Goal: Task Accomplishment & Management: Manage account settings

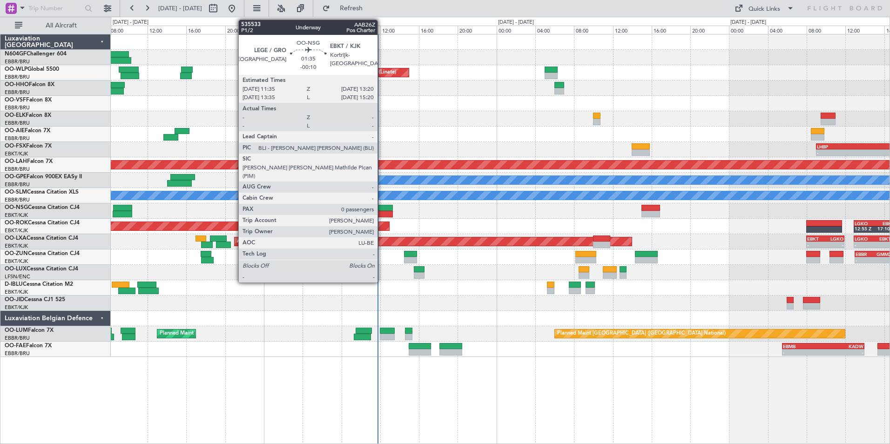
click at [382, 212] on div at bounding box center [384, 214] width 17 height 7
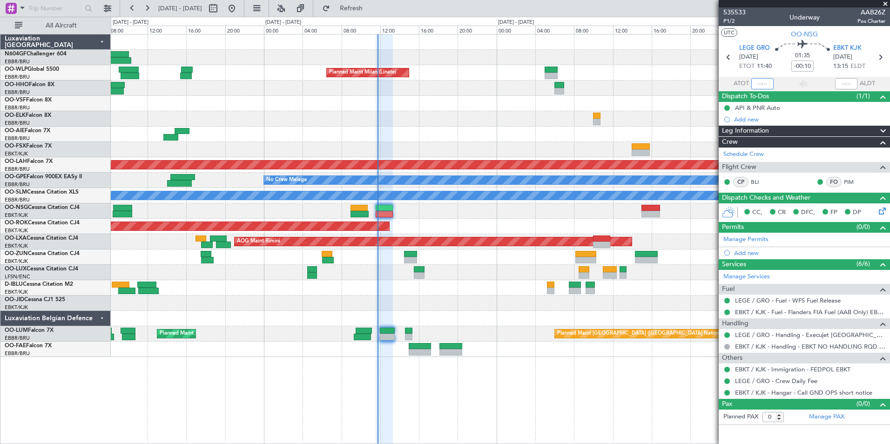
click at [756, 80] on input "text" at bounding box center [762, 83] width 22 height 11
click at [618, 154] on div "- - LHBP 09:00 Z KISP 18:25 Z" at bounding box center [500, 149] width 779 height 15
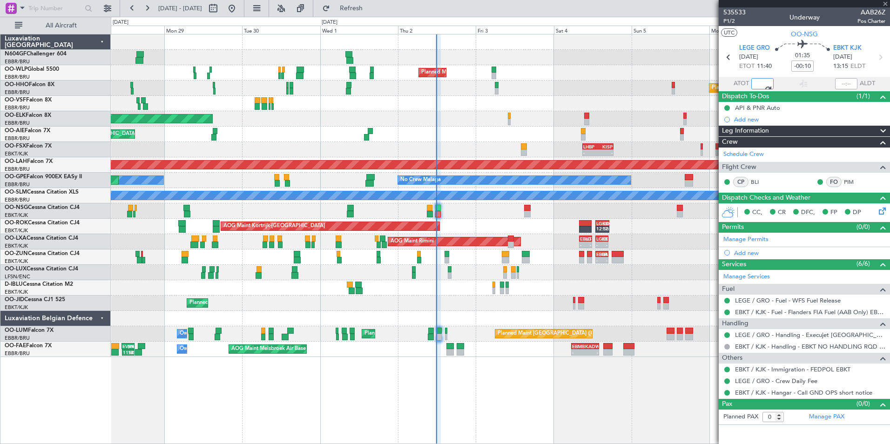
click at [459, 268] on div "No Crew Nancy (Essey)" at bounding box center [500, 272] width 779 height 15
click at [532, 269] on div "No Crew Nancy (Essey)" at bounding box center [500, 272] width 779 height 15
type input "11:45"
click at [526, 354] on div "AOG Maint Melsbroek Air Base Owner Melsbroek Air Base AOG Maint New York (Teter…" at bounding box center [500, 349] width 779 height 15
click at [478, 202] on div "A/C Unavailable [GEOGRAPHIC_DATA]" at bounding box center [500, 195] width 779 height 15
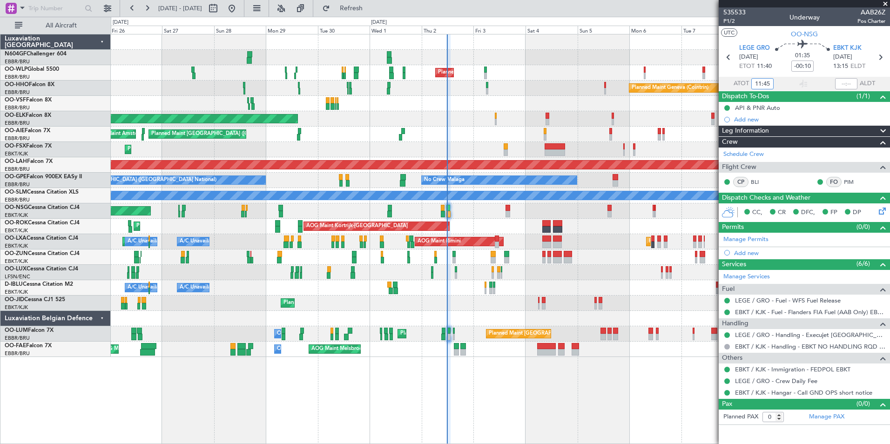
click at [473, 217] on div "Planned Maint [GEOGRAPHIC_DATA] ([GEOGRAPHIC_DATA])" at bounding box center [500, 210] width 779 height 15
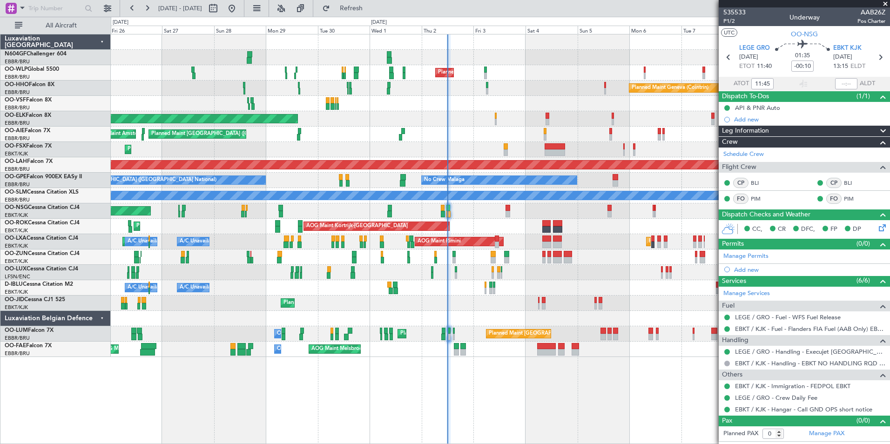
click at [536, 214] on div "Planned Maint [GEOGRAPHIC_DATA] ([GEOGRAPHIC_DATA])" at bounding box center [500, 210] width 779 height 15
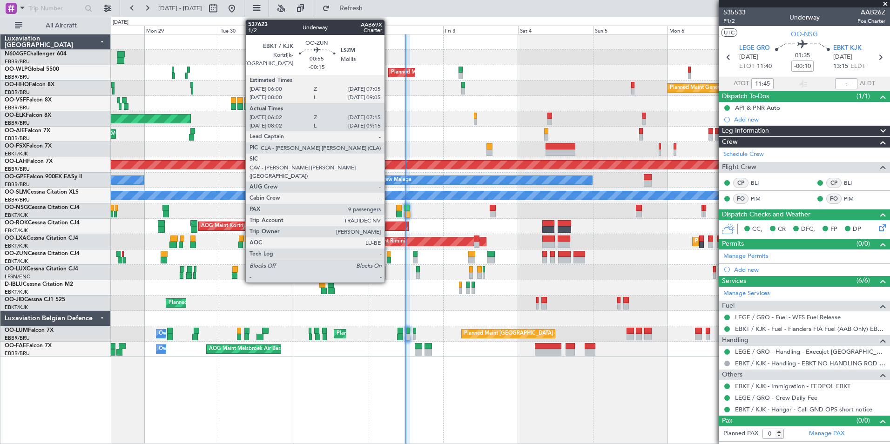
click at [389, 259] on div at bounding box center [389, 260] width 4 height 7
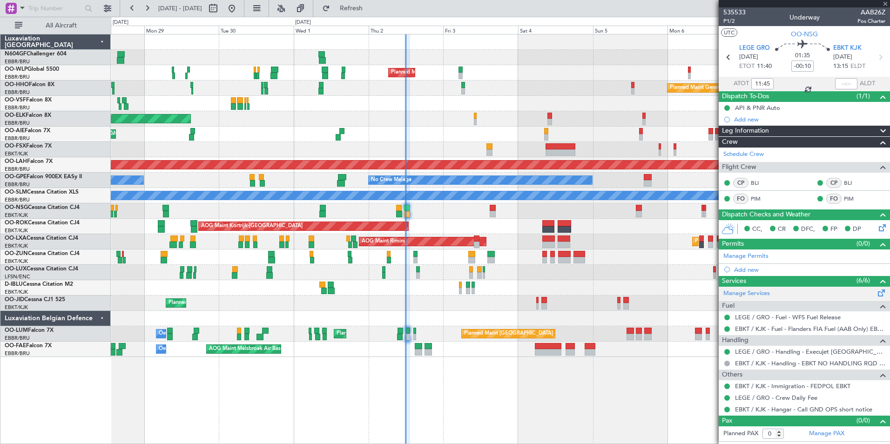
type input "-00:15"
type input "06:07"
type input "07:10"
type input "9"
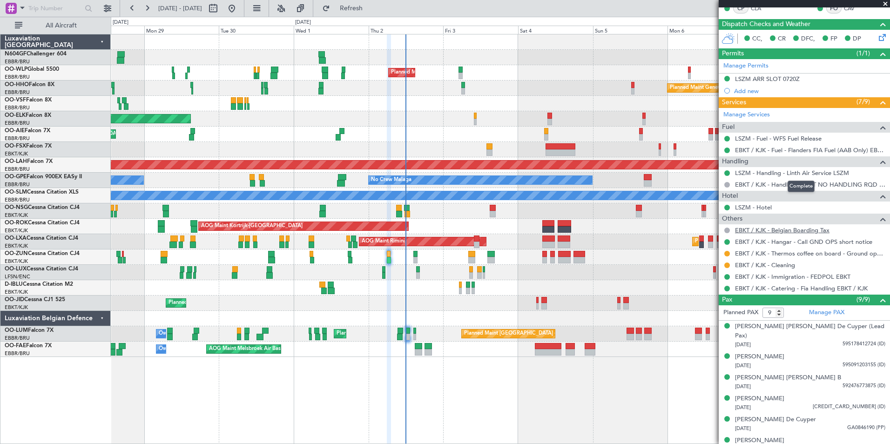
scroll to position [273, 0]
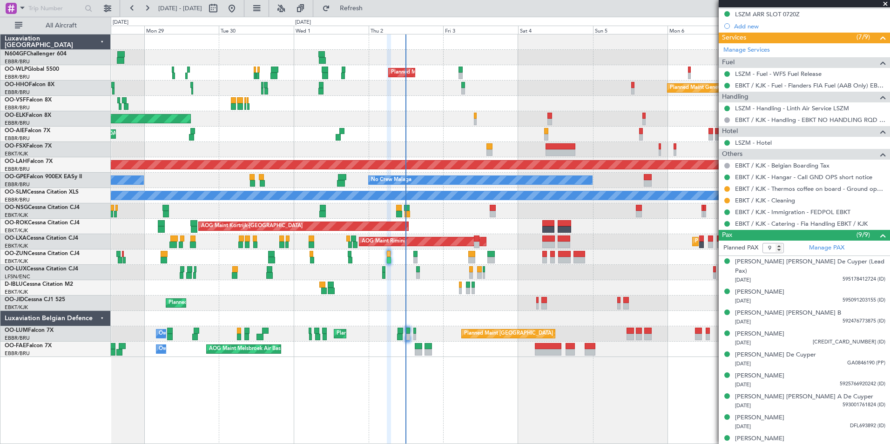
click at [647, 405] on div "Planned Maint Milan (Linate) Planned Maint Geneva (Cointrin) Planned Maint Kort…" at bounding box center [500, 239] width 779 height 410
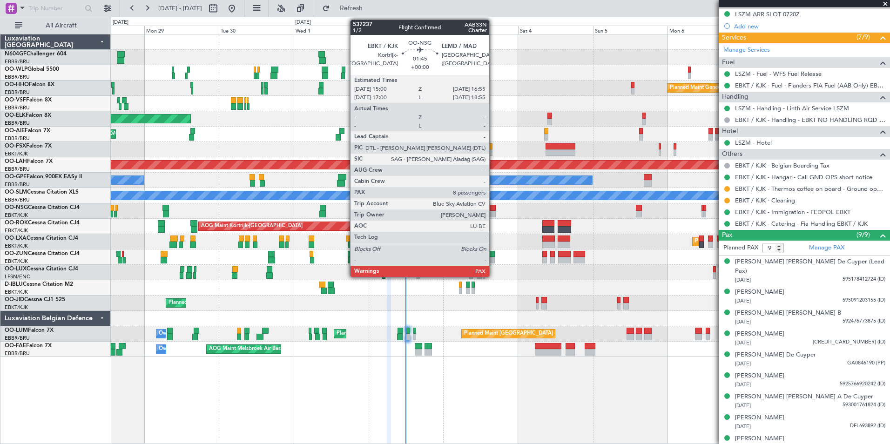
click at [494, 210] on div at bounding box center [493, 208] width 6 height 7
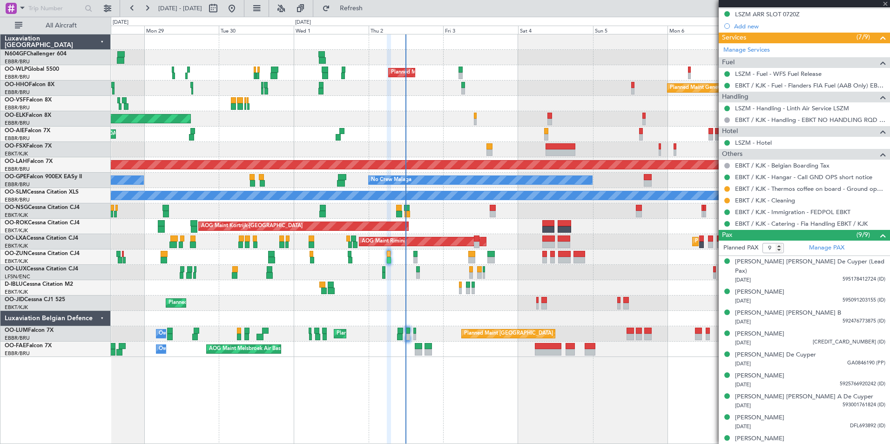
type input "8"
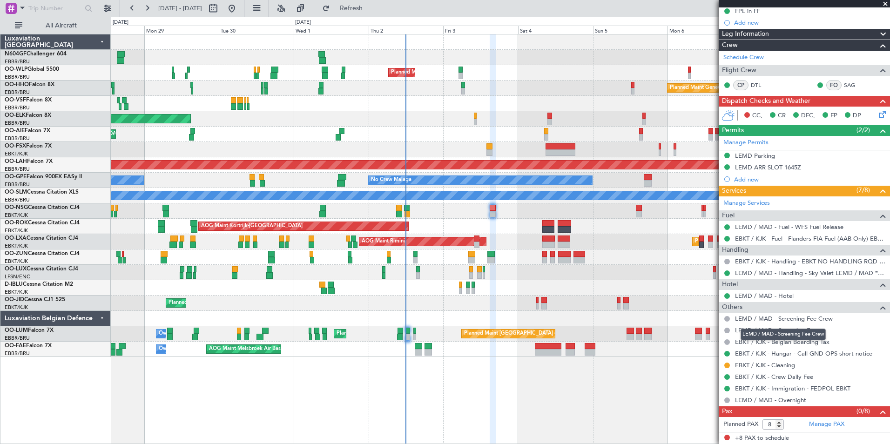
scroll to position [132, 0]
click at [726, 388] on button at bounding box center [727, 389] width 6 height 6
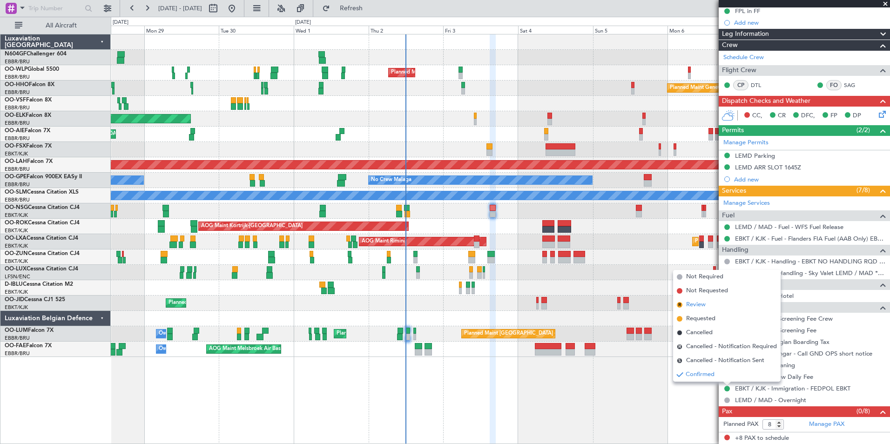
click at [719, 306] on li "R Review" at bounding box center [727, 305] width 108 height 14
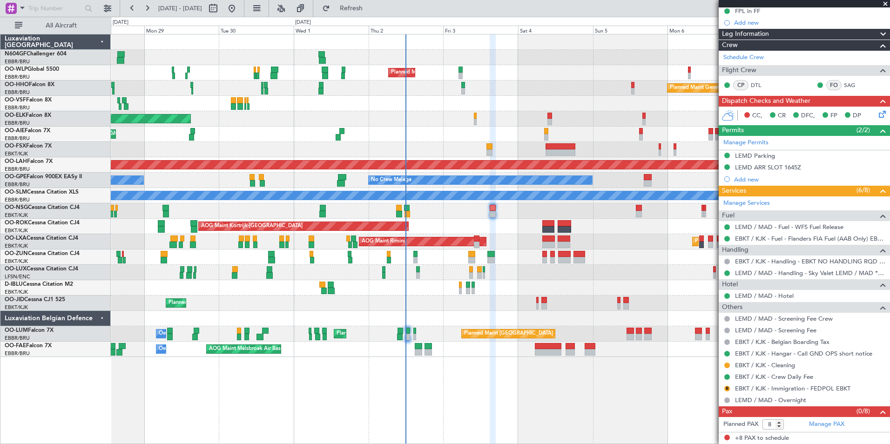
click at [451, 215] on div "Planned Maint Milan (Linate) Planned Maint Geneva (Cointrin) Planned Maint Kort…" at bounding box center [500, 195] width 779 height 323
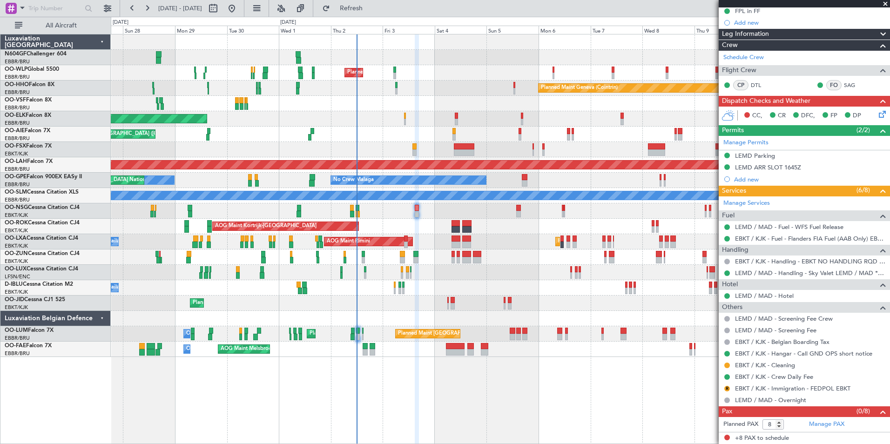
click at [360, 366] on div "Planned Maint Milan (Linate) Planned Maint Geneva (Cointrin) Planned Maint Gene…" at bounding box center [500, 239] width 779 height 410
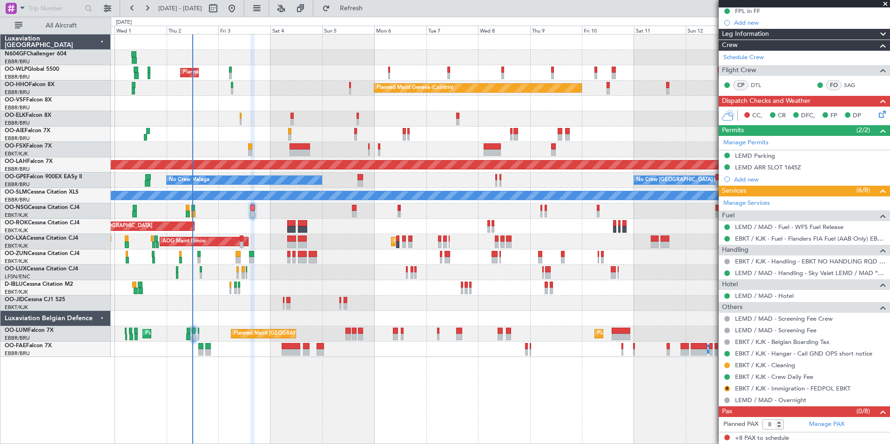
click at [381, 352] on div "Planned Maint Milan (Linate) Planned Maint Geneva (Cointrin) Planned Maint Kort…" at bounding box center [500, 239] width 779 height 410
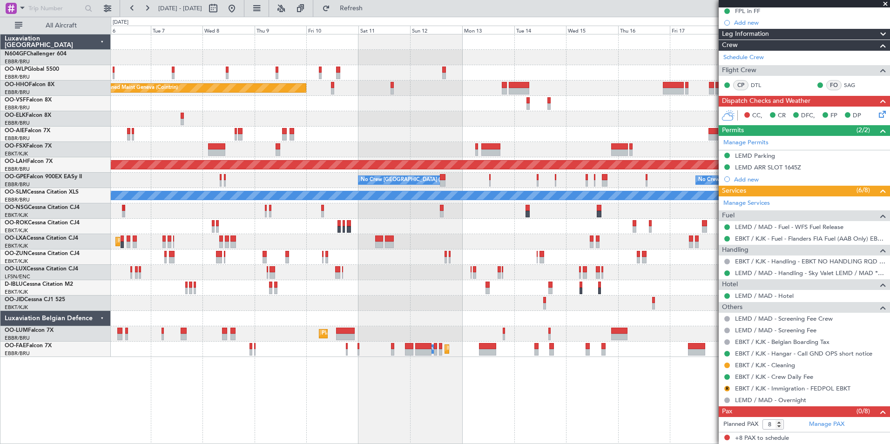
click at [343, 380] on div "Planned Maint Milan (Linate) Planned Maint Geneva (Cointrin) Planned Maint Alto…" at bounding box center [500, 239] width 779 height 410
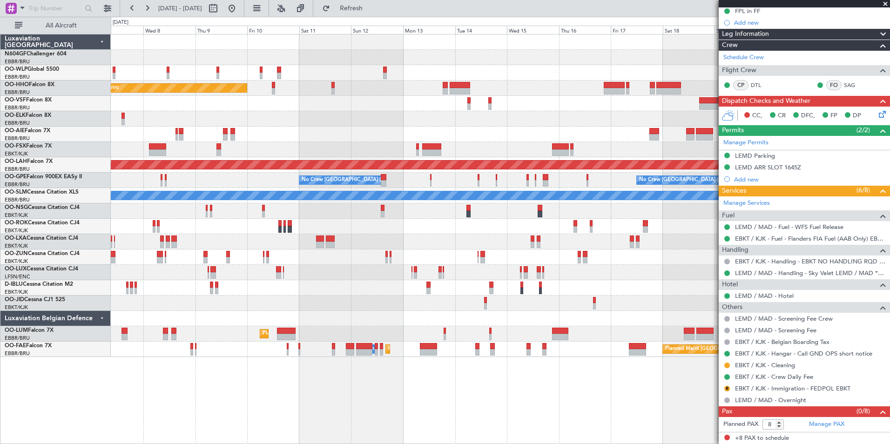
click at [372, 306] on div "Planned Maint Geneva (Cointrin) Planned Maint Alton-st Louis (St Louis Regl) No…" at bounding box center [500, 195] width 779 height 323
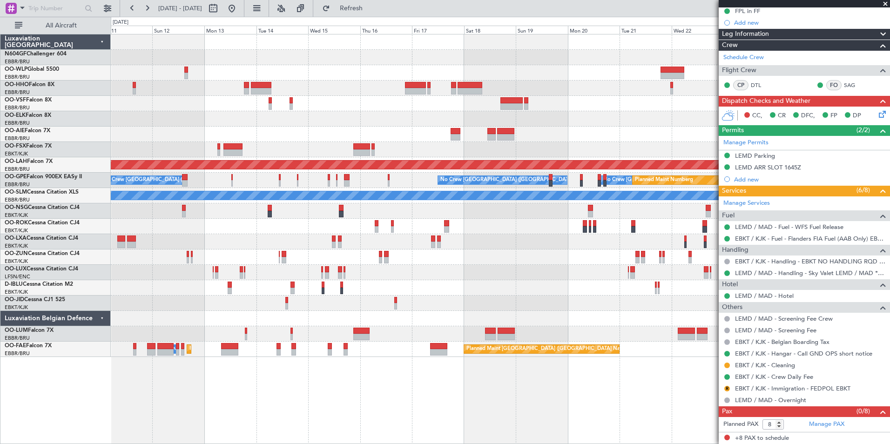
click at [379, 323] on div "Planned Maint Geneva (Cointrin) Planned Maint Alton-st Louis (St Louis Regl) No…" at bounding box center [500, 195] width 779 height 323
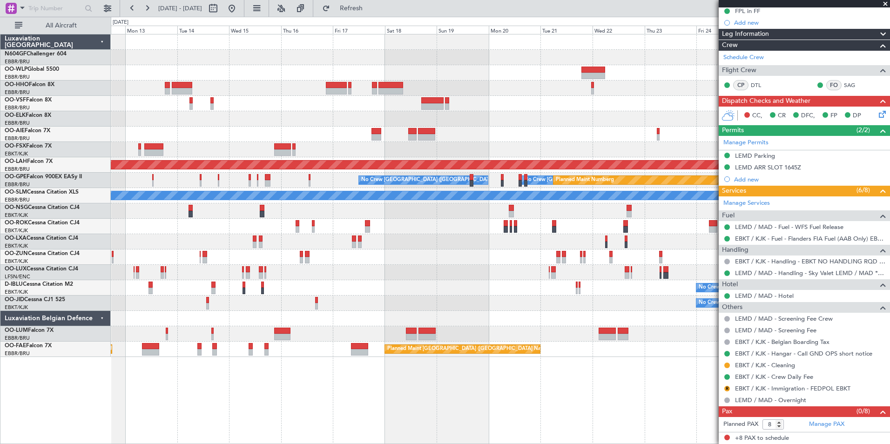
click at [382, 302] on div "Planned Maint Geneva (Cointrin) Planned Maint Alton-st Louis (St Louis Regl) No…" at bounding box center [500, 195] width 779 height 323
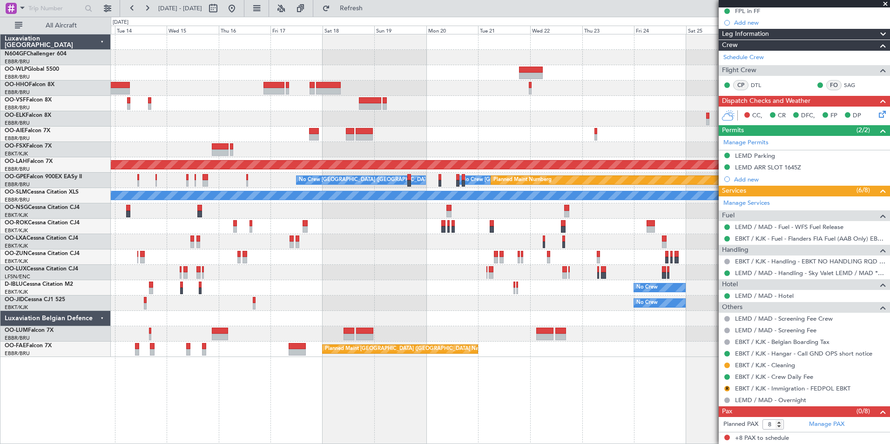
click at [374, 265] on div "Planned Maint [GEOGRAPHIC_DATA] ([GEOGRAPHIC_DATA])" at bounding box center [500, 272] width 779 height 15
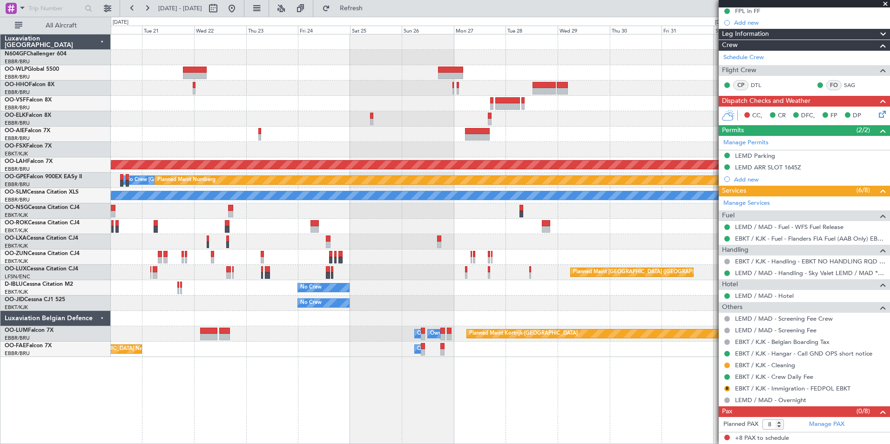
click at [421, 302] on div "Planned Maint Alton-st Louis (St Louis Regl) No Crew Brussels (Brussels Nationa…" at bounding box center [500, 195] width 779 height 323
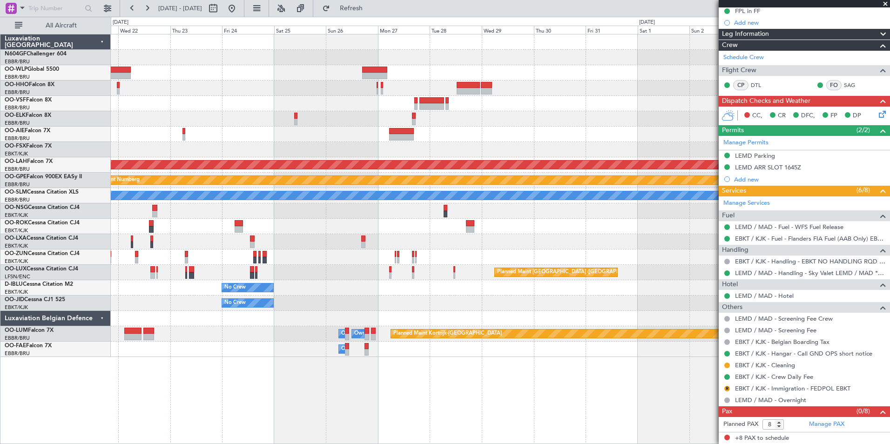
click at [501, 339] on div "Owner Melsbroek Air Base Owner Melsbroek Air Base Planned Maint Kortrijk-Wevelg…" at bounding box center [500, 333] width 779 height 15
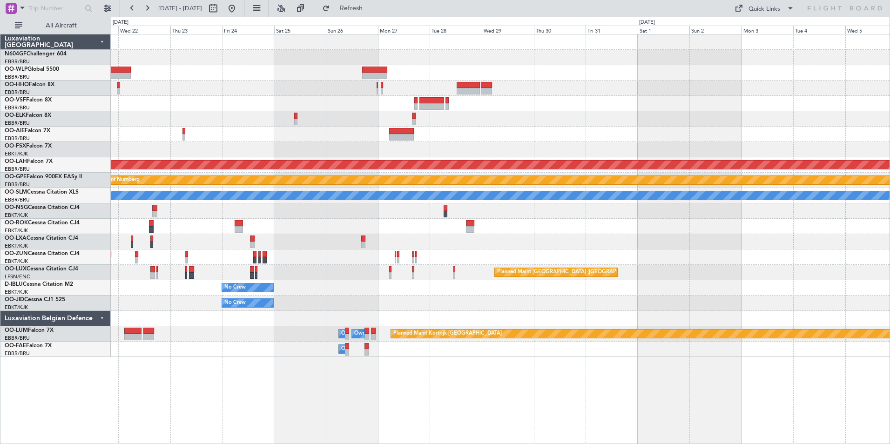
scroll to position [0, 0]
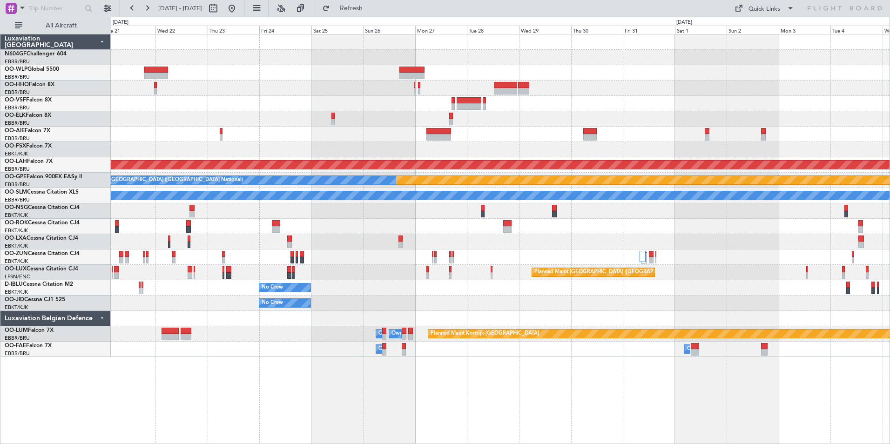
click at [198, 296] on div "Planned Maint Alton-st Louis (St Louis Regl) Planned Maint Nurnberg No Crew Bru…" at bounding box center [500, 195] width 779 height 323
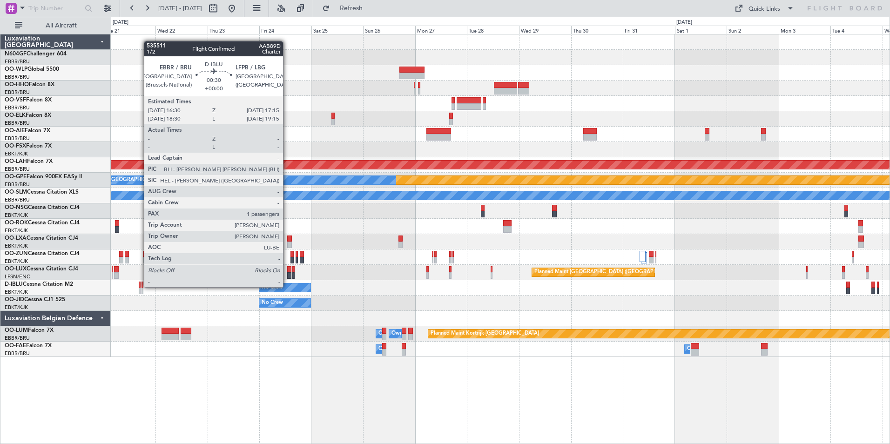
click at [139, 287] on div at bounding box center [140, 285] width 2 height 7
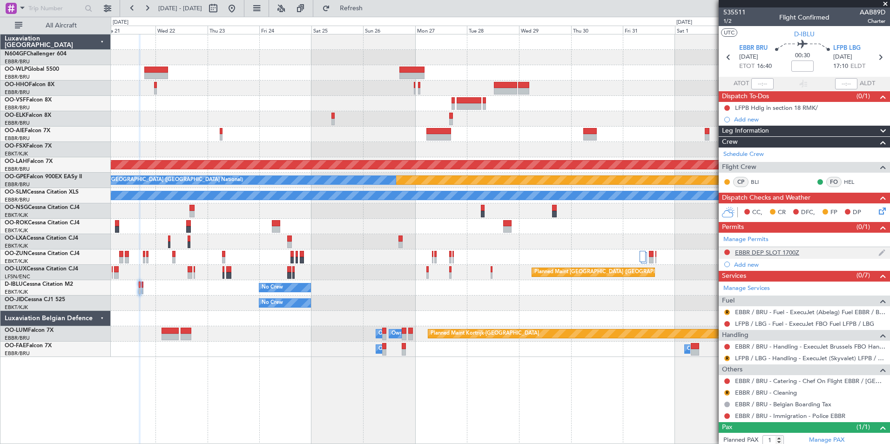
click at [797, 253] on div "EBBR DEP SLOT 1700Z" at bounding box center [767, 253] width 64 height 8
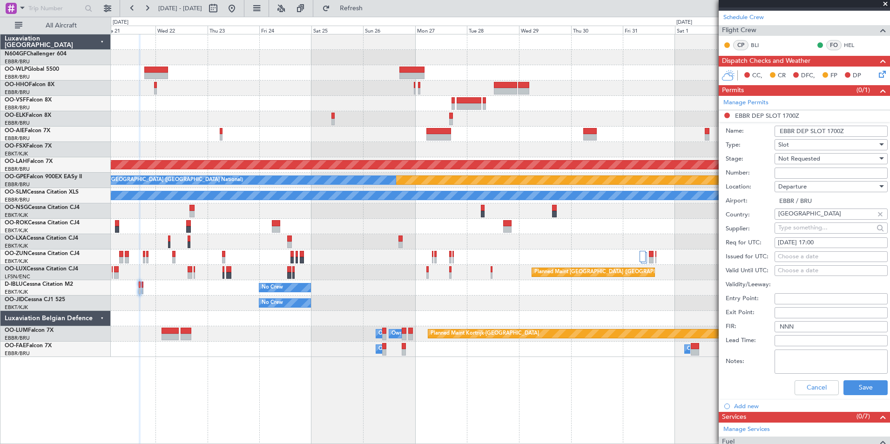
scroll to position [139, 0]
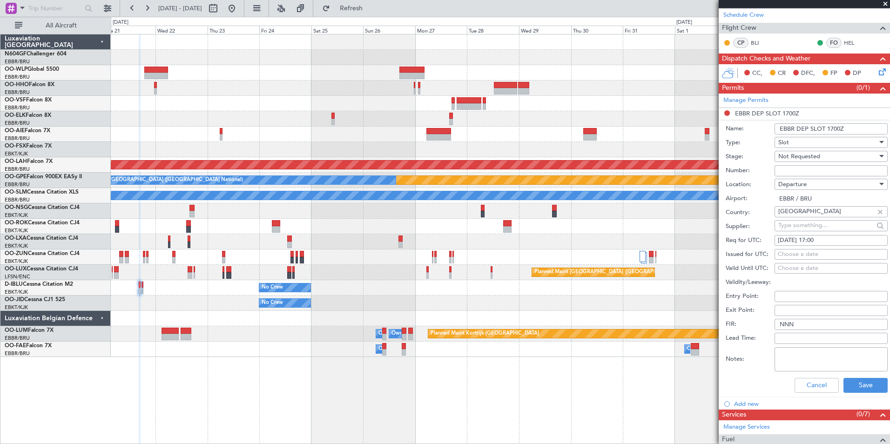
click at [836, 235] on fb-calendar-cell "21/10/2025 17:00" at bounding box center [830, 240] width 113 height 11
click at [836, 243] on div "21/10/2025 17:00" at bounding box center [831, 240] width 107 height 9
select select "10"
select select "2025"
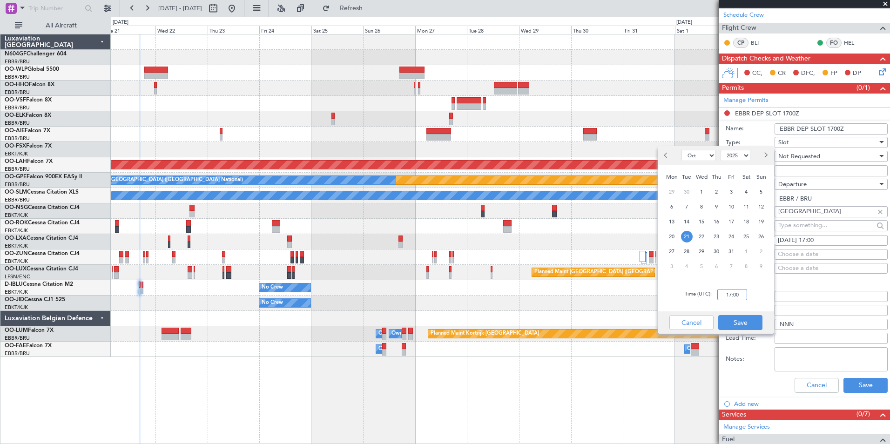
click at [742, 294] on input "17:00" at bounding box center [732, 294] width 30 height 11
type input "16:30"
click at [750, 321] on button "Save" at bounding box center [740, 322] width 44 height 15
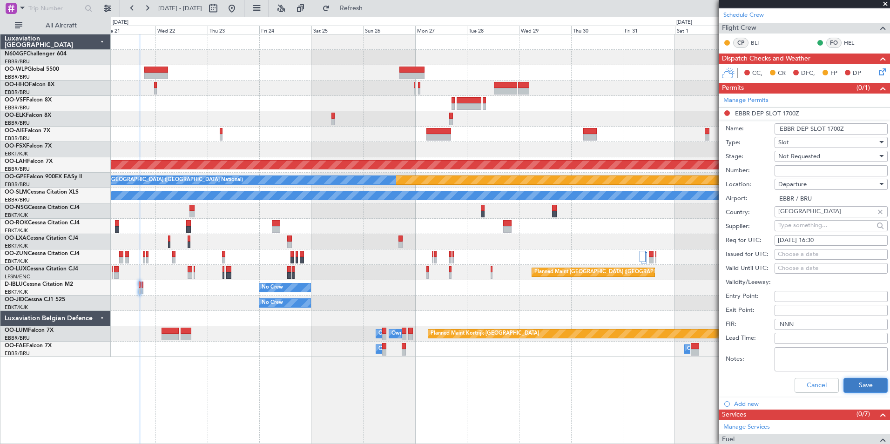
click at [871, 382] on button "Save" at bounding box center [865, 385] width 44 height 15
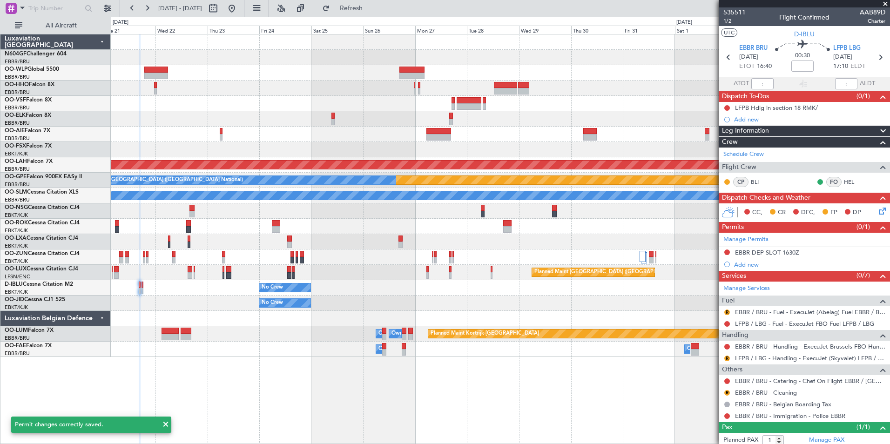
scroll to position [25, 0]
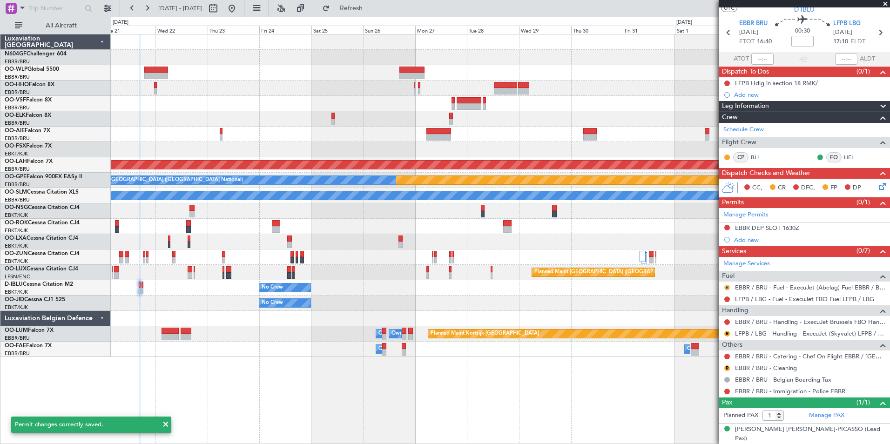
click at [727, 289] on button "R" at bounding box center [727, 288] width 6 height 6
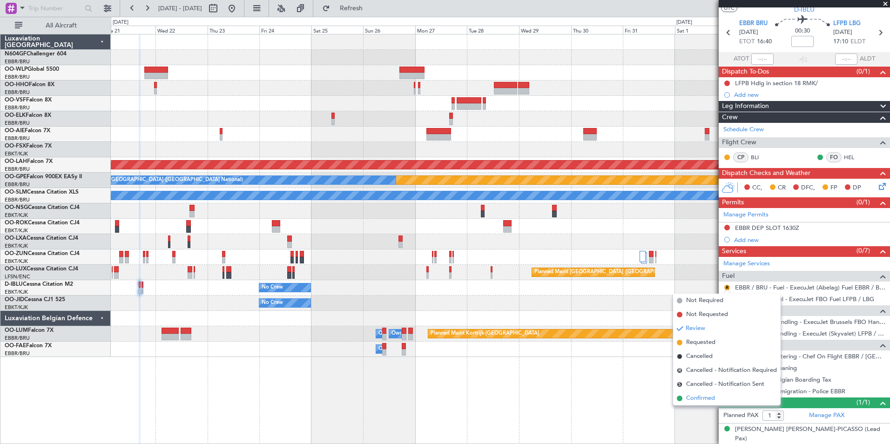
click at [704, 404] on li "Confirmed" at bounding box center [727, 398] width 108 height 14
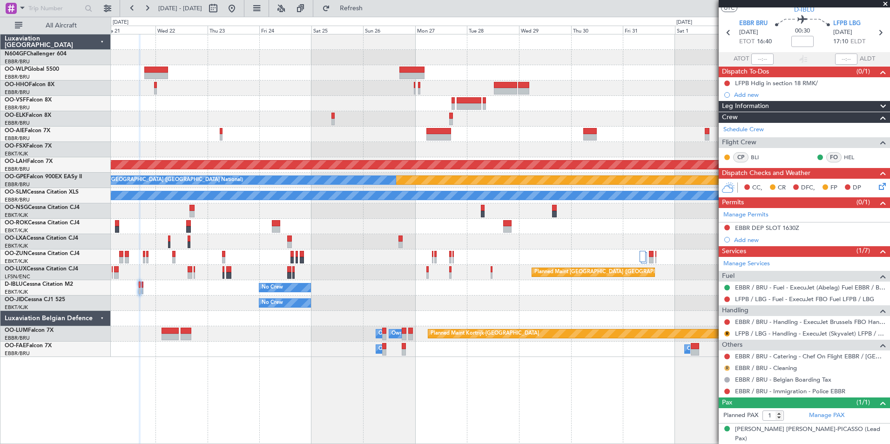
click at [724, 367] on button "R" at bounding box center [727, 368] width 6 height 6
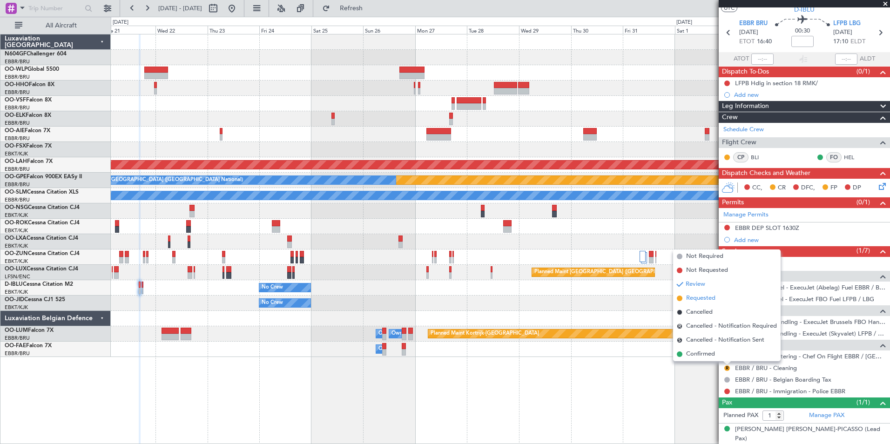
click at [704, 299] on span "Requested" at bounding box center [700, 298] width 29 height 9
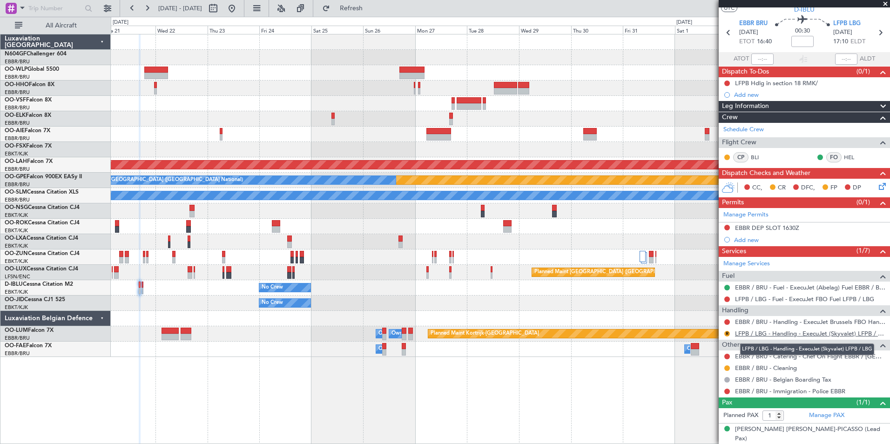
click at [744, 332] on link "LFPB / LBG - Handling - ExecuJet (Skyvalet) LFPB / LBG" at bounding box center [810, 334] width 150 height 8
click at [725, 333] on button "R" at bounding box center [727, 334] width 6 height 6
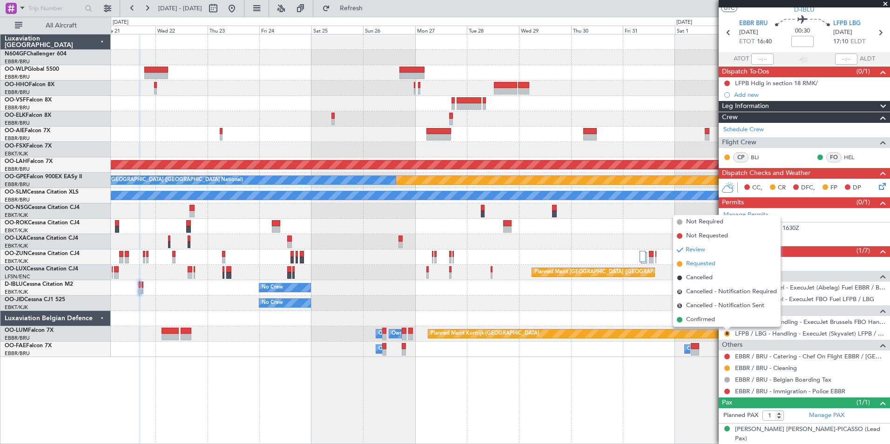
click at [711, 265] on span "Requested" at bounding box center [700, 263] width 29 height 9
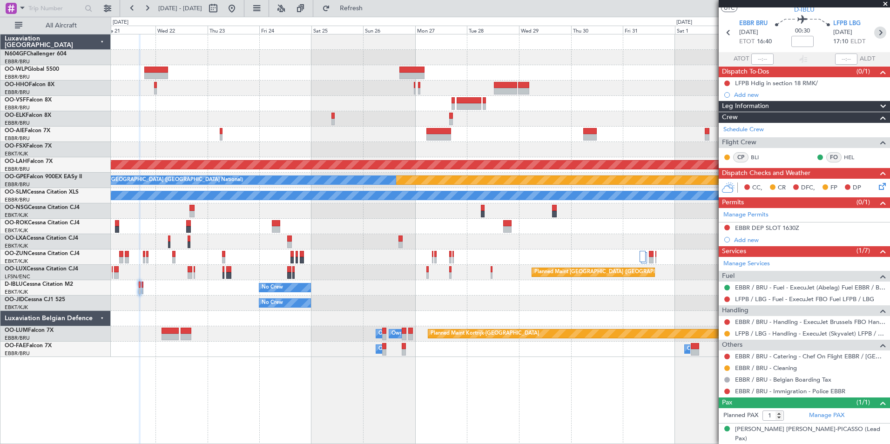
click at [877, 38] on icon at bounding box center [880, 33] width 12 height 12
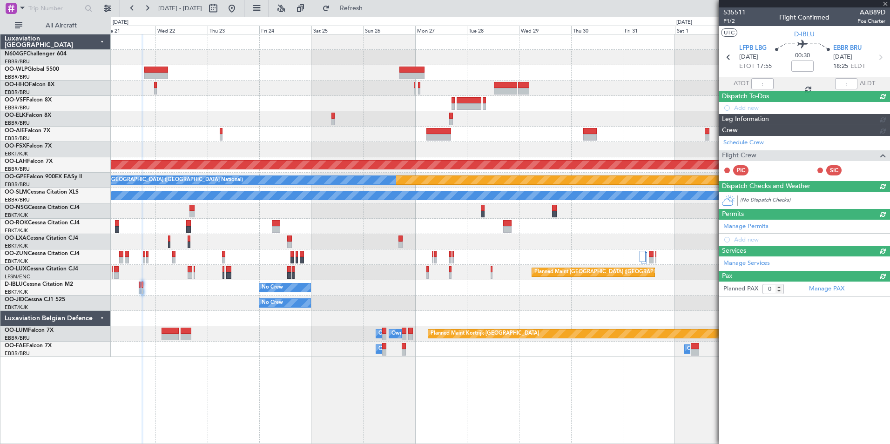
scroll to position [0, 0]
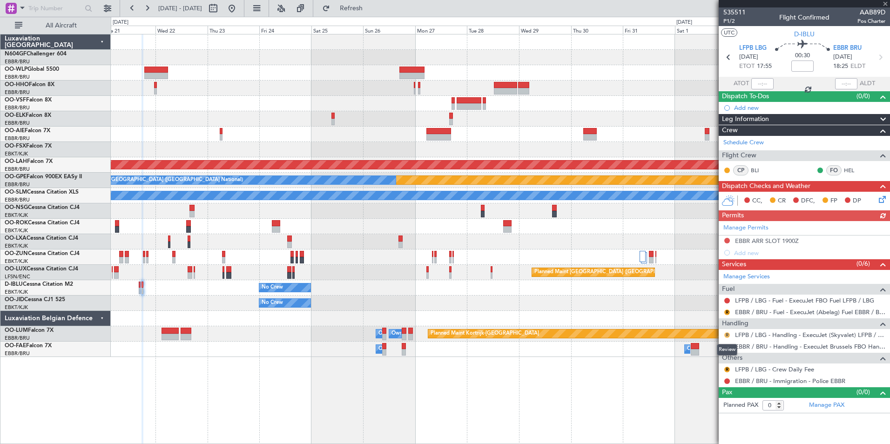
click at [727, 332] on button "R" at bounding box center [727, 335] width 6 height 6
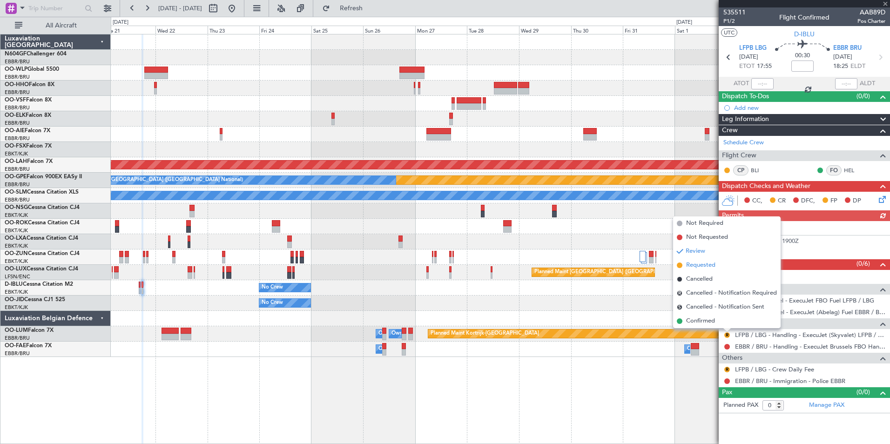
click at [706, 263] on span "Requested" at bounding box center [700, 265] width 29 height 9
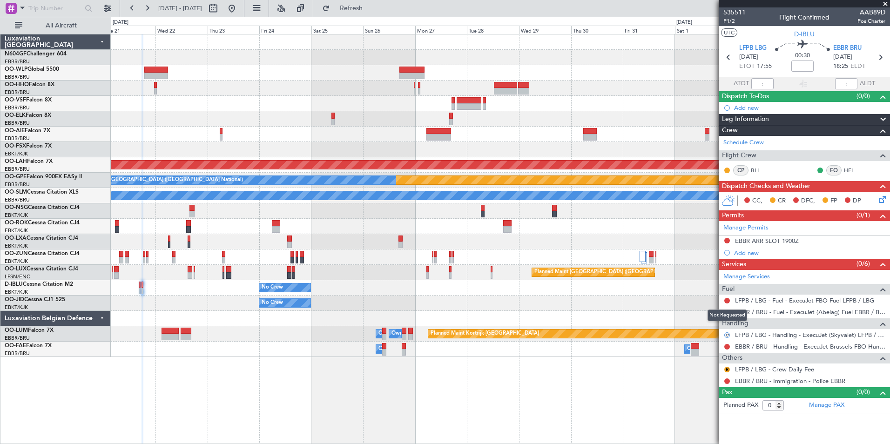
click at [729, 312] on div "Not Requested" at bounding box center [727, 316] width 40 height 12
click at [727, 311] on button "R" at bounding box center [727, 313] width 6 height 6
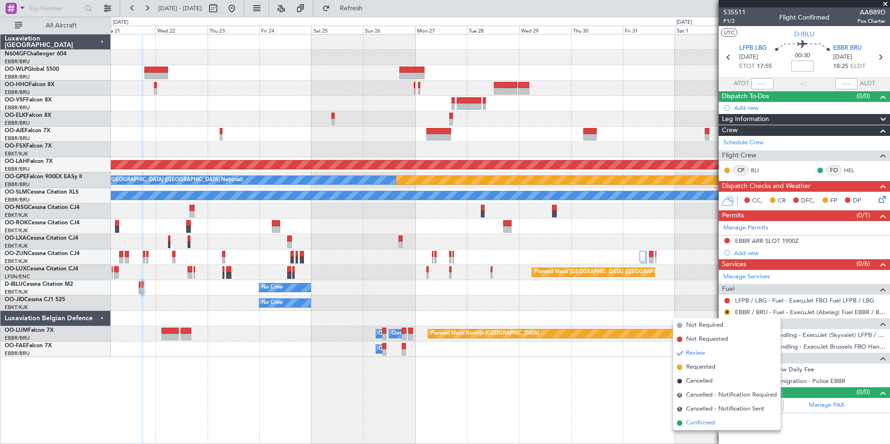
click at [705, 422] on span "Confirmed" at bounding box center [700, 422] width 29 height 9
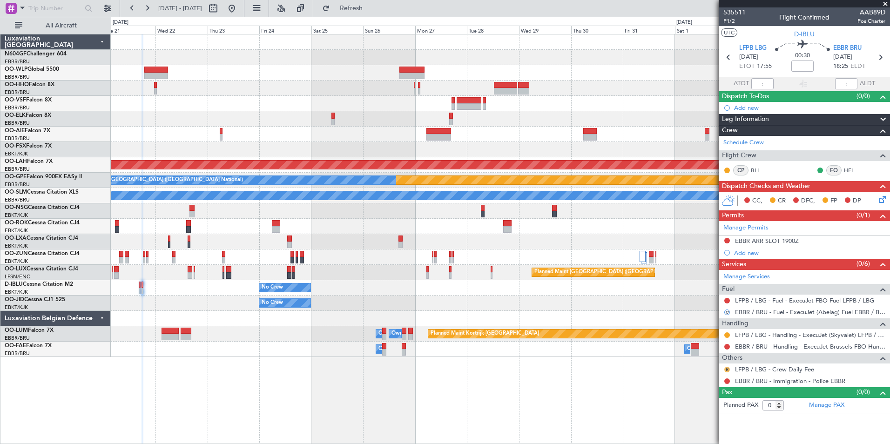
click at [727, 369] on button "R" at bounding box center [727, 370] width 6 height 6
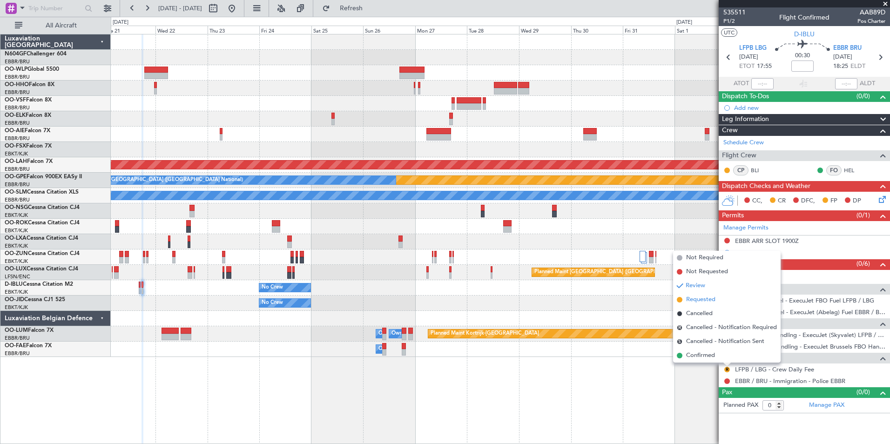
click at [722, 298] on li "Requested" at bounding box center [727, 300] width 108 height 14
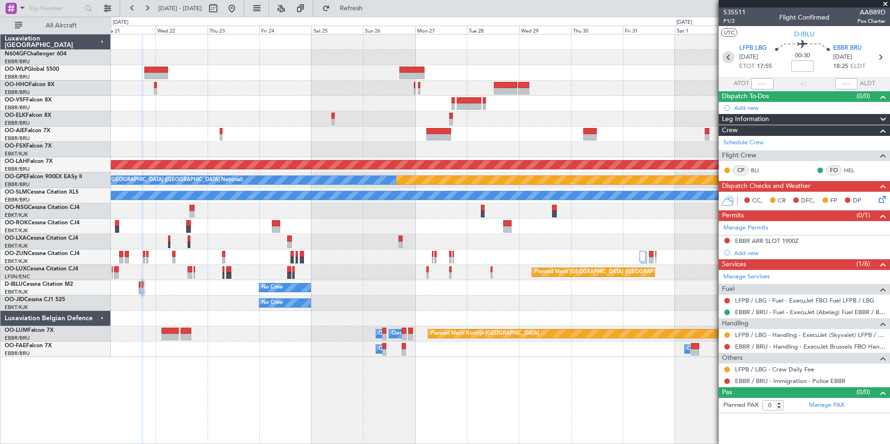
click at [731, 59] on icon at bounding box center [728, 57] width 12 height 12
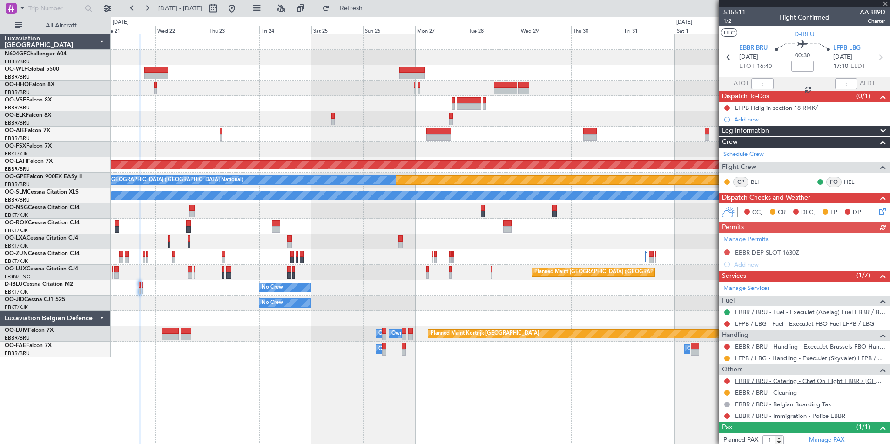
click at [827, 383] on link "EBBR / BRU - Catering - Chef On Flight EBBR / BRU" at bounding box center [810, 381] width 150 height 8
click at [371, 10] on span "Refresh" at bounding box center [351, 8] width 39 height 7
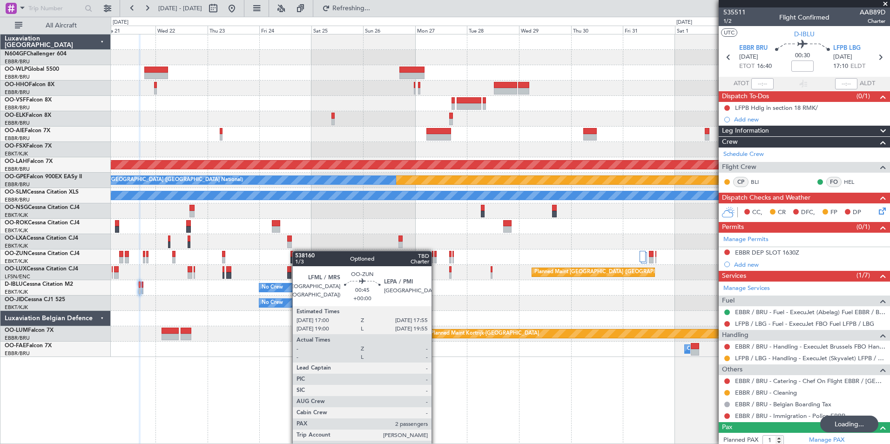
click at [450, 262] on div at bounding box center [500, 256] width 779 height 15
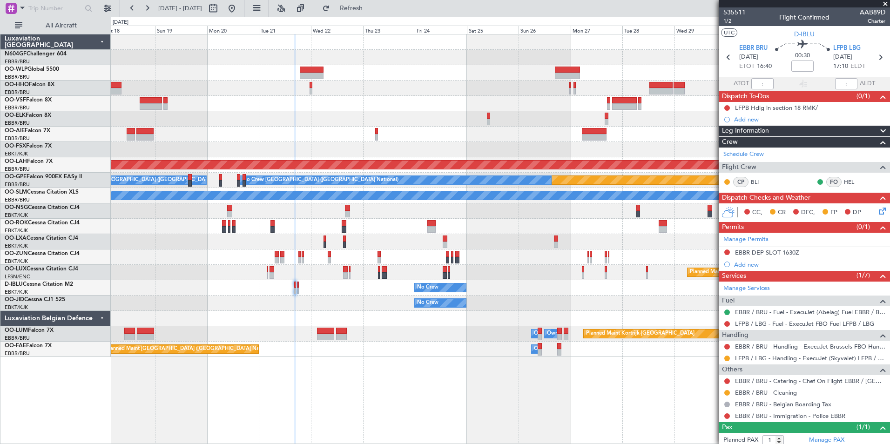
click at [348, 236] on div "Planned Maint Alton-st Louis (St Louis Regl) Planned Maint Nurnberg No Crew Bru…" at bounding box center [500, 195] width 779 height 323
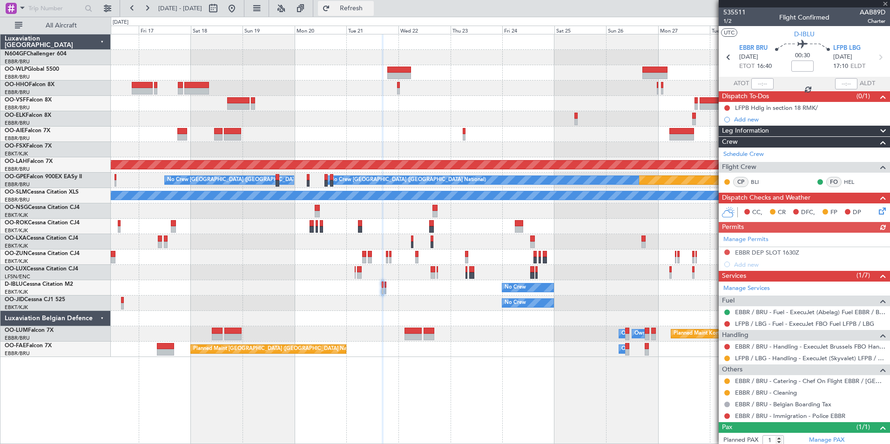
click at [374, 13] on button "Refresh" at bounding box center [346, 8] width 56 height 15
click at [239, 8] on button at bounding box center [231, 8] width 15 height 15
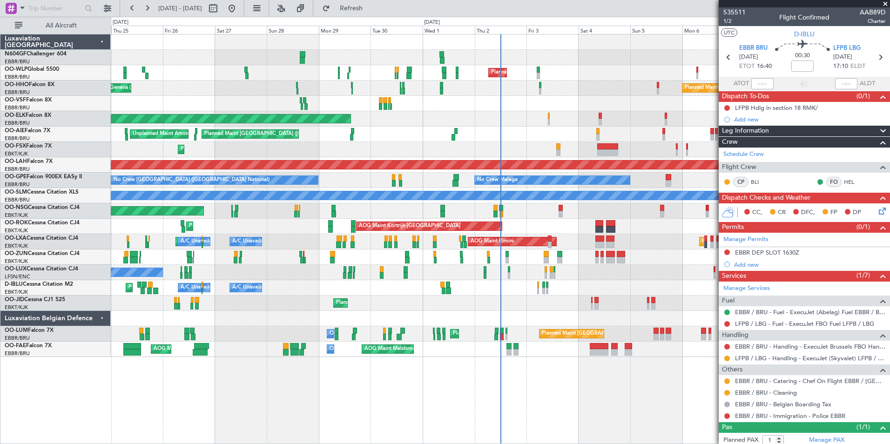
click at [527, 47] on div "Planned Maint Milan (Linate) Planned Maint Geneva (Cointrin) Planned Maint Gene…" at bounding box center [500, 195] width 779 height 323
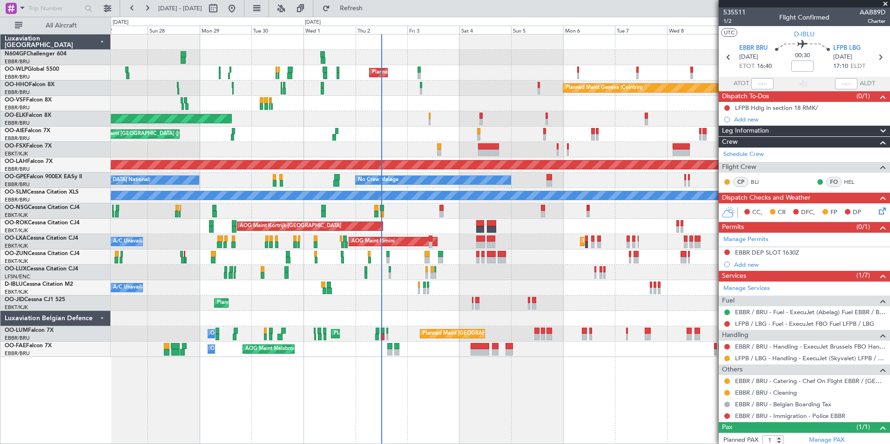
click at [404, 47] on div at bounding box center [500, 41] width 779 height 15
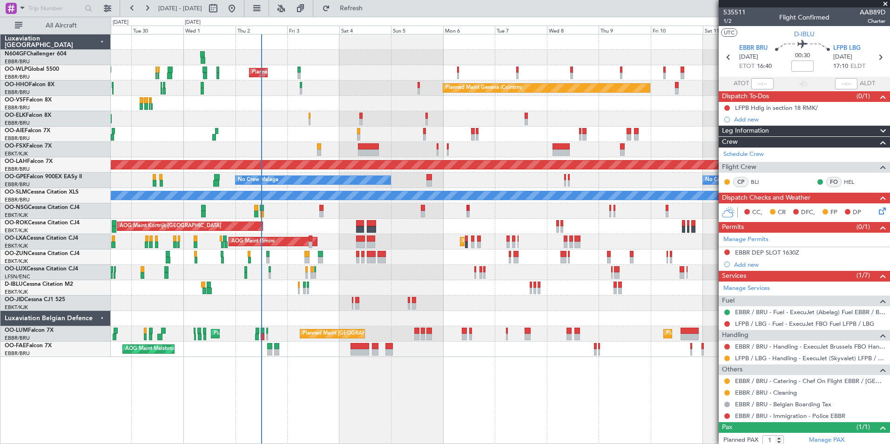
click at [390, 89] on div "Planned Maint Geneva (Cointrin)" at bounding box center [500, 88] width 779 height 15
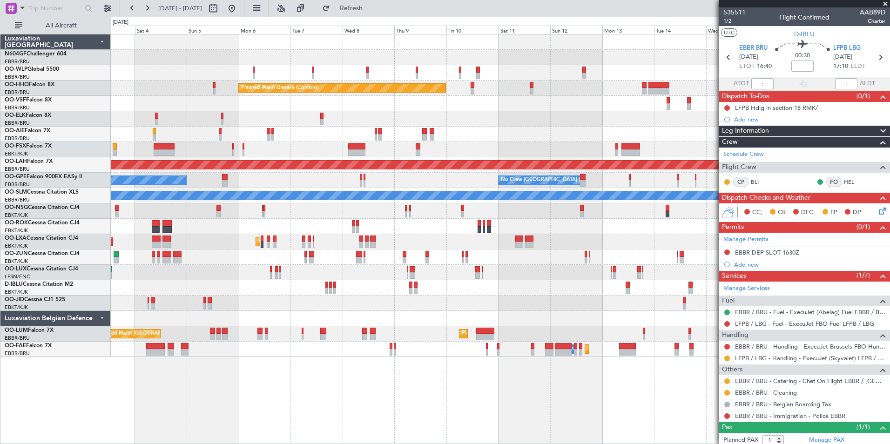
click at [393, 134] on div "Planned Maint Milan (Linate) Planned Maint Geneva (Cointrin) Planned Maint Alto…" at bounding box center [500, 195] width 779 height 323
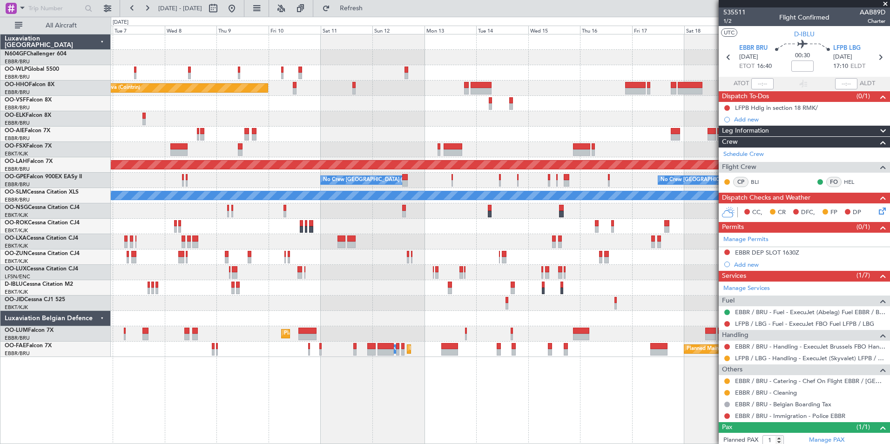
click at [393, 137] on div "Planned Maint Geneva (Cointrin) Planned Maint Alton-st Louis (St Louis Regl) No…" at bounding box center [500, 195] width 779 height 323
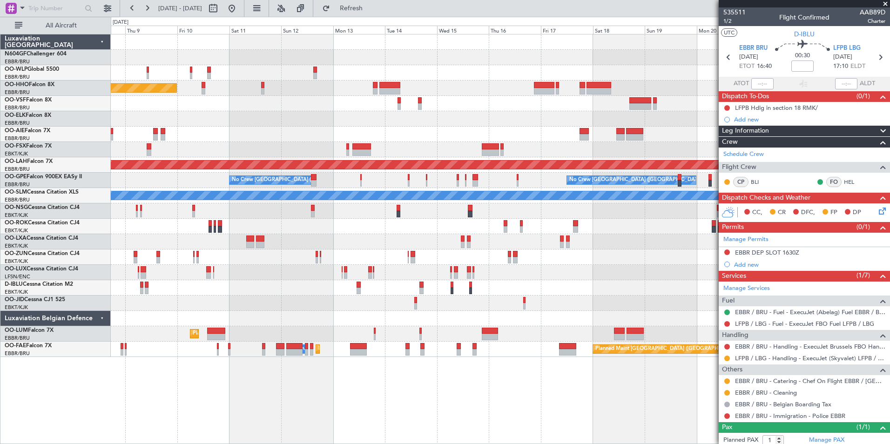
click at [473, 155] on div at bounding box center [500, 149] width 779 height 15
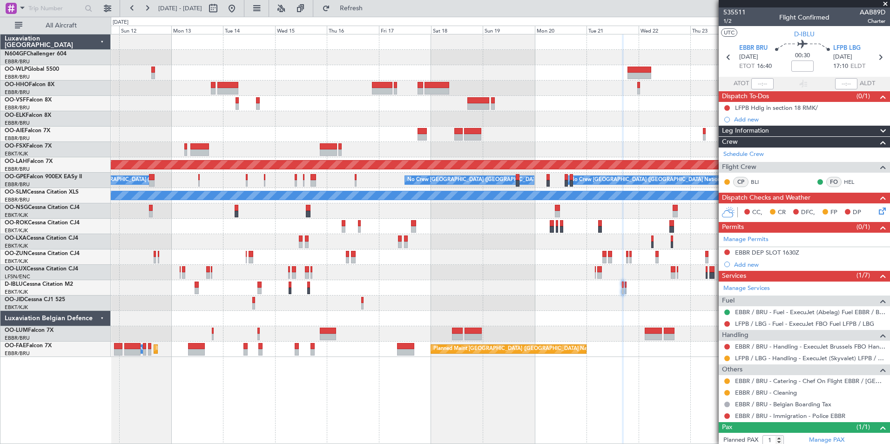
click at [326, 101] on div at bounding box center [500, 103] width 779 height 15
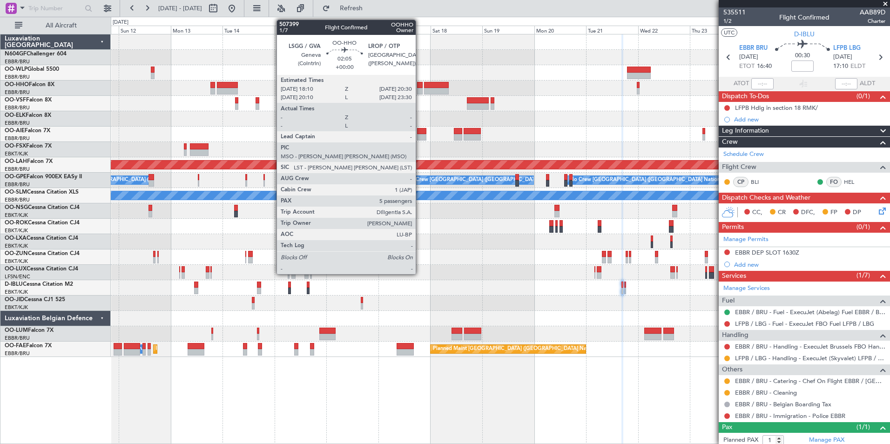
click at [420, 86] on div at bounding box center [419, 85] width 5 height 7
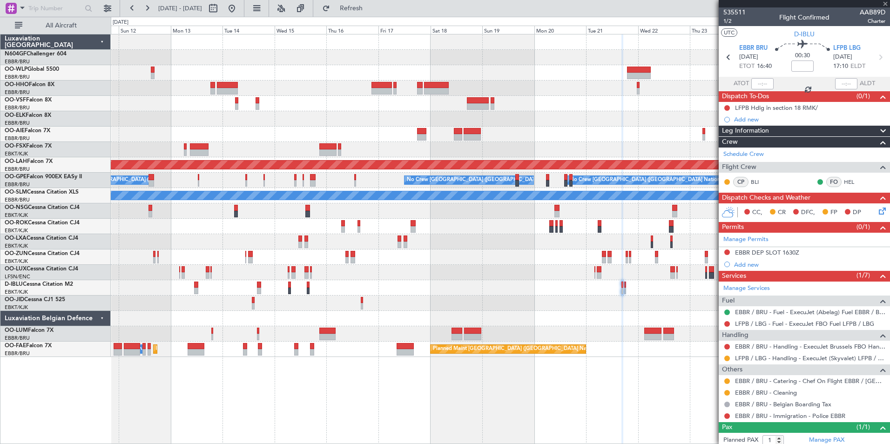
type input "5"
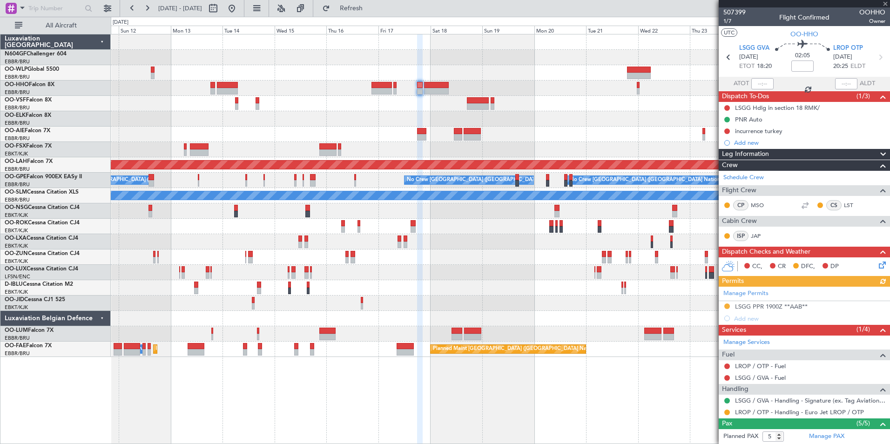
scroll to position [105, 0]
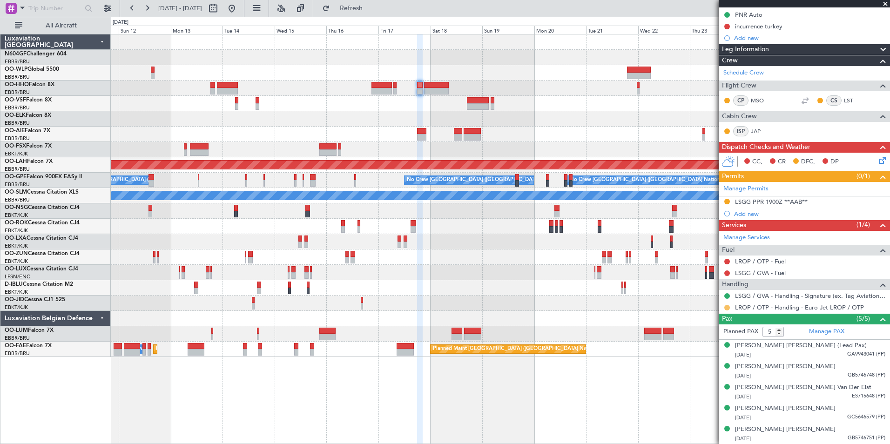
click at [727, 305] on button at bounding box center [727, 308] width 6 height 6
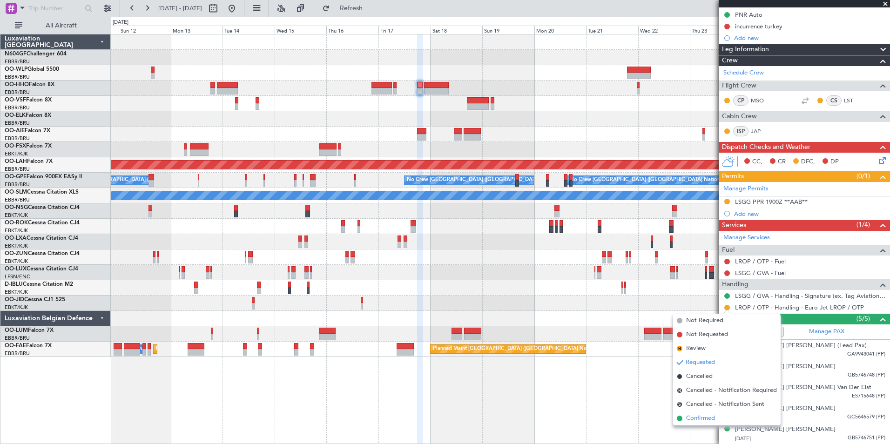
click at [707, 418] on span "Confirmed" at bounding box center [700, 418] width 29 height 9
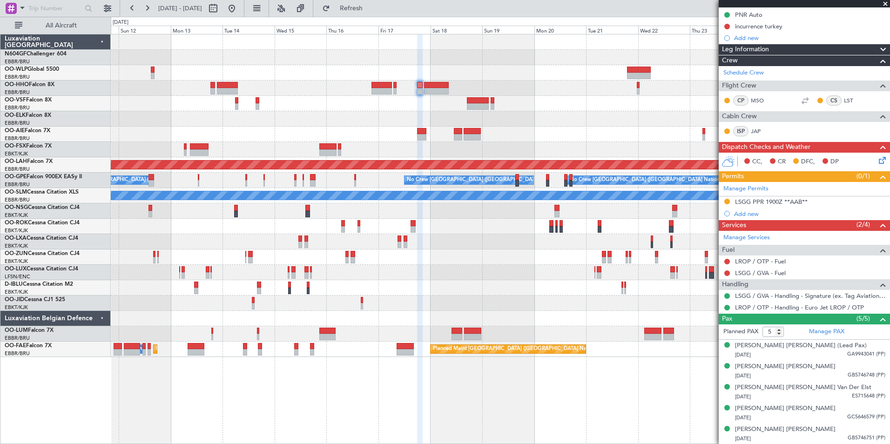
scroll to position [0, 0]
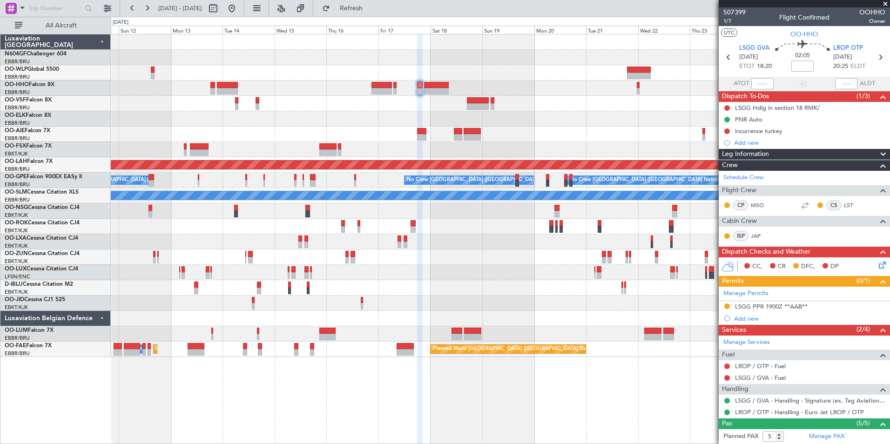
click at [873, 63] on section "LSGG GVA 17/10/2025 ETOT 18:20 02:05 LROP OTP 17/10/2025 20:25 ELDT" at bounding box center [804, 58] width 171 height 37
click at [874, 60] on icon at bounding box center [880, 57] width 12 height 12
type input "+00:55"
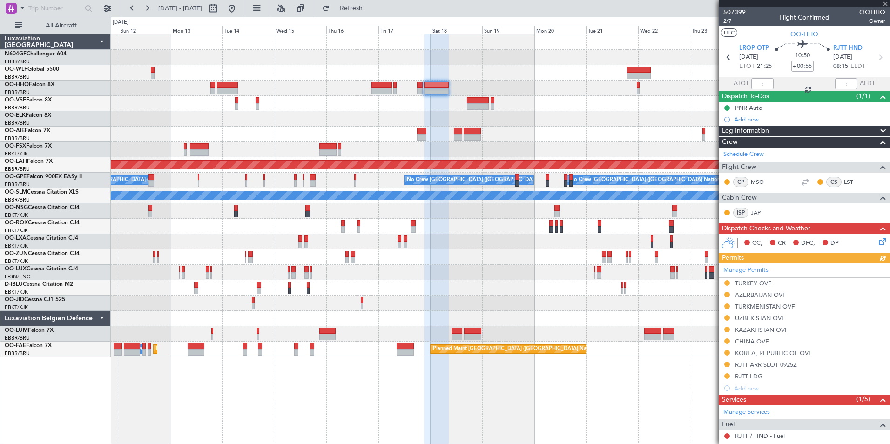
scroll to position [197, 0]
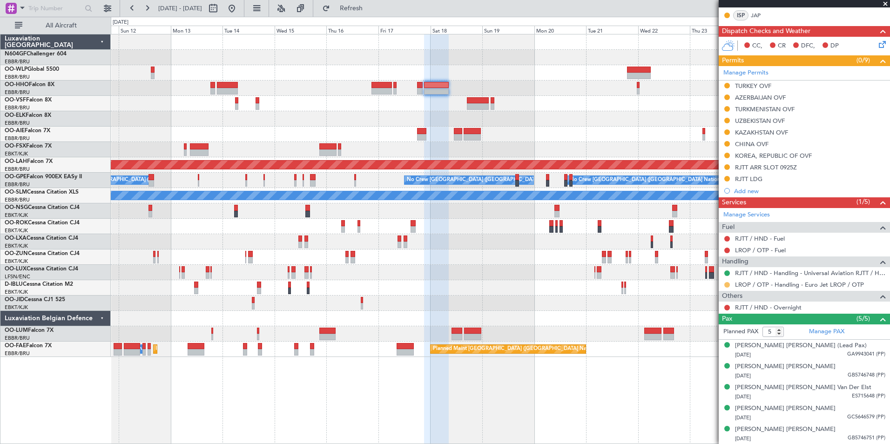
click at [727, 286] on button at bounding box center [727, 285] width 6 height 6
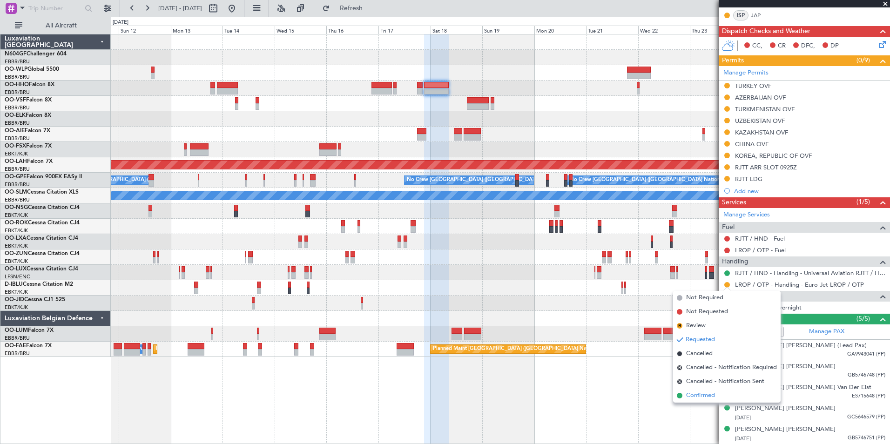
click at [698, 395] on span "Confirmed" at bounding box center [700, 395] width 29 height 9
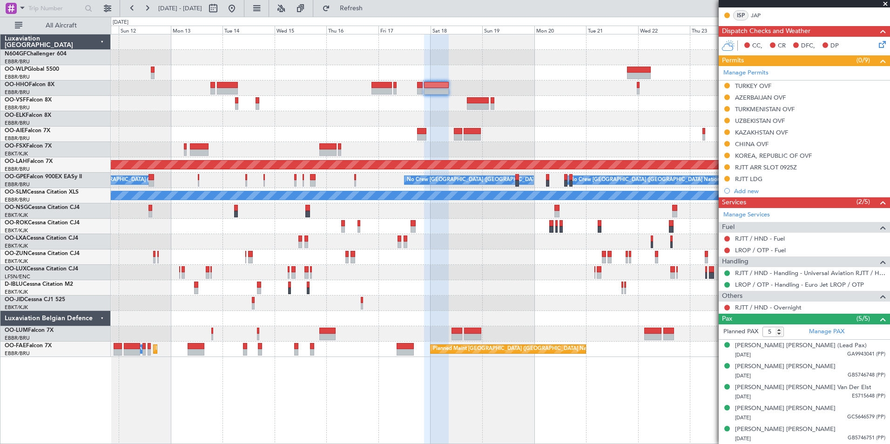
click at [292, 239] on div "Planned Maint Geneva (Cointrin) Planned Maint Alton-st Louis (St Louis Regl) No…" at bounding box center [500, 195] width 779 height 323
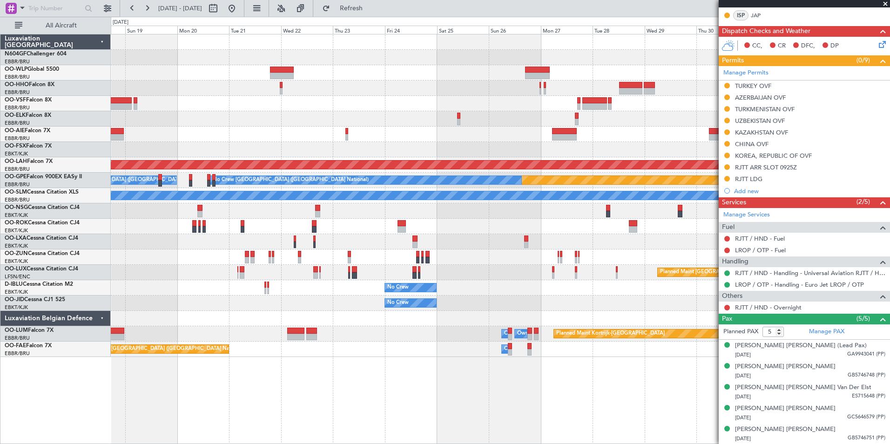
click at [267, 255] on div at bounding box center [500, 256] width 779 height 15
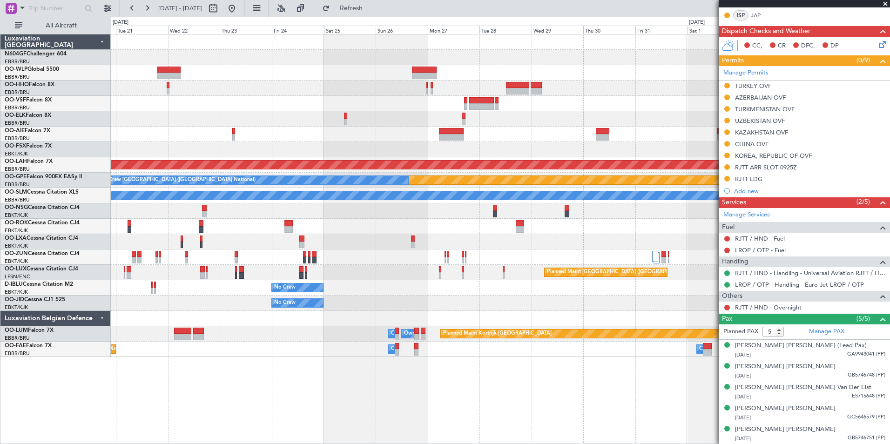
click at [351, 294] on div "No Crew Planned Maint Paris (Le Bourget)" at bounding box center [500, 287] width 779 height 15
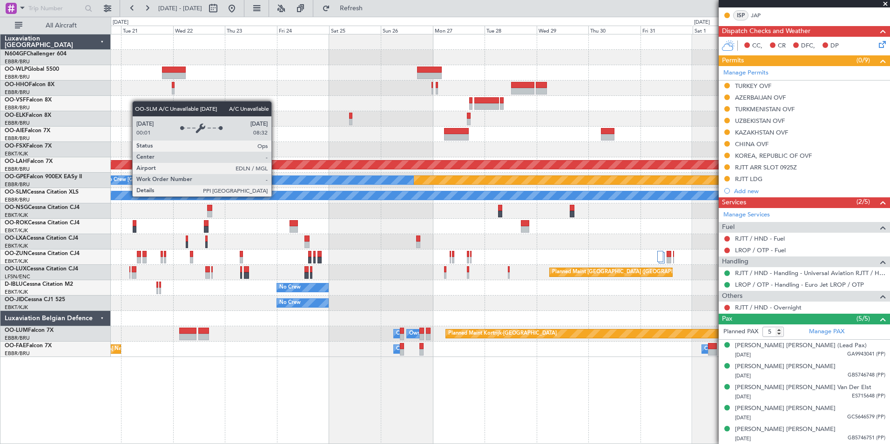
click at [461, 279] on div "Planned Maint Alton-st Louis (St Louis Regl) Planned Maint Nurnberg No Crew Bru…" at bounding box center [500, 195] width 779 height 323
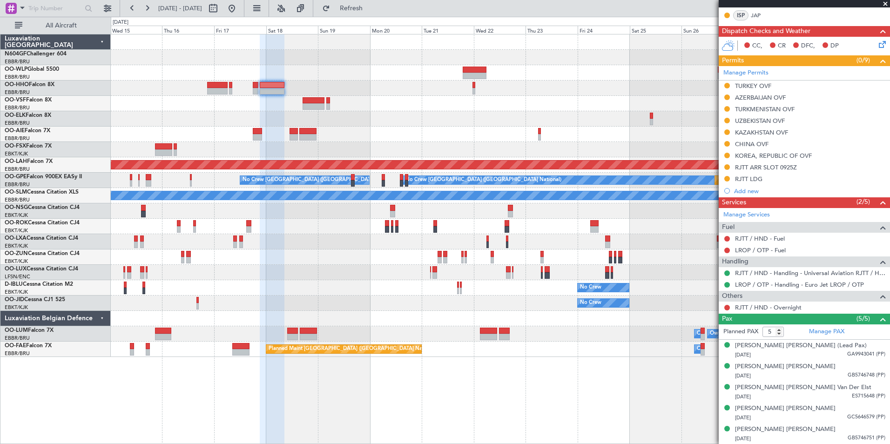
click at [352, 238] on div "Planned Maint Alton-st Louis (St Louis Regl) Planned Maint Nurnberg No Crew Bru…" at bounding box center [500, 195] width 779 height 323
click at [463, 314] on div at bounding box center [500, 318] width 779 height 15
click at [374, 3] on button "Refresh" at bounding box center [346, 8] width 56 height 15
click at [239, 3] on button at bounding box center [231, 8] width 15 height 15
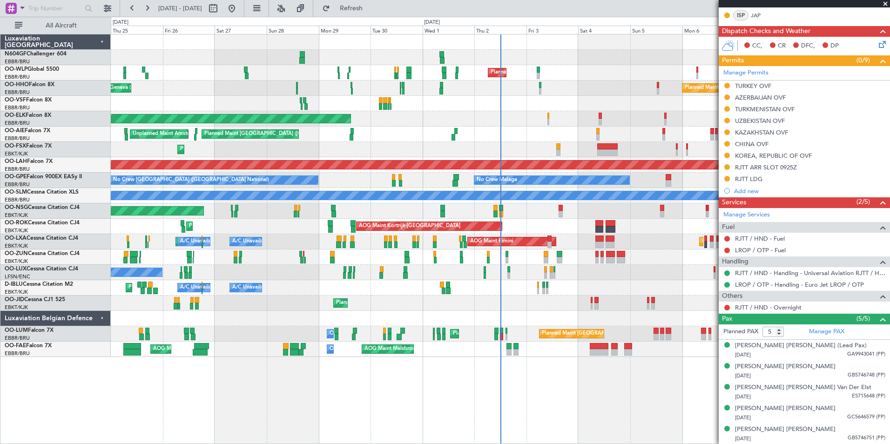
click at [417, 265] on div "Planned Maint Milan (Linate) Planned Maint Geneva (Cointrin) Planned Maint Gene…" at bounding box center [500, 195] width 779 height 323
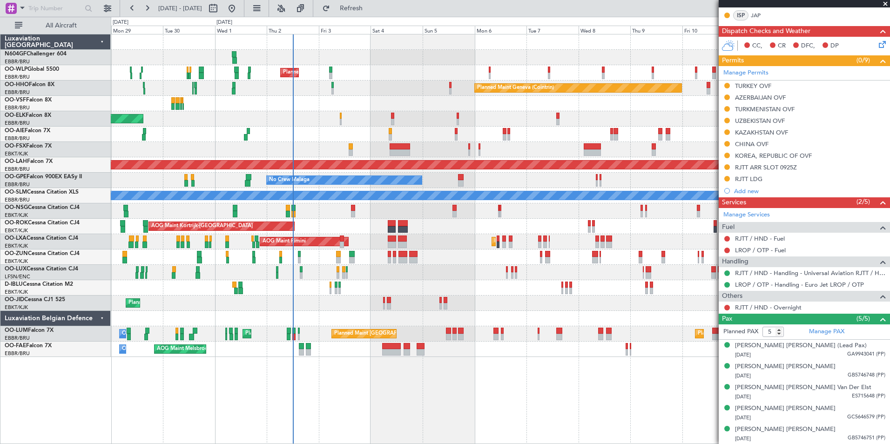
click at [423, 259] on div "Planned Maint Milan (Linate) Planned Maint Geneva (Cointrin) Planned Maint Gene…" at bounding box center [500, 195] width 779 height 323
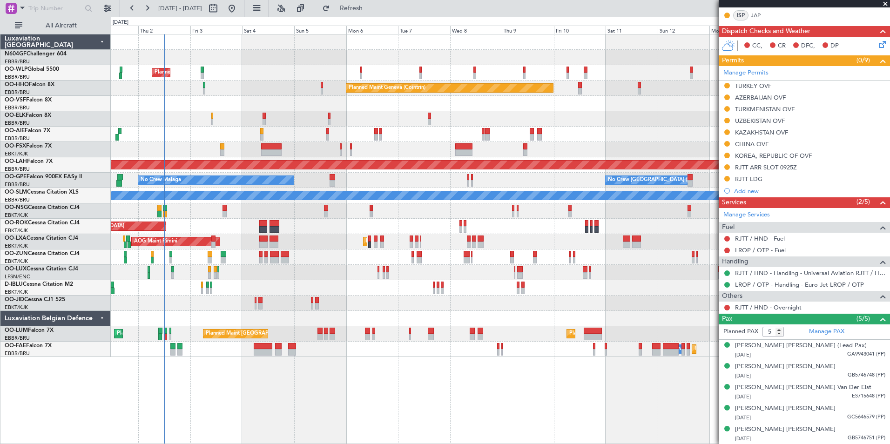
click at [406, 243] on div "Planned Maint Milan (Linate) Planned Maint Geneva (Cointrin) Planned Maint Kort…" at bounding box center [500, 195] width 779 height 323
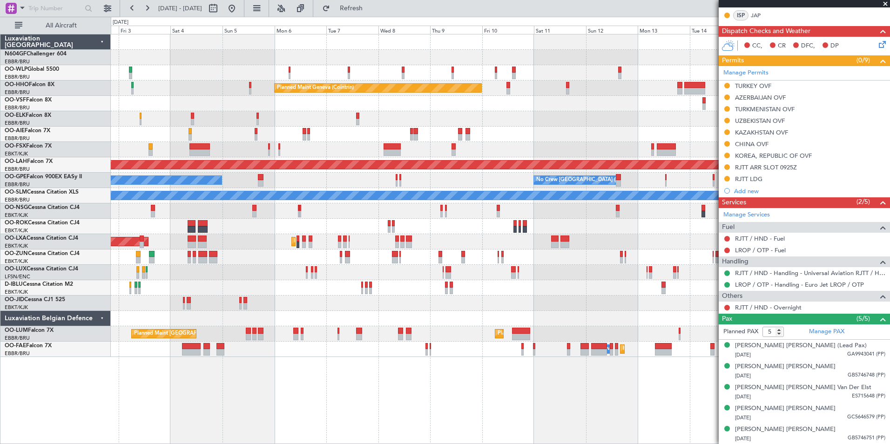
click at [440, 234] on div "Planned Maint Milan (Linate) Planned Maint Geneva (Cointrin) Planned Maint Kort…" at bounding box center [500, 195] width 779 height 323
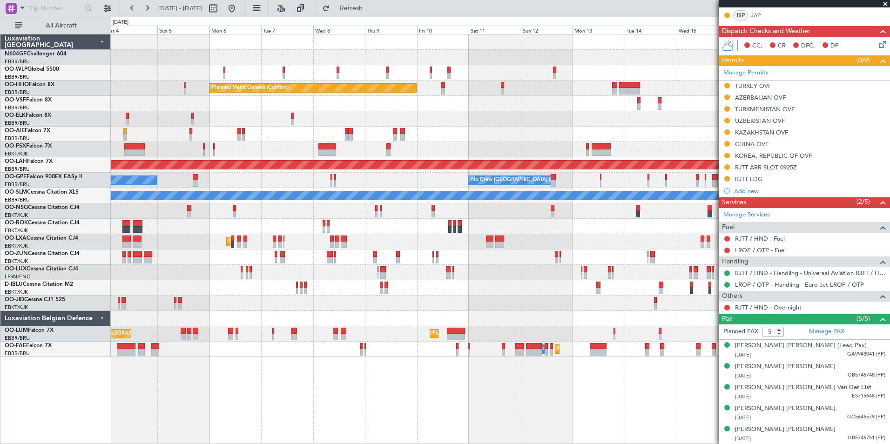
click at [413, 243] on div "Planned Maint Milan (Linate) Planned Maint Geneva (Cointrin) Planned Maint Alto…" at bounding box center [500, 195] width 779 height 323
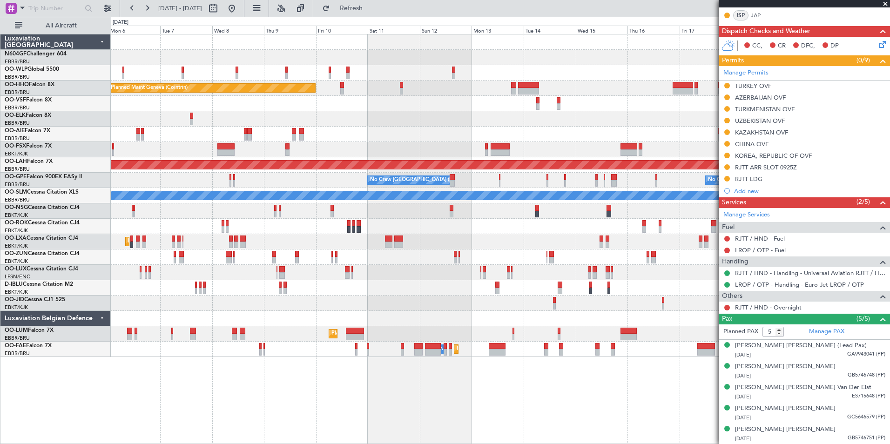
click at [399, 233] on div "Planned Maint Milan (Linate) Planned Maint Geneva (Cointrin) Planned Maint Alto…" at bounding box center [500, 195] width 779 height 323
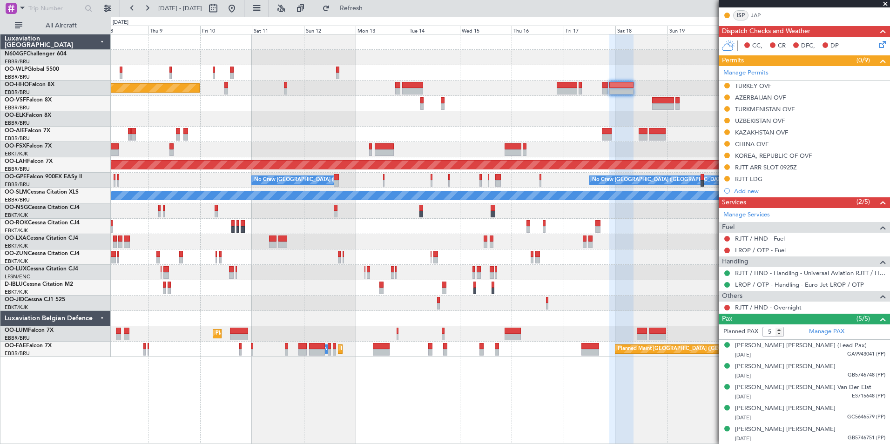
click at [382, 240] on div "Planned Maint Geneva (Cointrin) Planned Maint Alton-st Louis (St Louis Regl) No…" at bounding box center [500, 195] width 779 height 323
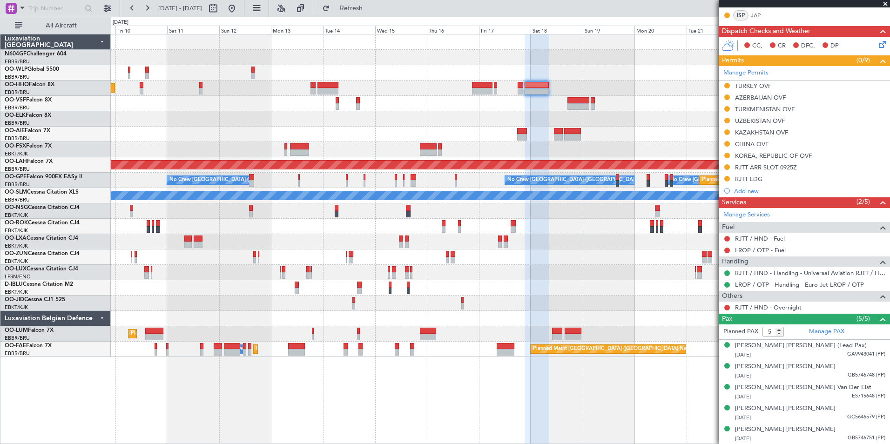
click at [393, 236] on div "Planned Maint Geneva (Cointrin) Planned Maint Alton-st Louis (St Louis Regl) No…" at bounding box center [500, 195] width 779 height 323
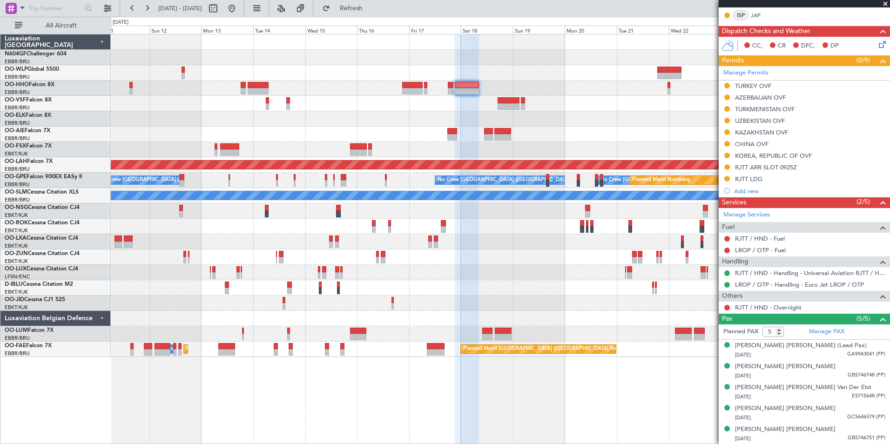
click at [323, 221] on div "Planned Maint Geneva (Cointrin) Planned Maint Alton-st Louis (St Louis Regl) No…" at bounding box center [500, 195] width 779 height 323
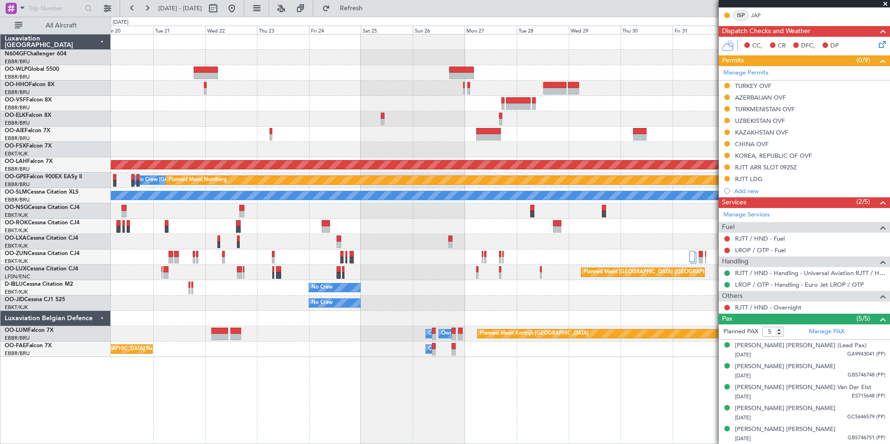
click at [211, 211] on div "Planned Maint Alton-st Louis (St Louis Regl) No Crew Brussels (Brussels Nationa…" at bounding box center [500, 195] width 779 height 323
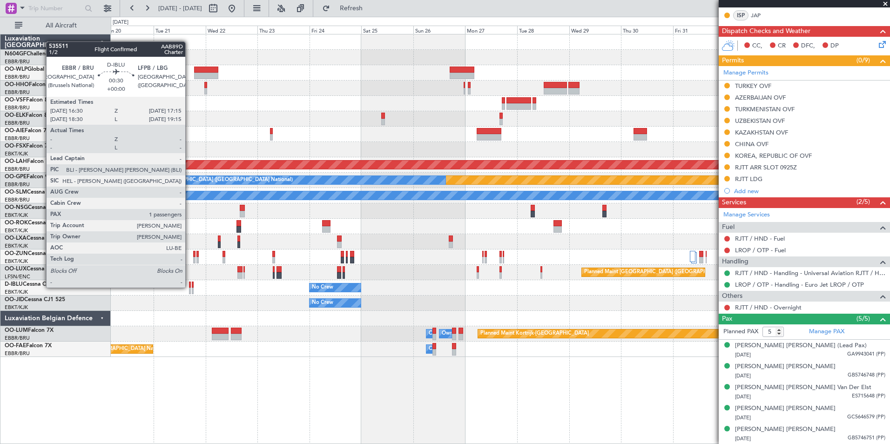
click at [189, 288] on div at bounding box center [190, 291] width 2 height 7
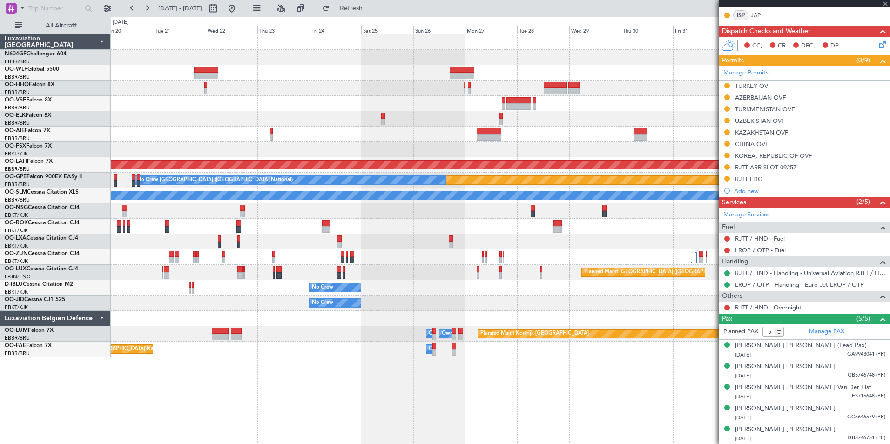
type input "1"
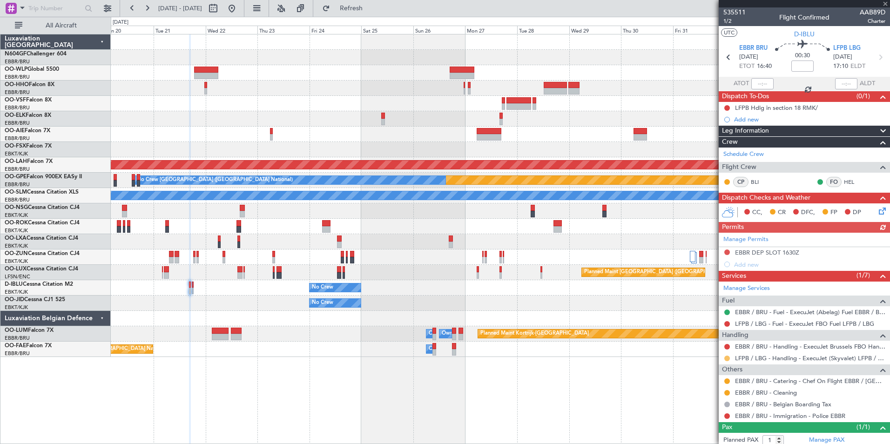
click at [727, 358] on button at bounding box center [727, 359] width 6 height 6
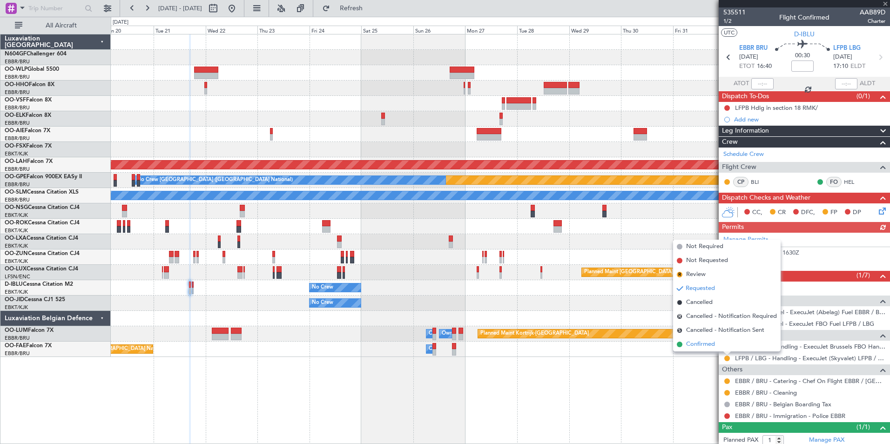
click at [702, 348] on span "Confirmed" at bounding box center [700, 344] width 29 height 9
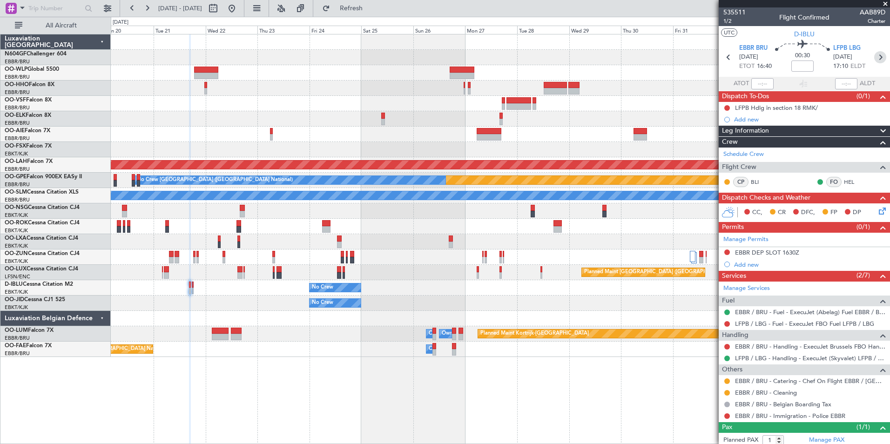
click at [874, 61] on icon at bounding box center [880, 57] width 12 height 12
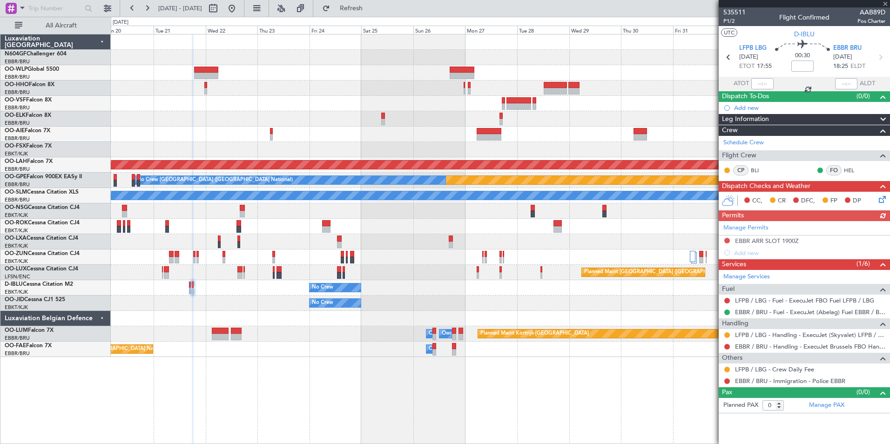
click at [729, 337] on div at bounding box center [726, 334] width 7 height 7
click at [727, 336] on button at bounding box center [727, 335] width 6 height 6
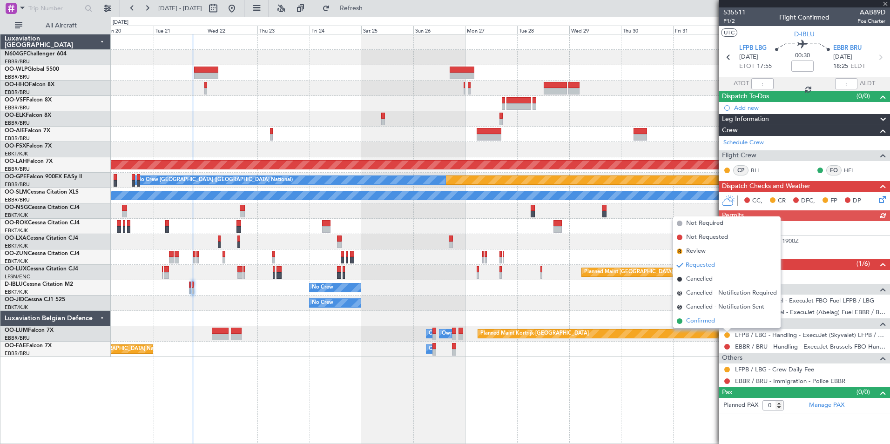
click at [702, 323] on span "Confirmed" at bounding box center [700, 320] width 29 height 9
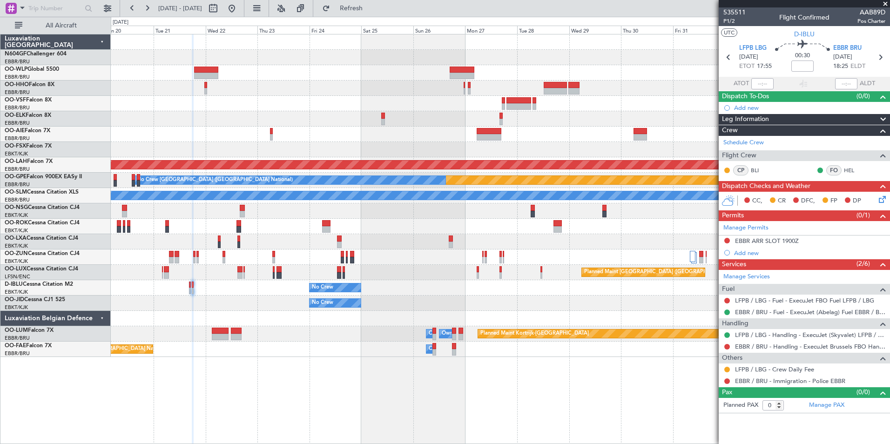
click at [505, 114] on div "Planned Maint Alton-st Louis (St Louis Regl) Planned Maint Nurnberg No Crew Bru…" at bounding box center [500, 195] width 779 height 323
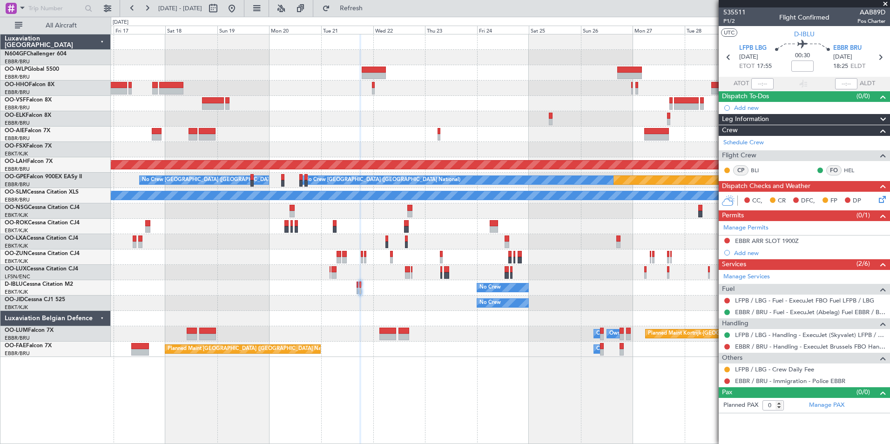
click at [455, 111] on div "Planned Maint Alton-st Louis (St Louis Regl) Planned Maint Nurnberg No Crew Bru…" at bounding box center [500, 195] width 779 height 323
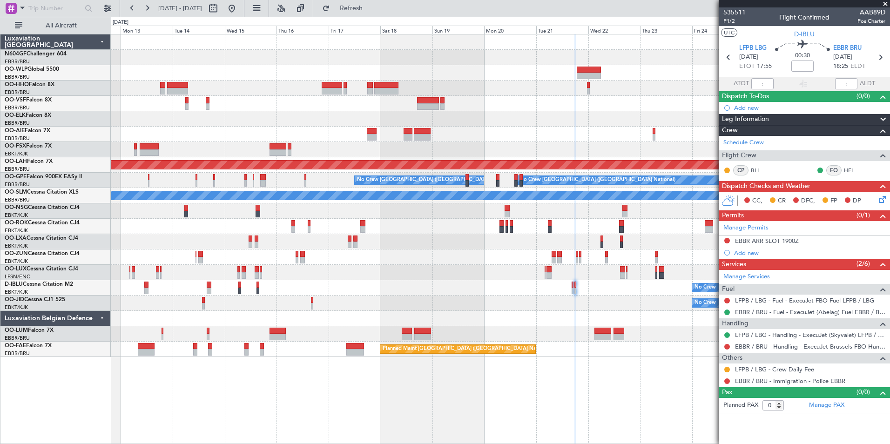
click at [407, 119] on div "Planned Maint Geneva (Cointrin) Planned Maint Alton-st Louis (St Louis Regl) Pl…" at bounding box center [500, 195] width 779 height 323
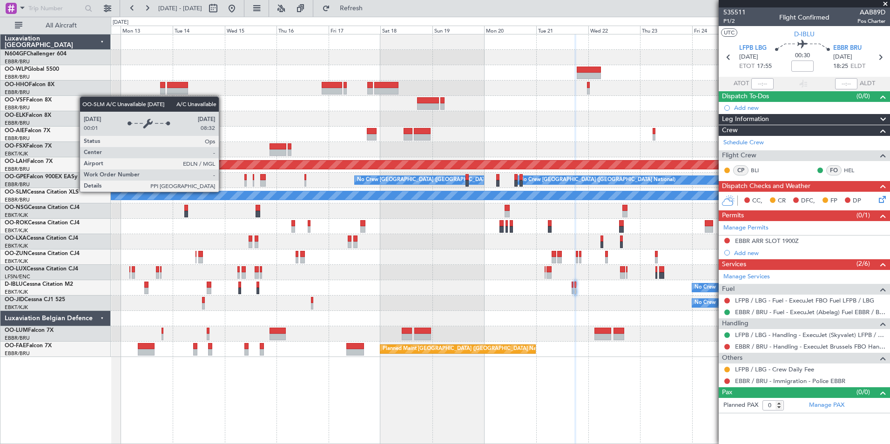
click at [345, 250] on div "Planned Maint Geneva (Cointrin) Planned Maint Alton-st Louis (St Louis Regl) Pl…" at bounding box center [500, 195] width 779 height 323
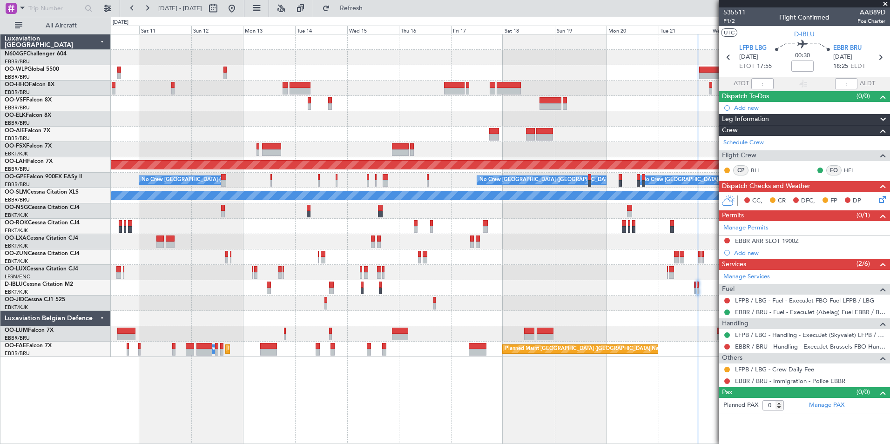
click at [397, 212] on div at bounding box center [500, 210] width 779 height 15
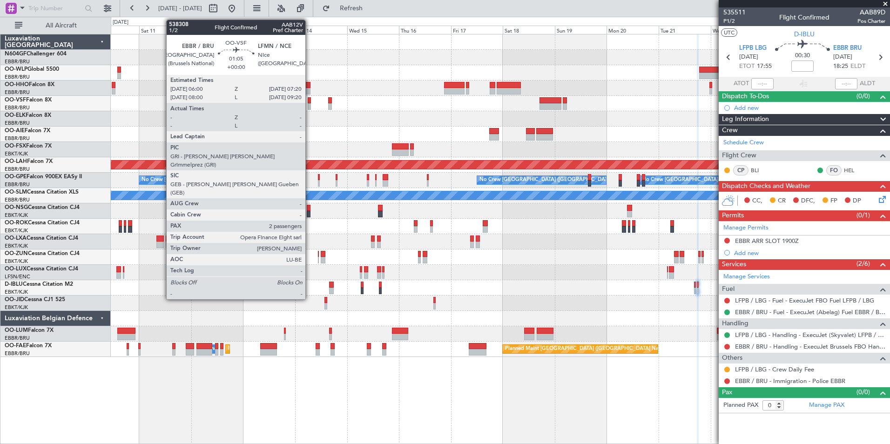
click at [310, 104] on div at bounding box center [309, 106] width 3 height 7
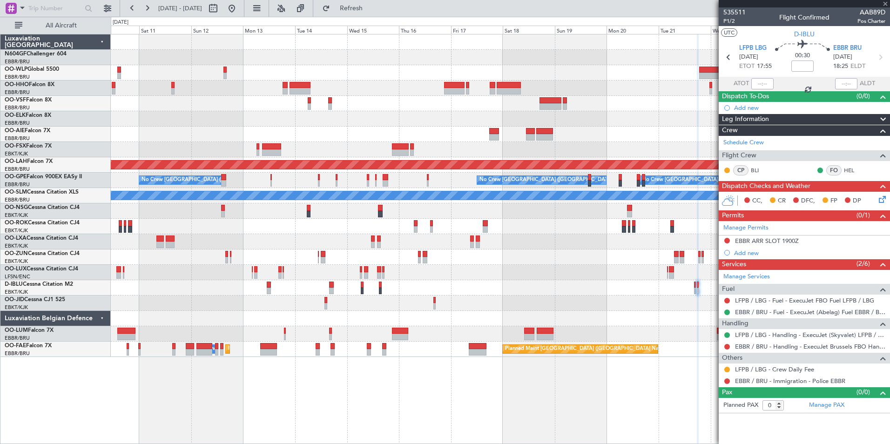
type input "2"
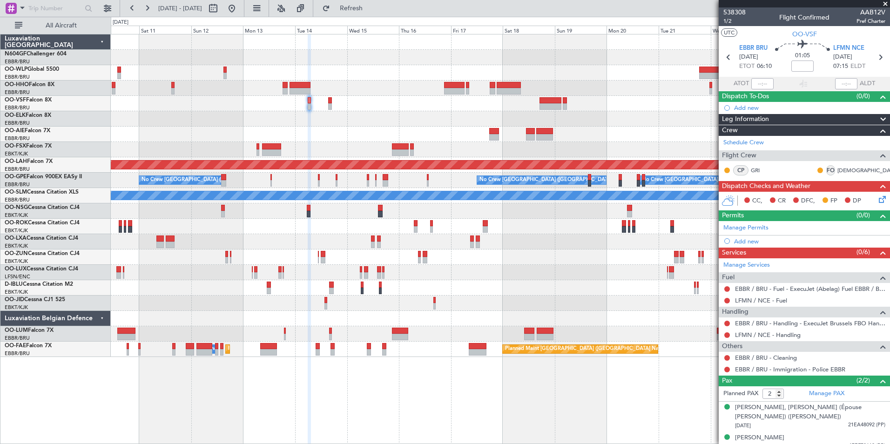
scroll to position [8, 0]
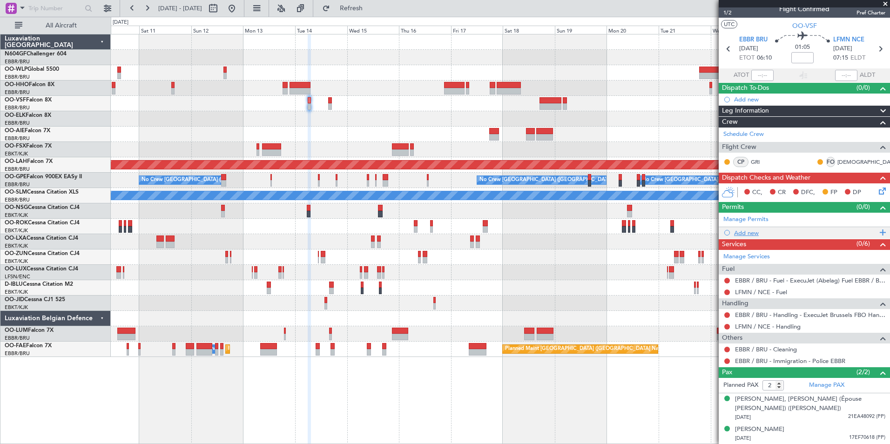
click at [753, 236] on div "Add new" at bounding box center [805, 233] width 143 height 8
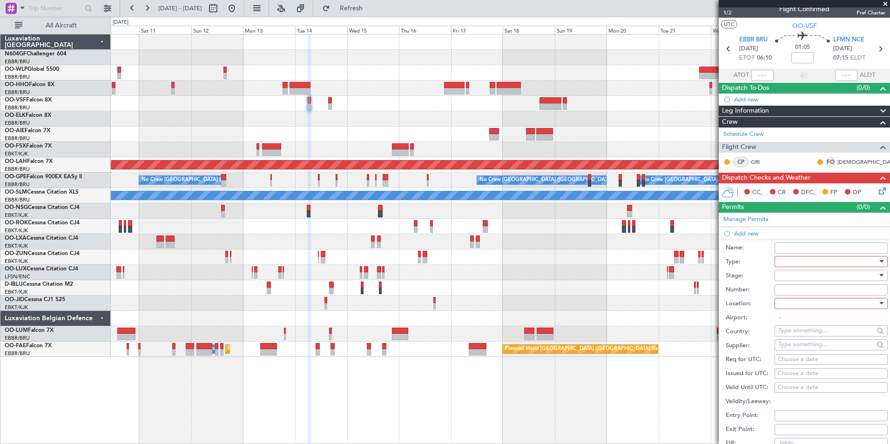
scroll to position [105, 0]
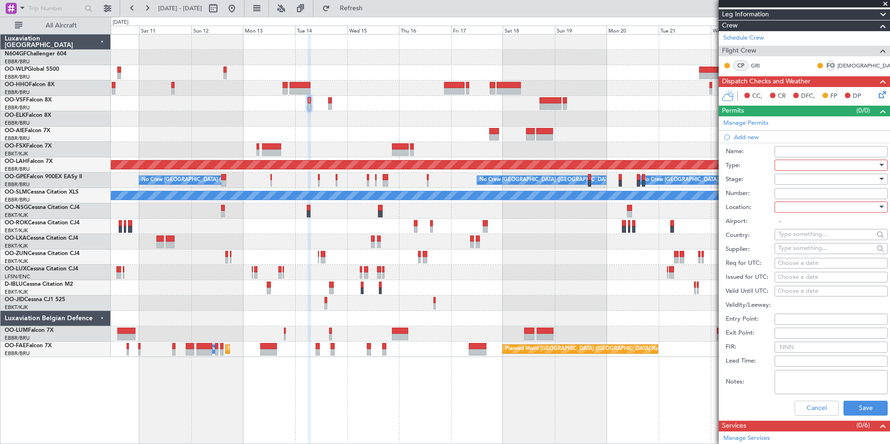
click at [809, 166] on div at bounding box center [827, 165] width 99 height 14
click at [808, 262] on span "Slot" at bounding box center [828, 259] width 98 height 14
click at [800, 207] on div at bounding box center [827, 207] width 99 height 14
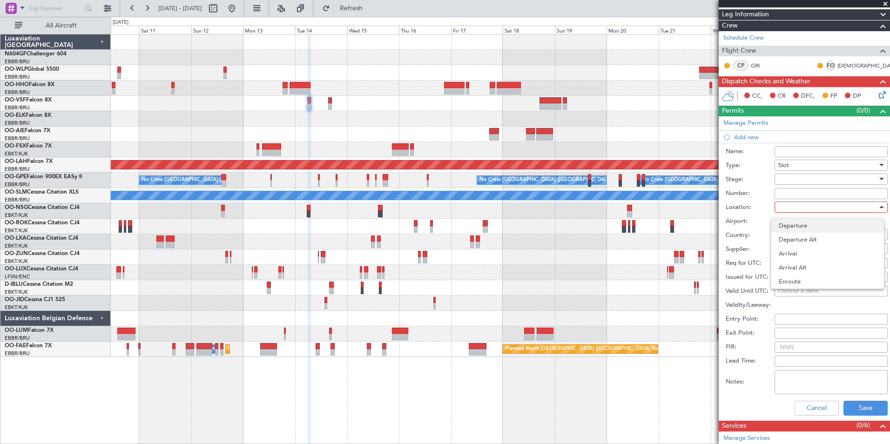
click at [796, 231] on span "Departure" at bounding box center [828, 226] width 98 height 14
type input "EBBR / BRU"
click at [795, 265] on div "Choose a date" at bounding box center [831, 263] width 107 height 9
select select "10"
select select "2025"
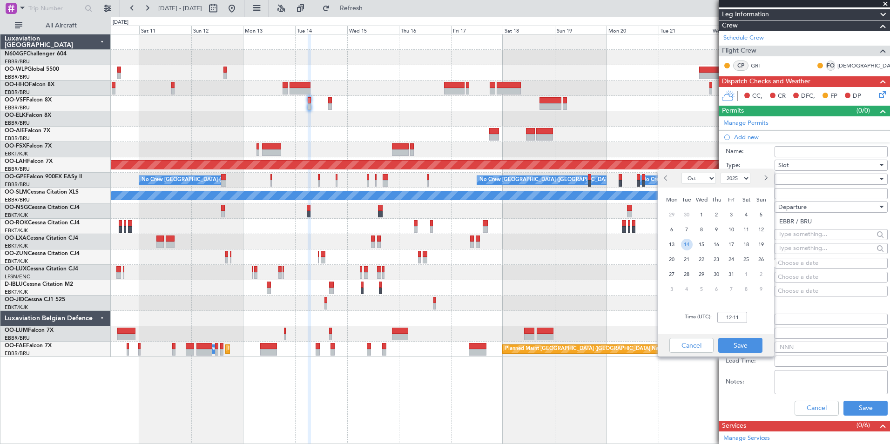
click at [688, 245] on span "14" at bounding box center [687, 245] width 12 height 12
click at [736, 323] on div "Time (UTC): 00:00" at bounding box center [716, 318] width 116 height 34
click at [737, 321] on input "00:00" at bounding box center [732, 317] width 30 height 11
type input "06:00"
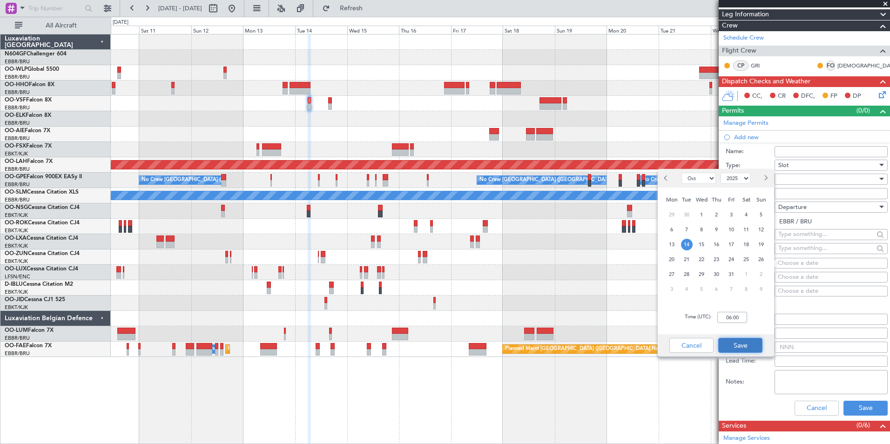
click at [737, 350] on button "Save" at bounding box center [740, 345] width 44 height 15
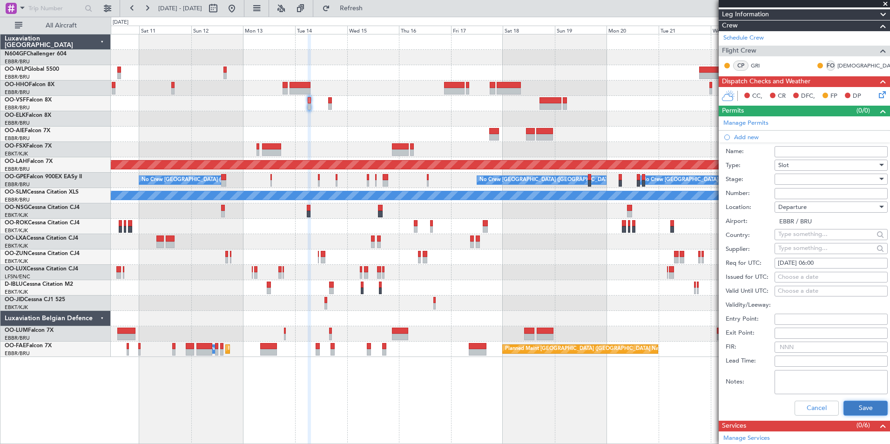
click at [852, 404] on button "Save" at bounding box center [865, 408] width 44 height 15
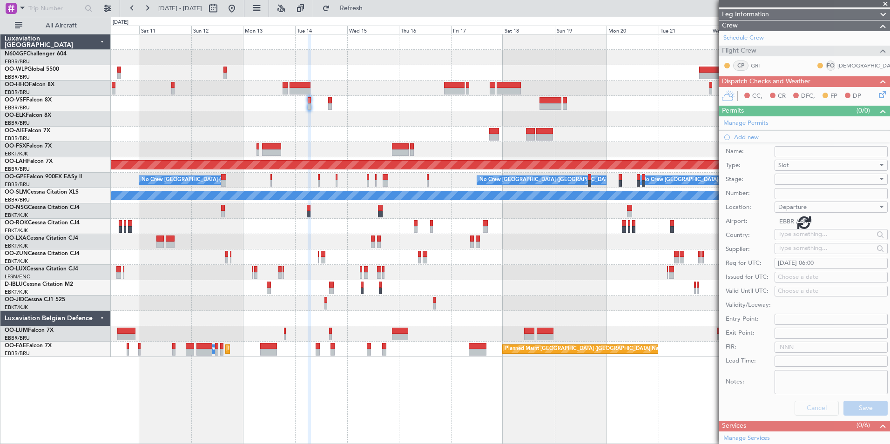
scroll to position [20, 0]
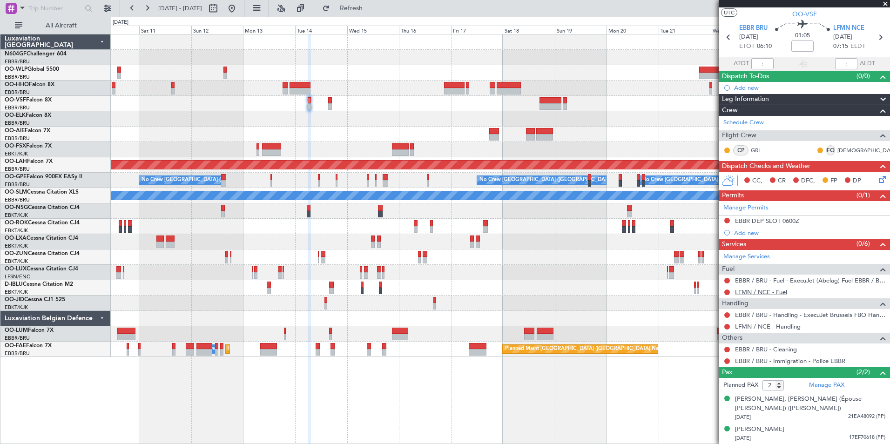
click at [758, 294] on link "LFMN / NCE - Fuel" at bounding box center [761, 292] width 52 height 8
click at [728, 281] on button at bounding box center [727, 281] width 6 height 6
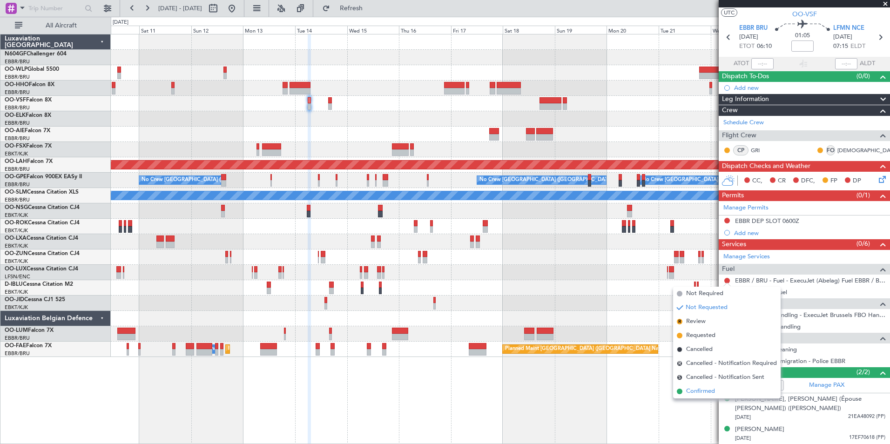
click at [696, 389] on span "Confirmed" at bounding box center [700, 391] width 29 height 9
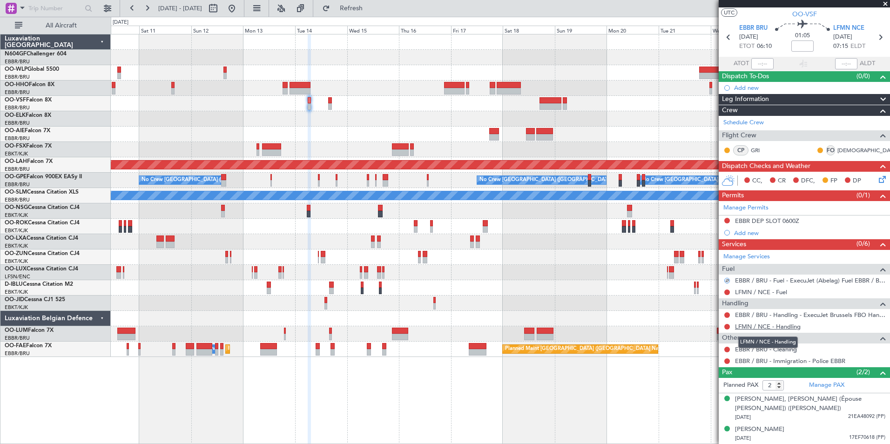
click at [758, 326] on link "LFMN / NCE - Handling" at bounding box center [768, 327] width 66 height 8
click at [377, 17] on div "0 0 Fri 10 Sat 11 Sun 12 Oct 2025 Mon 13 Tue 14 Wed 15 Thu 16 Fri 17 Sat 18 Sun…" at bounding box center [500, 25] width 778 height 17
click at [374, 14] on button "Refresh" at bounding box center [346, 8] width 56 height 15
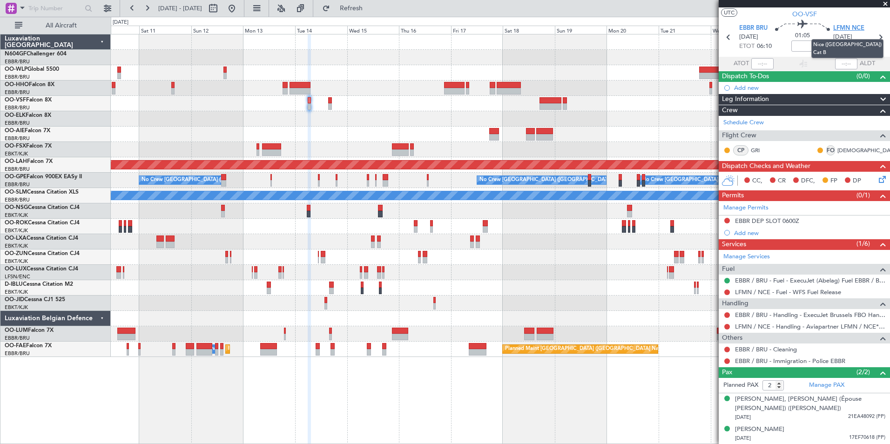
click at [856, 29] on span "LFMN NCE" at bounding box center [848, 28] width 31 height 9
click at [740, 232] on div "Add new" at bounding box center [805, 233] width 143 height 8
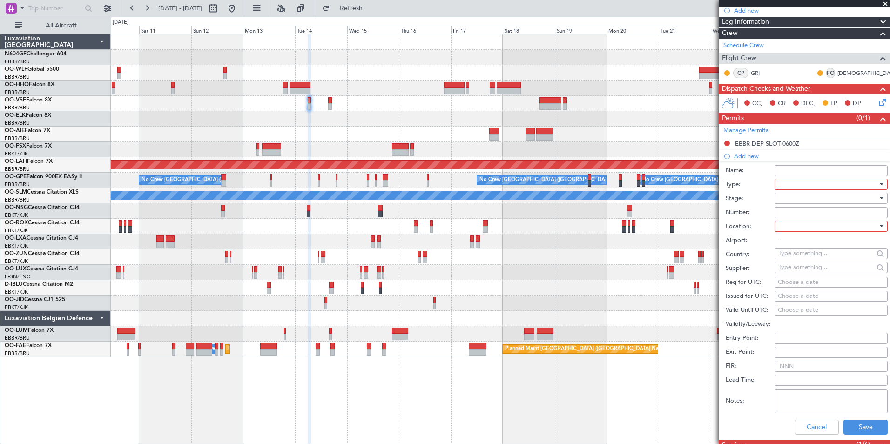
scroll to position [98, 0]
click at [799, 181] on div at bounding box center [827, 184] width 99 height 14
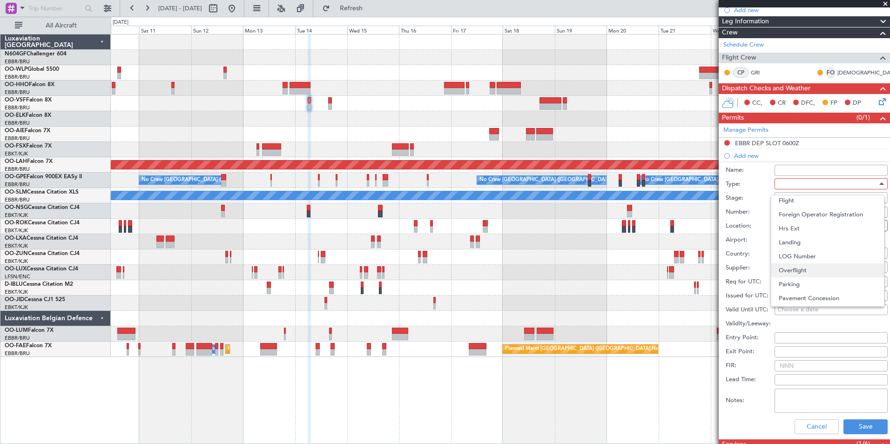
scroll to position [280, 0]
click at [785, 269] on span "Slot" at bounding box center [828, 271] width 98 height 14
click at [800, 232] on div at bounding box center [827, 226] width 99 height 14
click at [810, 271] on span "Arrival" at bounding box center [828, 272] width 98 height 14
type input "LFMN / NCE"
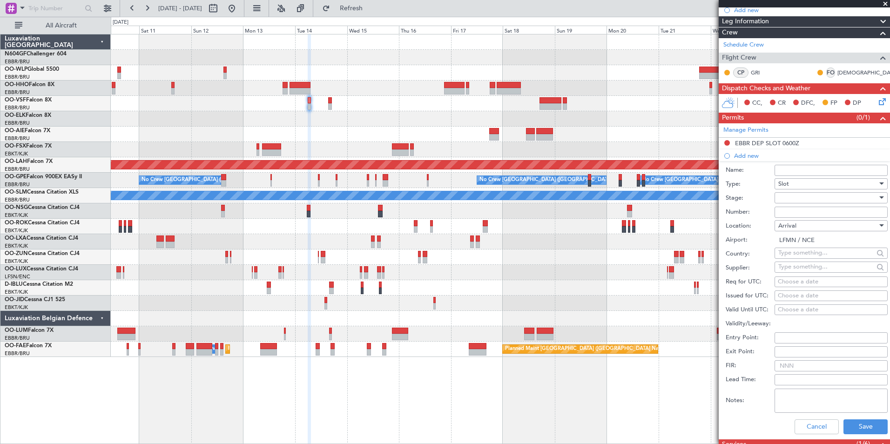
click at [810, 283] on div "Choose a date" at bounding box center [831, 281] width 107 height 9
select select "10"
select select "2025"
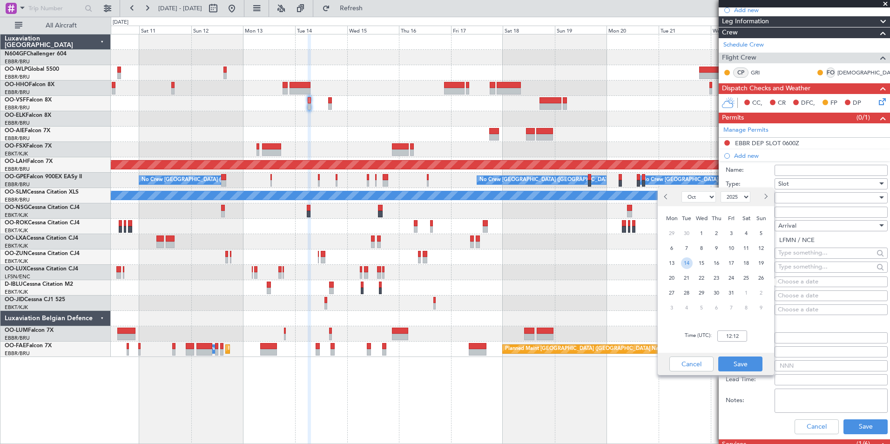
click at [687, 262] on span "14" at bounding box center [687, 263] width 12 height 12
click at [733, 337] on input "00:00" at bounding box center [732, 335] width 30 height 11
type input "07:20"
click at [747, 368] on button "Save" at bounding box center [740, 364] width 44 height 15
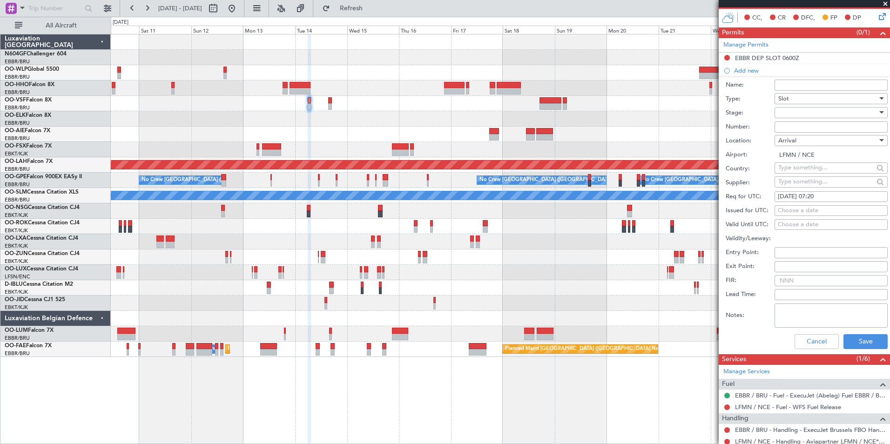
scroll to position [184, 0]
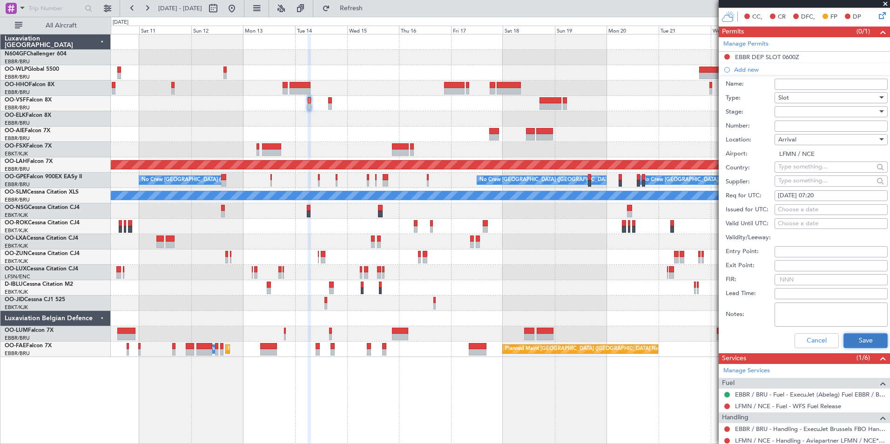
click at [855, 337] on button "Save" at bounding box center [865, 340] width 44 height 15
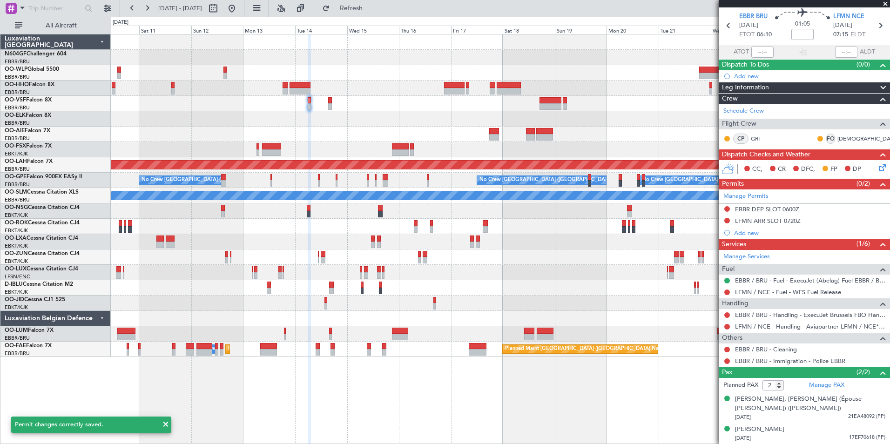
scroll to position [0, 0]
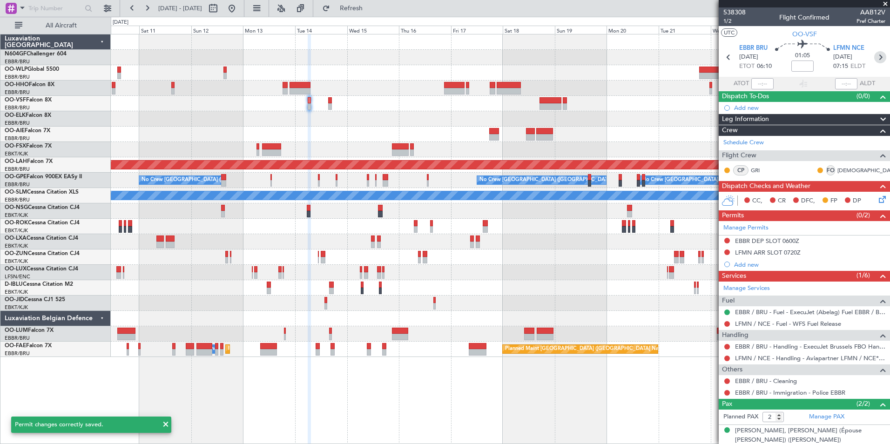
click at [877, 55] on icon at bounding box center [880, 57] width 12 height 12
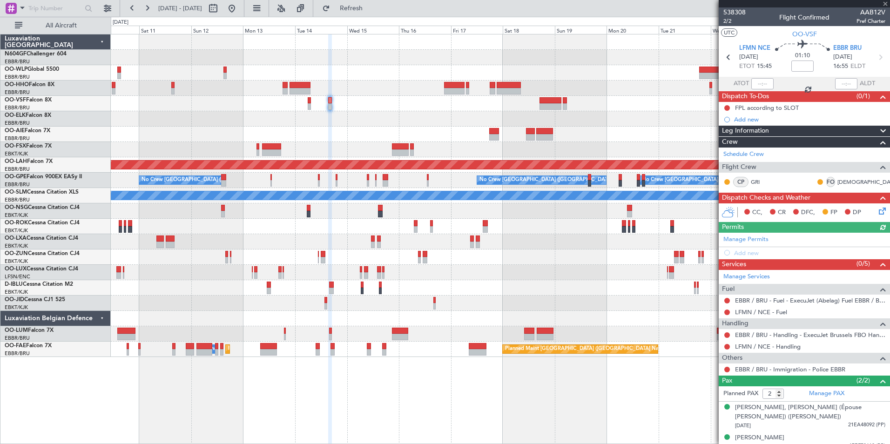
scroll to position [8, 0]
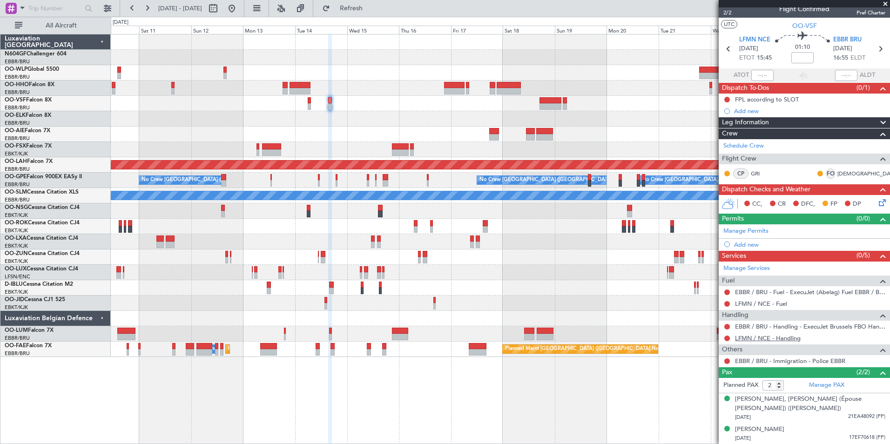
click at [765, 341] on link "LFMN / NCE - Handling" at bounding box center [768, 338] width 66 height 8
click at [368, 11] on span "Refresh" at bounding box center [351, 8] width 39 height 7
click at [776, 301] on link "LFMN / NCE - Fuel" at bounding box center [761, 304] width 52 height 8
click at [358, 5] on button "Refresh" at bounding box center [346, 8] width 56 height 15
click at [757, 245] on div "Add new" at bounding box center [805, 245] width 143 height 8
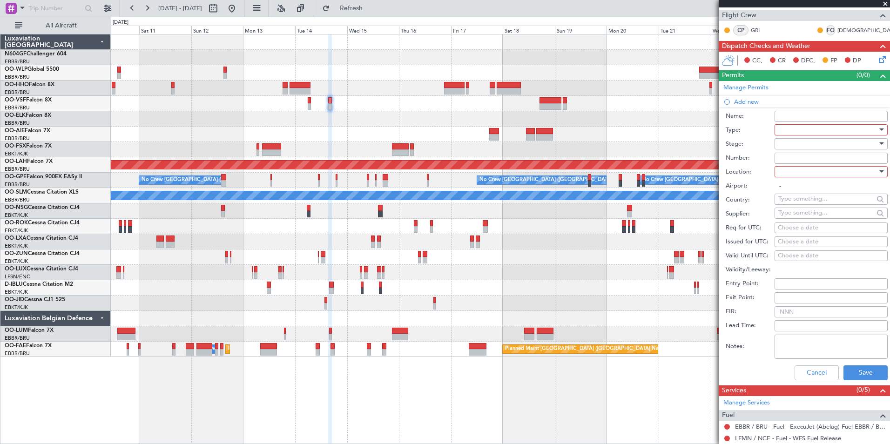
scroll to position [152, 0]
click at [822, 126] on div at bounding box center [827, 129] width 99 height 14
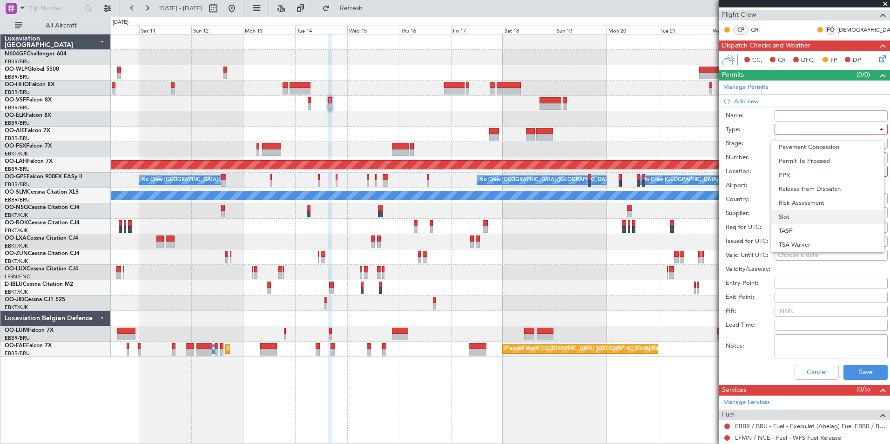
click at [795, 216] on span "Slot" at bounding box center [828, 217] width 98 height 14
click at [784, 175] on div at bounding box center [827, 171] width 99 height 14
click at [795, 191] on span "Departure" at bounding box center [828, 190] width 98 height 14
type input "LFMN / NCE"
click at [791, 227] on div "Choose a date" at bounding box center [831, 227] width 107 height 9
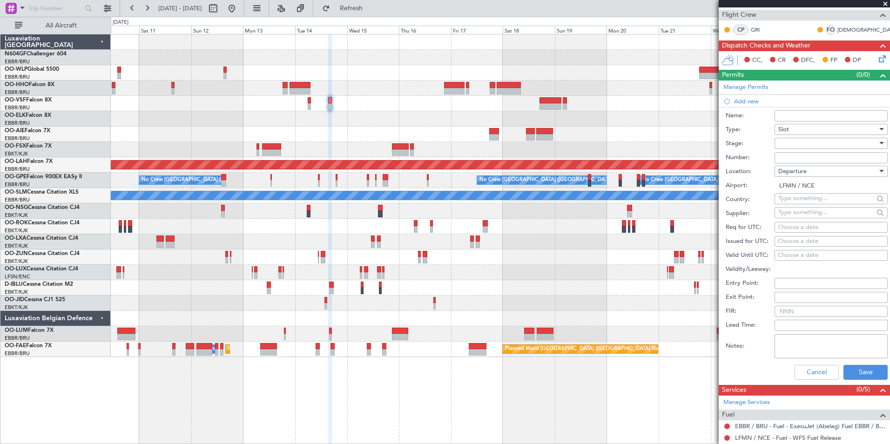
select select "10"
select select "2025"
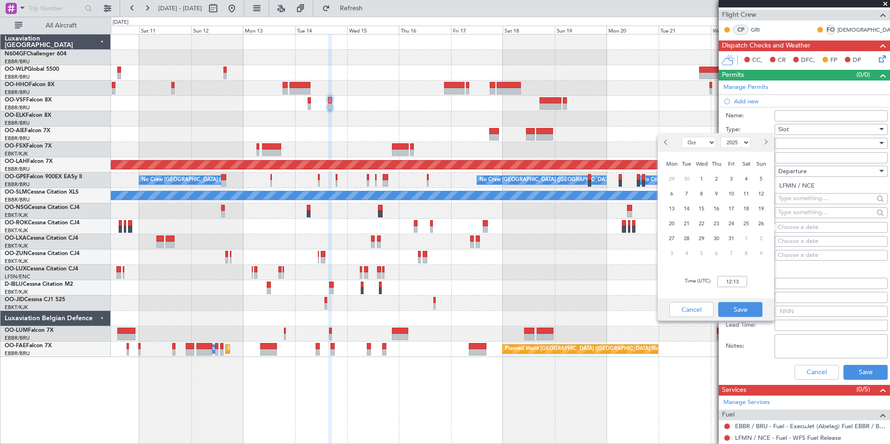
click at [688, 209] on span "14" at bounding box center [687, 209] width 12 height 12
click at [736, 288] on div "Time (UTC): 00:00" at bounding box center [716, 282] width 116 height 34
click at [736, 286] on input "00:00" at bounding box center [732, 281] width 30 height 11
type input "15:30"
click at [748, 310] on button "Save" at bounding box center [740, 309] width 44 height 15
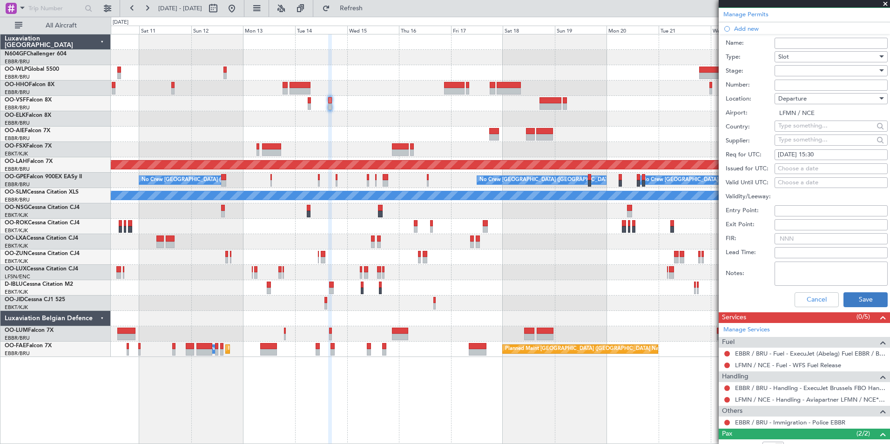
scroll to position [225, 0]
click at [855, 299] on button "Save" at bounding box center [865, 299] width 44 height 15
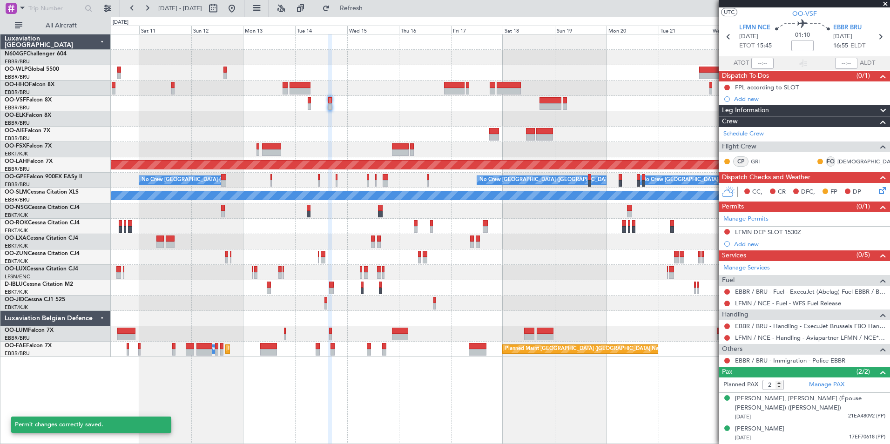
scroll to position [20, 0]
click at [727, 295] on mat-tooltip-component "Not Requested" at bounding box center [727, 307] width 53 height 25
click at [727, 292] on button at bounding box center [727, 292] width 6 height 6
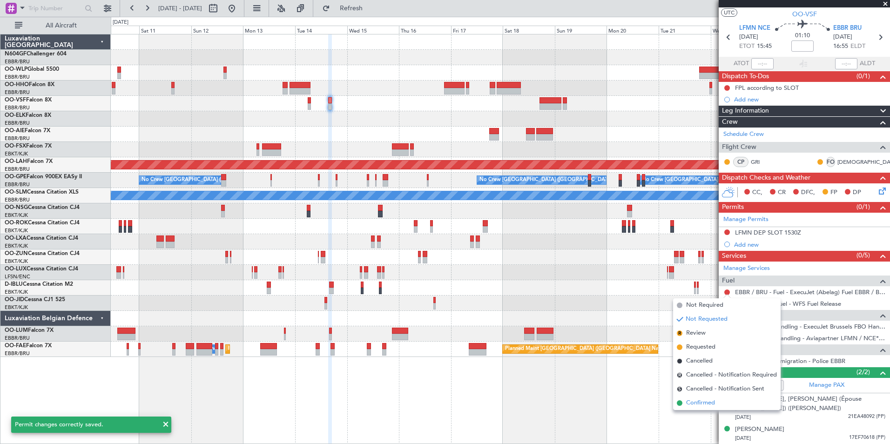
click at [706, 400] on span "Confirmed" at bounding box center [700, 402] width 29 height 9
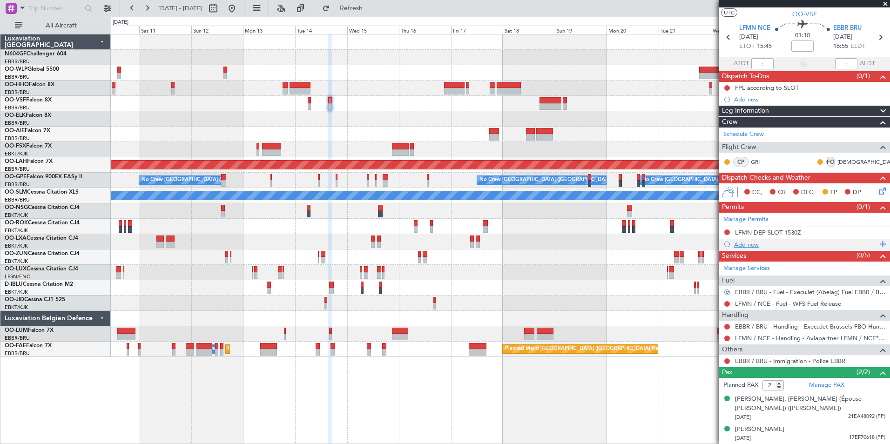
click at [739, 244] on div "Add new" at bounding box center [805, 245] width 143 height 8
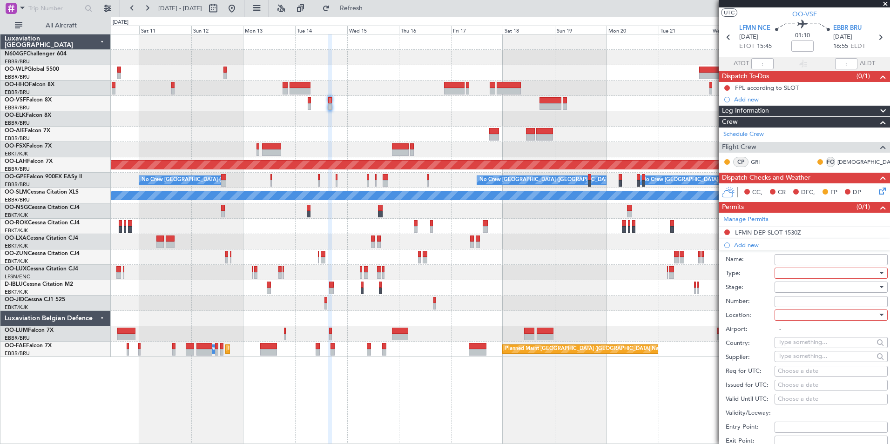
scroll to position [140, 0]
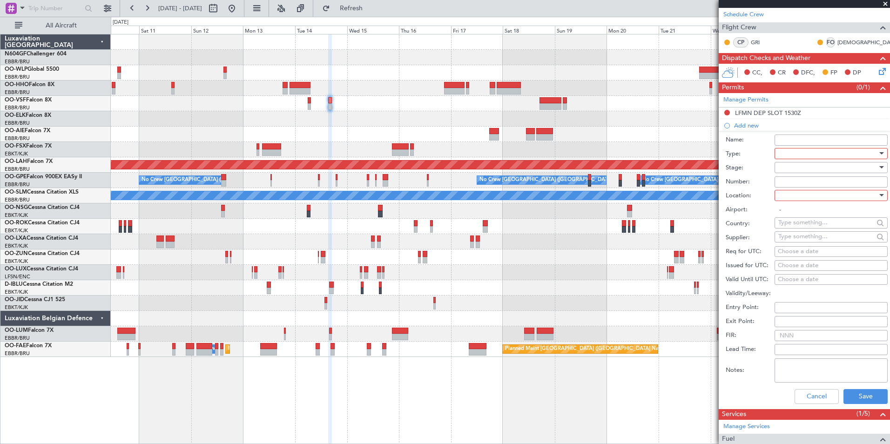
click at [788, 155] on div at bounding box center [827, 154] width 99 height 14
click at [800, 242] on span "Slot" at bounding box center [828, 241] width 98 height 14
click at [804, 190] on div at bounding box center [827, 195] width 99 height 14
click at [806, 240] on span "Arrival" at bounding box center [828, 242] width 98 height 14
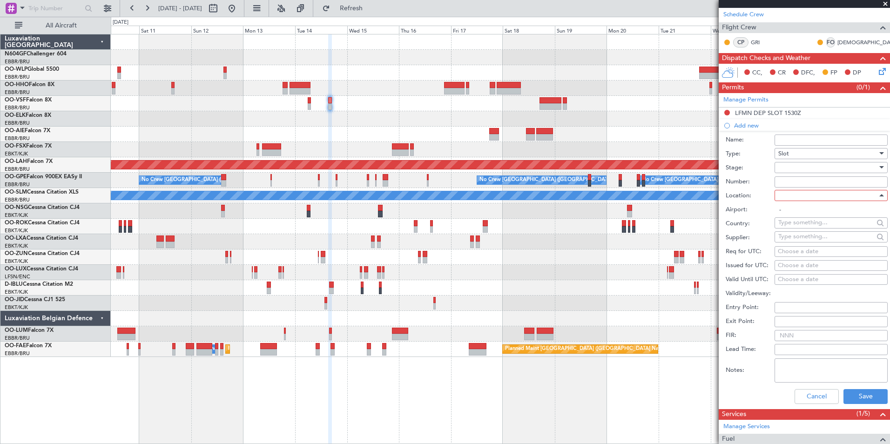
type input "EBBR / BRU"
click at [799, 253] on div "Choose a date" at bounding box center [831, 251] width 107 height 9
select select "10"
select select "2025"
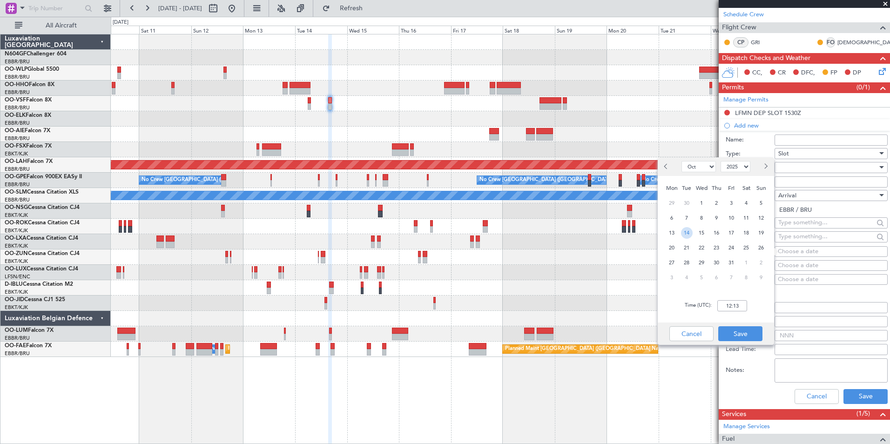
click at [688, 229] on span "14" at bounding box center [687, 233] width 12 height 12
click at [741, 306] on input "00:00" at bounding box center [732, 305] width 30 height 11
type input "17:00"
click at [742, 334] on button "Save" at bounding box center [740, 333] width 44 height 15
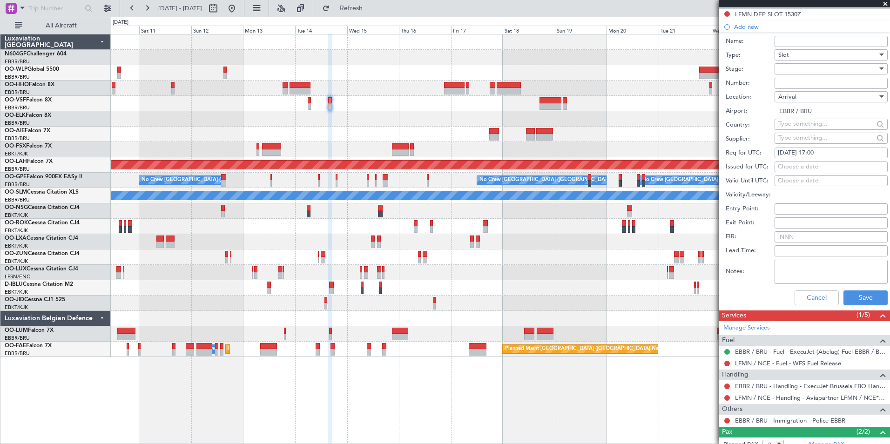
scroll to position [239, 0]
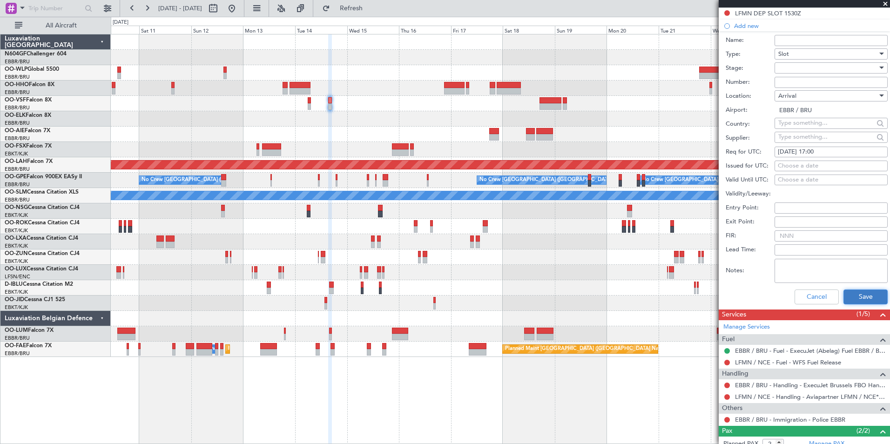
click at [868, 293] on button "Save" at bounding box center [865, 296] width 44 height 15
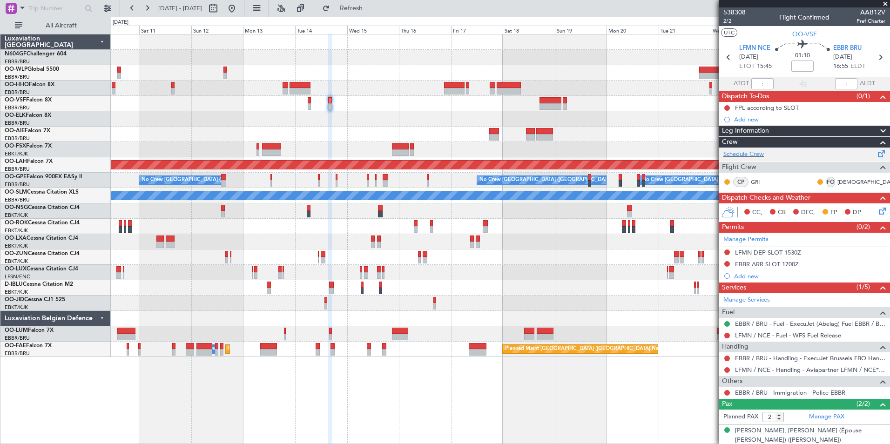
scroll to position [32, 0]
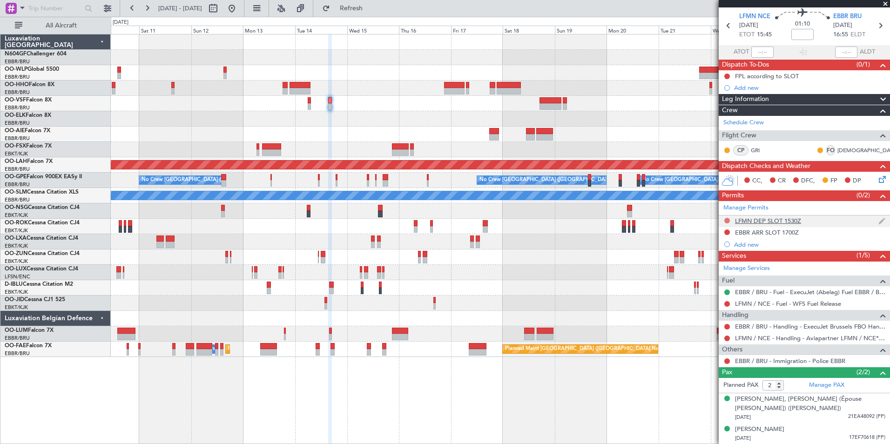
click at [726, 219] on button at bounding box center [727, 221] width 6 height 6
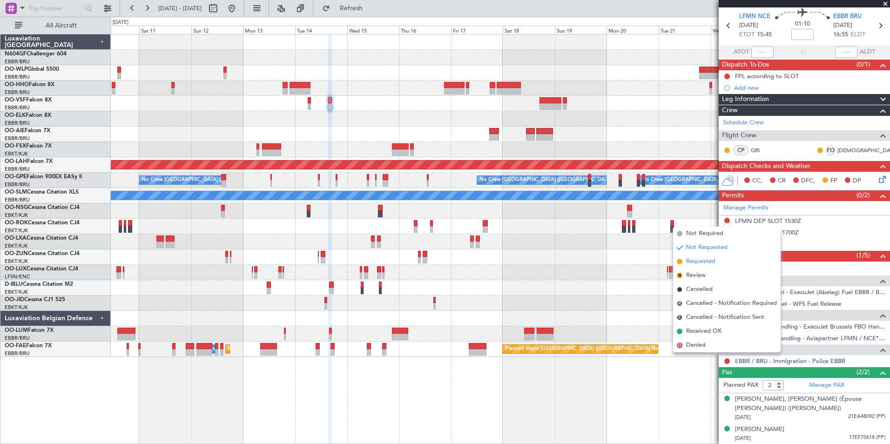
click at [703, 259] on span "Requested" at bounding box center [700, 261] width 29 height 9
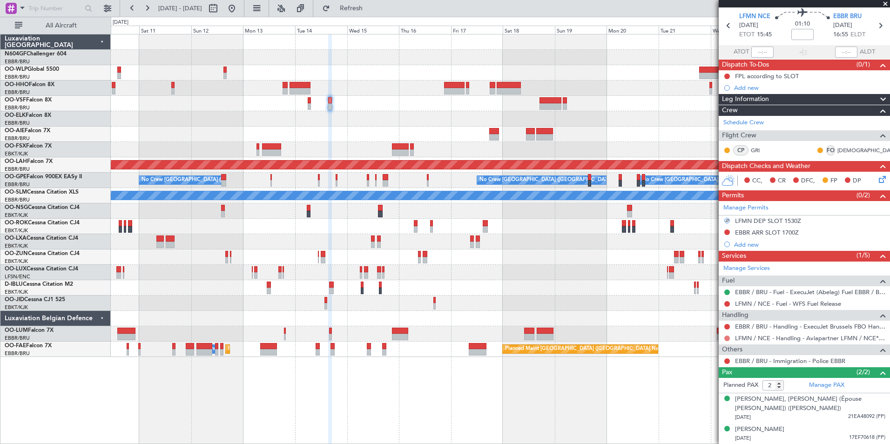
click at [728, 336] on button at bounding box center [727, 339] width 6 height 6
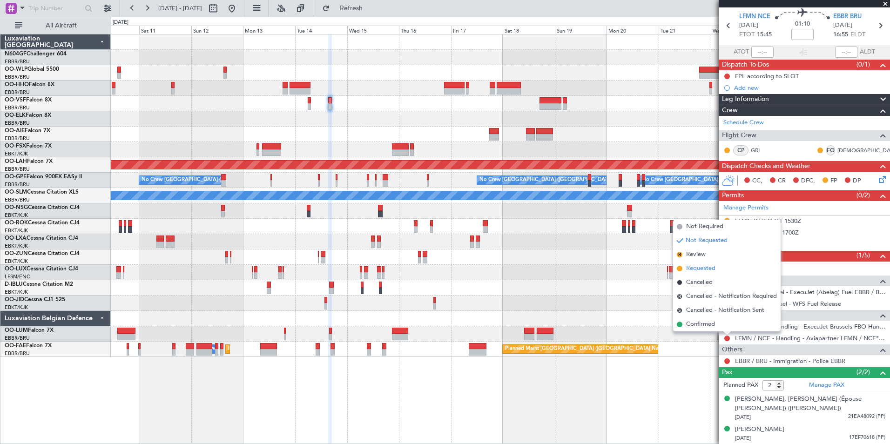
click at [723, 267] on li "Requested" at bounding box center [727, 269] width 108 height 14
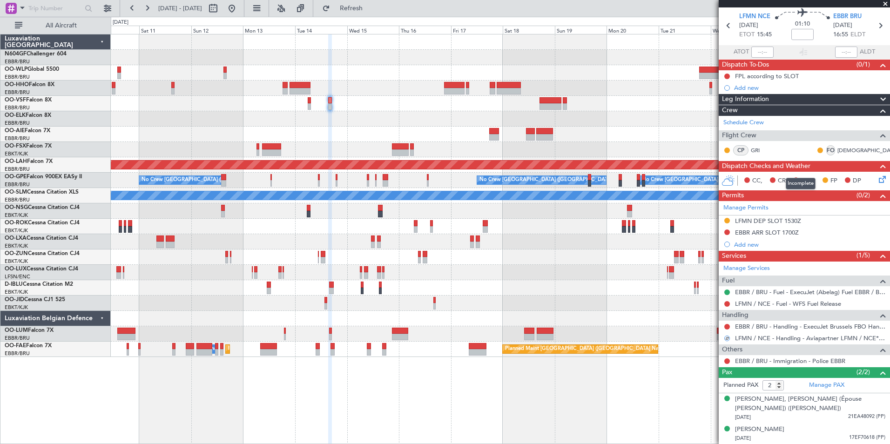
scroll to position [0, 0]
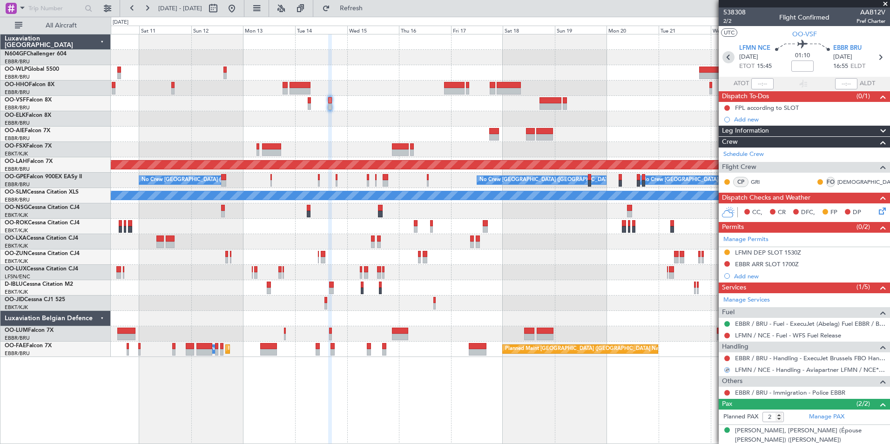
click at [728, 56] on icon at bounding box center [728, 57] width 12 height 12
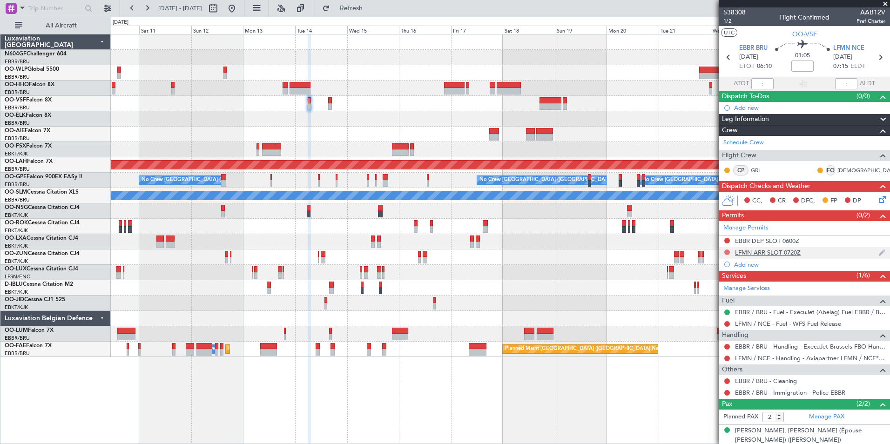
click at [727, 251] on button at bounding box center [727, 252] width 6 height 6
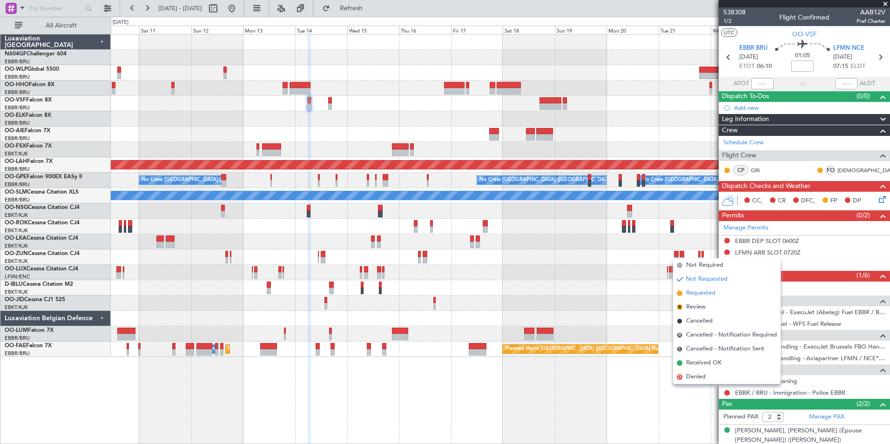
click at [705, 291] on span "Requested" at bounding box center [700, 293] width 29 height 9
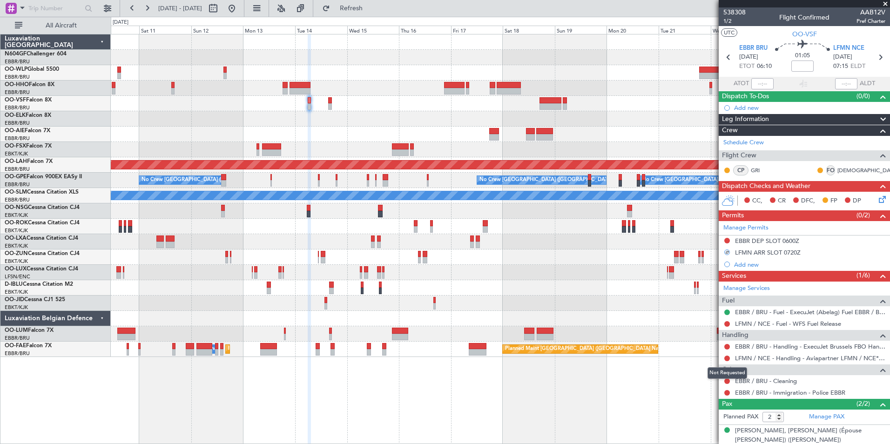
click at [728, 361] on mat-tooltip-component "Not Requested" at bounding box center [727, 373] width 53 height 25
click at [727, 359] on button at bounding box center [727, 359] width 6 height 6
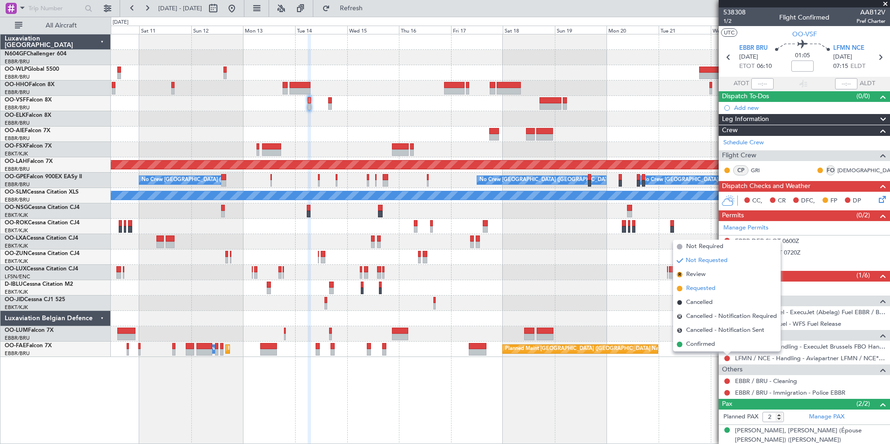
click at [720, 287] on li "Requested" at bounding box center [727, 289] width 108 height 14
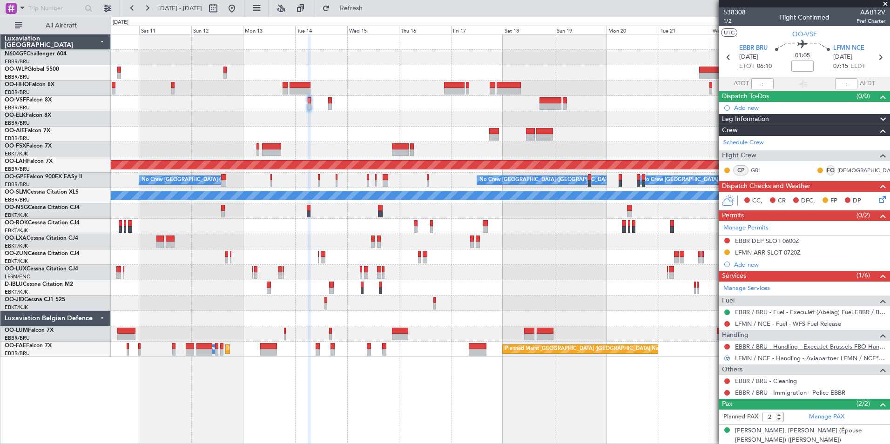
click at [759, 346] on link "EBBR / BRU - Handling - ExecuJet Brussels FBO Handling Abelag" at bounding box center [810, 347] width 150 height 8
click at [728, 241] on button at bounding box center [727, 241] width 6 height 6
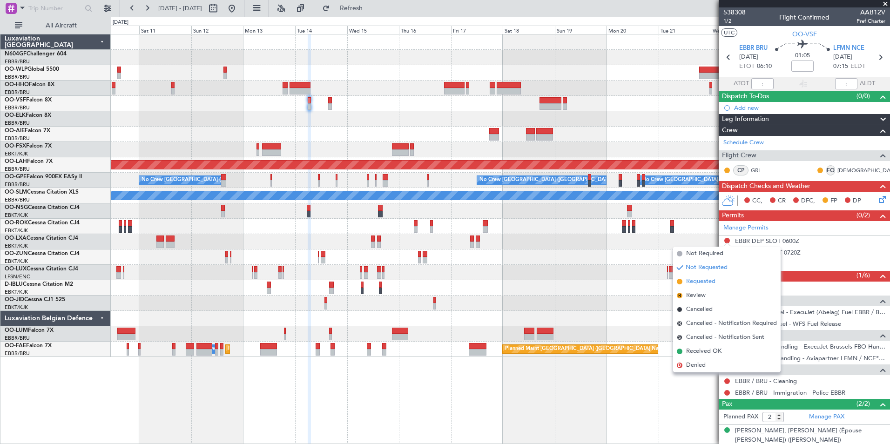
click at [712, 281] on span "Requested" at bounding box center [700, 281] width 29 height 9
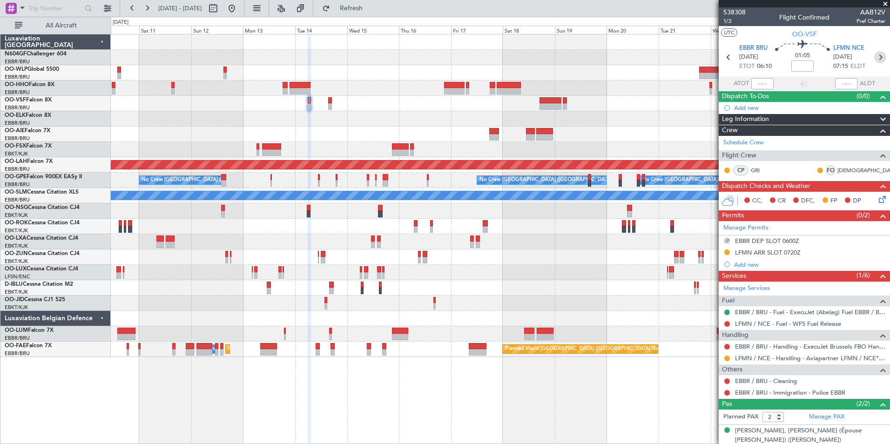
click at [877, 59] on icon at bounding box center [880, 57] width 12 height 12
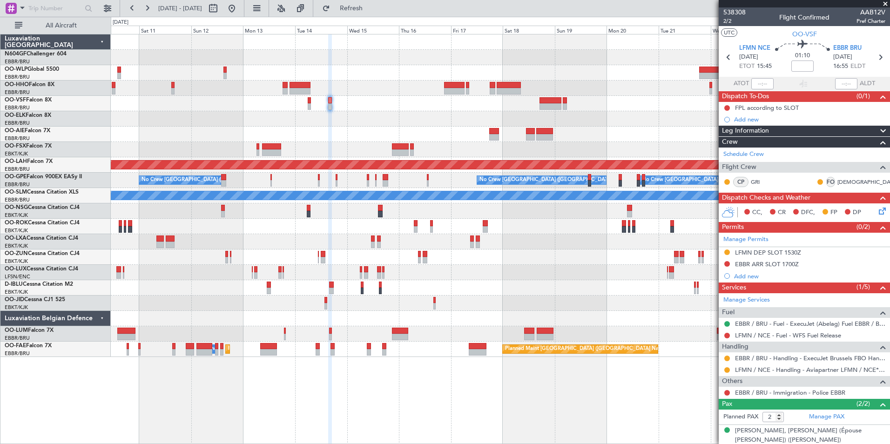
click at [725, 267] on mat-tooltip-component "Not Requested" at bounding box center [727, 278] width 53 height 25
click at [726, 262] on button at bounding box center [727, 264] width 6 height 6
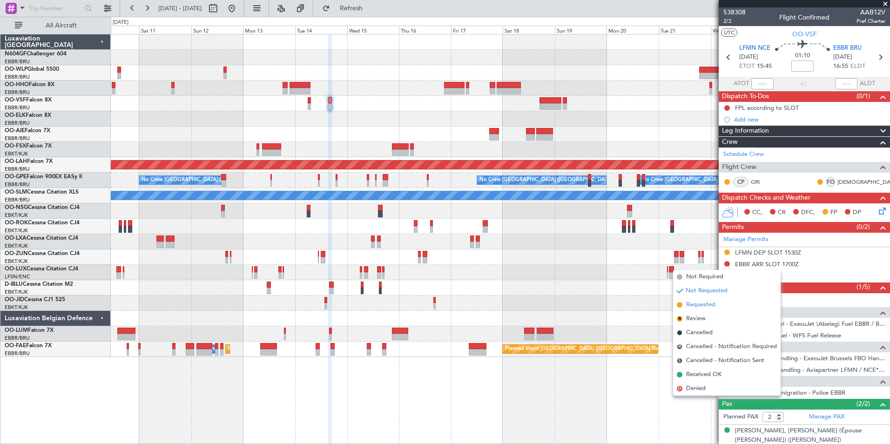
click at [706, 303] on span "Requested" at bounding box center [700, 304] width 29 height 9
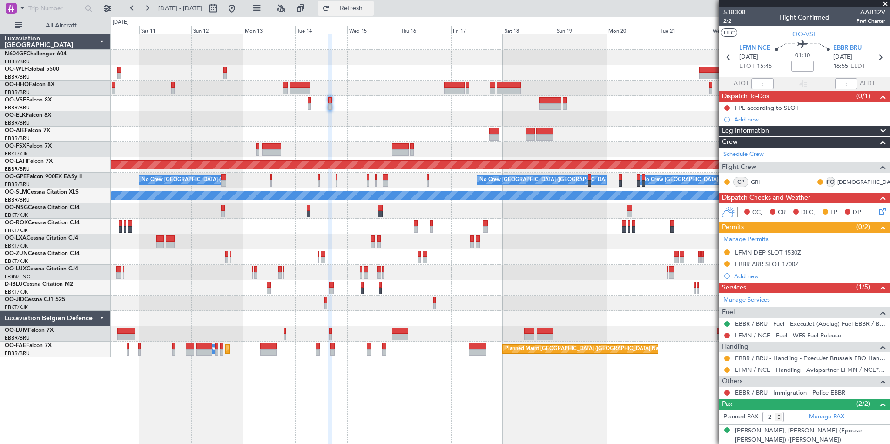
click at [371, 8] on span "Refresh" at bounding box center [351, 8] width 39 height 7
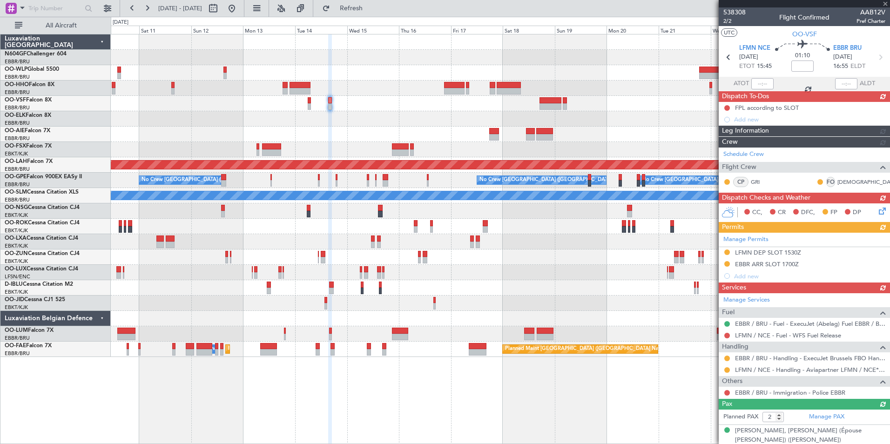
click at [815, 332] on div "Manage Services Fuel EBBR / BRU - Fuel - ExecuJet (Abelag) Fuel EBBR / BRU LFMN…" at bounding box center [804, 346] width 171 height 106
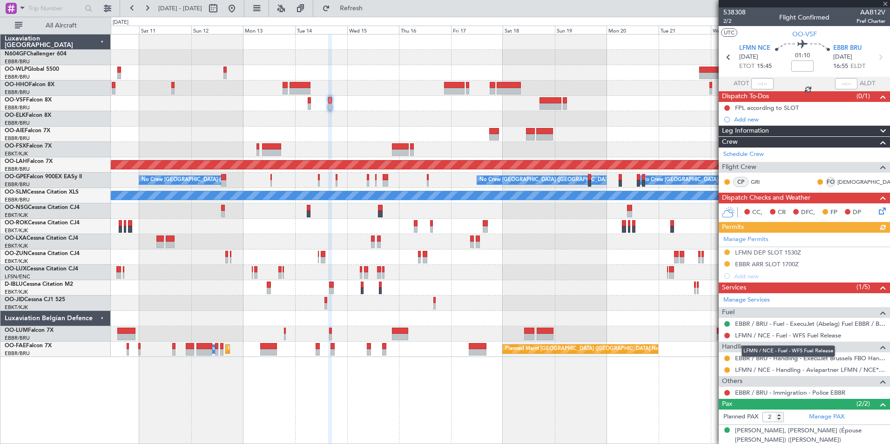
click at [815, 332] on link "LFMN / NCE - Fuel - WFS Fuel Release" at bounding box center [788, 335] width 106 height 8
click at [374, 15] on button "Refresh" at bounding box center [346, 8] width 56 height 15
click at [878, 212] on icon at bounding box center [880, 209] width 7 height 7
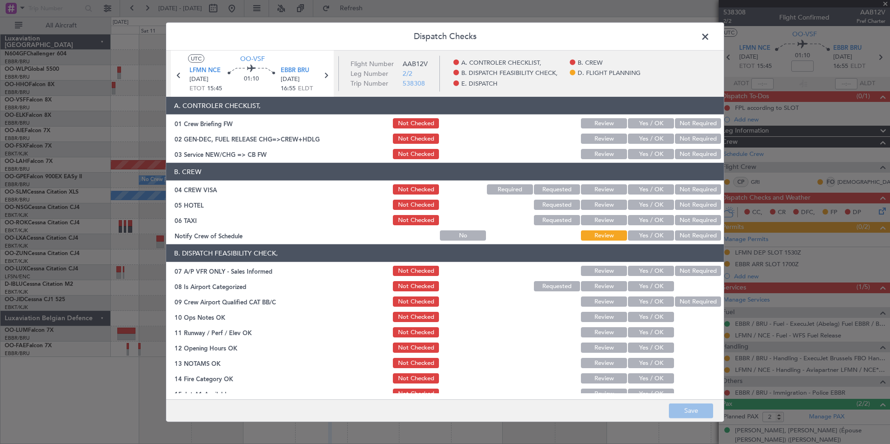
click at [632, 158] on button "Yes / OK" at bounding box center [651, 154] width 46 height 10
click at [692, 188] on button "Not Required" at bounding box center [698, 189] width 46 height 10
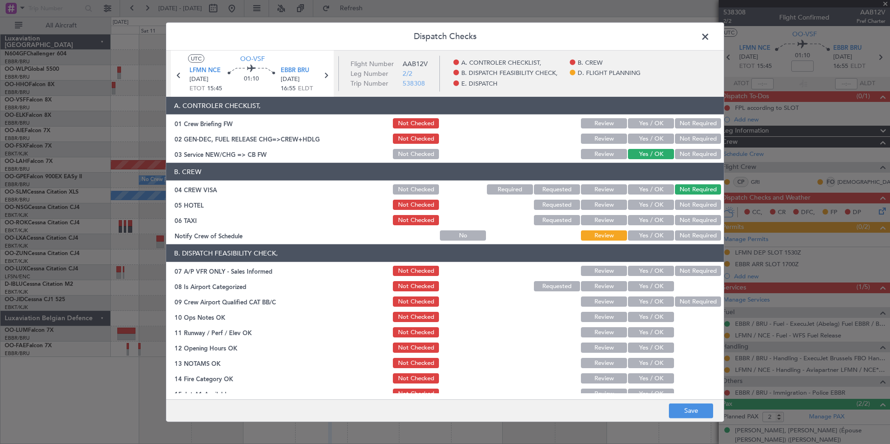
click at [693, 207] on button "Not Required" at bounding box center [698, 205] width 46 height 10
click at [692, 219] on button "Not Required" at bounding box center [698, 220] width 46 height 10
click at [647, 235] on button "Yes / OK" at bounding box center [651, 235] width 46 height 10
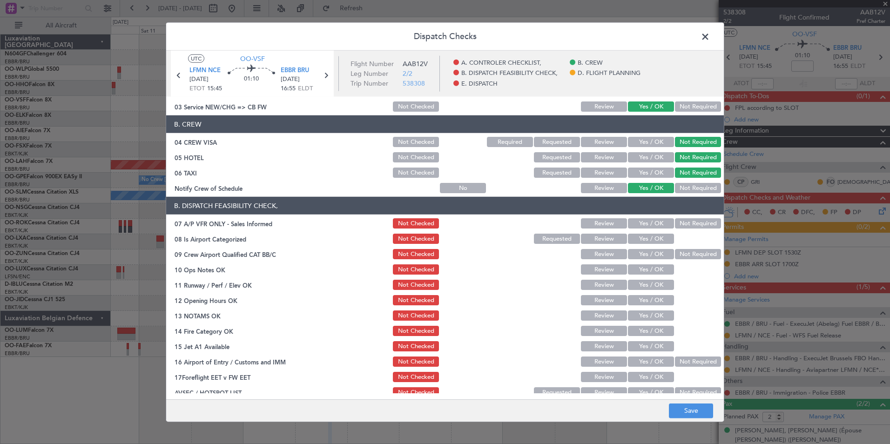
scroll to position [68, 0]
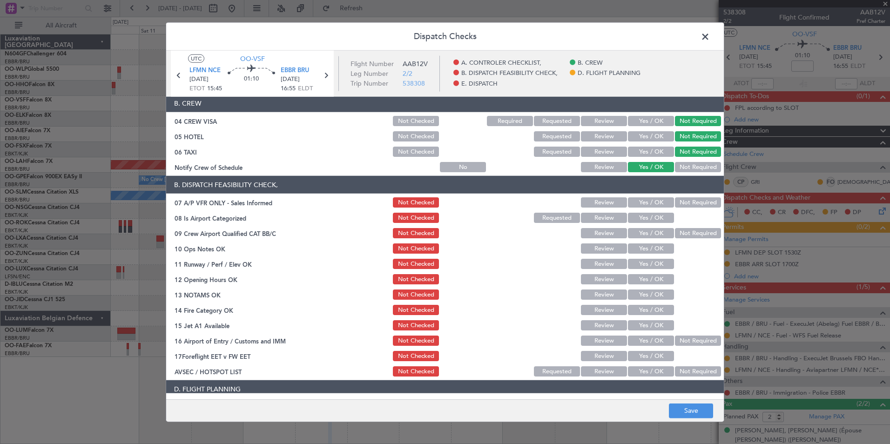
click at [682, 211] on div at bounding box center [696, 217] width 47 height 13
click at [685, 202] on button "Not Required" at bounding box center [698, 202] width 46 height 10
click at [658, 218] on button "Yes / OK" at bounding box center [651, 218] width 46 height 10
click at [681, 237] on button "Not Required" at bounding box center [698, 233] width 46 height 10
click at [653, 250] on button "Yes / OK" at bounding box center [651, 248] width 46 height 10
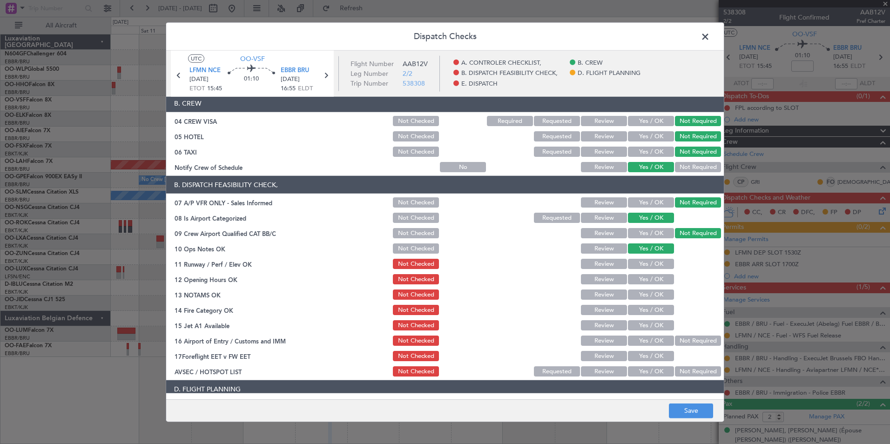
click at [639, 260] on button "Yes / OK" at bounding box center [651, 264] width 46 height 10
click at [642, 281] on button "Yes / OK" at bounding box center [651, 279] width 46 height 10
click at [644, 292] on button "Yes / OK" at bounding box center [651, 294] width 46 height 10
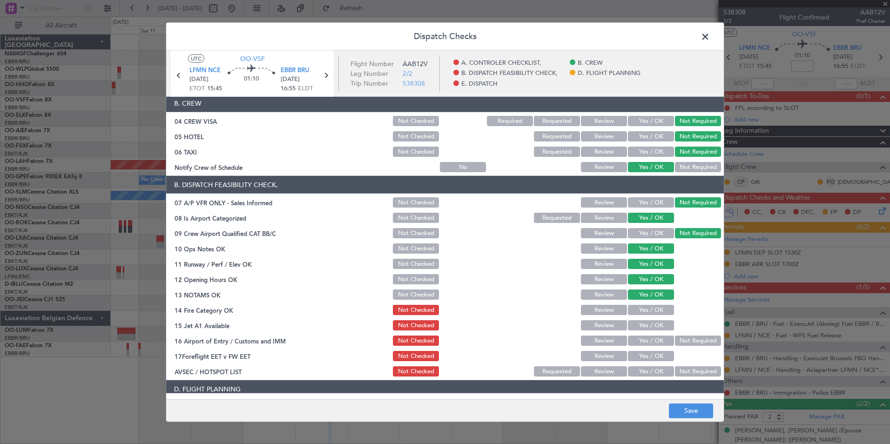
click at [646, 302] on section "B. DISPATCH FEASIBILITY CHECK, 07 A/P VFR ONLY - Sales Informed Not Checked Rev…" at bounding box center [445, 277] width 558 height 202
click at [650, 310] on button "Yes / OK" at bounding box center [651, 310] width 46 height 10
click at [656, 325] on button "Yes / OK" at bounding box center [651, 325] width 46 height 10
click at [685, 340] on button "Not Required" at bounding box center [698, 341] width 46 height 10
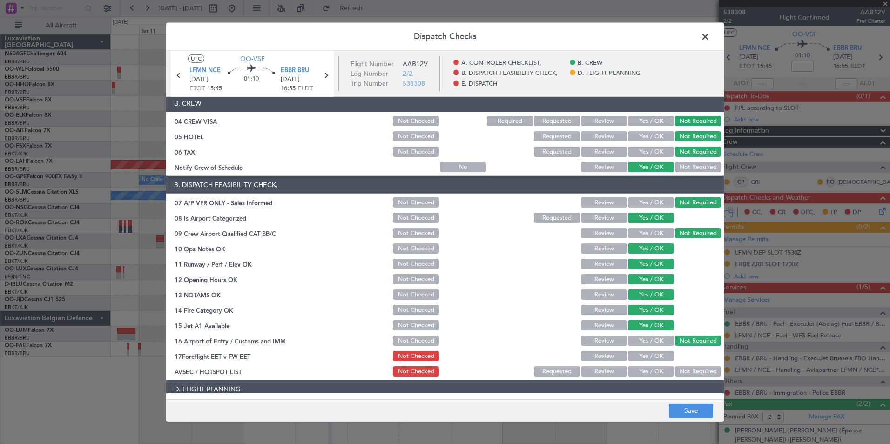
click at [657, 373] on button "Yes / OK" at bounding box center [651, 371] width 46 height 10
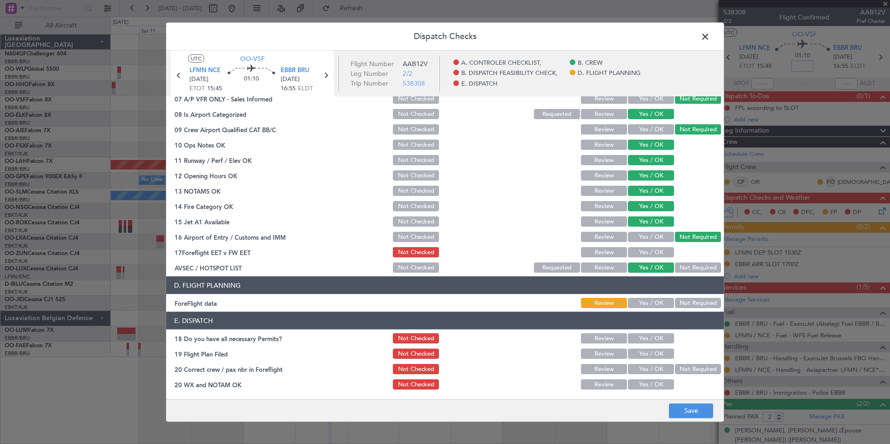
click at [688, 311] on article "A. CONTROLER CHECKLIST, 01 Crew Briefing FW Not Checked Review Yes / OK Not Req…" at bounding box center [445, 245] width 558 height 296
click at [692, 305] on button "Not Required" at bounding box center [698, 303] width 46 height 10
click at [697, 408] on button "Save" at bounding box center [691, 410] width 44 height 15
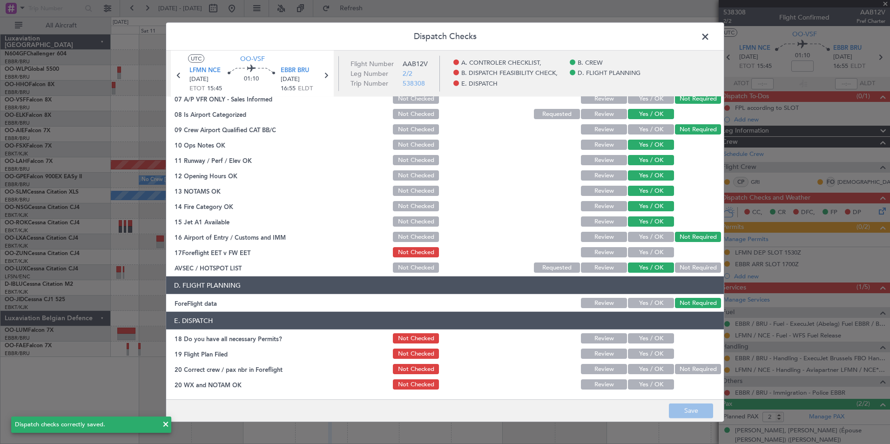
click at [710, 40] on span at bounding box center [710, 39] width 0 height 19
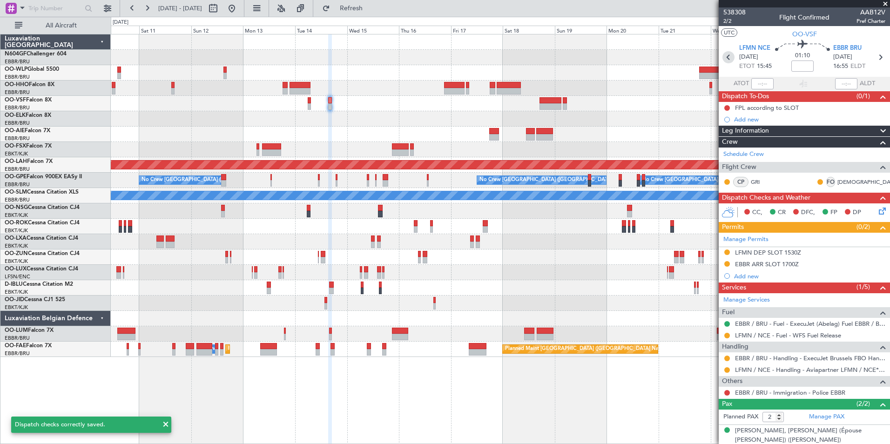
click at [728, 59] on icon at bounding box center [728, 57] width 12 height 12
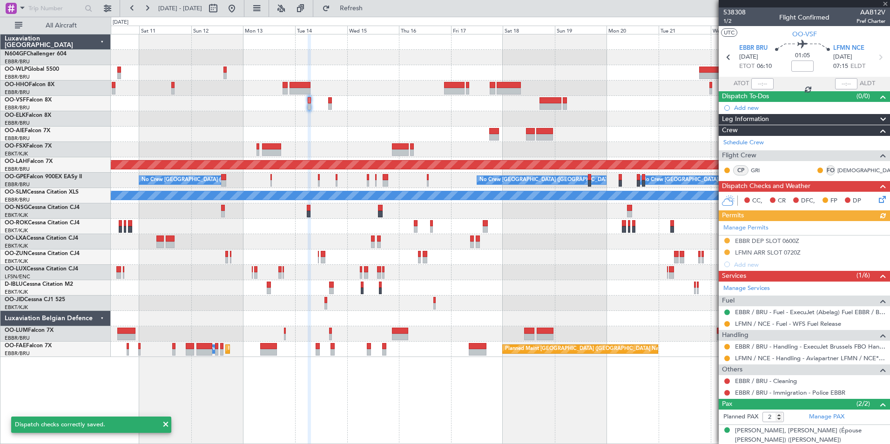
click at [877, 202] on icon at bounding box center [880, 197] width 7 height 7
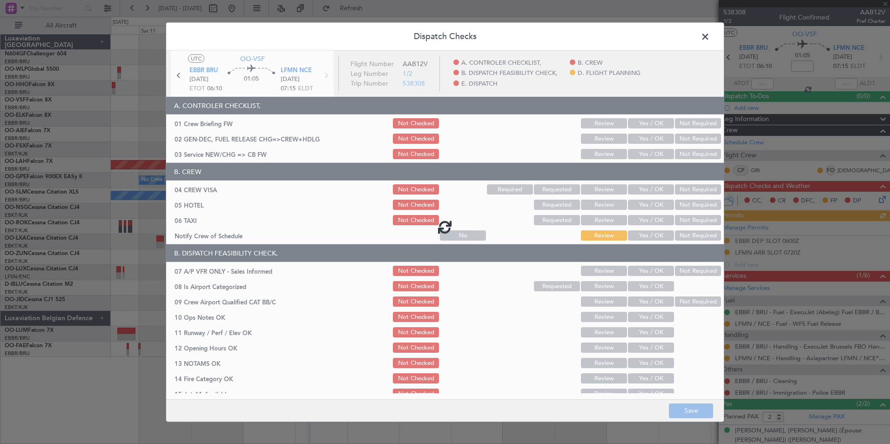
click at [653, 152] on div at bounding box center [445, 227] width 558 height 352
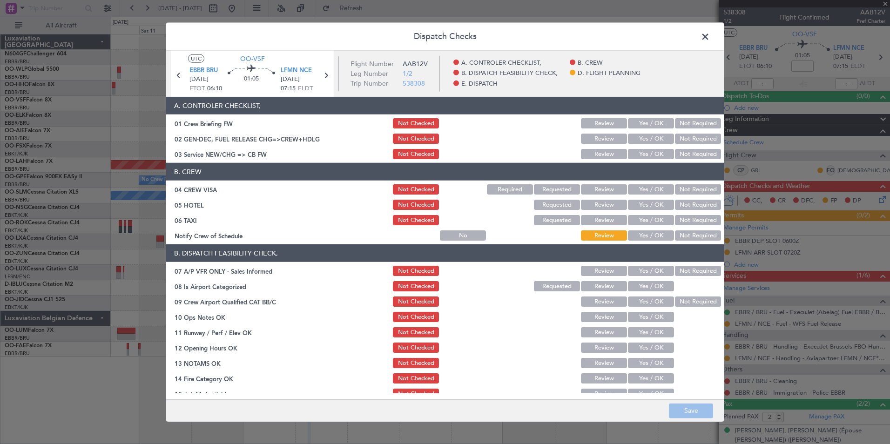
click at [648, 153] on button "Yes / OK" at bounding box center [651, 154] width 46 height 10
click at [696, 185] on button "Not Required" at bounding box center [698, 189] width 46 height 10
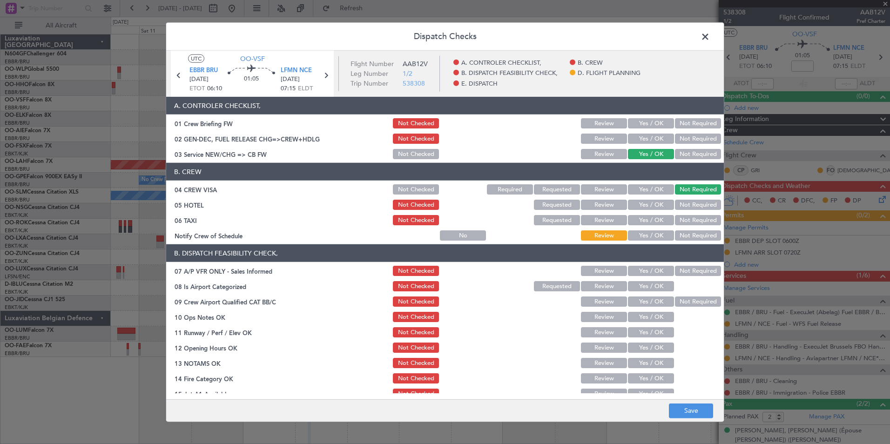
click at [697, 204] on button "Not Required" at bounding box center [698, 205] width 46 height 10
click at [697, 223] on button "Not Required" at bounding box center [698, 220] width 46 height 10
click at [650, 236] on button "Yes / OK" at bounding box center [651, 235] width 46 height 10
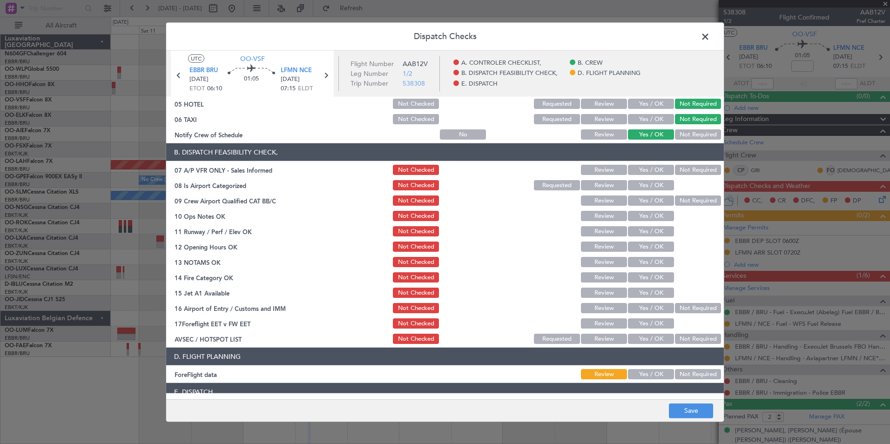
scroll to position [101, 0]
click at [693, 165] on button "Not Required" at bounding box center [698, 169] width 46 height 10
click at [660, 177] on section "B. DISPATCH FEASIBILITY CHECK, 07 A/P VFR ONLY - Sales Informed Not Checked Rev…" at bounding box center [445, 244] width 558 height 202
click at [662, 183] on button "Yes / OK" at bounding box center [651, 185] width 46 height 10
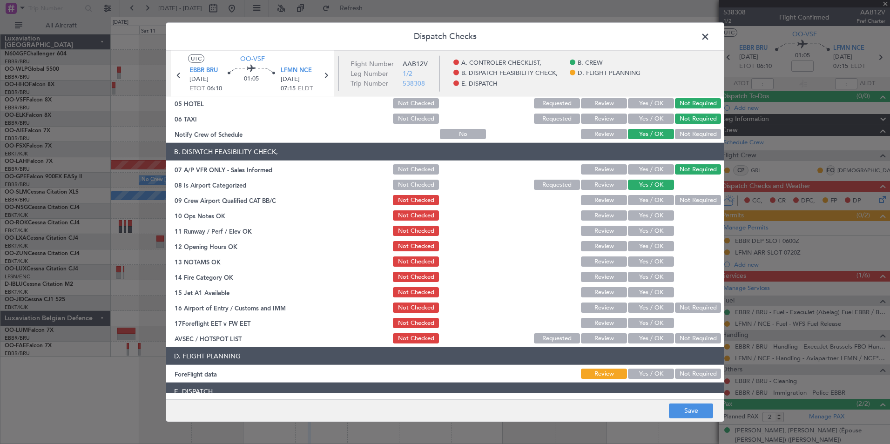
click at [685, 201] on button "Not Required" at bounding box center [698, 200] width 46 height 10
click at [654, 213] on button "Yes / OK" at bounding box center [651, 215] width 46 height 10
click at [656, 231] on button "Yes / OK" at bounding box center [651, 231] width 46 height 10
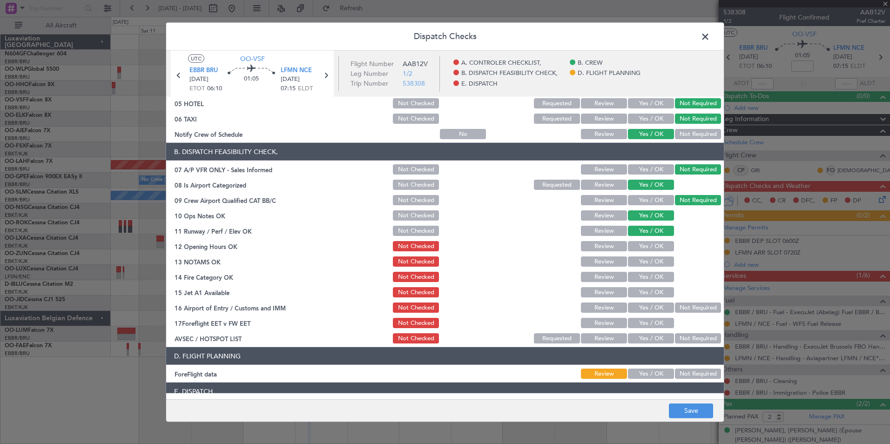
click at [653, 244] on button "Yes / OK" at bounding box center [651, 246] width 46 height 10
click at [652, 259] on button "Yes / OK" at bounding box center [651, 261] width 46 height 10
click at [652, 275] on button "Yes / OK" at bounding box center [651, 277] width 46 height 10
click at [653, 288] on button "Yes / OK" at bounding box center [651, 292] width 46 height 10
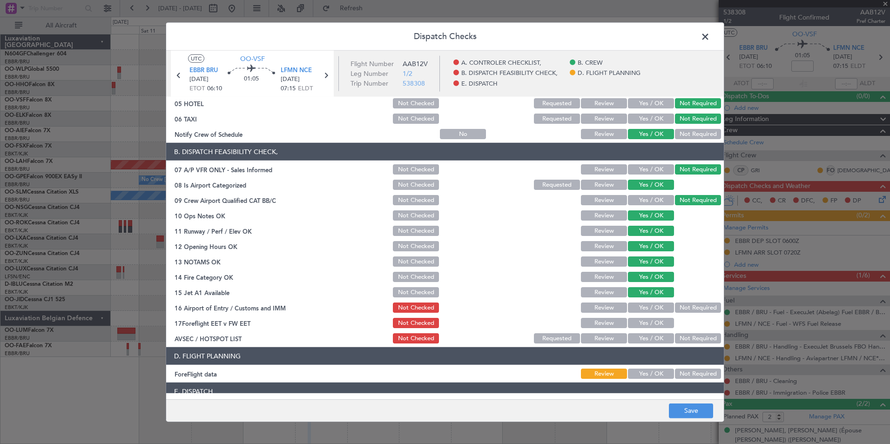
click at [691, 312] on button "Not Required" at bounding box center [698, 308] width 46 height 10
click at [636, 337] on button "Yes / OK" at bounding box center [651, 338] width 46 height 10
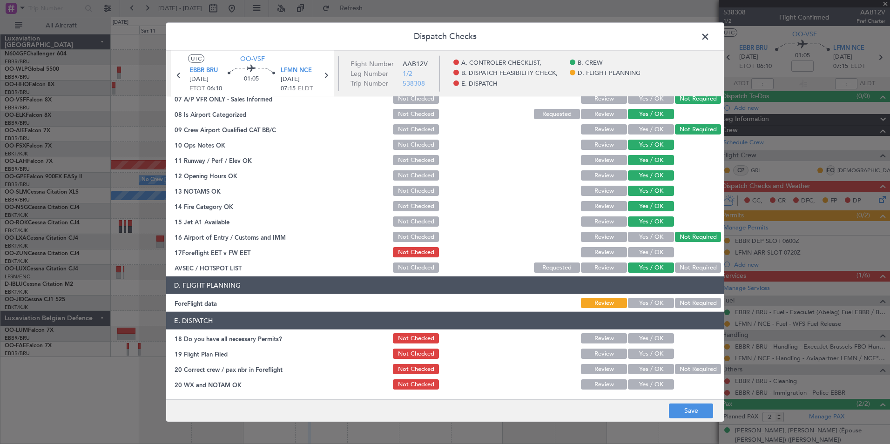
click at [682, 306] on button "Not Required" at bounding box center [698, 303] width 46 height 10
click at [676, 411] on button "Save" at bounding box center [691, 410] width 44 height 15
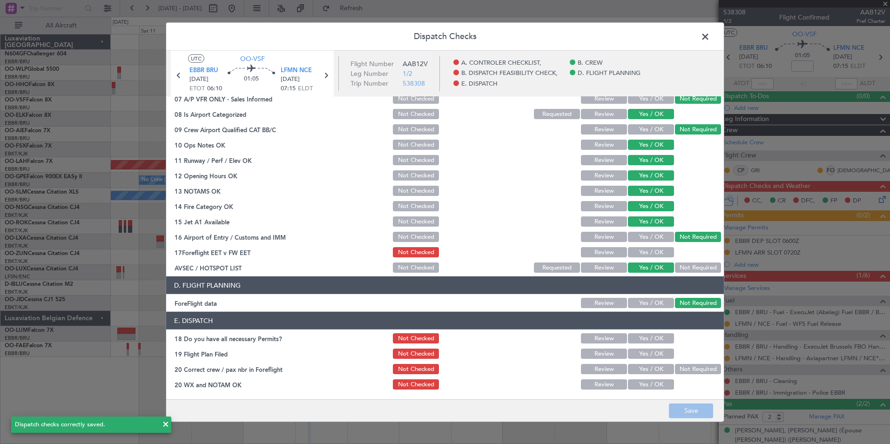
click at [710, 39] on span at bounding box center [710, 39] width 0 height 19
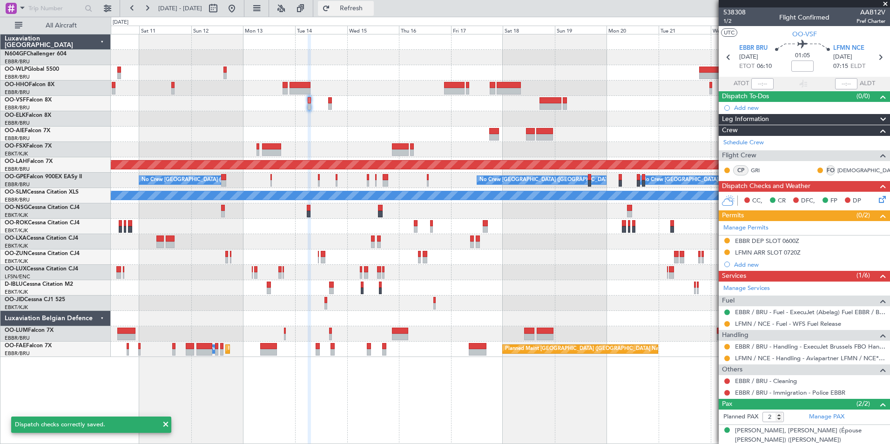
click at [371, 7] on span "Refresh" at bounding box center [351, 8] width 39 height 7
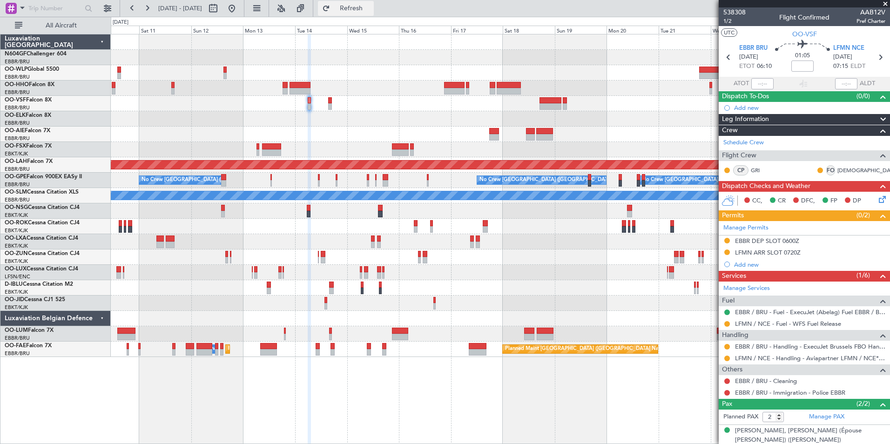
click at [374, 1] on button "Refresh" at bounding box center [346, 8] width 56 height 15
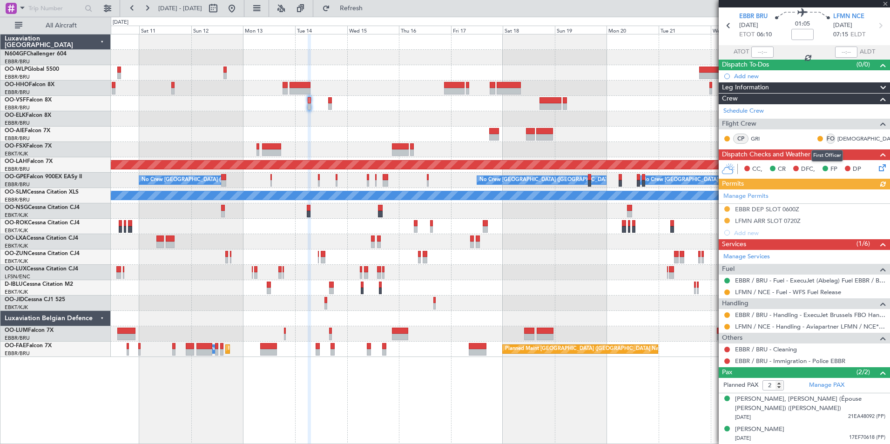
scroll to position [0, 0]
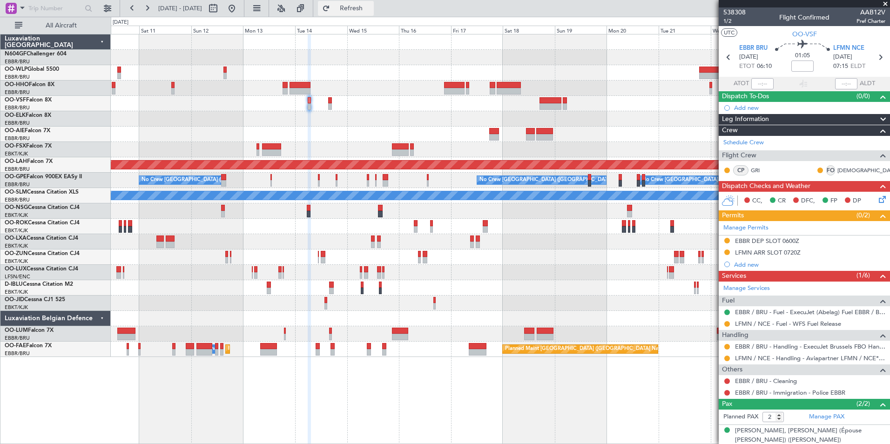
click at [363, 7] on span "Refresh" at bounding box center [351, 8] width 39 height 7
click at [239, 12] on button at bounding box center [231, 8] width 15 height 15
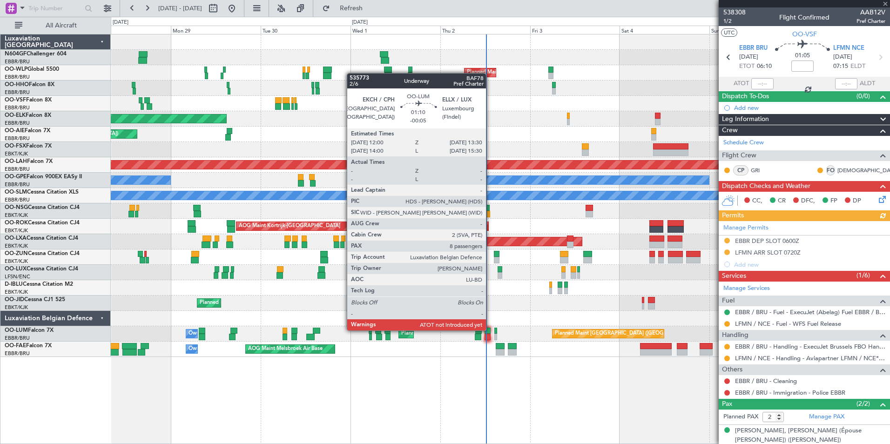
click at [491, 332] on div "Planned Maint Brussels (Brussels National) Owner Melsbroek Air Base Planned Mai…" at bounding box center [500, 333] width 779 height 15
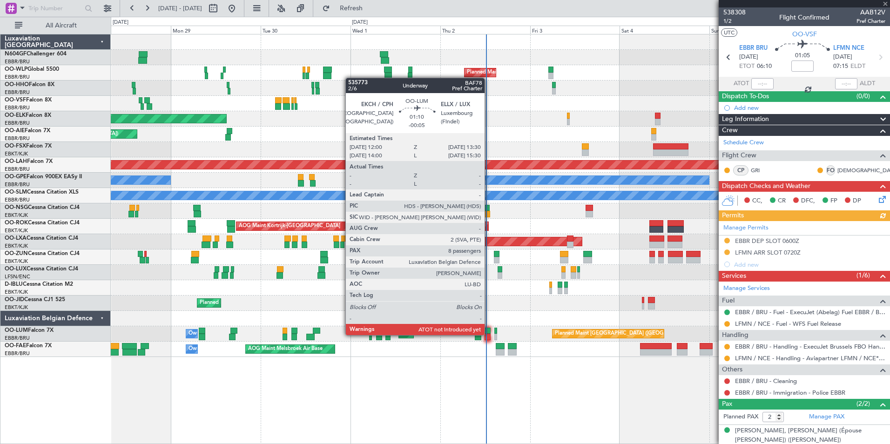
click at [489, 334] on div at bounding box center [488, 337] width 6 height 7
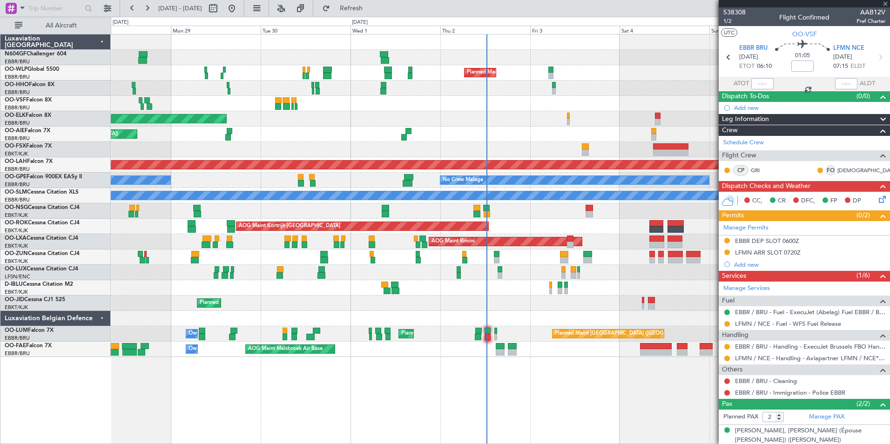
type input "-00:05"
type input "8"
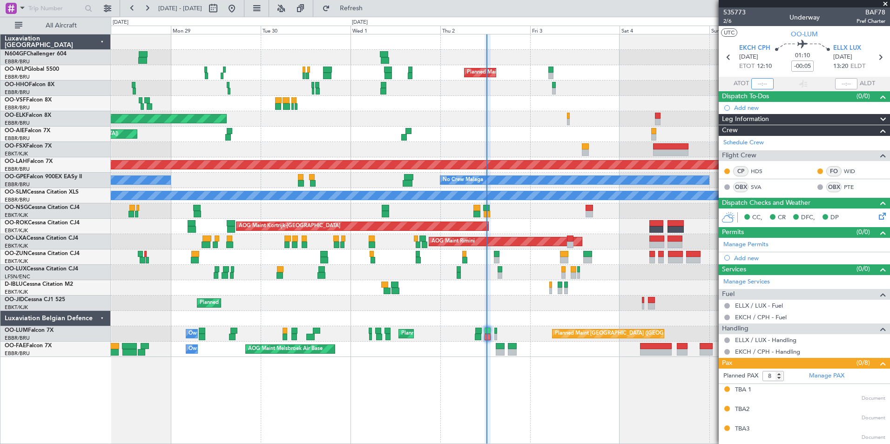
click at [759, 84] on input "text" at bounding box center [762, 83] width 22 height 11
click at [622, 89] on div "Planned Maint Geneva (Cointrin)" at bounding box center [500, 88] width 779 height 15
type input "12:13"
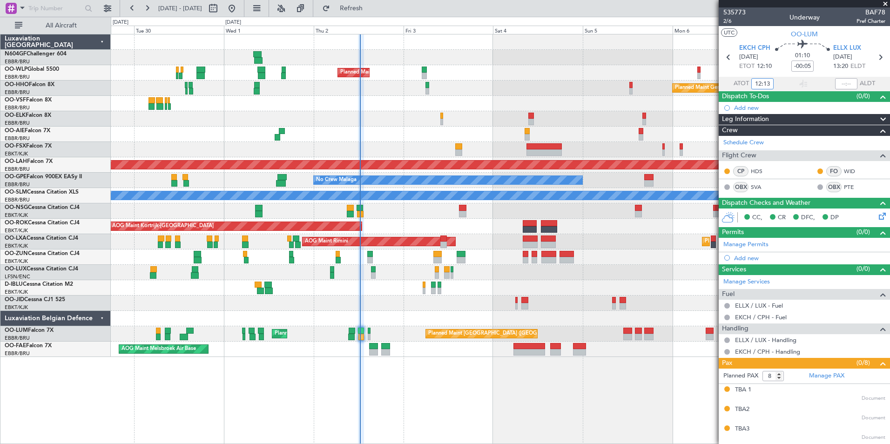
click at [354, 110] on div "Planned Maint Milan (Linate) Planned Maint Geneva (Cointrin) Planned Maint Kort…" at bounding box center [500, 195] width 779 height 323
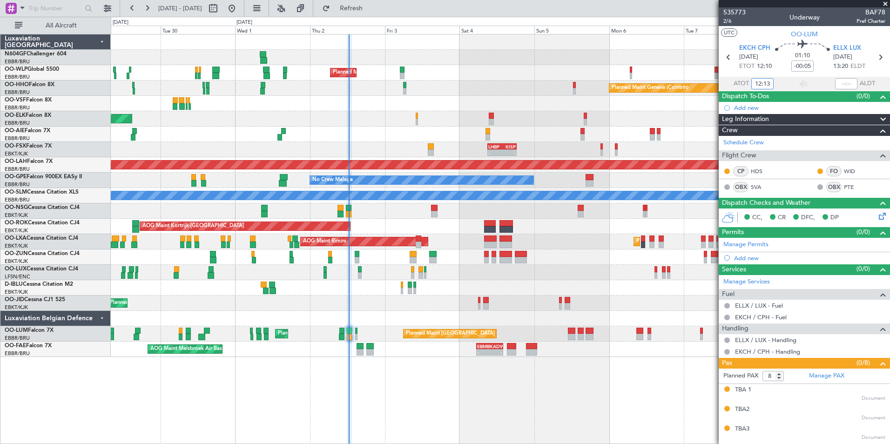
click at [385, 258] on div at bounding box center [500, 256] width 779 height 15
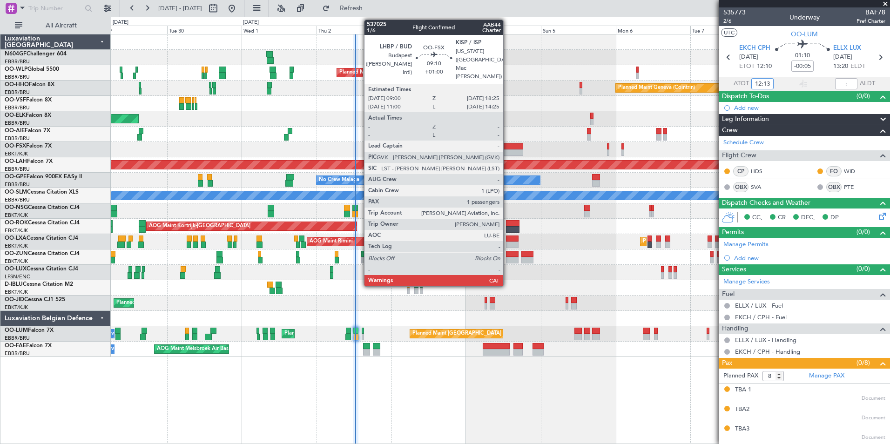
click at [513, 152] on div at bounding box center [509, 152] width 30 height 7
type input "+01:00"
type input "1"
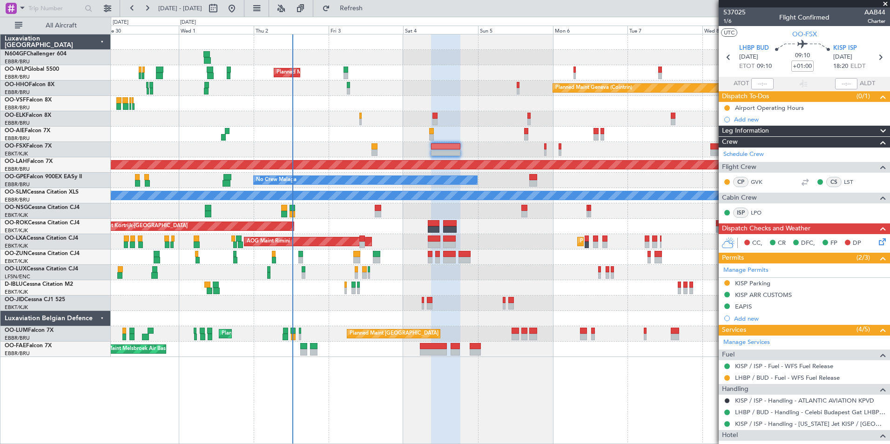
click at [513, 279] on div "Planned Maint Milan (Linate) Planned Maint Geneva (Cointrin) Planned Maint Kort…" at bounding box center [500, 195] width 779 height 323
click at [243, 215] on div "Planned Maint Milan (Linate) Planned Maint Geneva (Cointrin) Planned Maint Kort…" at bounding box center [500, 195] width 779 height 323
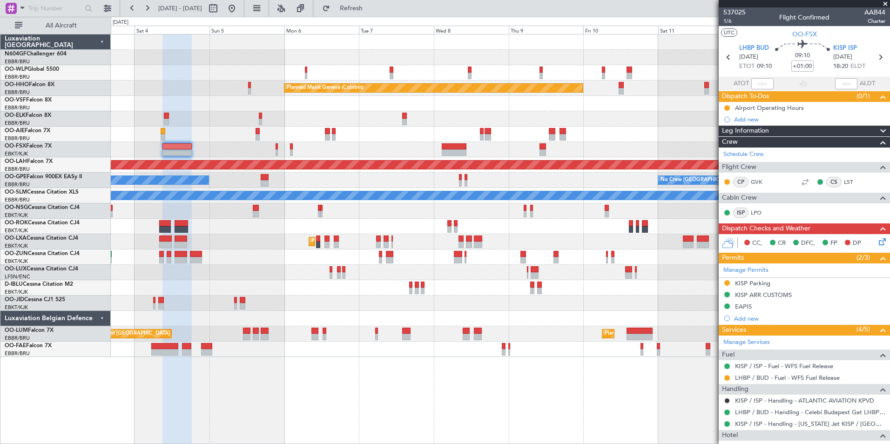
click at [296, 198] on div "Planned Maint Milan (Linate) Planned Maint Geneva (Cointrin) Planned Maint Alto…" at bounding box center [500, 195] width 779 height 323
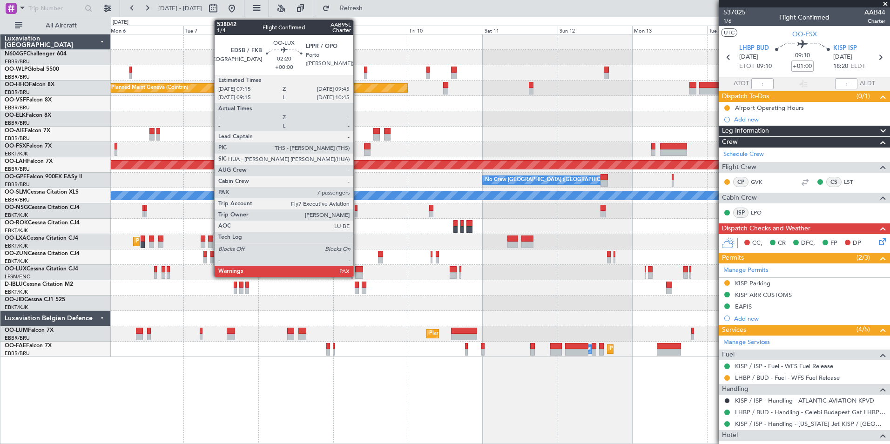
click at [357, 275] on div at bounding box center [359, 275] width 8 height 7
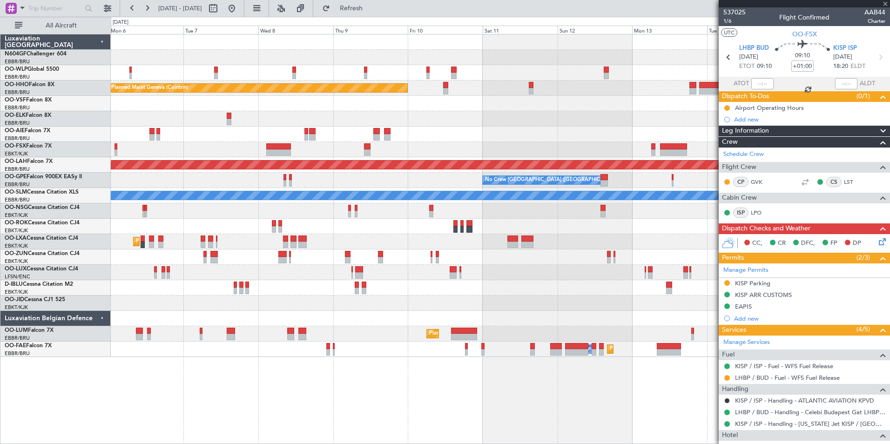
type input "7"
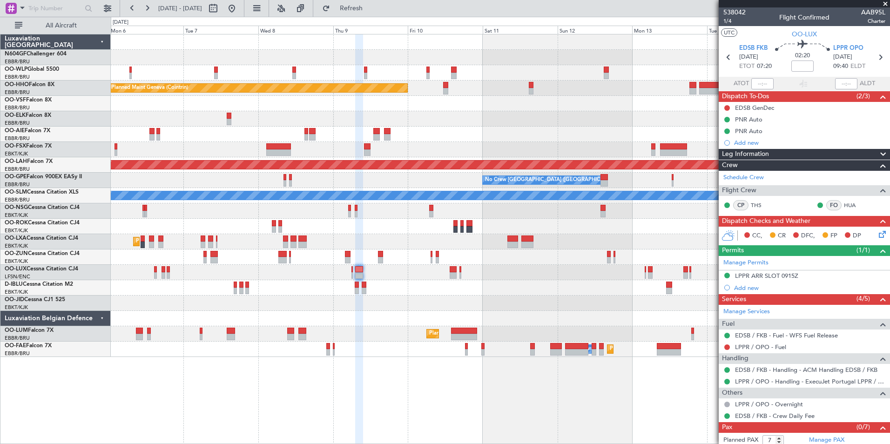
scroll to position [16, 0]
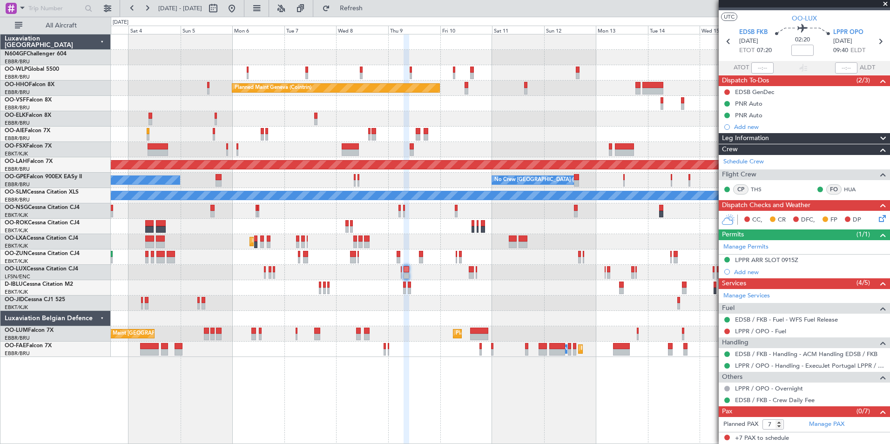
click at [413, 143] on div "Planned Maint Milan (Linate) Planned Maint Geneva (Cointrin) Planned Maint Alto…" at bounding box center [500, 195] width 779 height 323
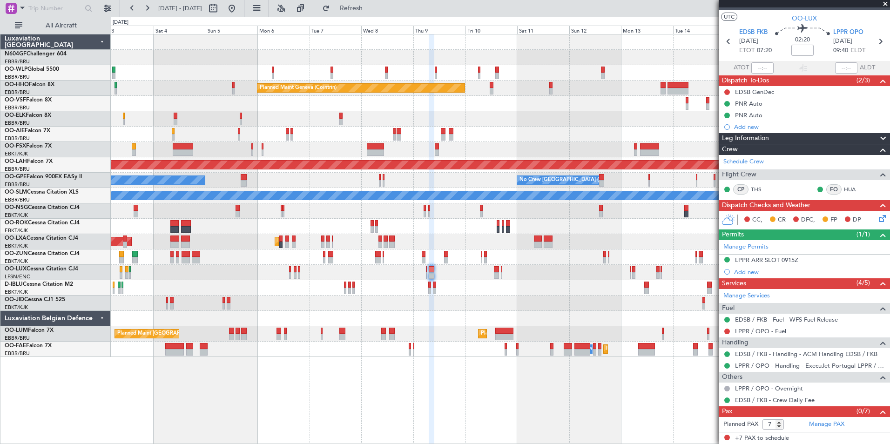
click at [534, 194] on div "Planned Maint Milan (Linate) Planned Maint Geneva (Cointrin) Planned Maint Kort…" at bounding box center [500, 195] width 779 height 323
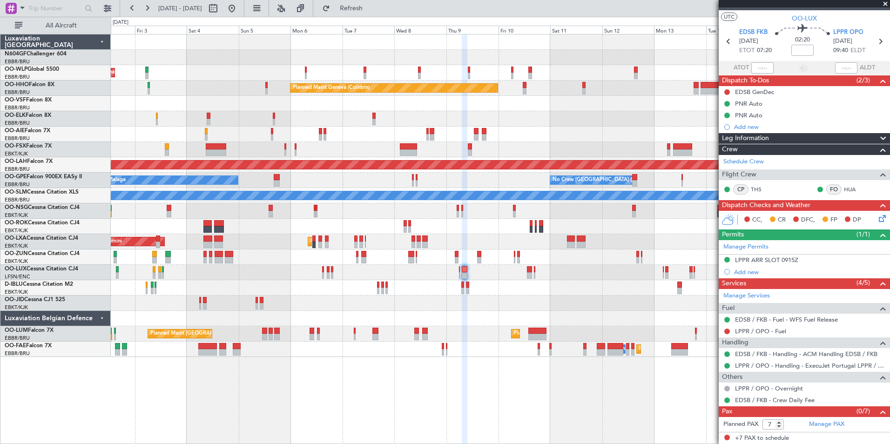
click at [528, 190] on div "Planned Maint Milan (Linate) Planned Maint Geneva (Cointrin) Planned Maint Kort…" at bounding box center [500, 195] width 779 height 323
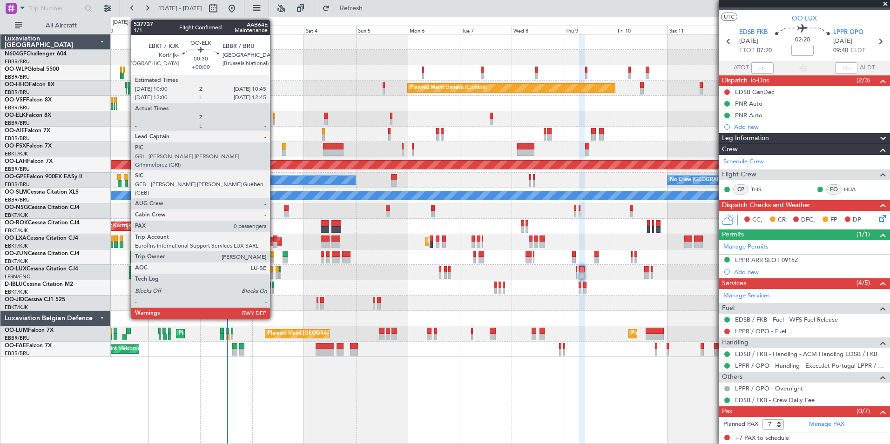
click at [274, 119] on div at bounding box center [274, 122] width 2 height 7
type input "0"
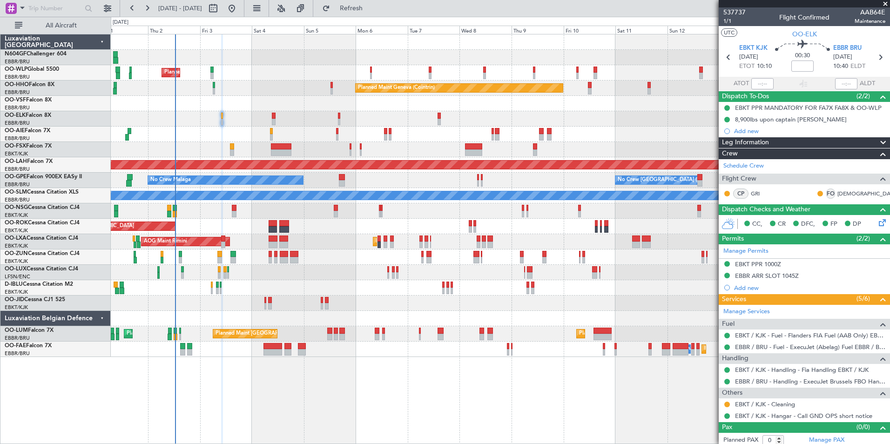
click at [206, 106] on div at bounding box center [500, 103] width 779 height 15
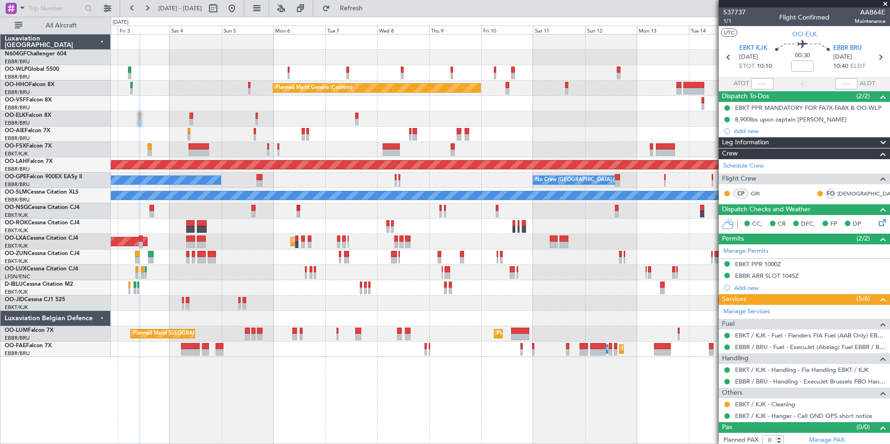
click at [178, 98] on div at bounding box center [500, 103] width 779 height 15
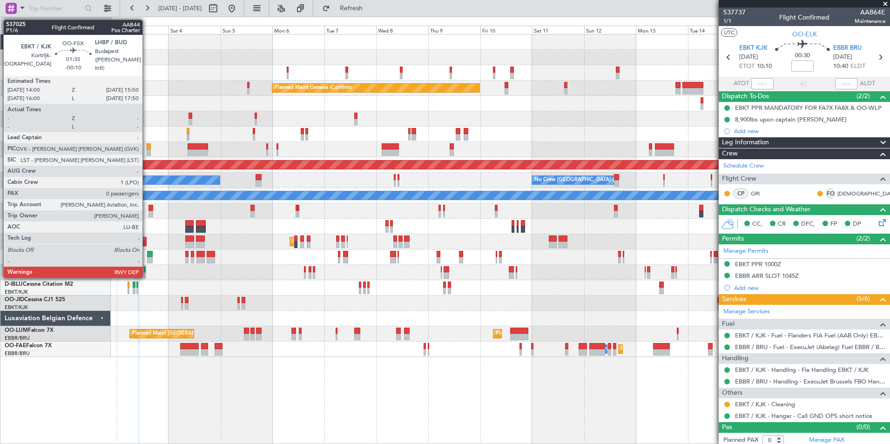
click at [148, 149] on div at bounding box center [149, 146] width 4 height 7
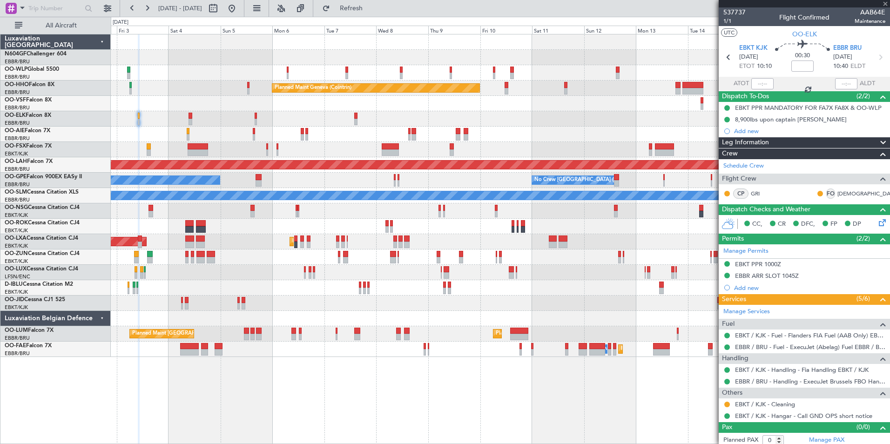
type input "-00:10"
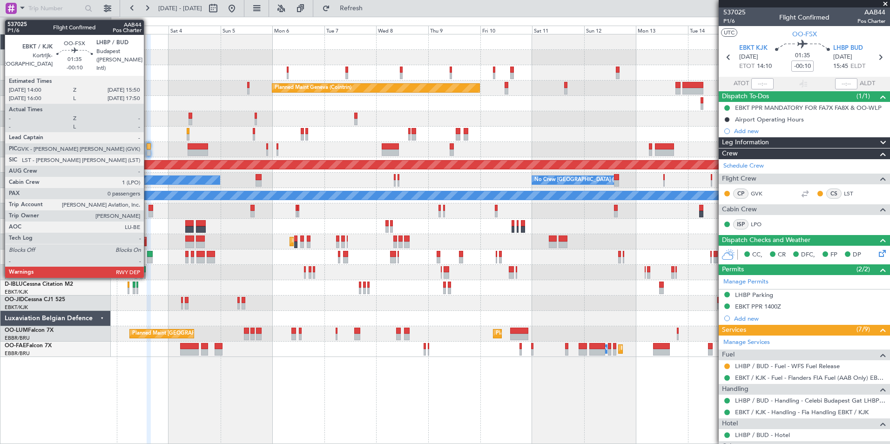
click at [148, 148] on div at bounding box center [149, 146] width 4 height 7
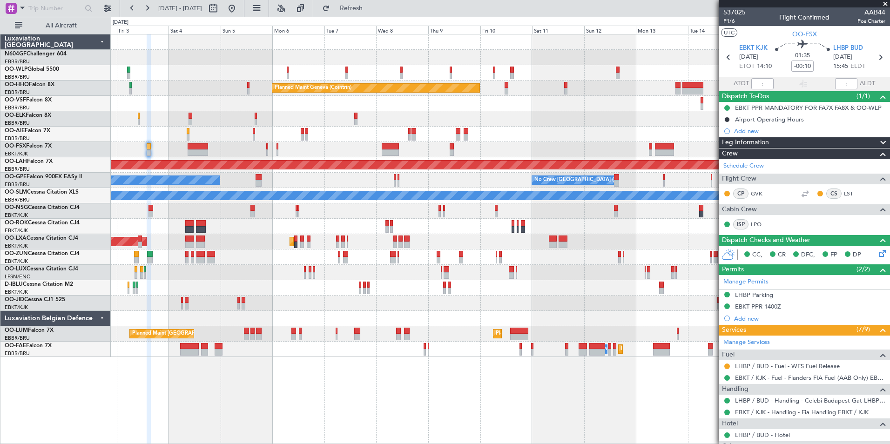
click at [156, 141] on div at bounding box center [500, 134] width 779 height 15
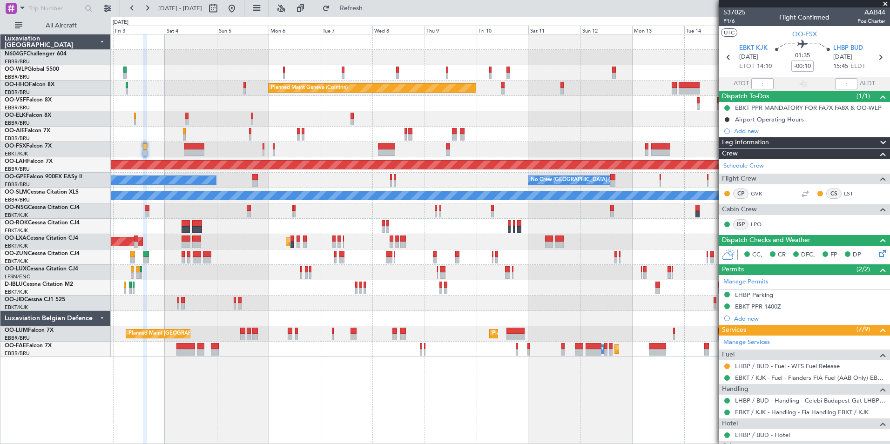
click at [174, 154] on div at bounding box center [500, 149] width 779 height 15
click at [371, 9] on span "Refresh" at bounding box center [351, 8] width 39 height 7
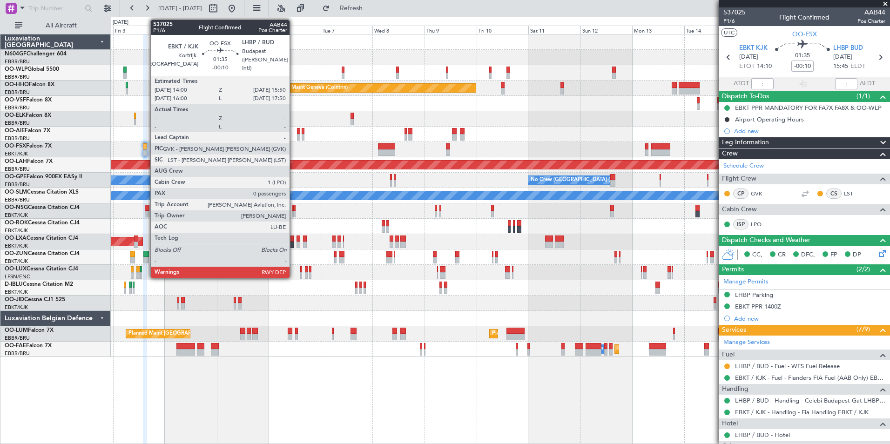
click at [146, 154] on div at bounding box center [145, 152] width 4 height 7
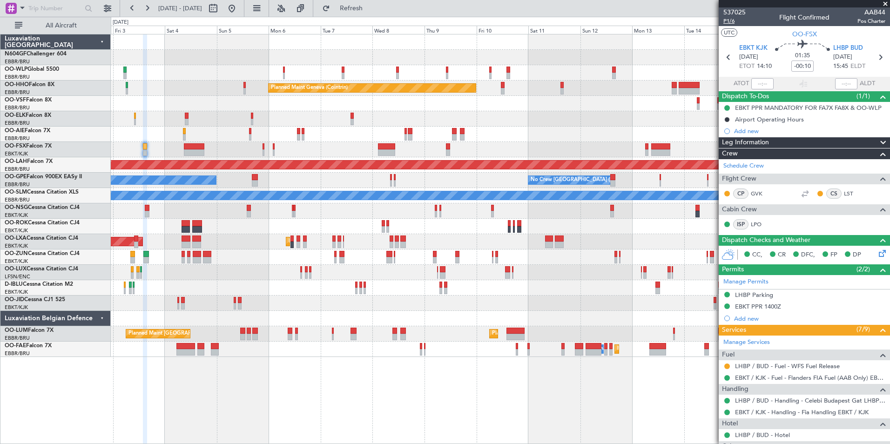
click at [736, 23] on span "P1/6" at bounding box center [734, 21] width 22 height 8
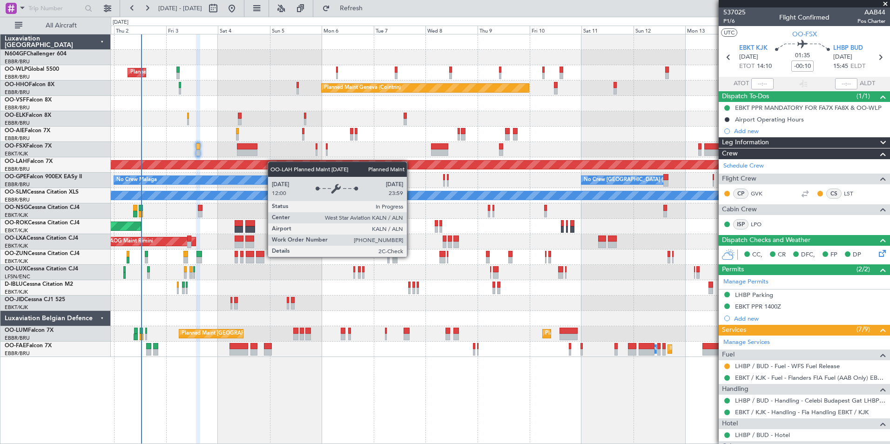
click at [303, 167] on div "Planned Maint [PERSON_NAME]-[GEOGRAPHIC_DATA][PERSON_NAME] ([GEOGRAPHIC_DATA][P…" at bounding box center [500, 164] width 779 height 15
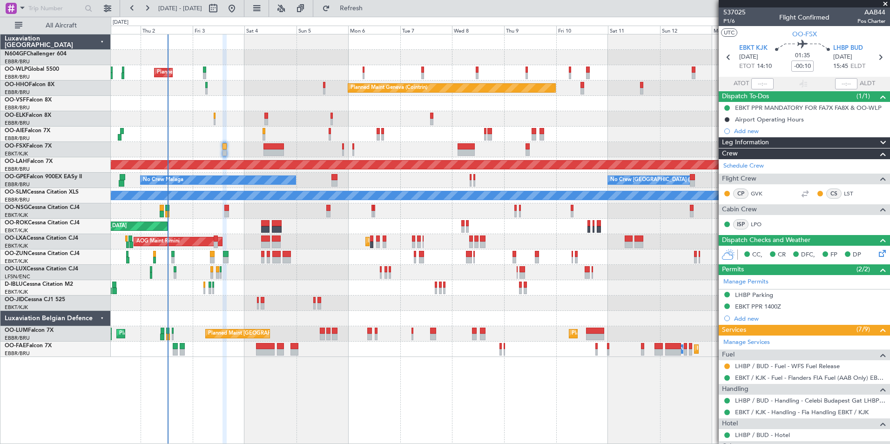
click at [316, 107] on div at bounding box center [500, 103] width 779 height 15
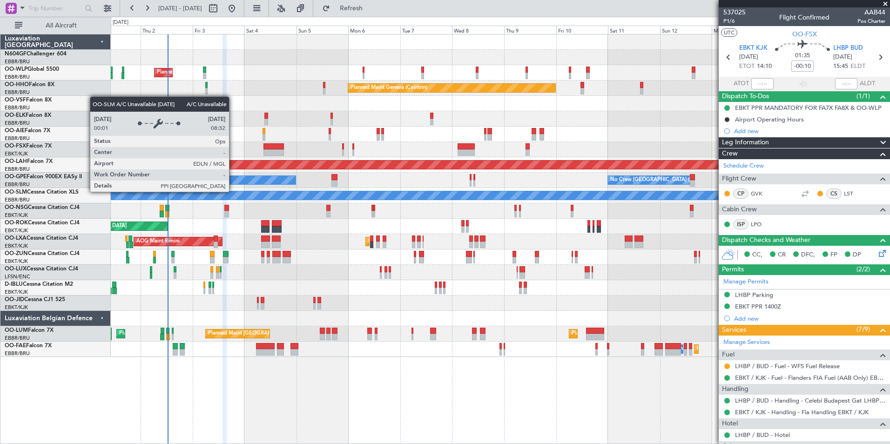
click at [255, 193] on div "A/C Unavailable [GEOGRAPHIC_DATA]" at bounding box center [501, 195] width 2336 height 8
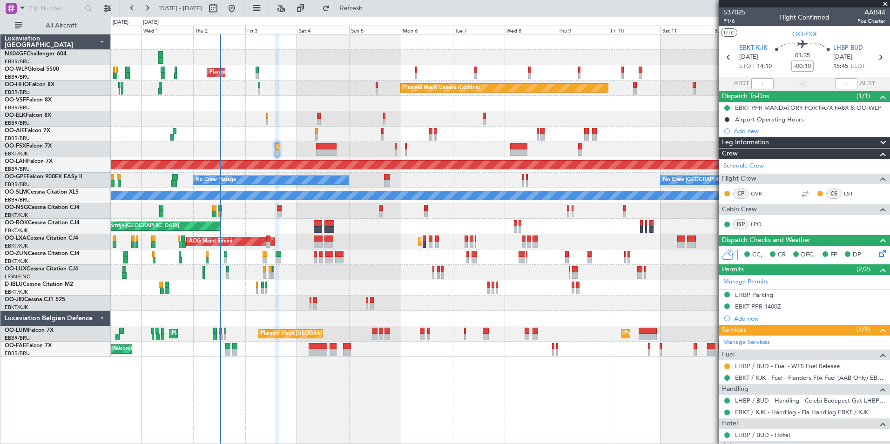
click at [304, 274] on div at bounding box center [500, 272] width 779 height 15
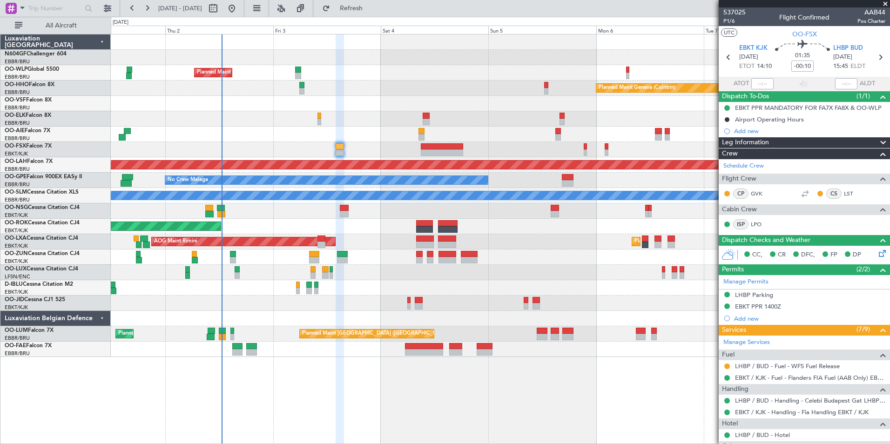
click at [257, 214] on div at bounding box center [500, 210] width 779 height 15
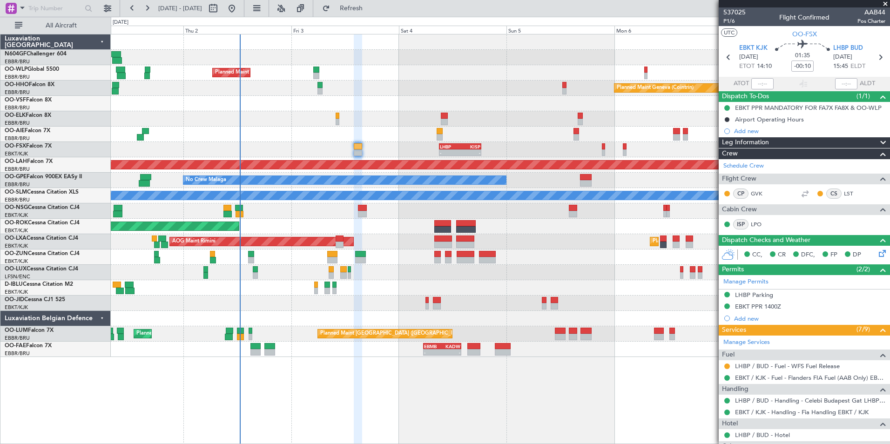
click at [367, 226] on div "AOG Maint Kortrijk-[GEOGRAPHIC_DATA]" at bounding box center [500, 226] width 779 height 15
click at [367, 9] on span "Refresh" at bounding box center [351, 8] width 39 height 7
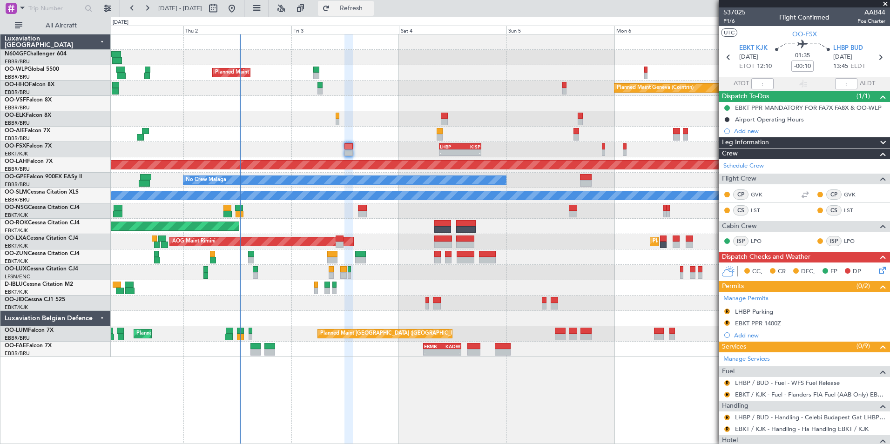
click at [374, 14] on button "Refresh" at bounding box center [346, 8] width 56 height 15
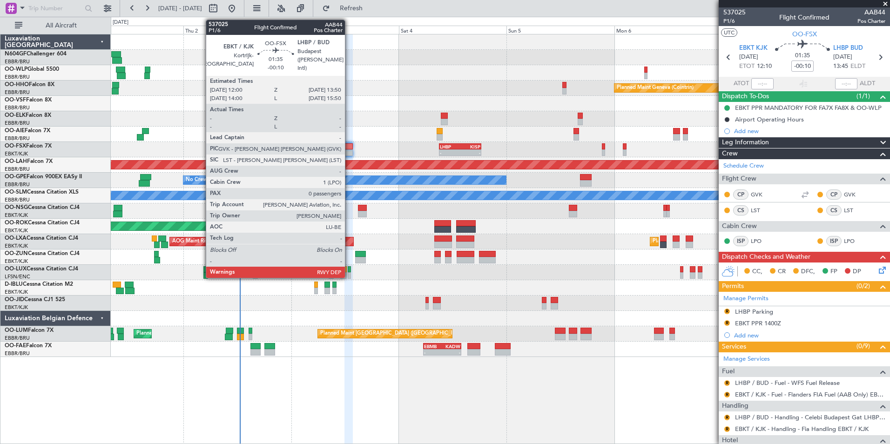
click at [349, 151] on div at bounding box center [348, 152] width 8 height 7
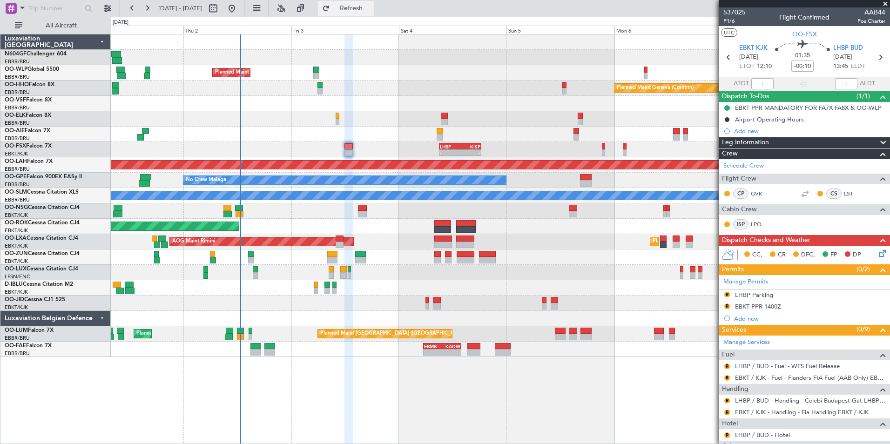
click at [371, 6] on span "Refresh" at bounding box center [351, 8] width 39 height 7
click at [374, 15] on button "Refresh" at bounding box center [346, 8] width 56 height 15
click at [350, 141] on div at bounding box center [500, 134] width 779 height 15
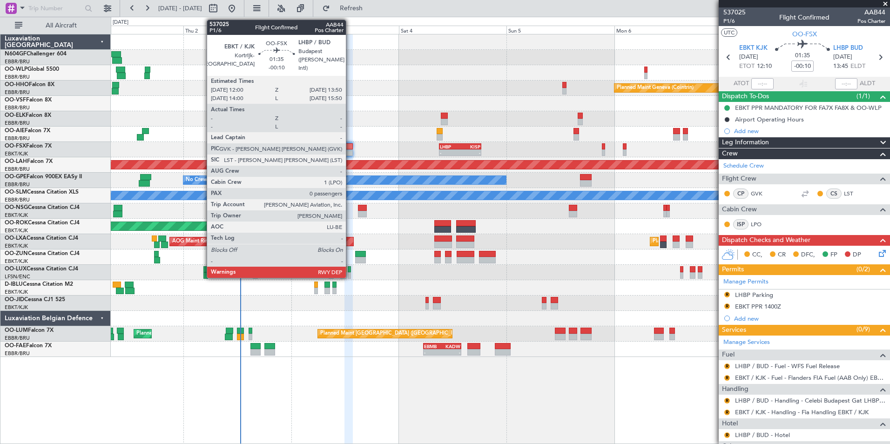
click at [350, 148] on div at bounding box center [348, 146] width 8 height 7
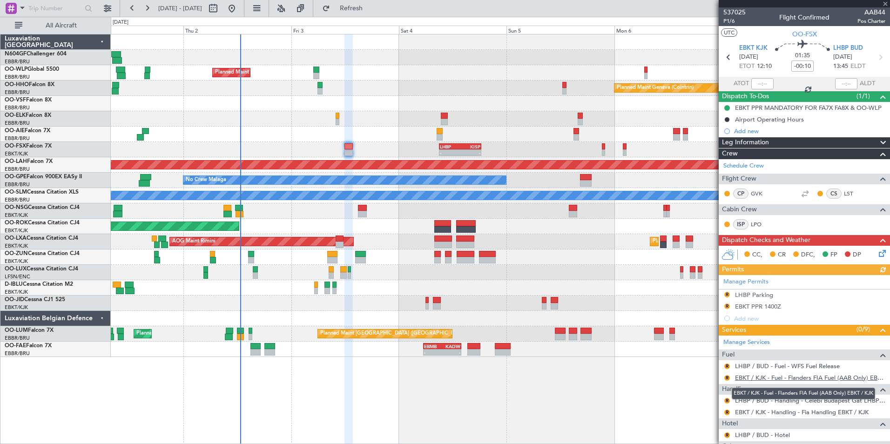
click at [761, 376] on link "EBKT / KJK - Fuel - Flanders FIA Fuel (AAB Only) EBKT / KJK" at bounding box center [810, 378] width 150 height 8
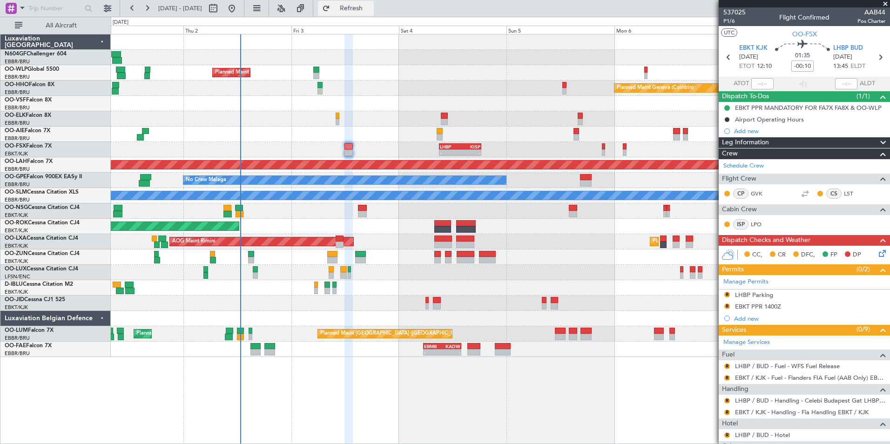
click at [371, 11] on span "Refresh" at bounding box center [351, 8] width 39 height 7
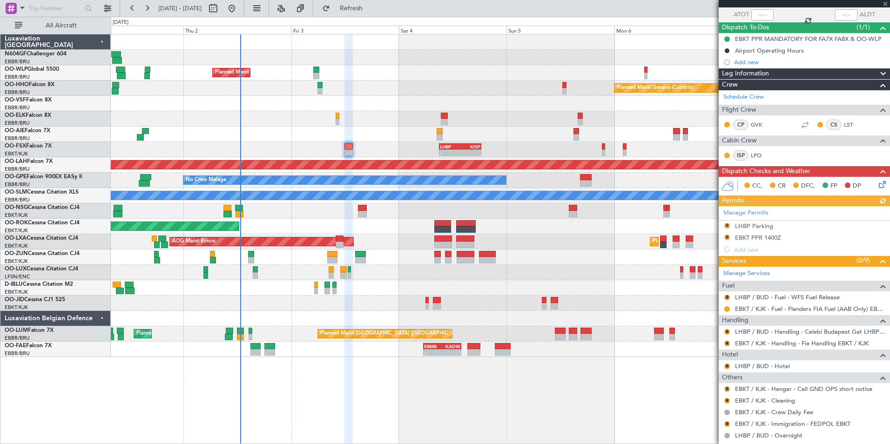
scroll to position [73, 0]
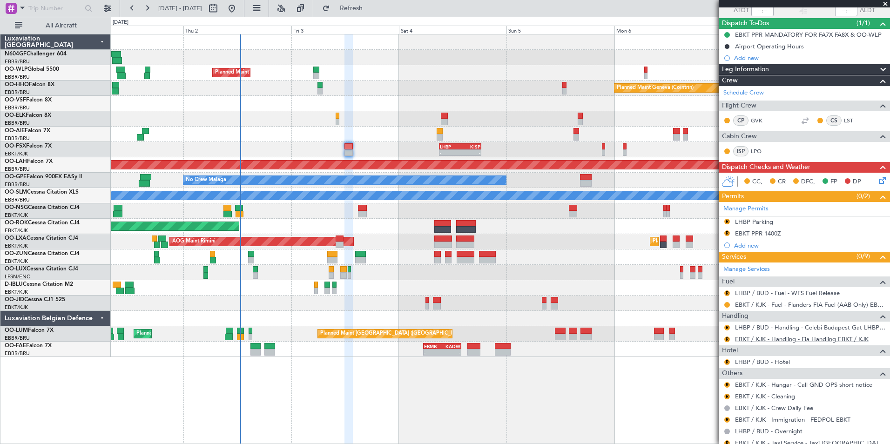
click at [784, 339] on link "EBKT / KJK - Handling - Fia Handling EBKT / KJK" at bounding box center [802, 339] width 134 height 8
click at [748, 233] on div "EBKT PPR 1400Z" at bounding box center [758, 233] width 46 height 8
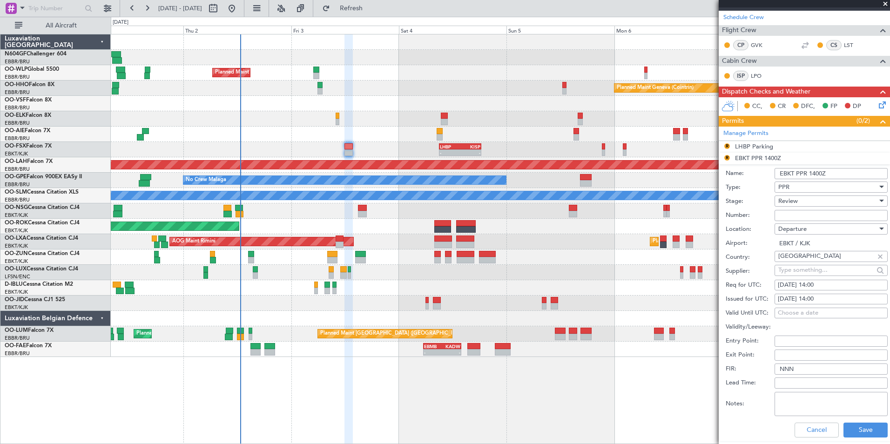
scroll to position [150, 0]
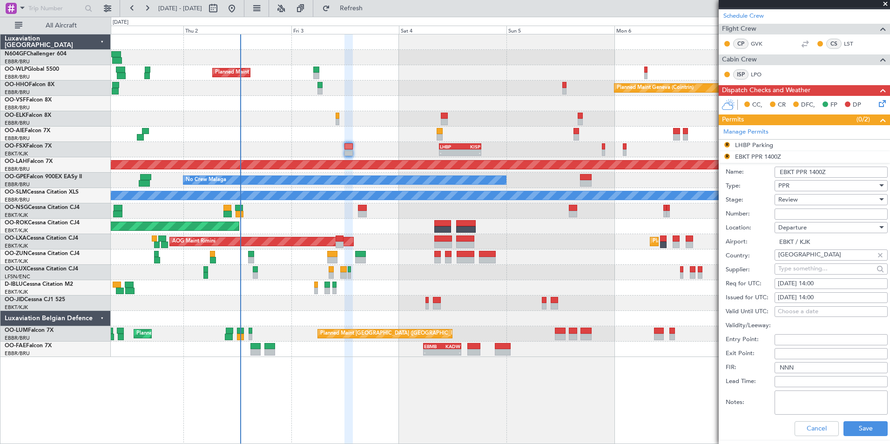
click at [842, 286] on div "03/10/2025 14:00" at bounding box center [831, 283] width 107 height 9
select select "10"
select select "2025"
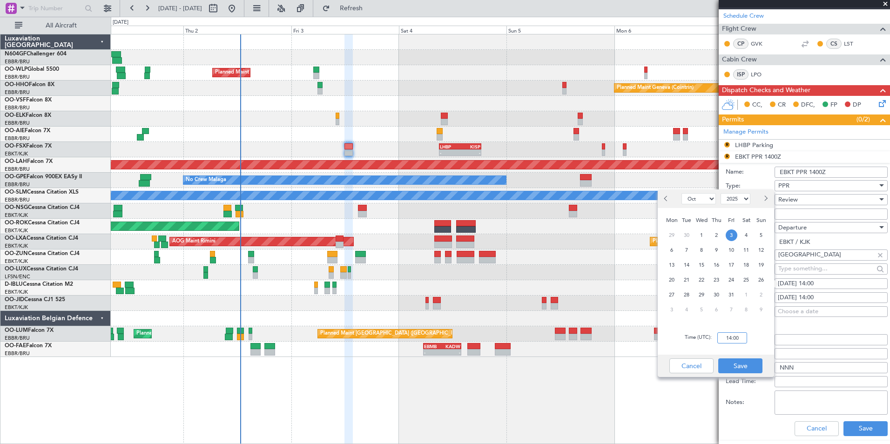
click at [731, 335] on input "14:00" at bounding box center [732, 337] width 30 height 11
type input "12:00"
click at [746, 363] on button "Save" at bounding box center [740, 365] width 44 height 15
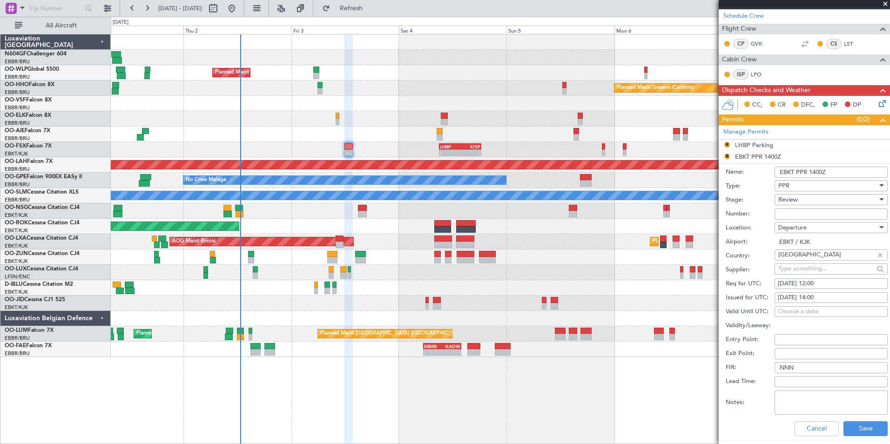
click at [835, 296] on div "03/10/2025 14:00" at bounding box center [831, 297] width 107 height 9
select select "10"
select select "2025"
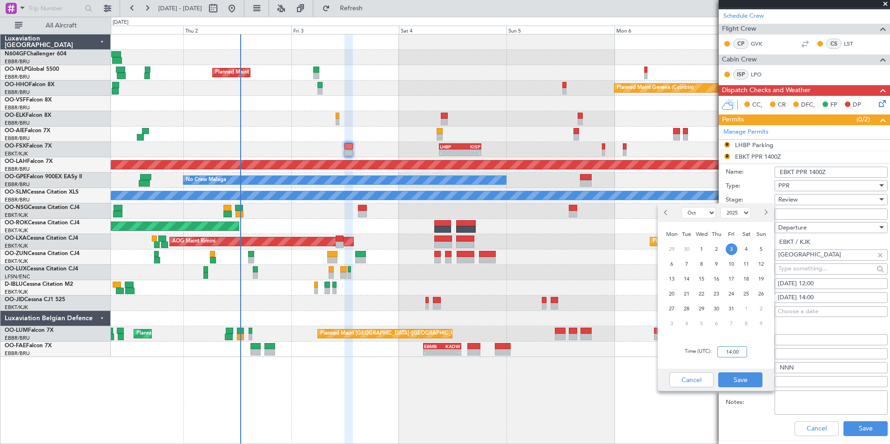
click at [734, 354] on input "14:00" at bounding box center [732, 351] width 30 height 11
type input "12:00"
click at [747, 382] on button "Save" at bounding box center [740, 379] width 44 height 15
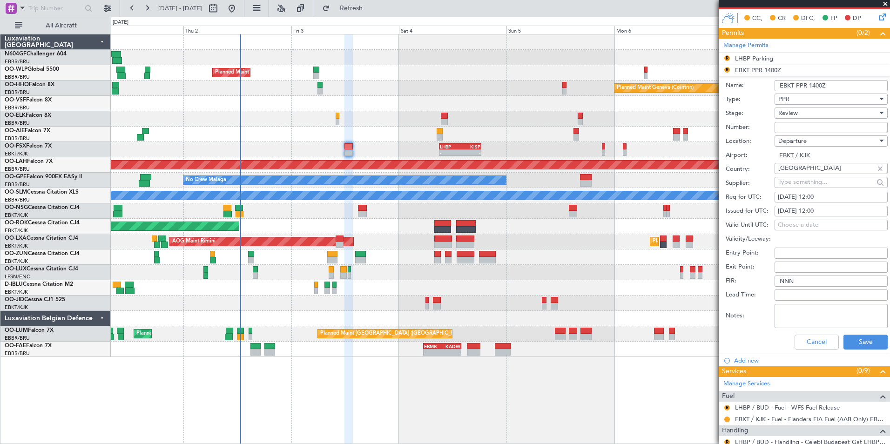
scroll to position [237, 0]
click at [814, 114] on div "Review" at bounding box center [827, 113] width 99 height 14
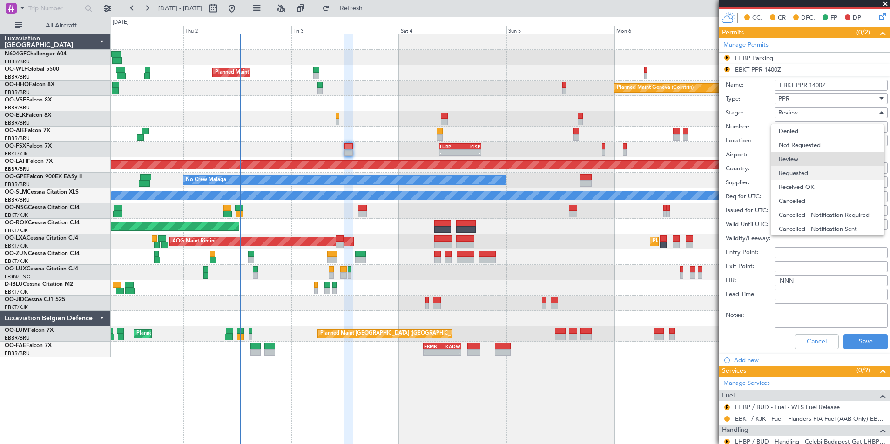
click at [808, 175] on span "Requested" at bounding box center [828, 173] width 98 height 14
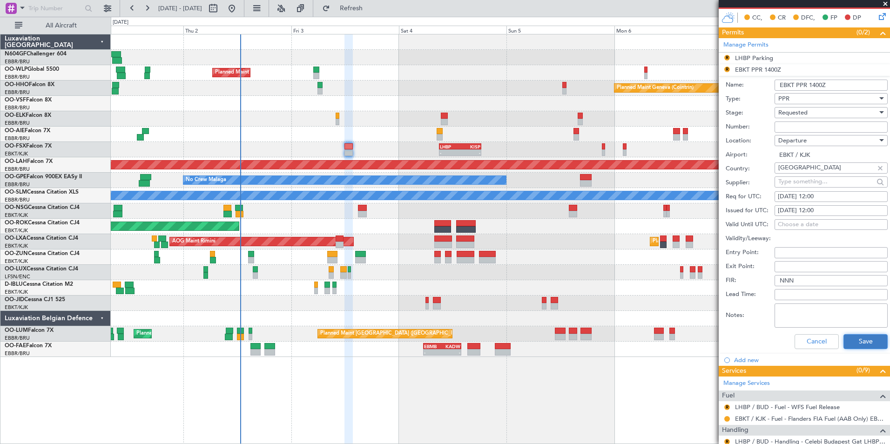
click at [855, 340] on button "Save" at bounding box center [865, 341] width 44 height 15
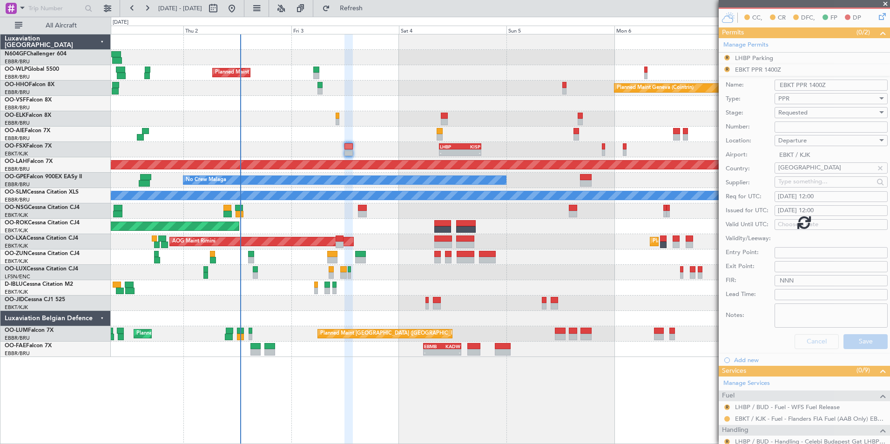
scroll to position [104, 0]
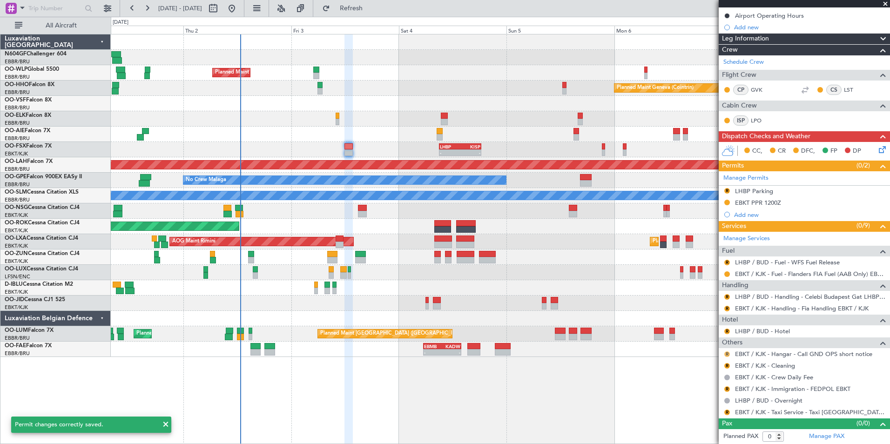
click at [727, 353] on button "R" at bounding box center [727, 354] width 6 height 6
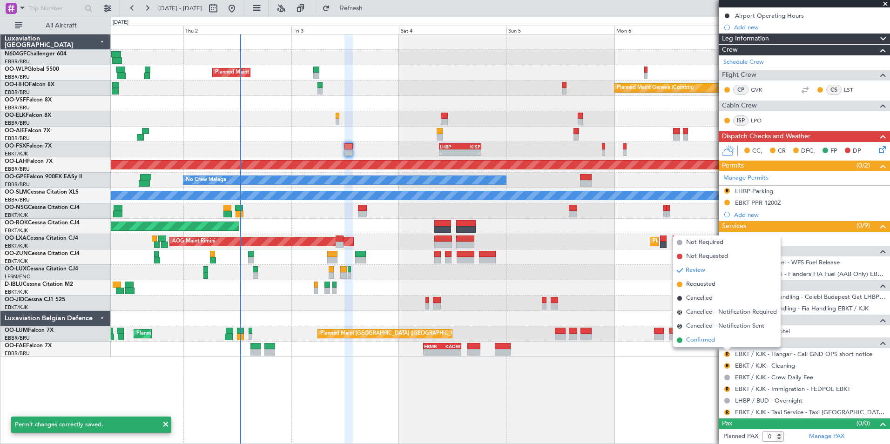
click at [697, 340] on span "Confirmed" at bounding box center [700, 340] width 29 height 9
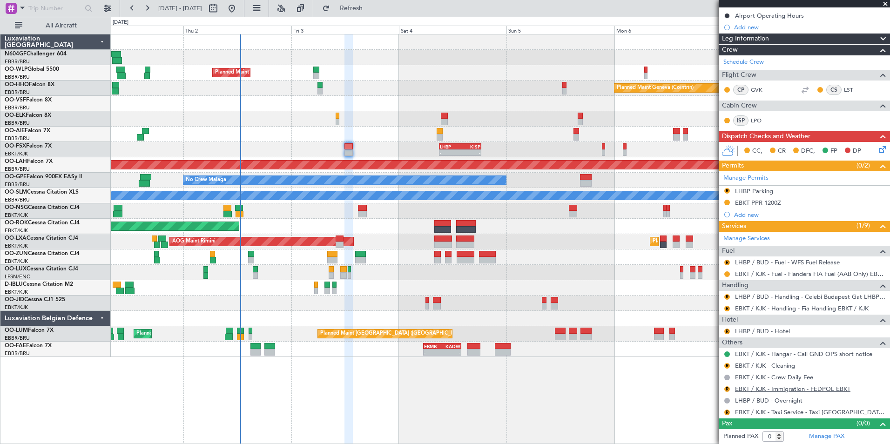
click at [757, 389] on link "EBKT / KJK - Immigration - FEDPOL EBKT" at bounding box center [792, 389] width 115 height 8
click at [364, 13] on button "Refresh" at bounding box center [346, 8] width 56 height 15
click at [726, 308] on button "R" at bounding box center [727, 309] width 6 height 6
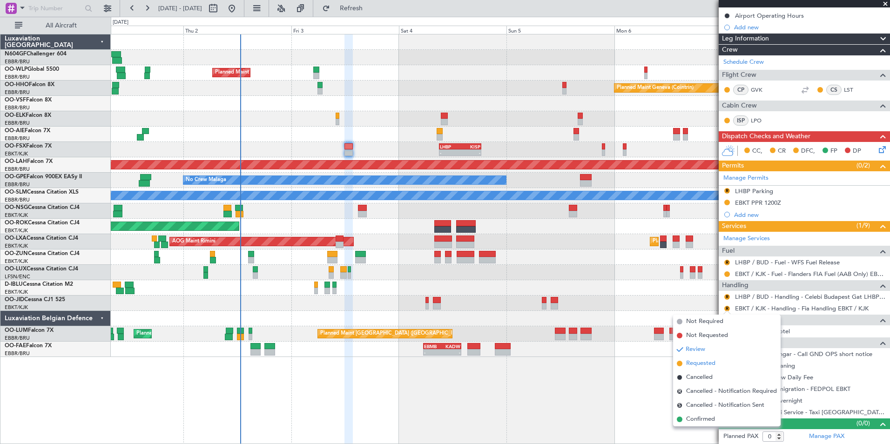
click at [725, 364] on li "Requested" at bounding box center [727, 364] width 108 height 14
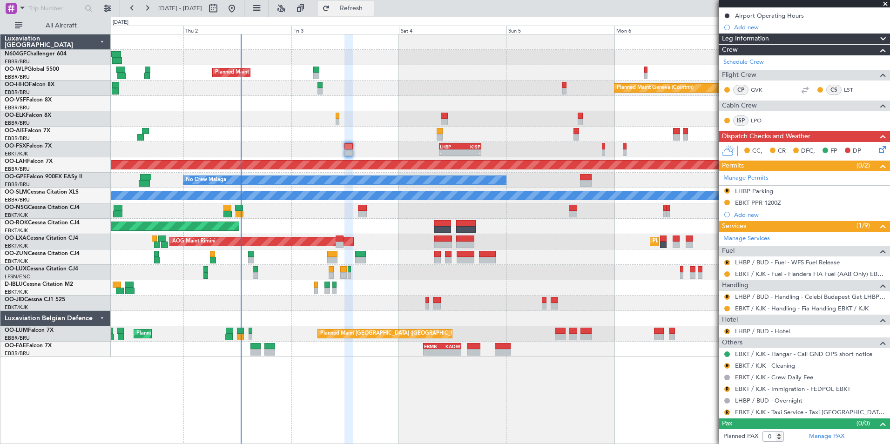
click at [365, 7] on span "Refresh" at bounding box center [351, 8] width 39 height 7
click at [758, 297] on link "LHBP / BUD - Handling - Celebi Budapest Gat LHBP / BUD" at bounding box center [810, 297] width 150 height 8
click at [363, 7] on span "Refresh" at bounding box center [351, 8] width 39 height 7
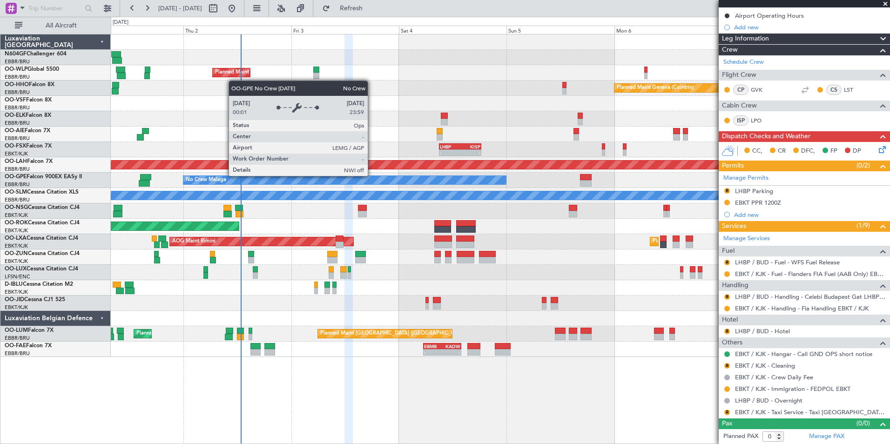
click at [372, 175] on div "No Crew Malaga" at bounding box center [344, 179] width 323 height 9
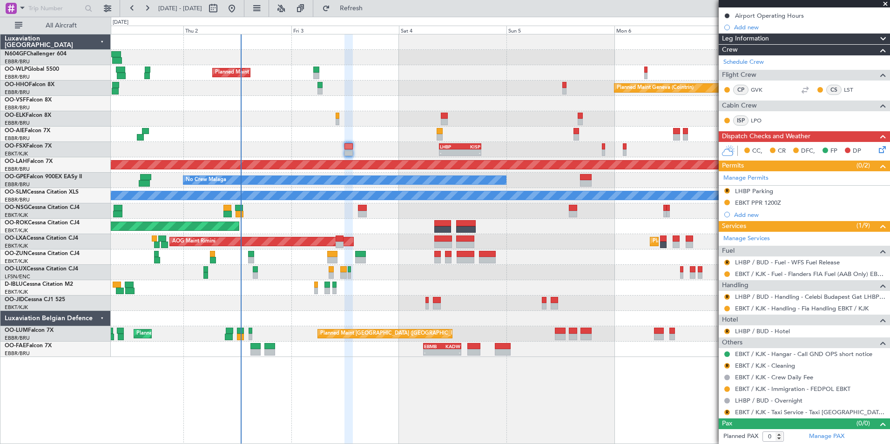
click at [401, 254] on div at bounding box center [500, 256] width 779 height 15
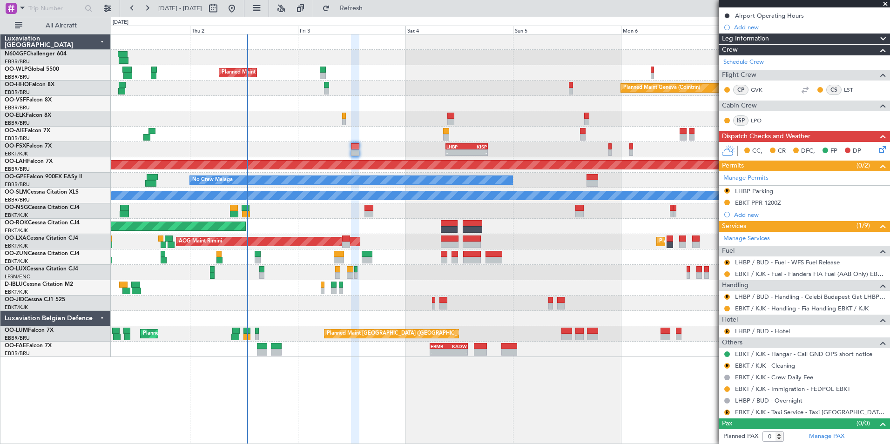
click at [364, 16] on fb-refresh-button "Refresh" at bounding box center [345, 8] width 65 height 17
click at [367, 12] on button "Refresh" at bounding box center [346, 8] width 56 height 15
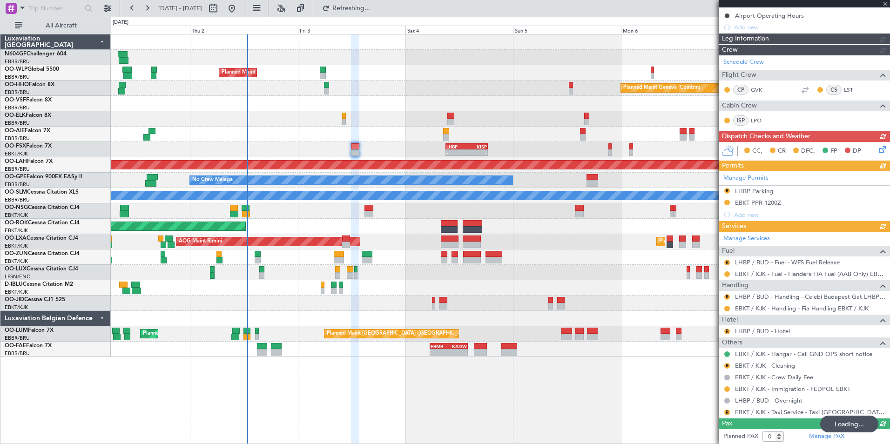
click at [726, 192] on div "Manage Permits R LHBP Parking EBKT PPR 1200Z Add new" at bounding box center [804, 195] width 171 height 49
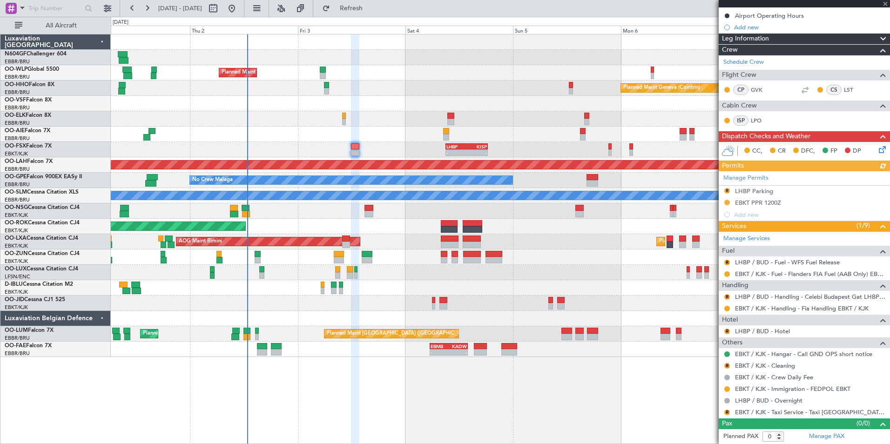
click at [728, 190] on div "Manage Permits R LHBP Parking EBKT PPR 1200Z Add new" at bounding box center [804, 195] width 171 height 49
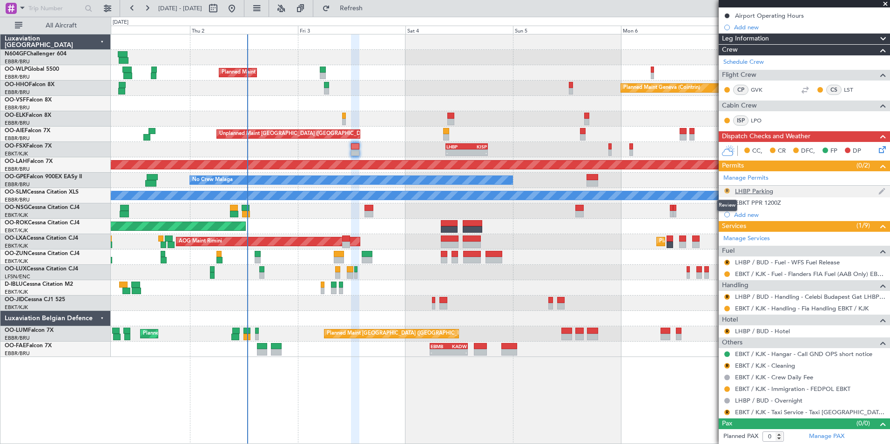
click at [727, 190] on button "R" at bounding box center [727, 191] width 6 height 6
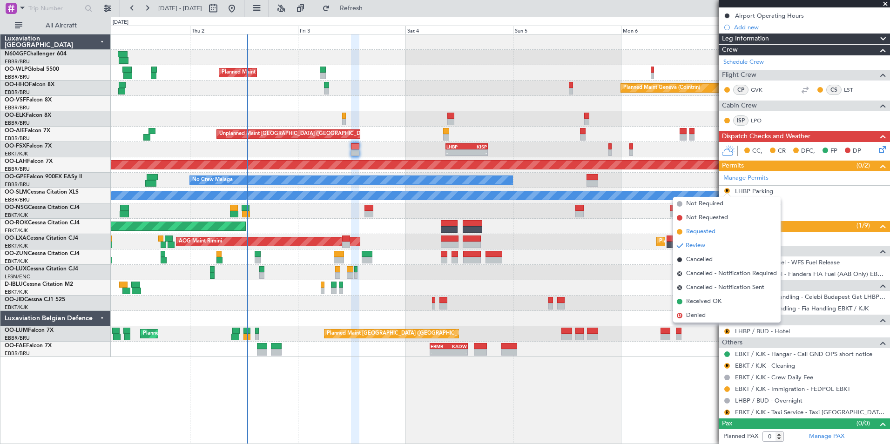
click at [724, 231] on li "Requested" at bounding box center [727, 232] width 108 height 14
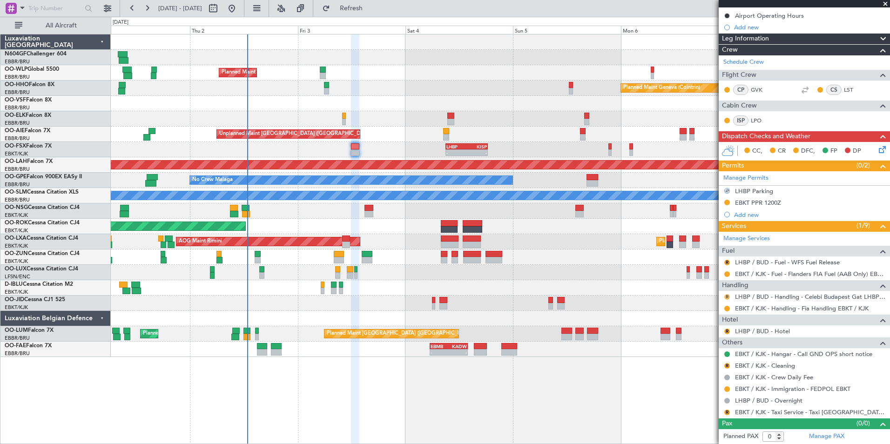
click at [727, 294] on button "R" at bounding box center [727, 297] width 6 height 6
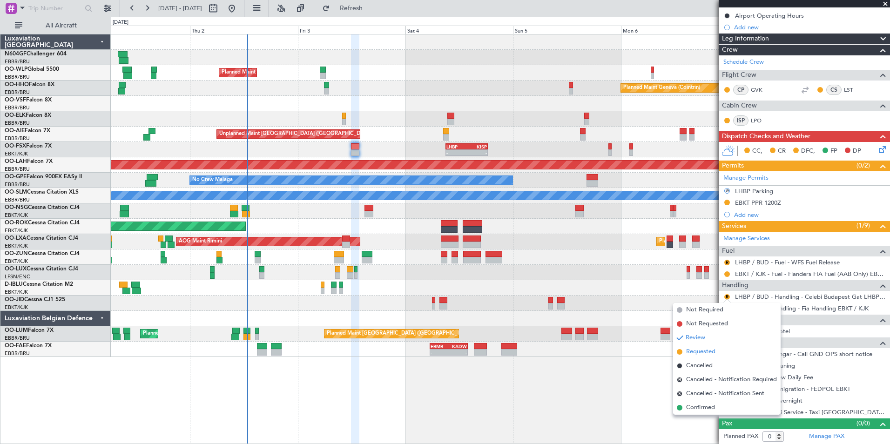
click at [719, 349] on li "Requested" at bounding box center [727, 352] width 108 height 14
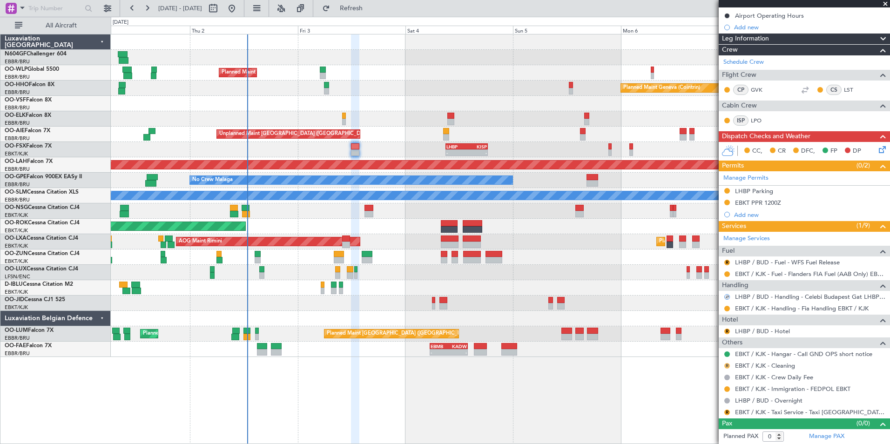
click at [727, 366] on button "R" at bounding box center [727, 366] width 6 height 6
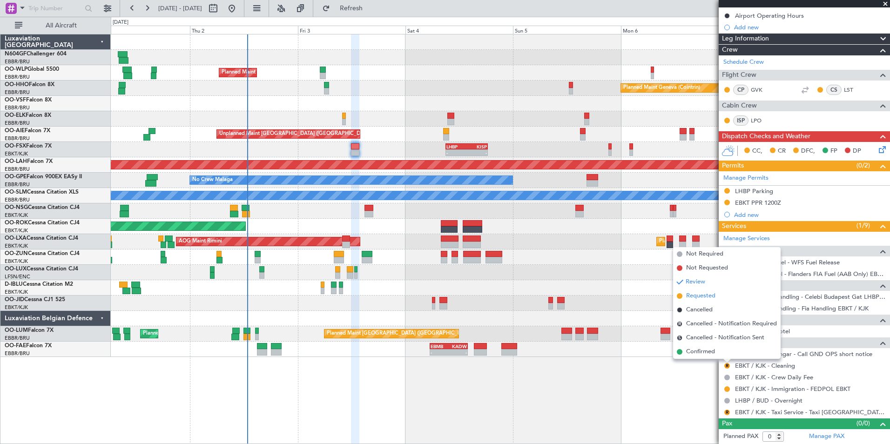
click at [710, 296] on span "Requested" at bounding box center [700, 295] width 29 height 9
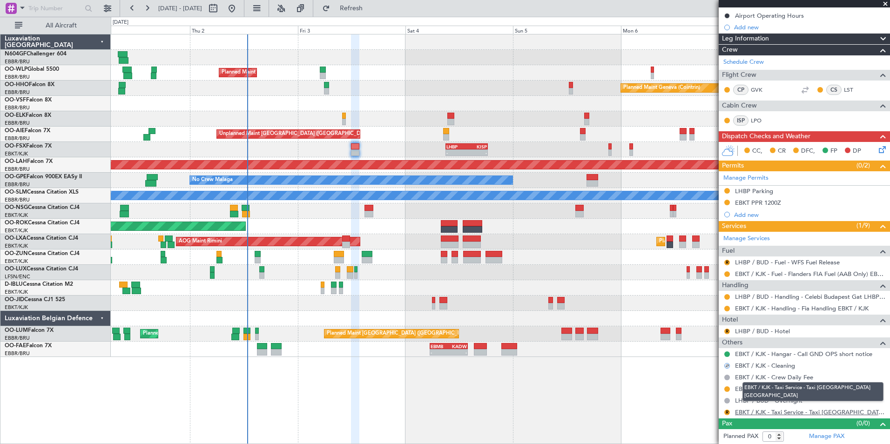
click at [779, 411] on link "EBKT / KJK - Taxi Service - Taxi Sam Belgium" at bounding box center [810, 412] width 150 height 8
click at [364, 16] on fb-refresh-button "Refresh" at bounding box center [345, 8] width 65 height 17
click at [370, 8] on span "Refresh" at bounding box center [351, 8] width 39 height 7
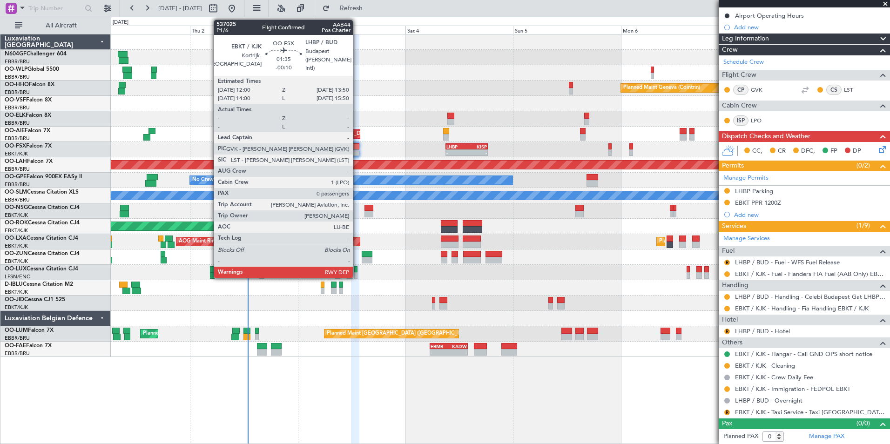
click at [357, 150] on div at bounding box center [355, 152] width 8 height 7
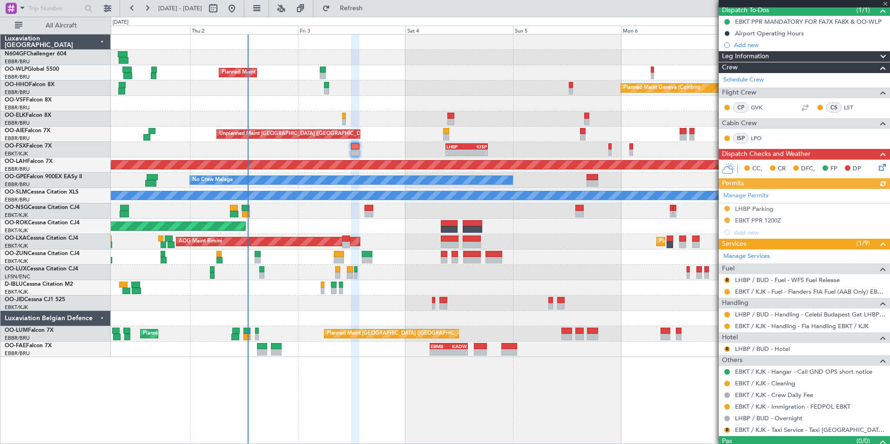
scroll to position [91, 0]
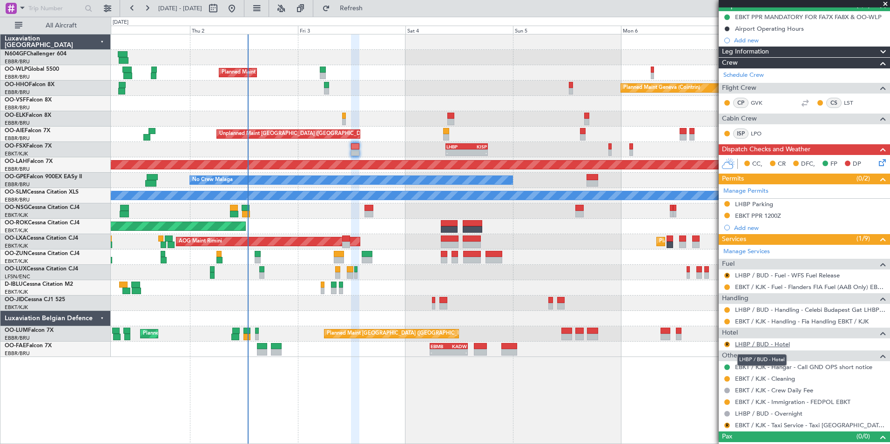
click at [782, 343] on link "LHBP / BUD - Hotel" at bounding box center [762, 344] width 55 height 8
click at [728, 344] on button "R" at bounding box center [727, 345] width 6 height 6
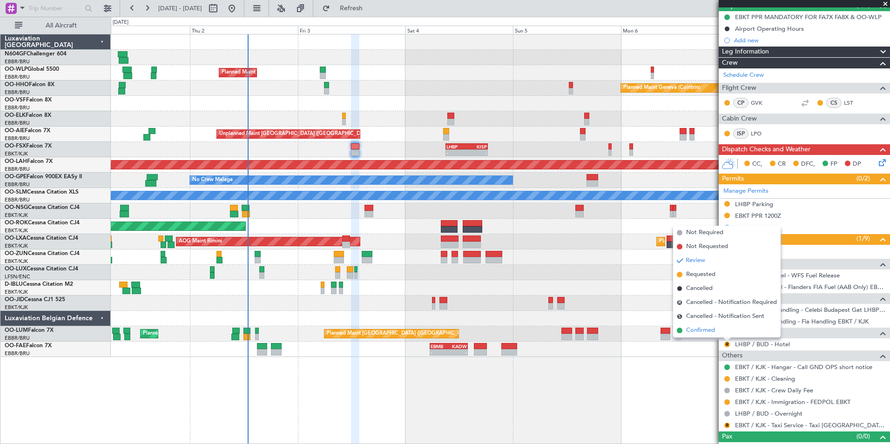
click at [718, 331] on li "Confirmed" at bounding box center [727, 330] width 108 height 14
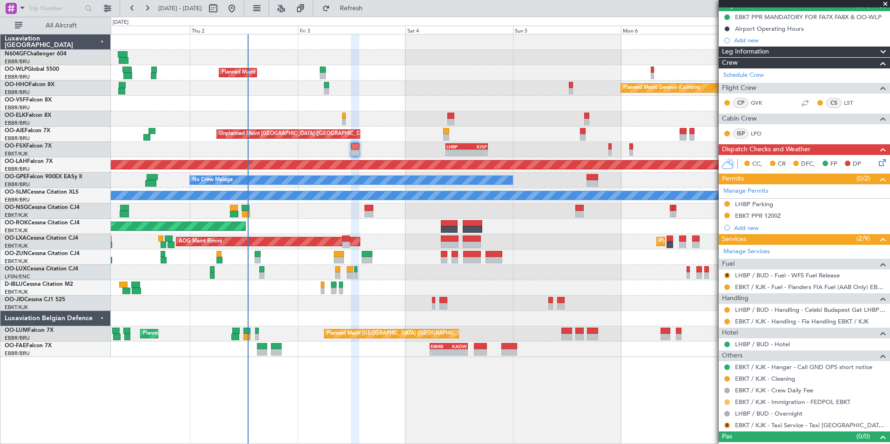
click at [727, 402] on button at bounding box center [727, 402] width 6 height 6
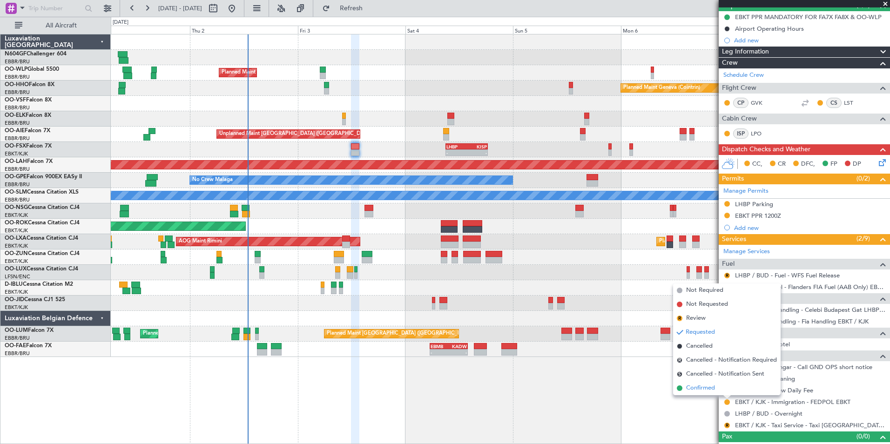
click at [715, 387] on li "Confirmed" at bounding box center [727, 388] width 108 height 14
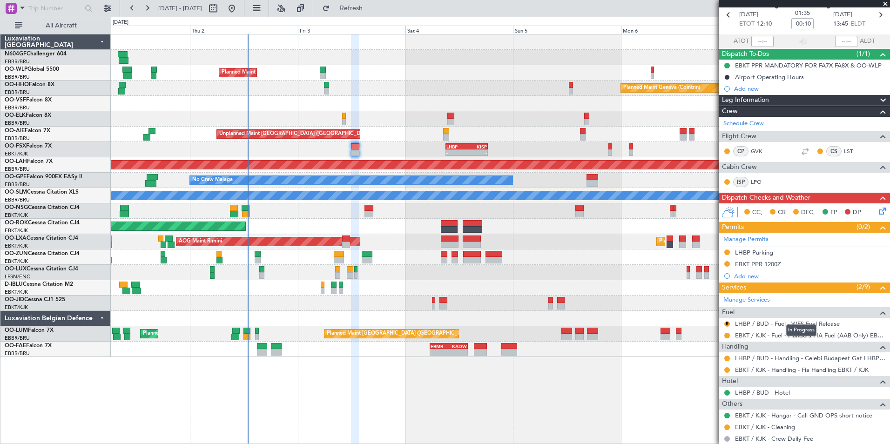
scroll to position [104, 0]
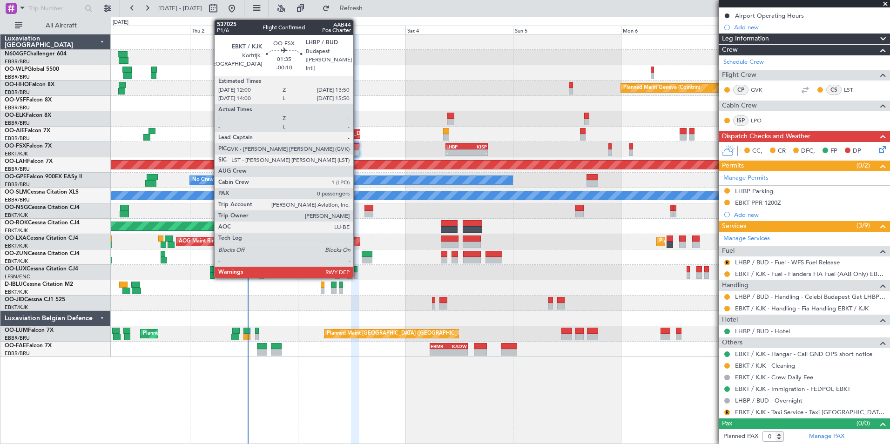
click at [357, 152] on div at bounding box center [355, 152] width 8 height 7
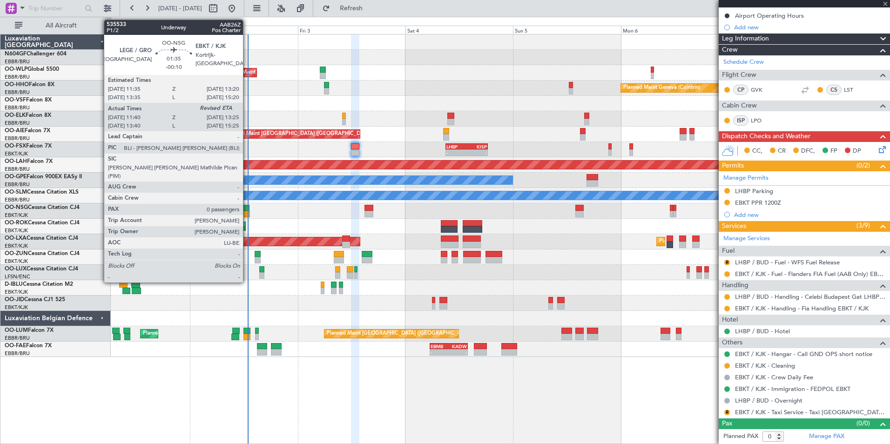
scroll to position [0, 0]
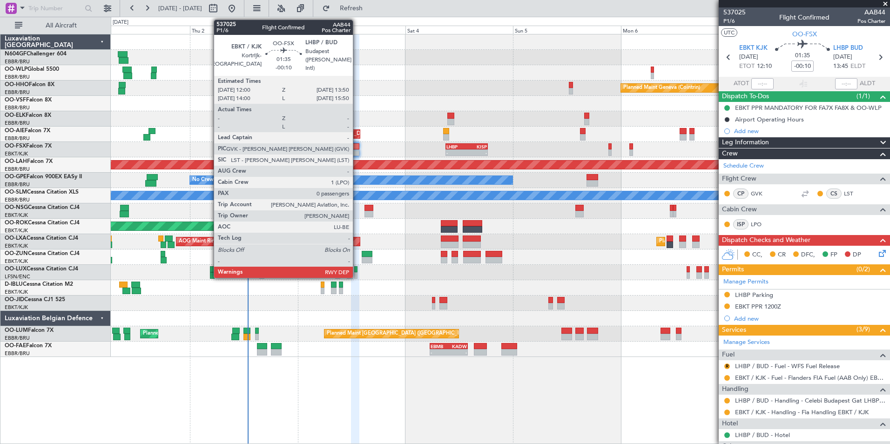
click at [357, 148] on div at bounding box center [355, 146] width 8 height 7
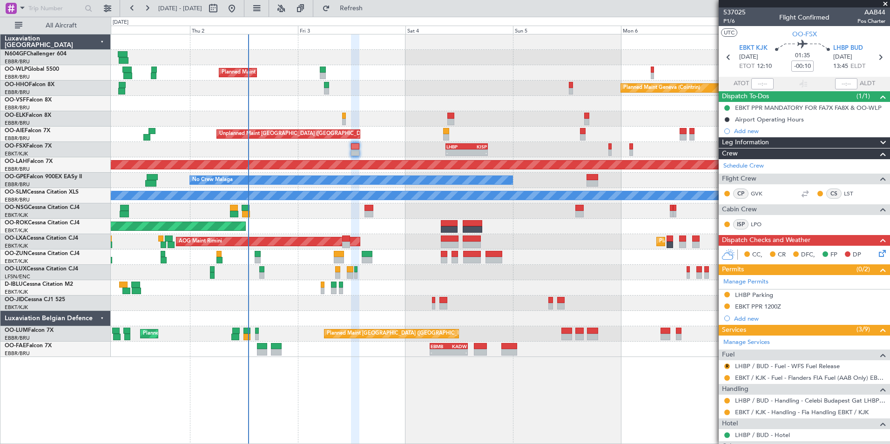
scroll to position [104, 0]
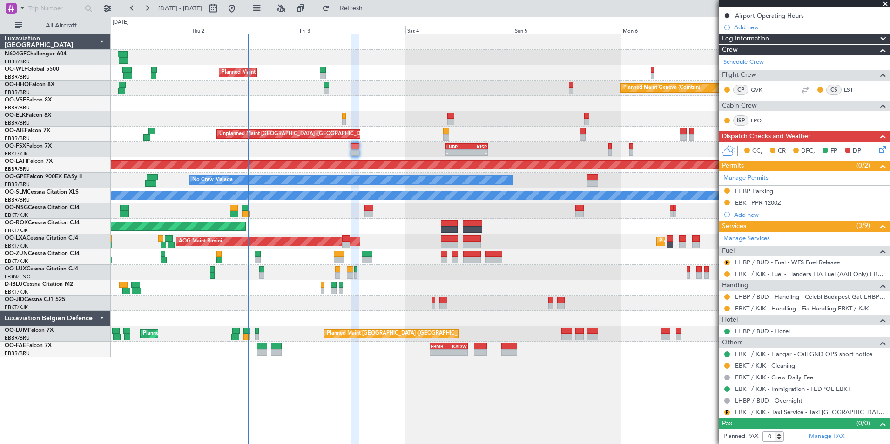
click at [754, 412] on link "EBKT / KJK - Taxi Service - Taxi [GEOGRAPHIC_DATA] [GEOGRAPHIC_DATA]" at bounding box center [810, 412] width 150 height 8
click at [726, 411] on button "R" at bounding box center [727, 413] width 6 height 6
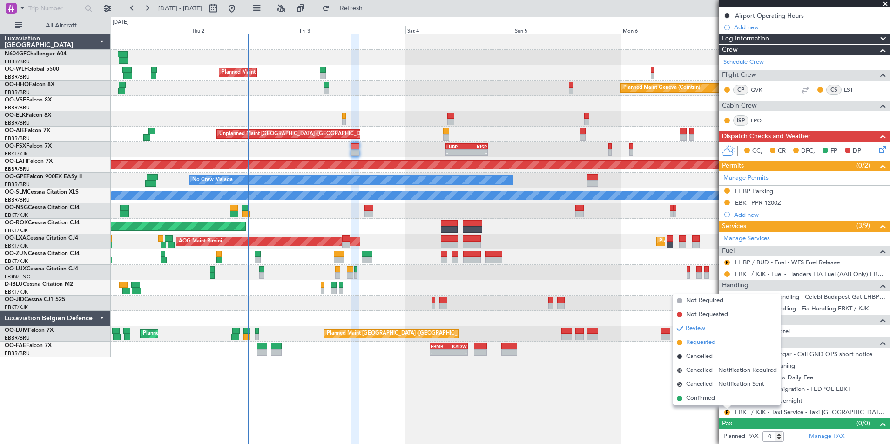
click at [720, 343] on li "Requested" at bounding box center [727, 343] width 108 height 14
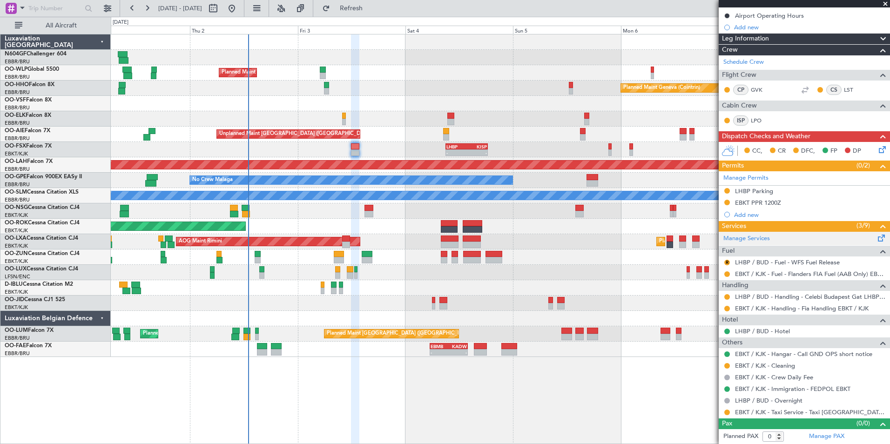
scroll to position [0, 0]
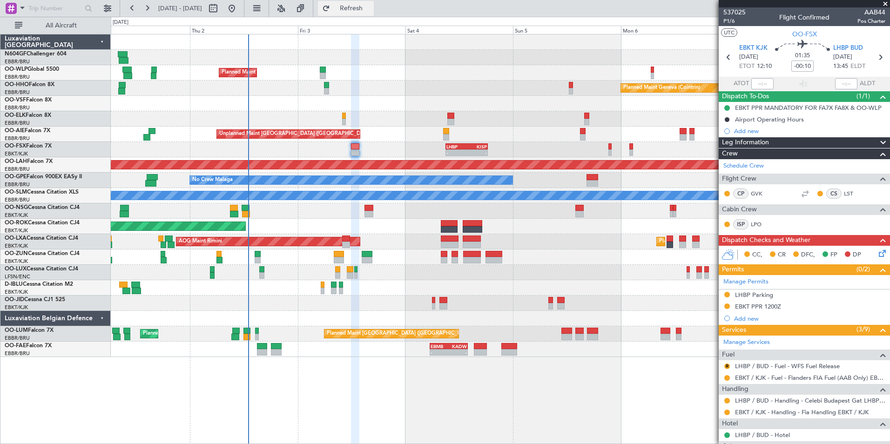
click at [367, 7] on span "Refresh" at bounding box center [351, 8] width 39 height 7
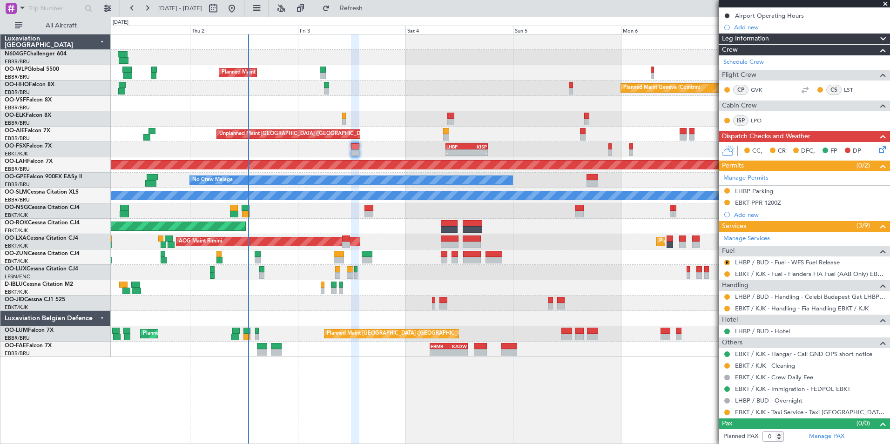
click at [877, 151] on icon at bounding box center [880, 147] width 7 height 7
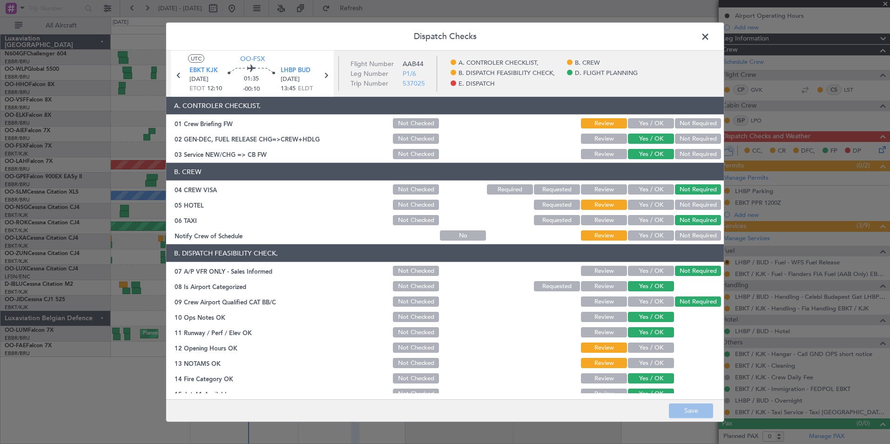
click at [649, 234] on button "Yes / OK" at bounding box center [651, 235] width 46 height 10
click at [654, 205] on button "Yes / OK" at bounding box center [651, 205] width 46 height 10
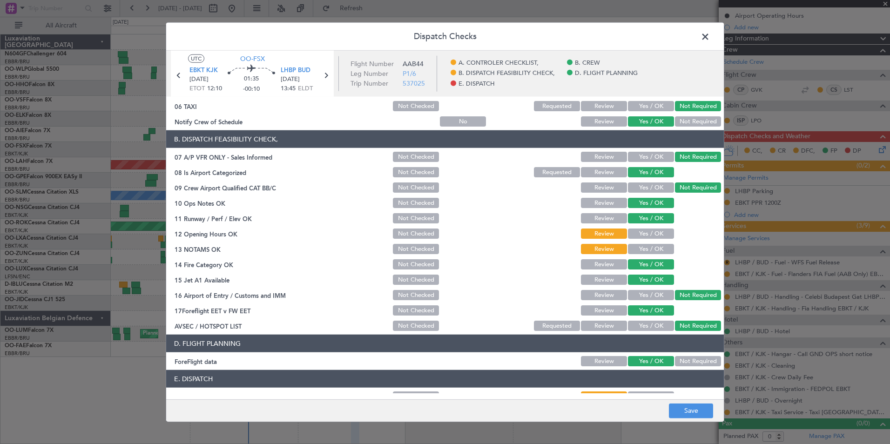
scroll to position [114, 0]
click at [635, 235] on button "Yes / OK" at bounding box center [651, 233] width 46 height 10
click at [635, 252] on button "Yes / OK" at bounding box center [651, 248] width 46 height 10
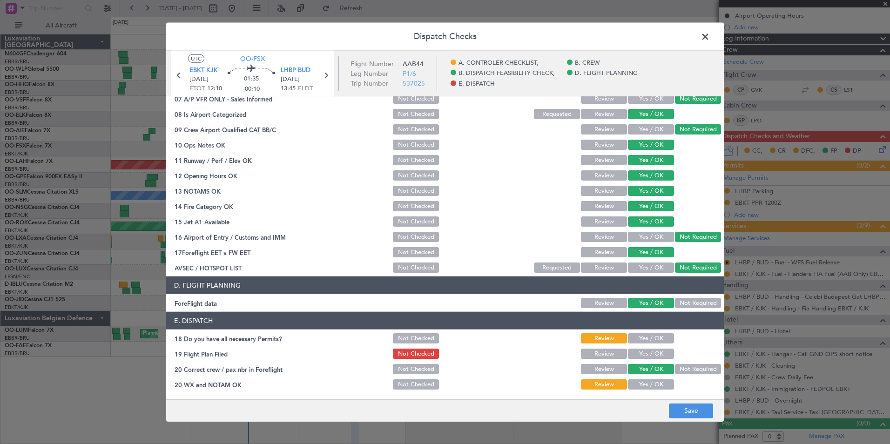
click at [650, 339] on button "Yes / OK" at bounding box center [651, 338] width 46 height 10
click at [647, 360] on div "Yes / OK" at bounding box center [649, 353] width 47 height 13
click at [648, 355] on button "Yes / OK" at bounding box center [651, 354] width 46 height 10
click at [648, 380] on button "Yes / OK" at bounding box center [651, 384] width 46 height 10
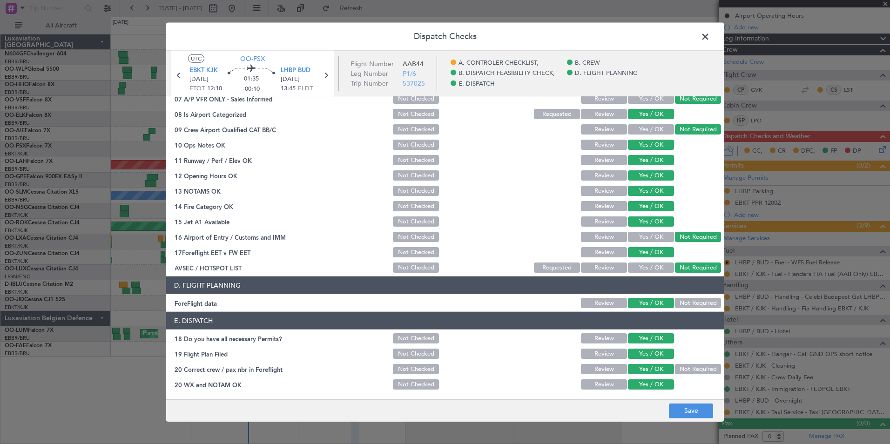
scroll to position [0, 0]
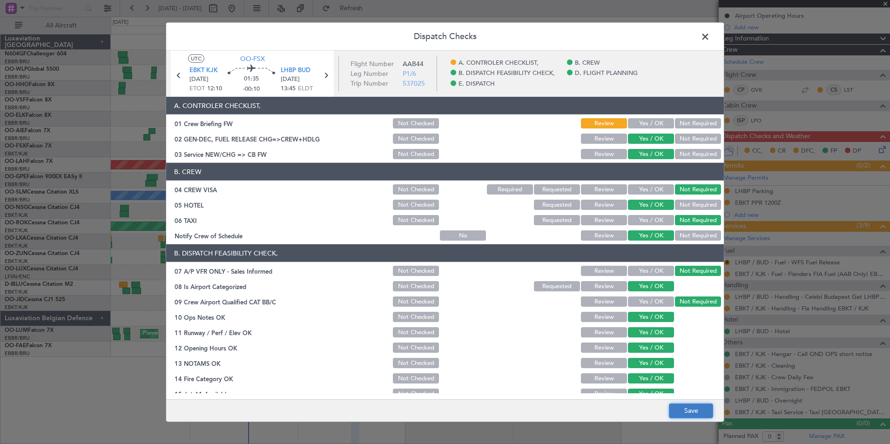
click at [700, 409] on button "Save" at bounding box center [691, 410] width 44 height 15
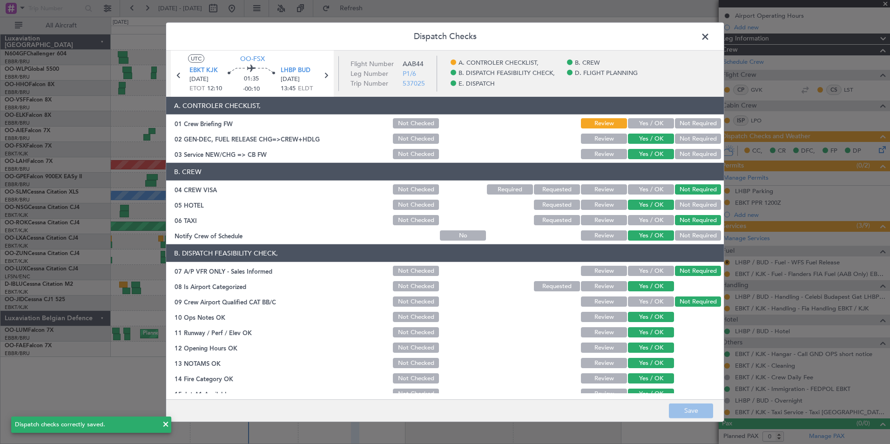
click at [710, 36] on span at bounding box center [710, 39] width 0 height 19
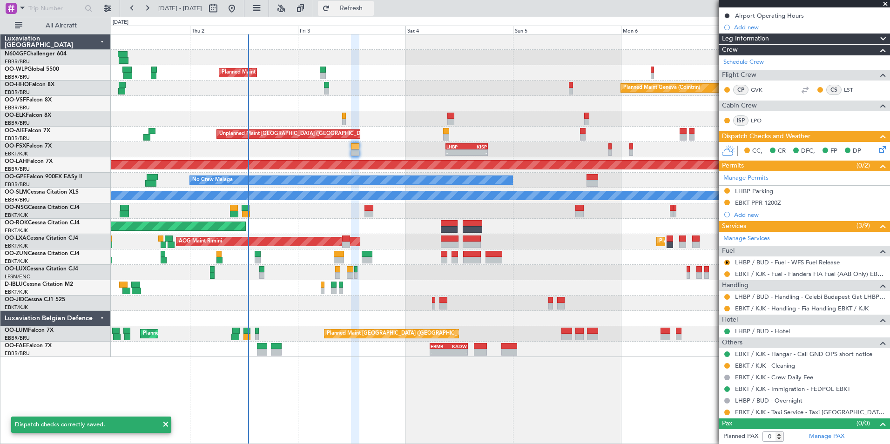
click at [371, 12] on span "Refresh" at bounding box center [351, 8] width 39 height 7
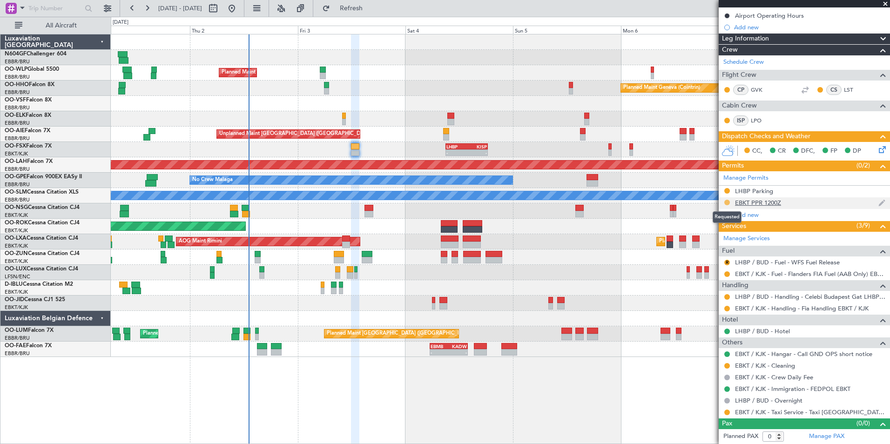
click at [728, 202] on button at bounding box center [727, 203] width 6 height 6
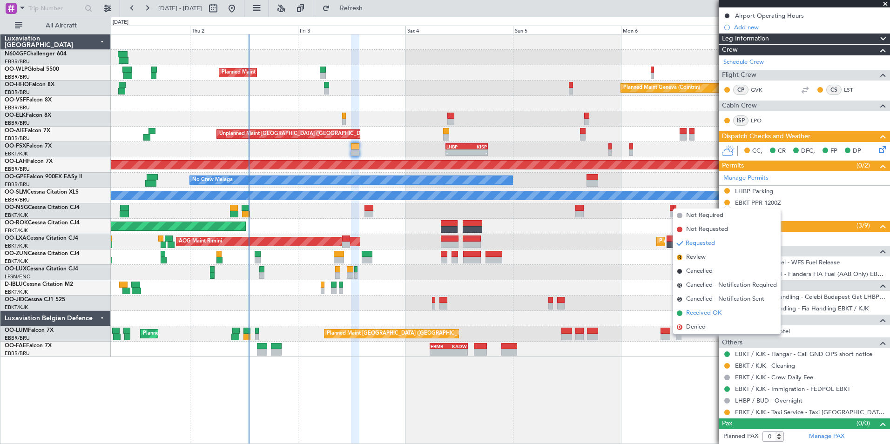
click at [710, 312] on span "Received OK" at bounding box center [703, 313] width 35 height 9
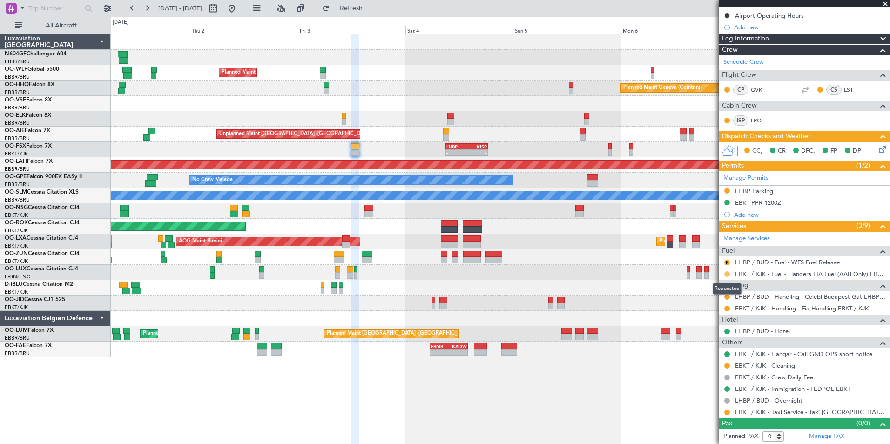
click at [727, 275] on button at bounding box center [727, 274] width 6 height 6
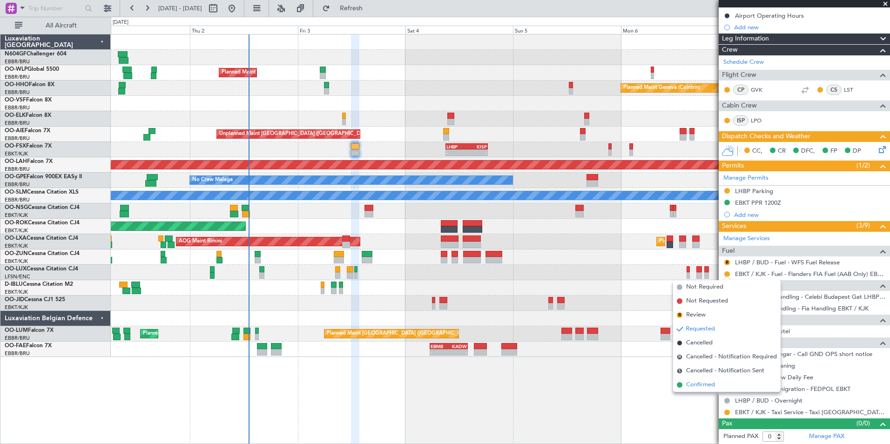
click at [710, 387] on span "Confirmed" at bounding box center [700, 384] width 29 height 9
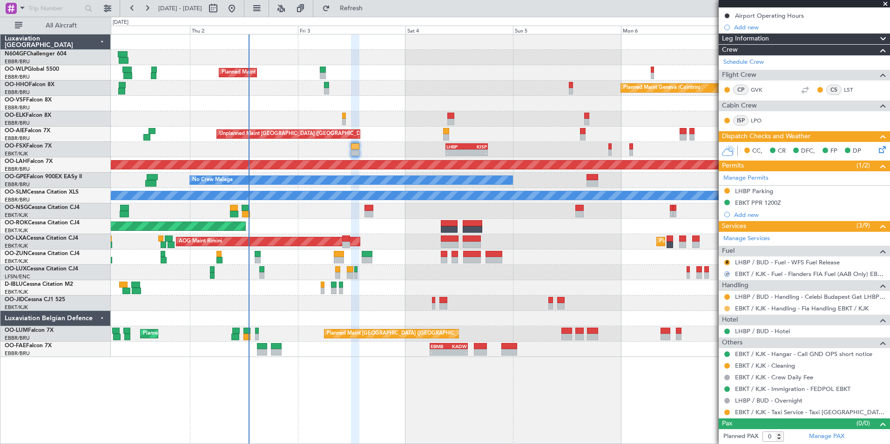
click at [728, 308] on button at bounding box center [727, 309] width 6 height 6
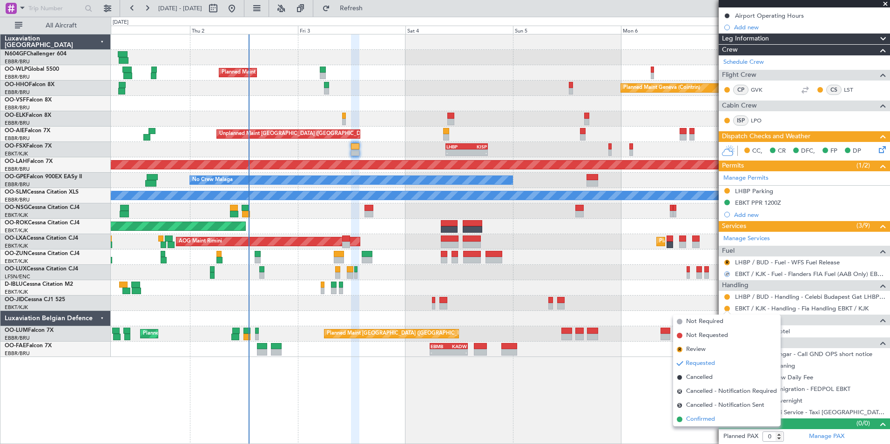
click at [706, 415] on span "Confirmed" at bounding box center [700, 419] width 29 height 9
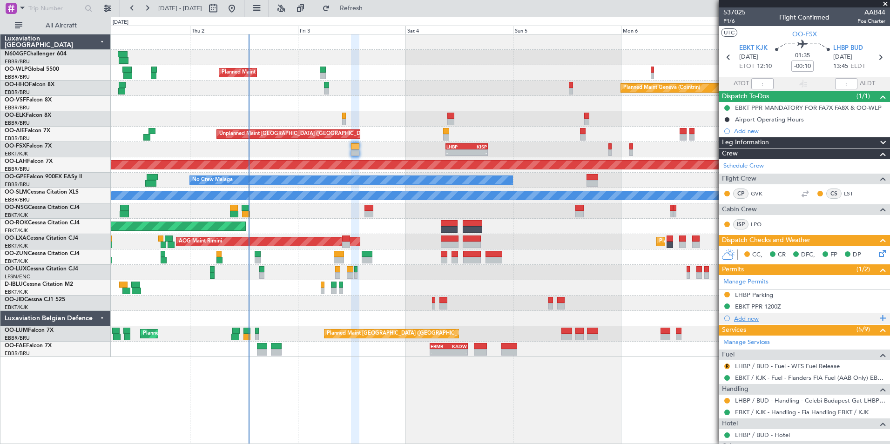
scroll to position [104, 0]
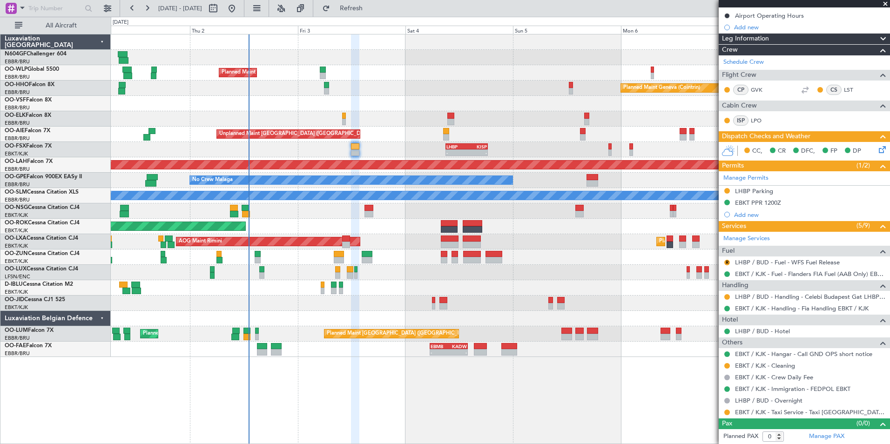
click at [303, 156] on div "Planned Maint Milan (Linate) Planned Maint Geneva (Cointrin) Planned Maint Kort…" at bounding box center [500, 195] width 779 height 323
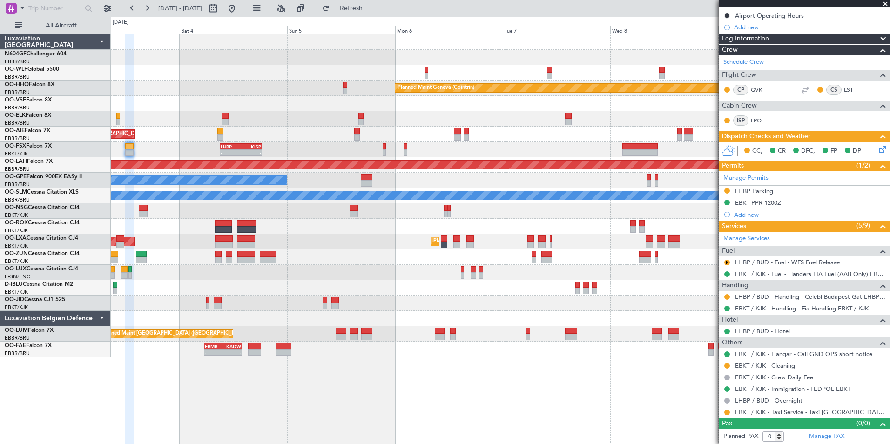
click at [386, 222] on div "Planned Maint Milan (Linate) Planned Maint Geneva (Cointrin) Unplanned Maint Lo…" at bounding box center [500, 195] width 779 height 323
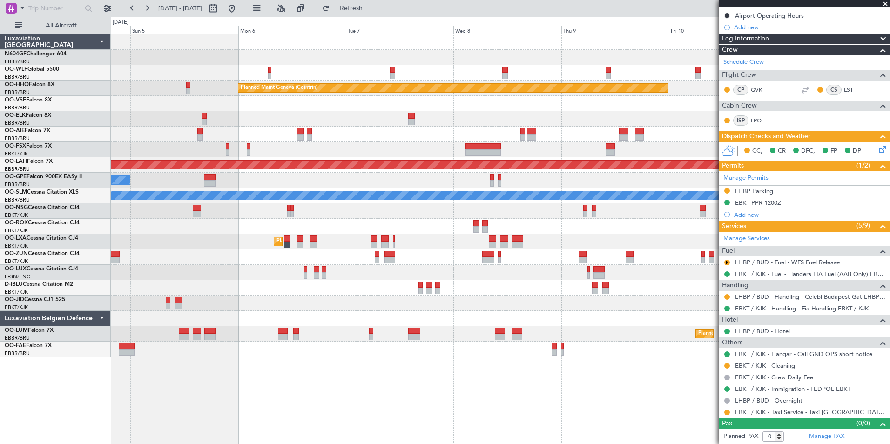
click at [339, 212] on div "Planned Maint Geneva (Cointrin) Unplanned Maint London (Farnborough) LHBP 09:00…" at bounding box center [500, 195] width 779 height 323
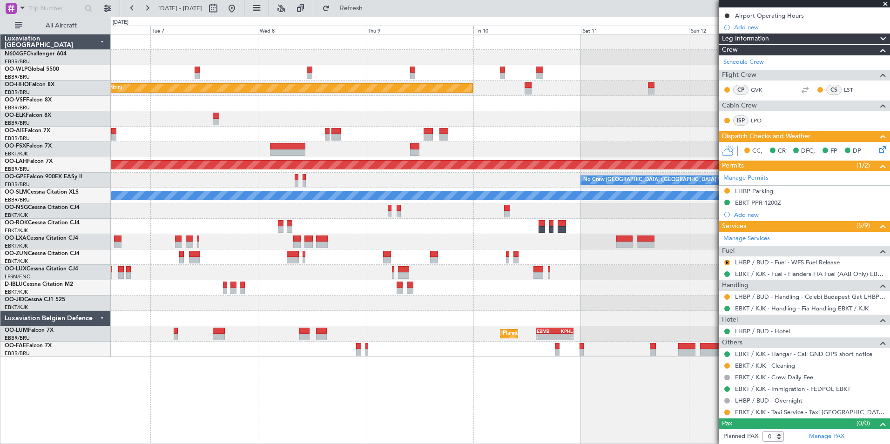
click at [216, 218] on div at bounding box center [500, 210] width 779 height 15
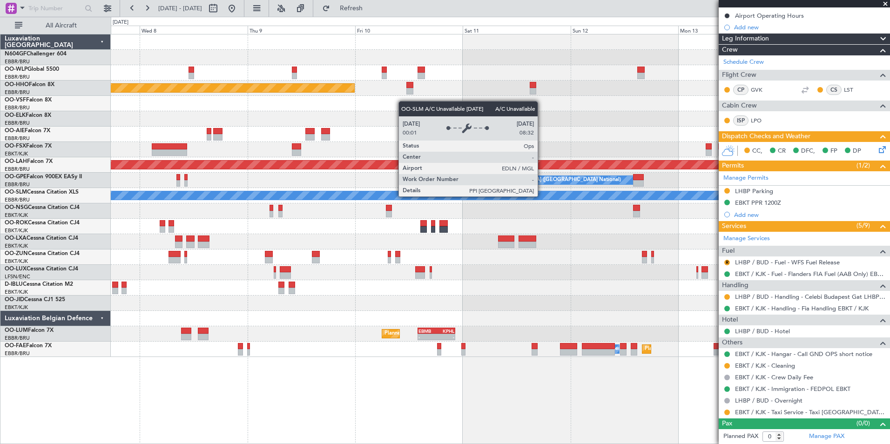
click at [299, 187] on div "Planned Maint Geneva (Cointrin) - - LEZL 21:40 Z SKCG 07:10 Z - - LIMC 09:00 Z …" at bounding box center [500, 195] width 779 height 323
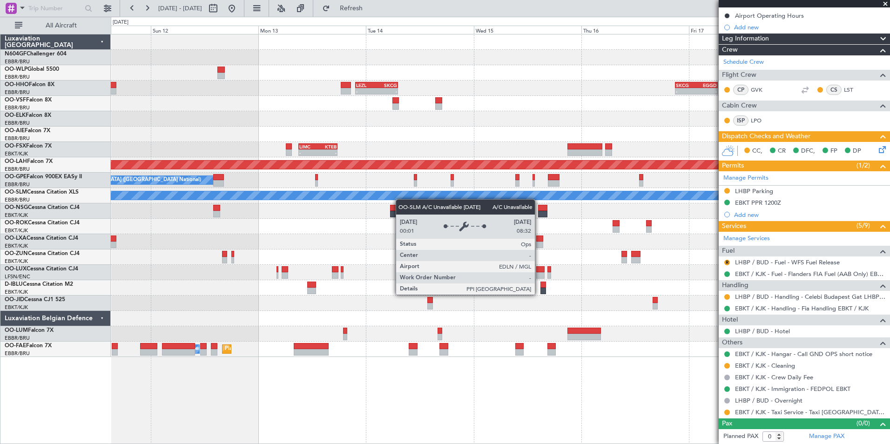
click at [353, 194] on div "- - LEZL 21:40 Z SKCG 07:10 Z - - SKCG 21:00 Z EGGD 06:25 Z - - LROP 21:15 Z RJ…" at bounding box center [500, 195] width 779 height 323
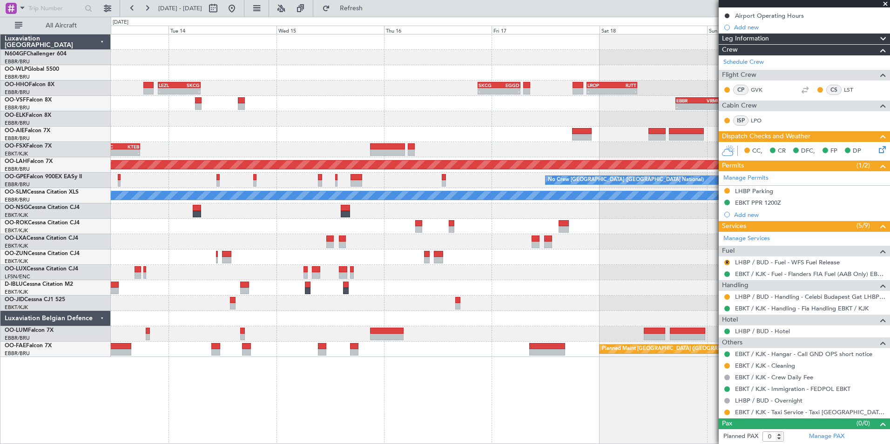
click at [371, 205] on div "- - EBLG 19:00 Z FIMP 06:10 Z - - LEZL 21:40 Z SKCG 07:10 Z - - SKCG 21:00 Z EG…" at bounding box center [500, 195] width 779 height 323
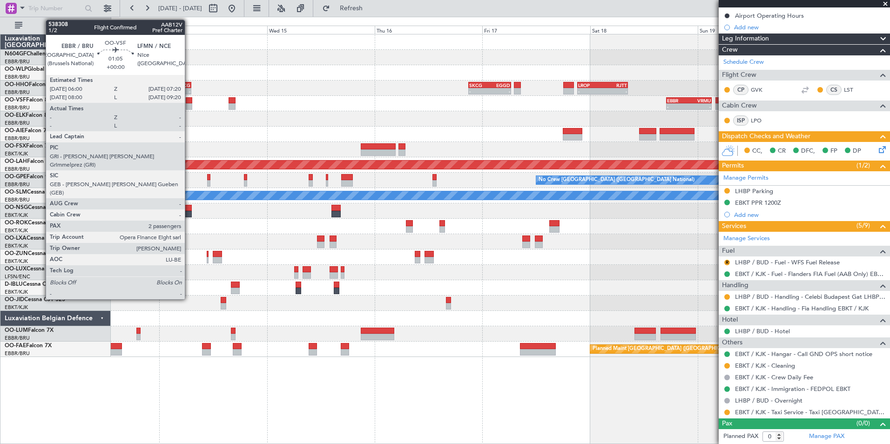
click at [189, 100] on div at bounding box center [189, 100] width 6 height 7
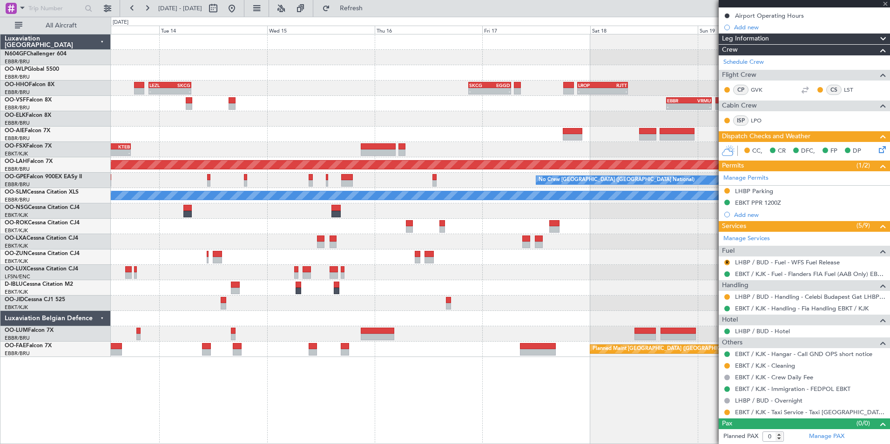
type input "2"
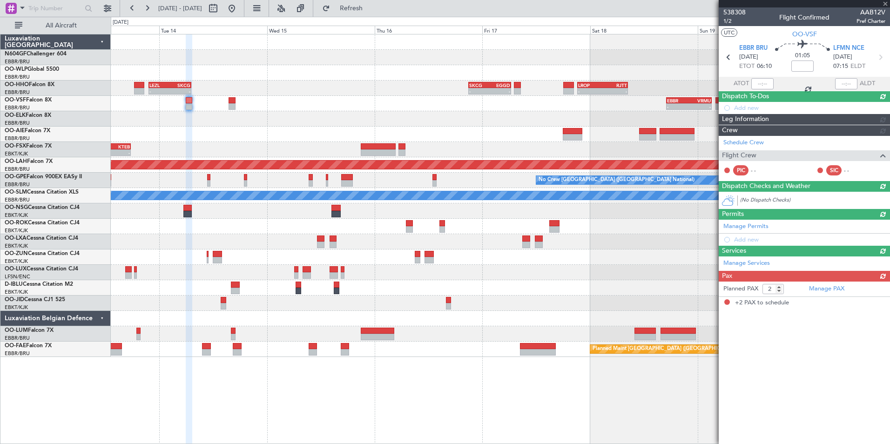
scroll to position [0, 0]
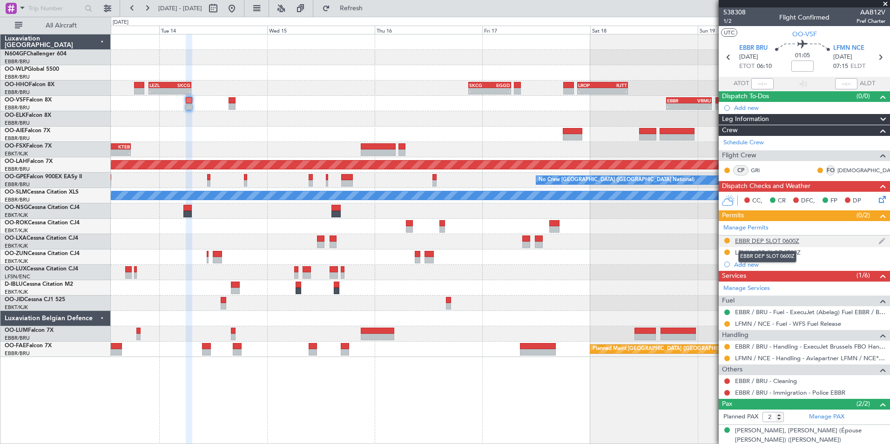
click at [779, 238] on div "EBBR DEP SLOT 0600Z" at bounding box center [767, 241] width 64 height 8
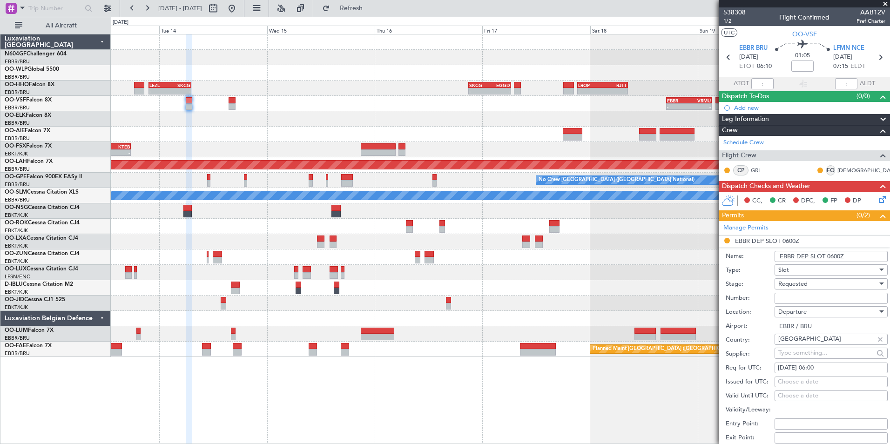
click at [810, 298] on input "Number:" at bounding box center [830, 298] width 113 height 11
paste input "EBBRAAB6404D"
type input "EBBRAAB6404D00"
click at [814, 287] on div "Requested" at bounding box center [827, 284] width 99 height 14
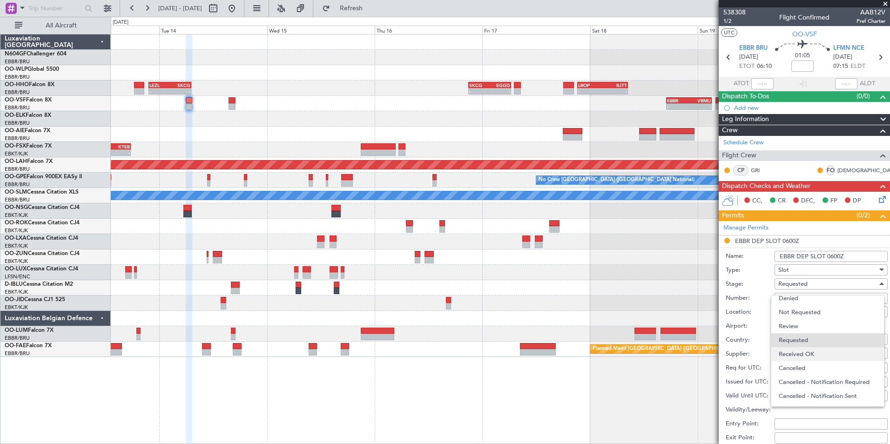
click at [821, 353] on span "Received OK" at bounding box center [828, 354] width 98 height 14
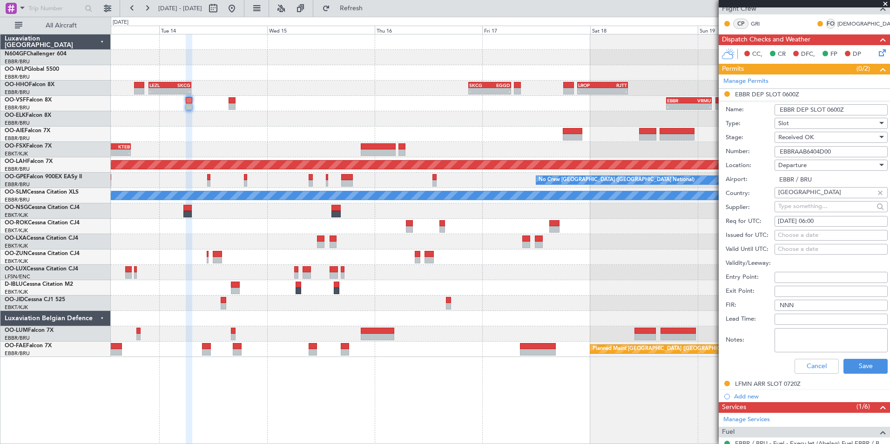
scroll to position [147, 0]
click at [844, 366] on button "Save" at bounding box center [865, 365] width 44 height 15
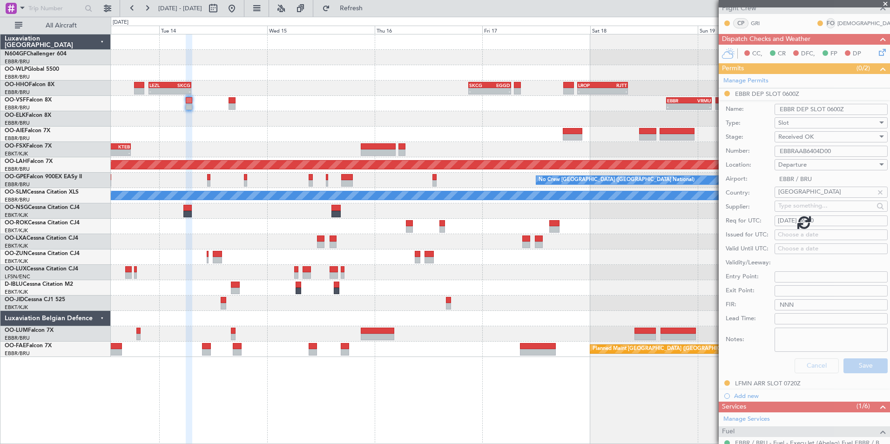
scroll to position [32, 0]
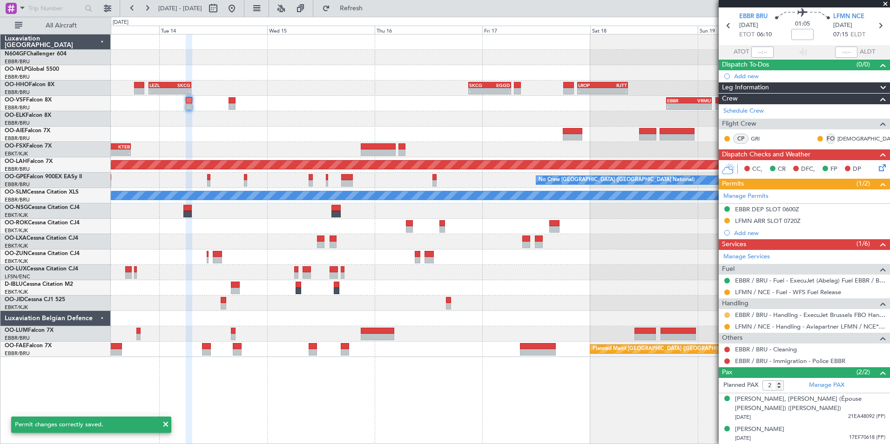
click at [728, 315] on button at bounding box center [727, 315] width 6 height 6
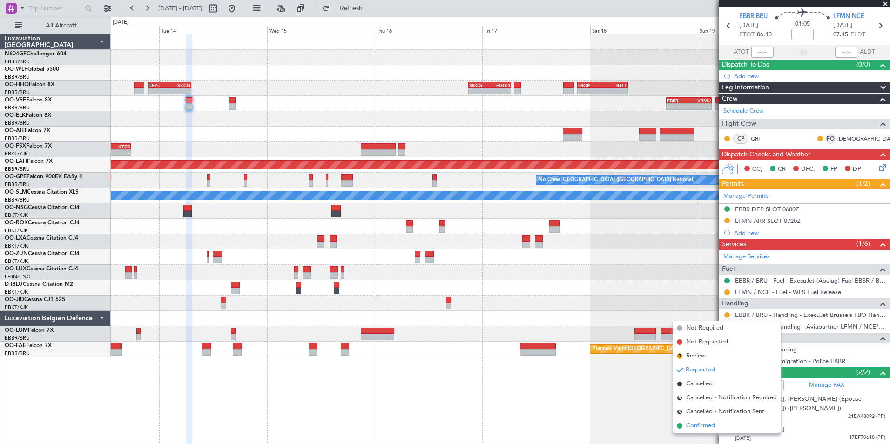
click at [691, 422] on span "Confirmed" at bounding box center [700, 425] width 29 height 9
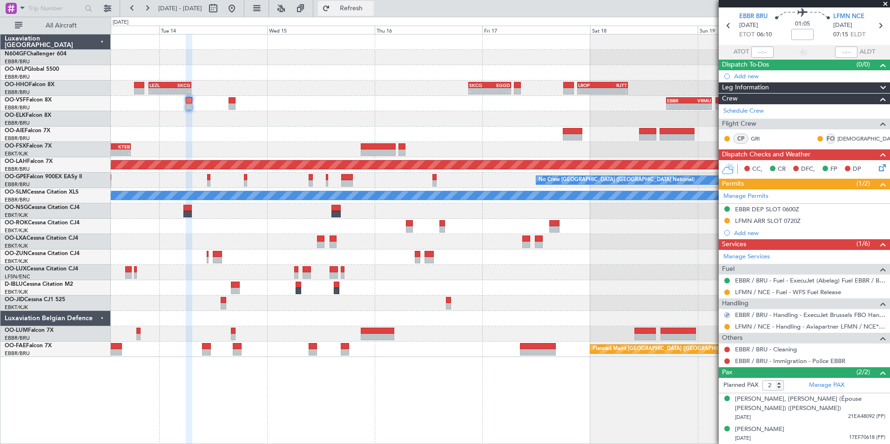
click at [374, 14] on button "Refresh" at bounding box center [346, 8] width 56 height 15
click at [726, 327] on div "EBBR / BRU - Handling - ExecuJet Brussels FBO Handling Abelag" at bounding box center [799, 331] width 156 height 12
click at [727, 325] on button at bounding box center [727, 327] width 6 height 6
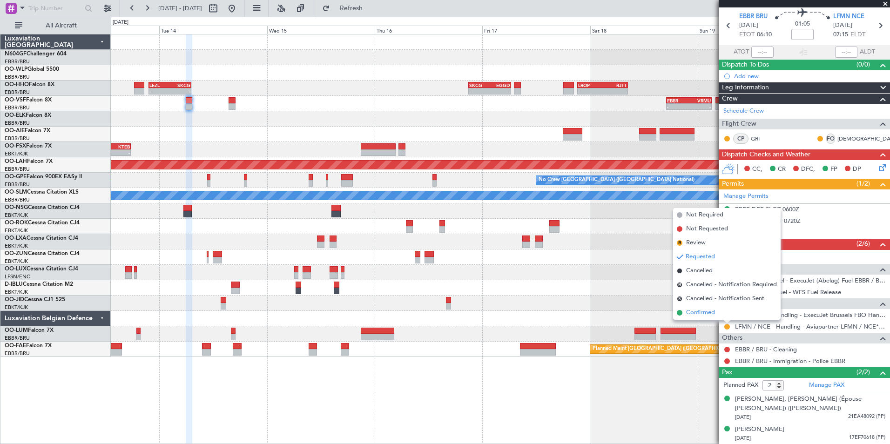
click at [699, 314] on span "Confirmed" at bounding box center [700, 312] width 29 height 9
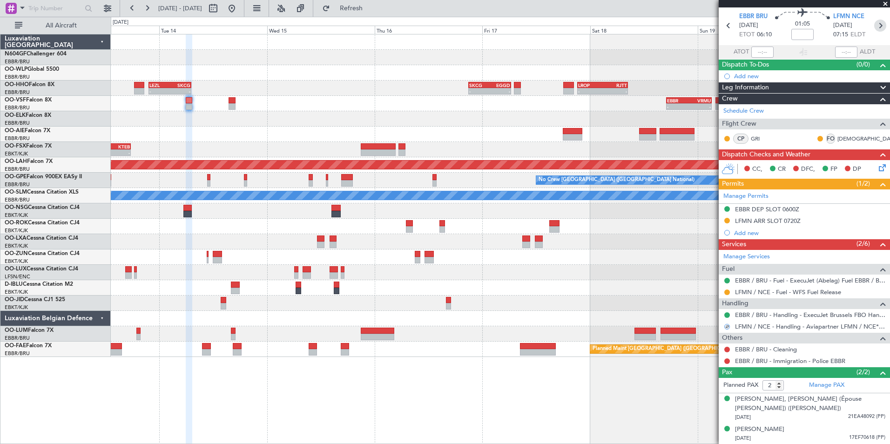
click at [875, 28] on icon at bounding box center [880, 26] width 12 height 12
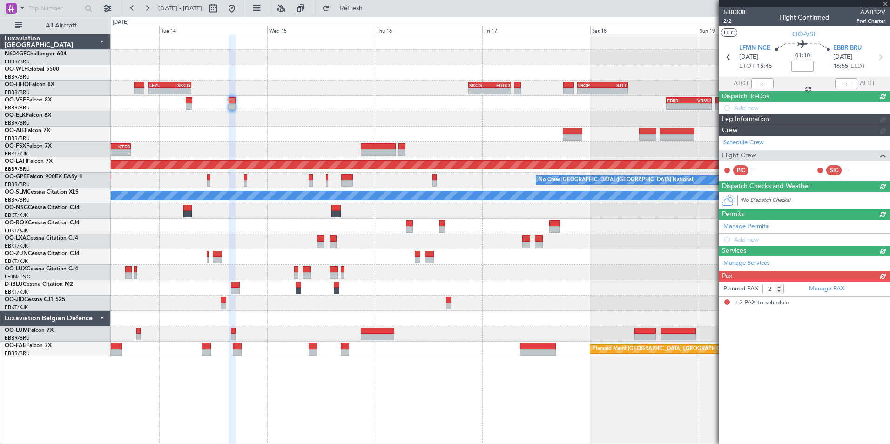
scroll to position [0, 0]
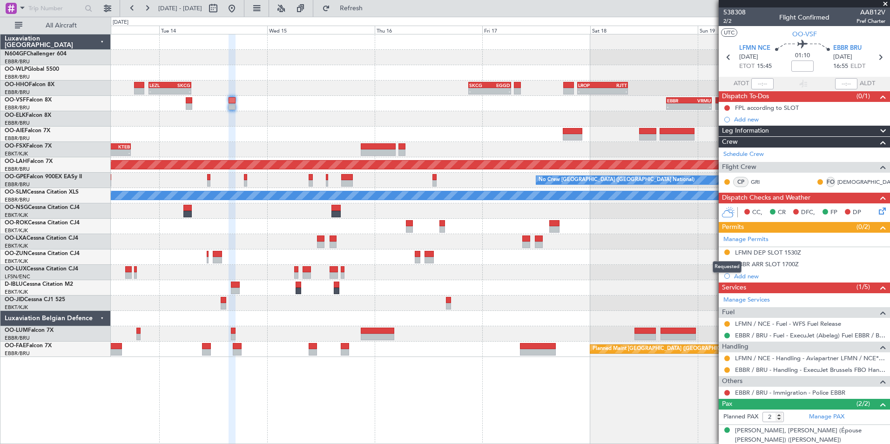
click at [744, 255] on mat-tooltip-component "Requested" at bounding box center [727, 267] width 42 height 25
click at [768, 250] on div "LFMN DEP SLOT 1530Z" at bounding box center [768, 253] width 66 height 8
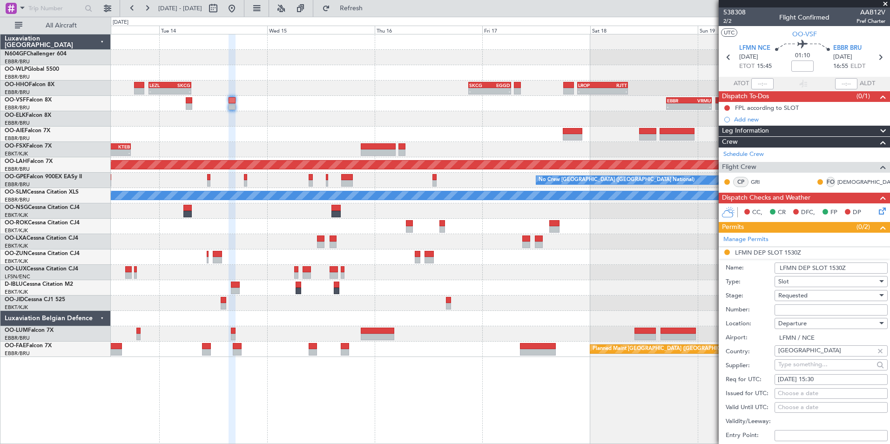
click at [799, 311] on input "Number:" at bounding box center [830, 309] width 113 height 11
paste input "EBBRAAB6405A"
type input "EBBRAAB6405A00"
click at [817, 297] on div "Requested" at bounding box center [827, 296] width 99 height 14
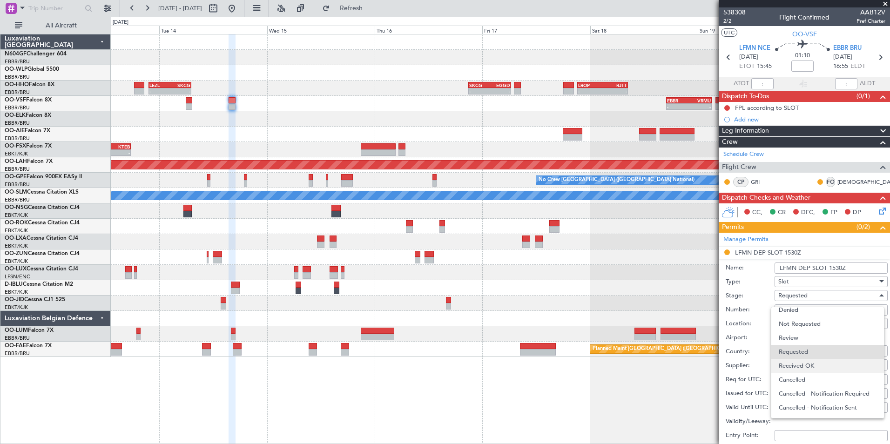
click at [820, 368] on span "Received OK" at bounding box center [828, 366] width 98 height 14
click at [742, 339] on label "Airport:" at bounding box center [750, 337] width 49 height 9
click at [774, 339] on input "LFMN / NCE" at bounding box center [830, 337] width 113 height 11
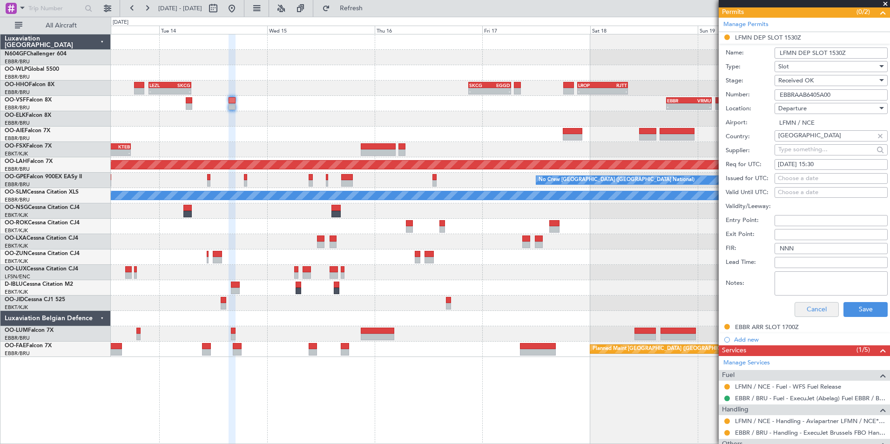
scroll to position [219, 0]
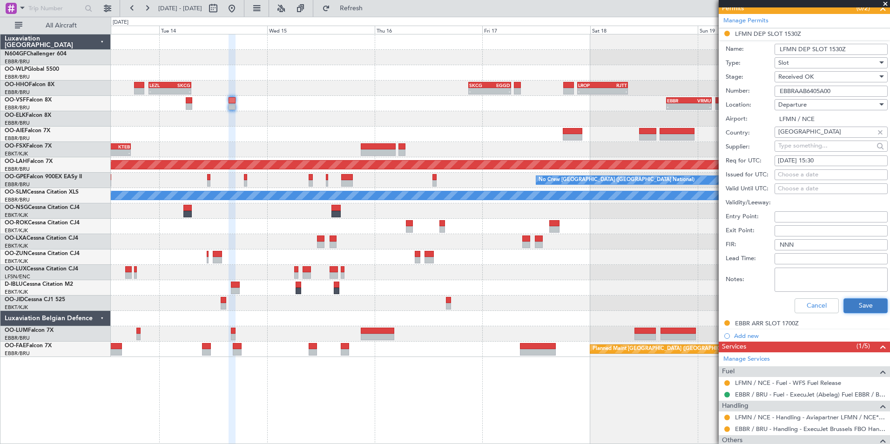
click at [845, 298] on button "Save" at bounding box center [865, 305] width 44 height 15
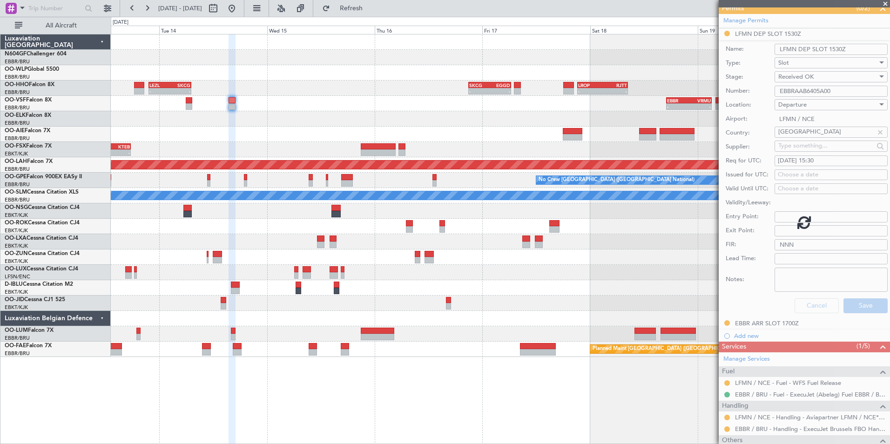
scroll to position [32, 0]
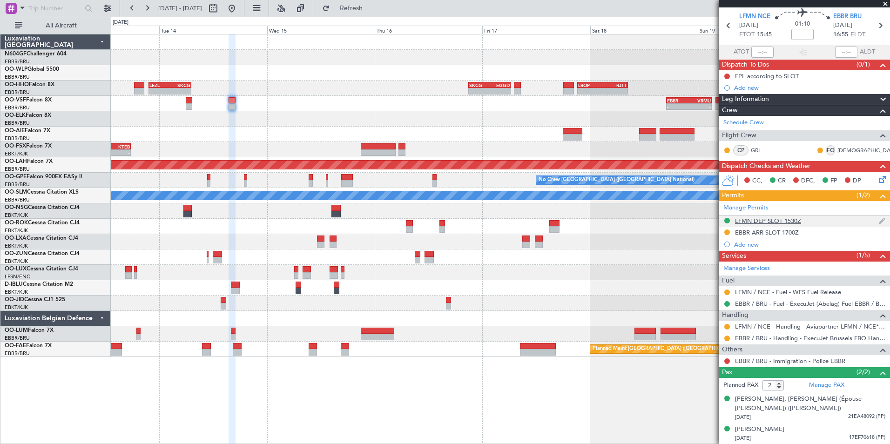
click at [771, 223] on div "LFMN DEP SLOT 1530Z" at bounding box center [768, 221] width 66 height 8
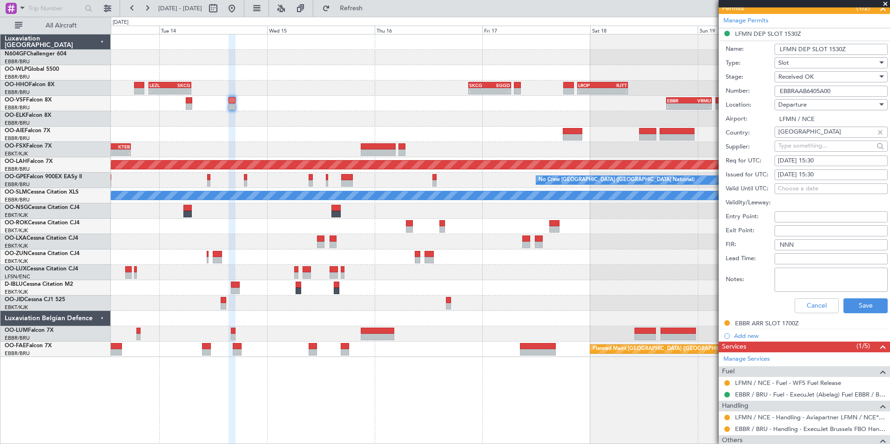
click at [838, 91] on input "EBBRAAB6405A00" at bounding box center [830, 91] width 113 height 11
click at [837, 65] on div "Slot" at bounding box center [827, 63] width 99 height 14
click at [744, 117] on div at bounding box center [445, 222] width 890 height 444
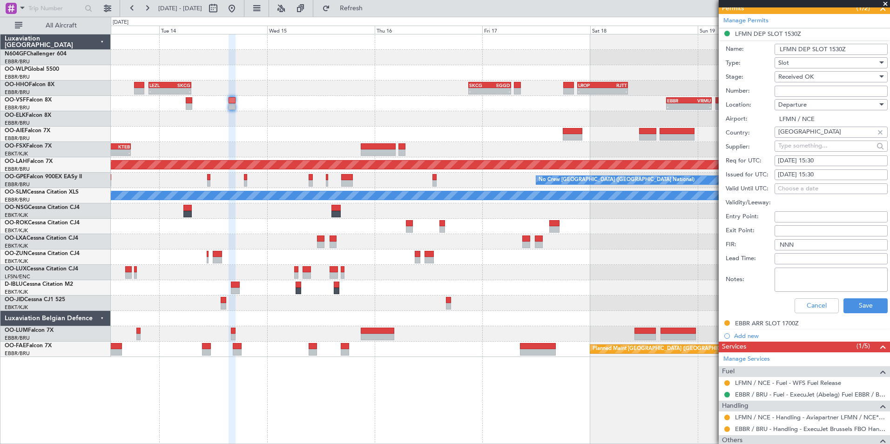
click at [801, 80] on span "Received OK" at bounding box center [795, 77] width 35 height 8
click at [813, 119] on span "Requested" at bounding box center [828, 122] width 98 height 14
click at [860, 315] on div "Cancel Save" at bounding box center [807, 306] width 162 height 24
click at [861, 308] on button "Save" at bounding box center [865, 305] width 44 height 15
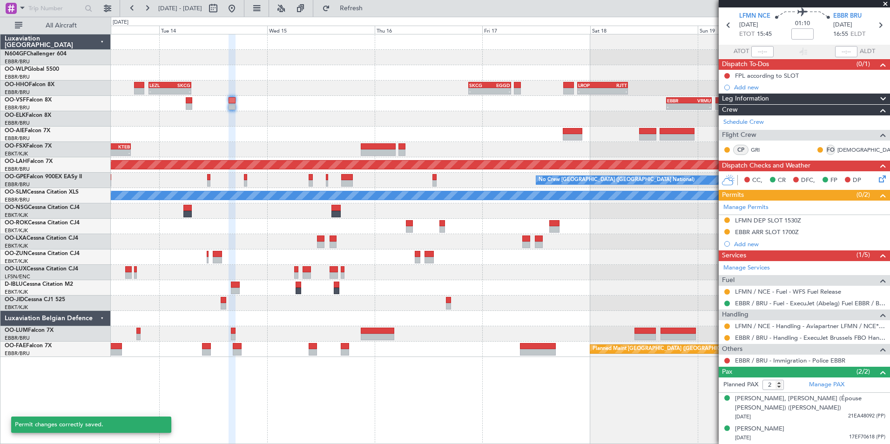
scroll to position [32, 0]
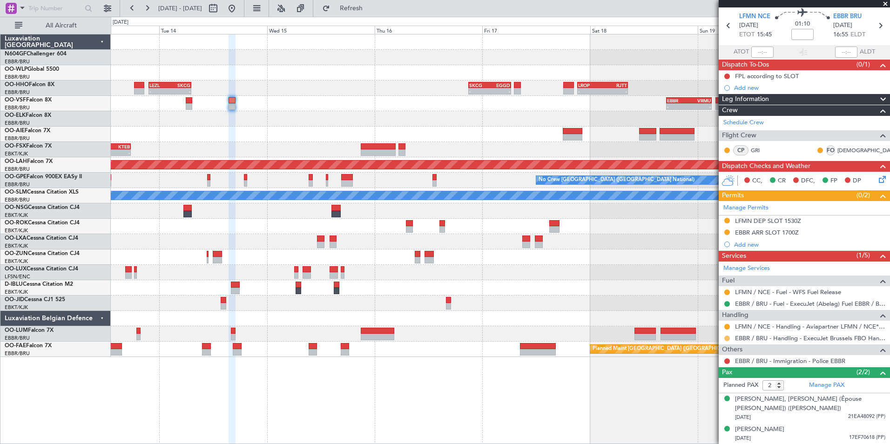
click at [726, 339] on button at bounding box center [727, 339] width 6 height 6
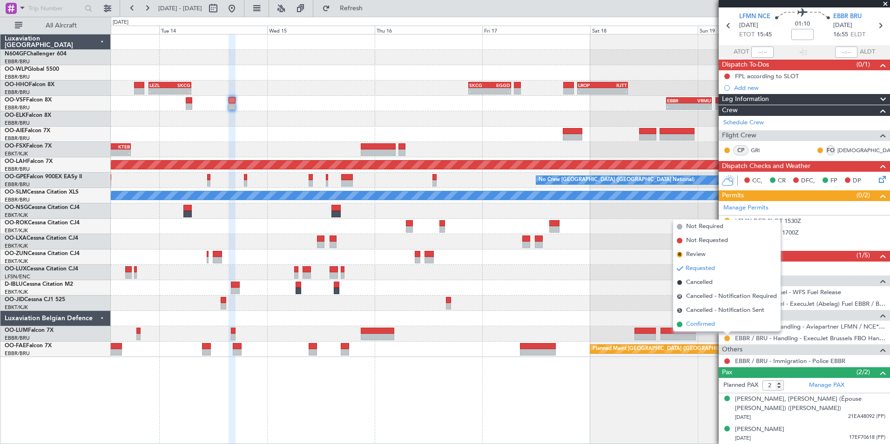
click at [715, 327] on span "Confirmed" at bounding box center [700, 324] width 29 height 9
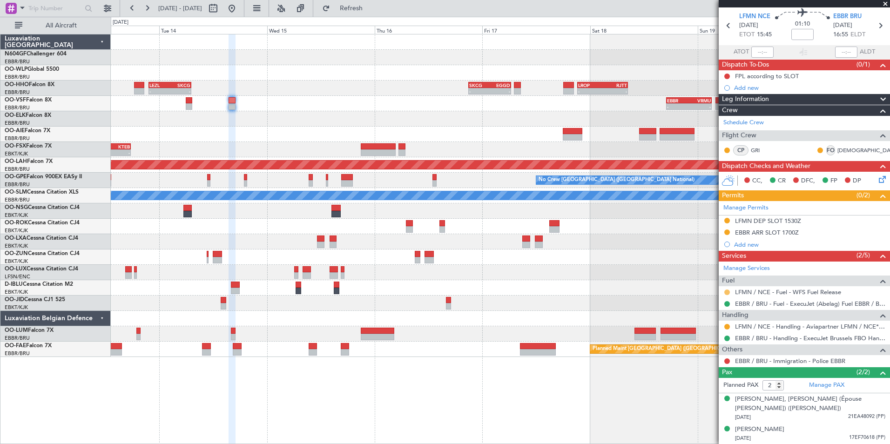
click at [727, 290] on button at bounding box center [727, 292] width 6 height 6
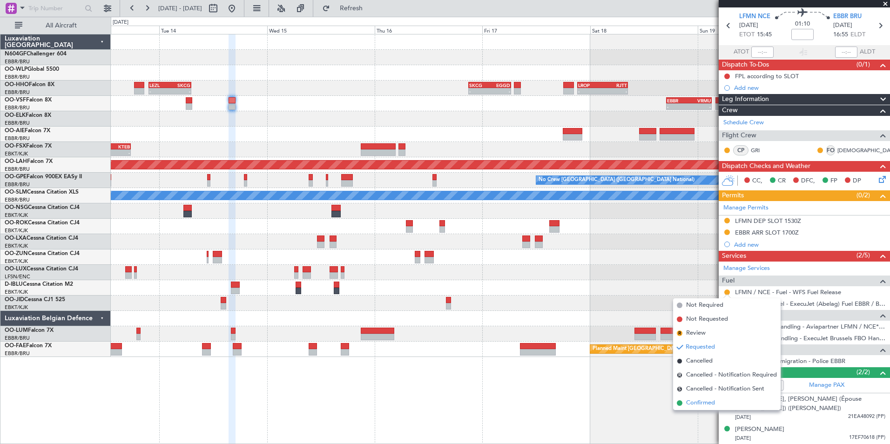
click at [697, 406] on span "Confirmed" at bounding box center [700, 402] width 29 height 9
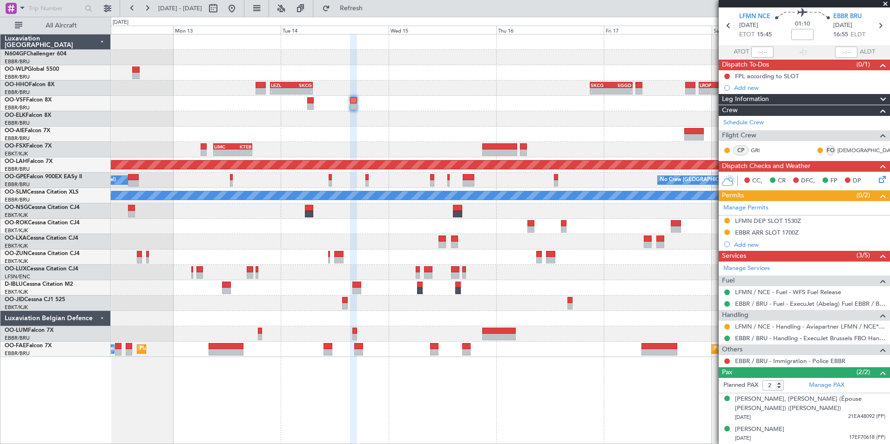
click at [423, 292] on div at bounding box center [500, 287] width 779 height 15
click at [372, 3] on button "Refresh" at bounding box center [346, 8] width 56 height 15
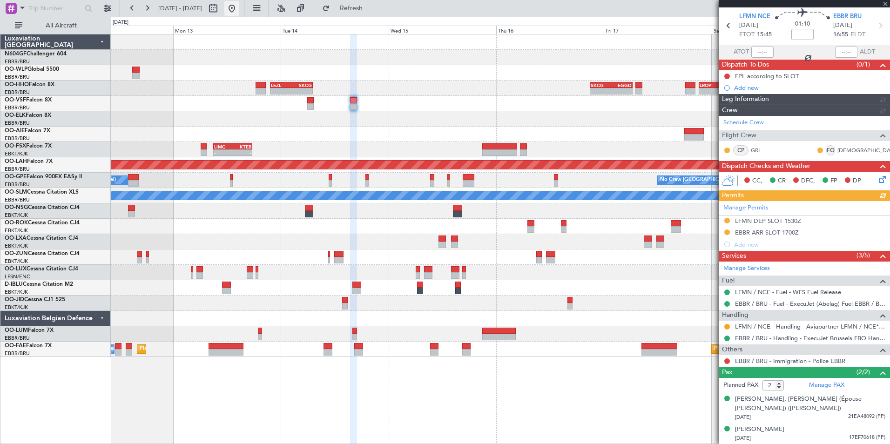
click at [239, 11] on button at bounding box center [231, 8] width 15 height 15
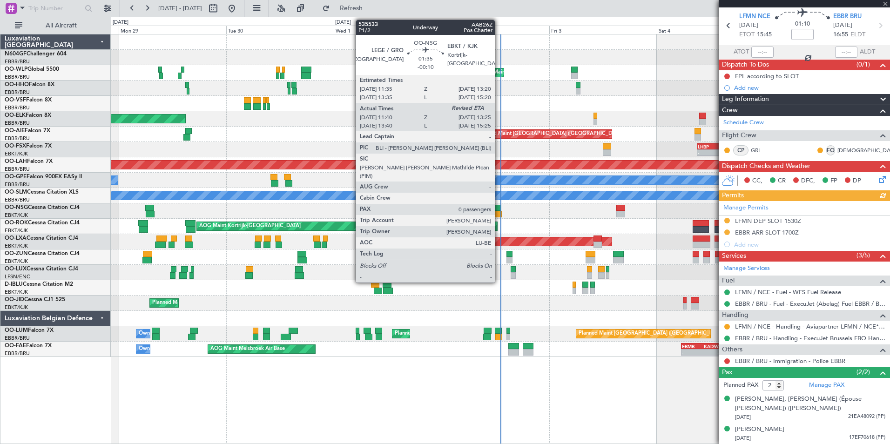
click at [499, 213] on div at bounding box center [497, 214] width 8 height 7
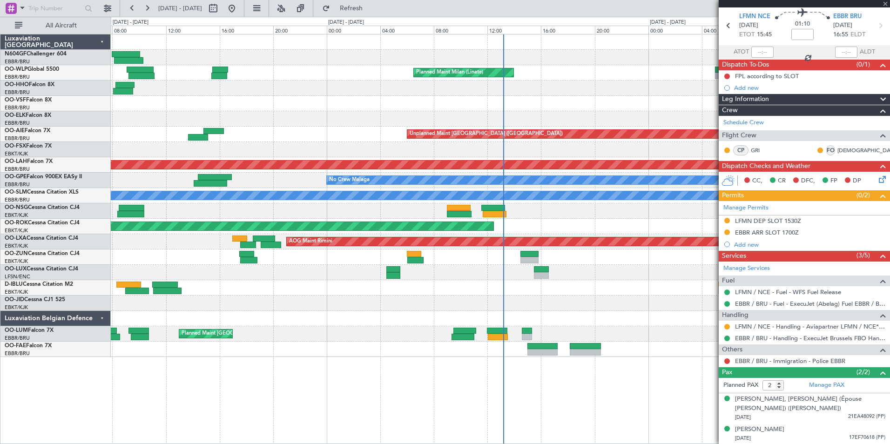
type input "-00:10"
type input "11:45"
type input "0"
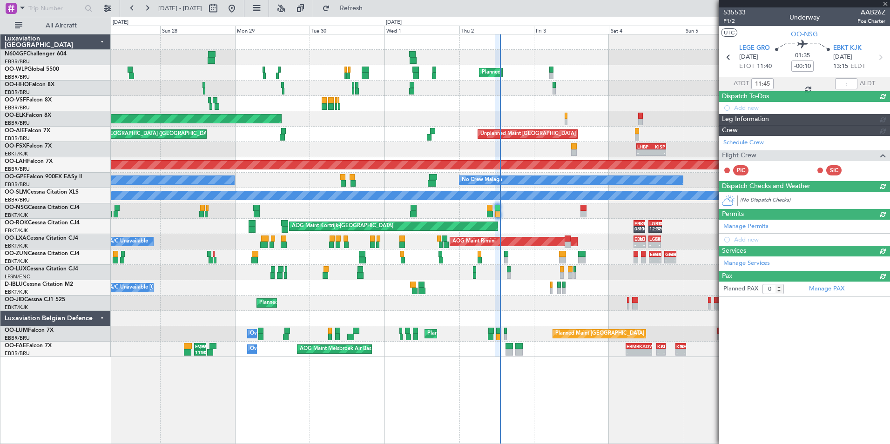
scroll to position [0, 0]
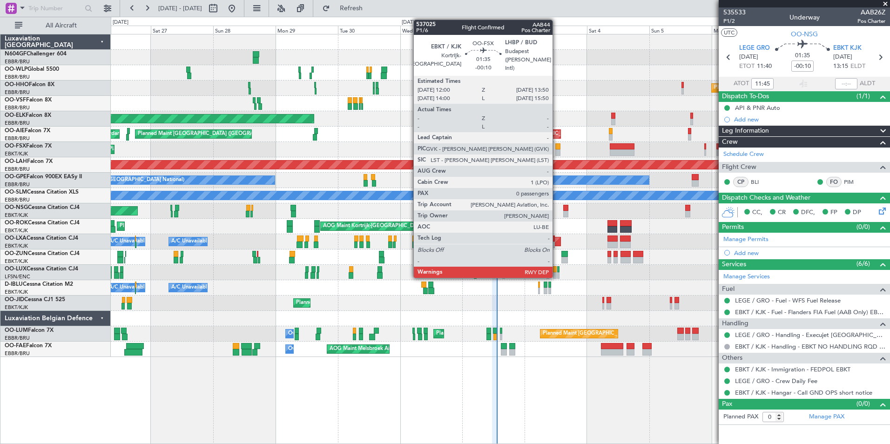
click at [557, 148] on div at bounding box center [557, 146] width 5 height 7
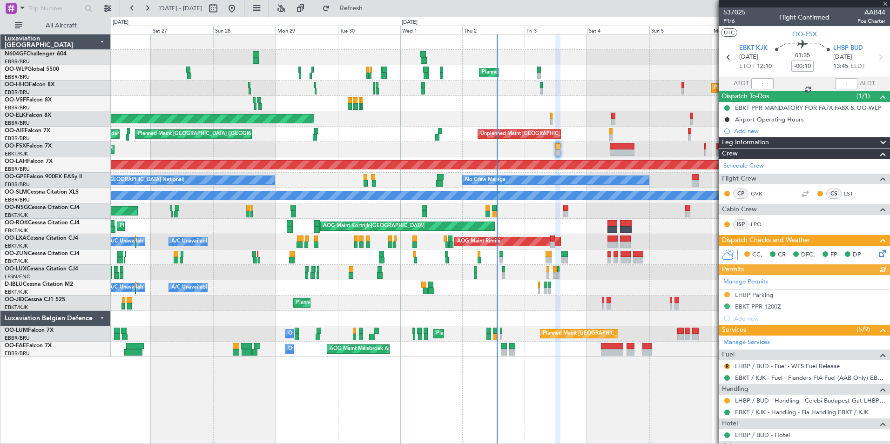
scroll to position [104, 0]
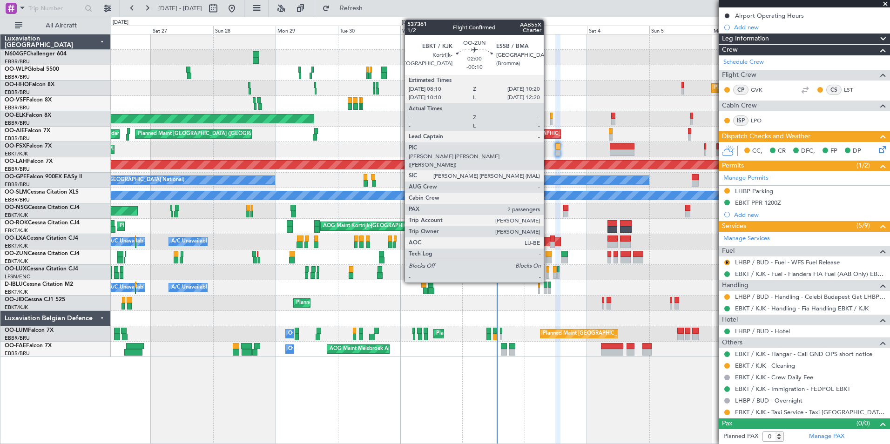
click at [548, 257] on div at bounding box center [548, 260] width 6 height 7
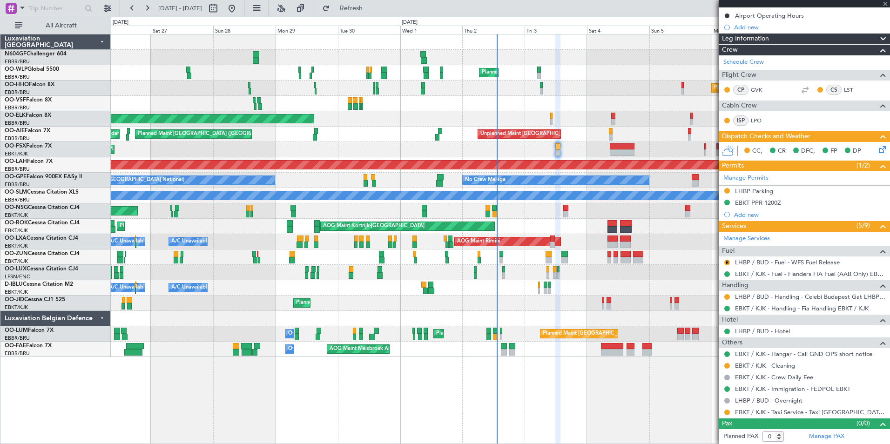
type input "2"
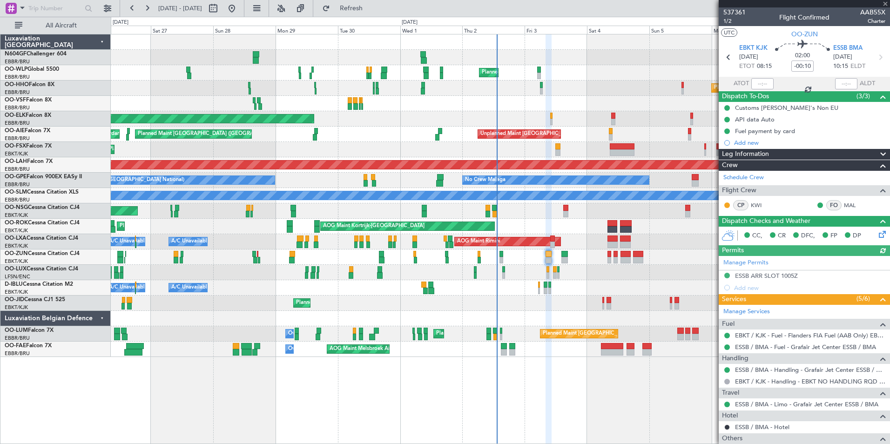
scroll to position [114, 0]
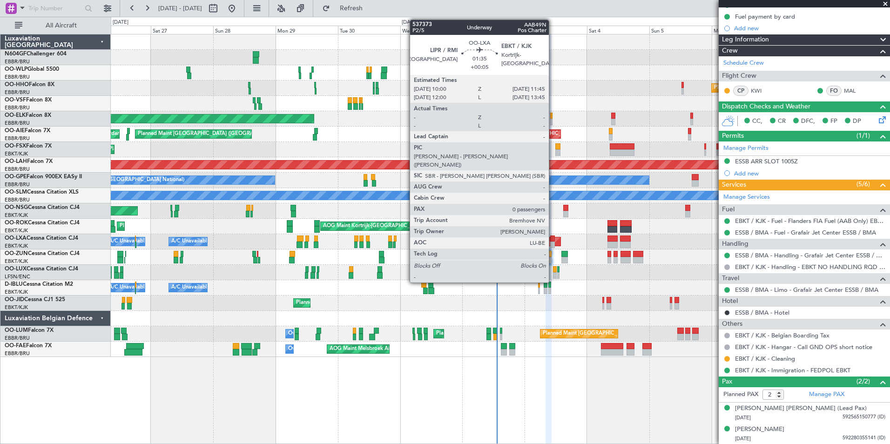
click at [553, 240] on div at bounding box center [552, 239] width 5 height 7
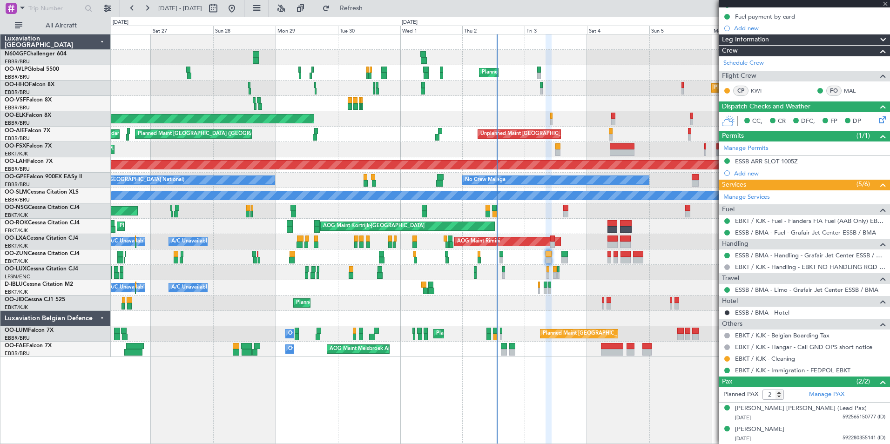
type input "+00:05"
type input "0"
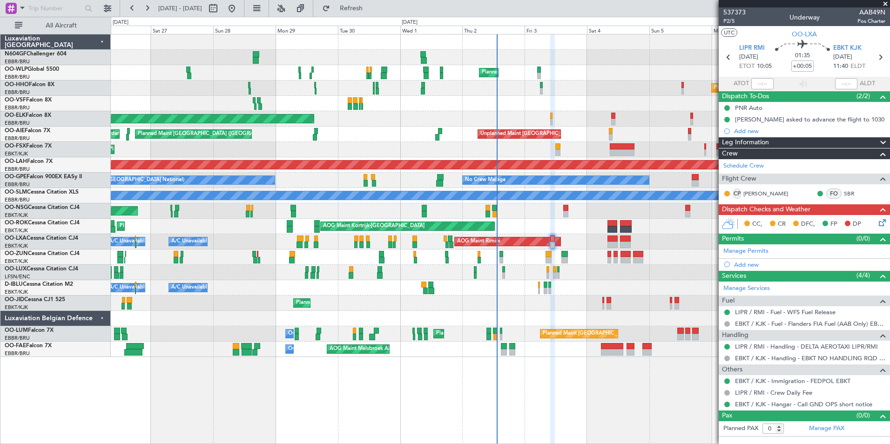
click at [883, 221] on icon at bounding box center [880, 220] width 7 height 7
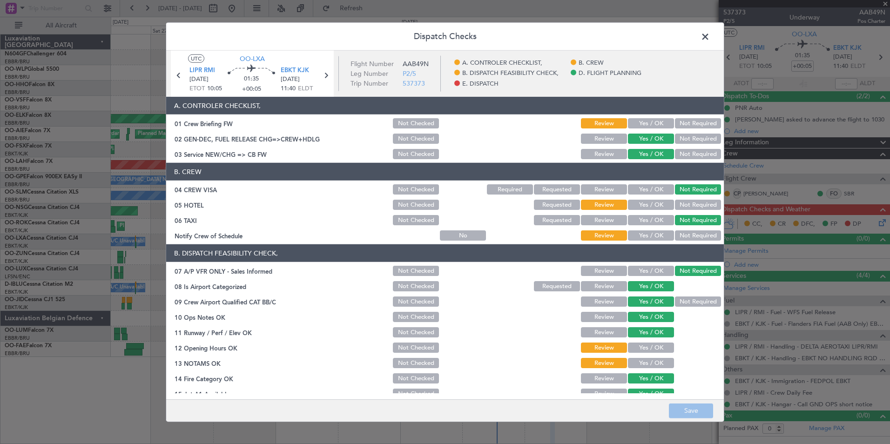
click at [710, 36] on span at bounding box center [710, 39] width 0 height 19
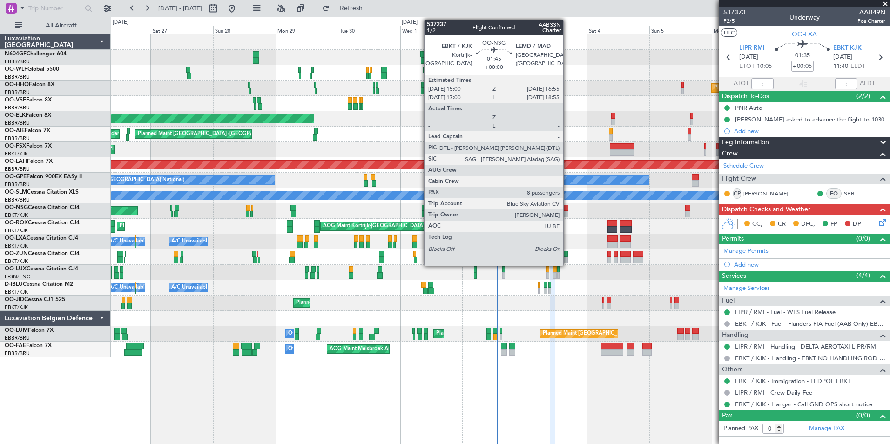
click at [568, 206] on div at bounding box center [565, 208] width 5 height 7
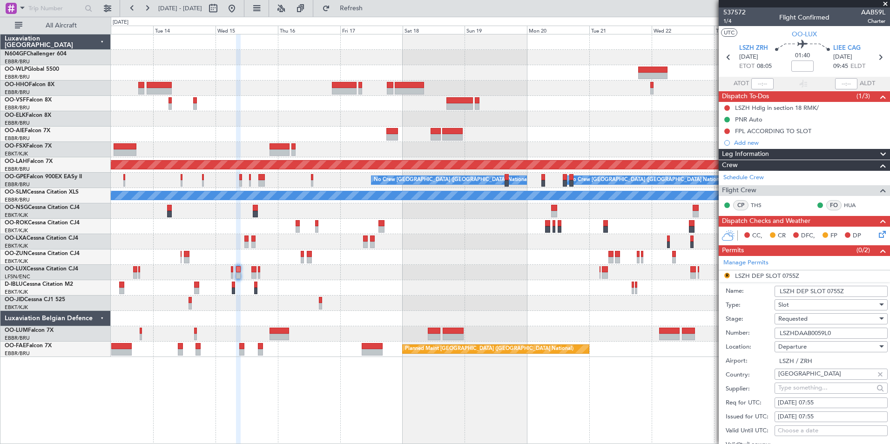
scroll to position [220, 0]
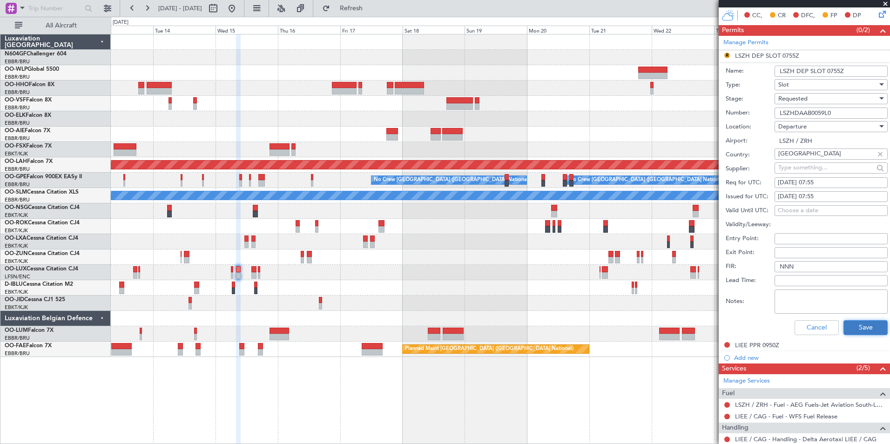
click at [848, 328] on button "Save" at bounding box center [865, 327] width 44 height 15
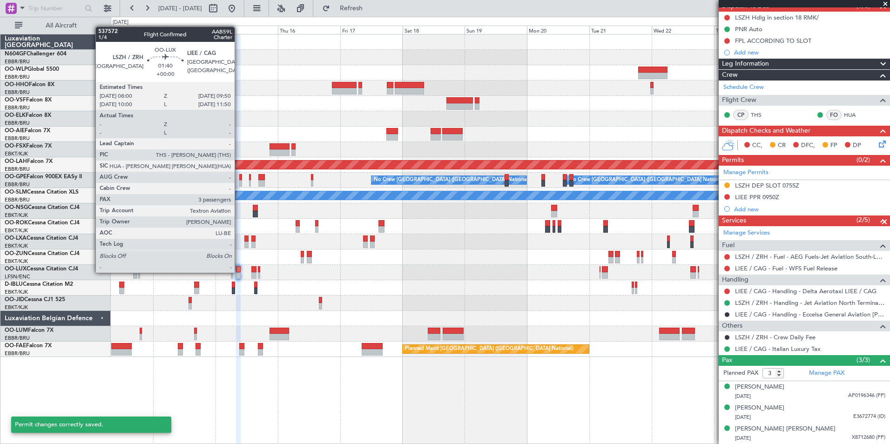
scroll to position [90, 0]
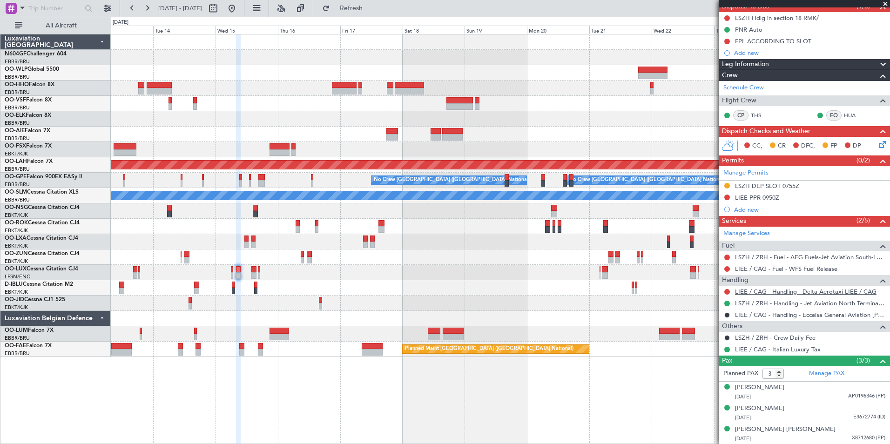
click at [784, 292] on link "LIEE / CAG - Handling - Delta Aerotaxi LIEE / CAG" at bounding box center [805, 292] width 141 height 8
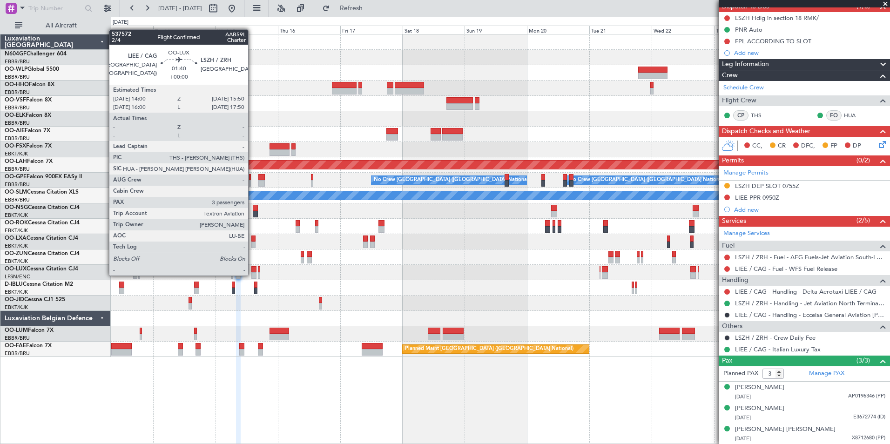
click at [254, 275] on div at bounding box center [253, 275] width 5 height 7
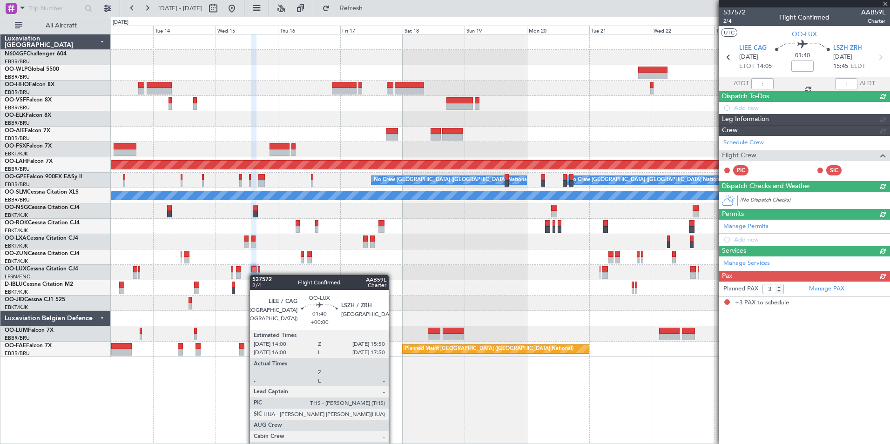
scroll to position [0, 0]
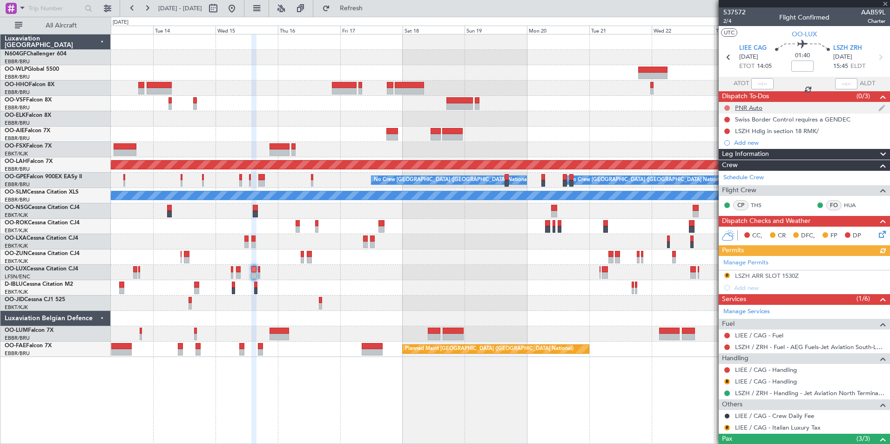
click at [726, 106] on button at bounding box center [727, 108] width 6 height 6
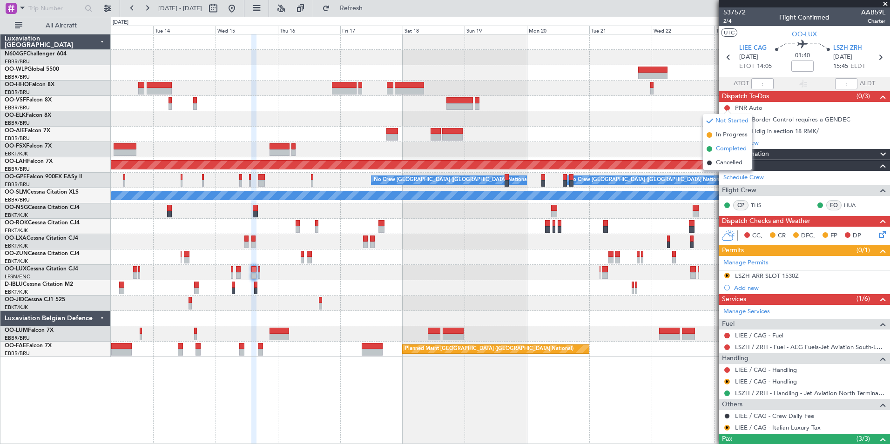
click at [725, 148] on span "Completed" at bounding box center [731, 148] width 31 height 9
click at [769, 275] on div "LSZH ARR SLOT 1530Z" at bounding box center [767, 276] width 64 height 8
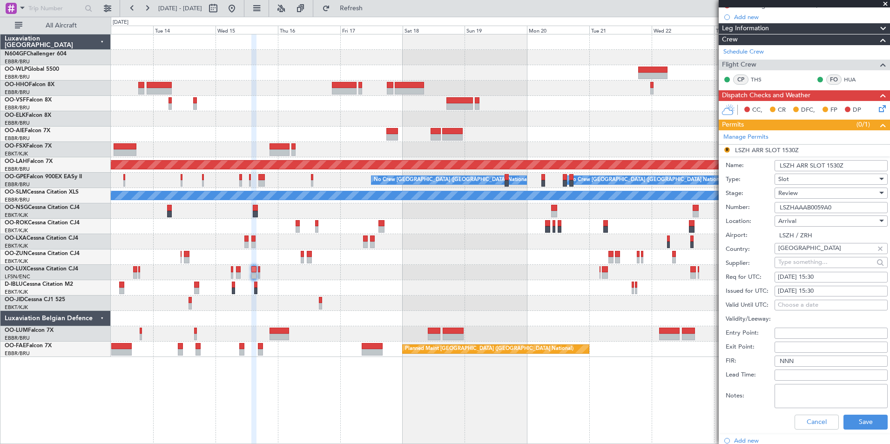
scroll to position [126, 0]
click at [832, 275] on div "[DATE] 15:30" at bounding box center [831, 276] width 107 height 9
select select "10"
select select "2025"
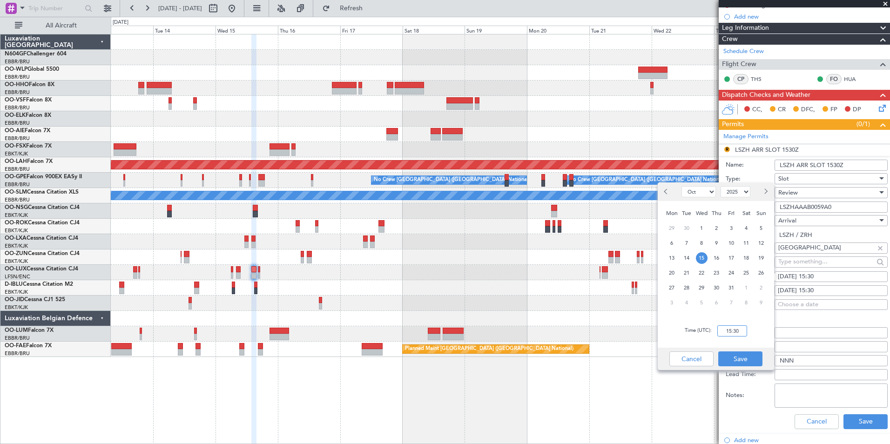
click at [725, 326] on input "15:30" at bounding box center [732, 330] width 30 height 11
type input "14:00"
click at [748, 359] on button "Save" at bounding box center [740, 358] width 44 height 15
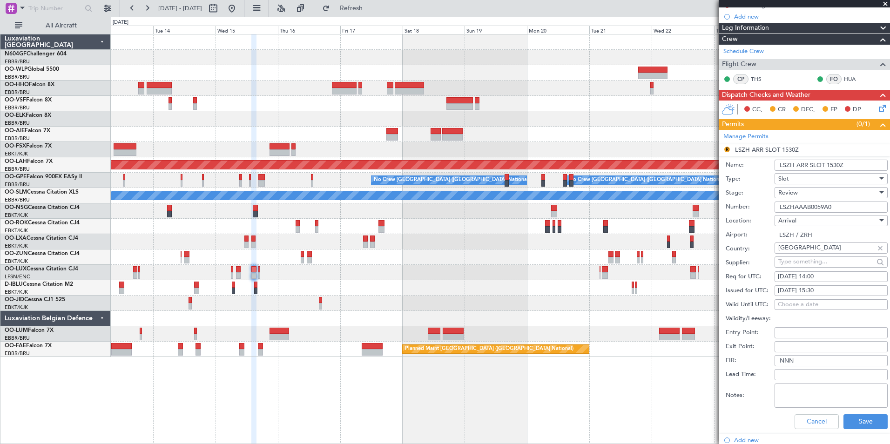
click at [830, 287] on div "[DATE] 15:30" at bounding box center [831, 290] width 107 height 9
select select "10"
select select "2025"
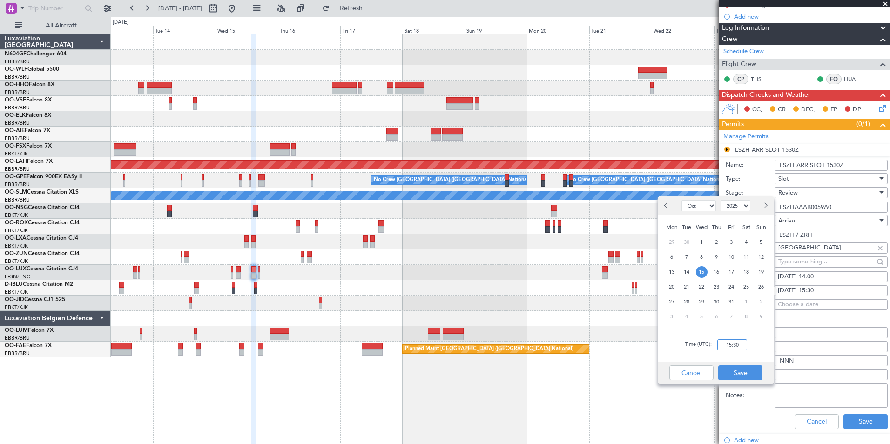
click at [718, 343] on input "15:30" at bounding box center [732, 344] width 30 height 11
type input "14:00"
click at [752, 373] on button "Save" at bounding box center [740, 372] width 44 height 15
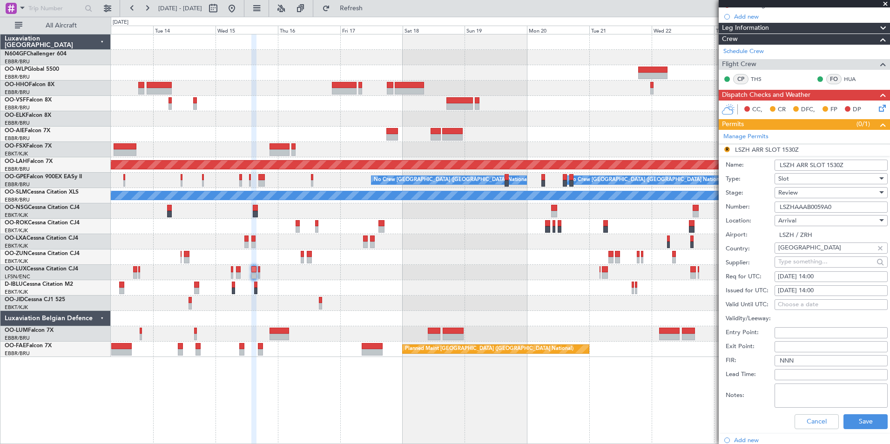
click at [811, 192] on div "Review" at bounding box center [827, 193] width 99 height 14
click at [810, 253] on span "Requested" at bounding box center [828, 253] width 98 height 14
click at [869, 417] on button "Save" at bounding box center [865, 421] width 44 height 15
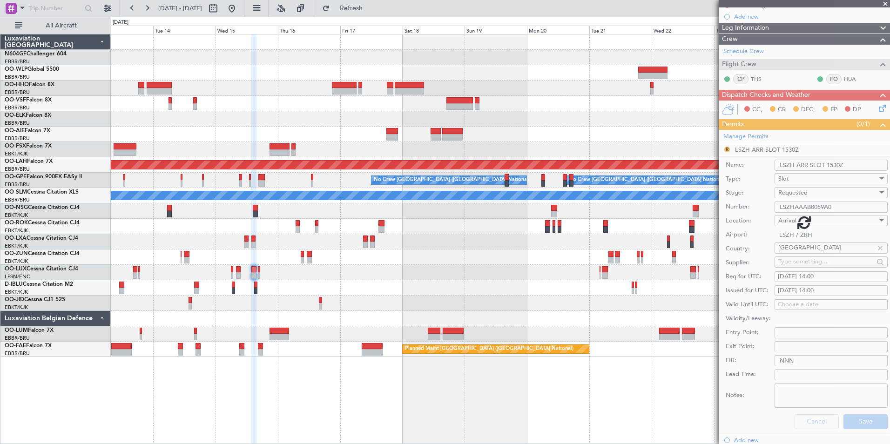
scroll to position [78, 0]
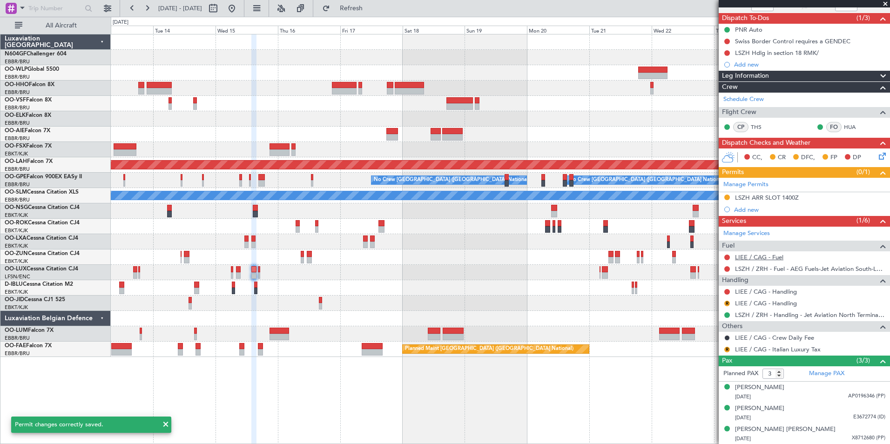
click at [769, 260] on link "LIEE / CAG - Fuel" at bounding box center [759, 257] width 48 height 8
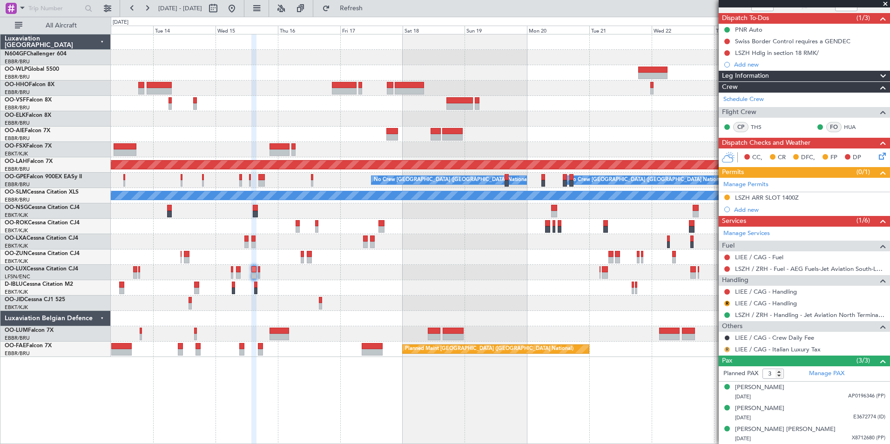
click at [727, 349] on button "R" at bounding box center [727, 350] width 6 height 6
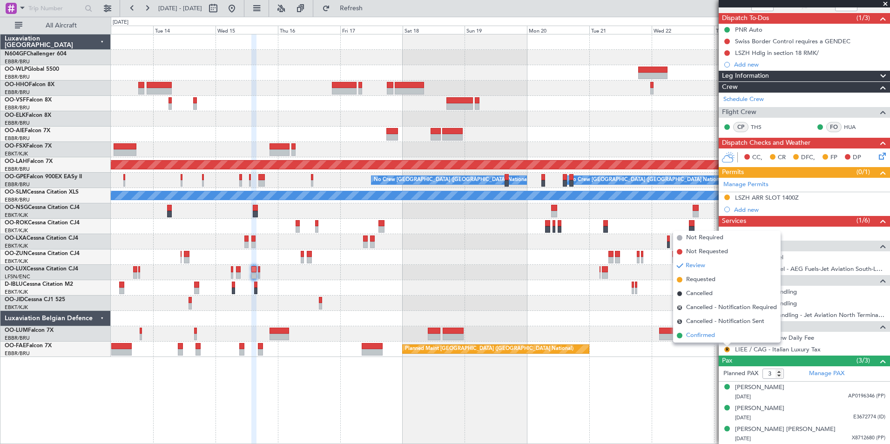
click at [698, 333] on span "Confirmed" at bounding box center [700, 335] width 29 height 9
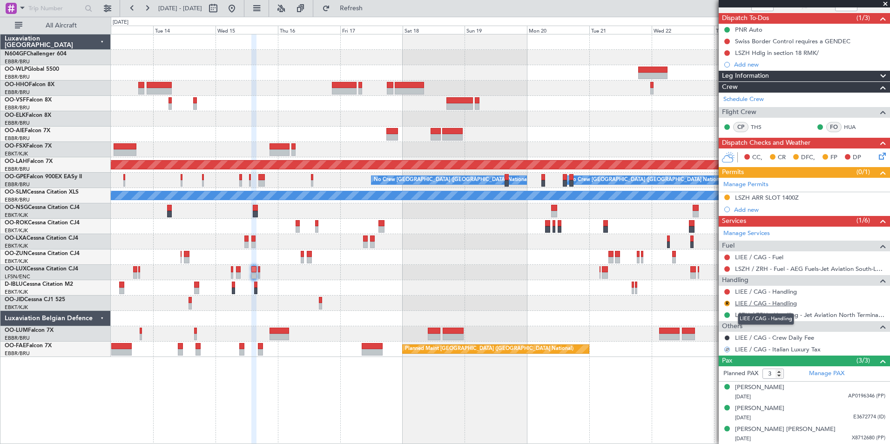
click at [761, 303] on link "LIEE / CAG - Handling" at bounding box center [766, 303] width 62 height 8
click at [371, 12] on span "Refresh" at bounding box center [351, 8] width 39 height 7
click at [727, 291] on button at bounding box center [727, 292] width 6 height 6
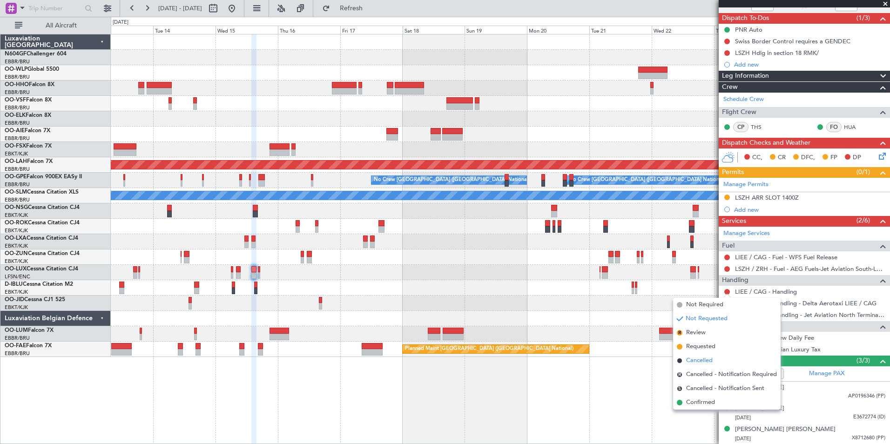
click at [707, 362] on span "Cancelled" at bounding box center [699, 360] width 27 height 9
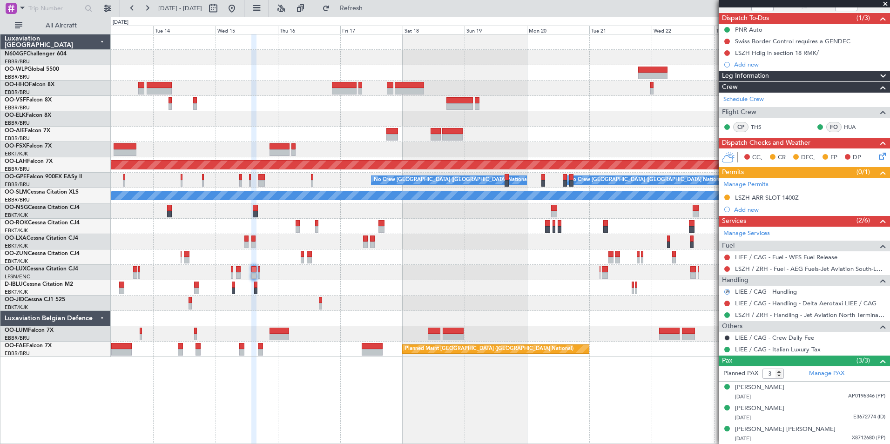
click at [761, 303] on link "LIEE / CAG - Handling - Delta Aerotaxi LIEE / CAG" at bounding box center [805, 303] width 141 height 8
click at [371, 7] on span "Refresh" at bounding box center [351, 8] width 39 height 7
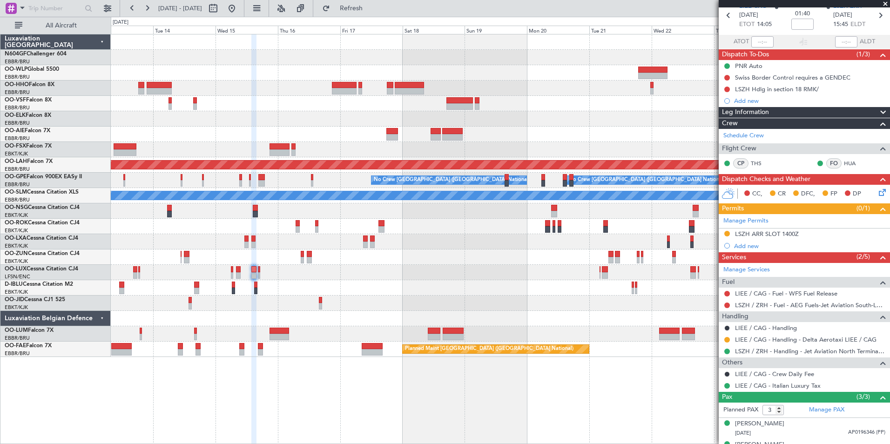
scroll to position [41, 0]
click at [755, 247] on div "Add new" at bounding box center [805, 246] width 143 height 8
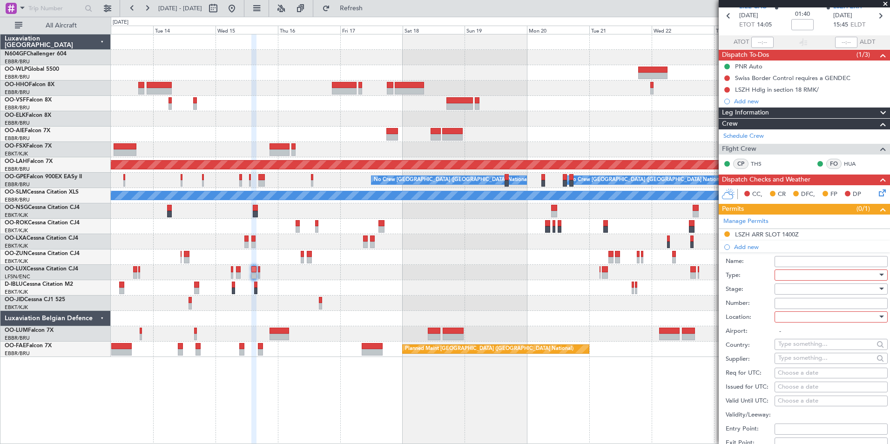
click at [801, 270] on div at bounding box center [827, 275] width 99 height 14
click at [804, 373] on span "PPR" at bounding box center [828, 379] width 98 height 14
click at [824, 313] on div at bounding box center [827, 317] width 99 height 14
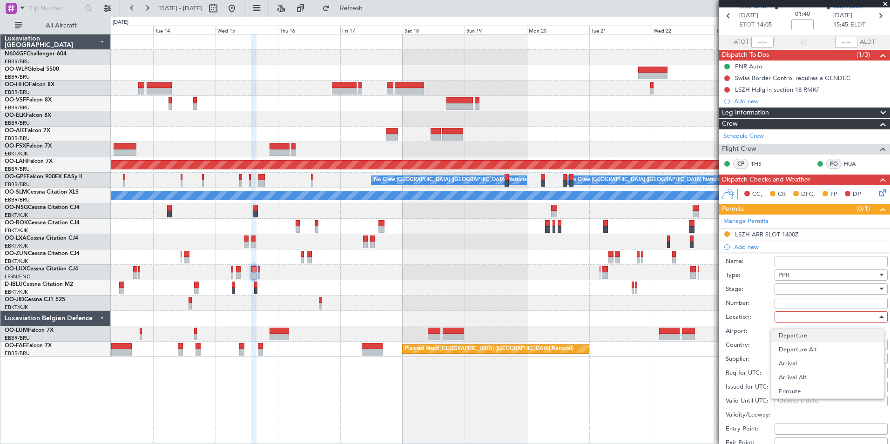
click at [819, 337] on span "Departure" at bounding box center [828, 336] width 98 height 14
type input "LIEE / CAG"
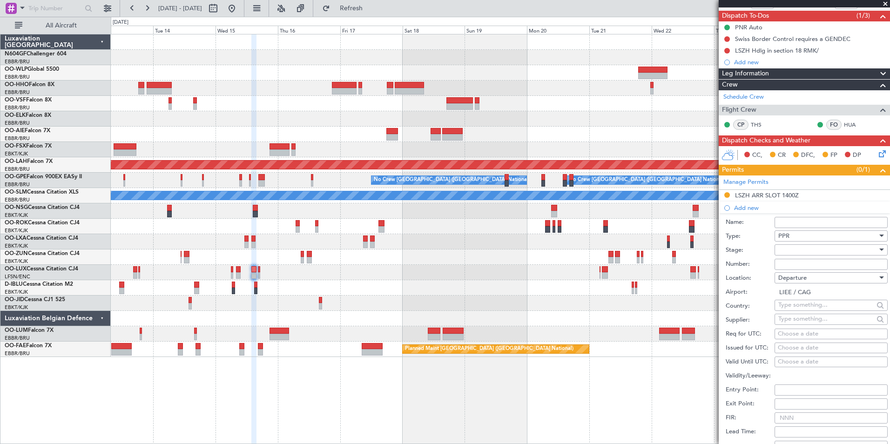
scroll to position [81, 0]
click at [820, 335] on div "Choose a date" at bounding box center [831, 333] width 107 height 9
select select "10"
select select "2025"
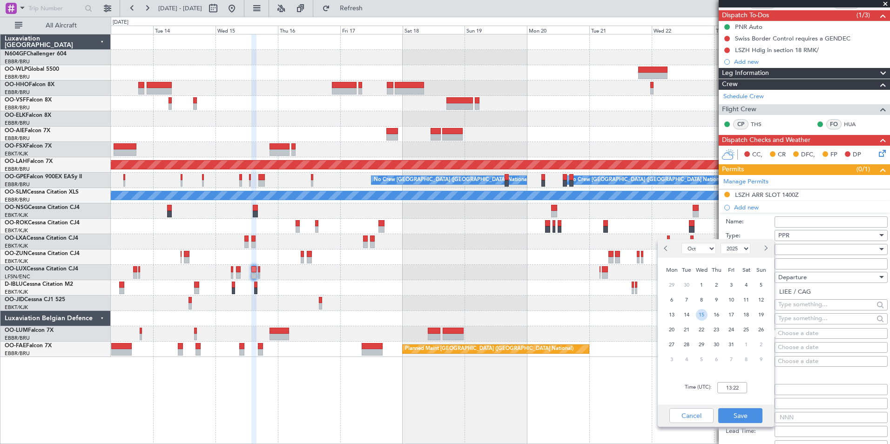
click at [699, 314] on span "15" at bounding box center [702, 315] width 12 height 12
click at [731, 390] on input "00:00" at bounding box center [732, 387] width 30 height 11
type input "14:00"
click at [748, 415] on button "Save" at bounding box center [740, 415] width 44 height 15
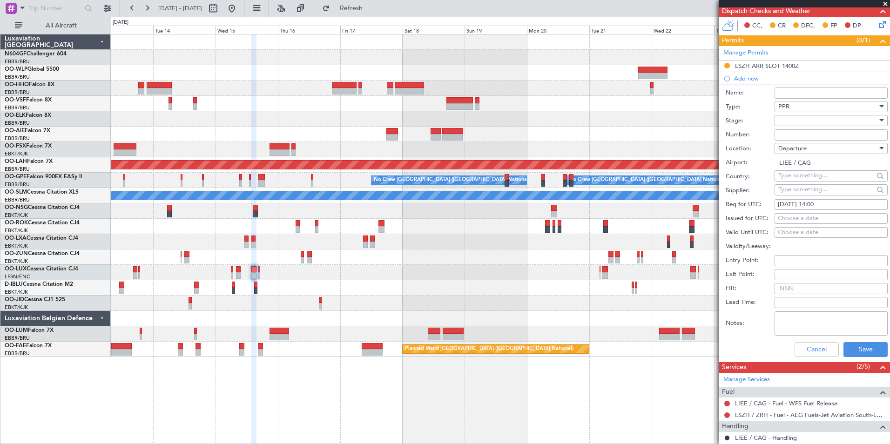
scroll to position [210, 0]
click at [846, 123] on div at bounding box center [827, 120] width 99 height 14
click at [825, 181] on span "Requested" at bounding box center [828, 181] width 98 height 14
click at [851, 350] on button "Save" at bounding box center [865, 349] width 44 height 15
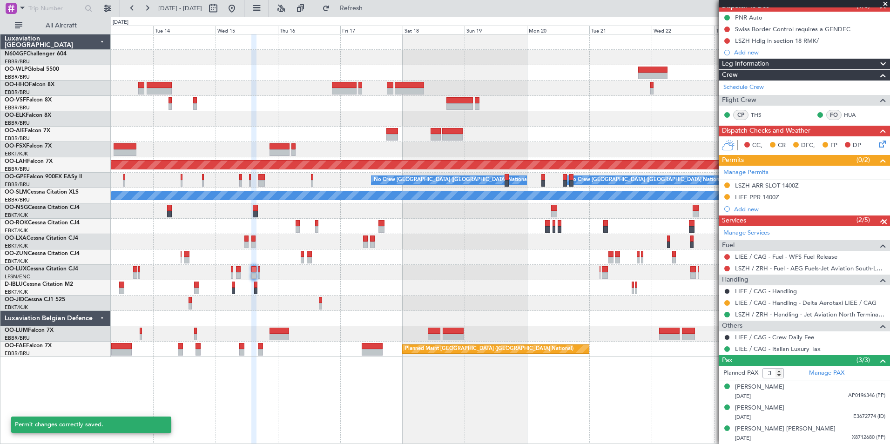
scroll to position [90, 0]
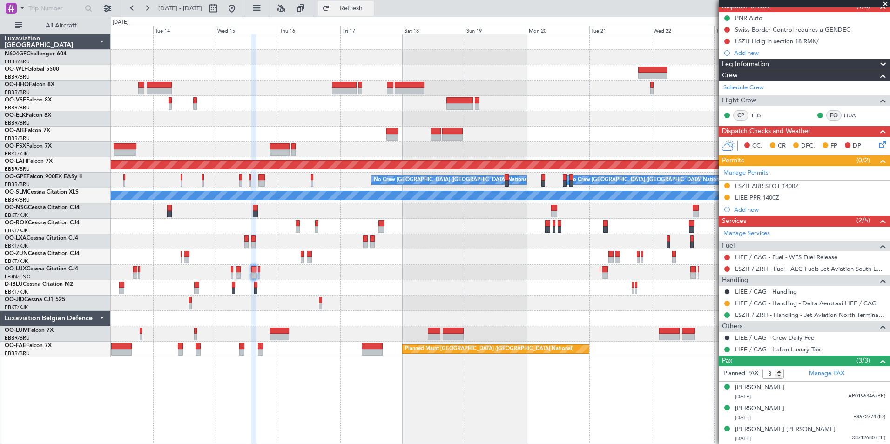
click at [371, 7] on span "Refresh" at bounding box center [351, 8] width 39 height 7
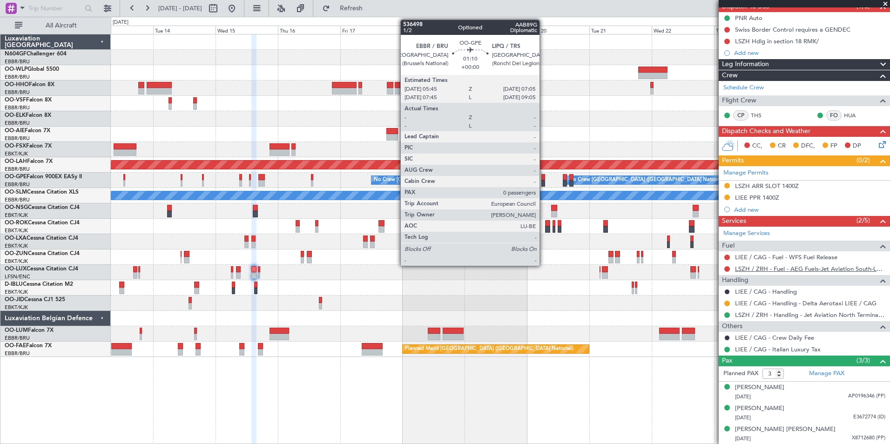
click at [850, 269] on link "LSZH / ZRH - Fuel - AEG Fuels-Jet Aviation South-LSZH/ZRH" at bounding box center [810, 269] width 150 height 8
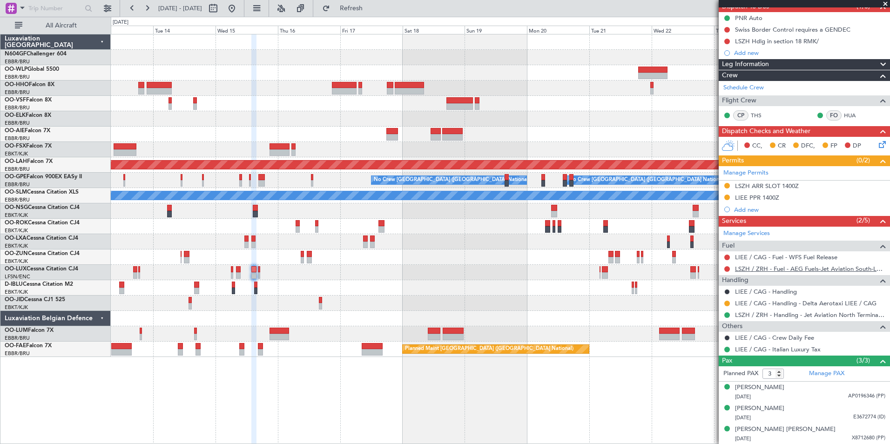
click at [821, 268] on link "LSZH / ZRH - Fuel - AEG Fuels-Jet Aviation South-LSZH/ZRH" at bounding box center [810, 269] width 150 height 8
click at [371, 7] on span "Refresh" at bounding box center [351, 8] width 39 height 7
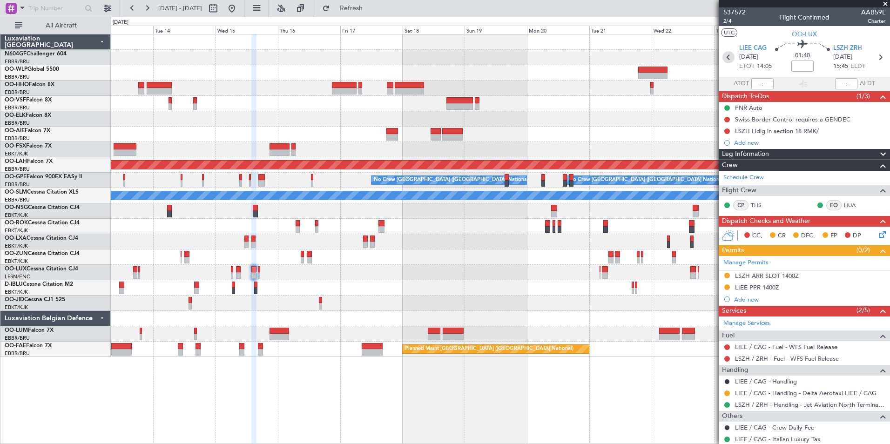
click at [730, 62] on icon at bounding box center [728, 57] width 12 height 12
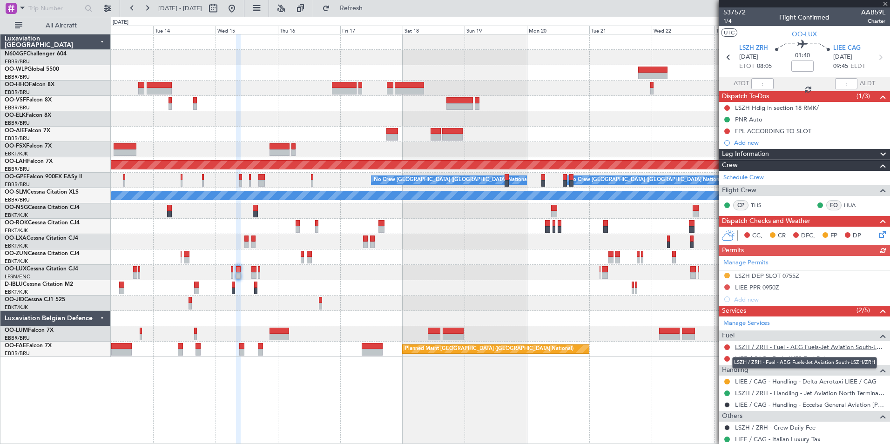
click at [790, 349] on link "LSZH / ZRH - Fuel - AEG Fuels-Jet Aviation South-LSZH/ZRH" at bounding box center [810, 347] width 150 height 8
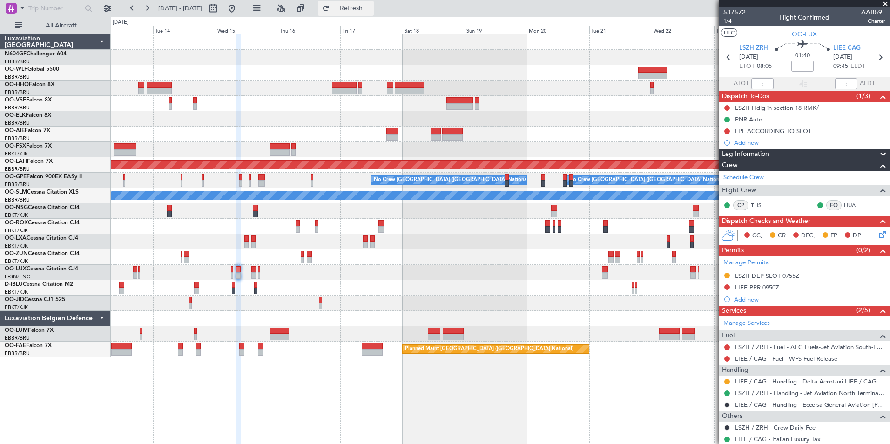
click at [370, 9] on span "Refresh" at bounding box center [351, 8] width 39 height 7
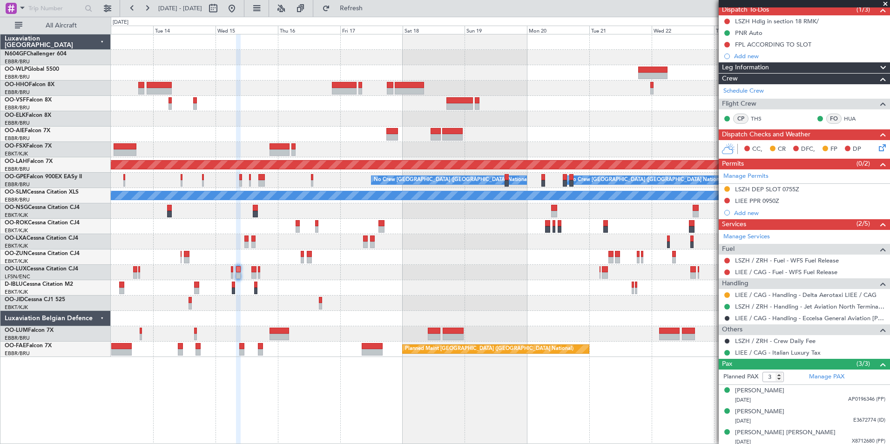
scroll to position [87, 0]
click at [727, 199] on button at bounding box center [727, 200] width 6 height 6
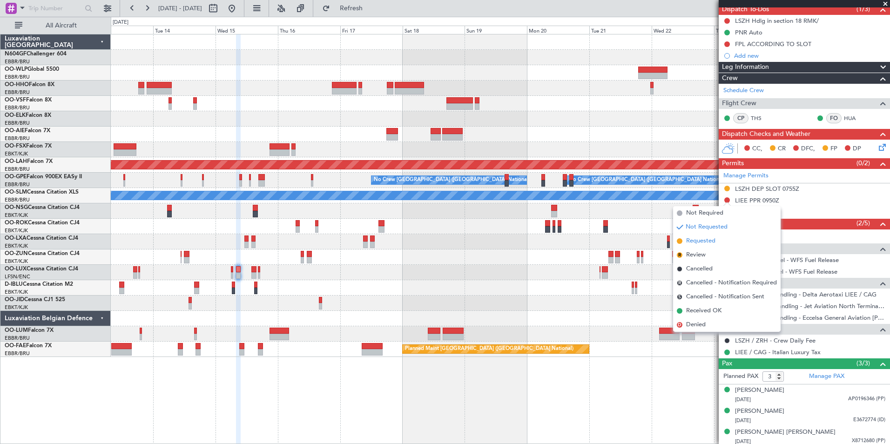
click at [717, 241] on li "Requested" at bounding box center [727, 241] width 108 height 14
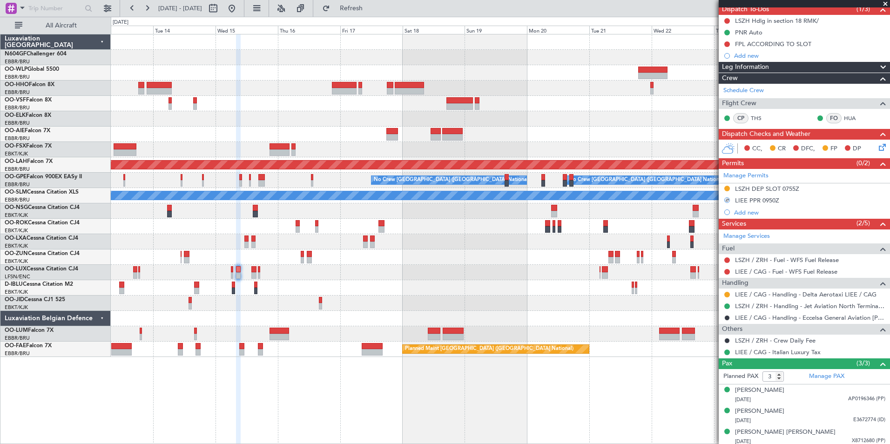
scroll to position [0, 0]
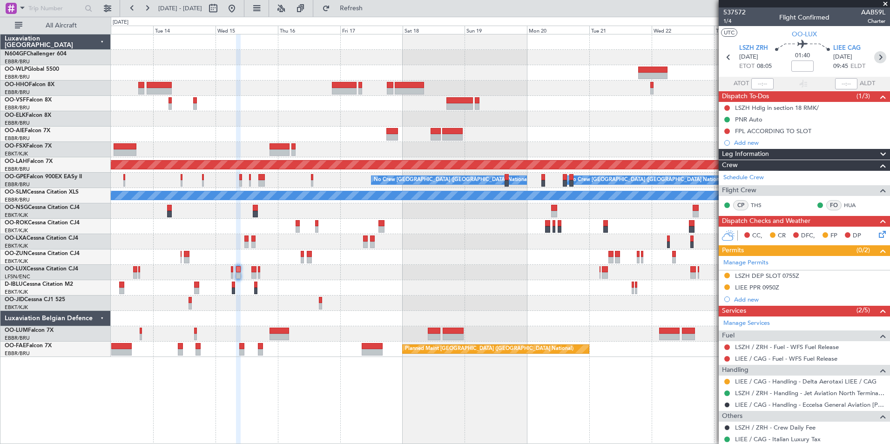
click at [874, 58] on icon at bounding box center [880, 57] width 12 height 12
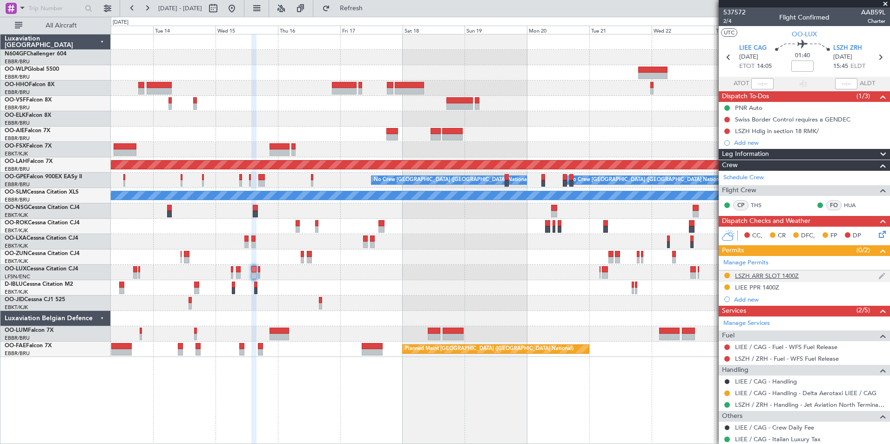
click at [767, 276] on div "LSZH ARR SLOT 1400Z" at bounding box center [767, 276] width 64 height 8
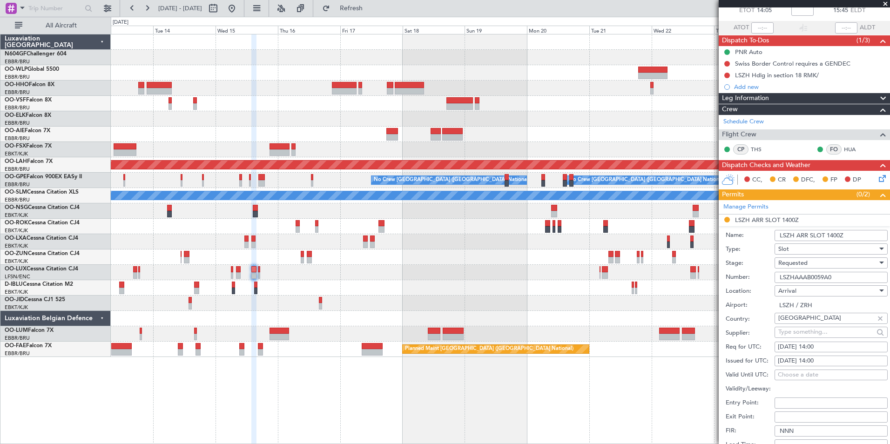
scroll to position [57, 0]
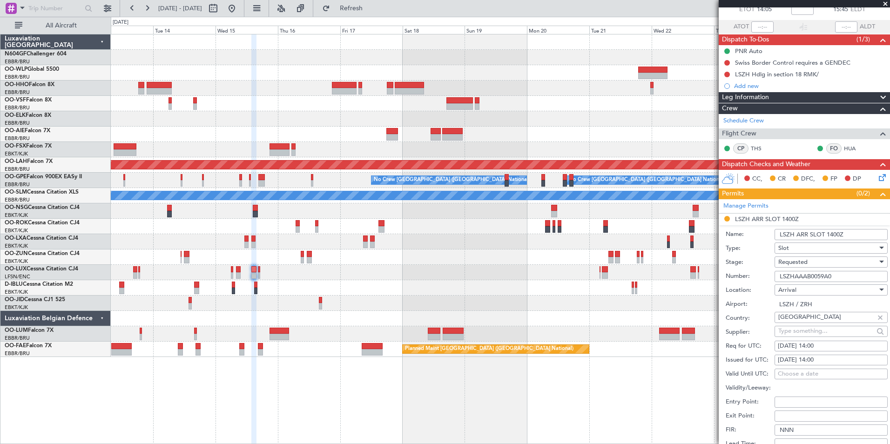
click at [838, 346] on div "15/10/2025 14:00" at bounding box center [831, 346] width 107 height 9
select select "10"
select select "2025"
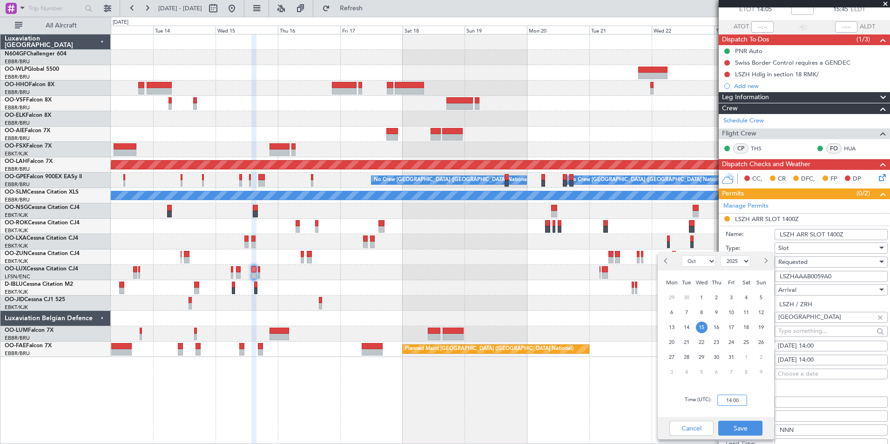
click at [727, 400] on input "14:00" at bounding box center [732, 400] width 30 height 11
type input "15:50"
click at [727, 426] on button "Save" at bounding box center [740, 428] width 44 height 15
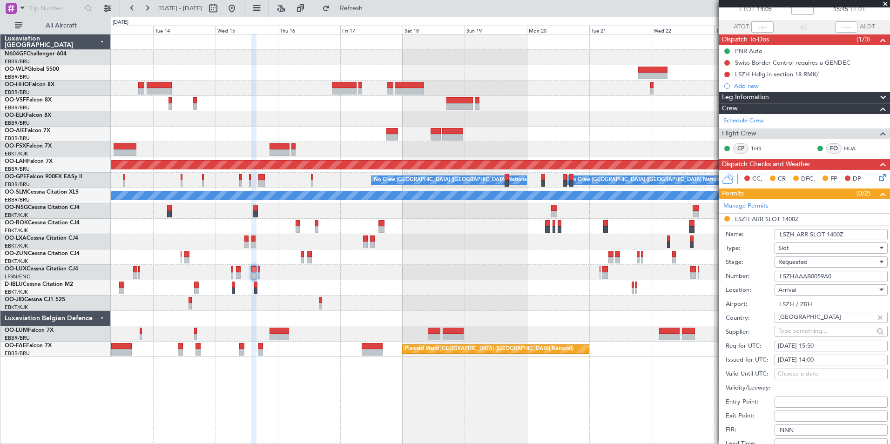
click at [864, 361] on div "15/10/2025 14:00" at bounding box center [831, 360] width 107 height 9
select select "10"
select select "2025"
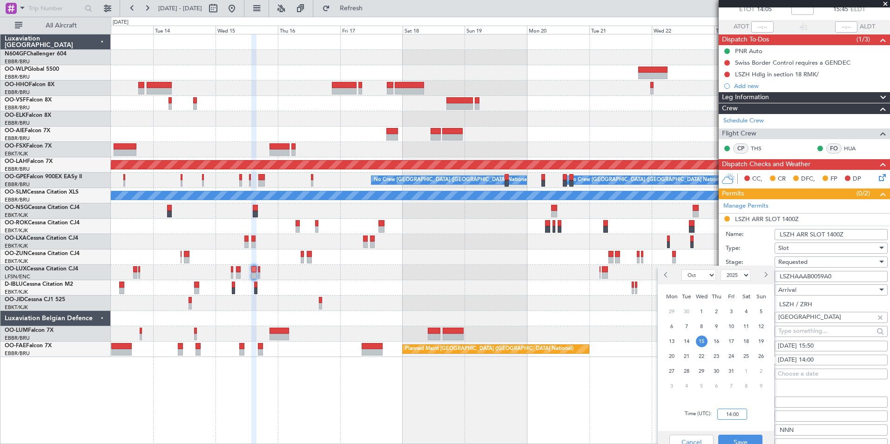
click at [734, 411] on input "14:00" at bounding box center [732, 414] width 30 height 11
type input "15:50"
click at [729, 439] on button "Save" at bounding box center [740, 442] width 44 height 15
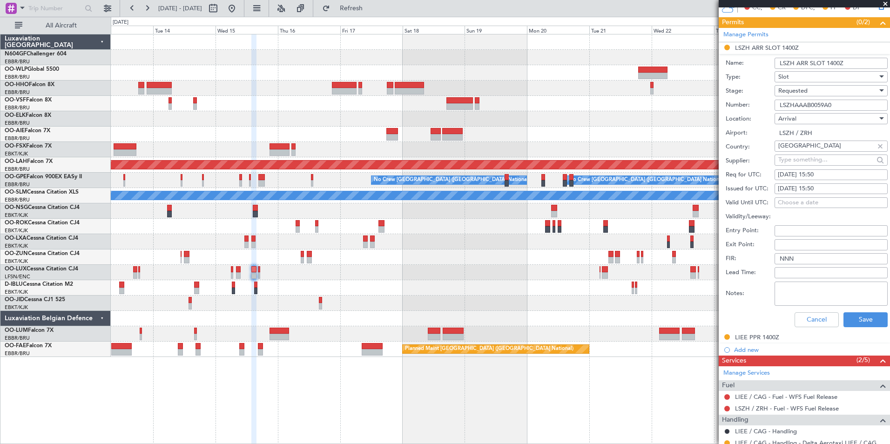
scroll to position [229, 0]
click at [862, 317] on button "Save" at bounding box center [865, 319] width 44 height 15
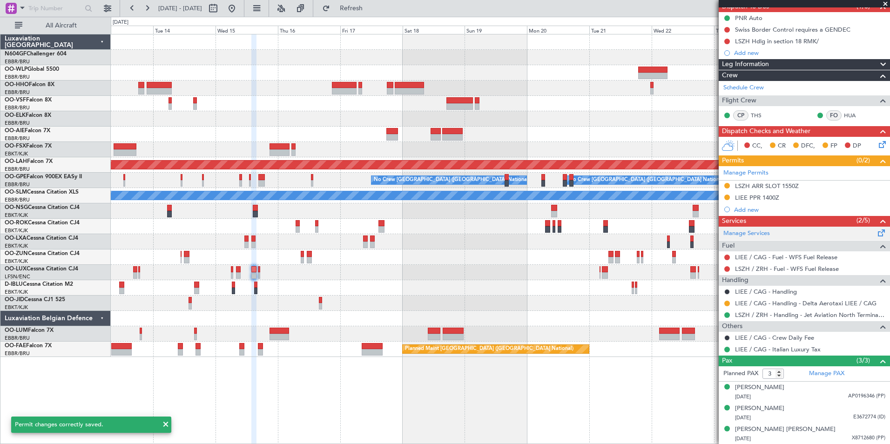
scroll to position [0, 0]
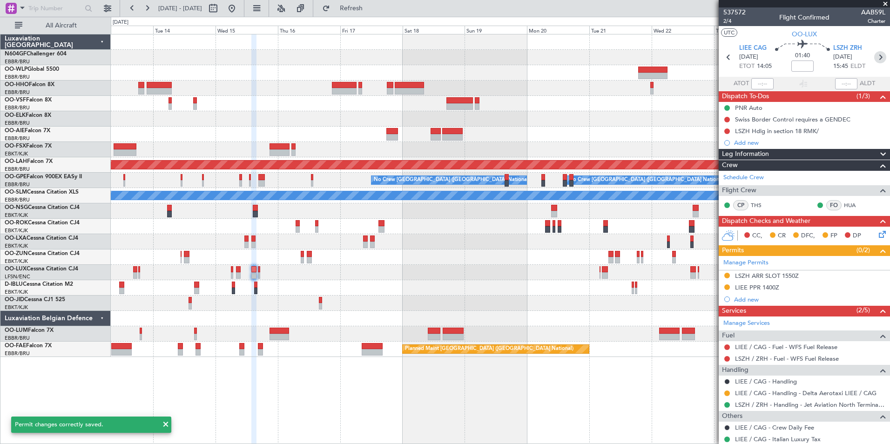
click at [874, 59] on icon at bounding box center [880, 57] width 12 height 12
type input "0"
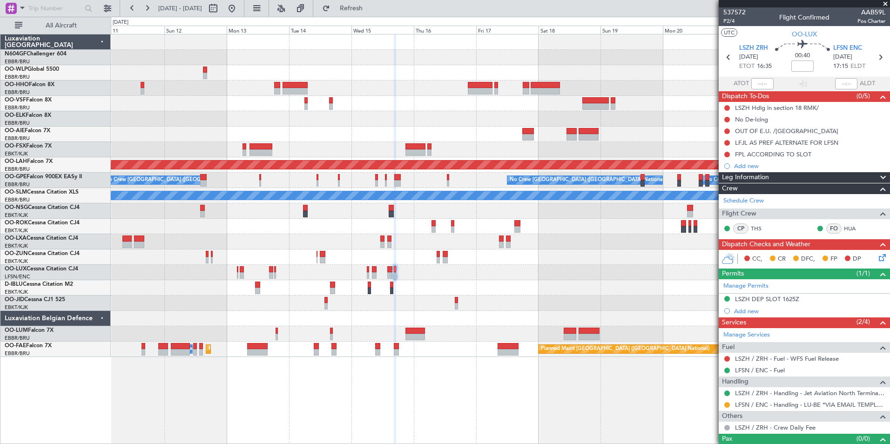
click at [512, 284] on div "Planned Maint Geneva (Cointrin) Planned Maint Alton-st Louis (St Louis Regl) Pl…" at bounding box center [500, 195] width 779 height 323
click at [430, 285] on div "Planned Maint Geneva (Cointrin) Planned Maint Alton-st Louis (St Louis Regl) Pl…" at bounding box center [500, 195] width 779 height 323
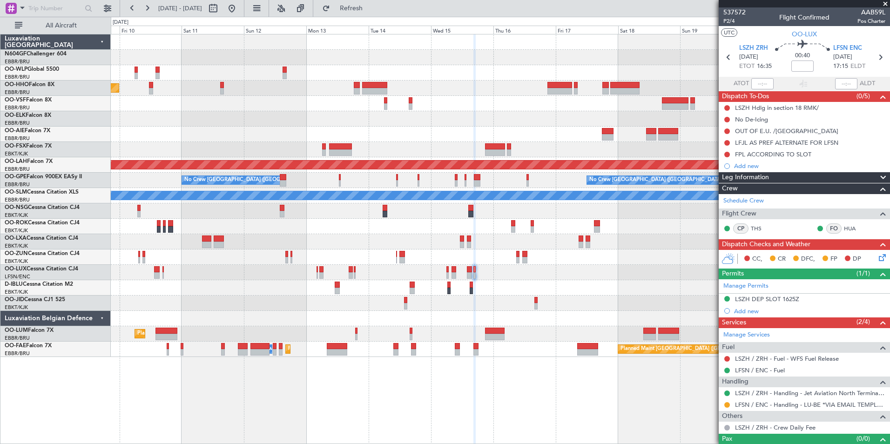
click at [370, 259] on div "Planned Maint Geneva (Cointrin) Planned Maint Alton-st Louis (St Louis Regl) Pl…" at bounding box center [500, 195] width 779 height 323
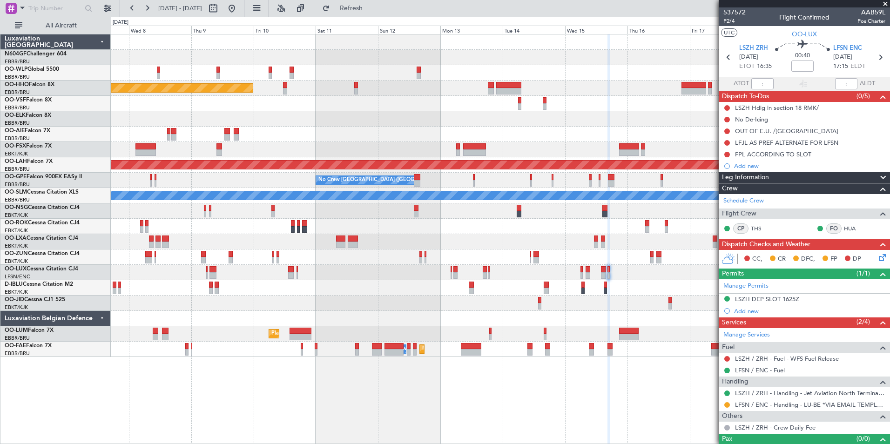
click at [384, 286] on div "Planned Maint Geneva (Cointrin) Planned Maint Alton-st Louis (St Louis Regl) No…" at bounding box center [500, 195] width 779 height 323
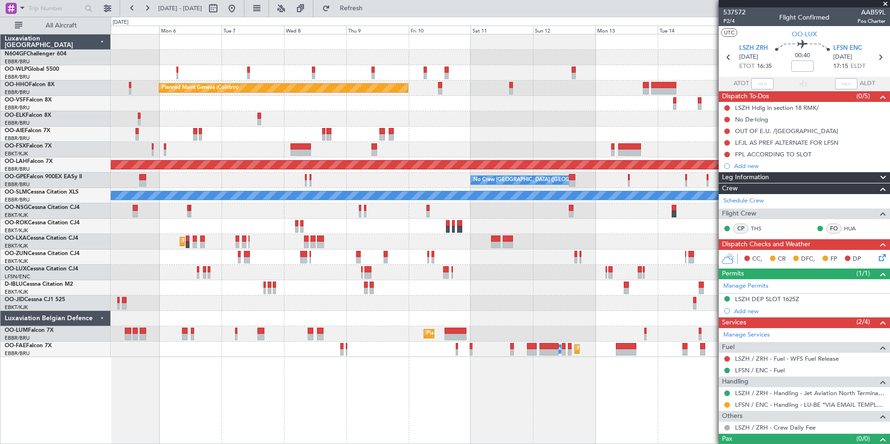
click at [398, 304] on div "Planned Maint Milan (Linate) Planned Maint Geneva (Cointrin) Unplanned Maint Lo…" at bounding box center [500, 195] width 779 height 323
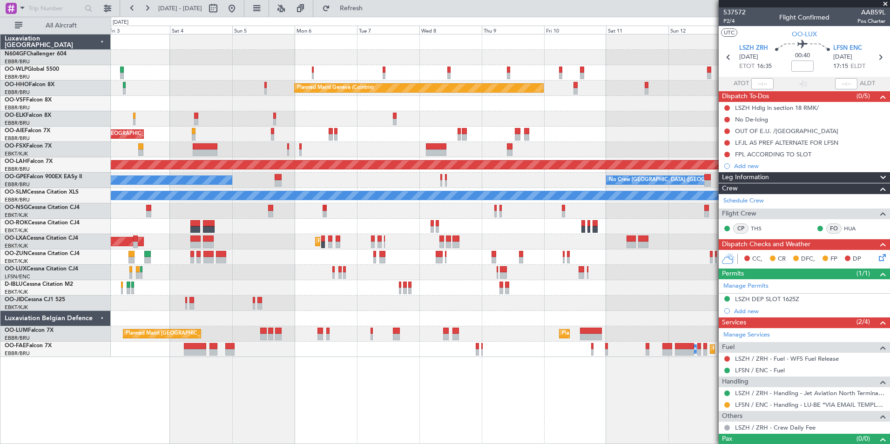
click at [357, 293] on div "Planned Maint Milan (Linate) Planned Maint Geneva (Cointrin) Unplanned Maint Lo…" at bounding box center [500, 195] width 779 height 323
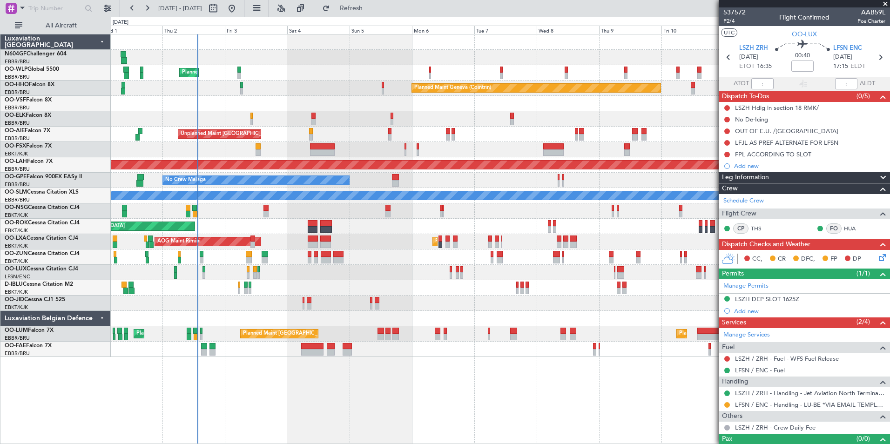
click at [193, 333] on div "Planned Maint Brussels (Brussels National) Planned Maint Brussels (Brussels Nat…" at bounding box center [500, 333] width 779 height 15
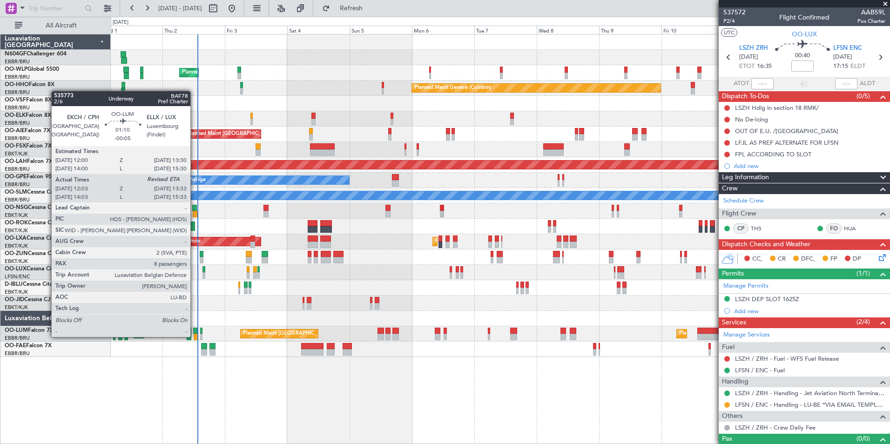
click at [195, 336] on div at bounding box center [196, 337] width 4 height 7
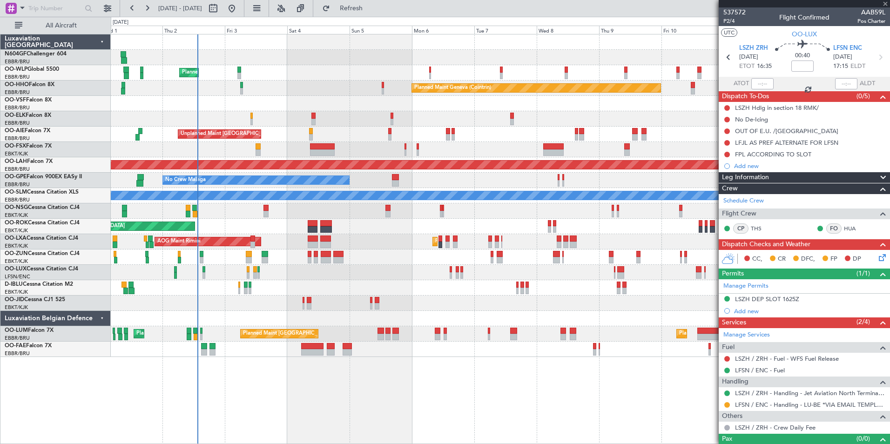
type input "-00:05"
type input "12:13"
type input "8"
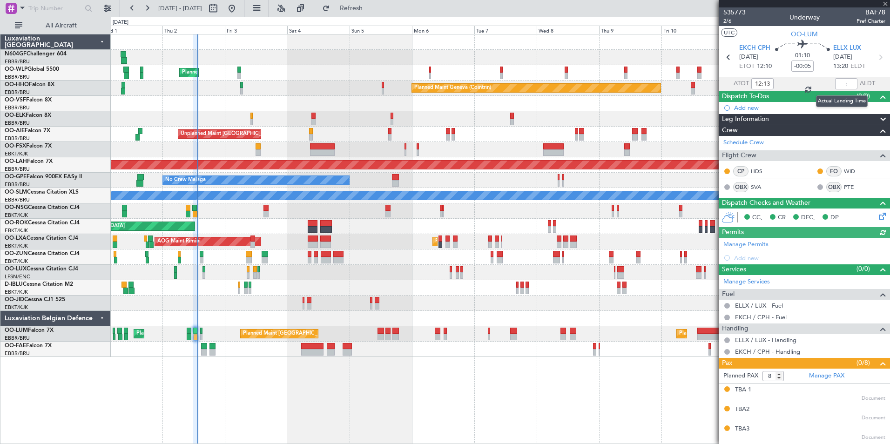
click at [835, 81] on div at bounding box center [846, 83] width 22 height 11
click at [840, 81] on input "text" at bounding box center [846, 83] width 22 height 11
click at [362, 279] on div at bounding box center [500, 272] width 779 height 15
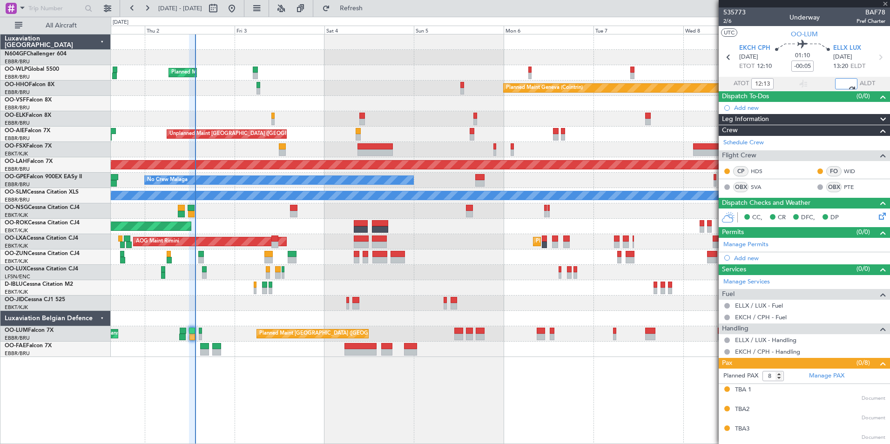
type input "13:28"
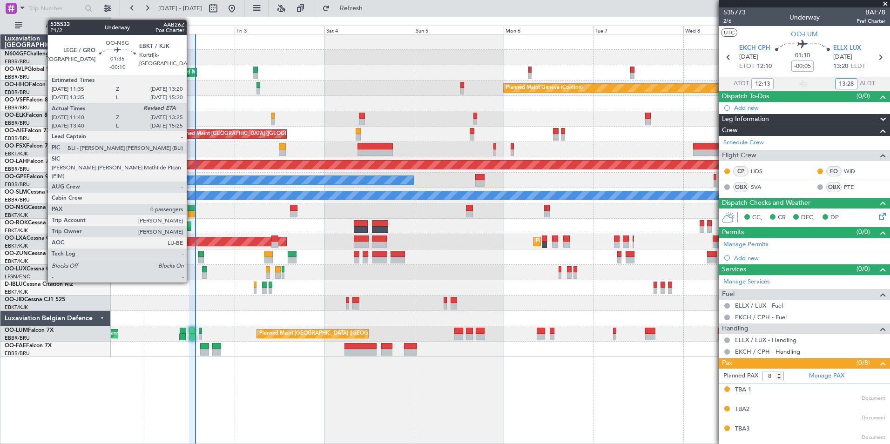
click at [191, 208] on div at bounding box center [191, 208] width 7 height 7
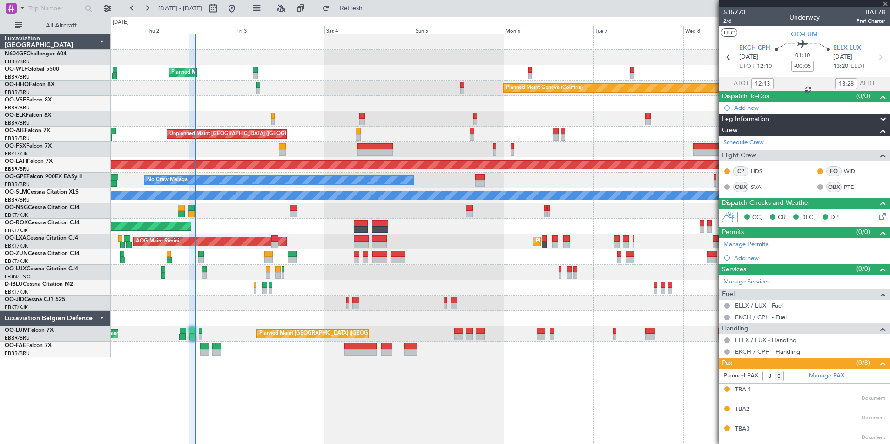
type input "-00:10"
type input "11:45"
type input "0"
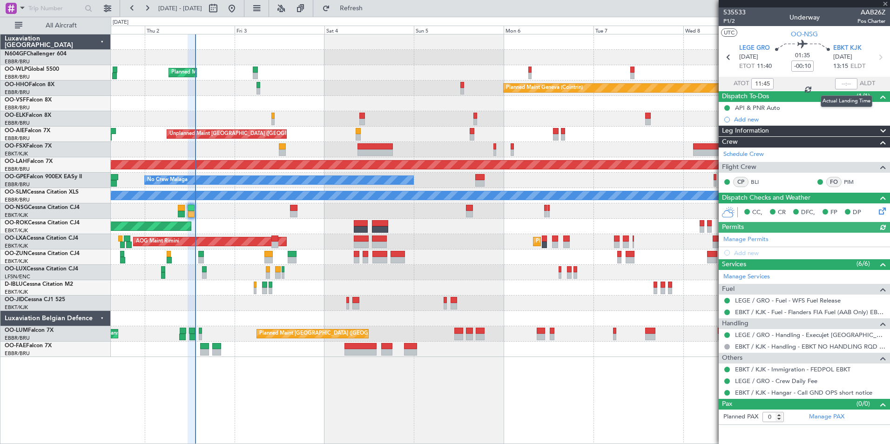
click at [843, 82] on div at bounding box center [846, 83] width 22 height 11
click at [842, 84] on div at bounding box center [846, 83] width 22 height 11
drag, startPoint x: 842, startPoint y: 84, endPoint x: 845, endPoint y: 79, distance: 5.8
click at [845, 79] on input "text" at bounding box center [846, 83] width 22 height 11
click at [665, 139] on div "Unplanned Maint [GEOGRAPHIC_DATA] ([GEOGRAPHIC_DATA])" at bounding box center [500, 134] width 779 height 15
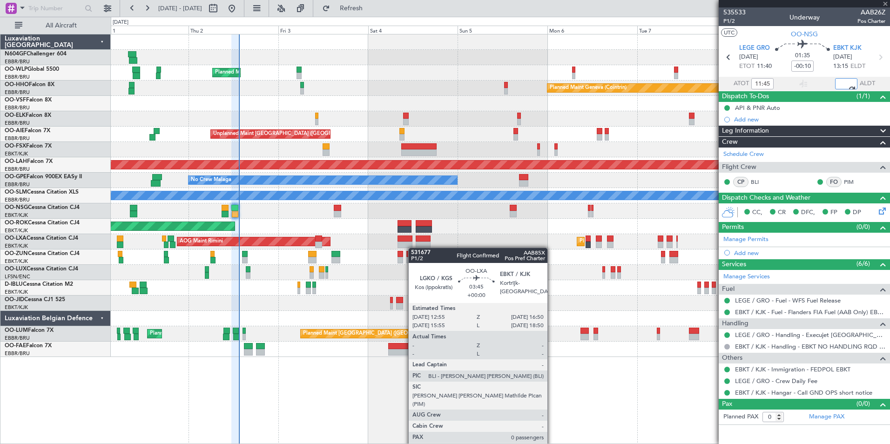
click at [416, 248] on div "Planned Maint Kortrijk-Wevelgem AOG Maint Rimini" at bounding box center [500, 241] width 779 height 15
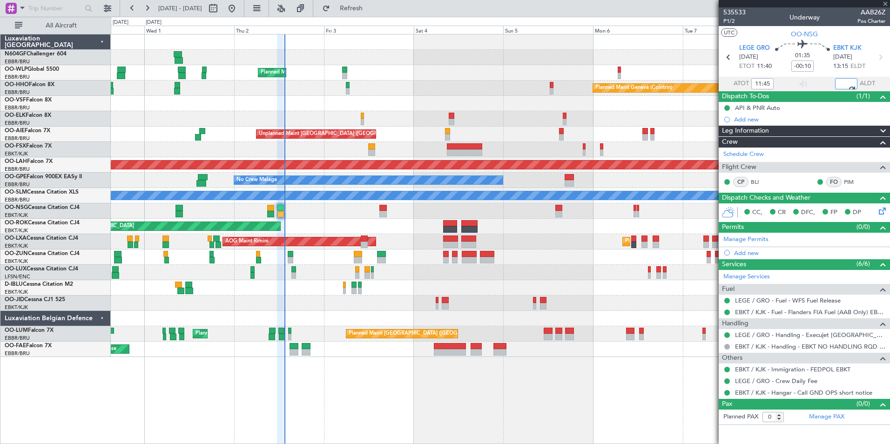
click at [310, 224] on div "Planned Maint Milan (Linate) Planned Maint Geneva (Cointrin) Planned Maint Kort…" at bounding box center [500, 195] width 779 height 323
type input "13:19"
click at [357, 287] on div at bounding box center [500, 287] width 779 height 15
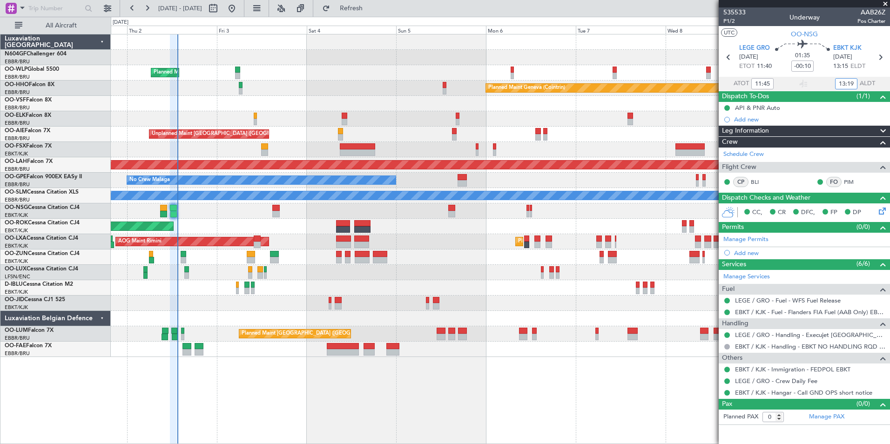
click at [461, 319] on div "Planned Maint Milan (Linate) Planned Maint Geneva (Cointrin) Unplanned Maint Lo…" at bounding box center [500, 195] width 779 height 323
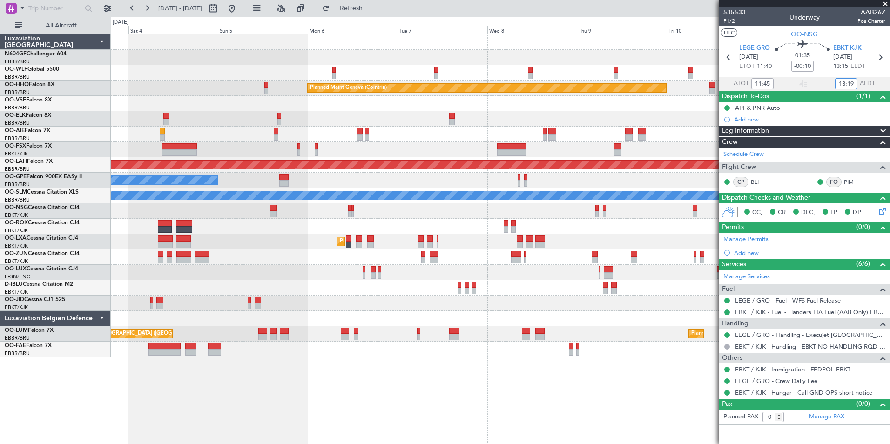
click at [316, 266] on div "Planned Maint Milan (Linate) Planned Maint Geneva (Cointrin) Unplanned Maint Lo…" at bounding box center [500, 195] width 779 height 323
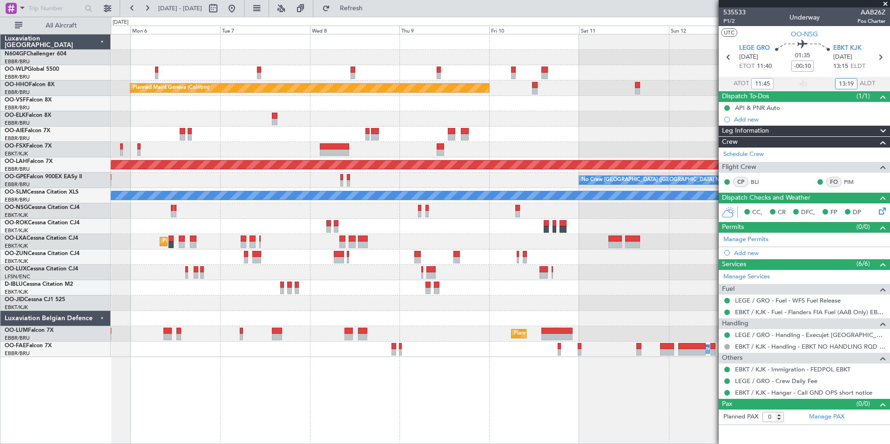
click at [312, 286] on div "Planned Maint Geneva (Cointrin) Planned Maint Alton-st Louis (St Louis Regl) No…" at bounding box center [500, 195] width 779 height 323
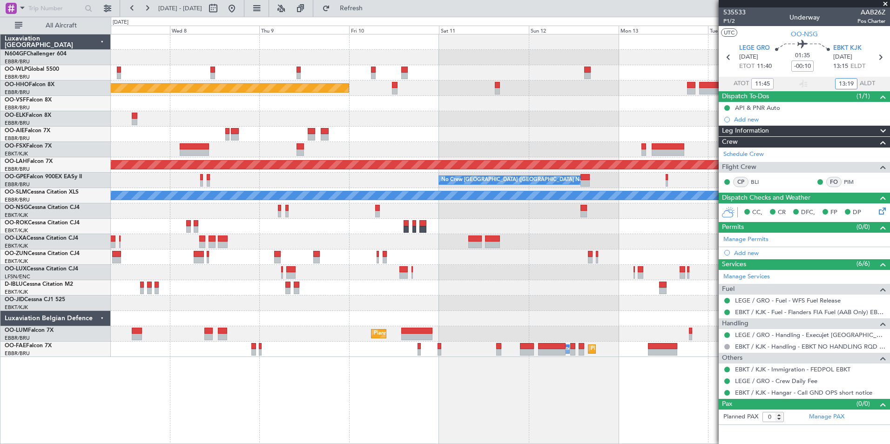
click at [264, 295] on div "Planned Maint Geneva (Cointrin) - - LROP 21:15 Z RJTT 08:30 Z Planned Maint Alt…" at bounding box center [500, 195] width 779 height 323
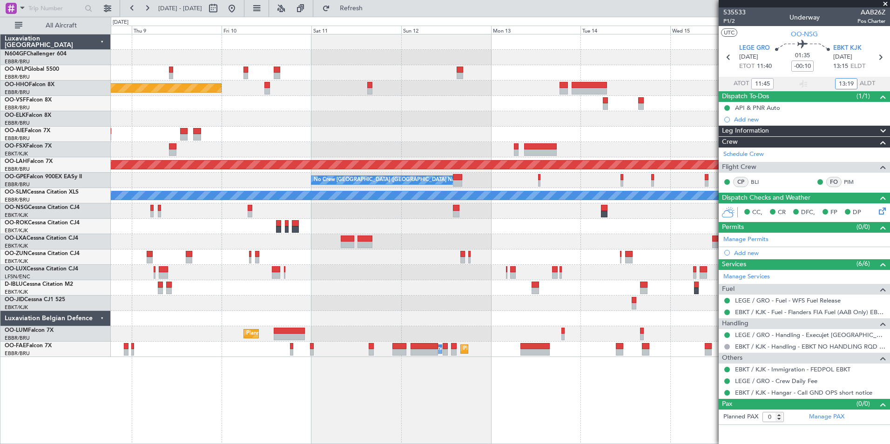
click at [311, 306] on div "Planned Maint Geneva (Cointrin) - - LROP 21:15 Z RJTT 08:30 Z EBBR 17:05 Z VRMU…" at bounding box center [500, 195] width 779 height 323
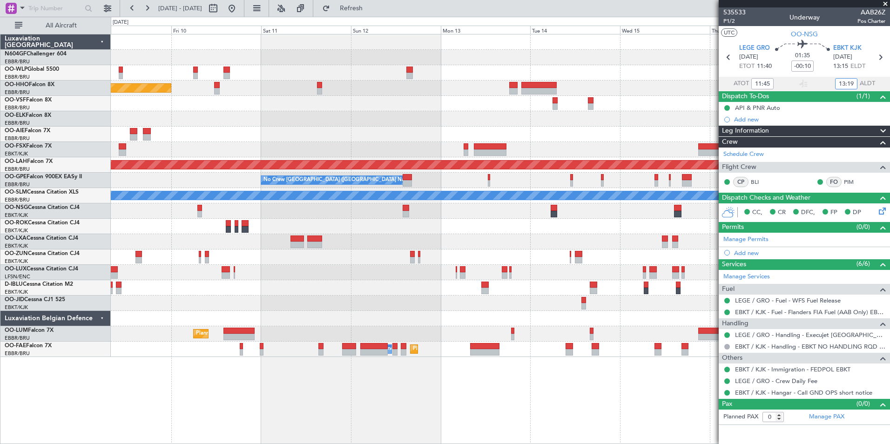
click at [260, 311] on div at bounding box center [500, 318] width 779 height 15
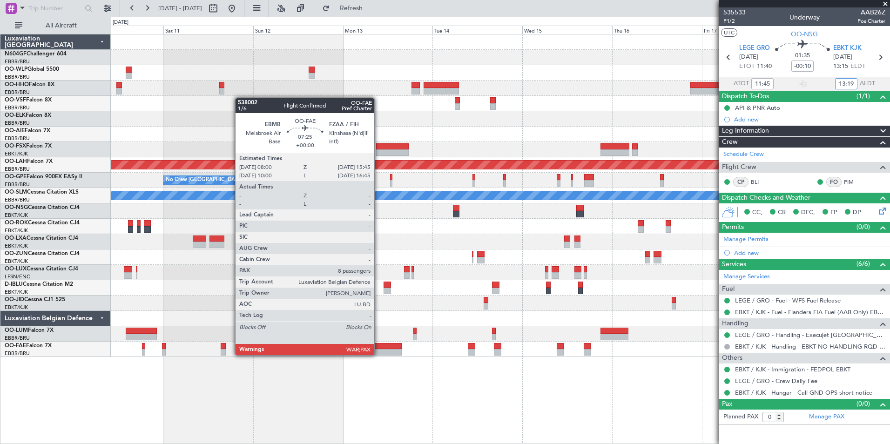
click at [248, 331] on div "- - LROP 21:15 Z RJTT 08:30 Z Planned Maint Geneva (Cointrin) EBBR 17:05 Z VRMU…" at bounding box center [500, 195] width 779 height 323
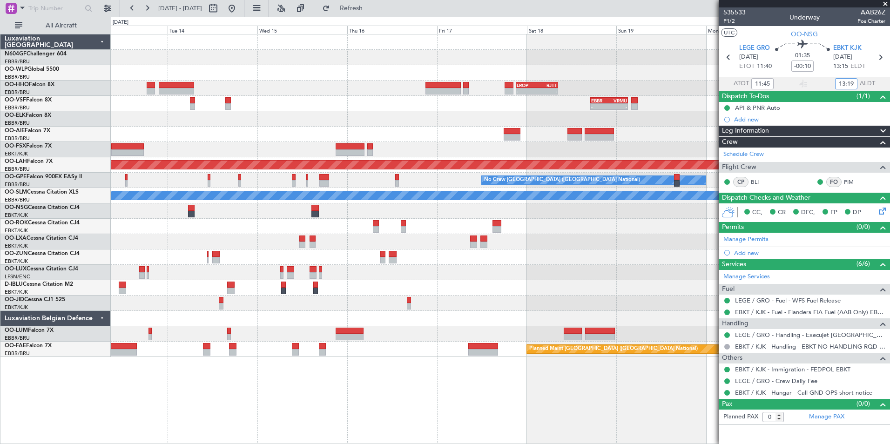
click at [226, 326] on div "- - EBLG 19:00 Z FIMP 06:10 Z - - LROP 21:15 Z RJTT 08:30 Z EBBR 17:05 Z VRMU 0…" at bounding box center [500, 195] width 779 height 323
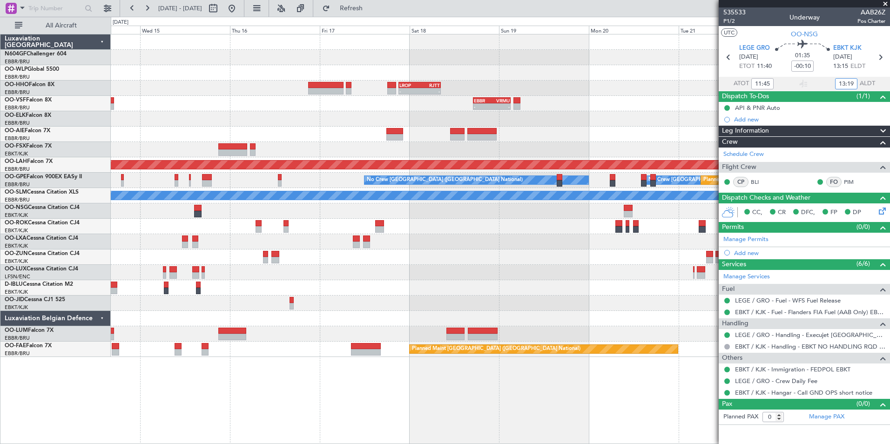
click at [262, 322] on div "- - EBLG 19:00 Z FIMP 06:10 Z - - LROP 21:15 Z RJTT 08:30 Z EBBR 17:05 Z VRMU 0…" at bounding box center [500, 195] width 779 height 323
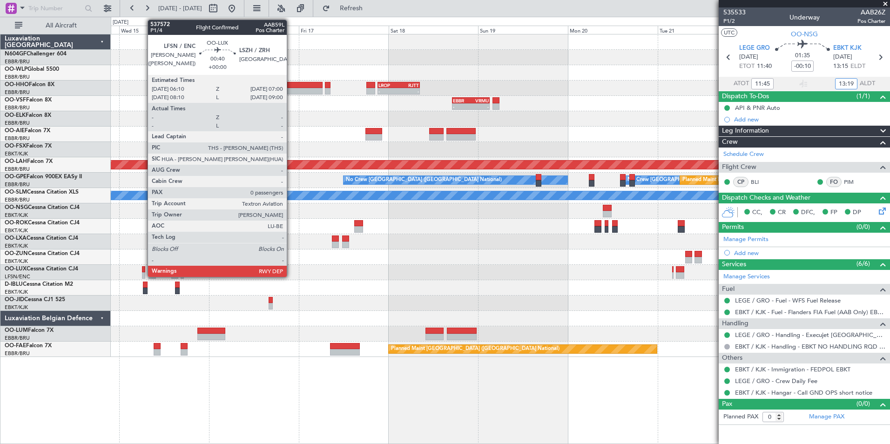
click at [144, 270] on div at bounding box center [143, 269] width 3 height 7
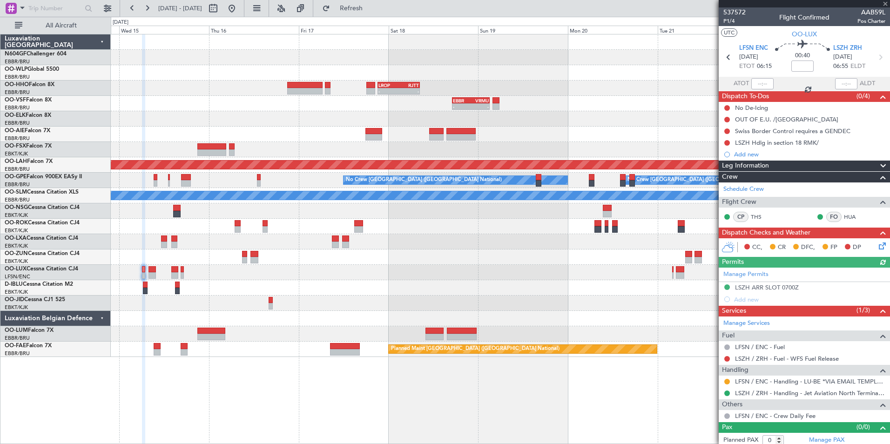
scroll to position [4, 0]
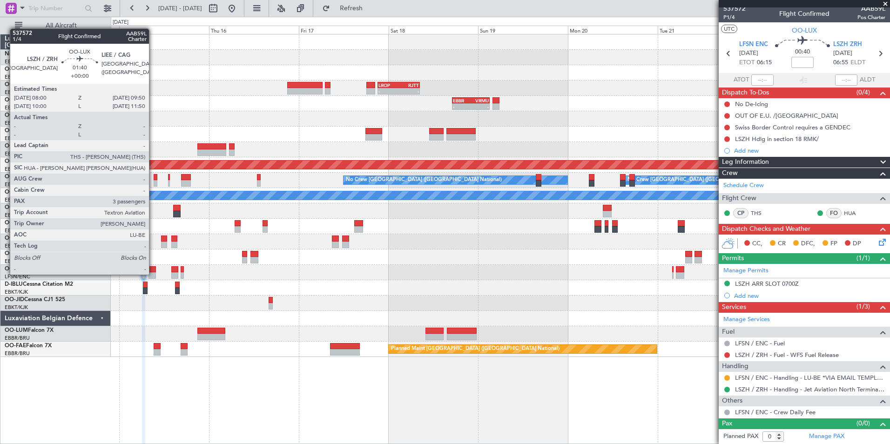
click at [153, 274] on div at bounding box center [151, 275] width 7 height 7
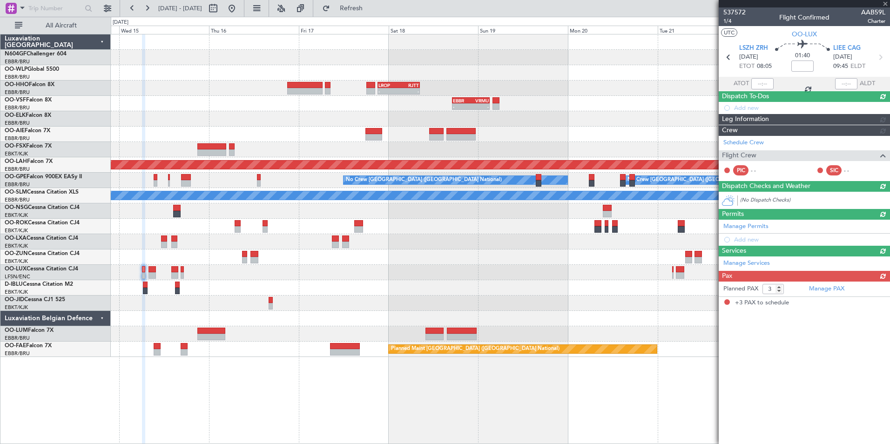
scroll to position [0, 0]
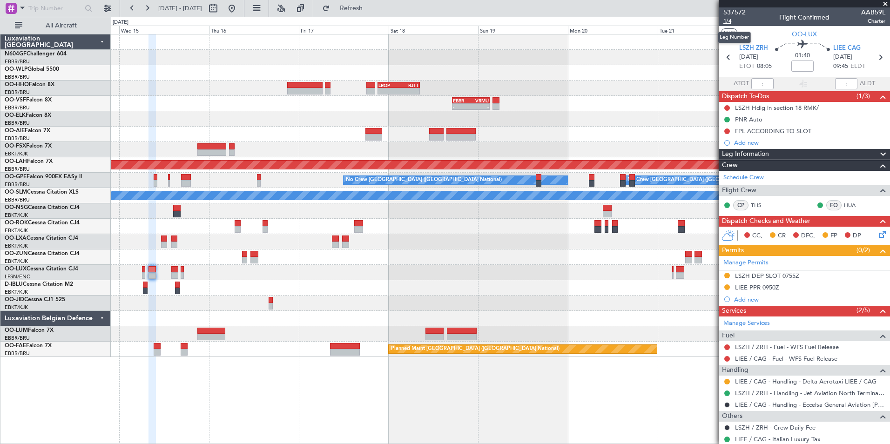
click at [731, 21] on span "1/4" at bounding box center [734, 21] width 22 height 8
click at [371, 8] on span "Refresh" at bounding box center [351, 8] width 39 height 7
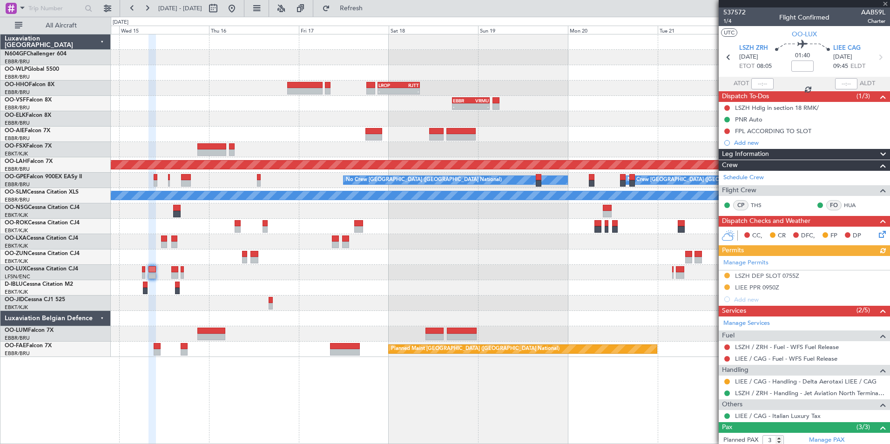
click at [875, 61] on icon at bounding box center [880, 57] width 12 height 12
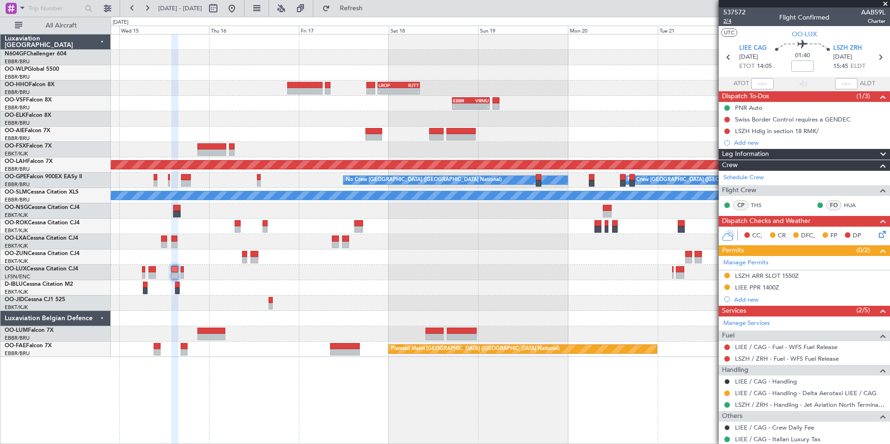
click at [729, 21] on span "2/4" at bounding box center [734, 21] width 22 height 8
click at [378, 16] on fb-refresh-button "Refresh" at bounding box center [345, 8] width 65 height 17
click at [371, 11] on span "Refresh" at bounding box center [351, 8] width 39 height 7
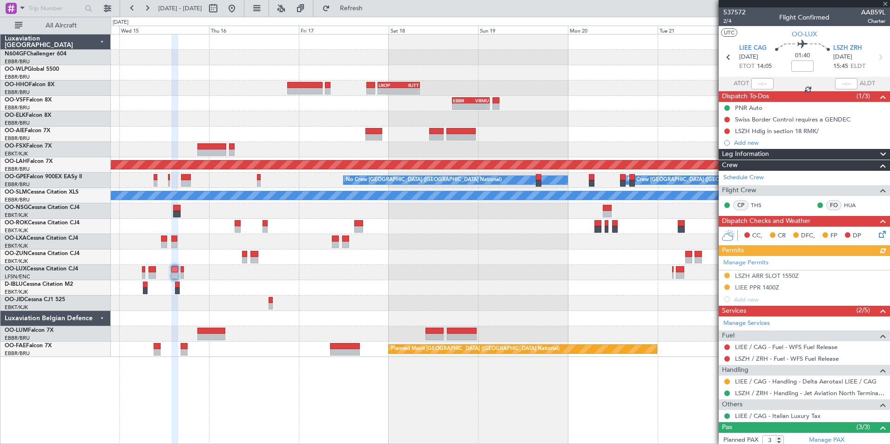
click at [876, 53] on icon at bounding box center [880, 57] width 12 height 12
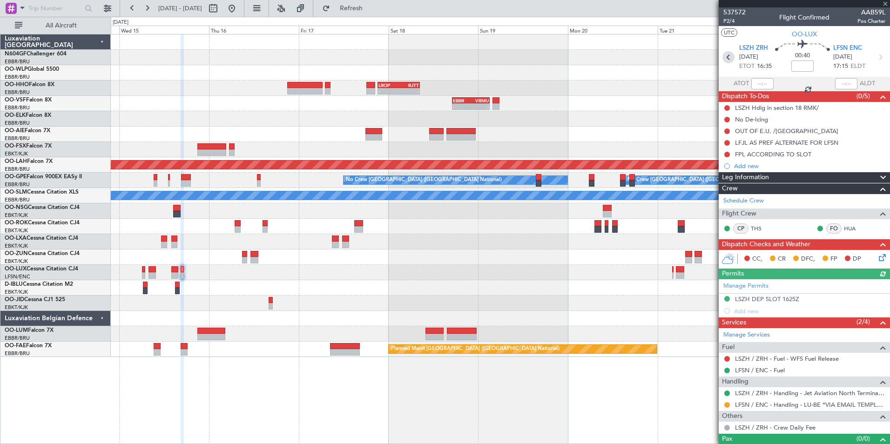
click at [730, 55] on icon at bounding box center [728, 57] width 12 height 12
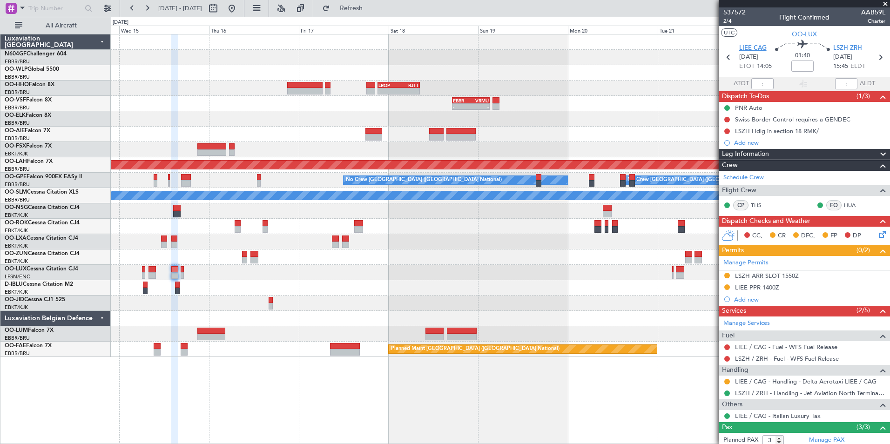
click at [751, 51] on span "LIEE CAG" at bounding box center [752, 48] width 27 height 9
click at [877, 234] on icon at bounding box center [880, 232] width 7 height 7
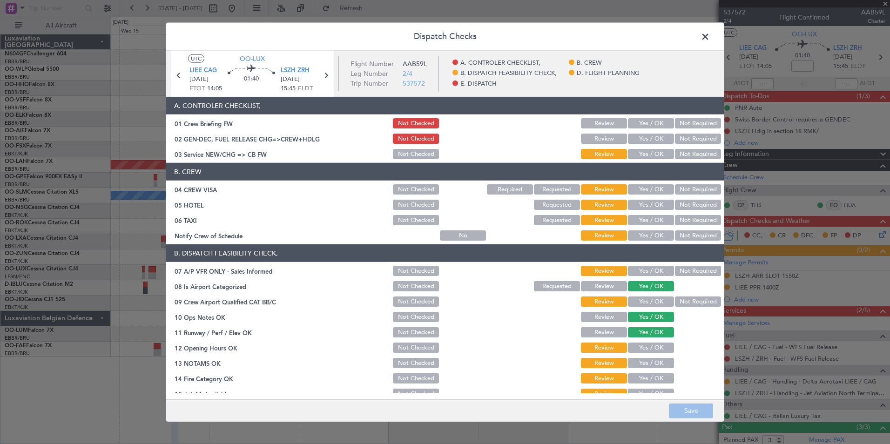
click at [646, 155] on button "Yes / OK" at bounding box center [651, 154] width 46 height 10
click at [688, 190] on button "Not Required" at bounding box center [698, 189] width 46 height 10
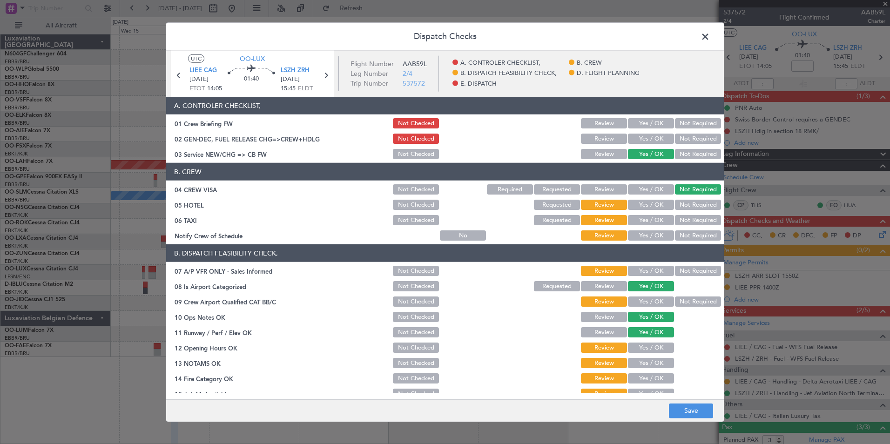
click at [688, 202] on button "Not Required" at bounding box center [698, 205] width 46 height 10
click at [696, 218] on button "Not Required" at bounding box center [698, 220] width 46 height 10
click at [661, 232] on button "Yes / OK" at bounding box center [651, 235] width 46 height 10
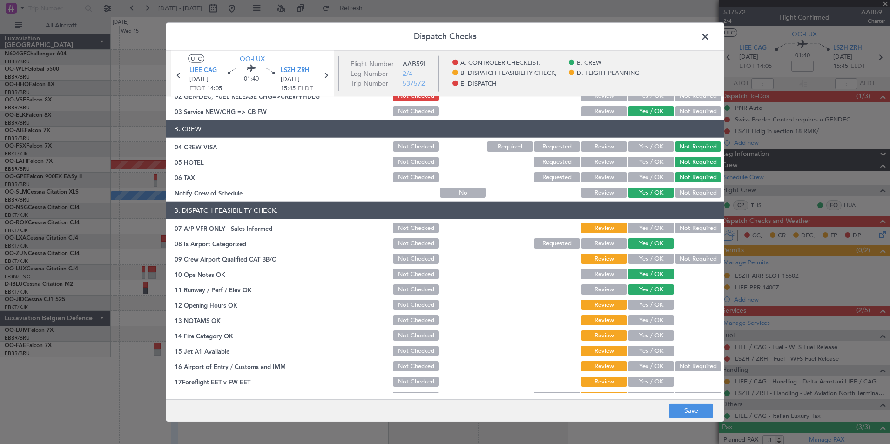
scroll to position [47, 0]
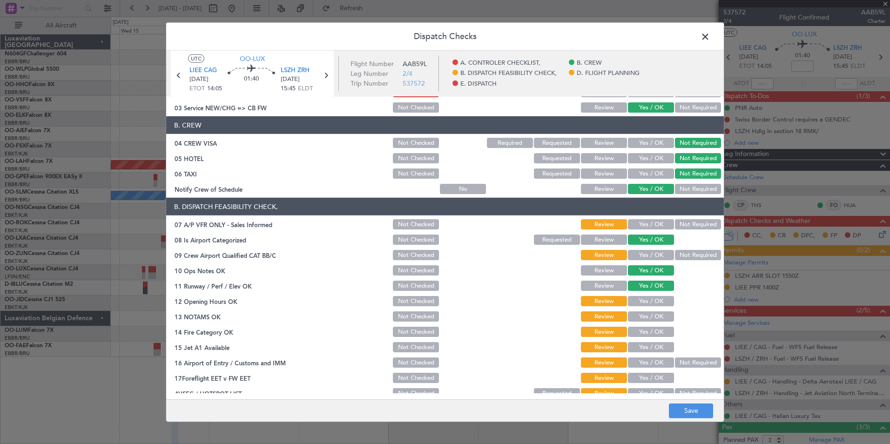
click at [687, 225] on button "Not Required" at bounding box center [698, 224] width 46 height 10
click at [679, 258] on button "Not Required" at bounding box center [698, 255] width 46 height 10
click at [649, 300] on button "Yes / OK" at bounding box center [651, 301] width 46 height 10
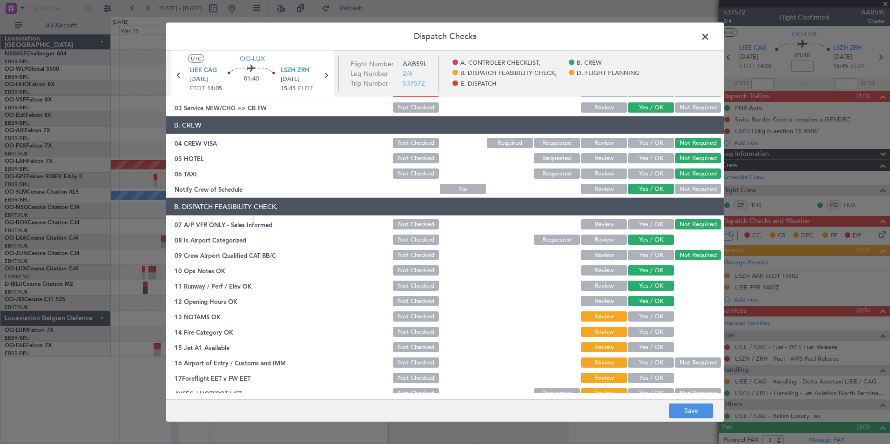
click at [647, 316] on button "Yes / OK" at bounding box center [651, 316] width 46 height 10
click at [648, 324] on section "B. DISPATCH FEASIBILITY CHECK, 07 A/P VFR ONLY - Sales Informed Not Checked Rev…" at bounding box center [445, 299] width 558 height 202
click at [649, 332] on button "Yes / OK" at bounding box center [651, 332] width 46 height 10
click at [651, 343] on button "Yes / OK" at bounding box center [651, 347] width 46 height 10
click at [675, 358] on button "Not Required" at bounding box center [698, 362] width 46 height 10
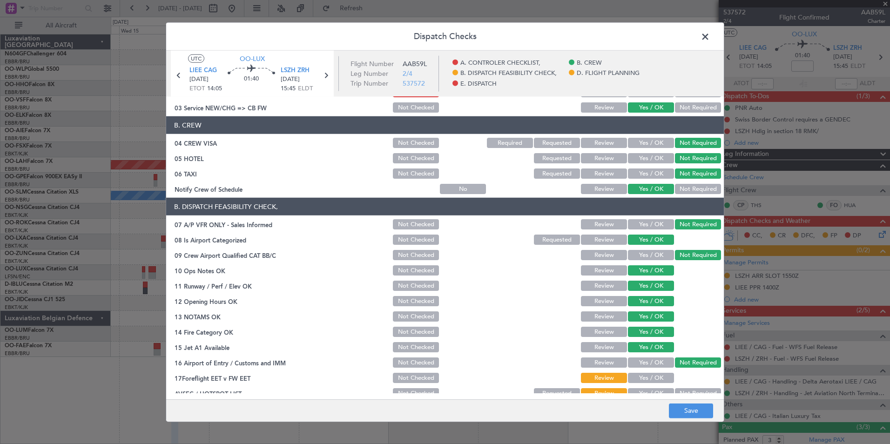
click at [677, 361] on button "Not Required" at bounding box center [698, 362] width 46 height 10
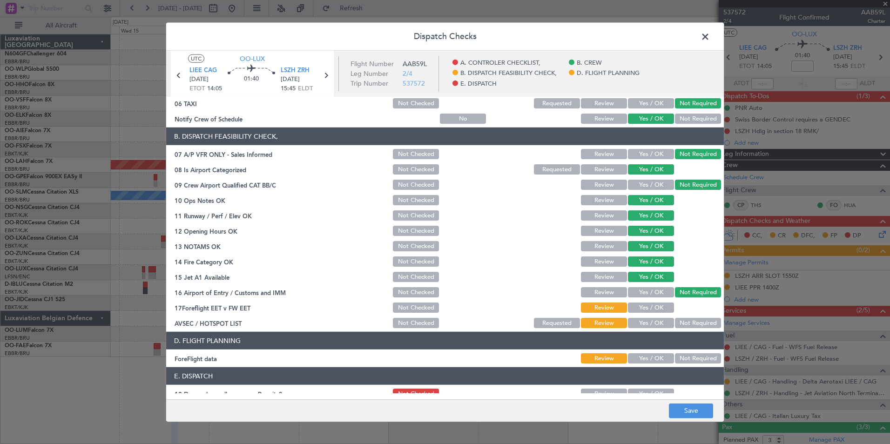
scroll to position [117, 0]
click at [646, 326] on button "Yes / OK" at bounding box center [651, 322] width 46 height 10
click at [658, 367] on header "E. DISPATCH" at bounding box center [445, 376] width 558 height 18
click at [680, 357] on button "Not Required" at bounding box center [698, 358] width 46 height 10
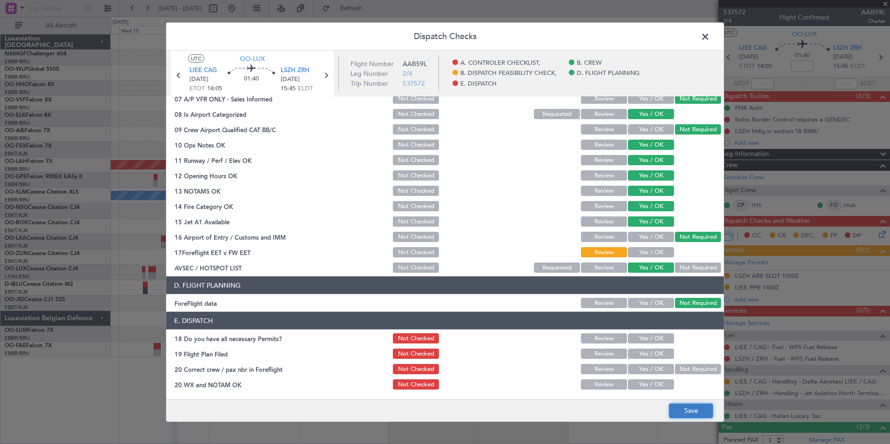
click at [691, 411] on button "Save" at bounding box center [691, 410] width 44 height 15
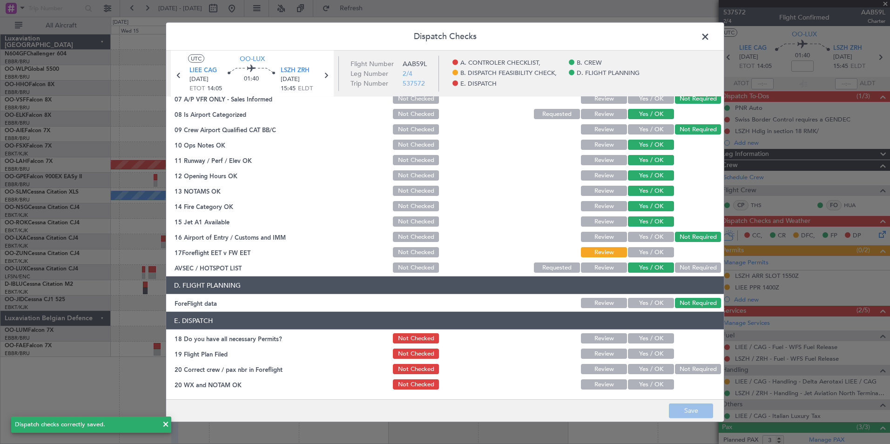
click at [710, 39] on span at bounding box center [710, 39] width 0 height 19
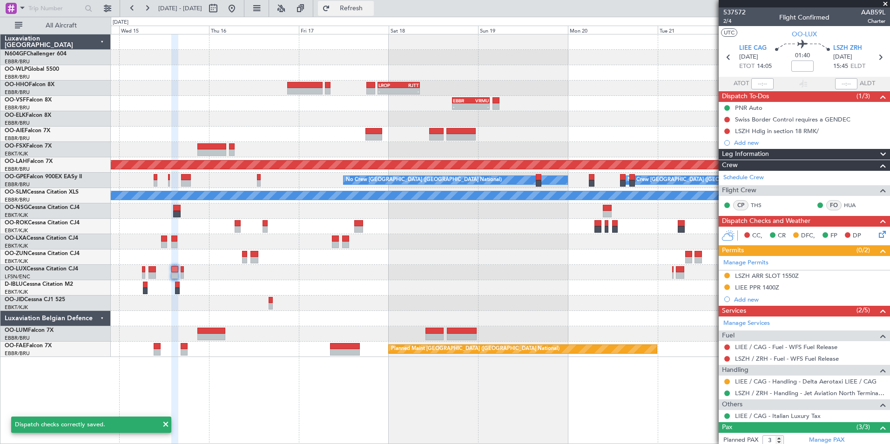
click at [371, 9] on span "Refresh" at bounding box center [351, 8] width 39 height 7
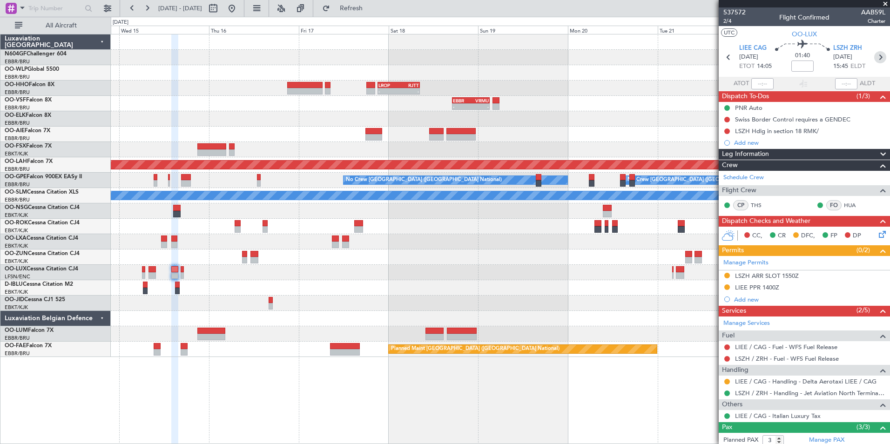
click at [875, 53] on icon at bounding box center [880, 57] width 12 height 12
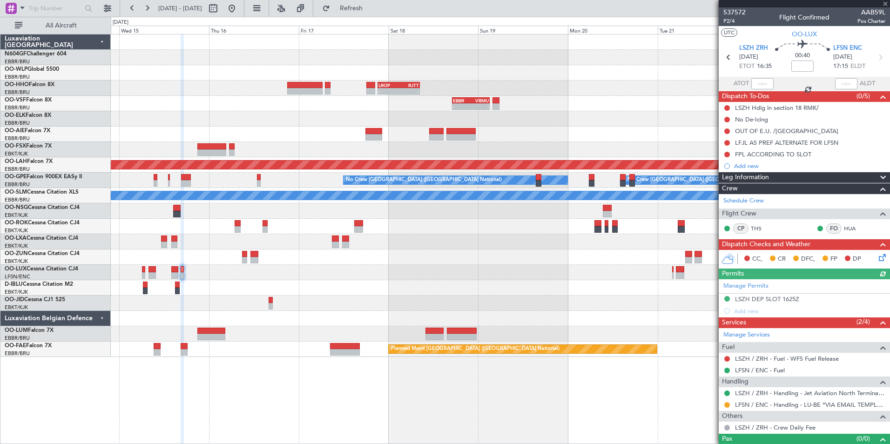
click at [877, 255] on icon at bounding box center [880, 255] width 7 height 7
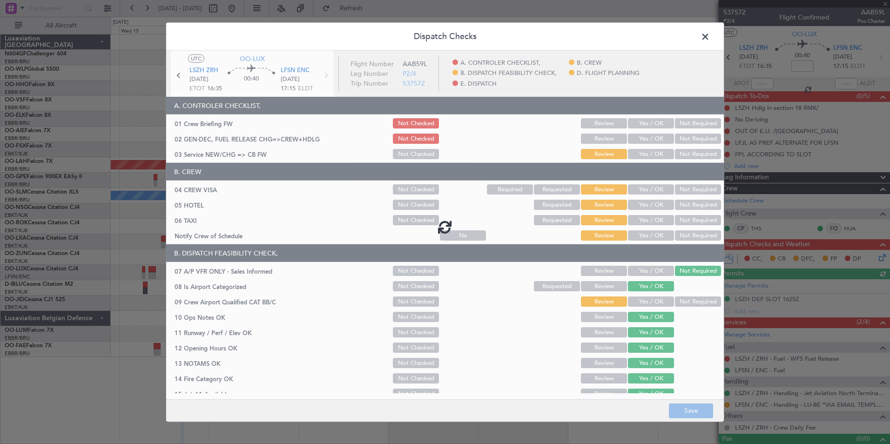
click at [639, 240] on div at bounding box center [445, 227] width 558 height 352
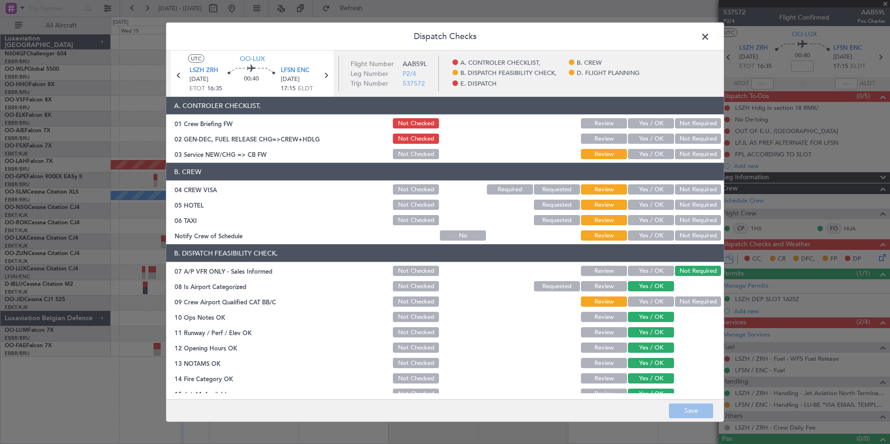
click at [644, 237] on button "Yes / OK" at bounding box center [651, 235] width 46 height 10
click at [680, 223] on button "Not Required" at bounding box center [698, 220] width 46 height 10
click at [685, 208] on button "Not Required" at bounding box center [698, 205] width 46 height 10
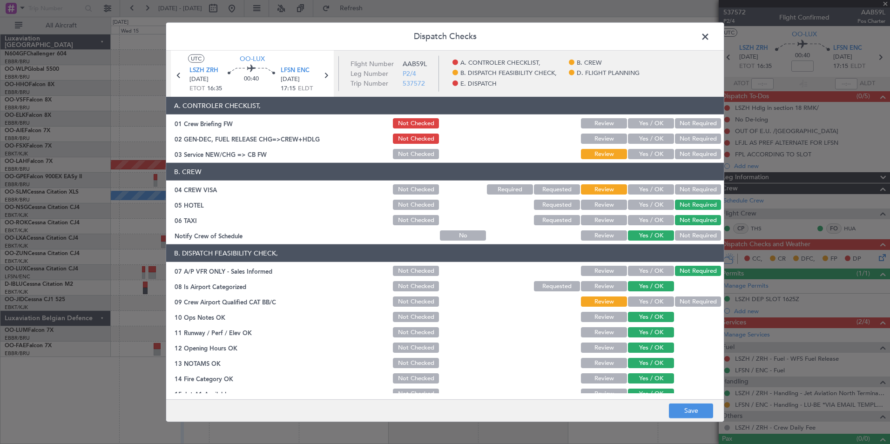
click at [686, 194] on button "Not Required" at bounding box center [698, 189] width 46 height 10
click at [646, 155] on button "Yes / OK" at bounding box center [651, 154] width 46 height 10
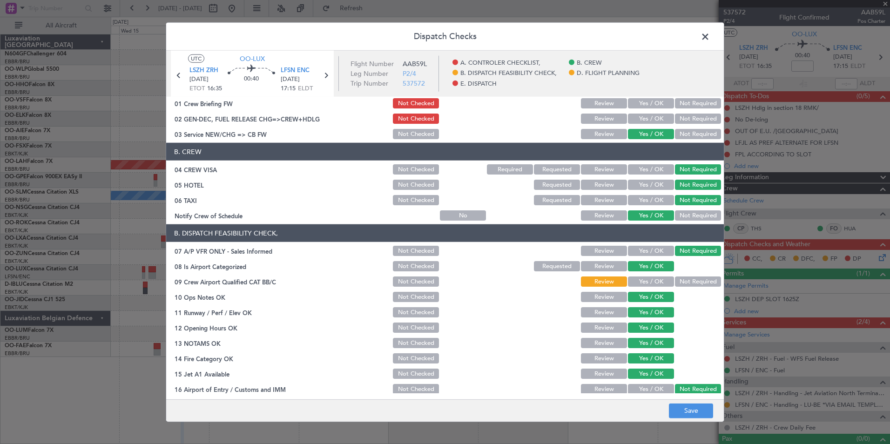
scroll to position [20, 0]
click at [693, 283] on button "Not Required" at bounding box center [698, 281] width 46 height 10
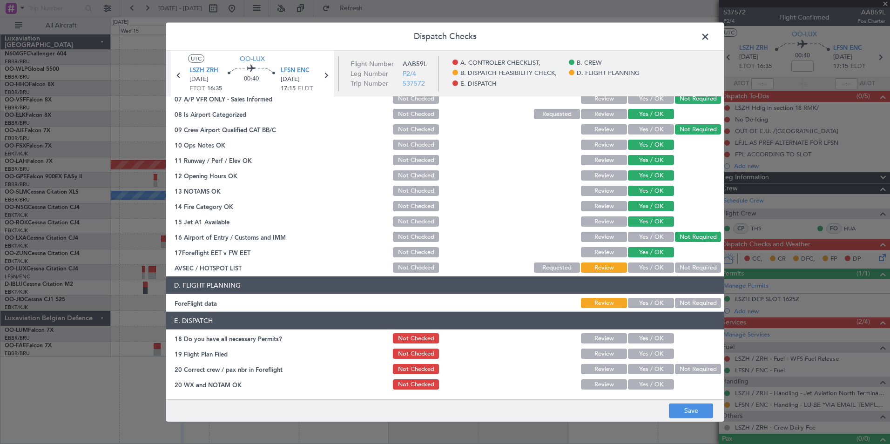
click at [656, 300] on button "Yes / OK" at bounding box center [651, 303] width 46 height 10
click at [683, 271] on button "Not Required" at bounding box center [698, 268] width 46 height 10
click at [426, 251] on button "Not Checked" at bounding box center [416, 252] width 46 height 10
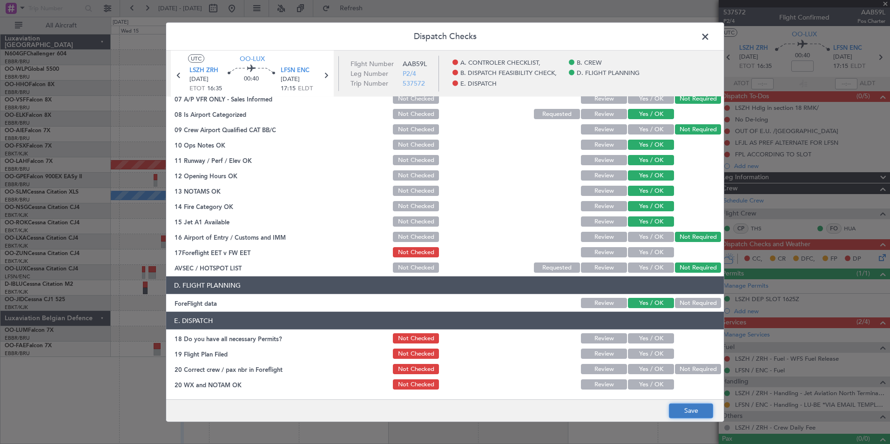
click at [699, 410] on button "Save" at bounding box center [691, 410] width 44 height 15
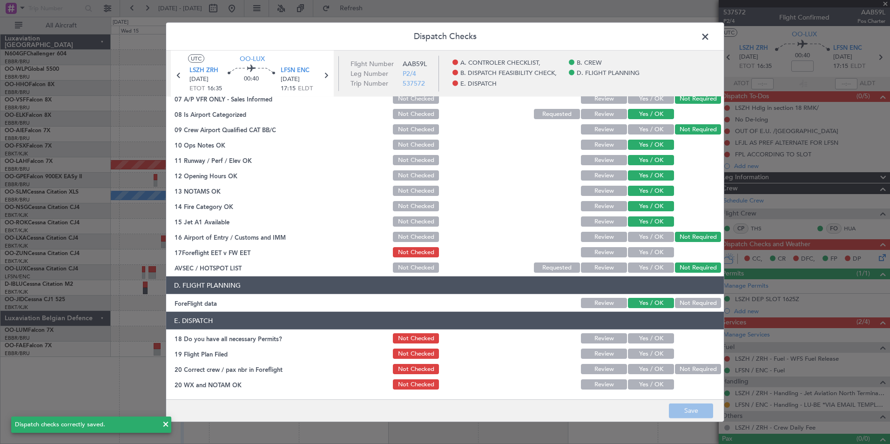
click at [710, 34] on span at bounding box center [710, 39] width 0 height 19
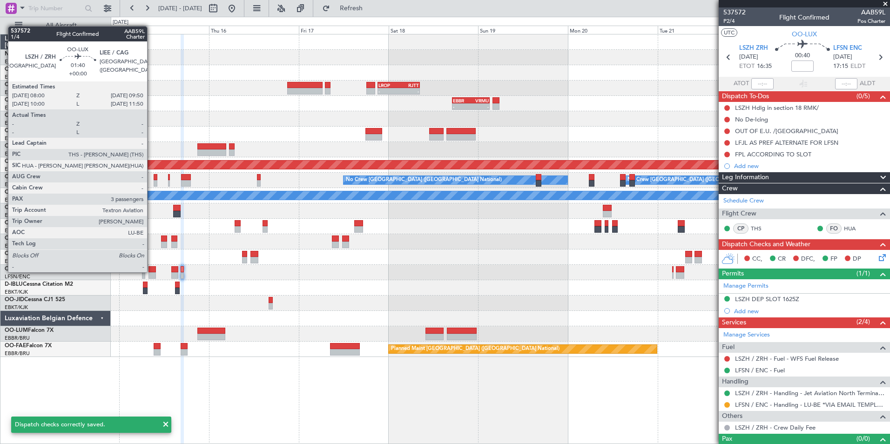
click at [151, 271] on div at bounding box center [151, 269] width 7 height 7
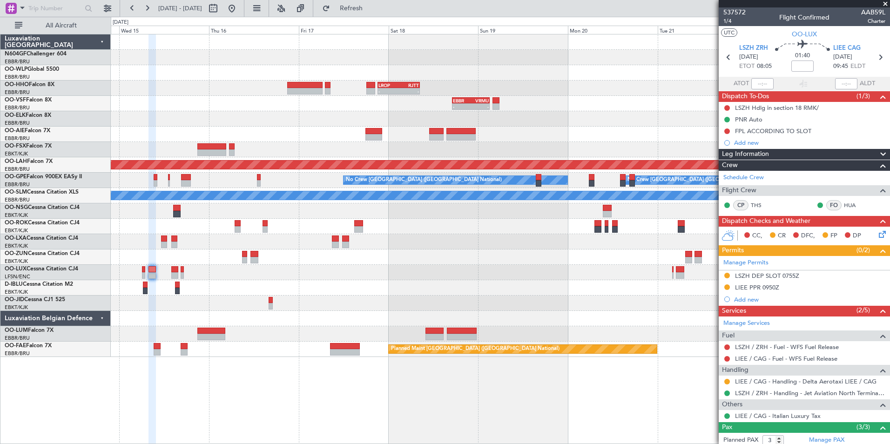
click at [869, 233] on div "CC, CR DFC, FP DP" at bounding box center [808, 236] width 137 height 14
click at [877, 233] on icon at bounding box center [880, 232] width 7 height 7
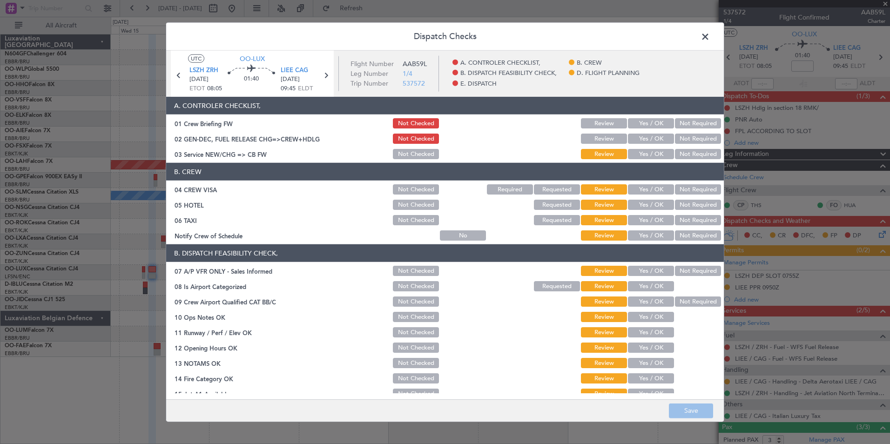
click at [649, 152] on button "Yes / OK" at bounding box center [651, 154] width 46 height 10
click at [681, 183] on div "Not Required" at bounding box center [696, 189] width 47 height 13
click at [684, 189] on button "Not Required" at bounding box center [698, 189] width 46 height 10
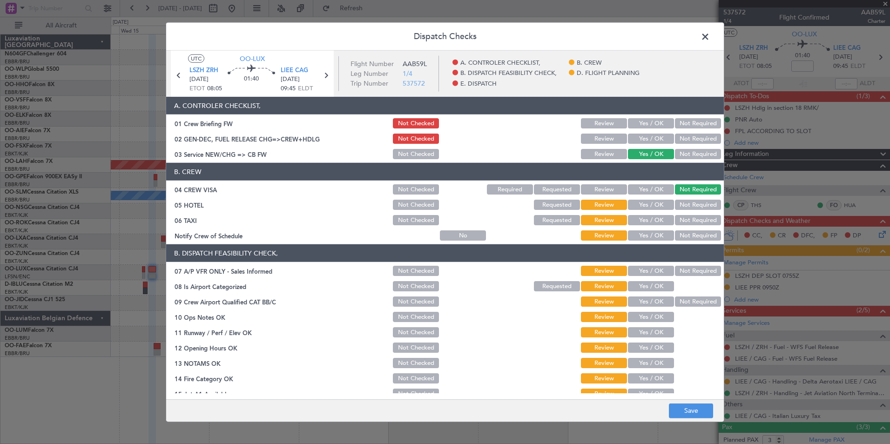
click at [687, 207] on button "Not Required" at bounding box center [698, 205] width 46 height 10
click at [688, 211] on div "Not Required" at bounding box center [696, 204] width 47 height 13
click at [691, 217] on button "Not Required" at bounding box center [698, 220] width 46 height 10
click at [661, 234] on button "Yes / OK" at bounding box center [651, 235] width 46 height 10
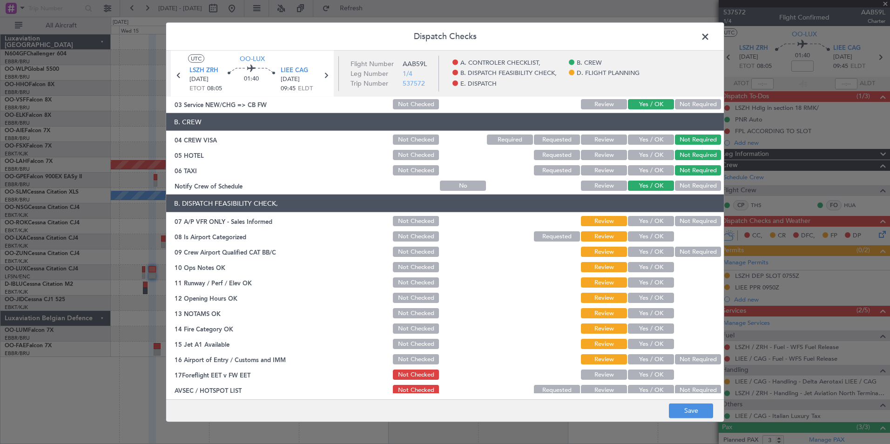
scroll to position [53, 0]
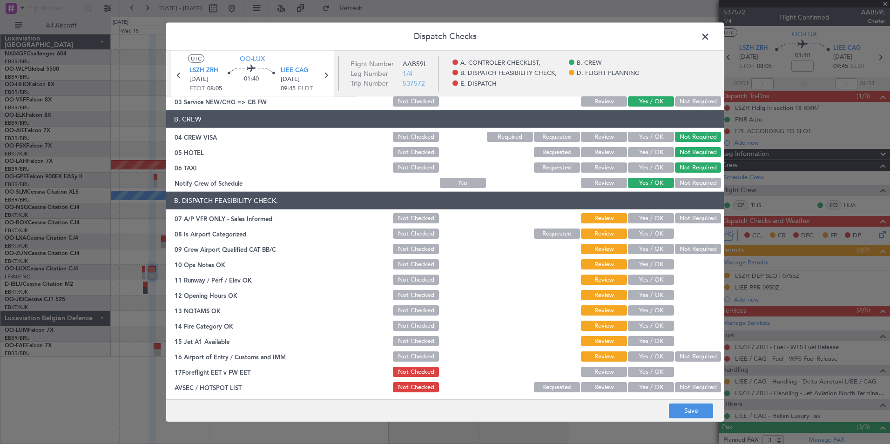
click at [687, 217] on button "Not Required" at bounding box center [698, 218] width 46 height 10
click at [654, 236] on button "Yes / OK" at bounding box center [651, 234] width 46 height 10
click at [697, 251] on button "Not Required" at bounding box center [698, 249] width 46 height 10
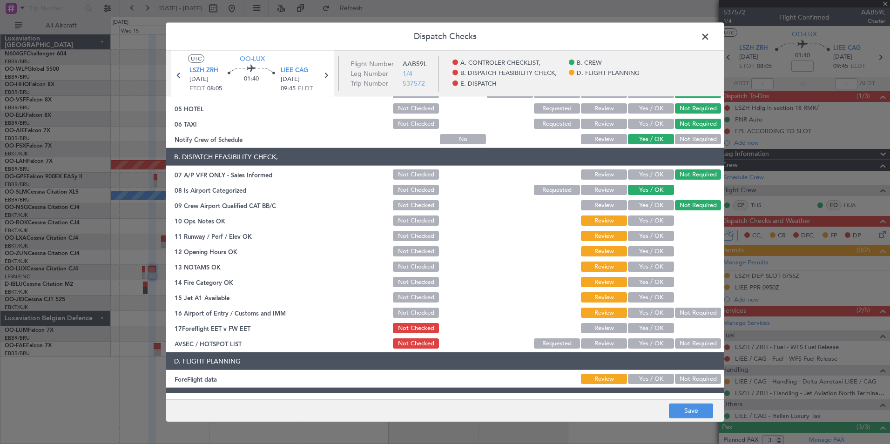
scroll to position [97, 0]
click at [639, 224] on button "Yes / OK" at bounding box center [651, 220] width 46 height 10
click at [643, 236] on button "Yes / OK" at bounding box center [651, 235] width 46 height 10
click at [648, 248] on button "Yes / OK" at bounding box center [651, 251] width 46 height 10
click at [653, 266] on button "Yes / OK" at bounding box center [651, 266] width 46 height 10
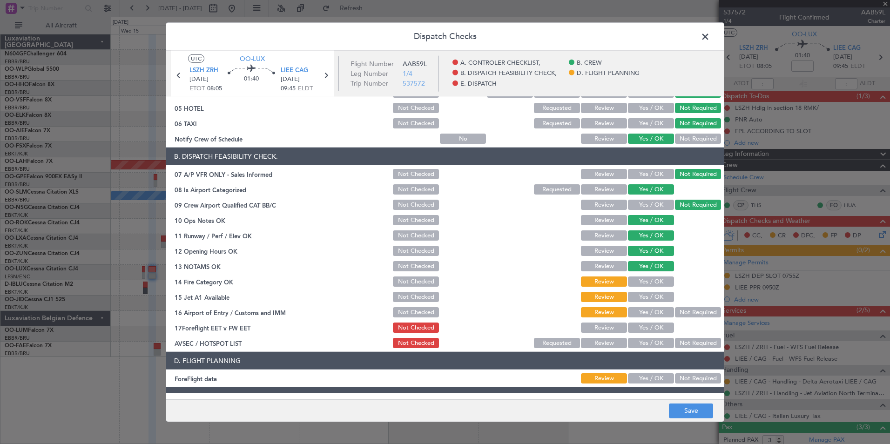
click at [654, 280] on button "Yes / OK" at bounding box center [651, 281] width 46 height 10
click at [655, 303] on section "B. DISPATCH FEASIBILITY CHECK, 07 A/P VFR ONLY - Sales Informed Not Checked Rev…" at bounding box center [445, 249] width 558 height 202
click at [653, 292] on button "Yes / OK" at bounding box center [651, 297] width 46 height 10
click at [696, 310] on button "Not Required" at bounding box center [698, 312] width 46 height 10
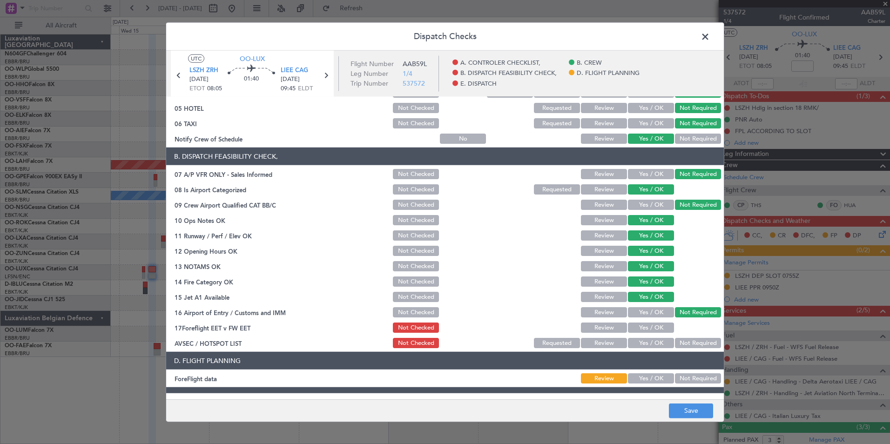
click at [658, 342] on button "Yes / OK" at bounding box center [651, 343] width 46 height 10
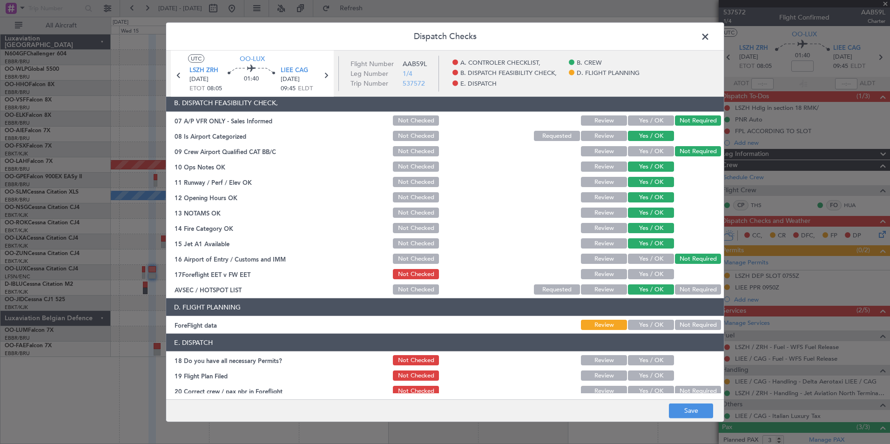
scroll to position [151, 0]
click at [677, 328] on button "Not Required" at bounding box center [698, 324] width 46 height 10
click at [689, 413] on button "Save" at bounding box center [691, 410] width 44 height 15
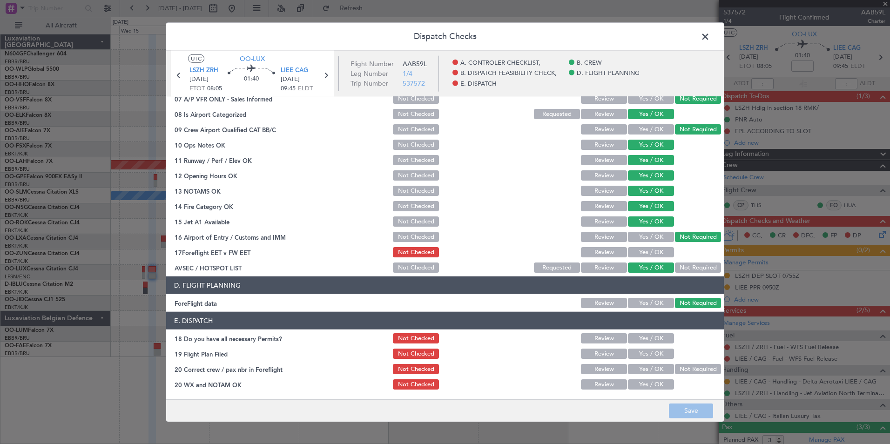
click at [710, 38] on span at bounding box center [710, 39] width 0 height 19
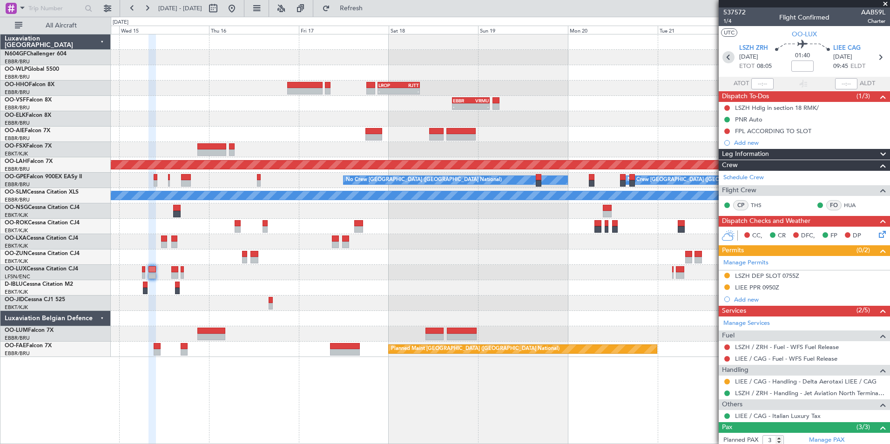
click at [722, 60] on icon at bounding box center [728, 57] width 12 height 12
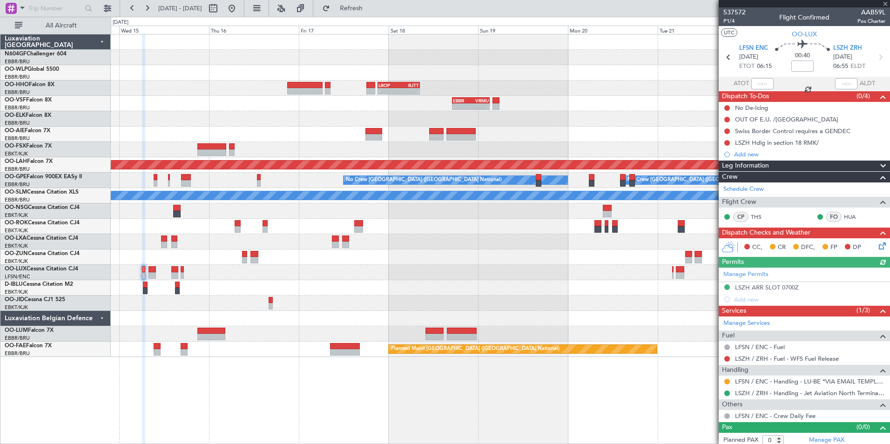
scroll to position [4, 0]
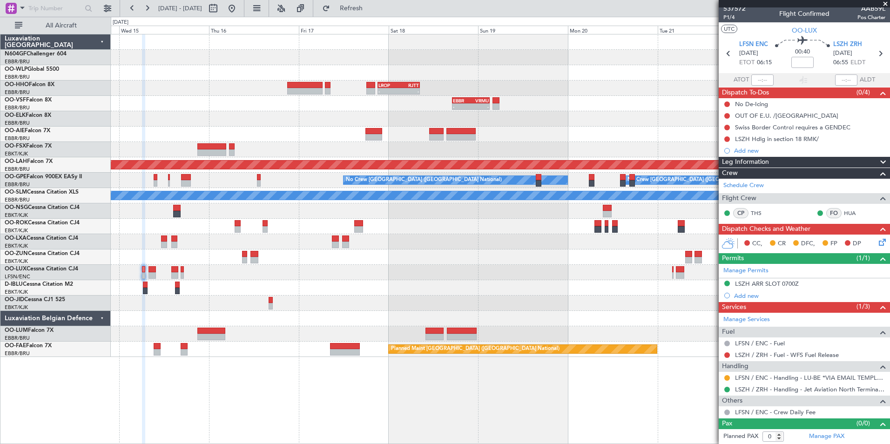
click at [877, 240] on icon at bounding box center [880, 240] width 7 height 7
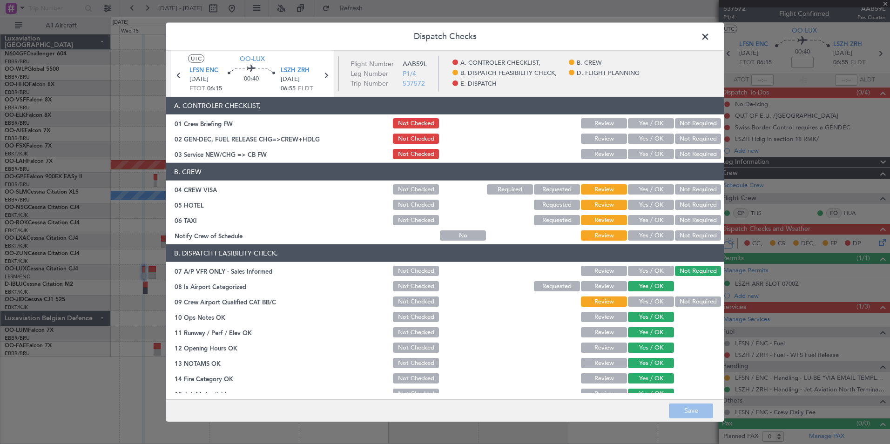
click at [652, 236] on button "Yes / OK" at bounding box center [651, 235] width 46 height 10
click at [680, 220] on button "Not Required" at bounding box center [698, 220] width 46 height 10
click at [686, 200] on button "Not Required" at bounding box center [698, 205] width 46 height 10
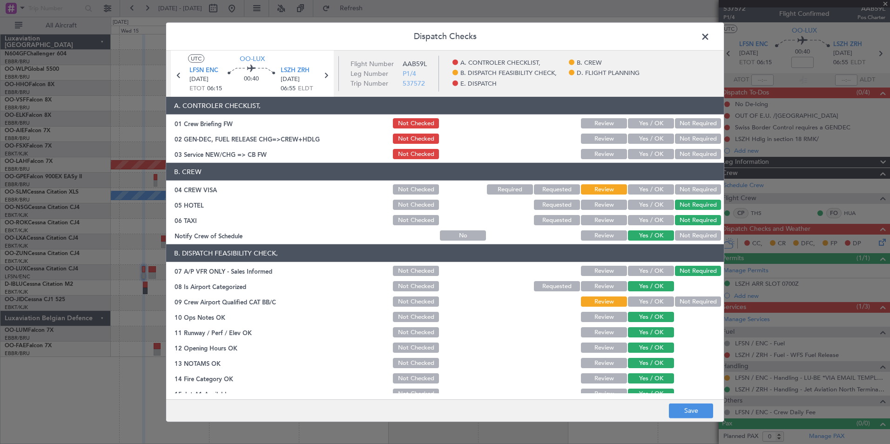
click at [685, 194] on button "Not Required" at bounding box center [698, 189] width 46 height 10
click at [638, 157] on button "Yes / OK" at bounding box center [651, 154] width 46 height 10
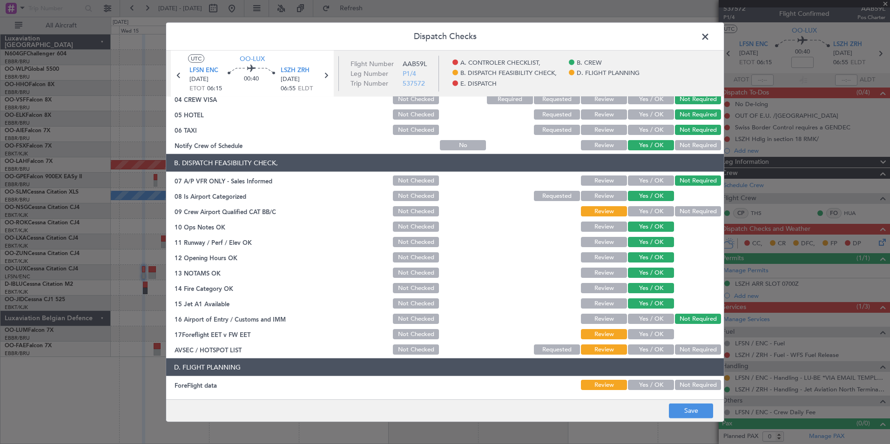
scroll to position [172, 0]
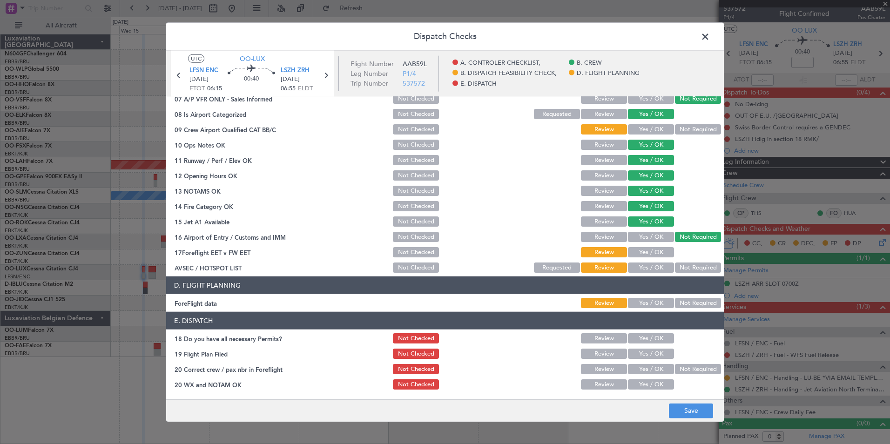
click at [643, 270] on button "Yes / OK" at bounding box center [651, 268] width 46 height 10
click at [398, 254] on button "Not Checked" at bounding box center [416, 252] width 46 height 10
click at [689, 305] on button "Not Required" at bounding box center [698, 303] width 46 height 10
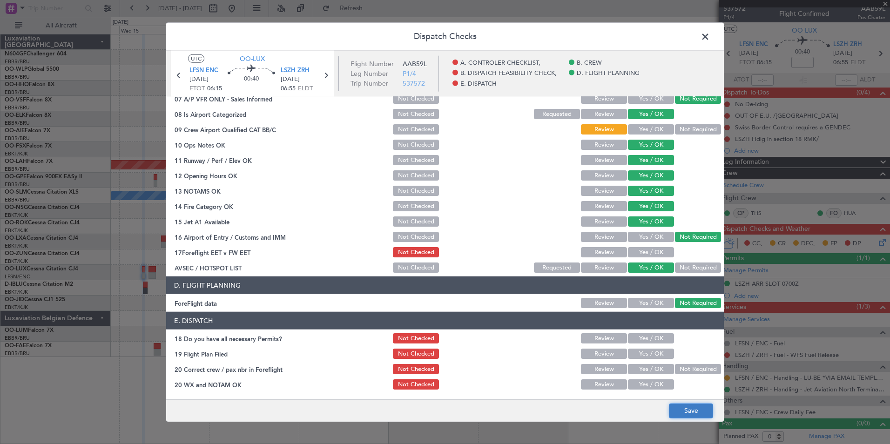
click at [701, 410] on button "Save" at bounding box center [691, 410] width 44 height 15
click at [710, 33] on span at bounding box center [710, 39] width 0 height 19
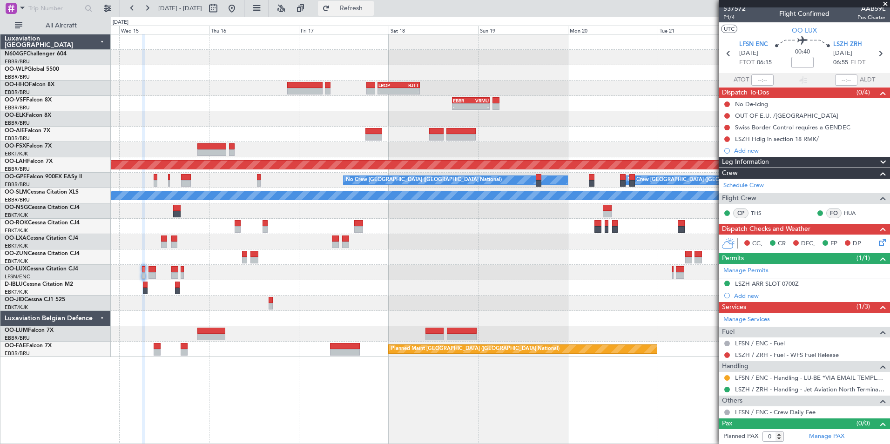
click at [369, 7] on span "Refresh" at bounding box center [351, 8] width 39 height 7
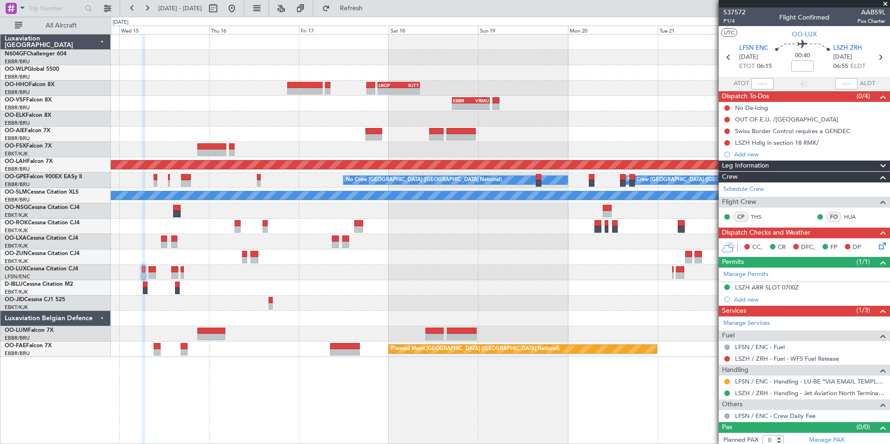
scroll to position [4, 0]
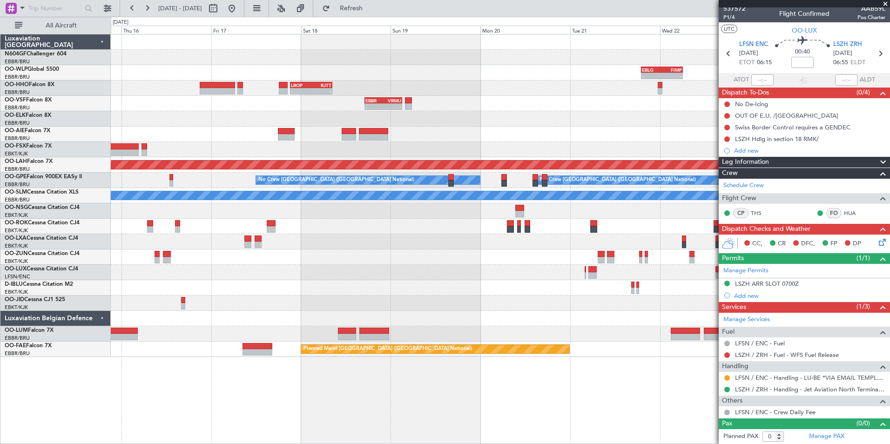
click at [471, 143] on div "- - EBLG 19:00 Z FIMP 06:10 Z - - FIMP 17:00 Z EBLG 05:10 Z - - LROP 21:15 Z RJ…" at bounding box center [500, 195] width 779 height 323
click at [430, 139] on div at bounding box center [500, 134] width 779 height 15
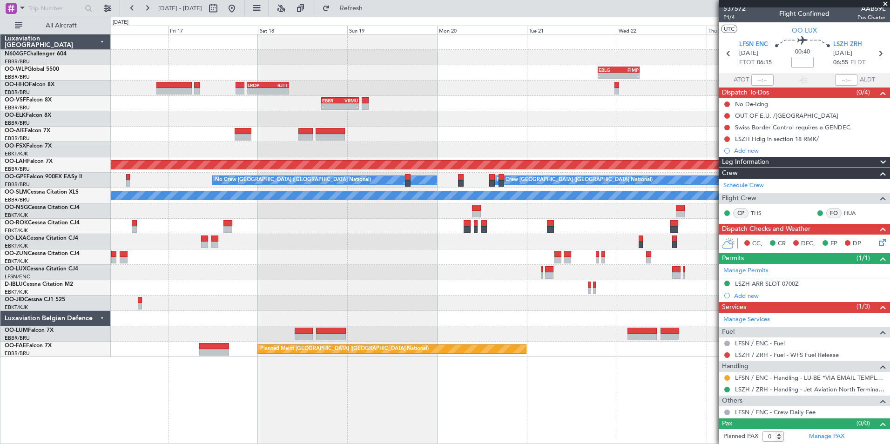
click at [591, 147] on div "- - EBLG 19:00 Z FIMP 06:10 Z - - FIMP 17:00 Z EBLG 05:10 Z - - LROP 21:15 Z RJ…" at bounding box center [500, 195] width 779 height 323
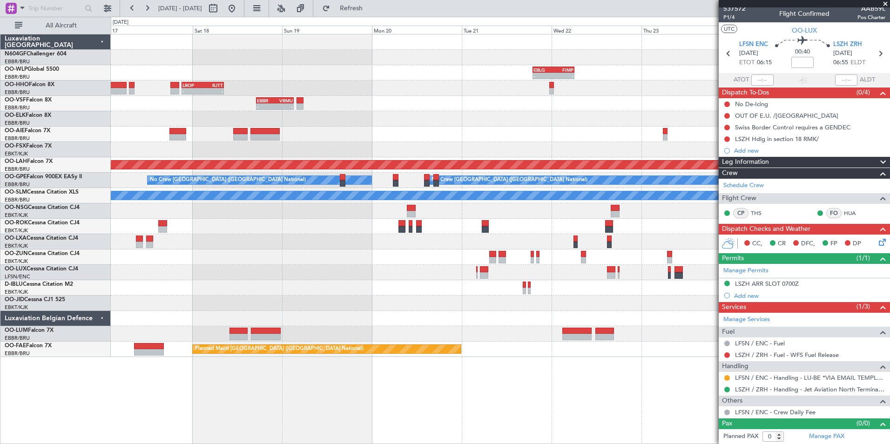
click at [621, 162] on div "- - EBLG 19:00 Z FIMP 06:10 Z - - FIMP 17:00 Z EBLG 05:10 Z - - LROP 21:15 Z RJ…" at bounding box center [500, 195] width 779 height 323
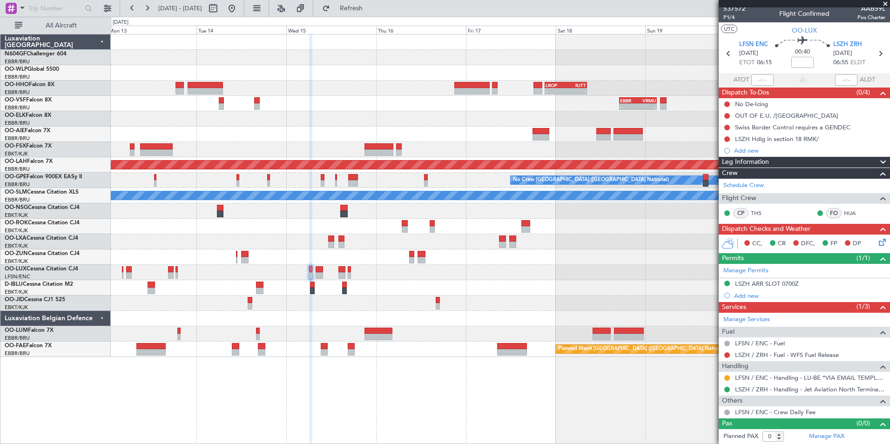
click at [588, 143] on div "- - EBLG 19:00 Z FIMP 06:10 Z - - LROP 21:15 Z RJTT 08:30 Z - - EBBR 17:05 Z VR…" at bounding box center [500, 195] width 779 height 323
click at [497, 155] on div "- - EBLG 19:00 Z FIMP 06:10 Z - - LROP 21:15 Z RJTT 08:30 Z - - EBBR 17:05 Z VR…" at bounding box center [500, 195] width 779 height 323
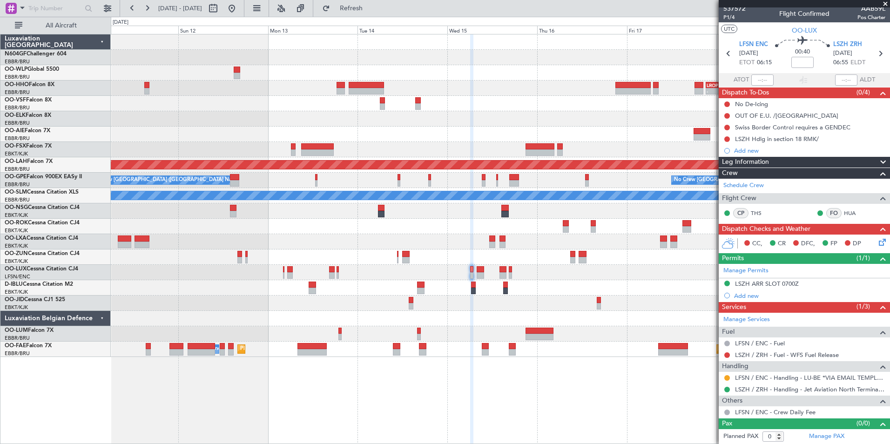
click at [539, 156] on div "- - EBLG 19:00 Z FIMP 06:10 Z - - LROP 21:15 Z RJTT 08:30 Z Planned Maint Genev…" at bounding box center [500, 195] width 779 height 323
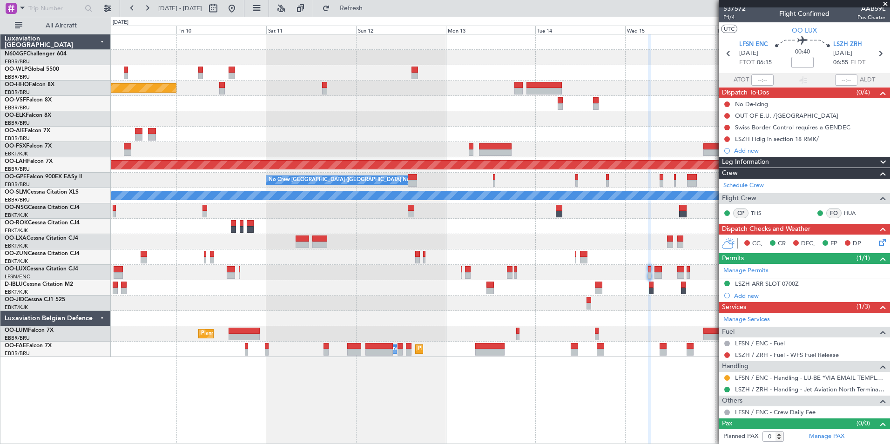
click at [545, 165] on div "- - LROP 21:15 Z RJTT 08:30 Z Planned Maint Geneva (Cointrin) EBBR 17:05 Z VRMU…" at bounding box center [500, 195] width 779 height 323
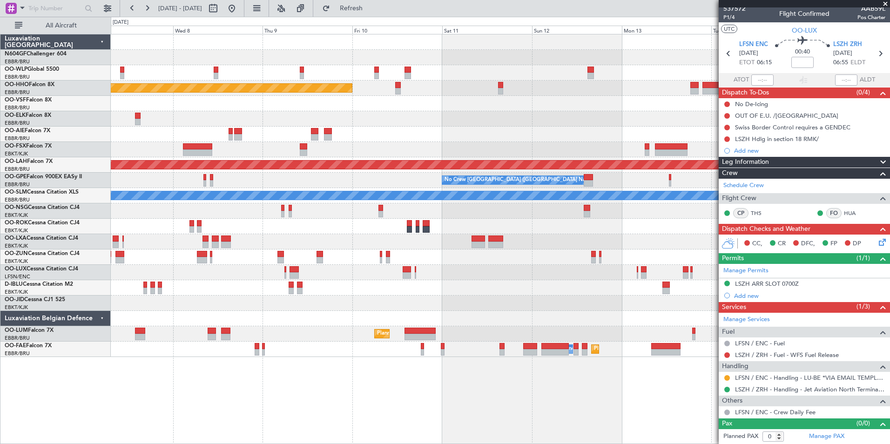
click at [557, 168] on div "Planned Maint Geneva (Cointrin) - - LROP 21:15 Z RJTT 08:30 Z Planned Maint Alt…" at bounding box center [500, 195] width 779 height 323
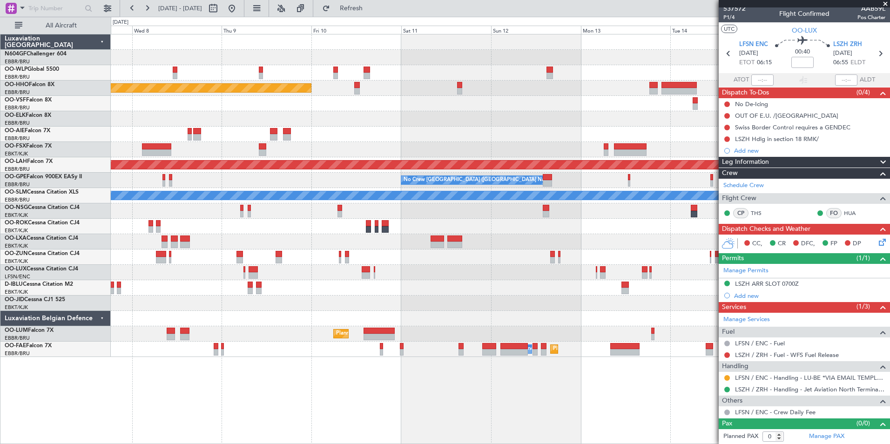
click at [364, 156] on div "Planned Maint Geneva (Cointrin) - - LROP 21:15 Z RJTT 08:30 Z Planned Maint Alt…" at bounding box center [500, 195] width 779 height 323
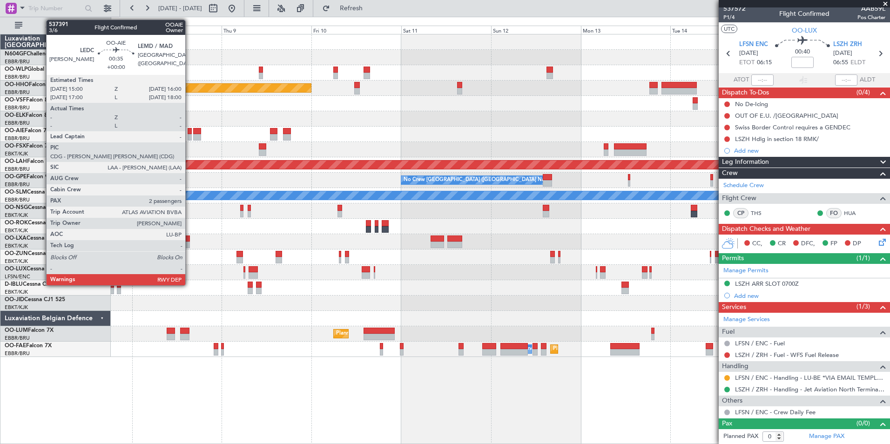
click at [189, 134] on div at bounding box center [190, 137] width 4 height 7
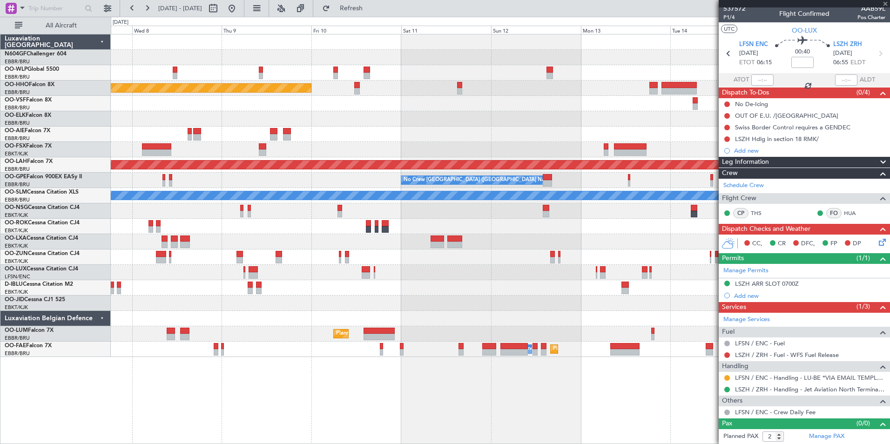
scroll to position [0, 0]
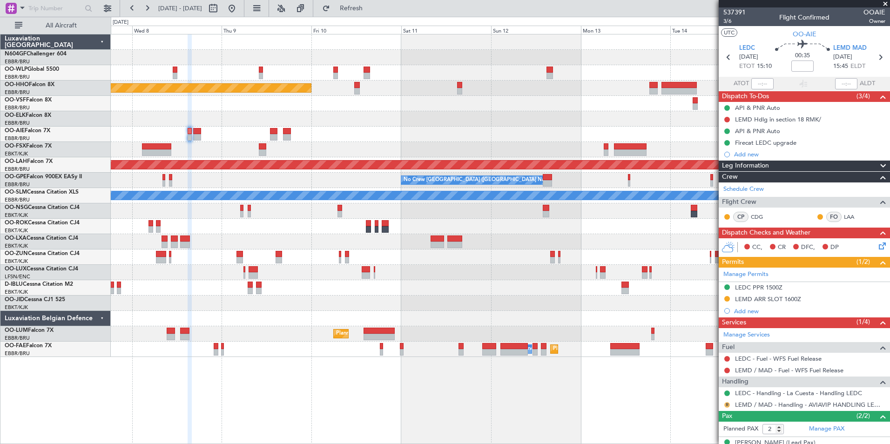
click at [725, 404] on button "R" at bounding box center [727, 405] width 6 height 6
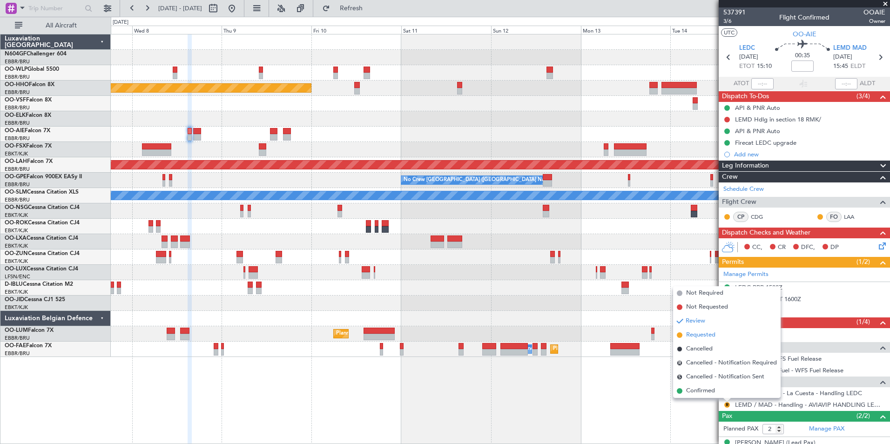
click at [703, 336] on span "Requested" at bounding box center [700, 334] width 29 height 9
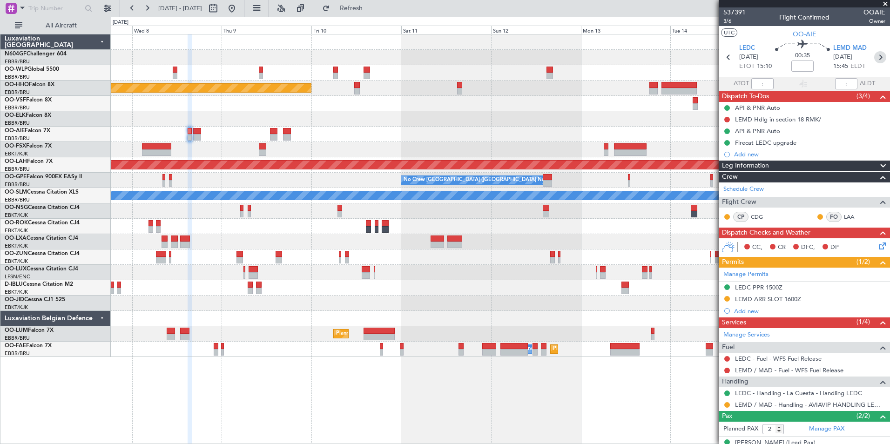
click at [875, 60] on icon at bounding box center [880, 57] width 12 height 12
type input "1"
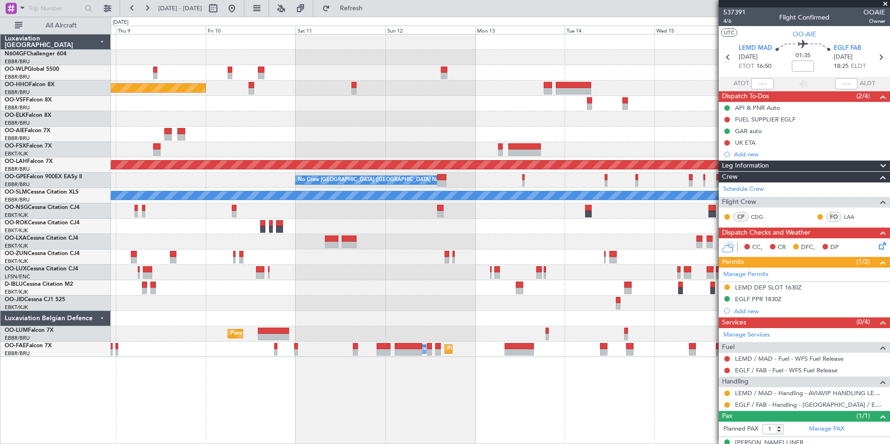
click at [343, 248] on div at bounding box center [500, 241] width 779 height 15
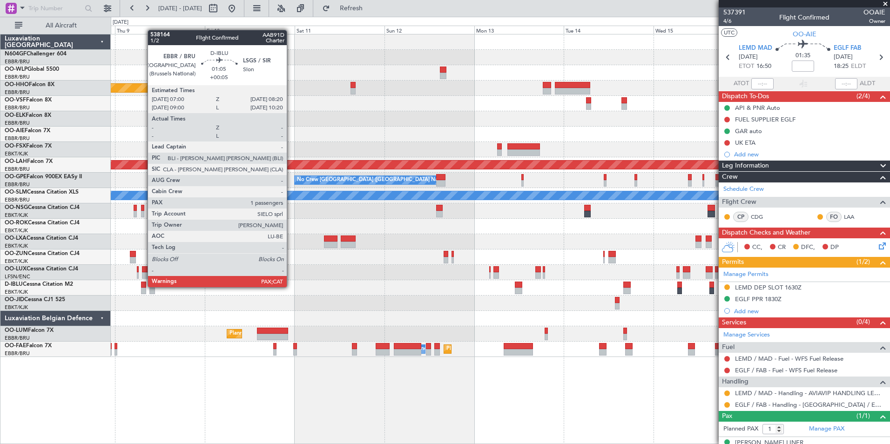
click at [143, 287] on div at bounding box center [143, 285] width 5 height 7
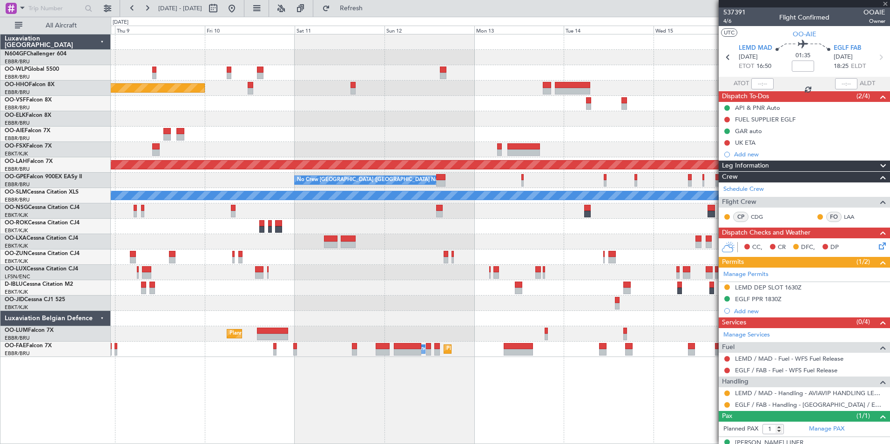
type input "+00:05"
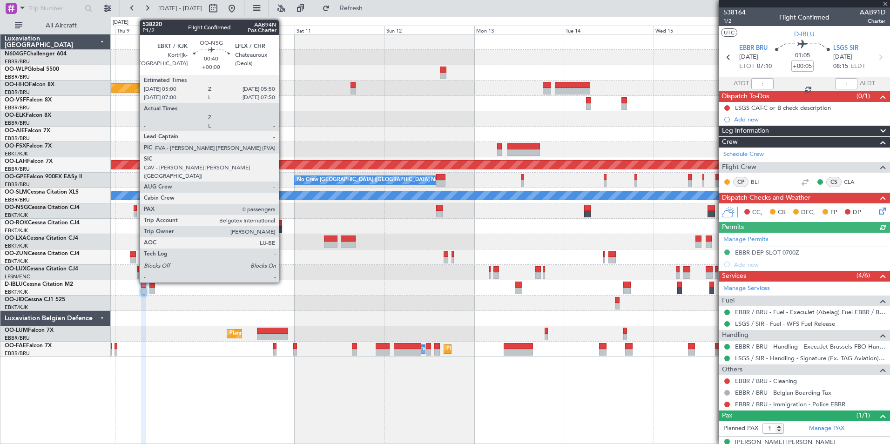
click at [135, 213] on div at bounding box center [135, 214] width 3 height 7
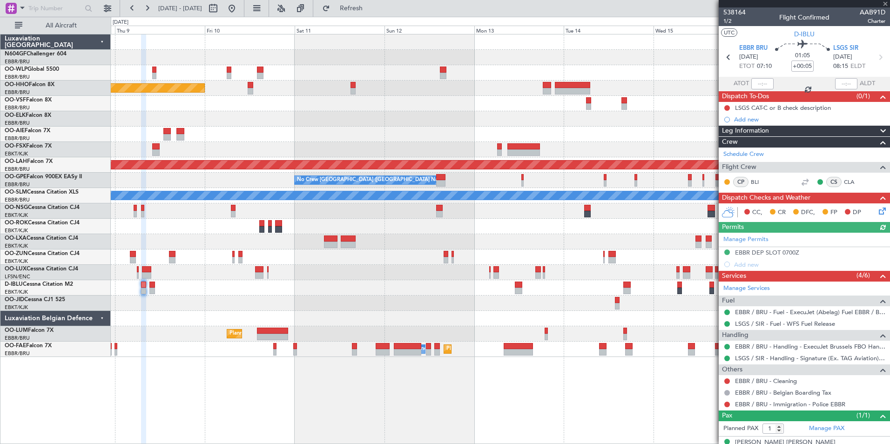
type input "0"
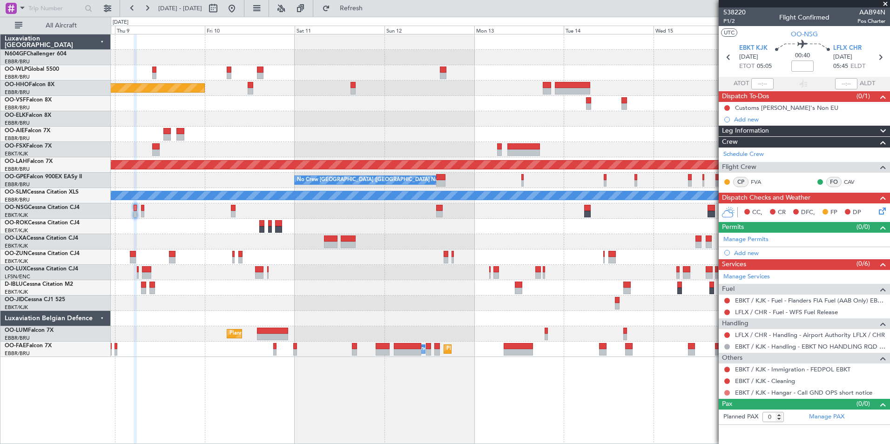
click at [727, 395] on mat-tooltip-component "Not Requested" at bounding box center [727, 407] width 53 height 25
click at [727, 393] on button at bounding box center [727, 393] width 6 height 6
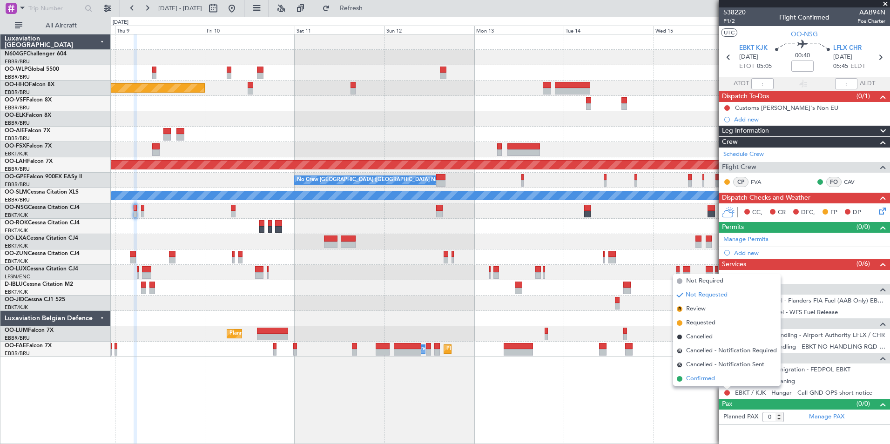
click at [714, 382] on span "Confirmed" at bounding box center [700, 378] width 29 height 9
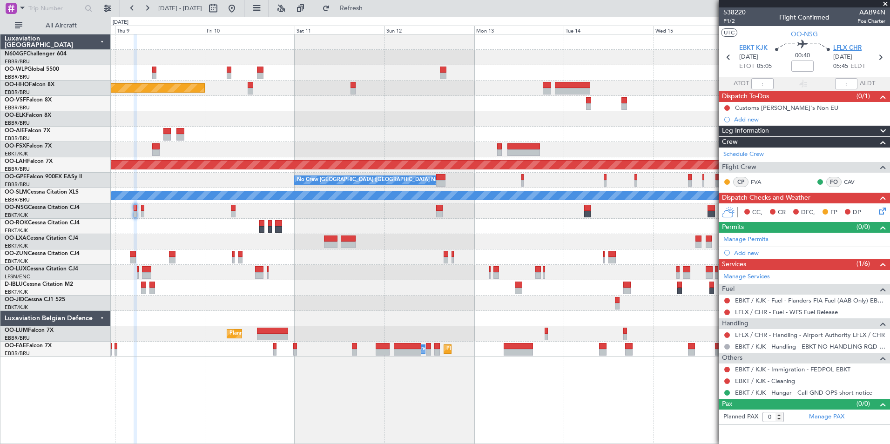
click at [858, 50] on span "LFLX CHR" at bounding box center [847, 48] width 28 height 9
click at [725, 104] on nimbus-traffic-light at bounding box center [726, 107] width 7 height 7
click at [728, 107] on button at bounding box center [727, 108] width 6 height 6
click at [728, 161] on span "Cancelled" at bounding box center [729, 162] width 27 height 9
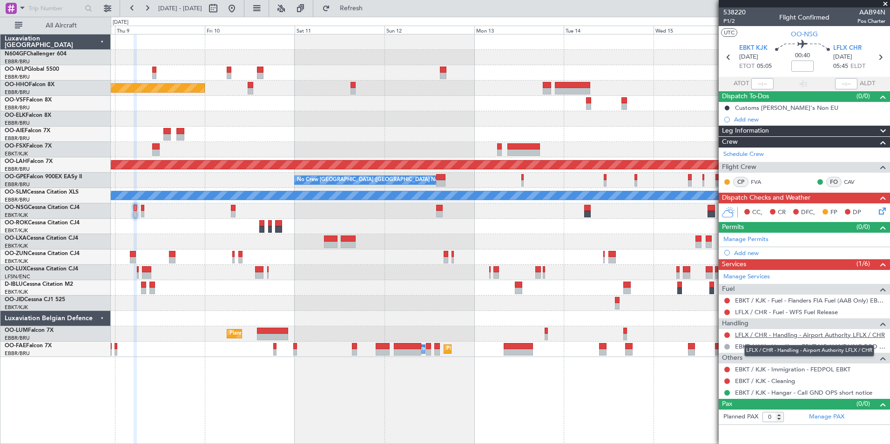
click at [766, 335] on link "LFLX / CHR - Handling - Airport Authority LFLX / CHR" at bounding box center [810, 335] width 150 height 8
click at [877, 59] on icon at bounding box center [880, 57] width 12 height 12
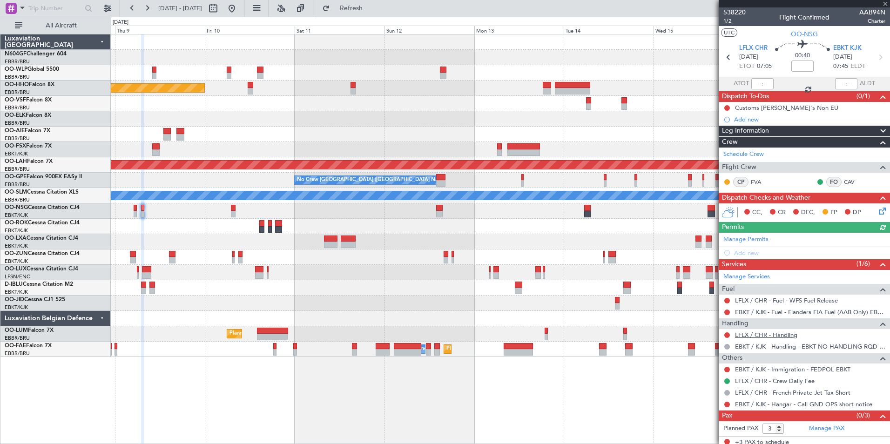
click at [769, 336] on link "LFLX / CHR - Handling" at bounding box center [766, 335] width 62 height 8
click at [371, 11] on span "Refresh" at bounding box center [351, 8] width 39 height 7
click at [728, 312] on button at bounding box center [727, 313] width 6 height 6
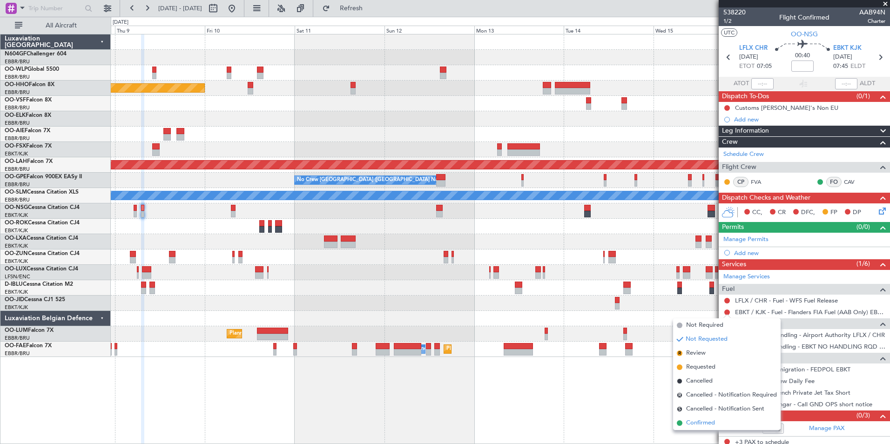
click at [707, 422] on span "Confirmed" at bounding box center [700, 422] width 29 height 9
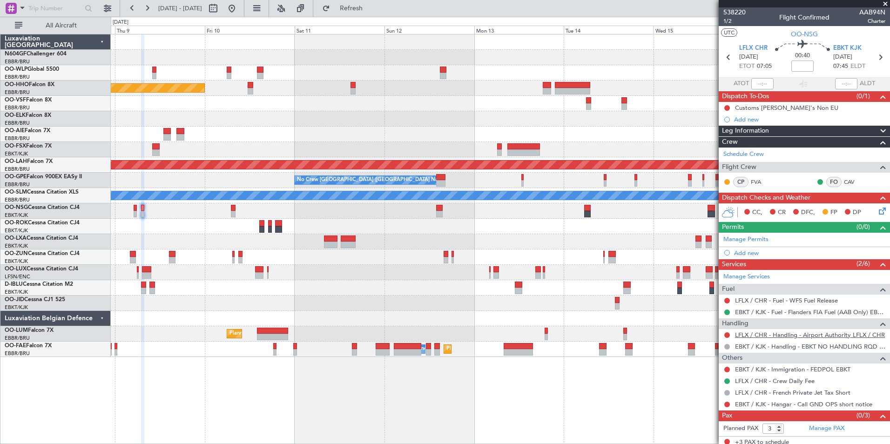
click at [782, 336] on link "LFLX / CHR - Handling - Airport Authority LFLX / CHR" at bounding box center [810, 335] width 150 height 8
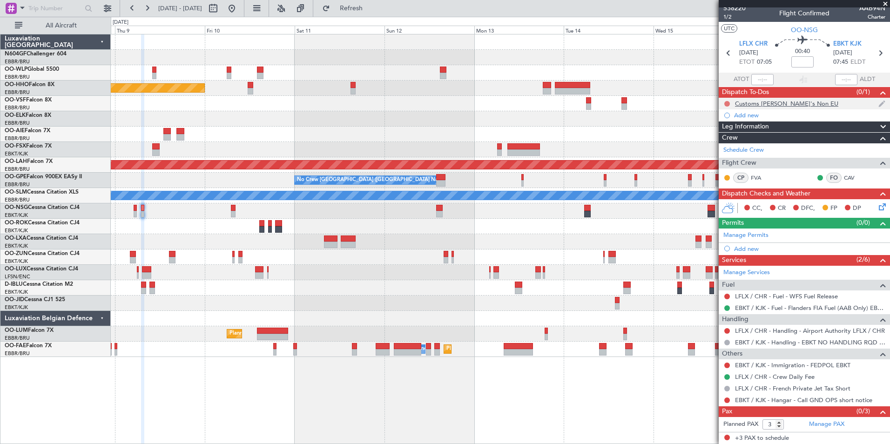
click at [727, 104] on button at bounding box center [727, 104] width 6 height 6
click at [729, 160] on span "Cancelled" at bounding box center [729, 158] width 27 height 9
click at [371, 6] on span "Refresh" at bounding box center [351, 8] width 39 height 7
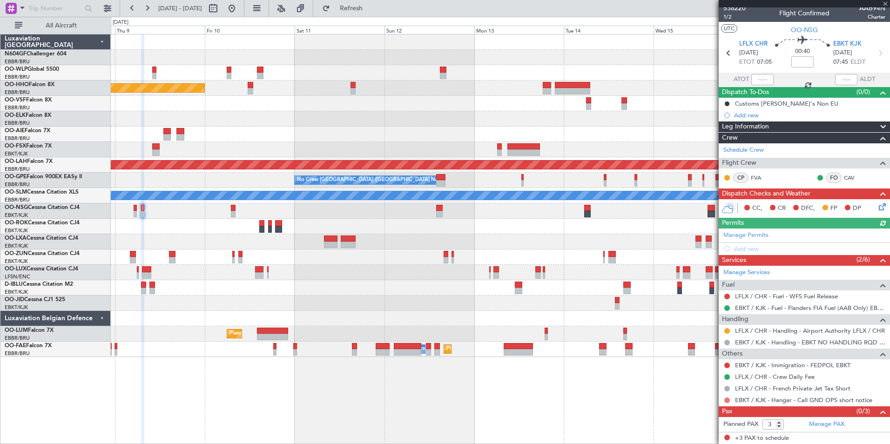
click at [725, 400] on button at bounding box center [727, 400] width 6 height 6
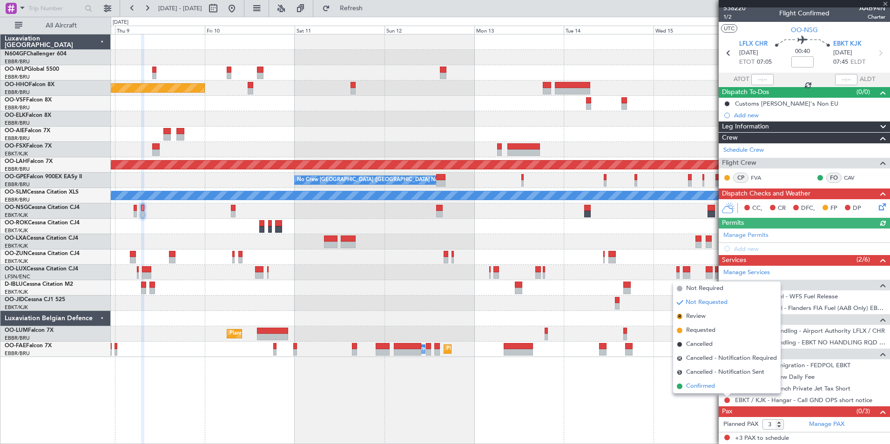
click at [703, 388] on span "Confirmed" at bounding box center [700, 386] width 29 height 9
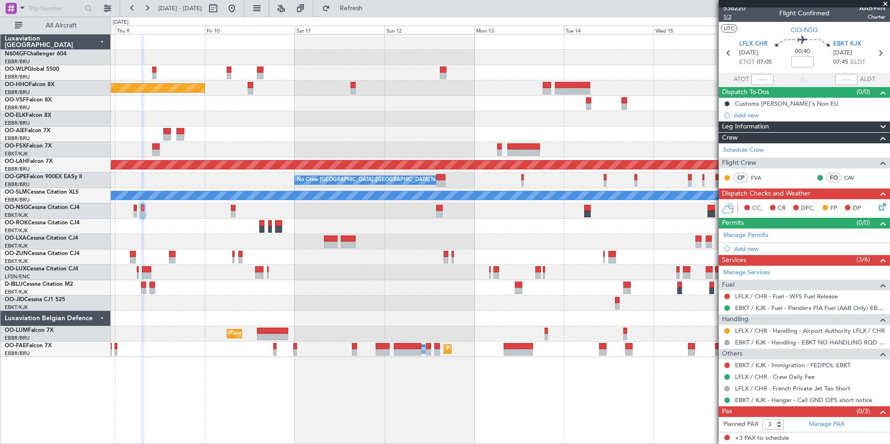
click at [729, 18] on span "1/2" at bounding box center [734, 17] width 22 height 8
click at [355, 9] on button "Refresh" at bounding box center [346, 8] width 56 height 15
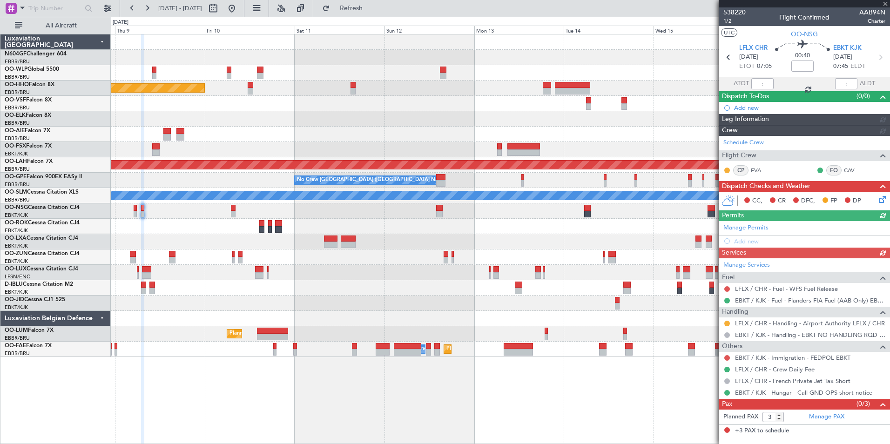
scroll to position [0, 0]
click at [882, 202] on icon at bounding box center [880, 197] width 7 height 7
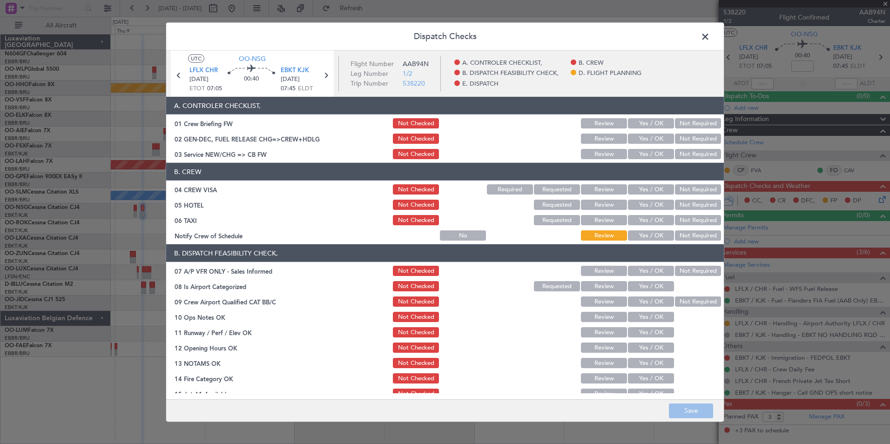
click at [633, 156] on button "Yes / OK" at bounding box center [651, 154] width 46 height 10
click at [696, 187] on button "Not Required" at bounding box center [698, 189] width 46 height 10
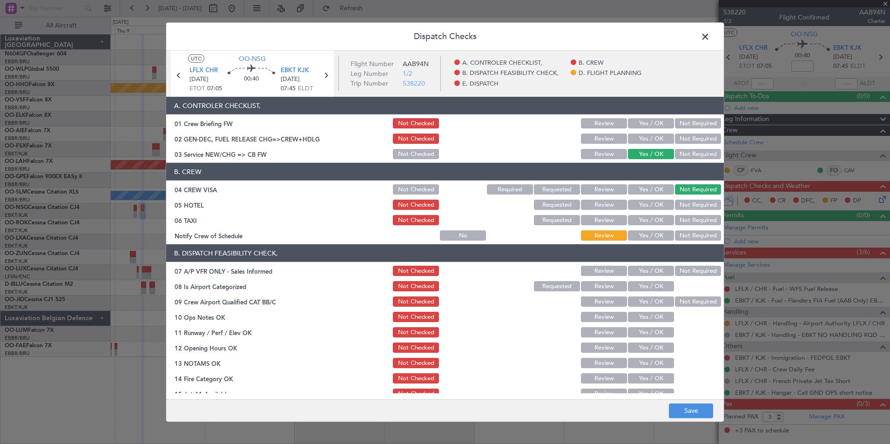
click at [692, 208] on button "Not Required" at bounding box center [698, 205] width 46 height 10
click at [682, 221] on button "Not Required" at bounding box center [698, 220] width 46 height 10
click at [655, 234] on button "Yes / OK" at bounding box center [651, 235] width 46 height 10
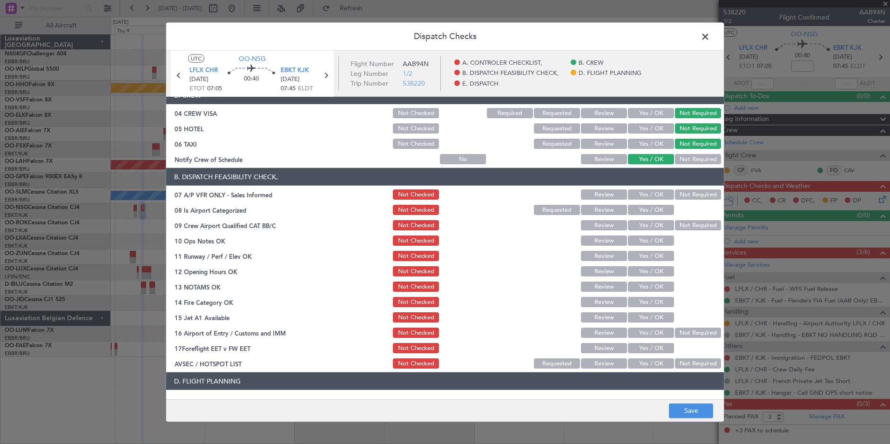
scroll to position [79, 0]
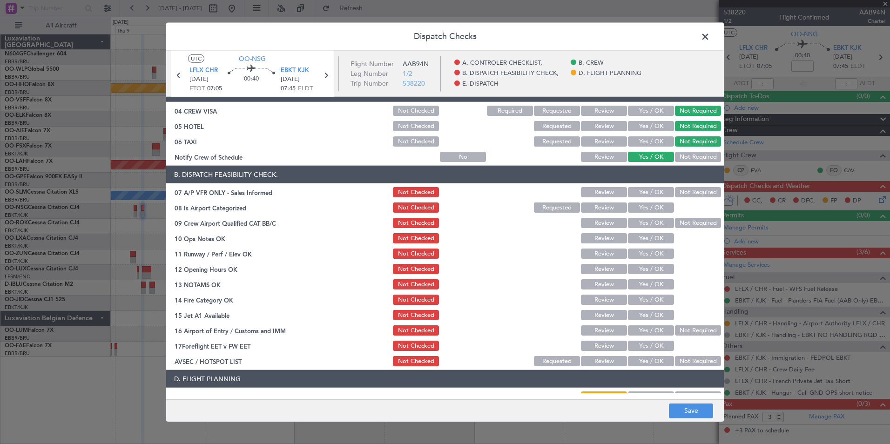
click at [685, 194] on button "Not Required" at bounding box center [698, 192] width 46 height 10
click at [653, 206] on button "Yes / OK" at bounding box center [651, 207] width 46 height 10
click at [657, 215] on section "B. DISPATCH FEASIBILITY CHECK, 07 A/P VFR ONLY - Sales Informed Not Checked Rev…" at bounding box center [445, 267] width 558 height 202
click at [658, 219] on button "Yes / OK" at bounding box center [651, 223] width 46 height 10
click at [656, 237] on button "Yes / OK" at bounding box center [651, 238] width 46 height 10
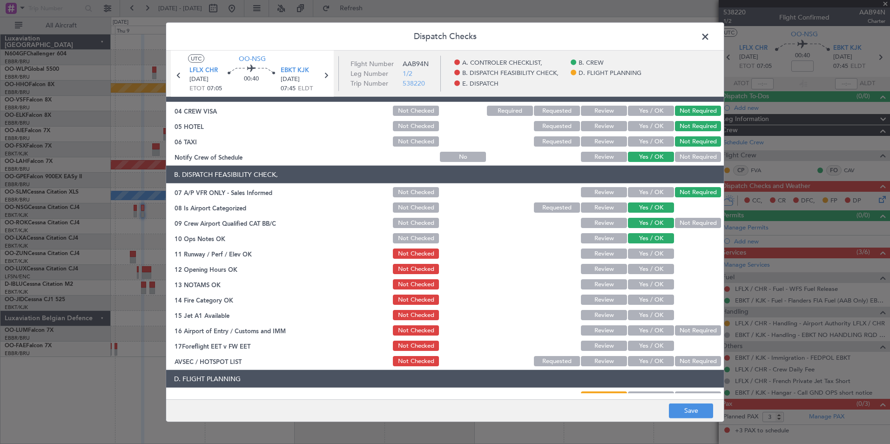
click at [656, 256] on button "Yes / OK" at bounding box center [651, 254] width 46 height 10
click at [656, 273] on button "Yes / OK" at bounding box center [651, 269] width 46 height 10
click at [656, 286] on button "Yes / OK" at bounding box center [651, 284] width 46 height 10
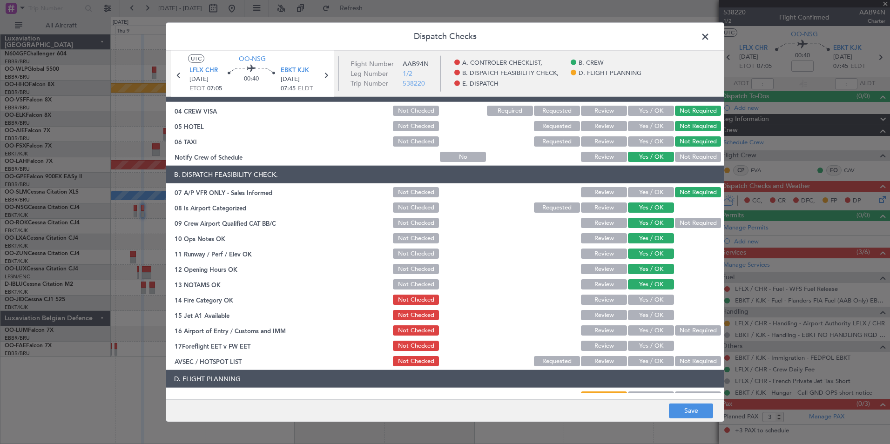
click at [659, 305] on div "Yes / OK" at bounding box center [649, 299] width 47 height 13
click at [659, 316] on button "Yes / OK" at bounding box center [651, 315] width 46 height 10
click at [655, 301] on button "Yes / OK" at bounding box center [651, 300] width 46 height 10
click at [682, 318] on div at bounding box center [696, 315] width 47 height 13
click at [688, 330] on button "Not Required" at bounding box center [698, 330] width 46 height 10
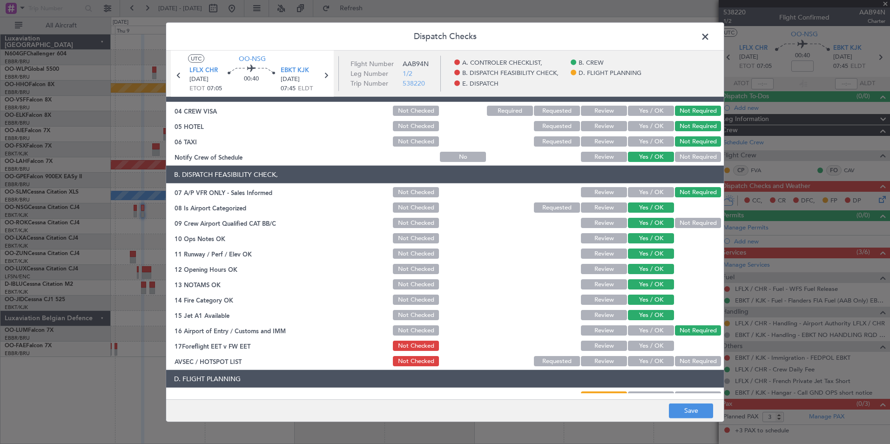
click at [660, 361] on button "Yes / OK" at bounding box center [651, 361] width 46 height 10
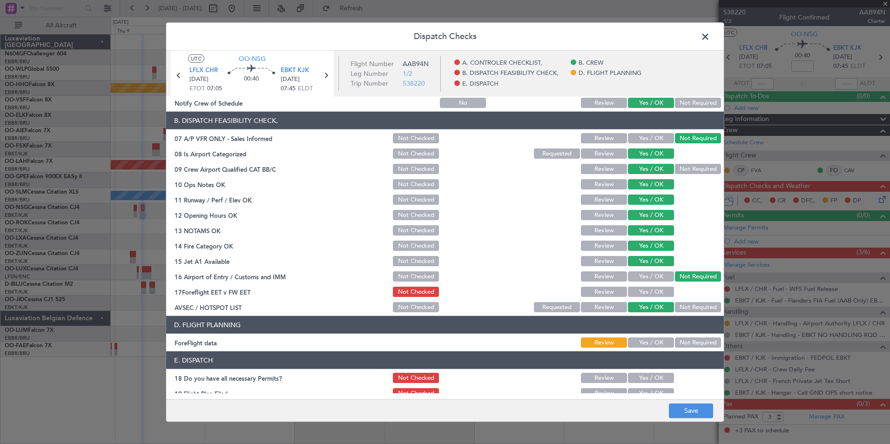
click at [677, 346] on button "Not Required" at bounding box center [698, 342] width 46 height 10
click at [686, 418] on button "Save" at bounding box center [691, 410] width 44 height 15
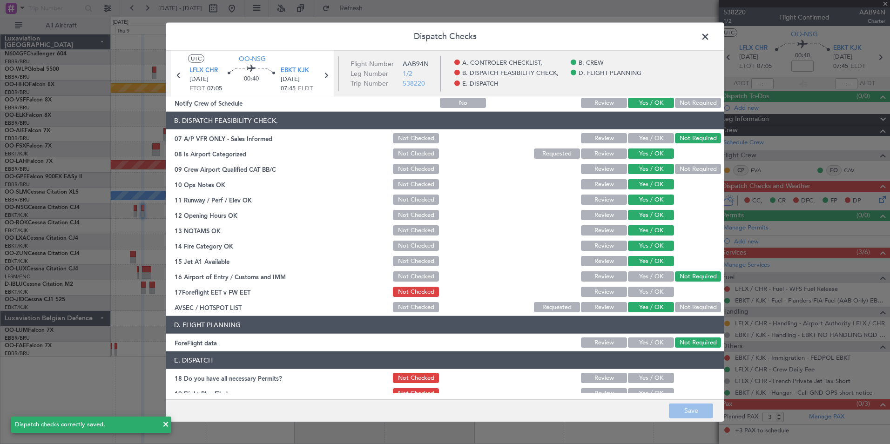
click at [710, 40] on span at bounding box center [710, 39] width 0 height 19
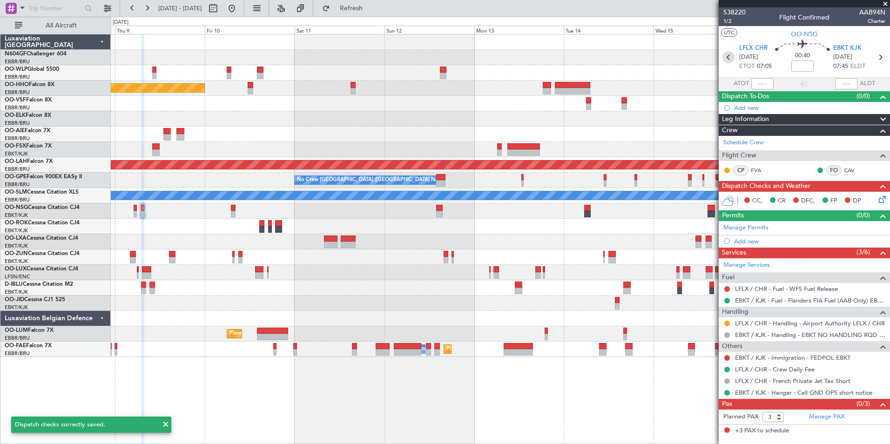
click at [733, 59] on icon at bounding box center [728, 57] width 12 height 12
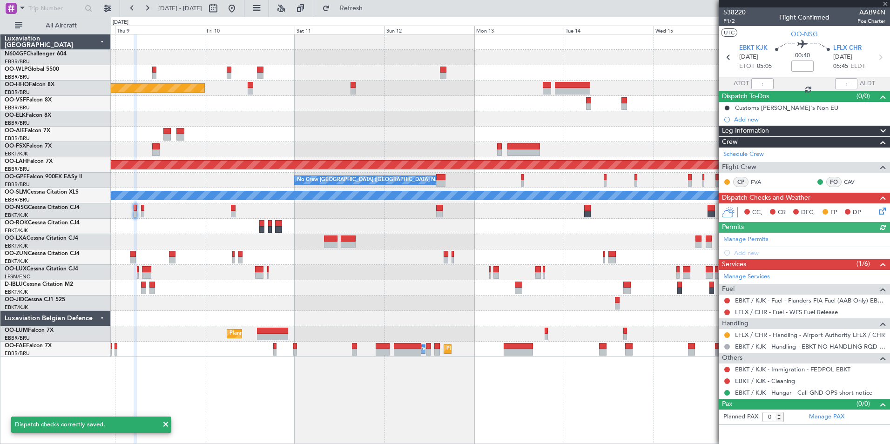
click at [882, 210] on icon at bounding box center [880, 209] width 7 height 7
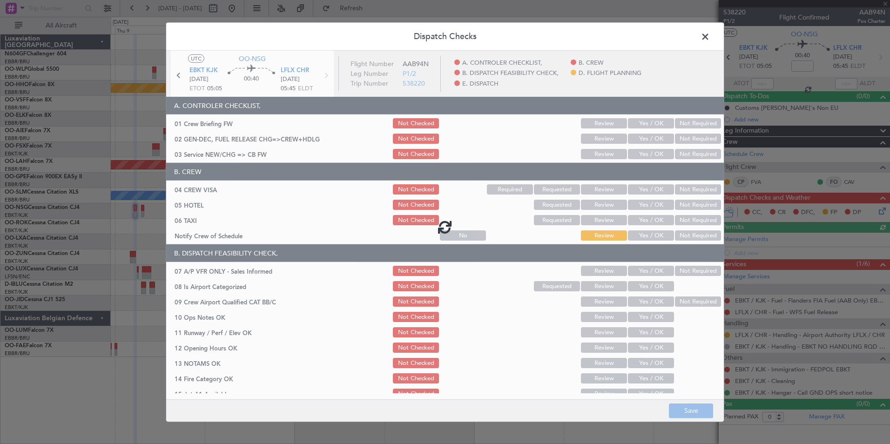
click at [646, 155] on div at bounding box center [445, 227] width 558 height 352
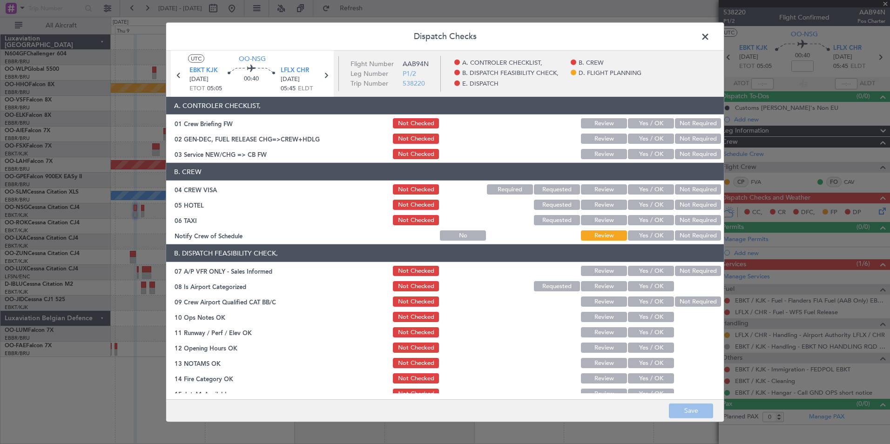
click at [648, 152] on button "Yes / OK" at bounding box center [651, 154] width 46 height 10
click at [685, 189] on button "Not Required" at bounding box center [698, 189] width 46 height 10
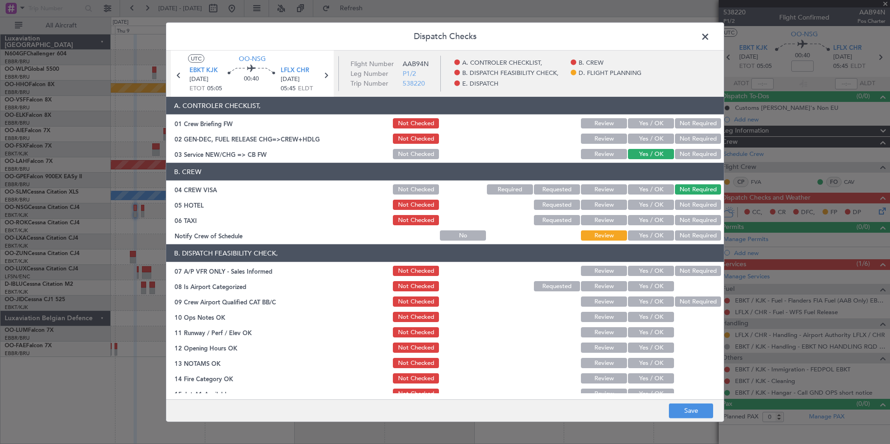
click at [687, 196] on section "B. CREW 04 CREW VISA Not Checked Required Requested Review Yes / OK Not Require…" at bounding box center [445, 202] width 558 height 79
click at [689, 203] on button "Not Required" at bounding box center [698, 205] width 46 height 10
click at [691, 217] on button "Not Required" at bounding box center [698, 220] width 46 height 10
click at [666, 232] on button "Yes / OK" at bounding box center [651, 235] width 46 height 10
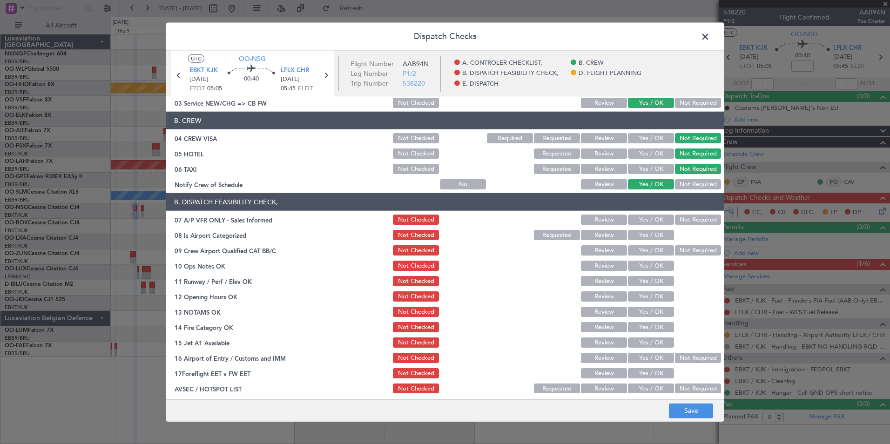
scroll to position [52, 0]
click at [688, 215] on button "Not Required" at bounding box center [698, 219] width 46 height 10
click at [635, 236] on button "Yes / OK" at bounding box center [651, 234] width 46 height 10
click at [701, 252] on button "Not Required" at bounding box center [698, 250] width 46 height 10
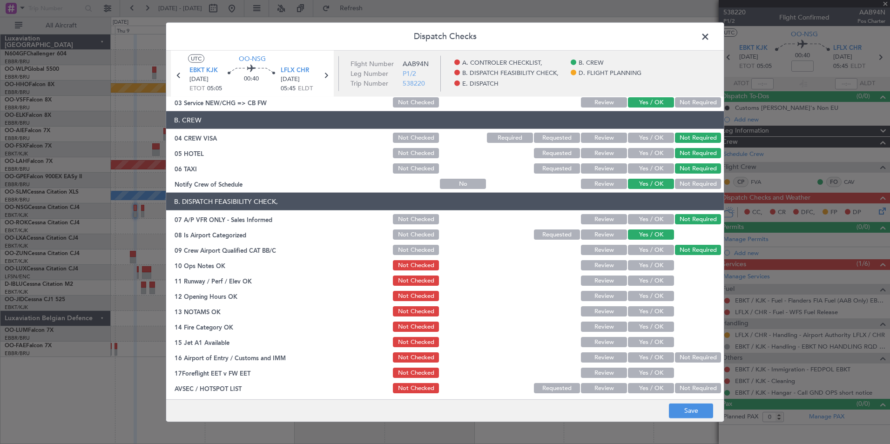
click at [663, 263] on button "Yes / OK" at bounding box center [651, 265] width 46 height 10
click at [659, 276] on button "Yes / OK" at bounding box center [651, 281] width 46 height 10
click at [658, 288] on section "B. DISPATCH FEASIBILITY CHECK, 07 A/P VFR ONLY - Sales Informed Not Checked Rev…" at bounding box center [445, 294] width 558 height 202
click at [658, 302] on div "Yes / OK" at bounding box center [649, 295] width 47 height 13
click at [650, 236] on button "Yes / OK" at bounding box center [651, 234] width 46 height 10
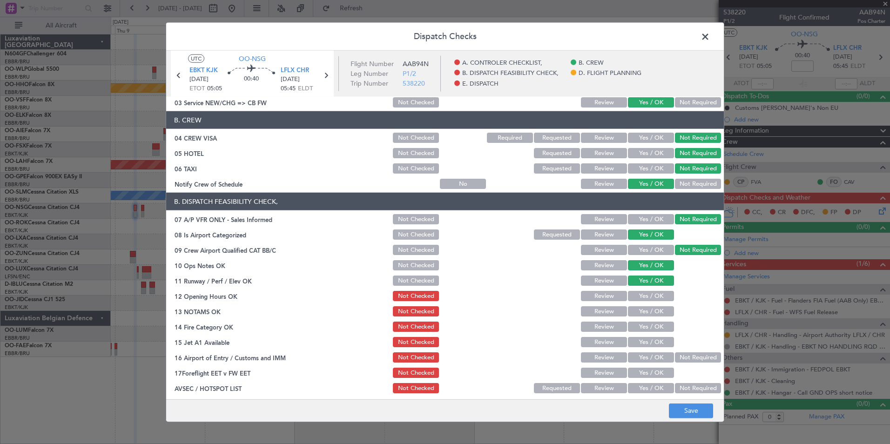
click at [652, 246] on button "Yes / OK" at bounding box center [651, 250] width 46 height 10
click at [654, 292] on button "Yes / OK" at bounding box center [651, 296] width 46 height 10
click at [656, 303] on section "B. DISPATCH FEASIBILITY CHECK, 07 A/P VFR ONLY - Sales Informed Not Checked Rev…" at bounding box center [445, 294] width 558 height 202
click at [658, 310] on button "Yes / OK" at bounding box center [651, 311] width 46 height 10
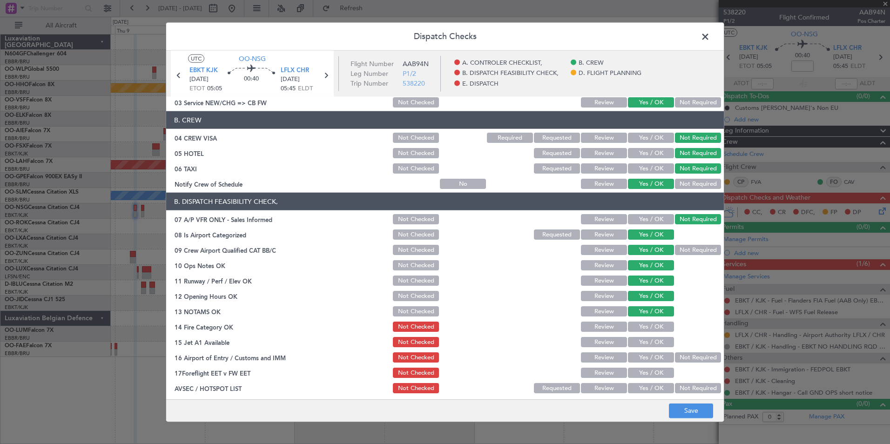
click at [660, 321] on div "Yes / OK" at bounding box center [649, 326] width 47 height 13
click at [661, 332] on div "Yes / OK" at bounding box center [649, 326] width 47 height 13
click at [660, 327] on button "Yes / OK" at bounding box center [651, 327] width 46 height 10
click at [663, 341] on button "Yes / OK" at bounding box center [651, 342] width 46 height 10
click at [690, 361] on button "Not Required" at bounding box center [698, 357] width 46 height 10
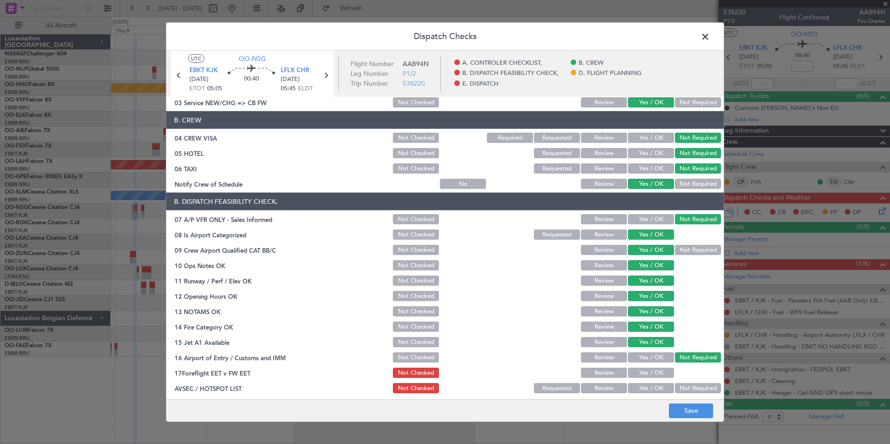
click at [654, 384] on button "Yes / OK" at bounding box center [651, 388] width 46 height 10
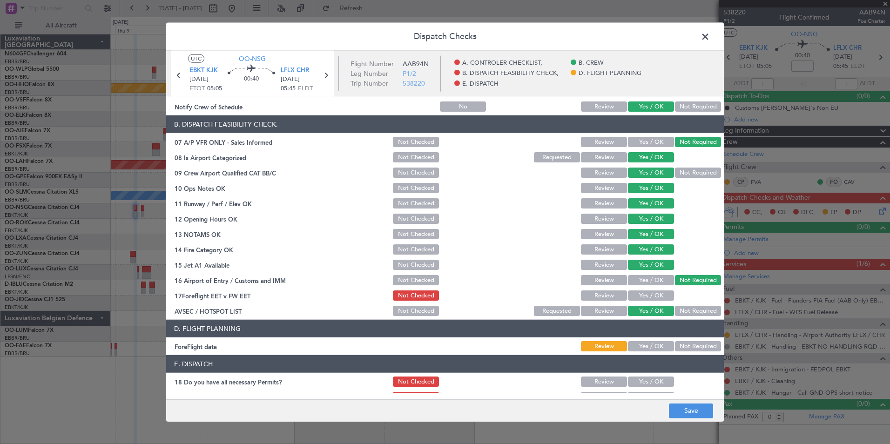
scroll to position [130, 0]
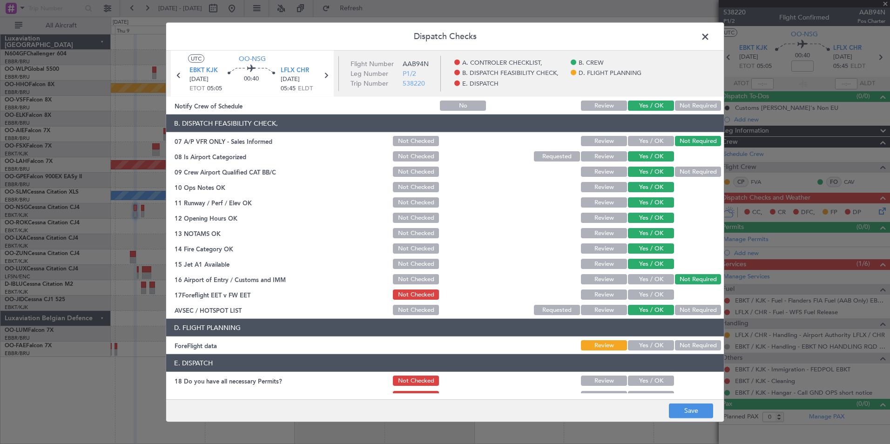
click at [687, 349] on button "Not Required" at bounding box center [698, 345] width 46 height 10
click at [703, 422] on div "Dispatch Checks UTC OO-NSG EBKT KJK 09/10/2025 ETOT 05:05 00:40 LFLX CHR 09/10/…" at bounding box center [445, 222] width 559 height 400
click at [705, 413] on button "Save" at bounding box center [691, 410] width 44 height 15
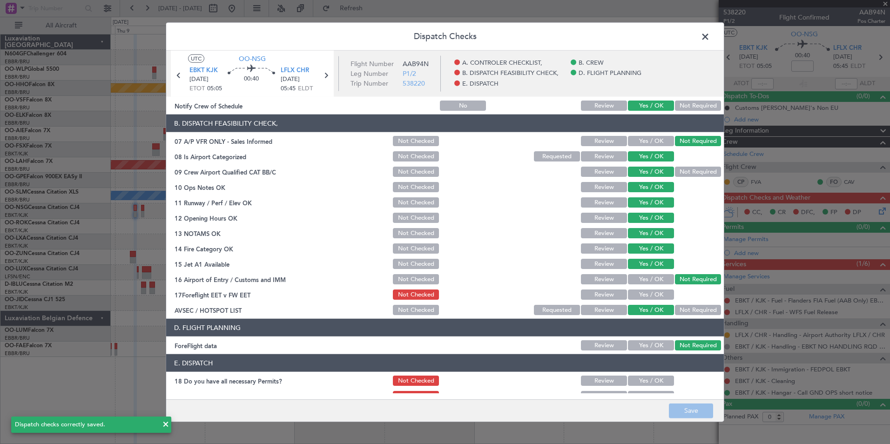
scroll to position [172, 0]
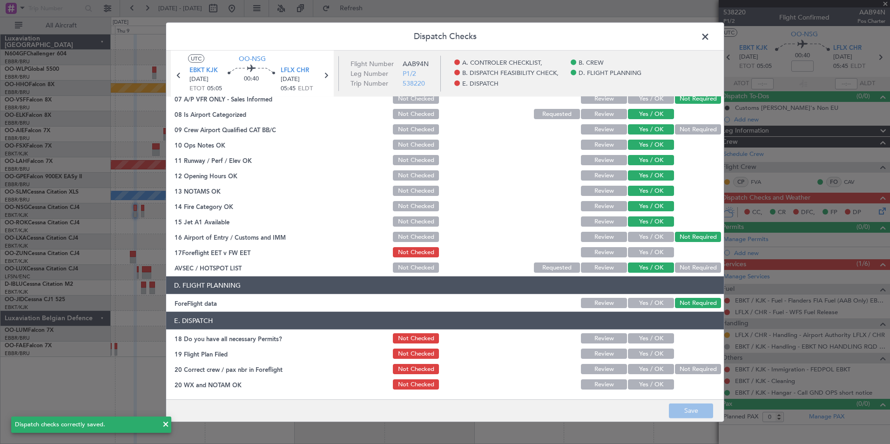
click at [710, 41] on span at bounding box center [710, 39] width 0 height 19
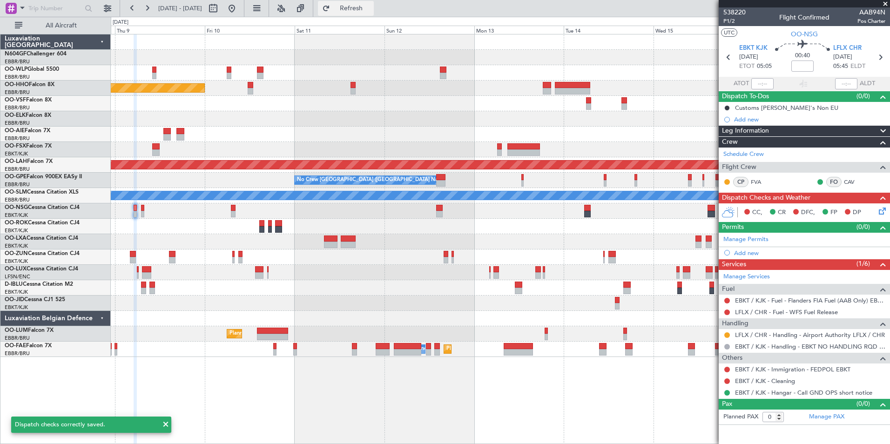
click at [371, 11] on span "Refresh" at bounding box center [351, 8] width 39 height 7
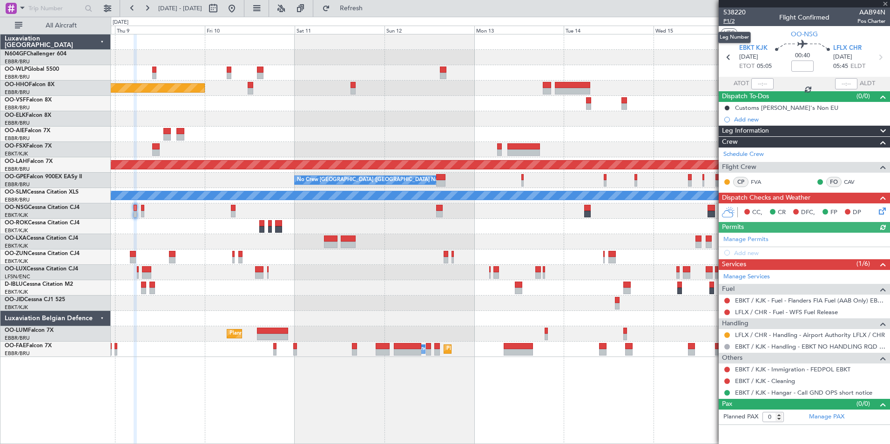
click at [732, 23] on span "P1/2" at bounding box center [734, 21] width 22 height 8
click at [374, 13] on button "Refresh" at bounding box center [346, 8] width 56 height 15
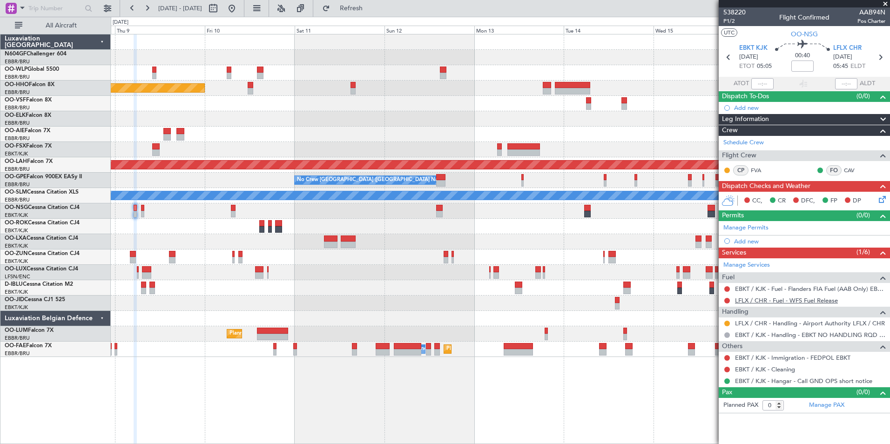
click at [771, 303] on link "LFLX / CHR - Fuel - WFS Fuel Release" at bounding box center [786, 300] width 103 height 8
click at [370, 7] on span "Refresh" at bounding box center [351, 8] width 39 height 7
click at [727, 369] on button at bounding box center [727, 370] width 6 height 6
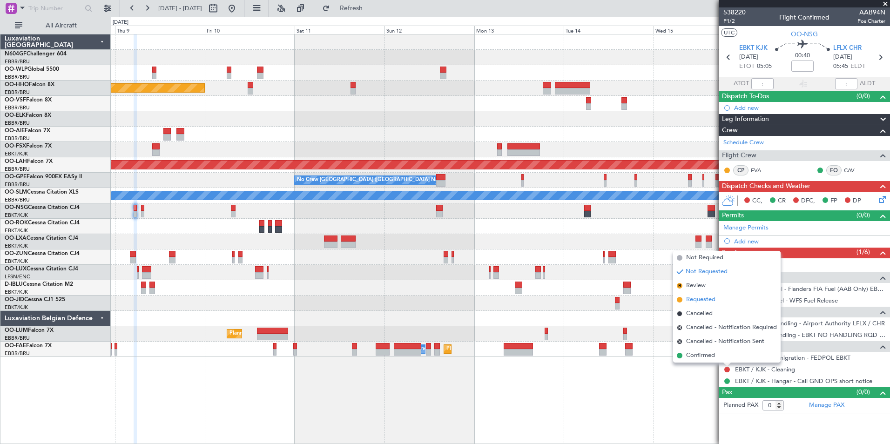
click at [704, 298] on span "Requested" at bounding box center [700, 299] width 29 height 9
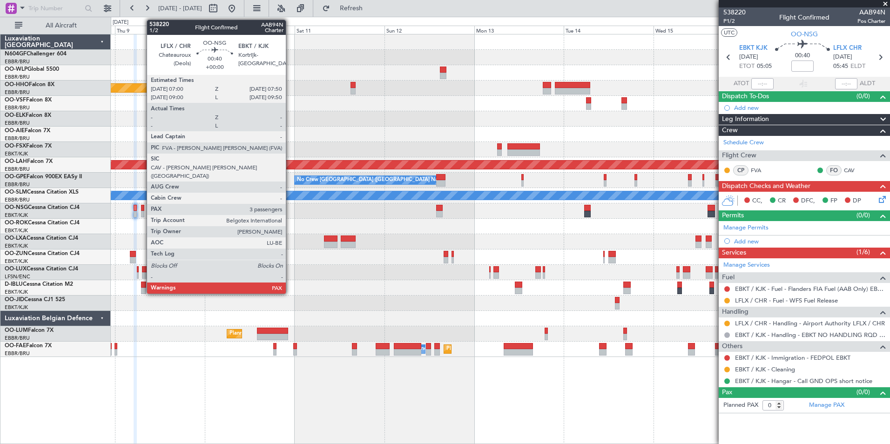
click at [142, 211] on div at bounding box center [142, 214] width 3 height 7
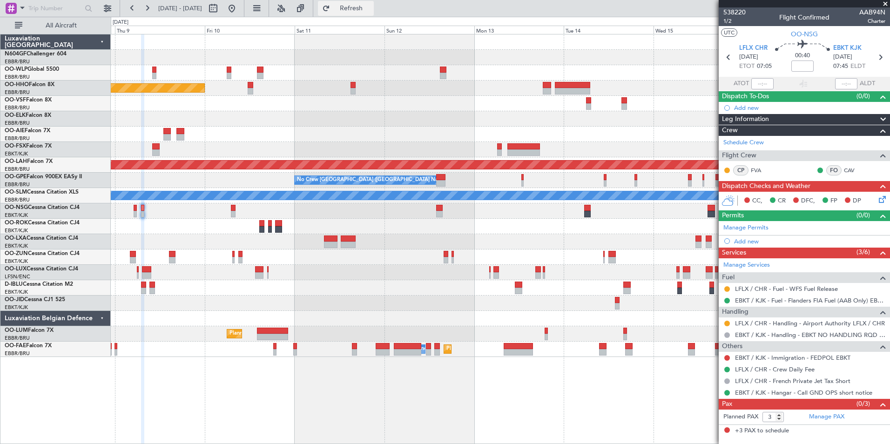
click at [374, 13] on button "Refresh" at bounding box center [346, 8] width 56 height 15
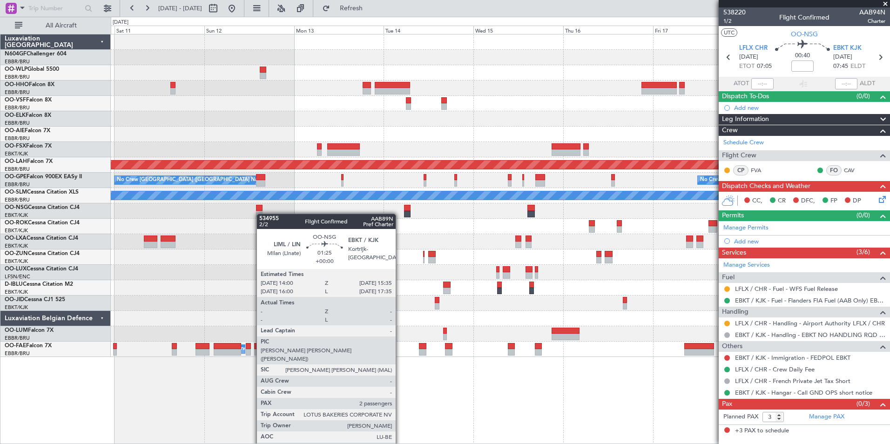
click at [259, 213] on div "- - EBLG 19:00 Z FIMP 06:10 Z - - LROP 21:15 Z RJTT 08:30 Z Planned Maint Genev…" at bounding box center [500, 195] width 779 height 323
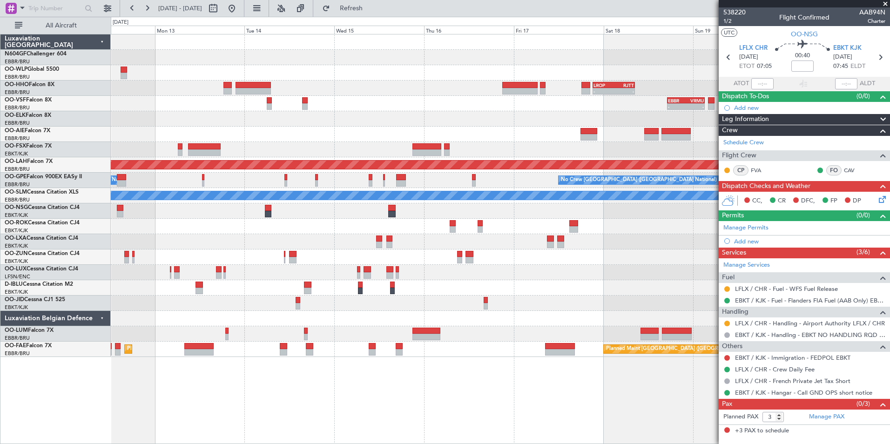
click at [328, 250] on div "- - EBLG 19:00 Z FIMP 06:10 Z - - LROP 21:15 Z RJTT 08:30 Z EBBR 17:05 Z VRMU 0…" at bounding box center [500, 195] width 779 height 323
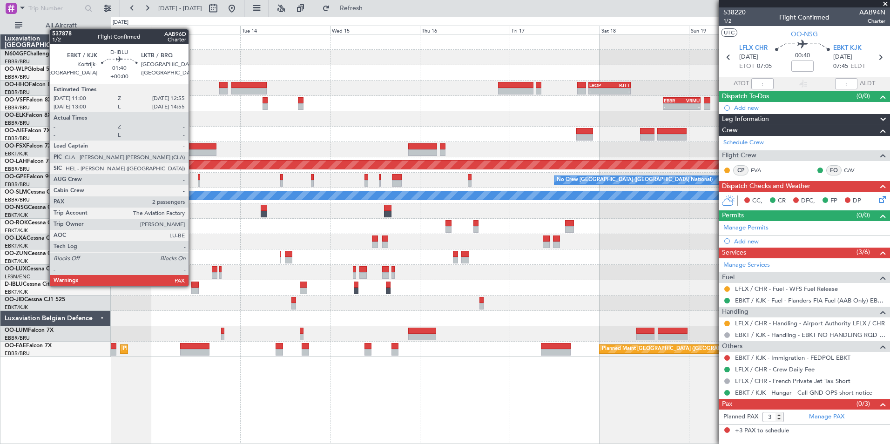
click at [193, 285] on div at bounding box center [194, 285] width 7 height 7
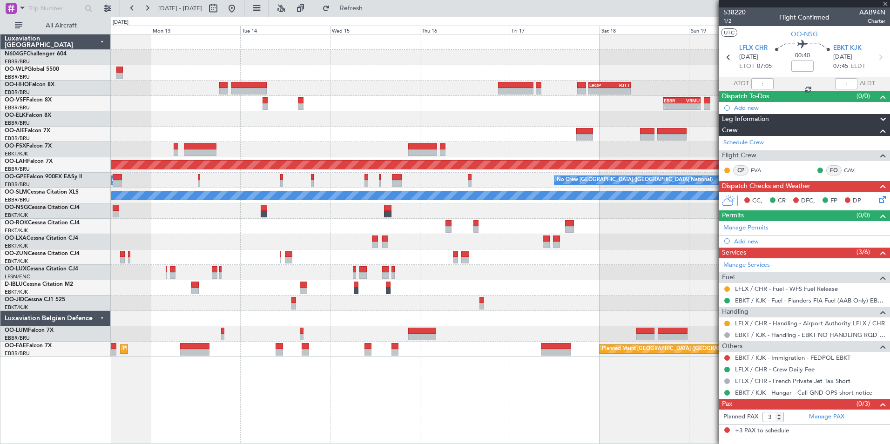
type input "2"
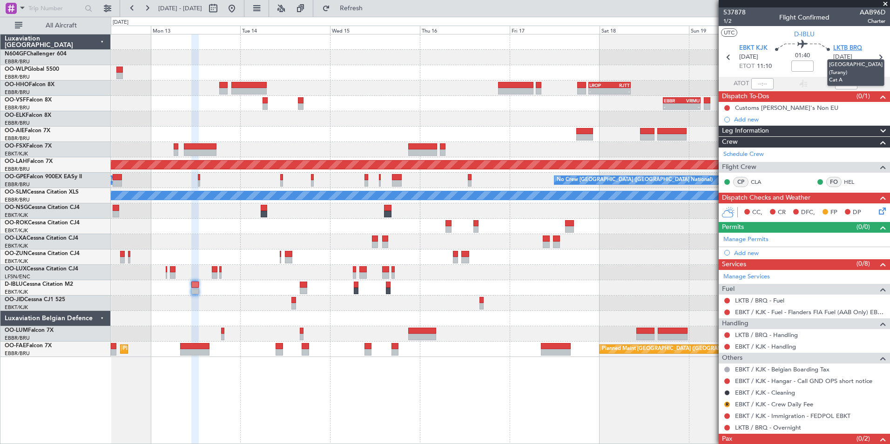
click at [843, 48] on span "LKTB BRQ" at bounding box center [847, 48] width 29 height 9
click at [361, 8] on button "Refresh" at bounding box center [346, 8] width 56 height 15
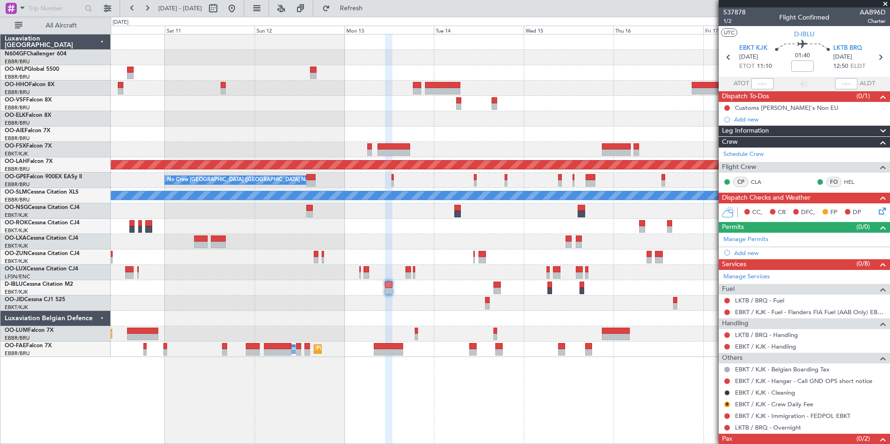
click at [405, 264] on div "- - LROP 21:15 Z RJTT 08:30 Z Planned Maint Geneva (Cointrin) - - EBBR 17:05 Z …" at bounding box center [500, 195] width 779 height 323
click at [450, 267] on div "- - LROP 21:15 Z RJTT 08:30 Z Planned Maint Geneva (Cointrin) - - EBBR 17:05 Z …" at bounding box center [500, 195] width 779 height 323
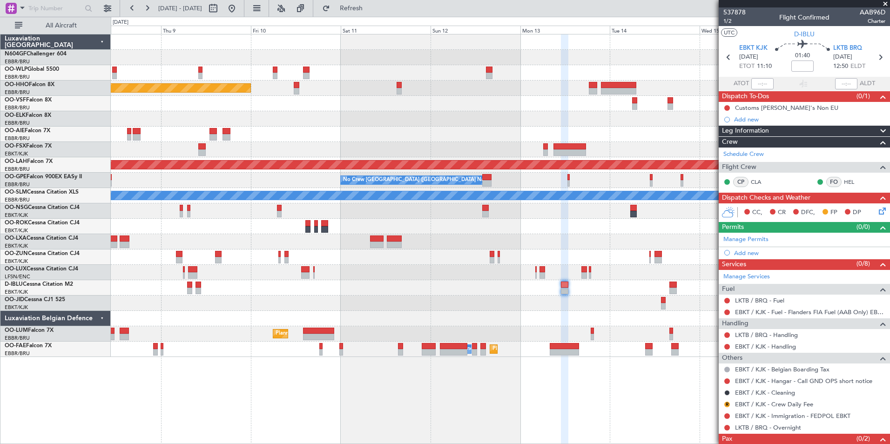
click at [388, 209] on div "Planned Maint Geneva (Cointrin) - - LROP 21:15 Z RJTT 08:30 Z EBBR 17:05 Z VRMU…" at bounding box center [500, 195] width 779 height 323
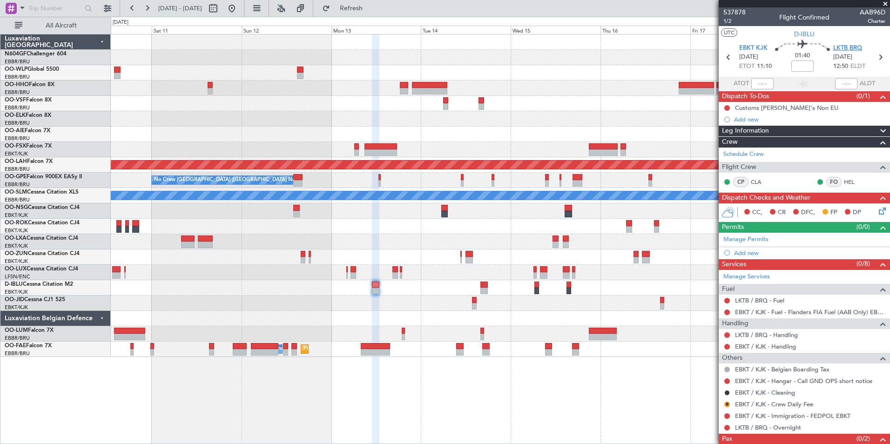
click at [855, 48] on span "LKTB BRQ" at bounding box center [847, 48] width 29 height 9
click at [456, 218] on div at bounding box center [500, 210] width 779 height 15
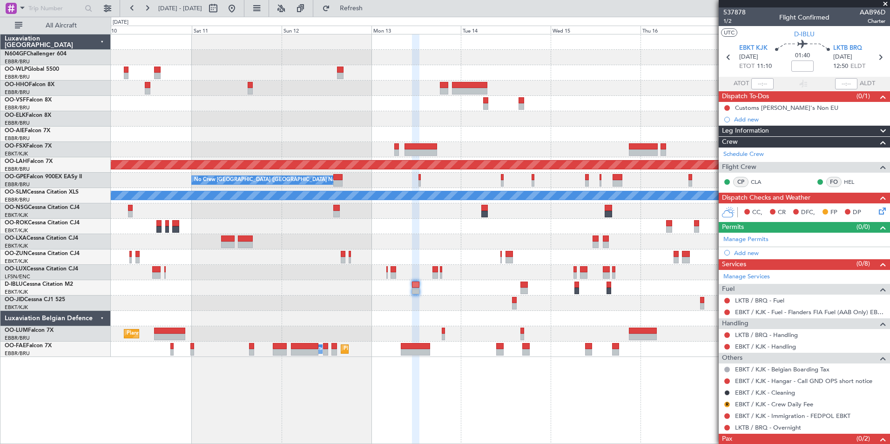
click at [471, 195] on div "- - LROP 21:15 Z RJTT 08:30 Z Planned Maint Geneva (Cointrin) EBBR 17:05 Z VRMU…" at bounding box center [500, 195] width 779 height 323
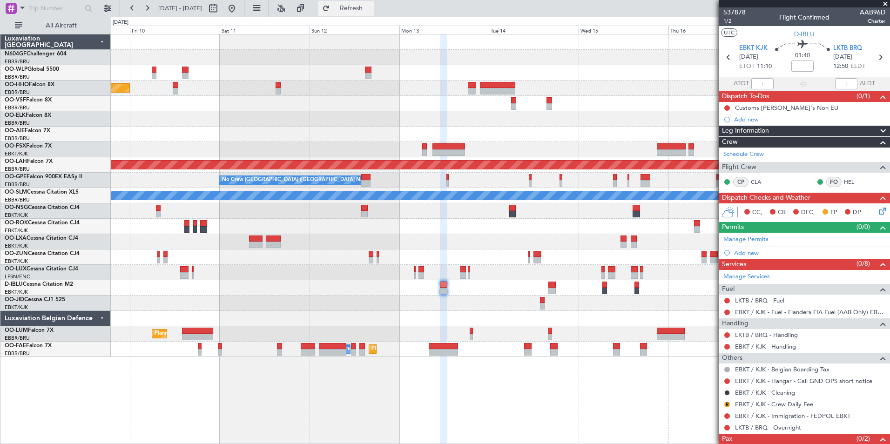
click at [373, 15] on button "Refresh" at bounding box center [346, 8] width 56 height 15
click at [239, 10] on button at bounding box center [231, 8] width 15 height 15
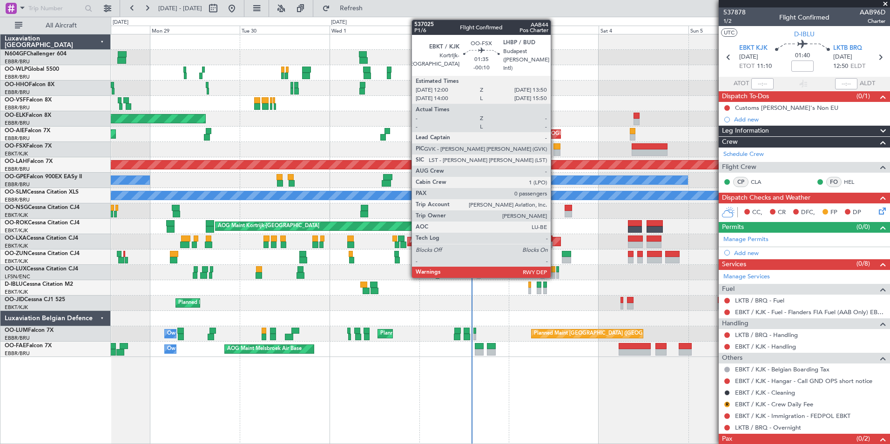
click at [555, 145] on div at bounding box center [556, 146] width 7 height 7
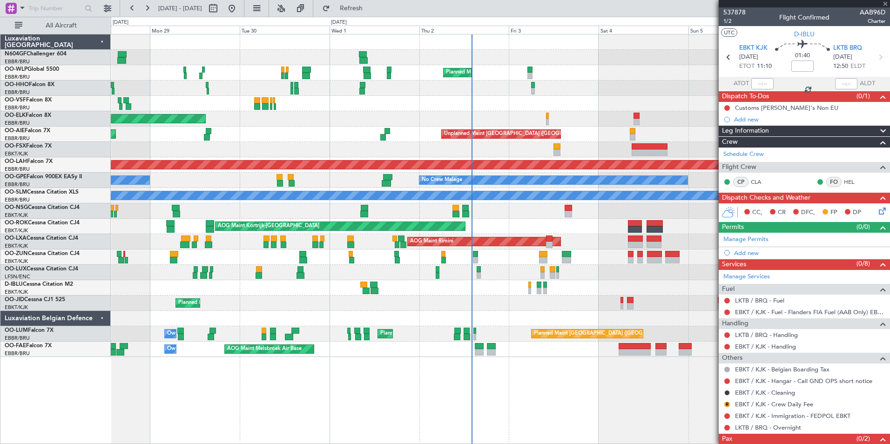
type input "-00:10"
type input "0"
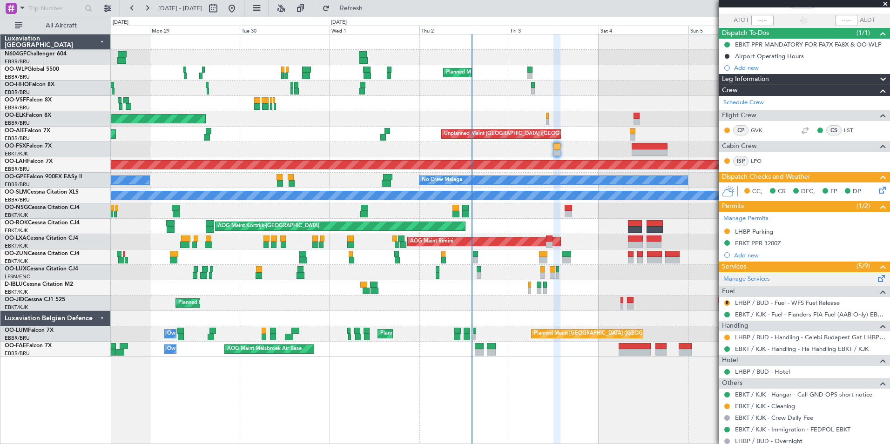
scroll to position [64, 0]
click at [532, 214] on div "Planned Maint [GEOGRAPHIC_DATA] ([GEOGRAPHIC_DATA])" at bounding box center [500, 210] width 779 height 15
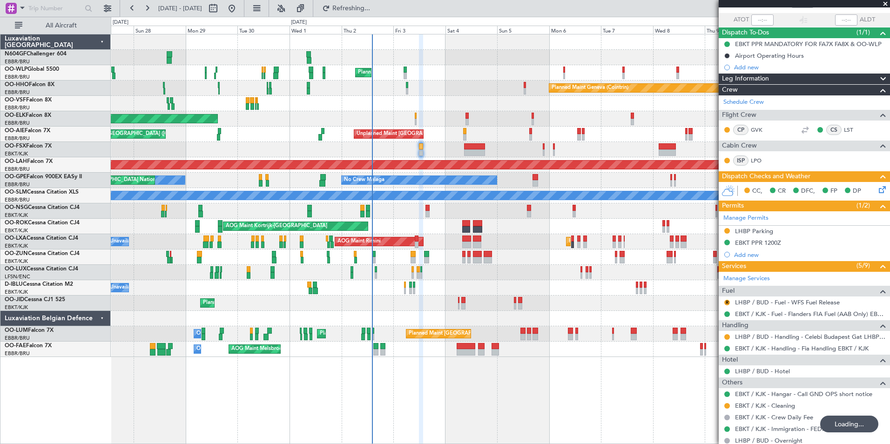
click at [518, 289] on div "A/C Unavailable Kortrijk-Wevelgem A/C Unavailable Brussels (Brussels National) …" at bounding box center [500, 287] width 779 height 15
click at [369, 251] on div "Planned Maint Milan (Linate) Planned Maint Geneva (Cointrin) Planned Maint Gene…" at bounding box center [500, 195] width 779 height 323
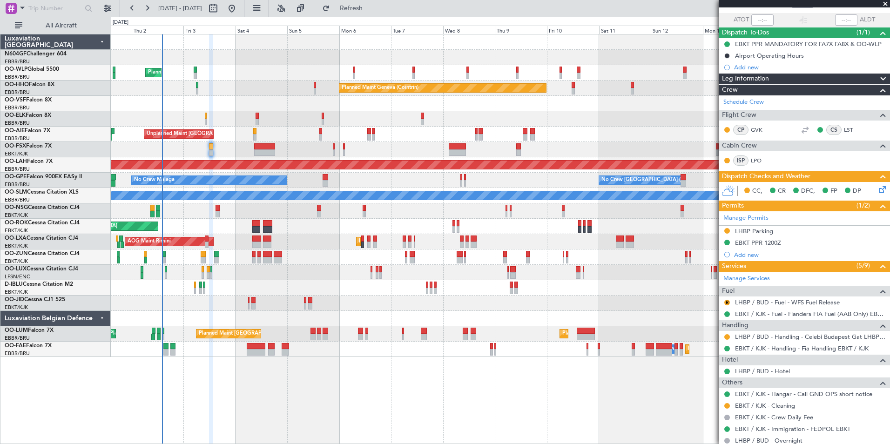
click at [316, 244] on div "Planned Maint Milan (Linate) Planned Maint Geneva (Cointrin) Planned Maint Kort…" at bounding box center [500, 195] width 779 height 323
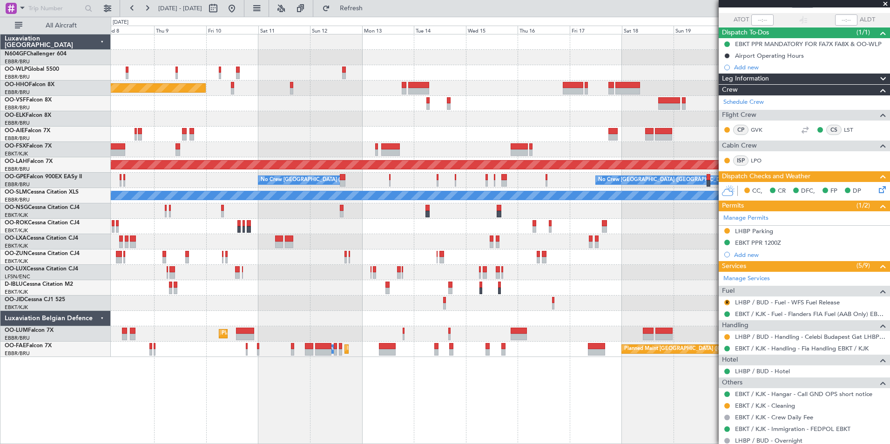
click at [285, 217] on div "Planned Maint Geneva (Cointrin) Planned Maint Alton-st Louis (St Louis Regl) No…" at bounding box center [500, 195] width 779 height 323
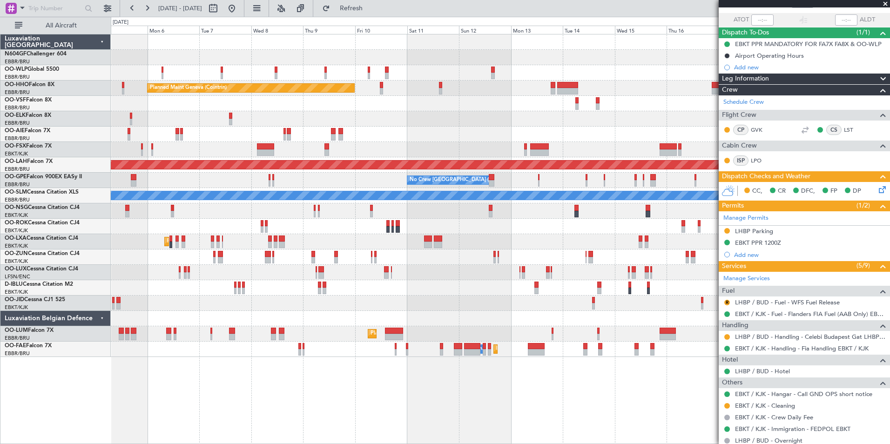
click at [498, 294] on div "Planned Maint Milan (Linate) Planned Maint Geneva (Cointrin) Unplanned Maint Lo…" at bounding box center [500, 195] width 779 height 323
click at [223, 257] on div "Planned Maint Milan (Linate) Planned Maint Geneva (Cointrin) Unplanned Maint Lo…" at bounding box center [500, 195] width 779 height 323
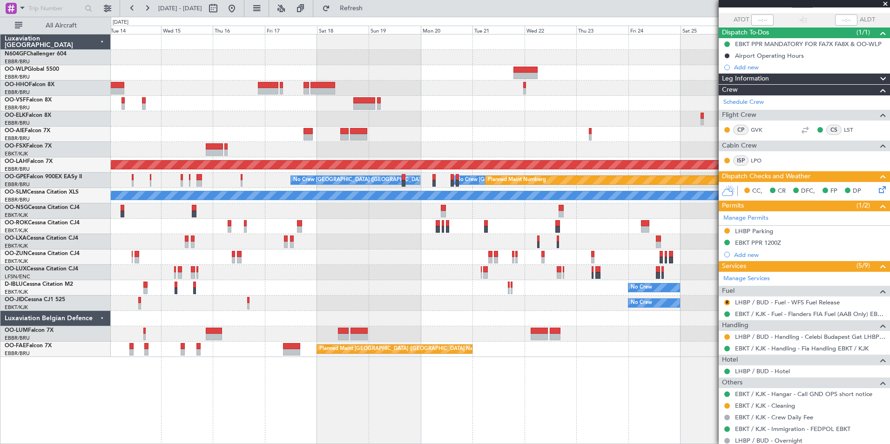
click at [225, 227] on div "Planned Maint Alton-st Louis (St Louis Regl) No Crew Brussels (Brussels Nationa…" at bounding box center [500, 195] width 779 height 323
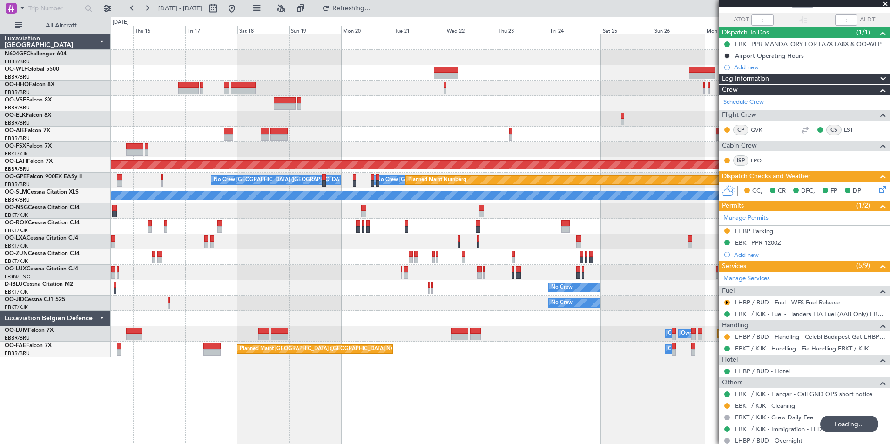
click at [319, 242] on div at bounding box center [500, 241] width 779 height 15
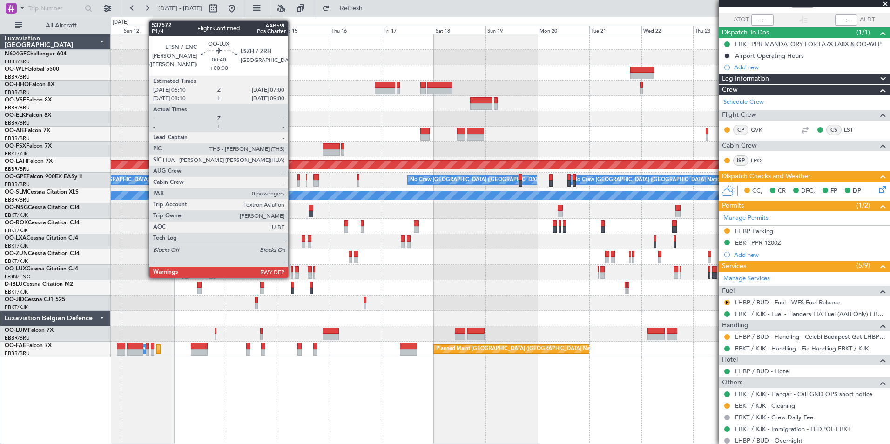
click at [292, 277] on div at bounding box center [292, 275] width 2 height 7
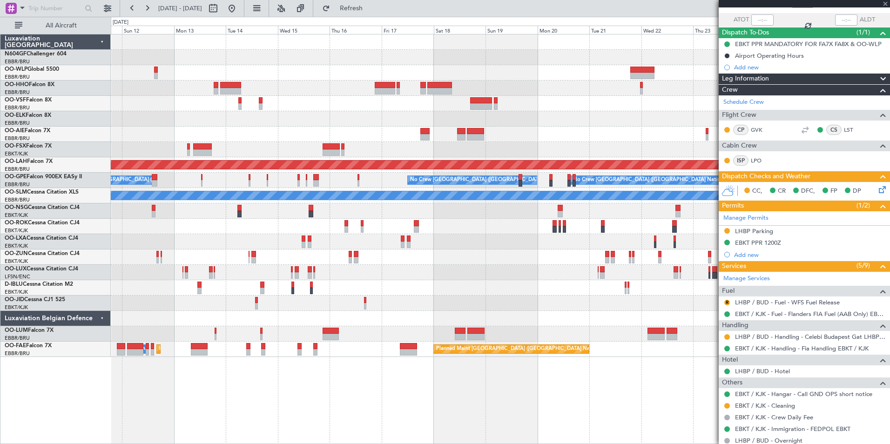
scroll to position [0, 0]
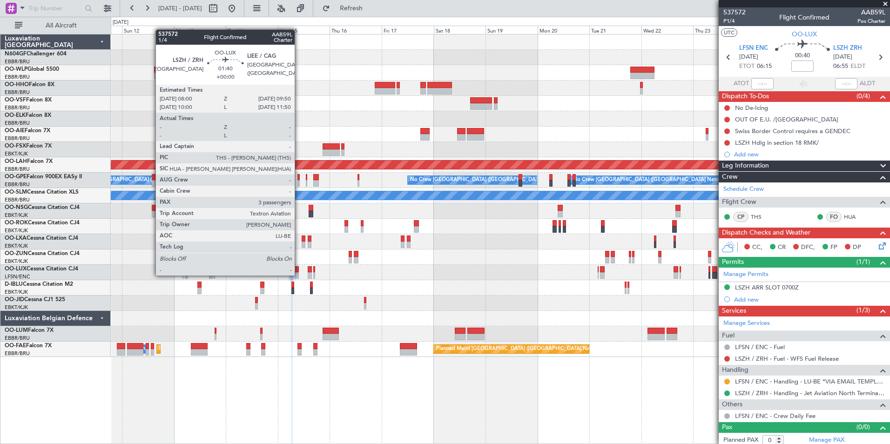
click at [299, 275] on div at bounding box center [297, 275] width 4 height 7
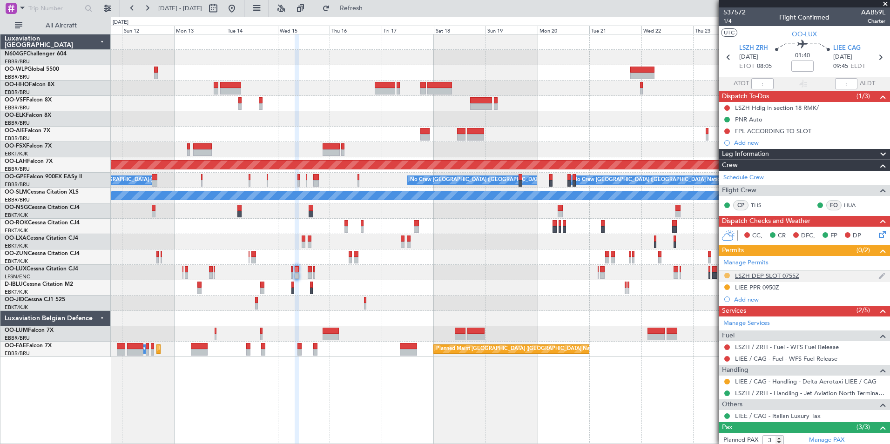
click at [727, 276] on button at bounding box center [727, 276] width 6 height 6
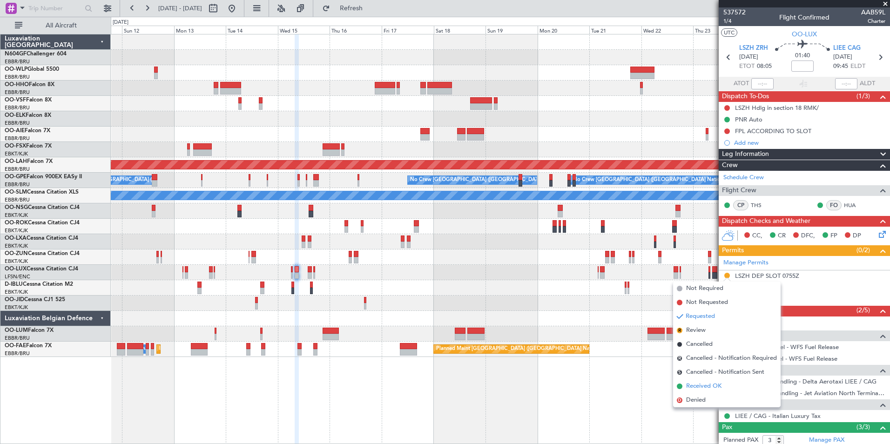
click at [716, 387] on span "Received OK" at bounding box center [703, 386] width 35 height 9
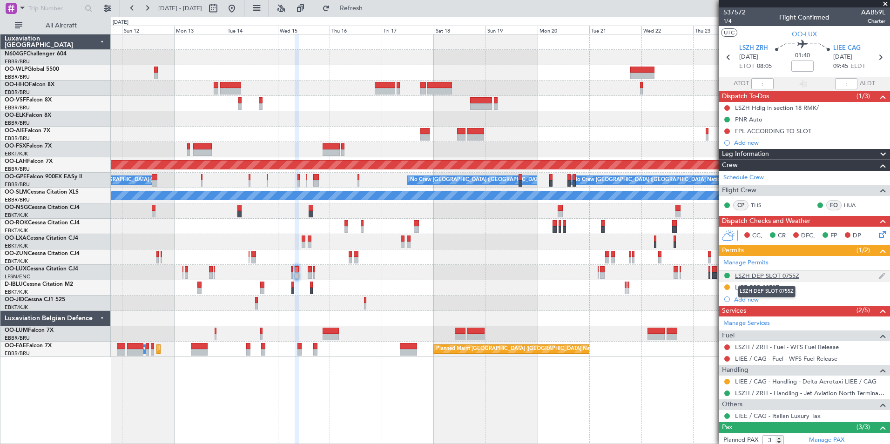
click at [789, 276] on div "LSZH DEP SLOT 0755Z" at bounding box center [767, 276] width 64 height 8
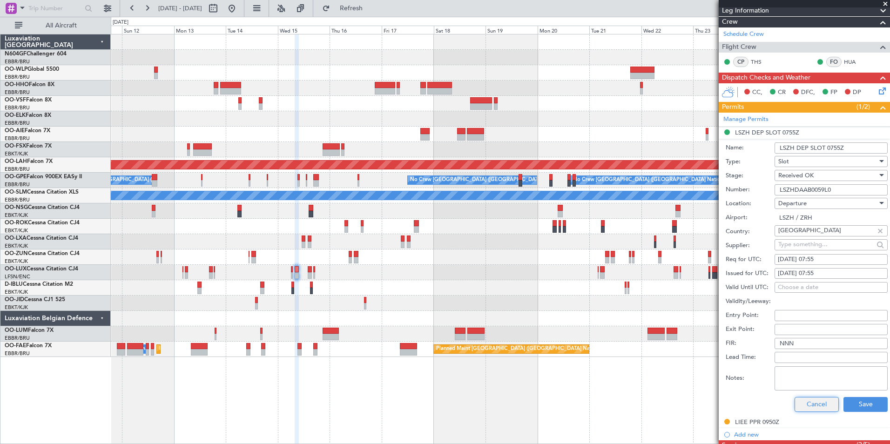
click at [812, 404] on button "Cancel" at bounding box center [816, 404] width 44 height 15
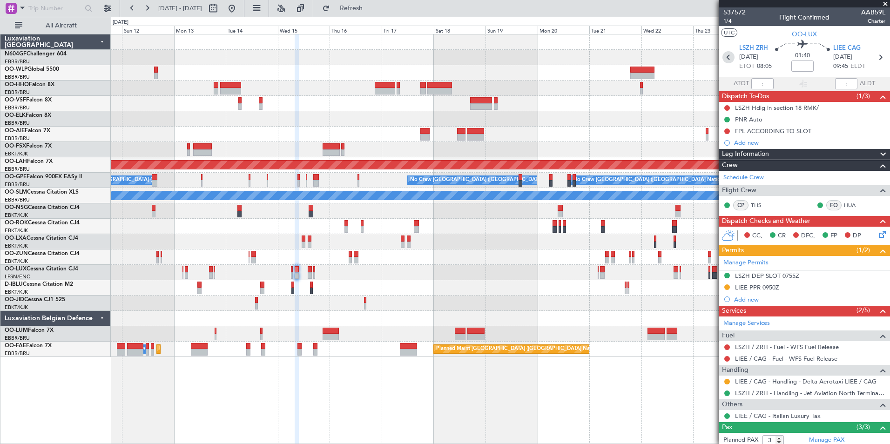
click at [727, 56] on icon at bounding box center [728, 57] width 12 height 12
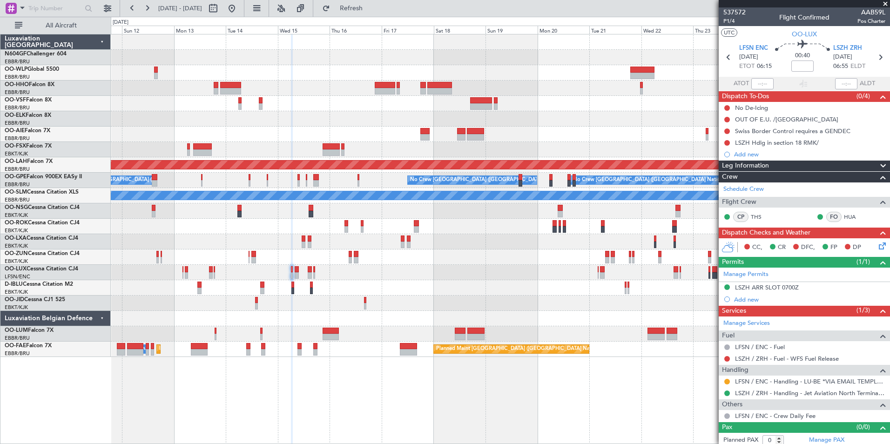
click at [534, 280] on div "No Crew" at bounding box center [500, 287] width 779 height 15
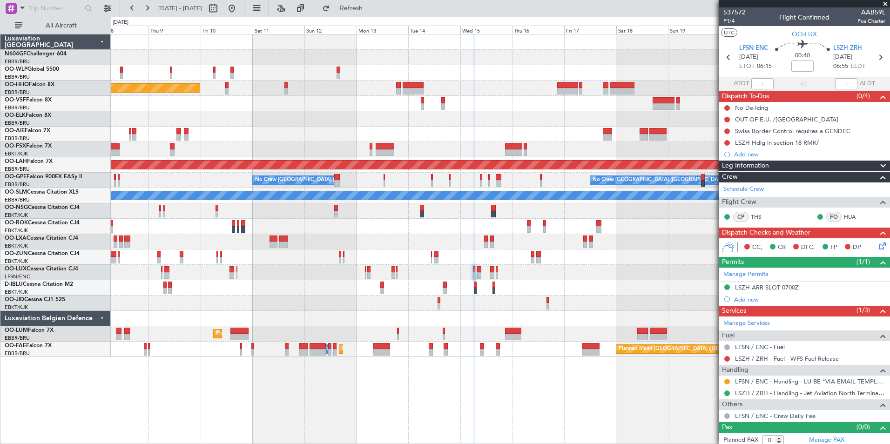
click at [379, 18] on div "0 0 Wed 8 Thu 9 Fri 10 Oct 2025 Sat 11 Sun 12 Mon 13 Tue 14 Wed 15 Thu 16 Fri 1…" at bounding box center [500, 25] width 778 height 17
click at [374, 15] on button "Refresh" at bounding box center [346, 8] width 56 height 15
click at [244, 10] on fb-range-datepicker "08 Oct 2025 - 23 Oct 2025" at bounding box center [182, 8] width 125 height 17
click at [244, 9] on fb-range-datepicker "08 Oct 2025 - 23 Oct 2025" at bounding box center [182, 8] width 125 height 17
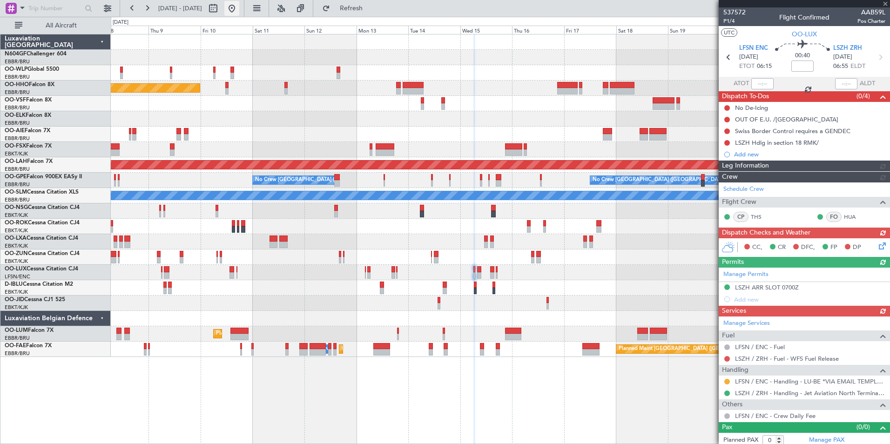
click at [239, 8] on button at bounding box center [231, 8] width 15 height 15
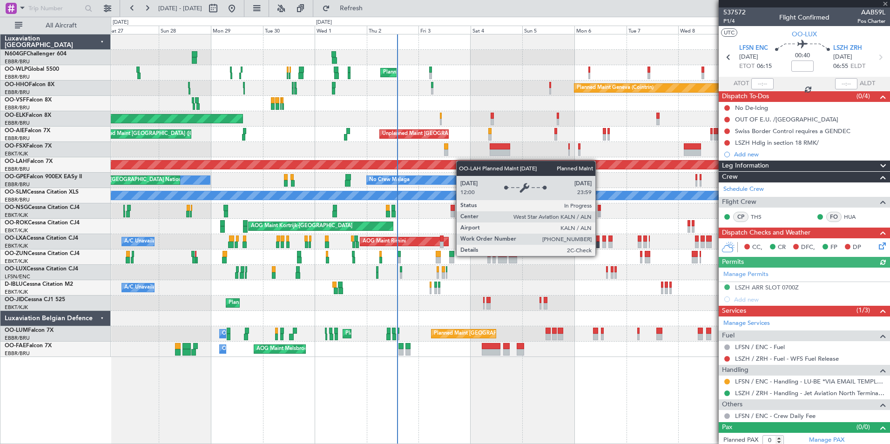
click at [457, 162] on div "Planned Maint Milan (Linate) Planned Maint Geneva (Cointrin) Planned Maint Gene…" at bounding box center [500, 195] width 779 height 323
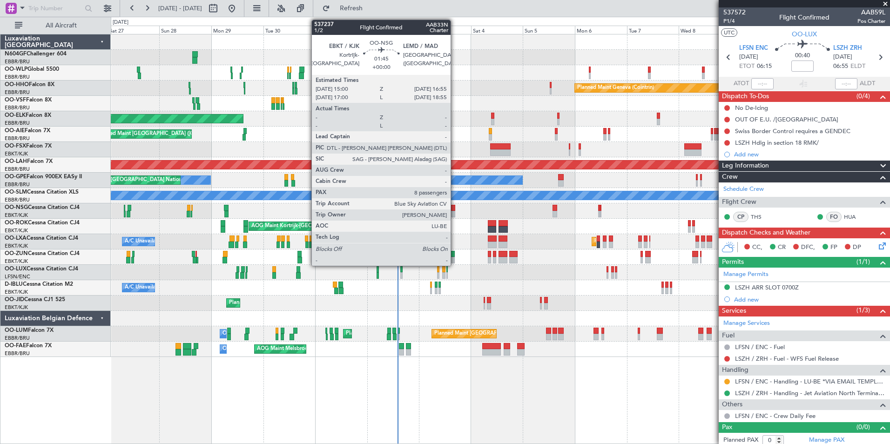
click at [455, 209] on div at bounding box center [453, 208] width 4 height 7
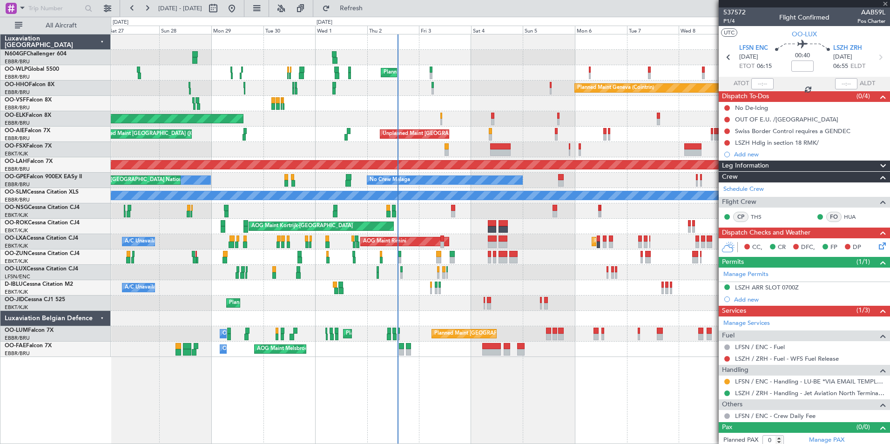
type input "8"
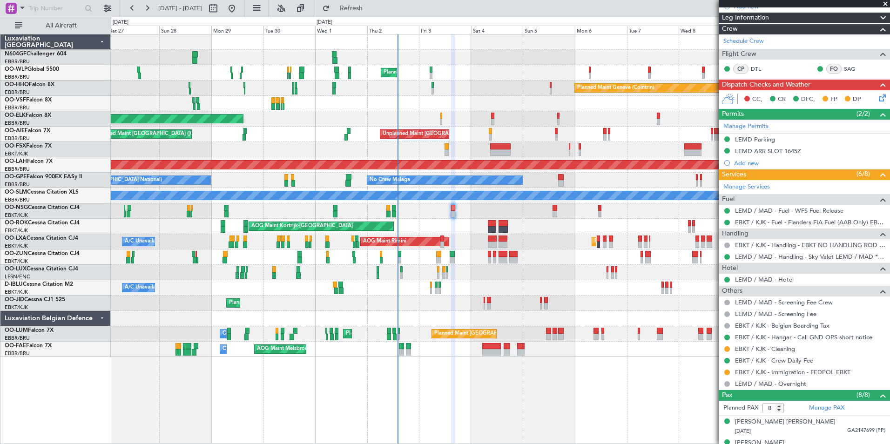
scroll to position [160, 0]
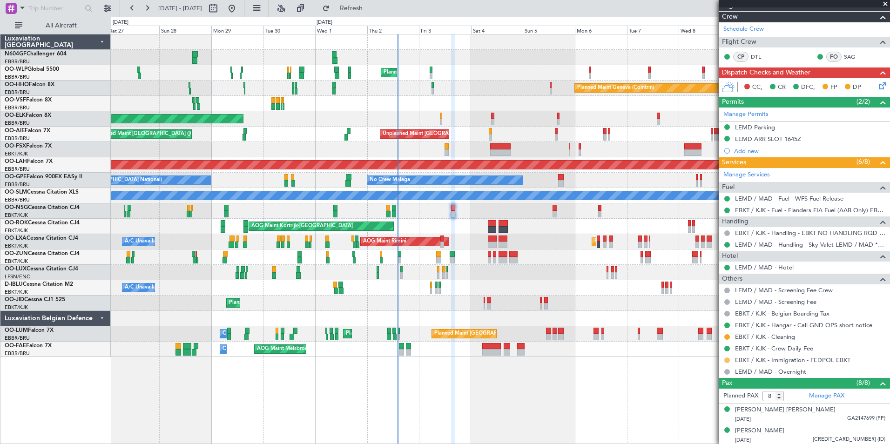
click at [727, 360] on button at bounding box center [727, 360] width 6 height 6
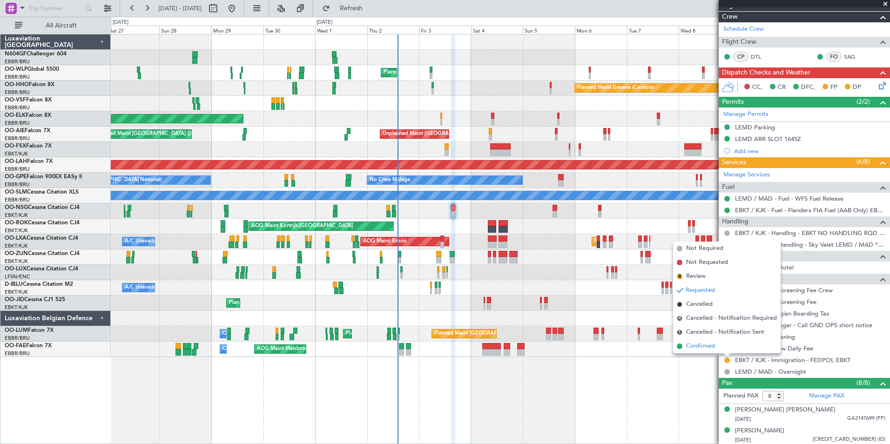
click at [721, 349] on li "Confirmed" at bounding box center [727, 346] width 108 height 14
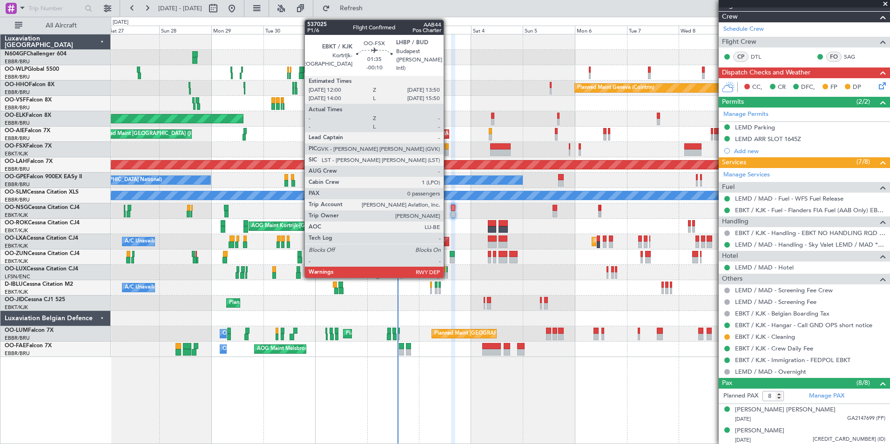
click at [448, 147] on div at bounding box center [446, 146] width 4 height 7
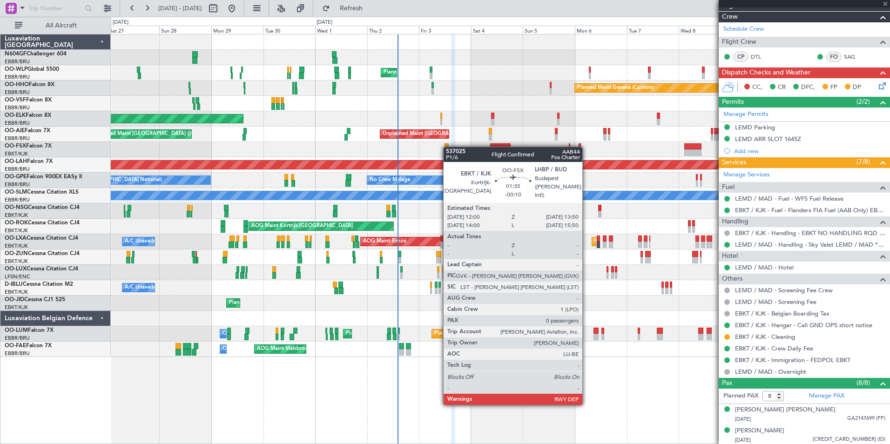
type input "-00:10"
type input "0"
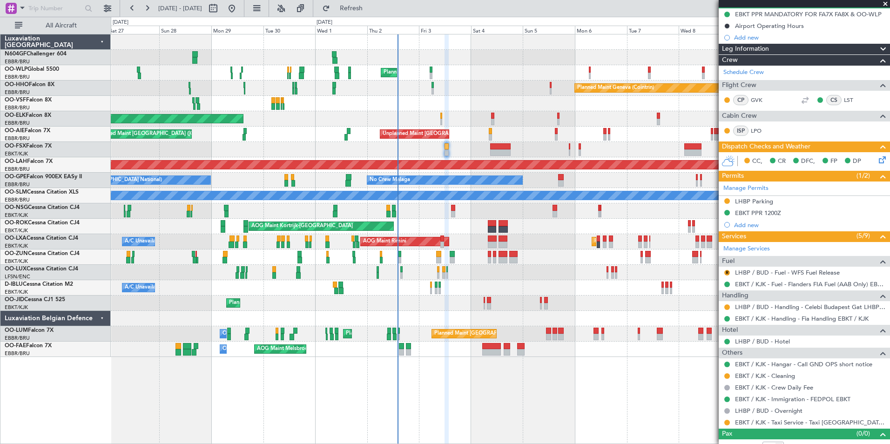
scroll to position [99, 0]
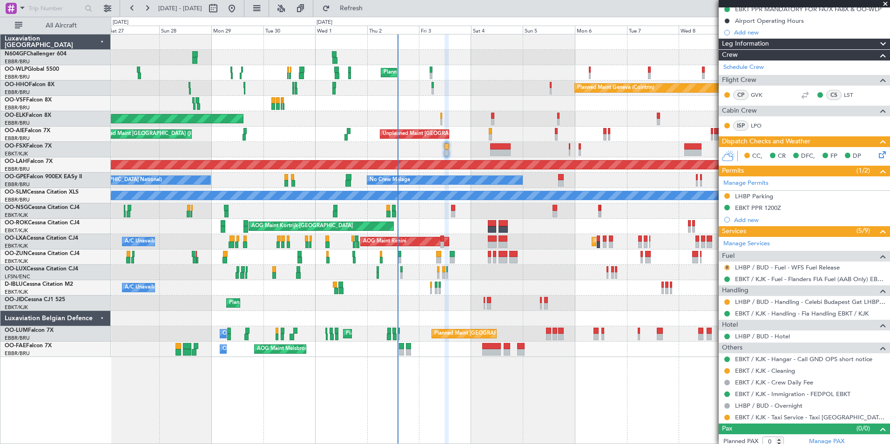
click at [727, 268] on button "R" at bounding box center [727, 268] width 6 height 6
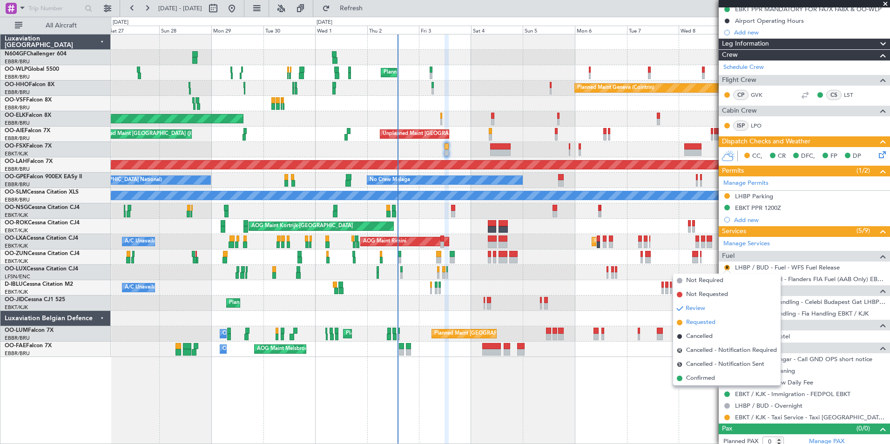
click at [711, 323] on span "Requested" at bounding box center [700, 322] width 29 height 9
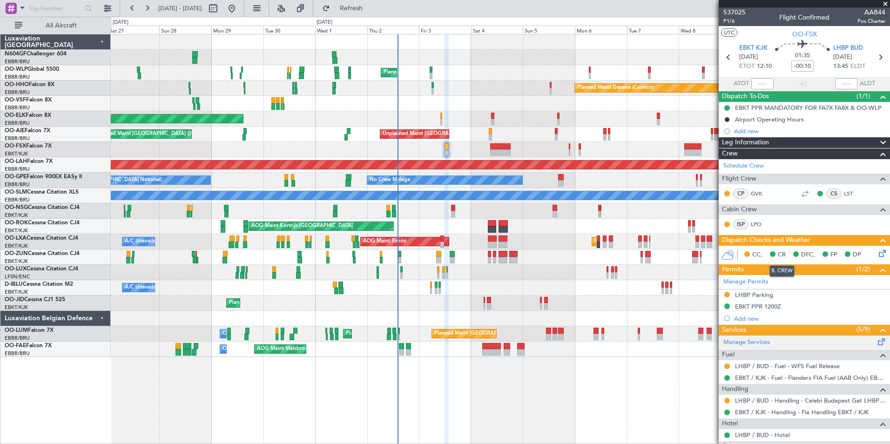
scroll to position [104, 0]
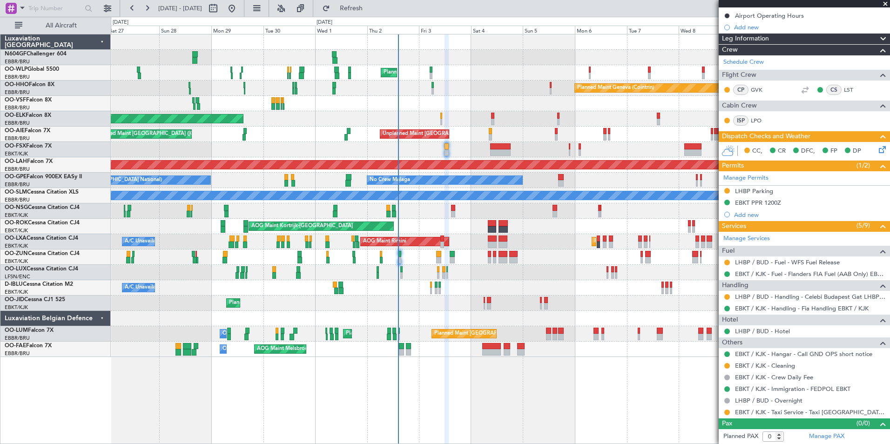
click at [272, 297] on div "Planned Maint Milan (Linate) Planned Maint Geneva ([GEOGRAPHIC_DATA]) Planned M…" at bounding box center [500, 195] width 779 height 323
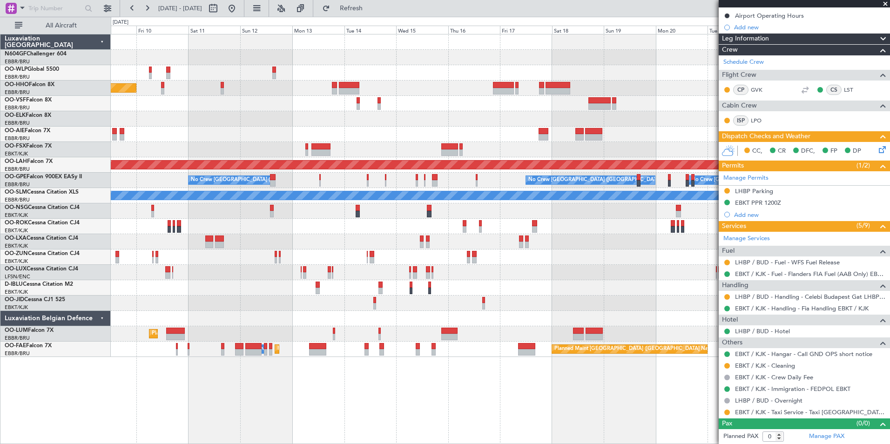
click at [149, 222] on div "Planned Maint Geneva (Cointrin) Planned [GEOGRAPHIC_DATA][PERSON_NAME]-[GEOGRAP…" at bounding box center [500, 195] width 779 height 323
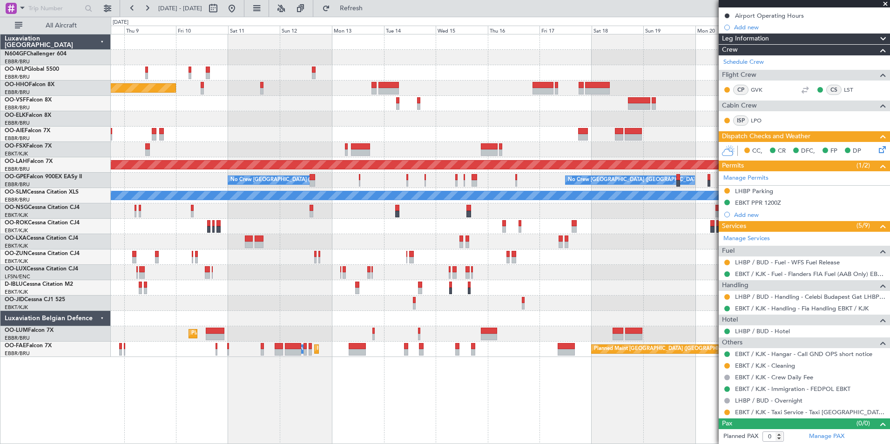
click at [287, 248] on div "Planned Maint Kortrijk-[GEOGRAPHIC_DATA]" at bounding box center [500, 241] width 779 height 15
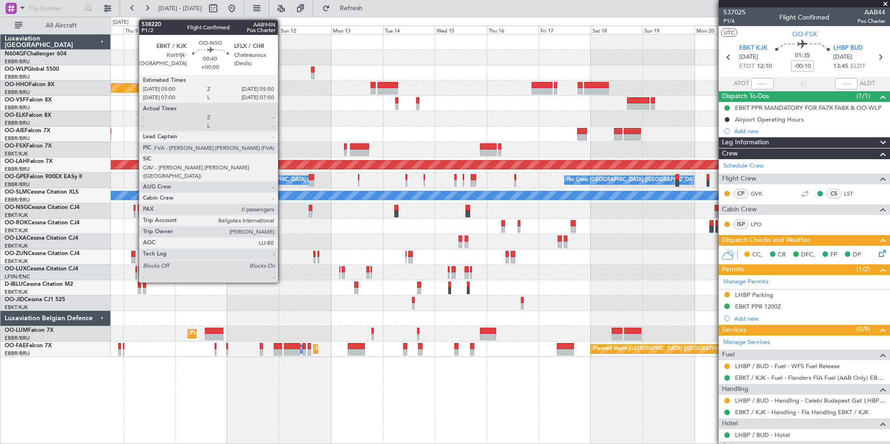
click at [134, 210] on div at bounding box center [135, 208] width 2 height 7
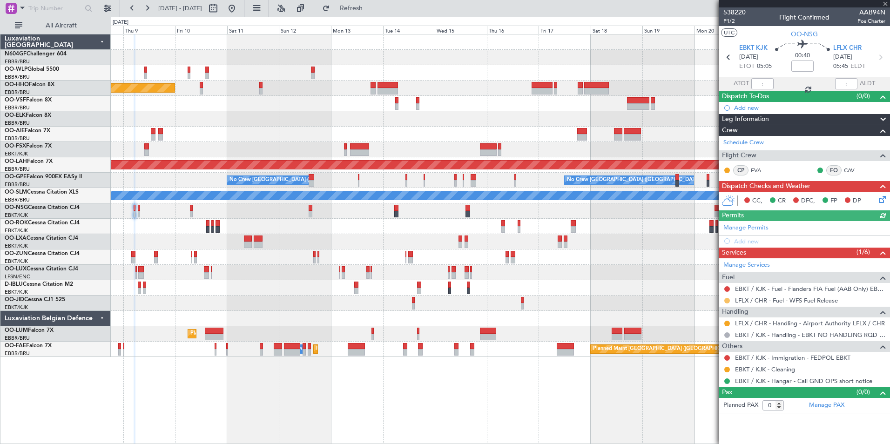
click at [728, 302] on button at bounding box center [727, 301] width 6 height 6
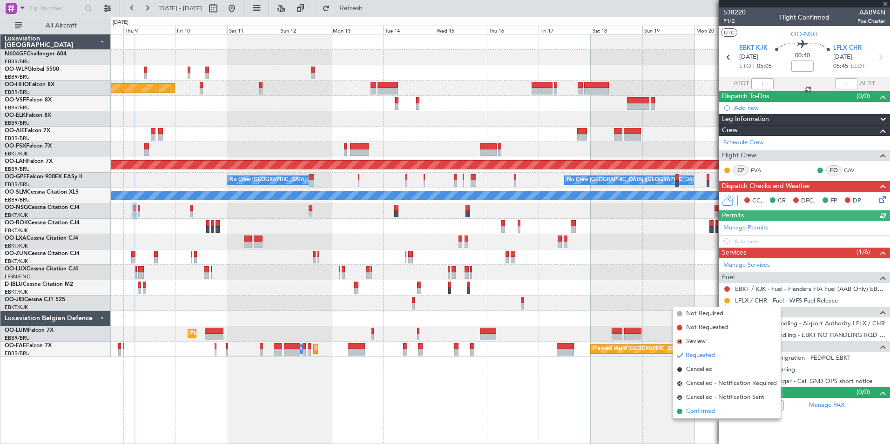
click at [708, 408] on span "Confirmed" at bounding box center [700, 411] width 29 height 9
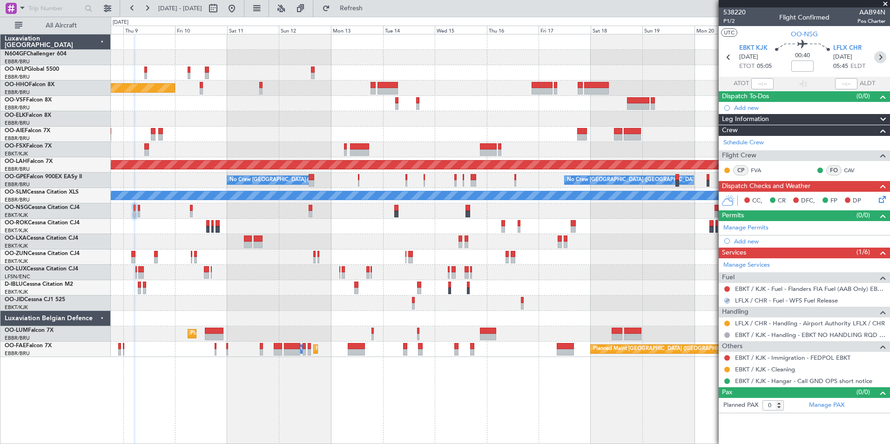
click at [881, 58] on icon at bounding box center [880, 57] width 12 height 12
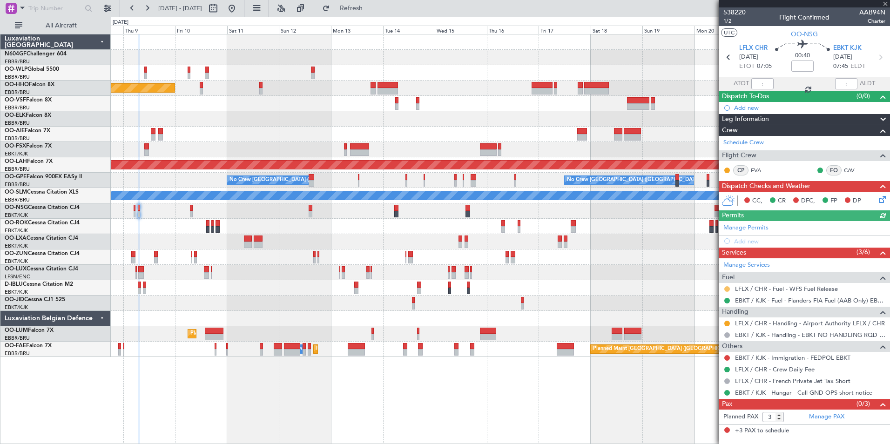
click at [729, 288] on button at bounding box center [727, 289] width 6 height 6
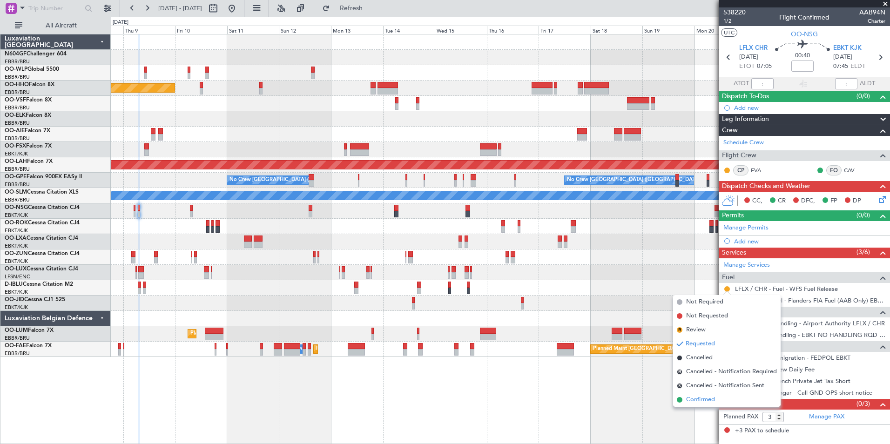
click at [719, 400] on li "Confirmed" at bounding box center [727, 400] width 108 height 14
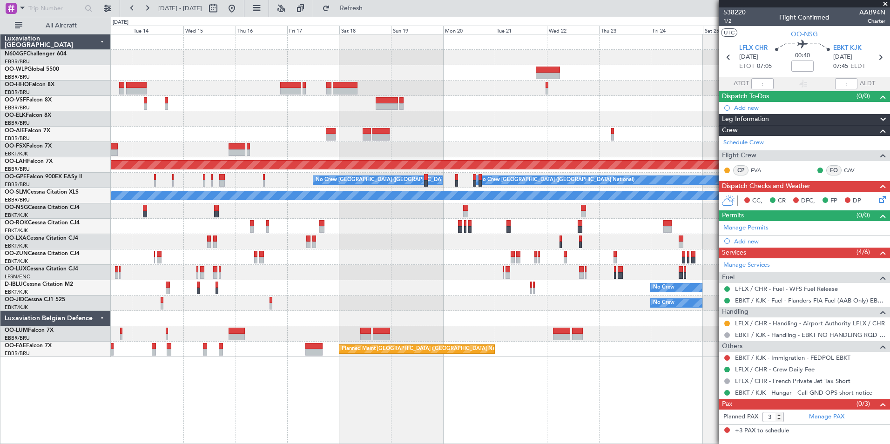
click at [208, 284] on div "Planned Maint Geneva (Cointrin) Planned [GEOGRAPHIC_DATA][PERSON_NAME]-[GEOGRAP…" at bounding box center [500, 195] width 779 height 323
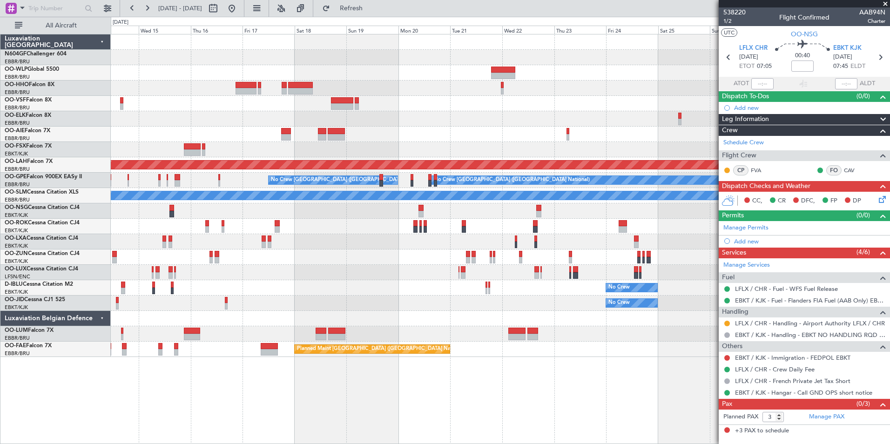
click at [329, 291] on div "No Crew" at bounding box center [500, 287] width 779 height 15
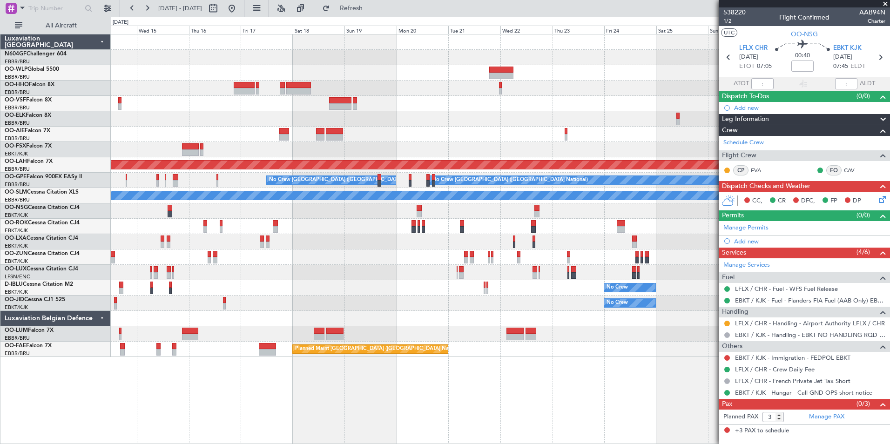
click at [166, 275] on div "Planned Maint [GEOGRAPHIC_DATA] ([GEOGRAPHIC_DATA])" at bounding box center [500, 272] width 779 height 15
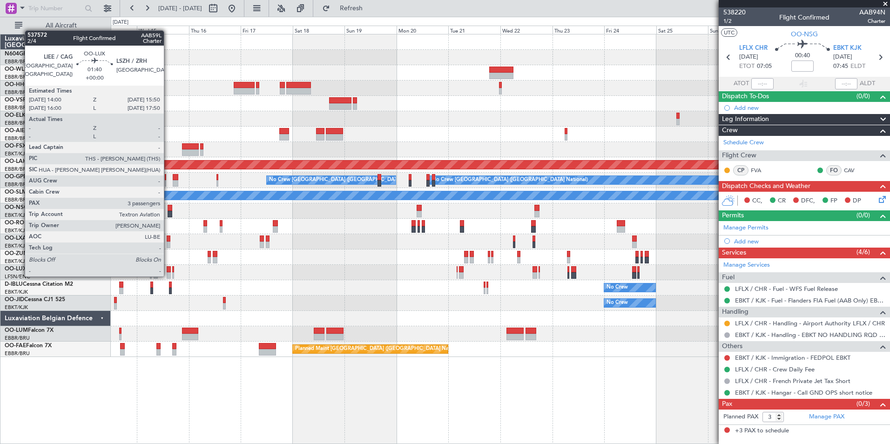
click at [169, 276] on div at bounding box center [169, 275] width 4 height 7
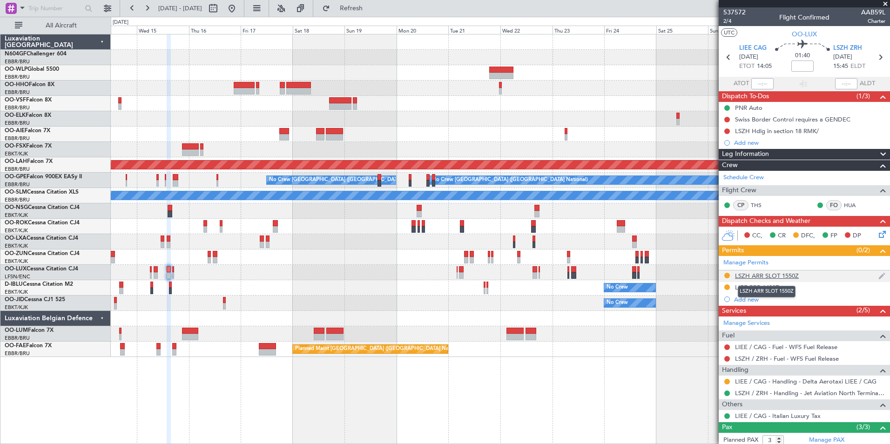
click at [770, 276] on div "LSZH ARR SLOT 1550Z" at bounding box center [767, 276] width 64 height 8
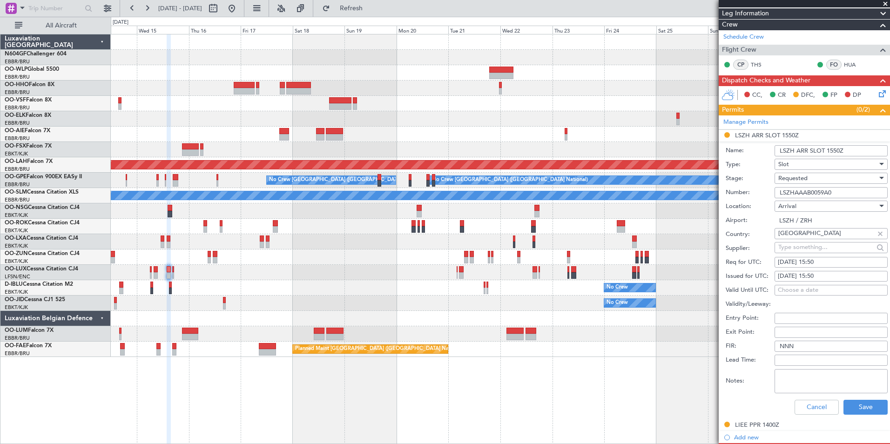
scroll to position [144, 0]
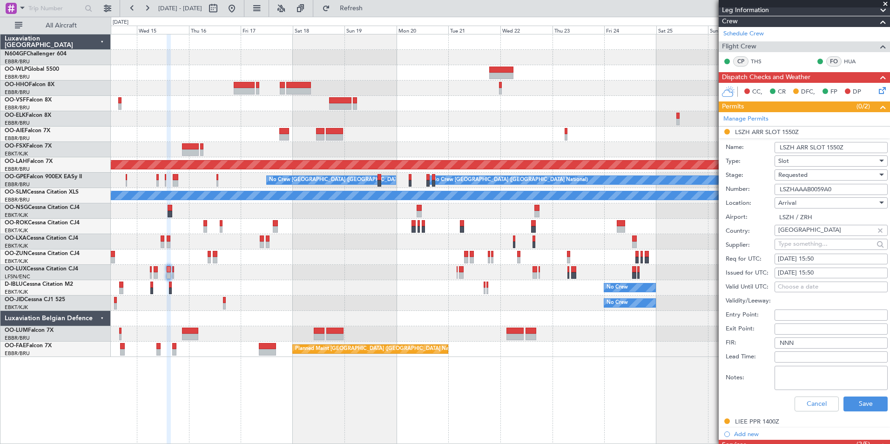
click at [831, 177] on div "Requested" at bounding box center [827, 175] width 99 height 14
click at [822, 245] on span "Received OK" at bounding box center [828, 245] width 98 height 14
click at [861, 403] on button "Save" at bounding box center [865, 404] width 44 height 15
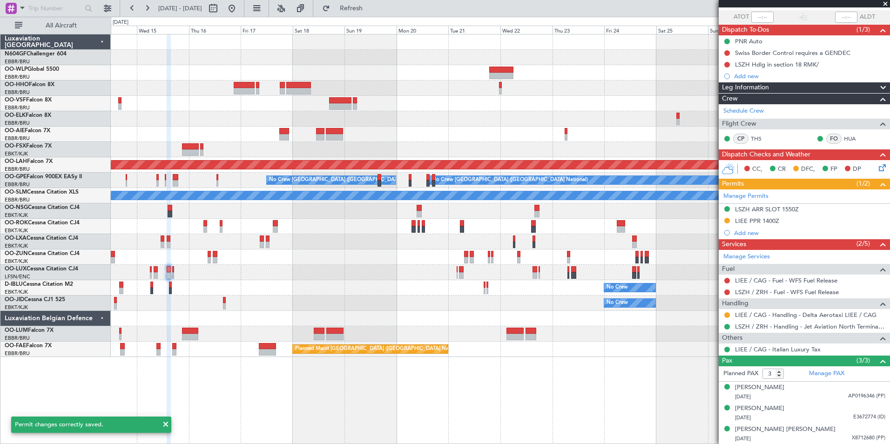
scroll to position [0, 0]
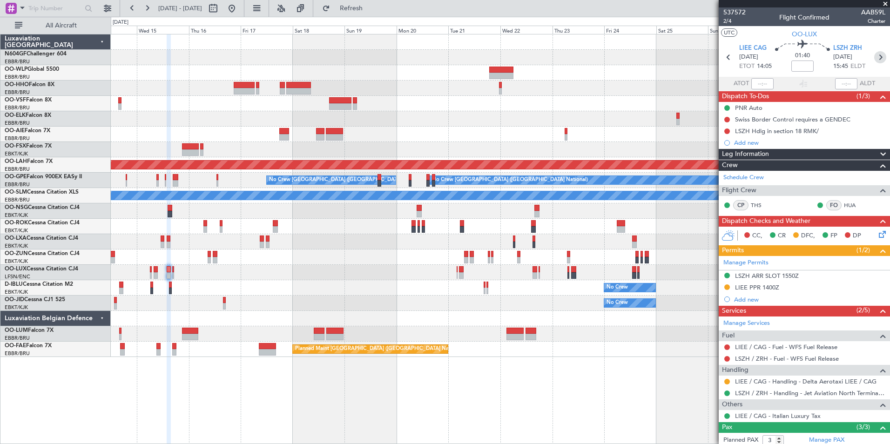
click at [875, 62] on icon at bounding box center [880, 57] width 12 height 12
type input "0"
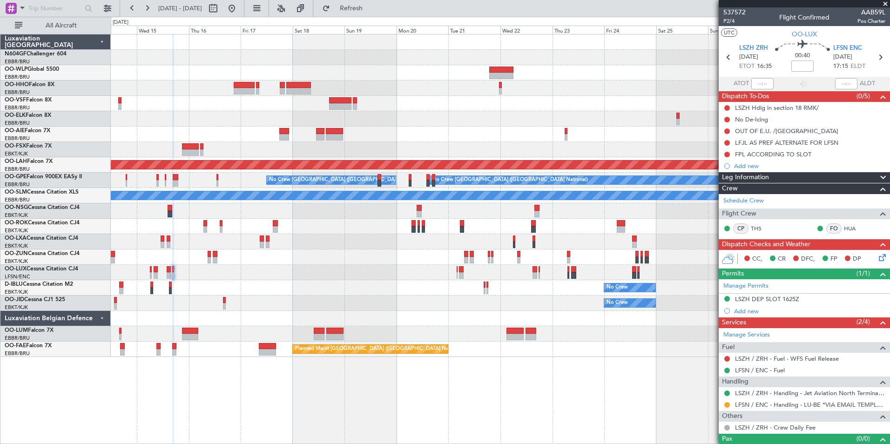
scroll to position [15, 0]
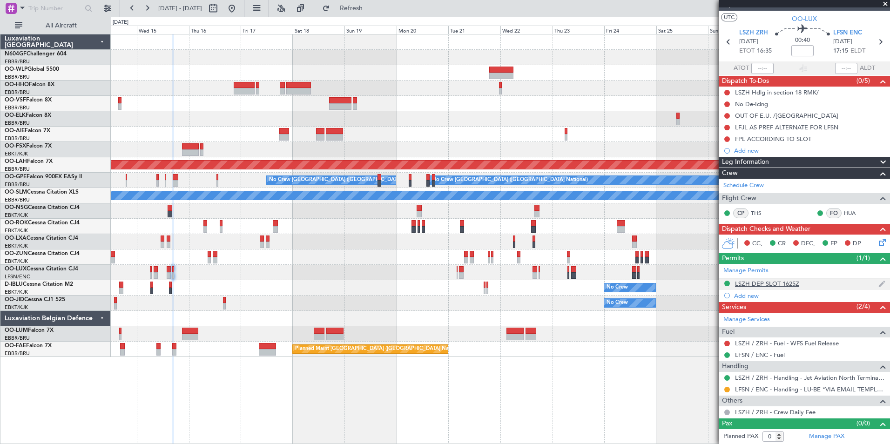
drag, startPoint x: 794, startPoint y: 282, endPoint x: 788, endPoint y: 283, distance: 6.7
click at [788, 283] on div "LSZH DEP SLOT 1625Z" at bounding box center [767, 284] width 64 height 8
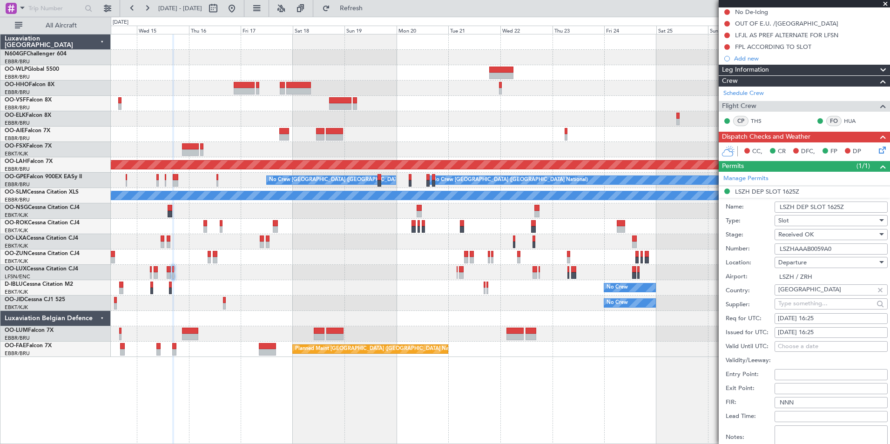
scroll to position [108, 0]
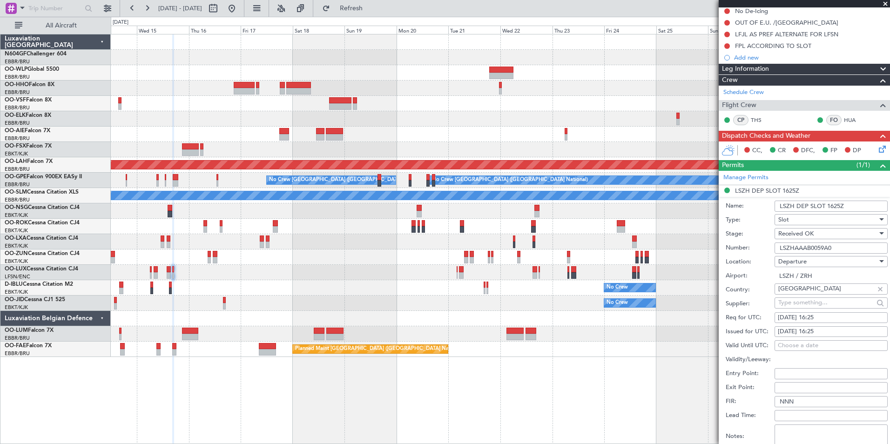
click at [834, 315] on div "[DATE] 16:25" at bounding box center [831, 317] width 107 height 9
select select "10"
select select "2025"
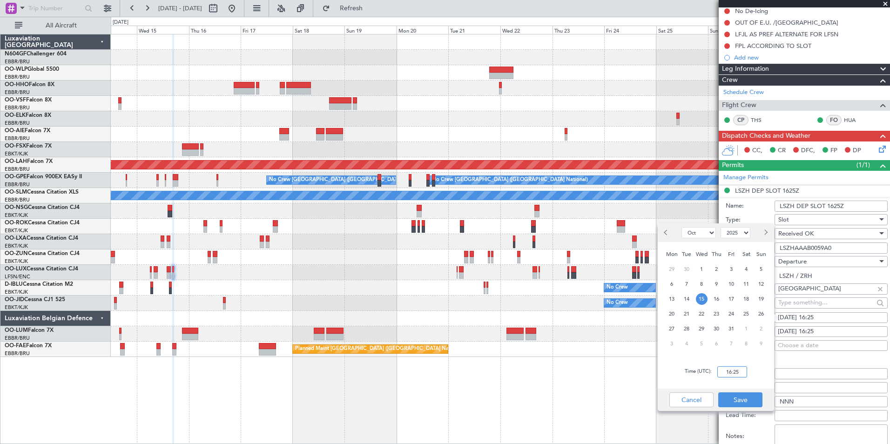
click at [733, 371] on input "16:25" at bounding box center [732, 371] width 30 height 11
click at [686, 402] on button "Cancel" at bounding box center [691, 399] width 44 height 15
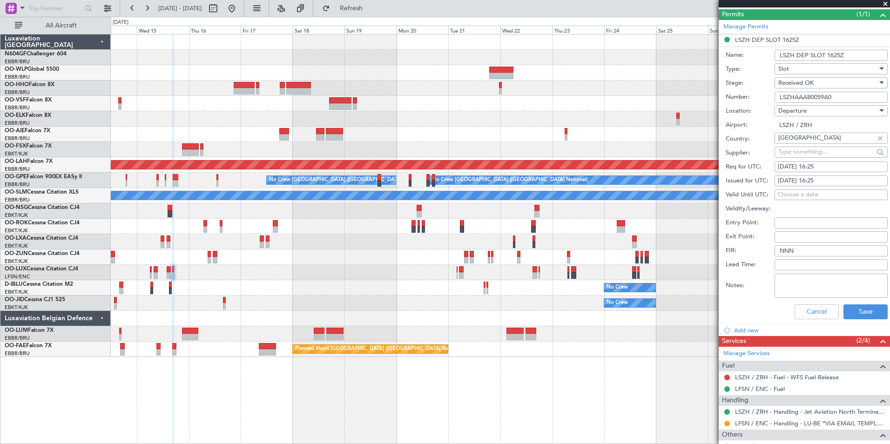
scroll to position [260, 0]
click at [870, 312] on button "Save" at bounding box center [865, 311] width 44 height 15
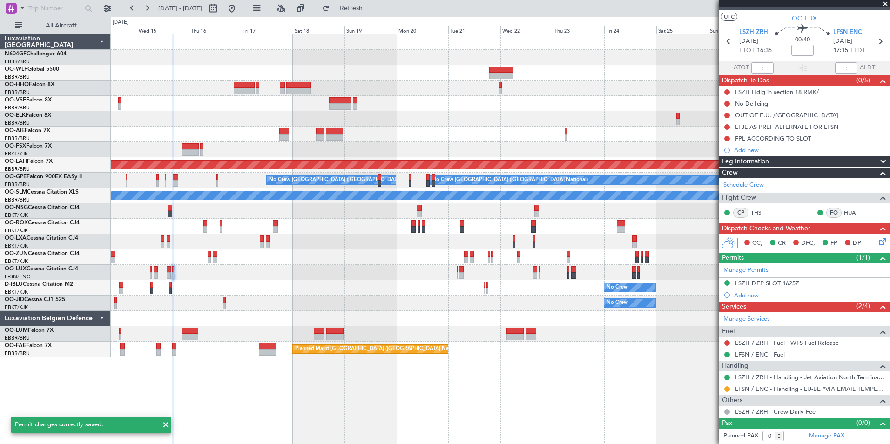
scroll to position [15, 0]
click at [722, 42] on icon at bounding box center [728, 42] width 12 height 12
type input "3"
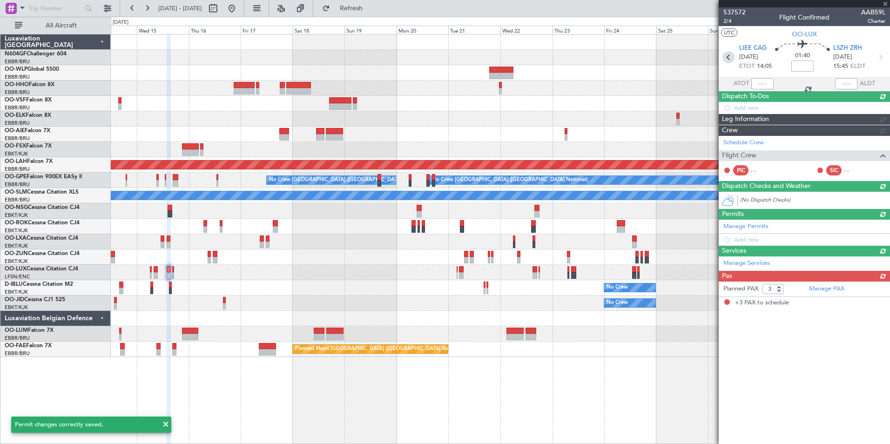
scroll to position [0, 0]
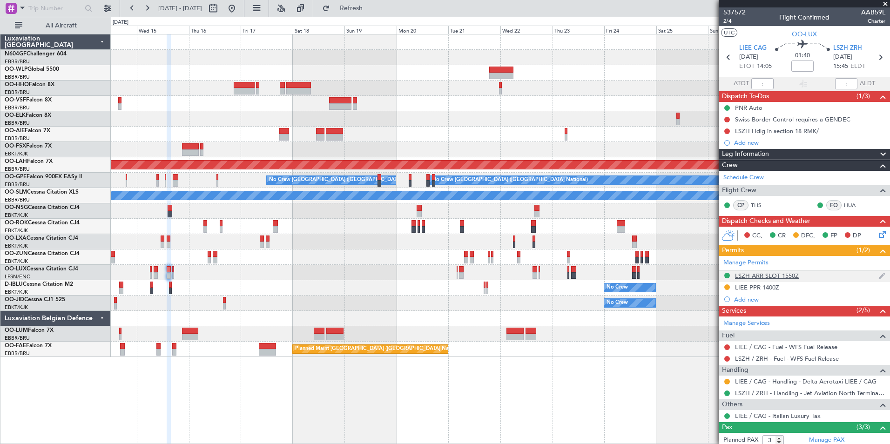
drag, startPoint x: 790, startPoint y: 276, endPoint x: 730, endPoint y: 277, distance: 59.6
click at [730, 277] on nimbus-traffic-light at bounding box center [726, 276] width 7 height 9
click at [749, 276] on div "LSZH ARR SLOT 1550Z" at bounding box center [767, 276] width 64 height 8
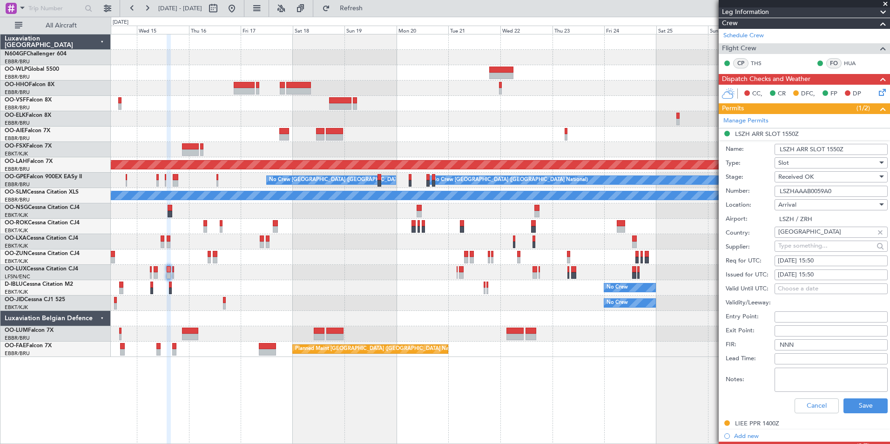
scroll to position [142, 0]
click at [836, 263] on div "[DATE] 15:50" at bounding box center [831, 260] width 107 height 9
select select "10"
select select "2025"
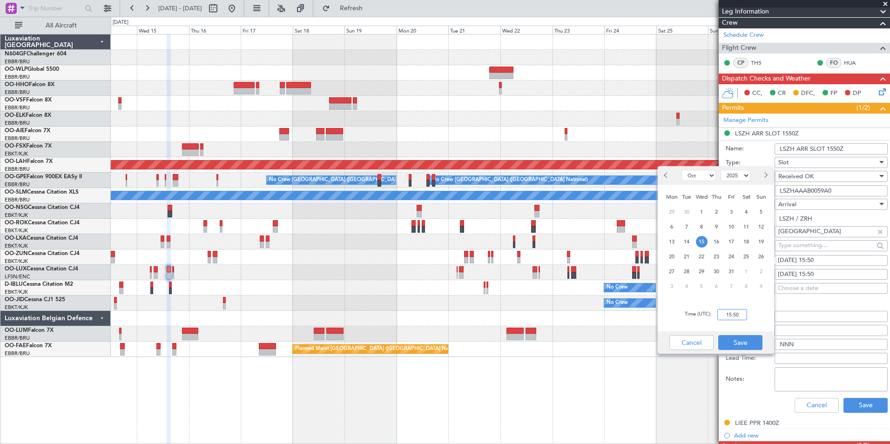
click at [738, 310] on input "15:50" at bounding box center [732, 314] width 30 height 11
type input "1"
type input "15:45"
click at [732, 343] on button "Save" at bounding box center [740, 342] width 44 height 15
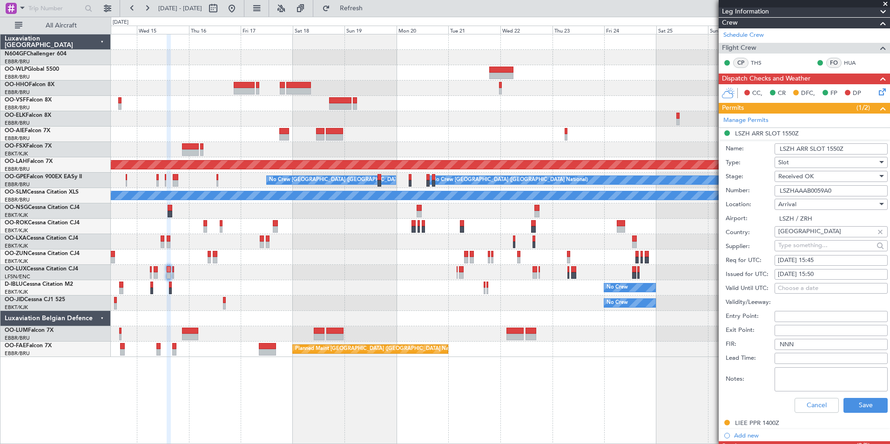
click at [844, 273] on div "15/10/2025 15:50" at bounding box center [831, 274] width 107 height 9
select select "10"
select select "2025"
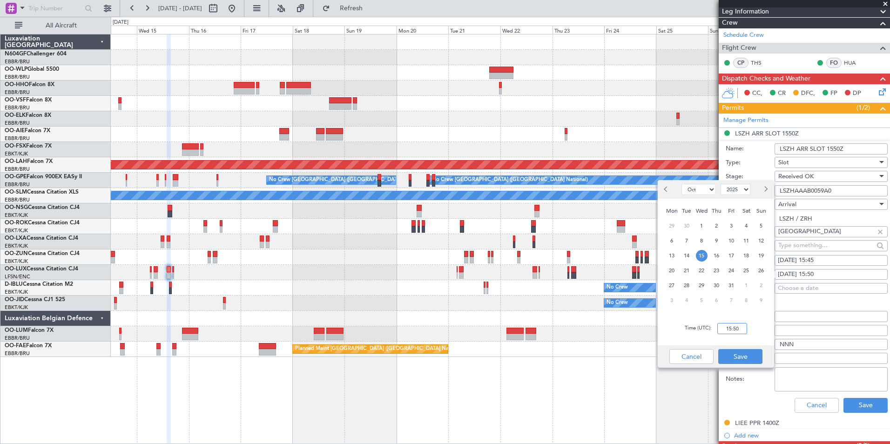
click at [732, 325] on input "15:50" at bounding box center [732, 328] width 30 height 11
type input "15:45"
click at [746, 355] on button "Save" at bounding box center [740, 356] width 44 height 15
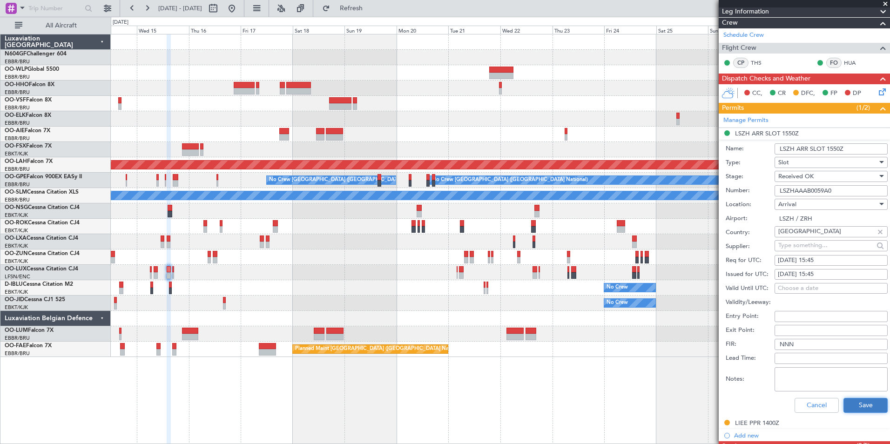
click at [855, 407] on button "Save" at bounding box center [865, 405] width 44 height 15
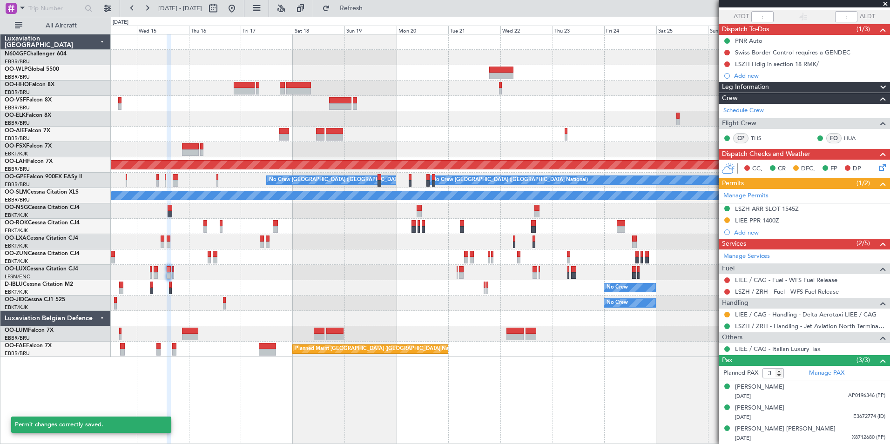
scroll to position [67, 0]
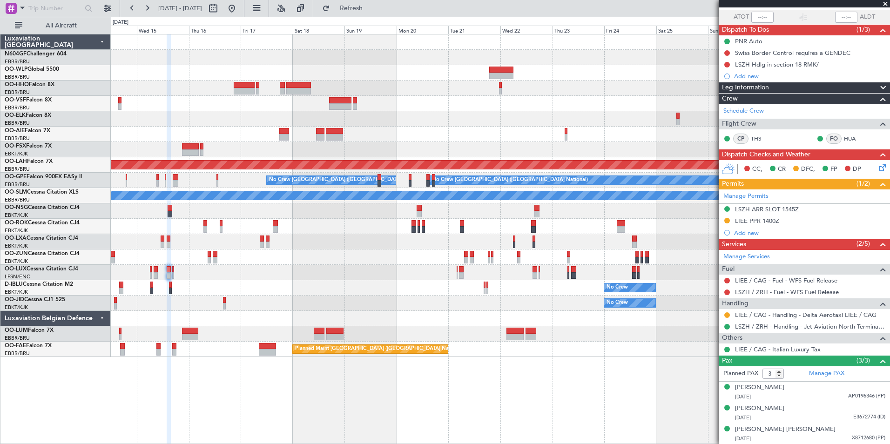
click at [513, 278] on div "Planned Maint Alton-st Louis (St Louis Regl) Planned Maint Nurnberg No Crew Bru…" at bounding box center [500, 195] width 779 height 323
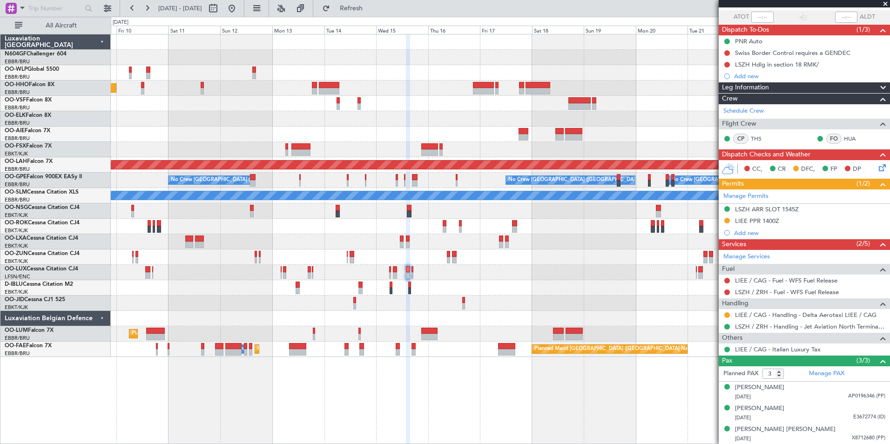
click at [385, 235] on div "Planned Maint Geneva (Cointrin) Planned Maint Alton-st Louis (St Louis Regl) Pl…" at bounding box center [500, 195] width 779 height 323
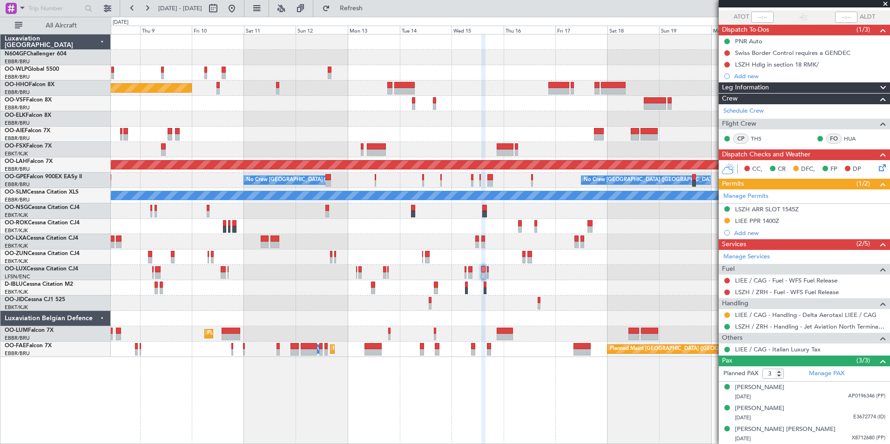
click at [275, 93] on div "Planned Maint Geneva (Cointrin) Planned Maint Alton-st Louis (St Louis Regl) Pl…" at bounding box center [500, 195] width 779 height 323
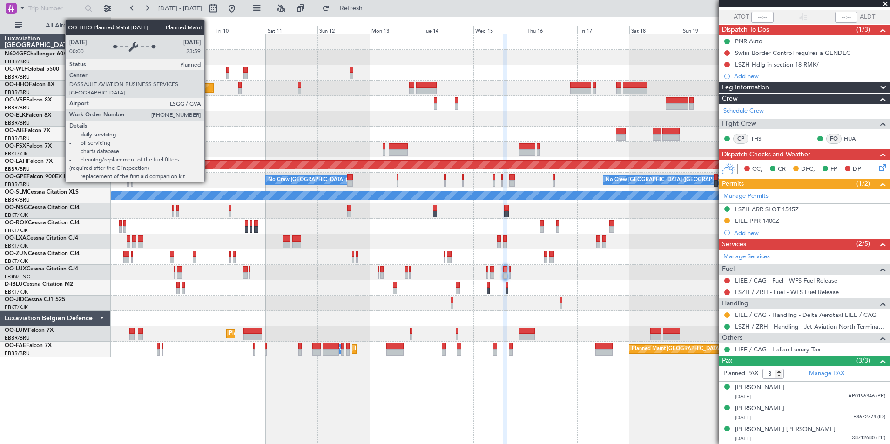
click at [233, 106] on div "Planned Maint Geneva (Cointrin) Planned Maint Alton-st Louis (St Louis Regl) Pl…" at bounding box center [500, 195] width 779 height 323
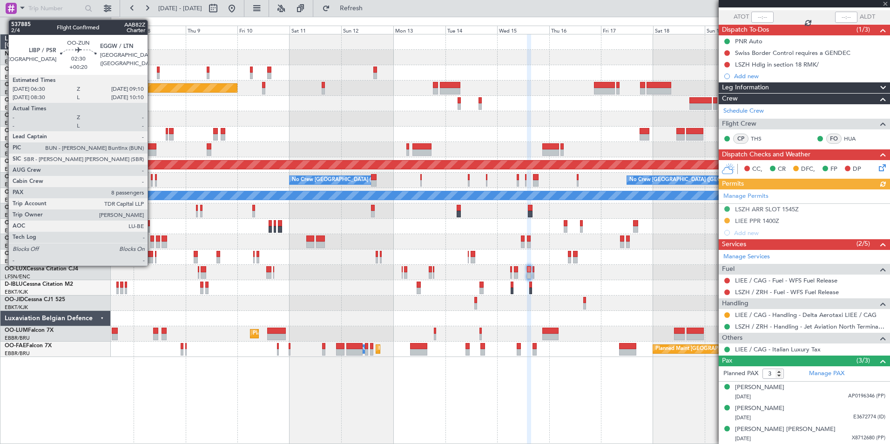
click at [247, 230] on div at bounding box center [500, 226] width 779 height 15
click at [149, 262] on div at bounding box center [150, 260] width 6 height 7
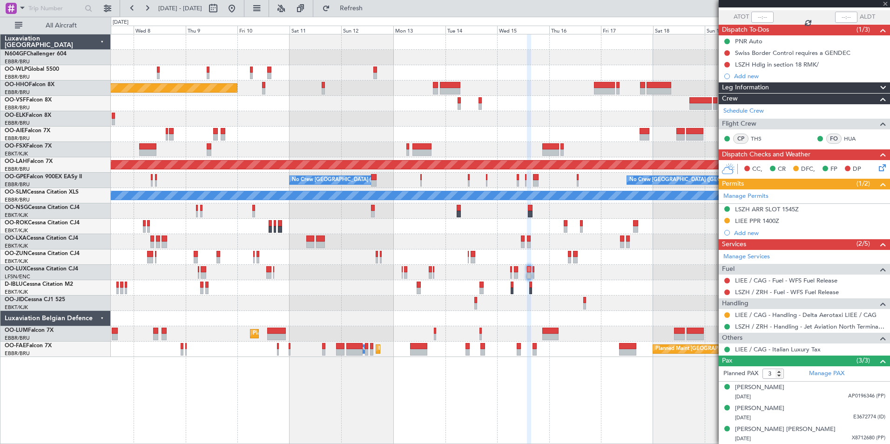
type input "+00:20"
type input "8"
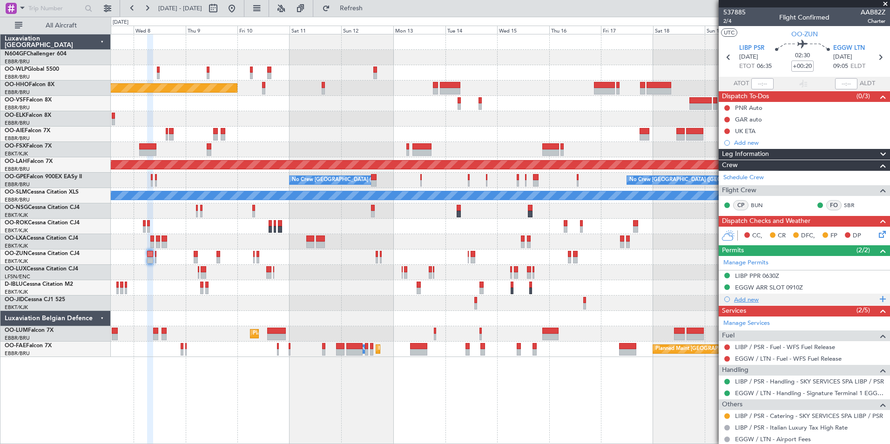
scroll to position [195, 0]
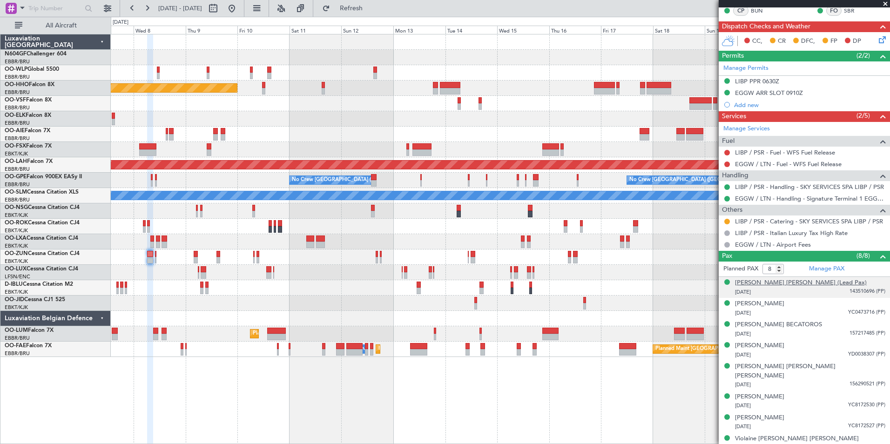
click at [819, 283] on div "Jonathan Barlow Rosen (Lead Pax)" at bounding box center [801, 282] width 132 height 9
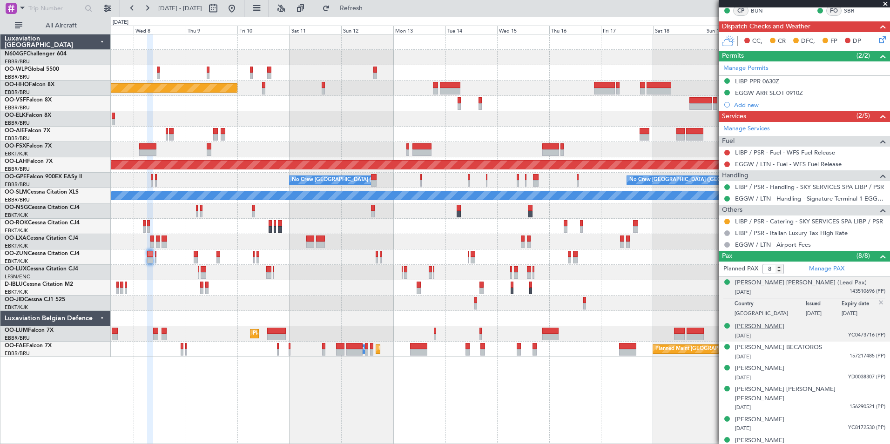
click at [768, 326] on div "Francesco Petracca" at bounding box center [759, 326] width 49 height 9
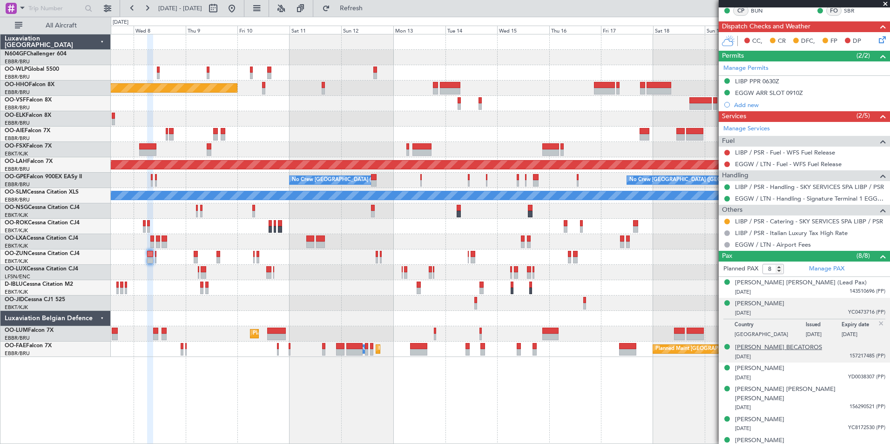
click at [810, 348] on div "Georgios Dionyssis BECATOROS" at bounding box center [778, 347] width 87 height 9
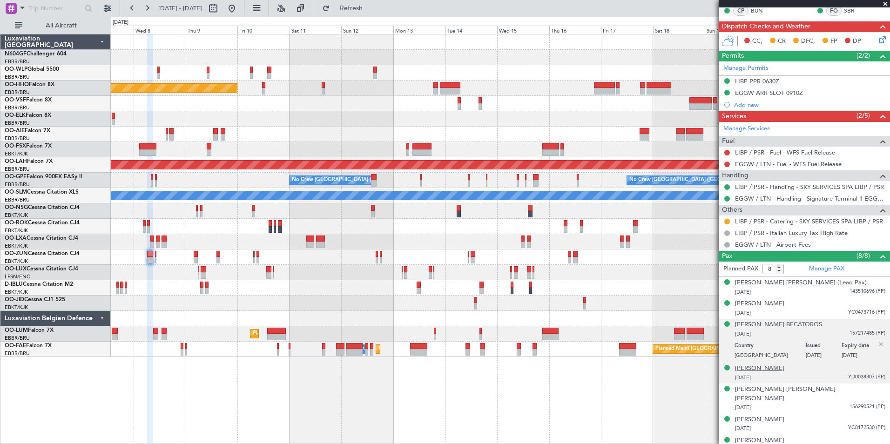
click at [774, 369] on div "Matteo ANGRISANI" at bounding box center [759, 368] width 49 height 9
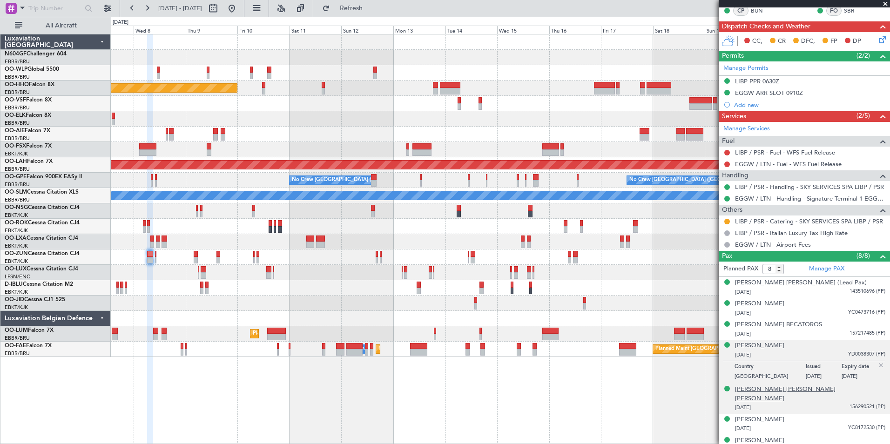
click at [774, 387] on div "Paul Robert Archer Snell" at bounding box center [810, 394] width 150 height 18
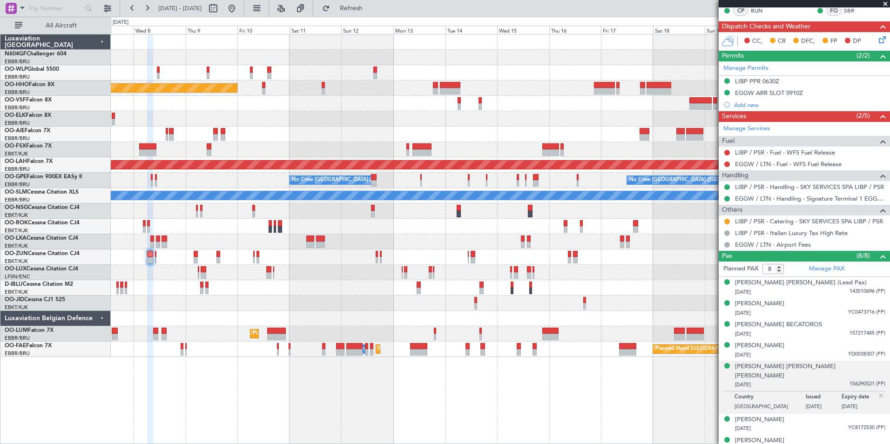
scroll to position [217, 0]
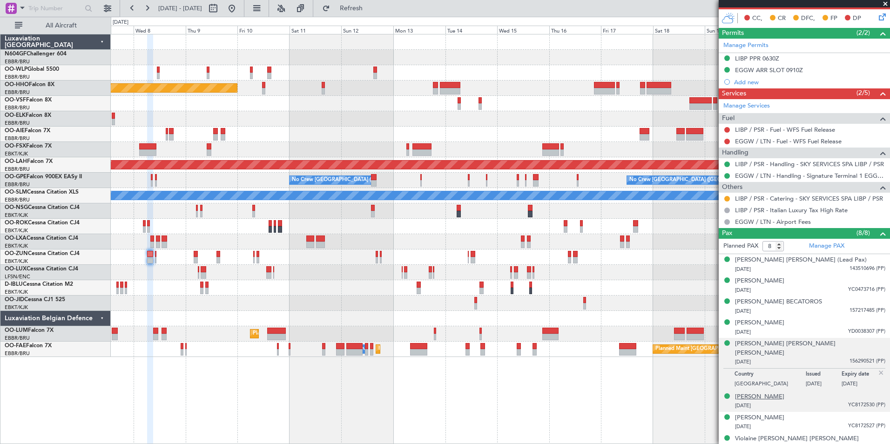
click at [776, 392] on div "Riccardo GHEZZI" at bounding box center [759, 396] width 49 height 9
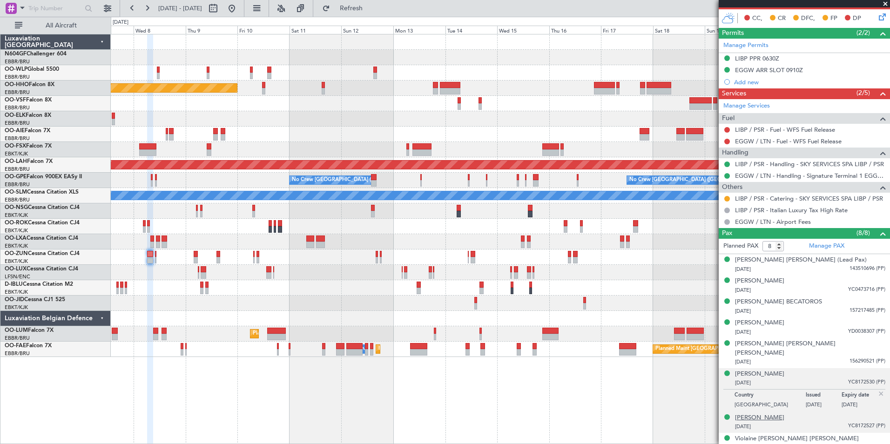
click at [758, 413] on div "Stefano GIAMBELLI" at bounding box center [759, 417] width 49 height 9
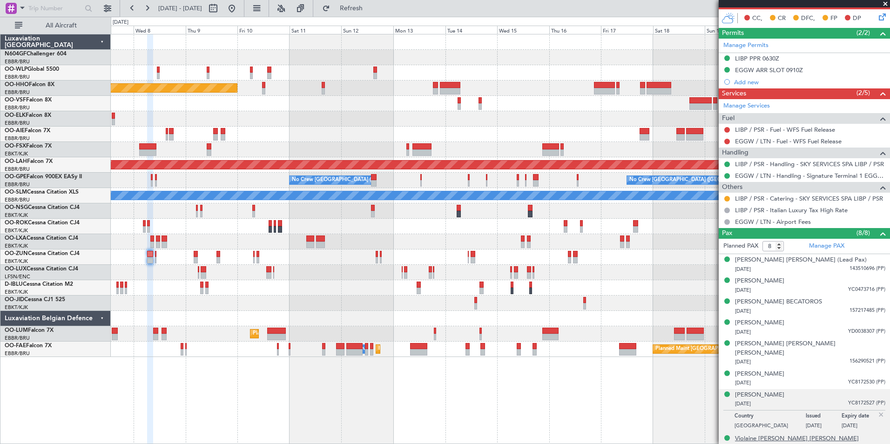
click at [814, 434] on div "Violaine Marie Frédérique STEVENIN" at bounding box center [797, 438] width 124 height 9
click at [465, 312] on div at bounding box center [500, 318] width 779 height 15
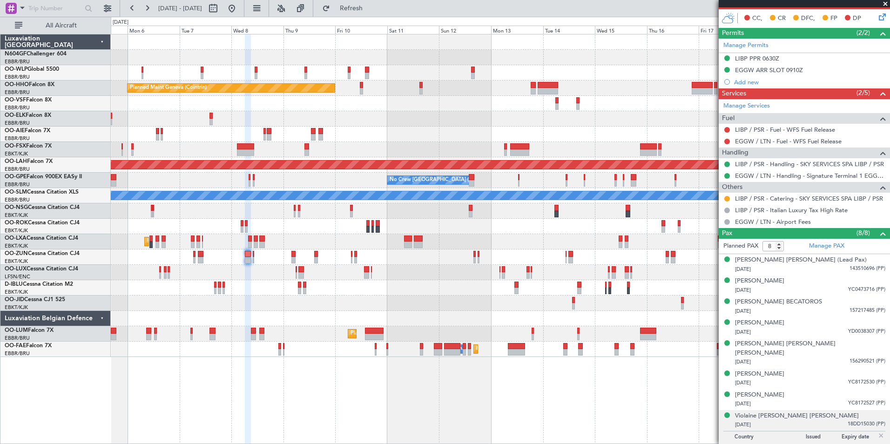
click at [459, 318] on div "Planned Maint Milan (Linate) Planned Maint Geneva (Cointrin) Unplanned Maint Lo…" at bounding box center [500, 195] width 779 height 323
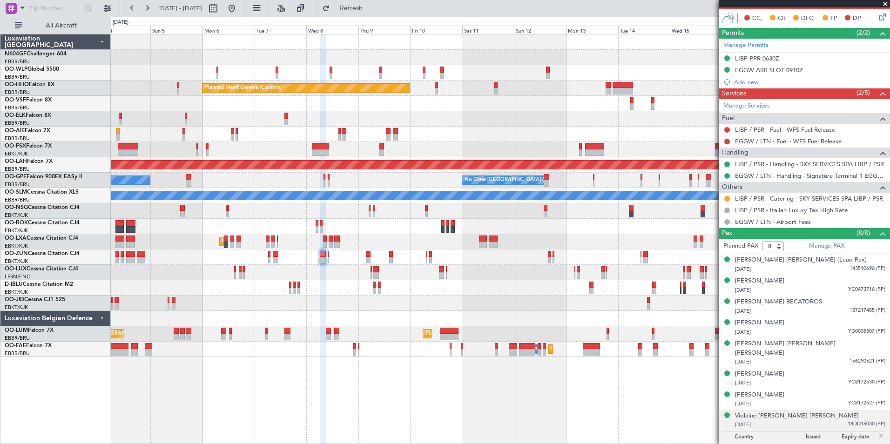
click at [382, 322] on div "Planned Maint Milan (Linate) Planned Maint Geneva (Cointrin) Unplanned Maint Lo…" at bounding box center [500, 195] width 779 height 323
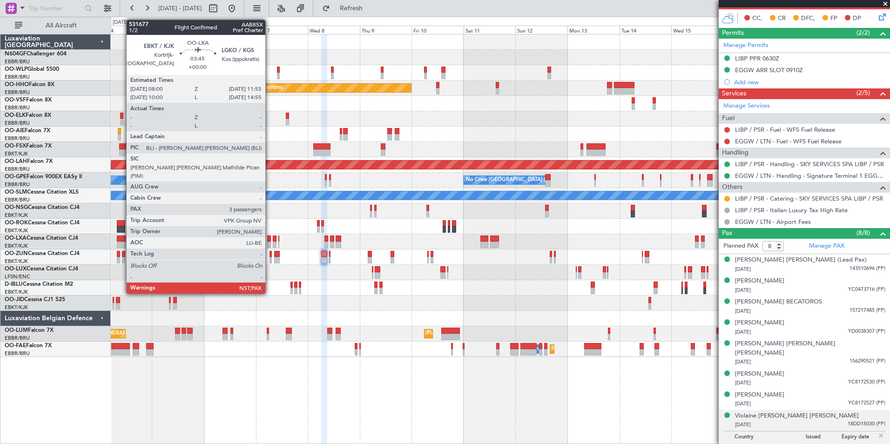
click at [121, 239] on div at bounding box center [121, 239] width 9 height 7
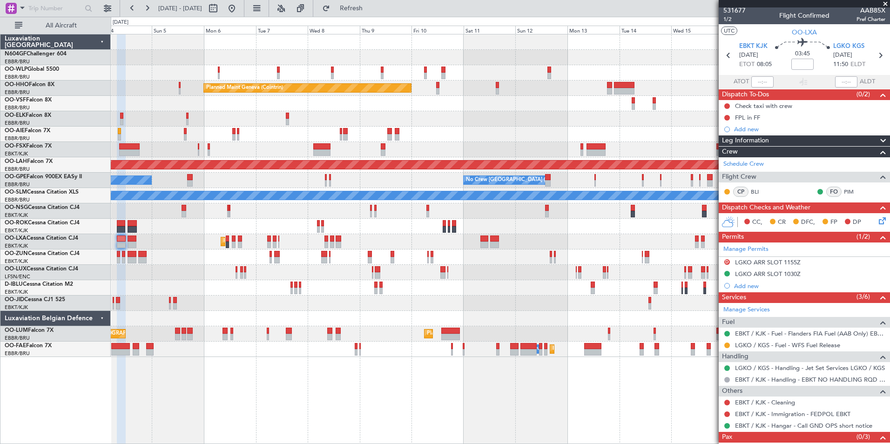
scroll to position [27, 0]
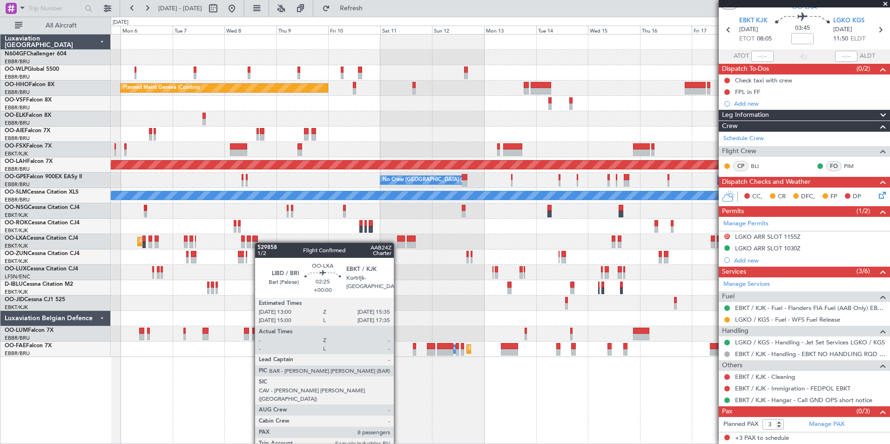
click at [255, 242] on div at bounding box center [255, 245] width 6 height 7
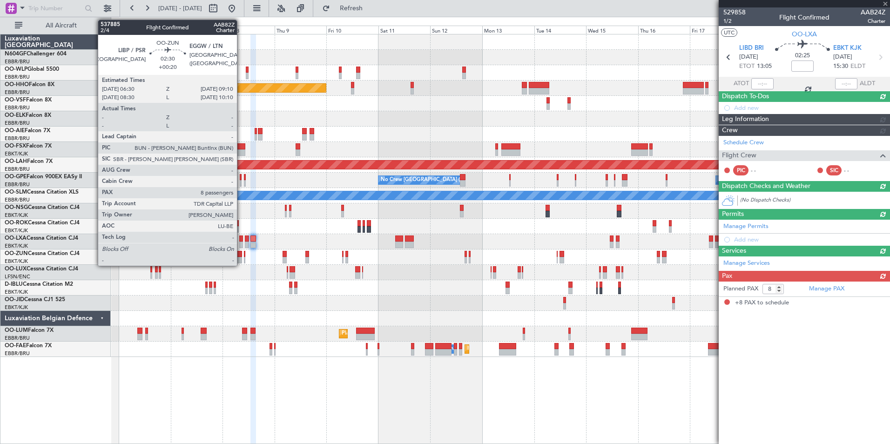
scroll to position [0, 0]
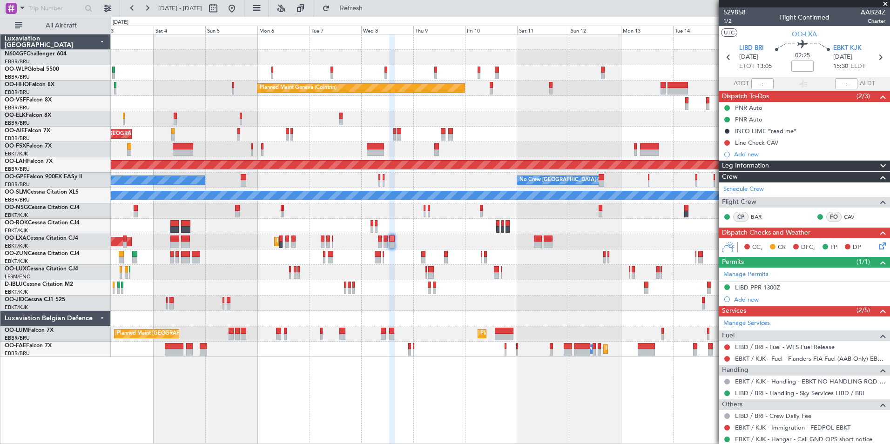
click at [494, 306] on div "Planned Maint Milan (Linate) Planned Maint Geneva (Cointrin) Planned Maint Kort…" at bounding box center [500, 195] width 779 height 323
click at [498, 322] on div "Planned Maint Milan (Linate) Planned Maint Geneva (Cointrin) Planned Maint Kort…" at bounding box center [500, 195] width 779 height 323
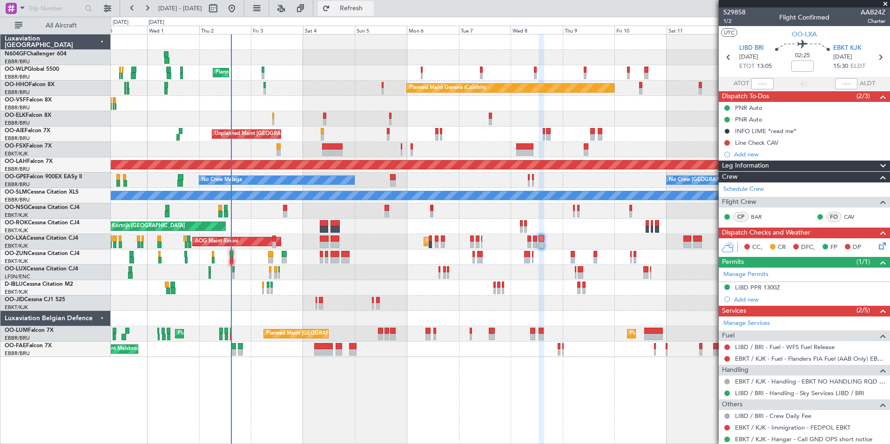
click at [371, 7] on span "Refresh" at bounding box center [351, 8] width 39 height 7
click at [233, 256] on div at bounding box center [500, 256] width 779 height 15
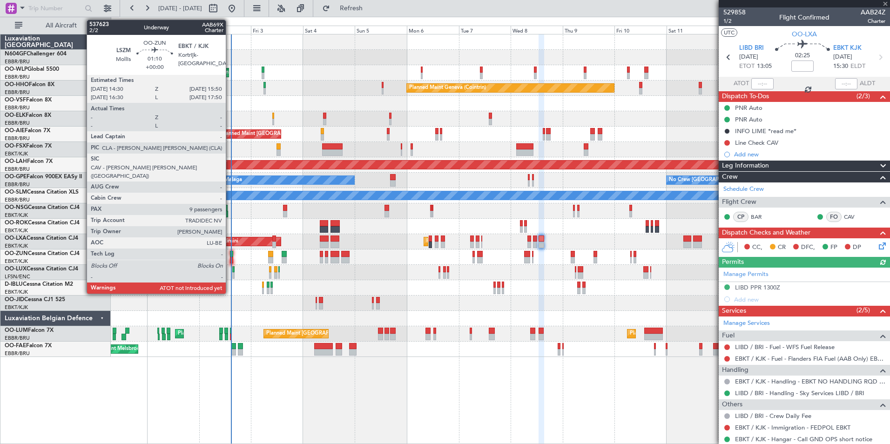
click at [230, 258] on div at bounding box center [231, 260] width 3 height 7
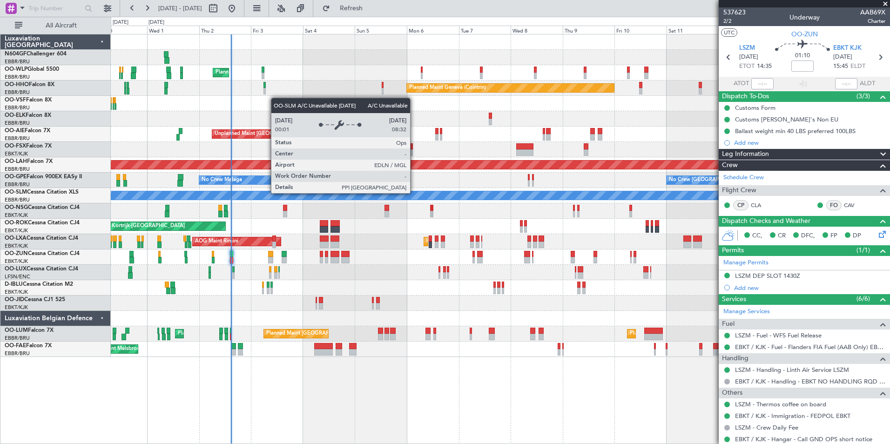
click at [292, 197] on div "A/C Unavailable [GEOGRAPHIC_DATA]" at bounding box center [501, 195] width 2336 height 8
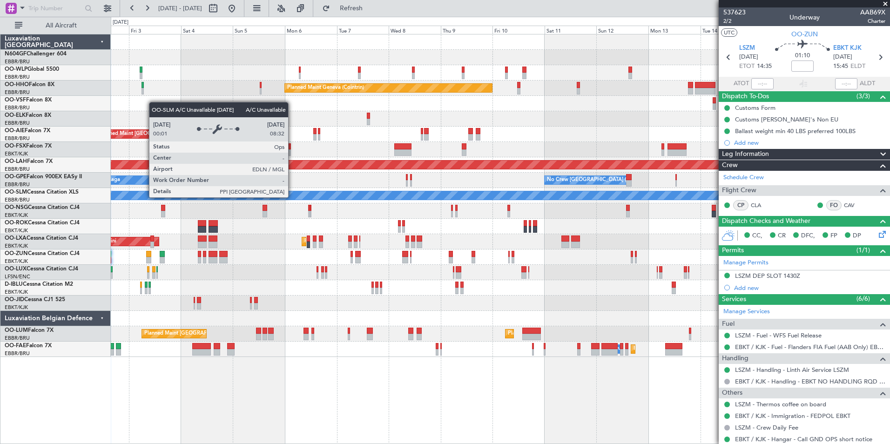
click at [382, 201] on div "Planned Maint Milan (Linate) Planned Maint Geneva (Cointrin) Planned Maint Kort…" at bounding box center [500, 195] width 779 height 323
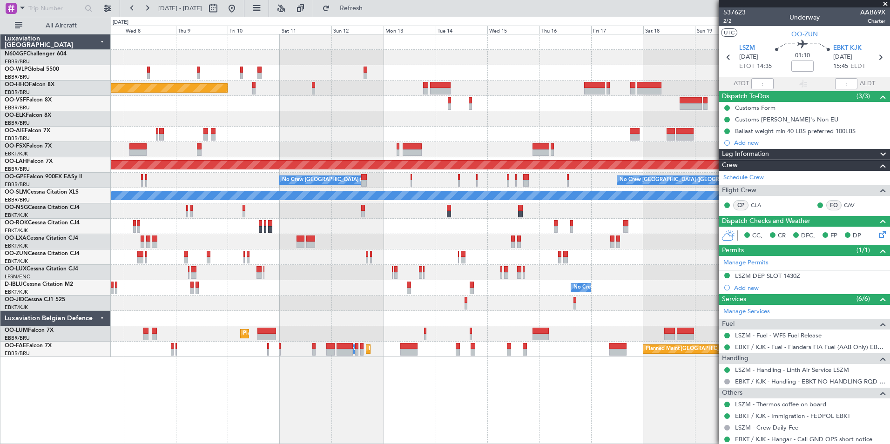
click at [327, 203] on div "Planned Maint Geneva (Cointrin) Planned Maint Alton-st Louis (St Louis Regl) No…" at bounding box center [500, 195] width 779 height 323
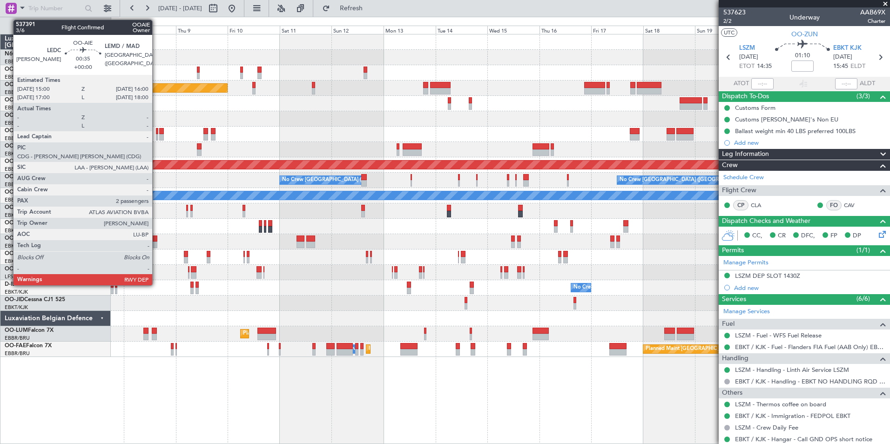
click at [156, 137] on div at bounding box center [157, 137] width 2 height 7
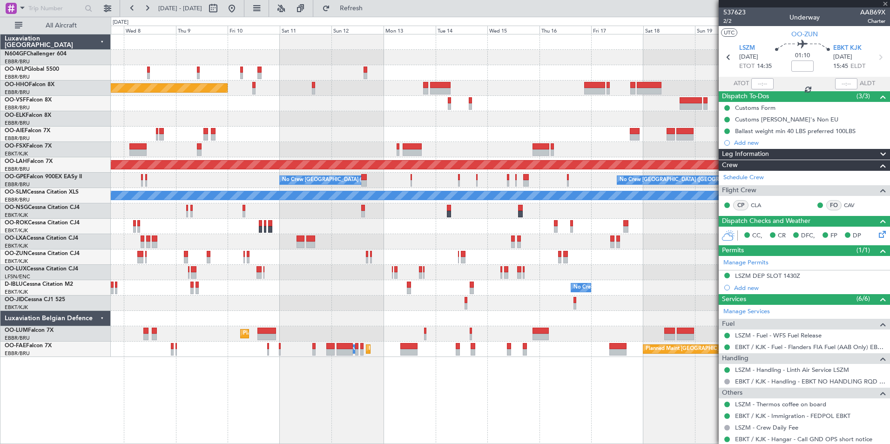
type input "2"
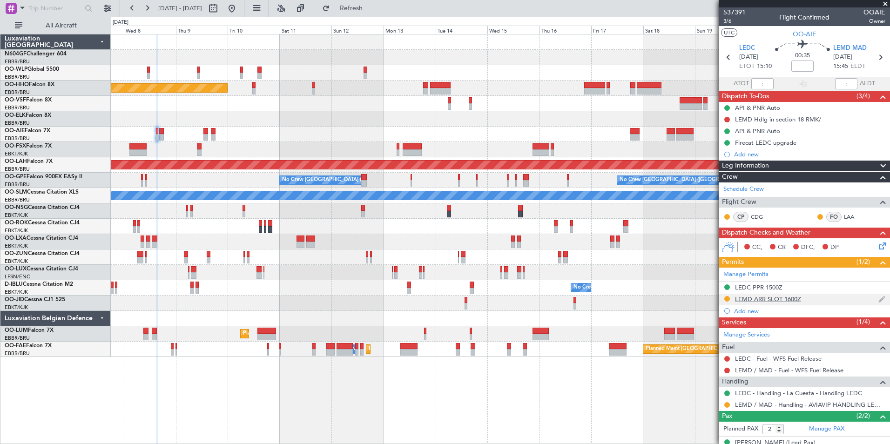
click at [794, 301] on div "LEMD ARR SLOT 1600Z" at bounding box center [768, 299] width 66 height 8
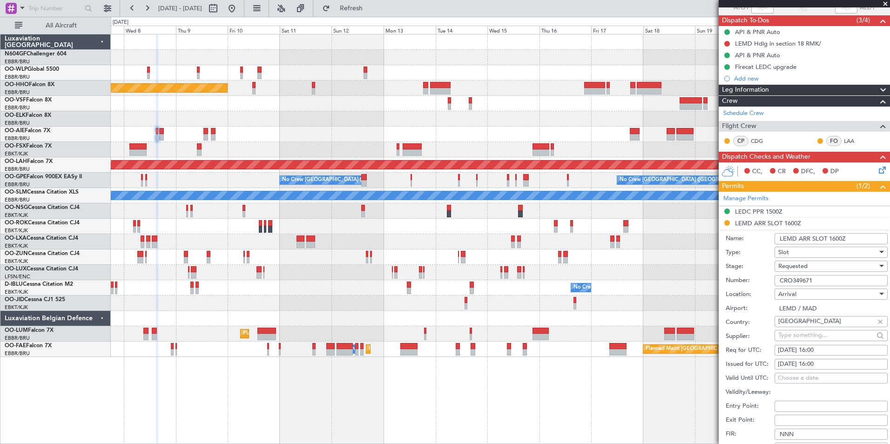
scroll to position [78, 0]
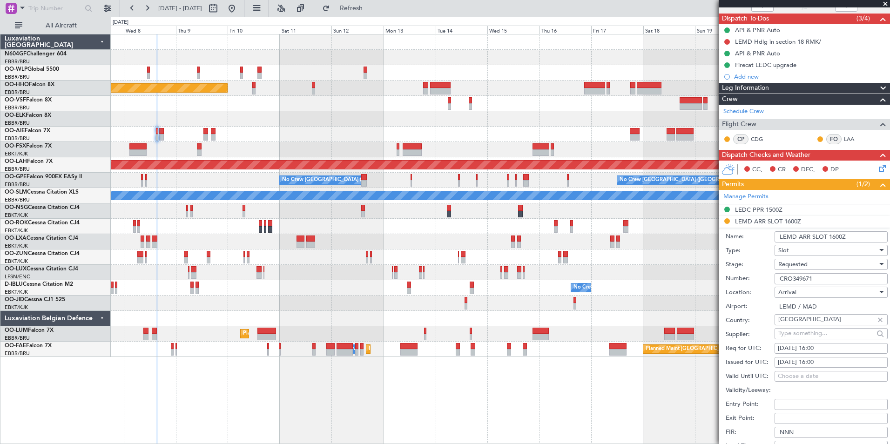
click at [824, 276] on input "CRO349671" at bounding box center [830, 278] width 113 height 11
paste input "CRO351777"
type input "CRO351777"
click at [827, 265] on div "Requested" at bounding box center [827, 264] width 99 height 14
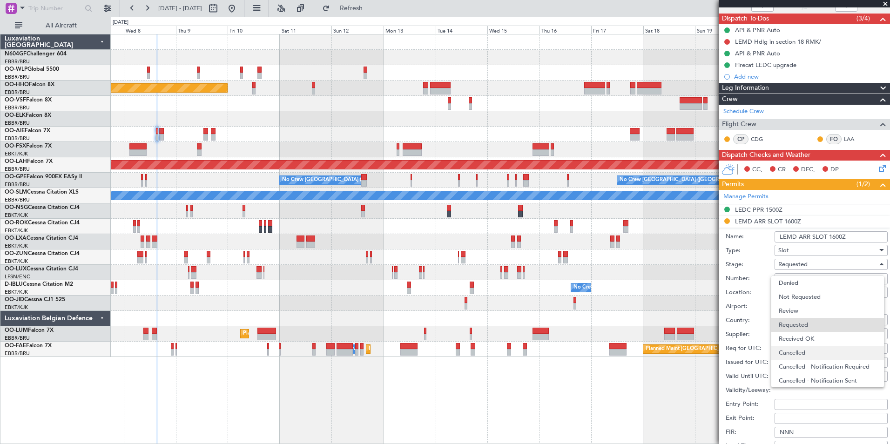
scroll to position [4, 0]
click at [804, 334] on span "Received OK" at bounding box center [828, 335] width 98 height 14
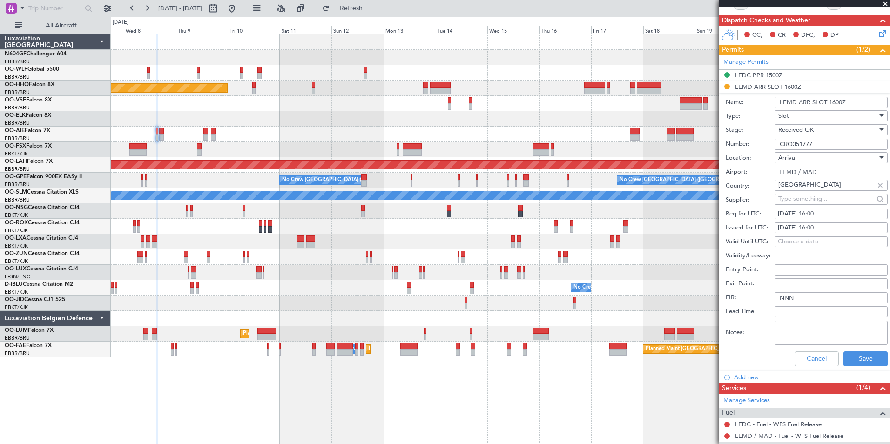
scroll to position [213, 0]
click at [845, 357] on button "Save" at bounding box center [865, 358] width 44 height 15
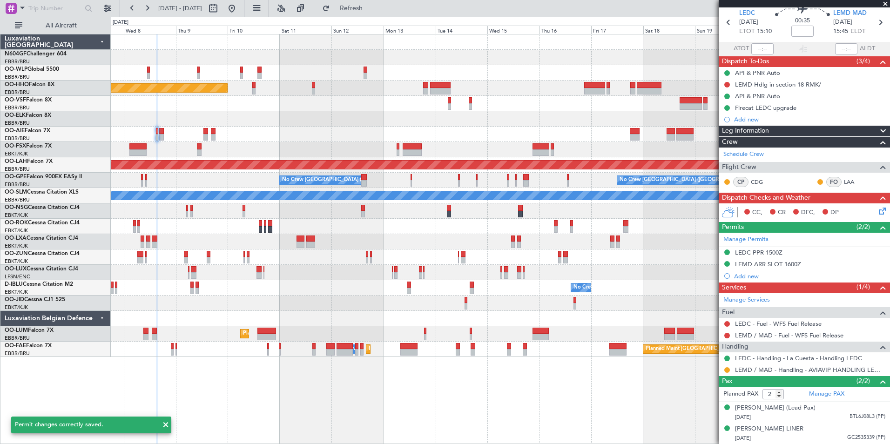
scroll to position [44, 0]
click at [726, 367] on button at bounding box center [727, 370] width 6 height 6
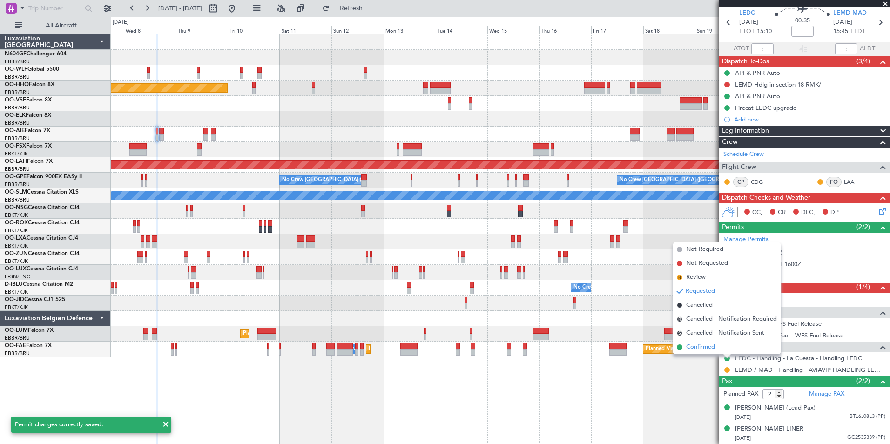
click at [711, 344] on span "Confirmed" at bounding box center [700, 347] width 29 height 9
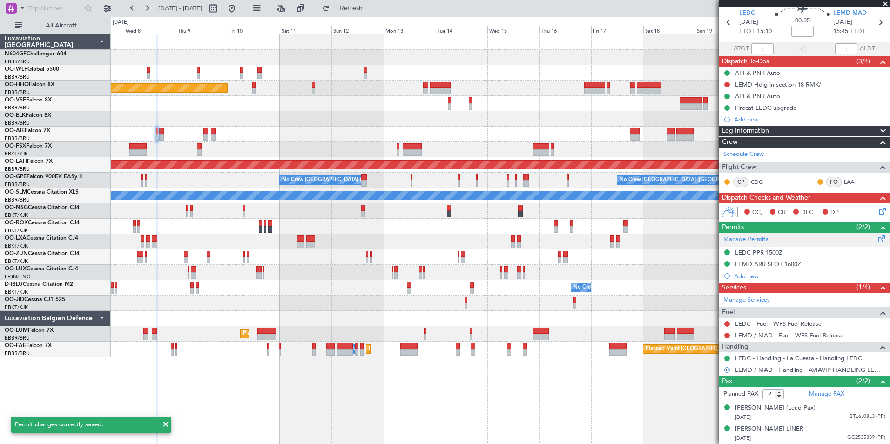
scroll to position [0, 0]
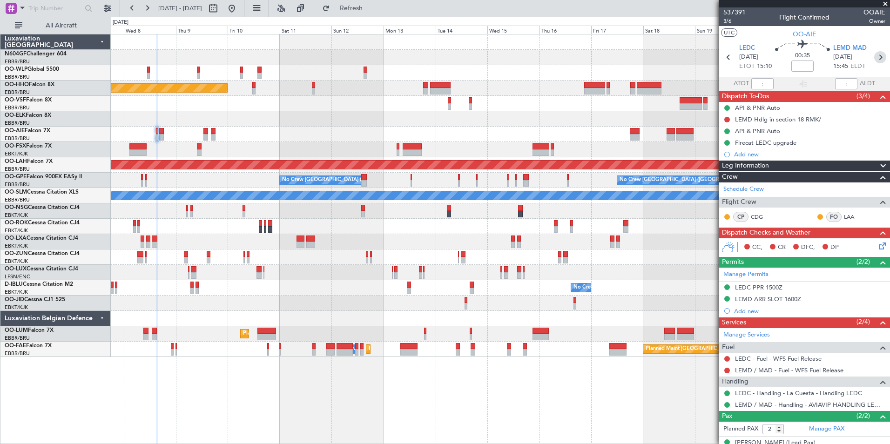
click at [877, 54] on icon at bounding box center [880, 57] width 12 height 12
type input "1"
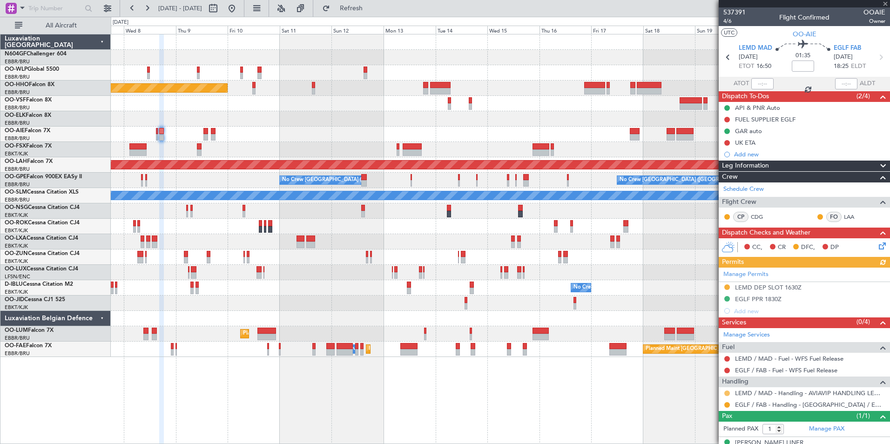
click at [726, 392] on button at bounding box center [727, 393] width 6 height 6
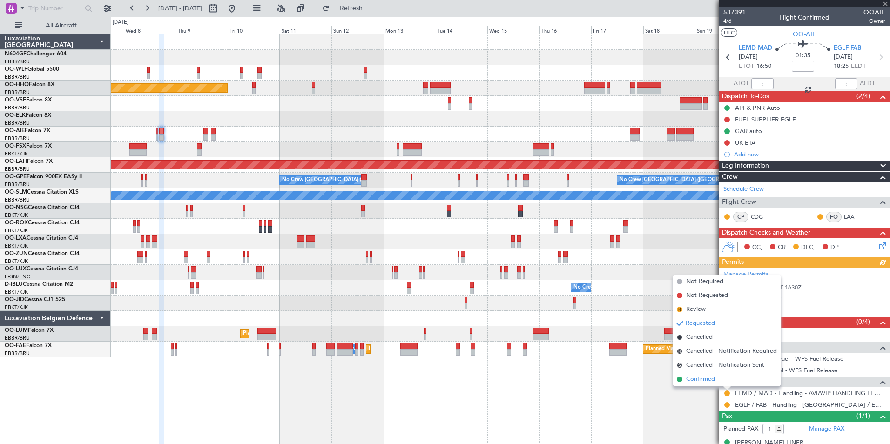
click at [709, 377] on span "Confirmed" at bounding box center [700, 379] width 29 height 9
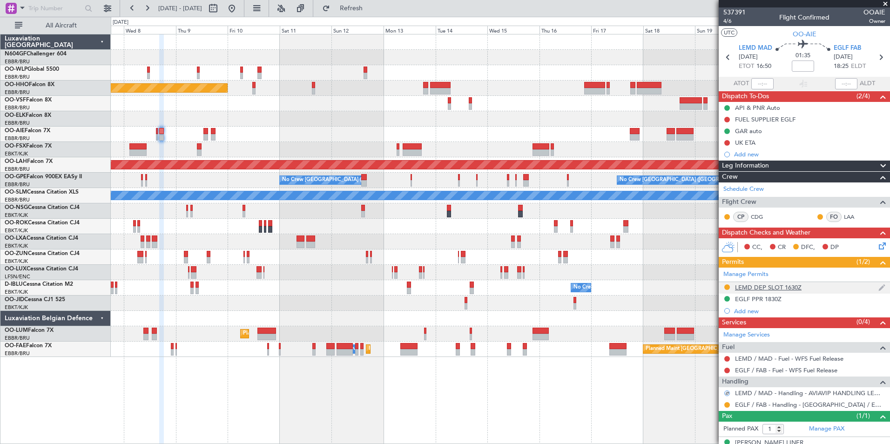
click at [745, 289] on div "LEMD DEP SLOT 1630Z" at bounding box center [768, 287] width 67 height 8
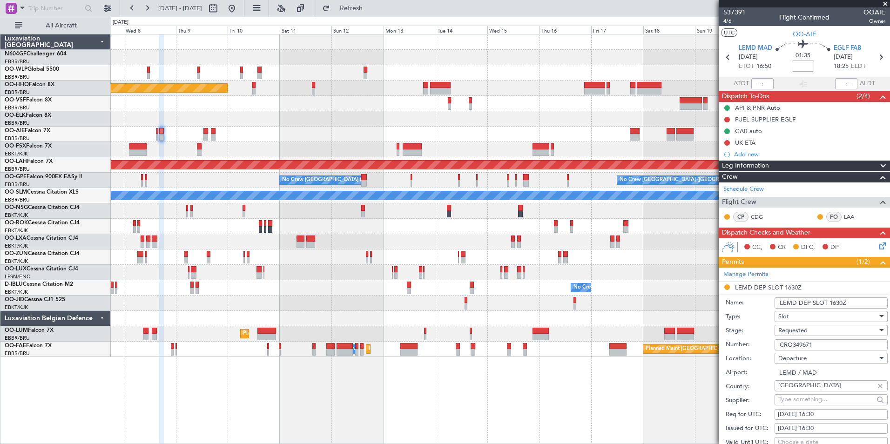
click at [833, 342] on input "CRO349671" at bounding box center [830, 344] width 113 height 11
paste input "CRO351777"
type input "CRO351777"
click at [836, 332] on div "Requested" at bounding box center [827, 330] width 99 height 14
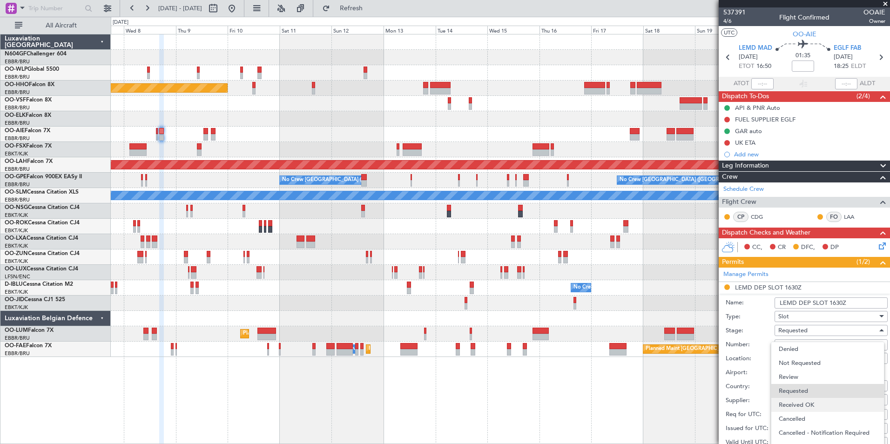
click at [816, 401] on span "Received OK" at bounding box center [828, 405] width 98 height 14
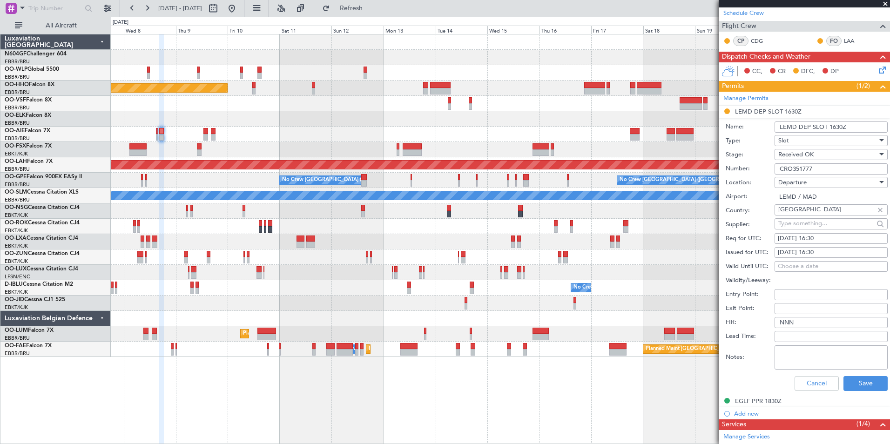
scroll to position [197, 0]
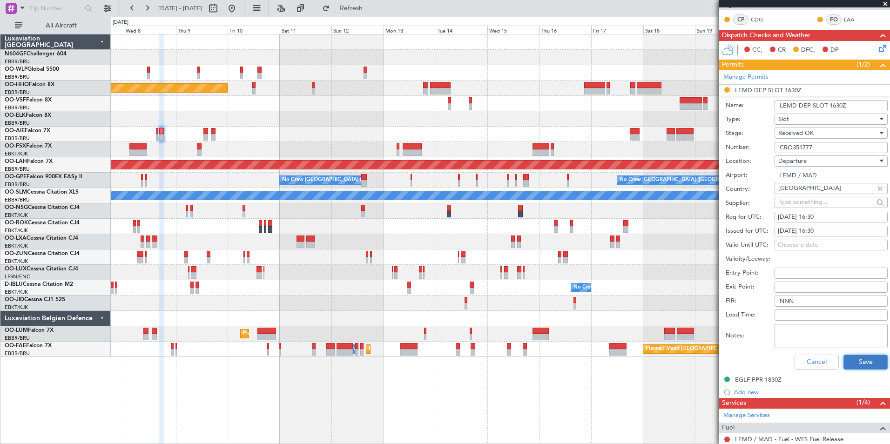
click at [858, 362] on button "Save" at bounding box center [865, 362] width 44 height 15
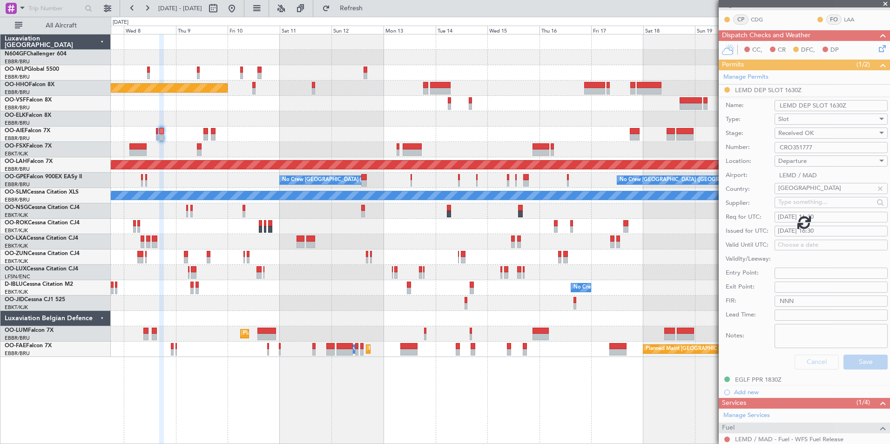
scroll to position [13, 0]
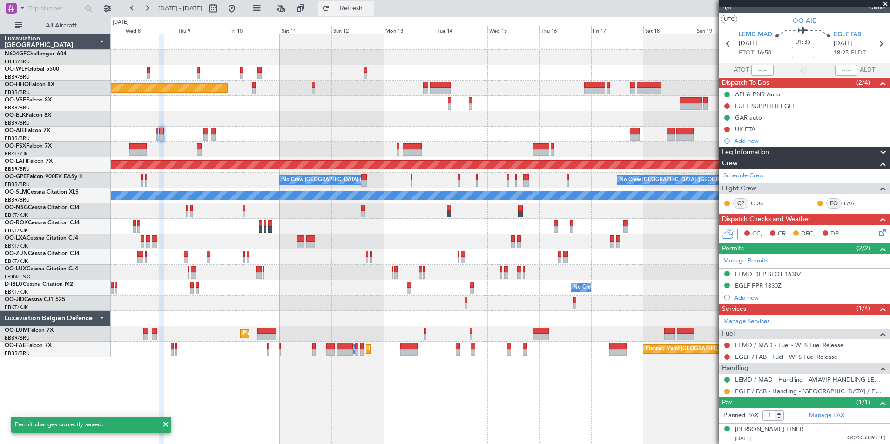
click at [367, 12] on button "Refresh" at bounding box center [346, 8] width 56 height 15
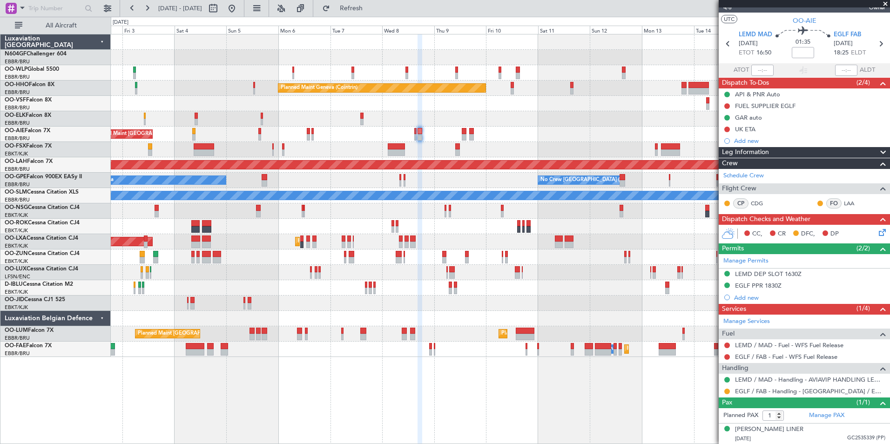
click at [349, 273] on div "Planned Maint Milan (Linate) Planned Maint Geneva (Cointrin) Planned Maint Kort…" at bounding box center [445, 230] width 890 height 427
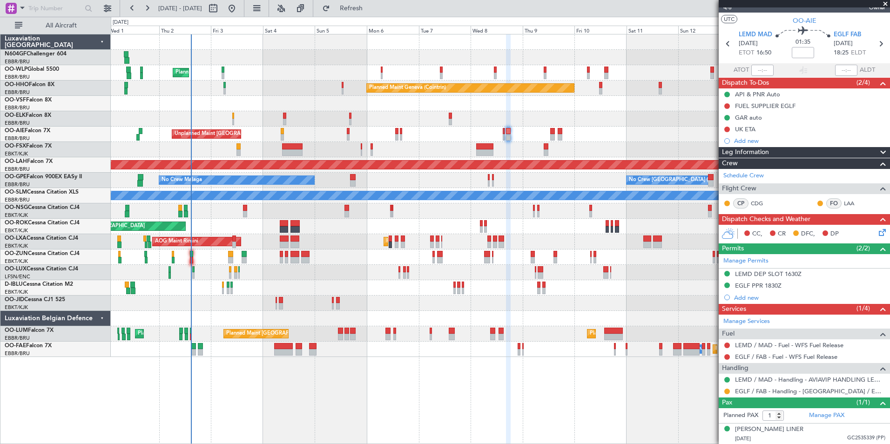
click at [330, 271] on div "Planned Maint Milan (Linate) Planned Maint Geneva (Cointrin) Planned Maint Kort…" at bounding box center [500, 195] width 779 height 323
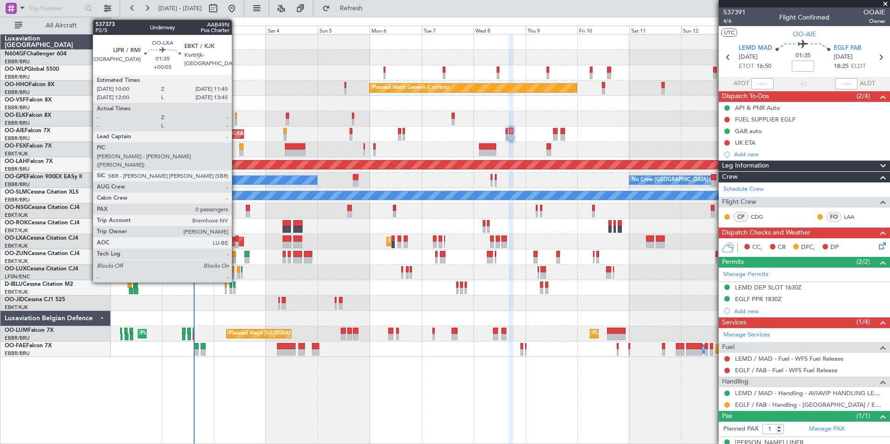
scroll to position [13, 0]
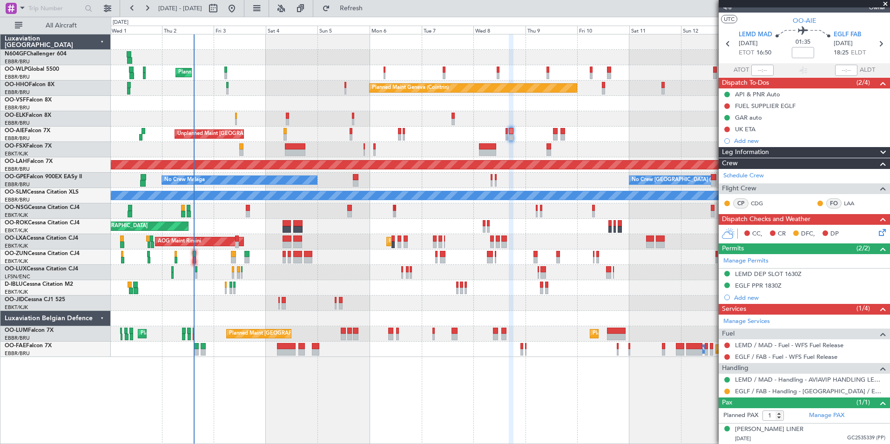
click at [387, 289] on div "Planned Maint Milan (Linate) Planned Maint Geneva ([GEOGRAPHIC_DATA]) Planned M…" at bounding box center [500, 195] width 779 height 323
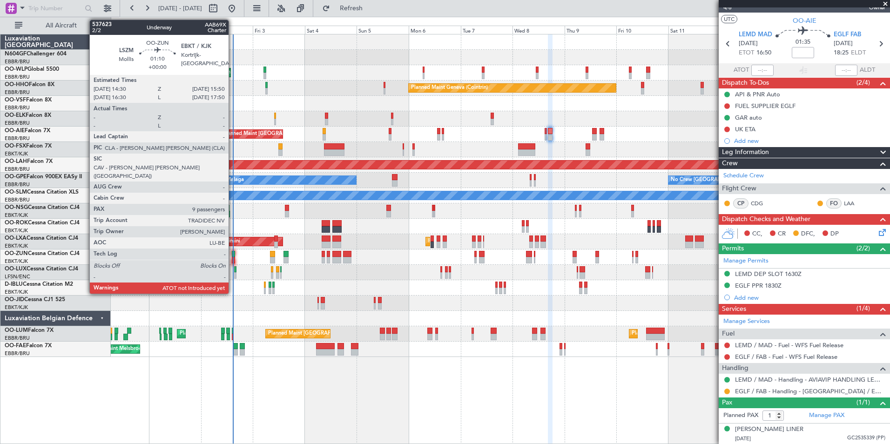
click at [233, 259] on div at bounding box center [233, 260] width 3 height 7
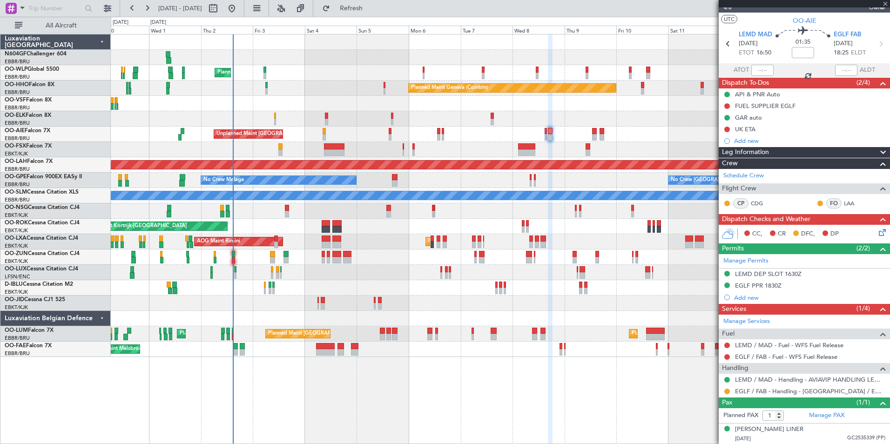
type input "9"
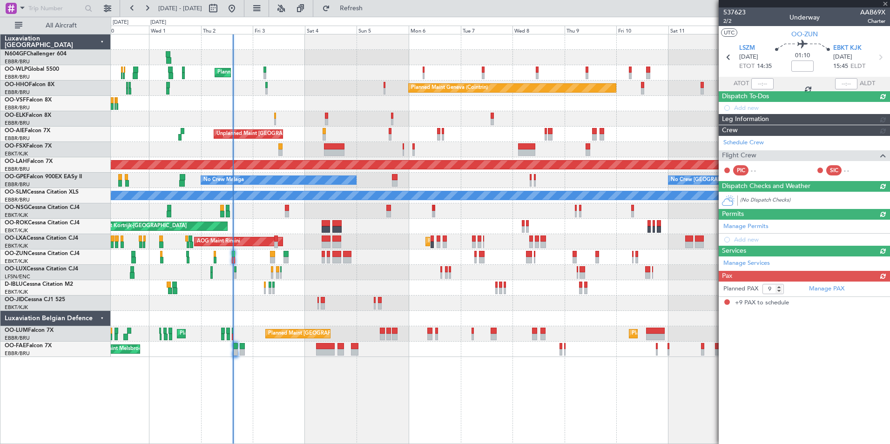
scroll to position [0, 0]
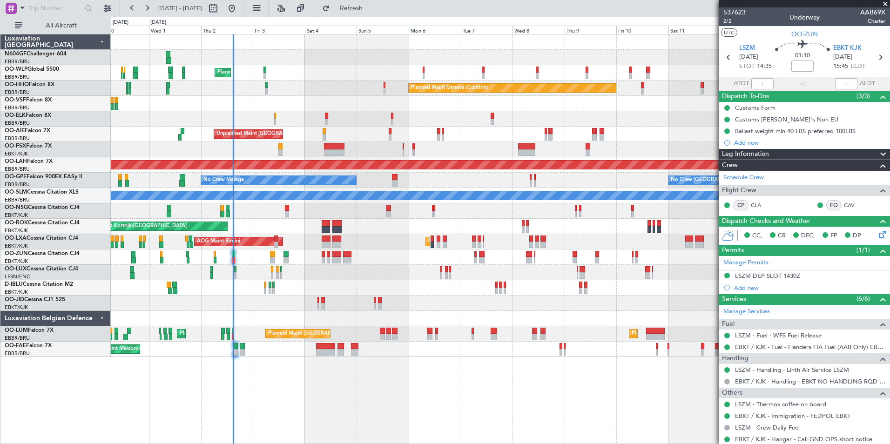
click at [350, 283] on div "Planned Maint Milan (Linate) Planned Maint Geneva ([GEOGRAPHIC_DATA]) Planned M…" at bounding box center [500, 195] width 779 height 323
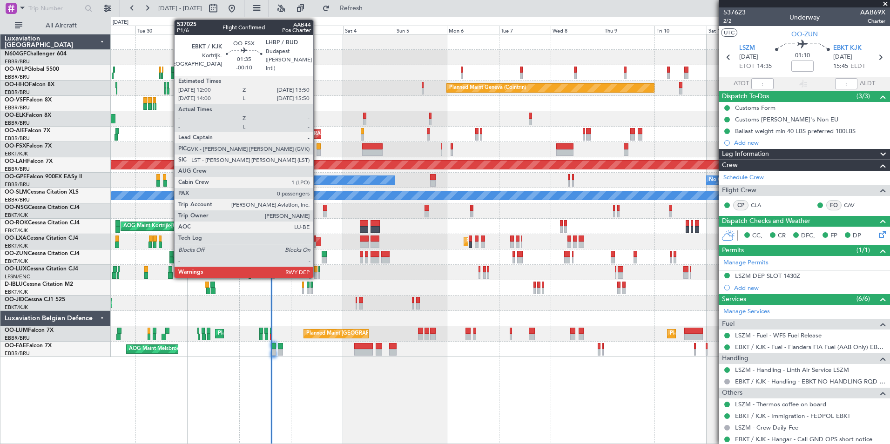
click at [317, 146] on div at bounding box center [318, 146] width 4 height 7
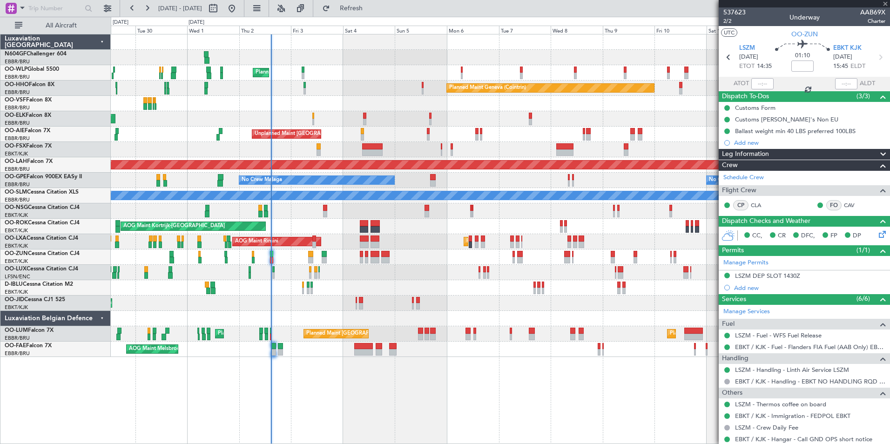
type input "-00:10"
type input "0"
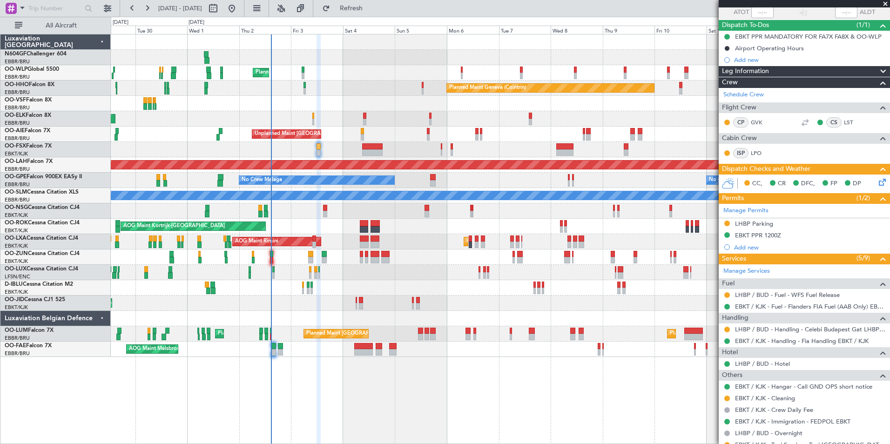
scroll to position [104, 0]
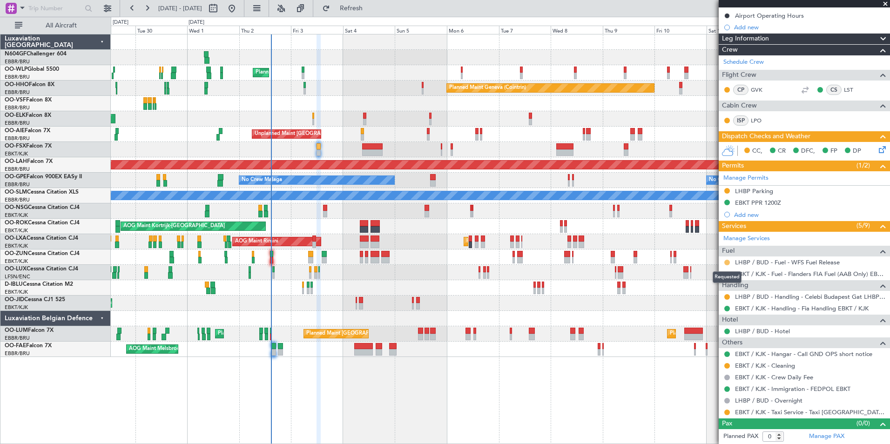
click at [727, 262] on button at bounding box center [727, 263] width 6 height 6
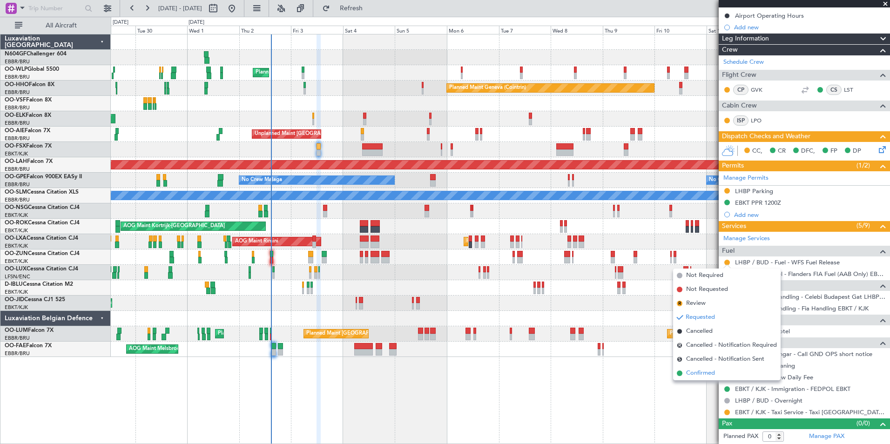
click at [699, 374] on span "Confirmed" at bounding box center [700, 373] width 29 height 9
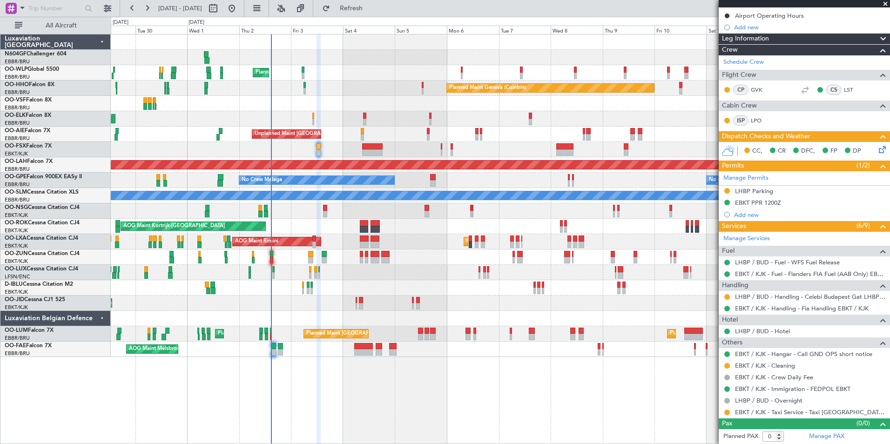
click at [353, 186] on div "No Crew Malaga No Crew [GEOGRAPHIC_DATA] (Brussels National) No Crew [GEOGRAPHI…" at bounding box center [500, 180] width 779 height 15
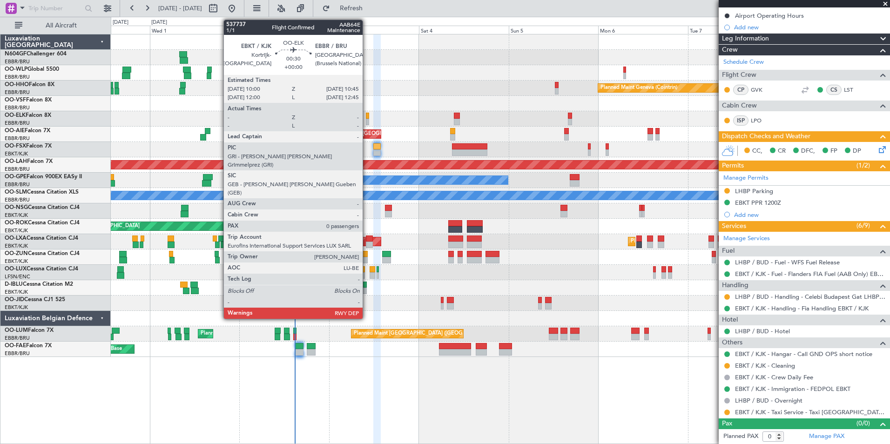
click at [367, 120] on div at bounding box center [367, 122] width 3 height 7
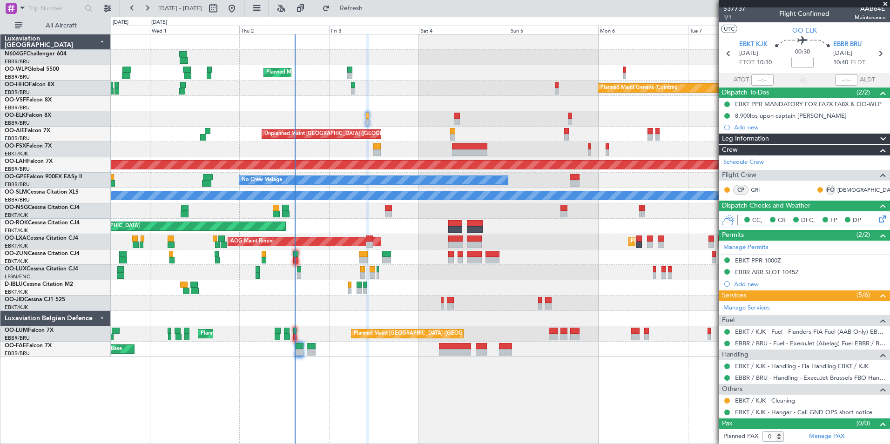
scroll to position [0, 0]
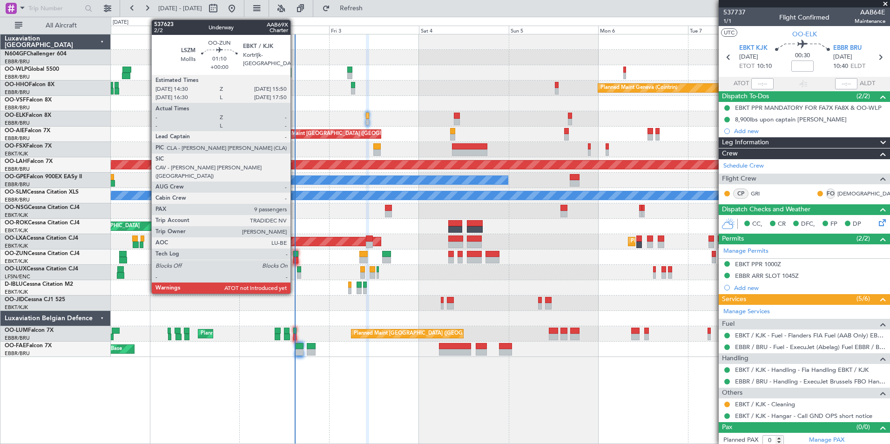
click at [296, 256] on div at bounding box center [295, 254] width 5 height 7
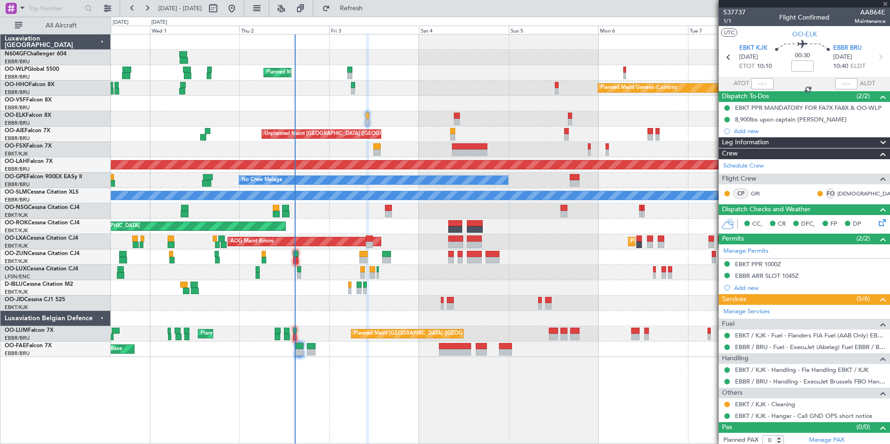
type input "9"
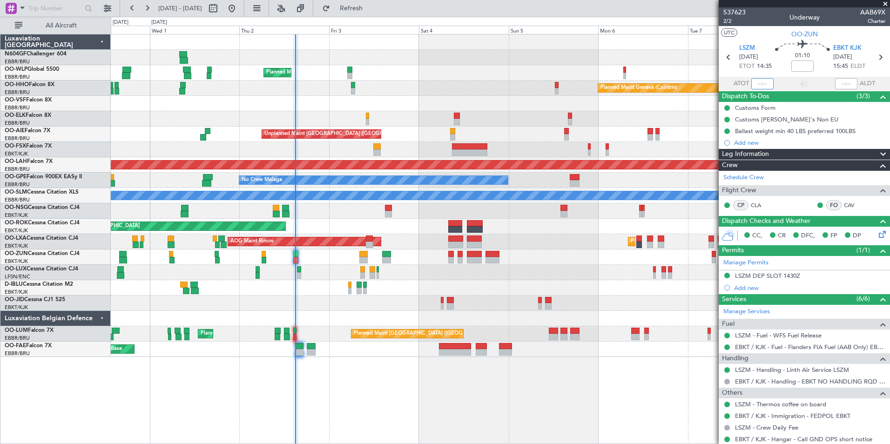
click at [759, 88] on input "text" at bounding box center [762, 83] width 22 height 11
click at [651, 118] on div "Planned Maint Kortrijk-[GEOGRAPHIC_DATA]" at bounding box center [500, 118] width 779 height 15
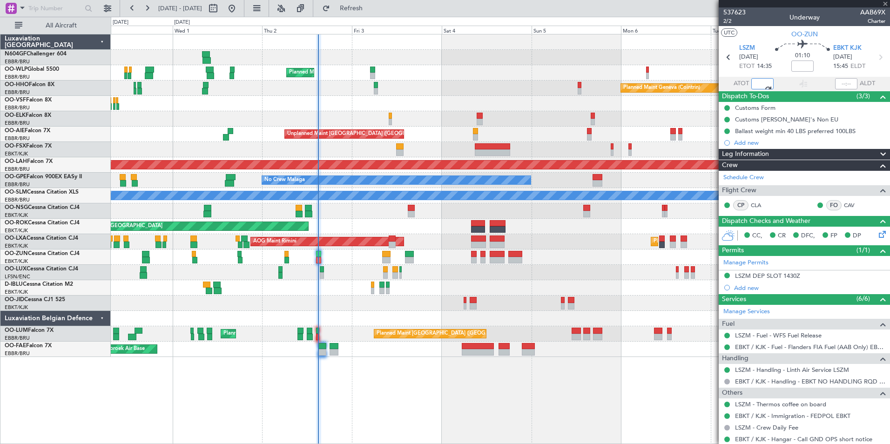
click at [570, 259] on div at bounding box center [500, 256] width 779 height 15
click at [413, 251] on div "Planned Maint Milan (Linate) Planned Maint Geneva ([GEOGRAPHIC_DATA]) Planned M…" at bounding box center [500, 195] width 779 height 323
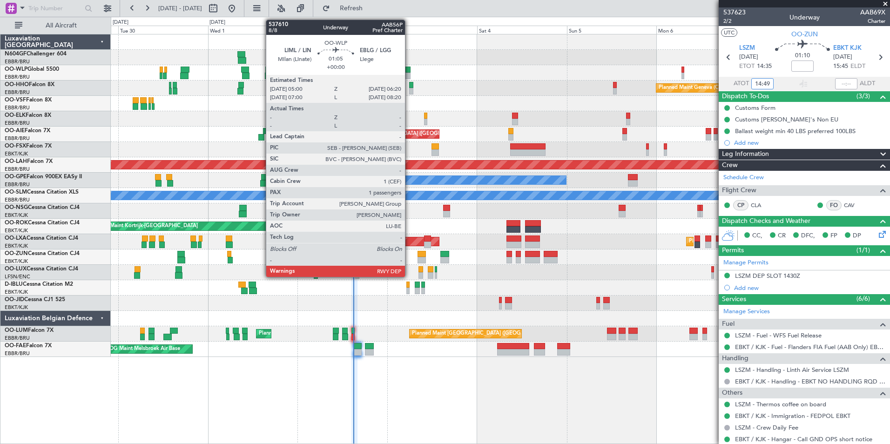
click at [409, 71] on div at bounding box center [407, 70] width 5 height 7
type input "14:49"
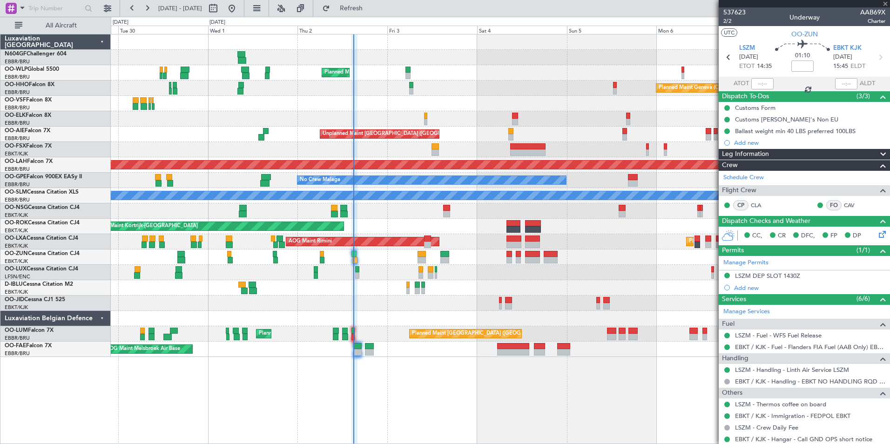
type input "1"
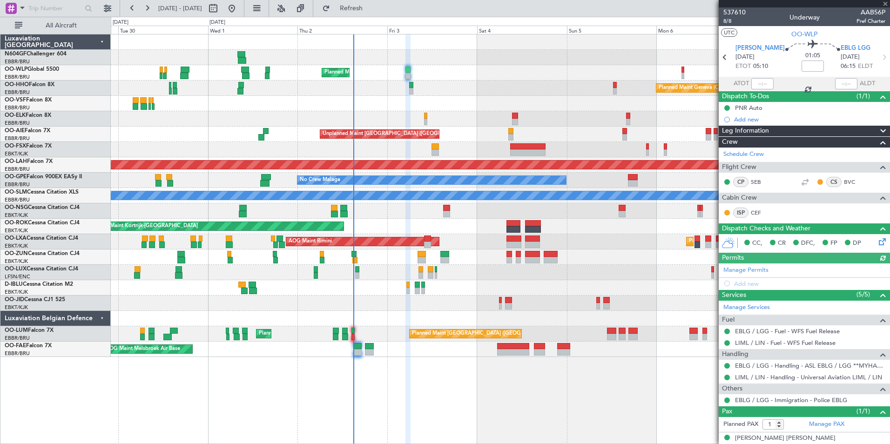
click at [351, 339] on div "Planned Maint [GEOGRAPHIC_DATA] ([GEOGRAPHIC_DATA] National) Planned Maint [GEO…" at bounding box center [500, 333] width 779 height 15
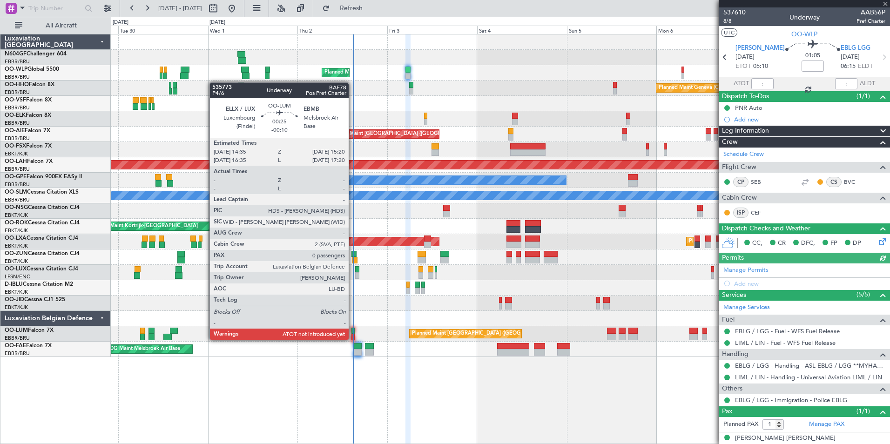
click at [353, 339] on div at bounding box center [352, 337] width 3 height 7
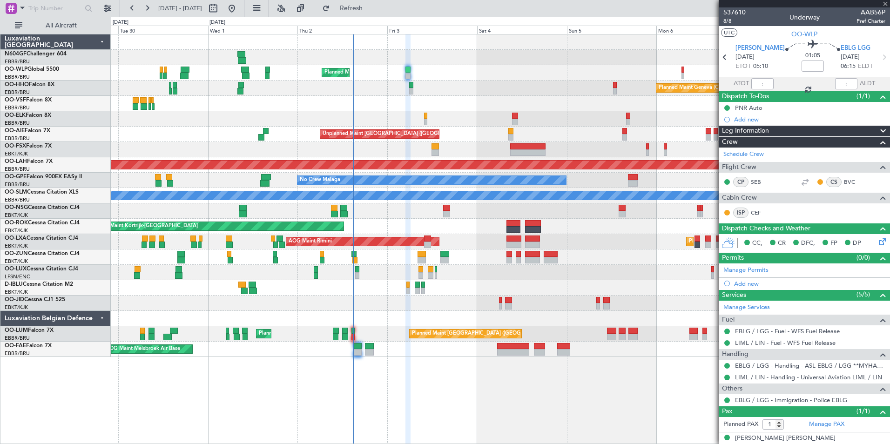
type input "-00:10"
type input "0"
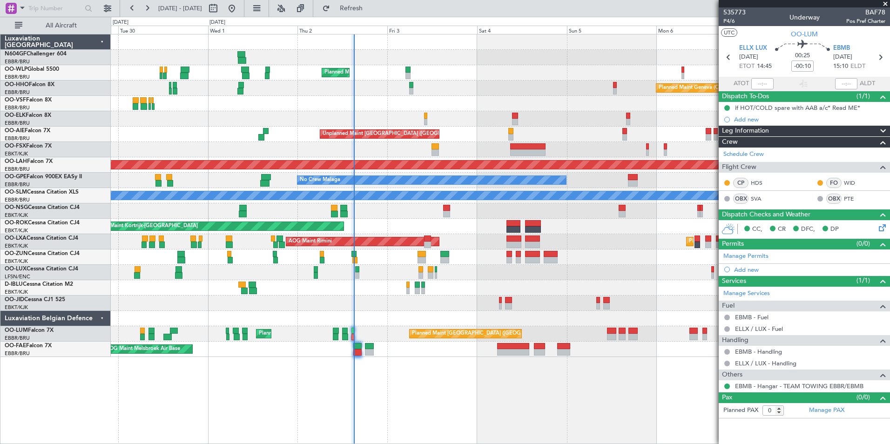
click at [658, 311] on div at bounding box center [500, 318] width 779 height 15
click at [433, 415] on div "Planned Maint Milan (Linate) Planned Maint Geneva ([GEOGRAPHIC_DATA]) Planned M…" at bounding box center [500, 239] width 779 height 410
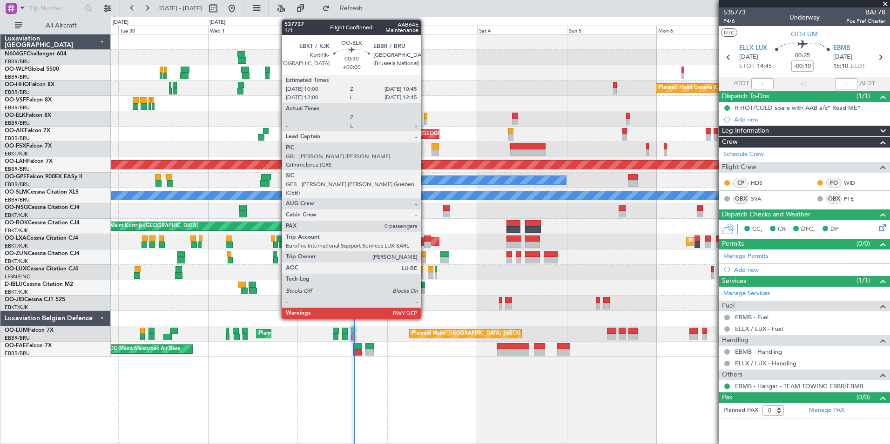
click at [425, 121] on div at bounding box center [425, 122] width 3 height 7
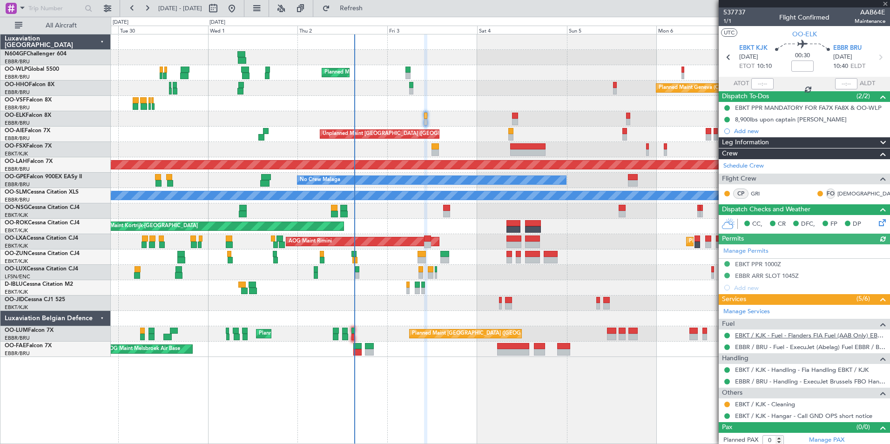
scroll to position [4, 0]
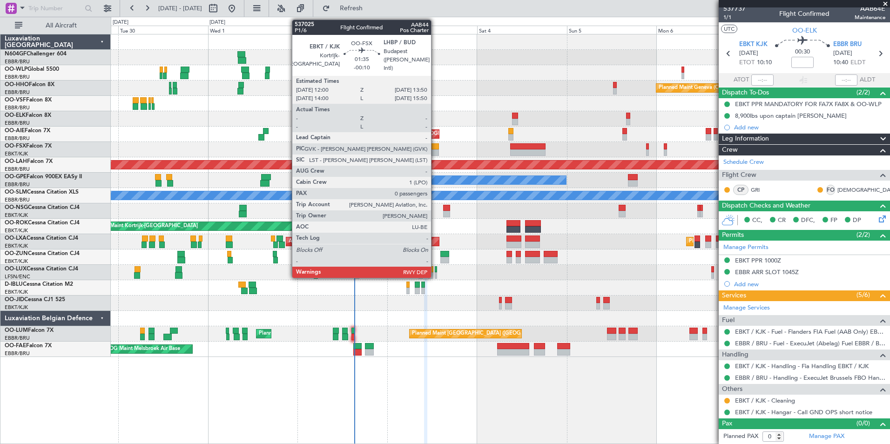
click at [435, 144] on div at bounding box center [434, 146] width 7 height 7
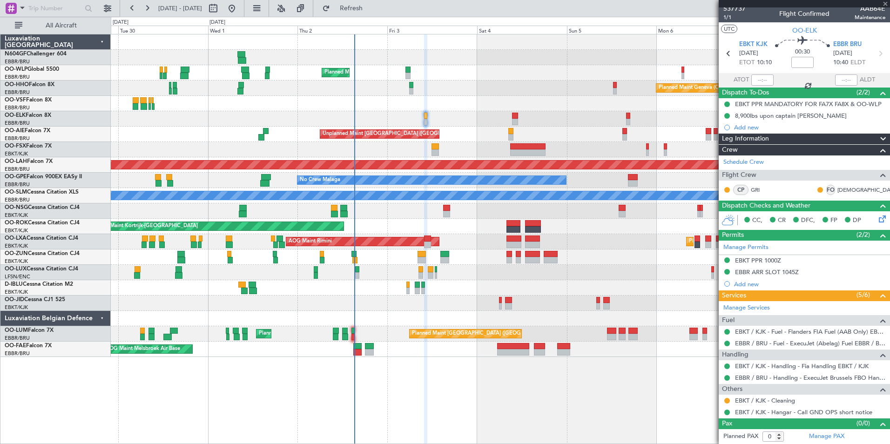
type input "-00:10"
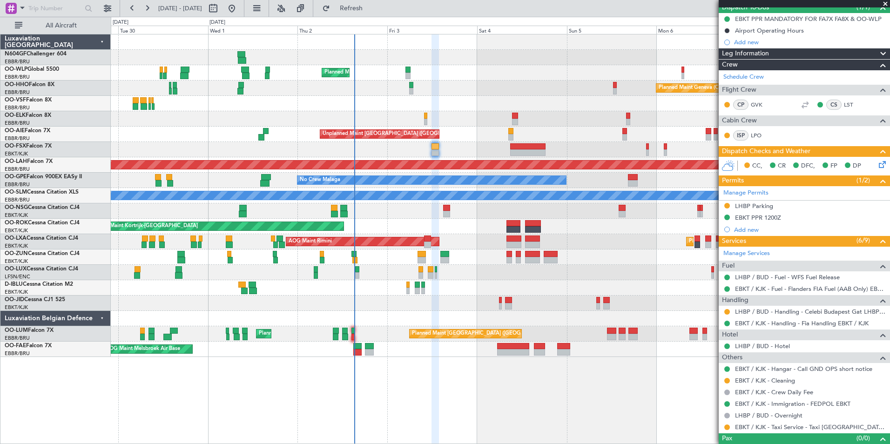
scroll to position [104, 0]
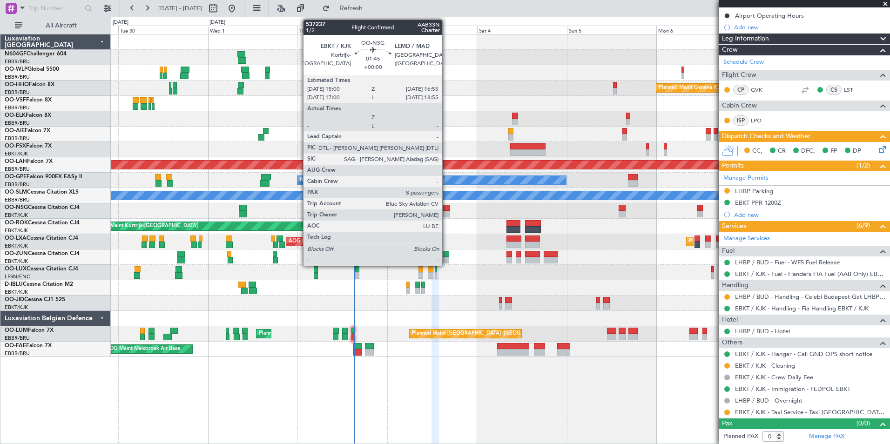
click at [446, 210] on div at bounding box center [446, 208] width 7 height 7
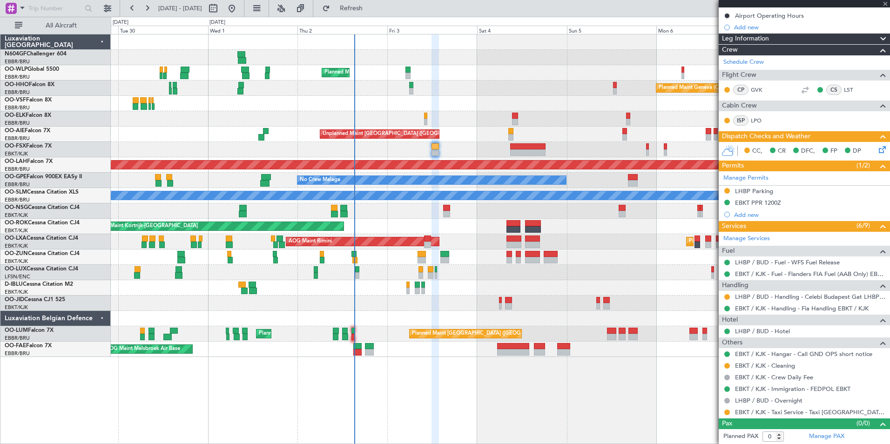
type input "8"
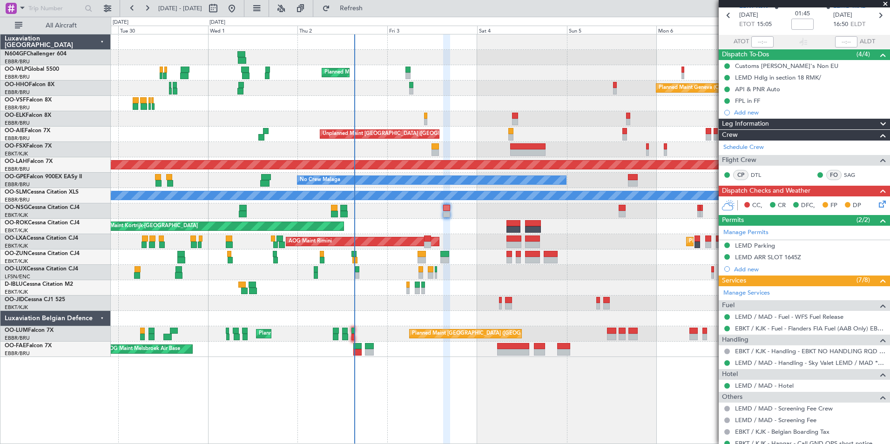
scroll to position [0, 0]
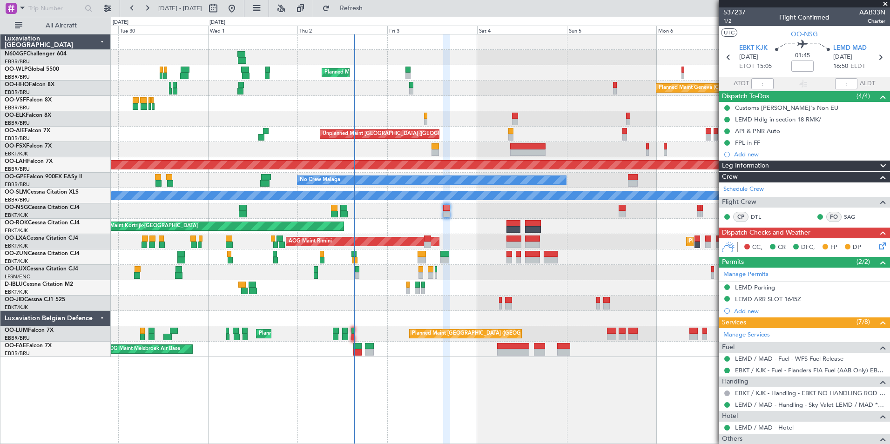
click at [877, 248] on icon at bounding box center [880, 244] width 7 height 7
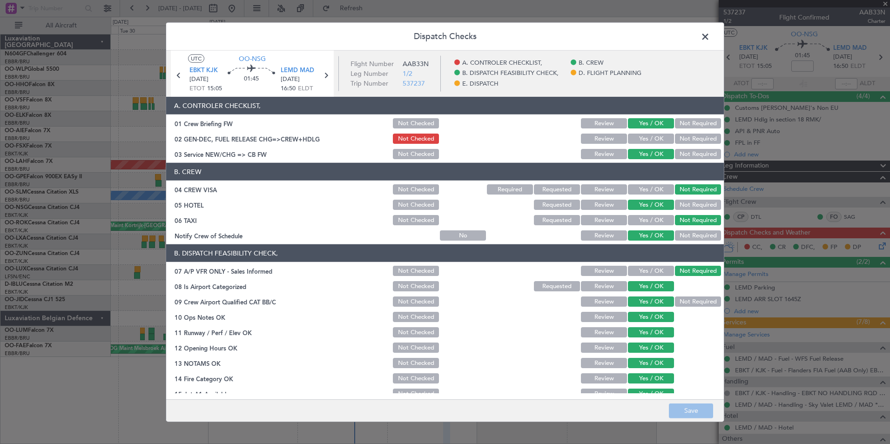
scroll to position [172, 0]
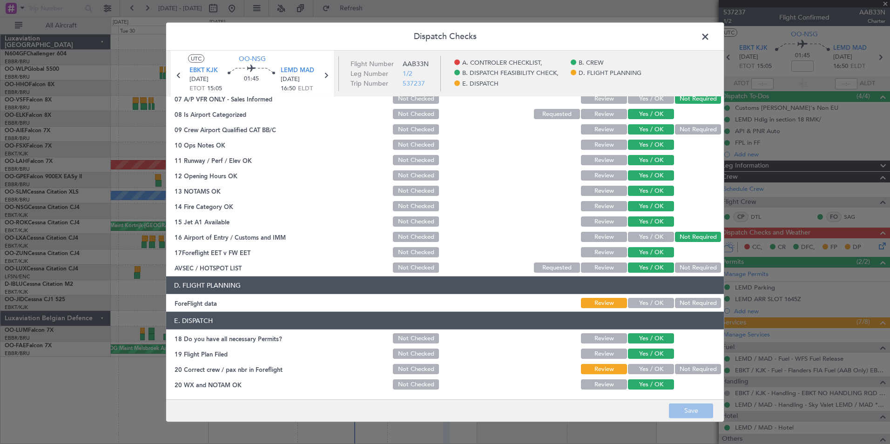
click at [710, 34] on span at bounding box center [710, 39] width 0 height 19
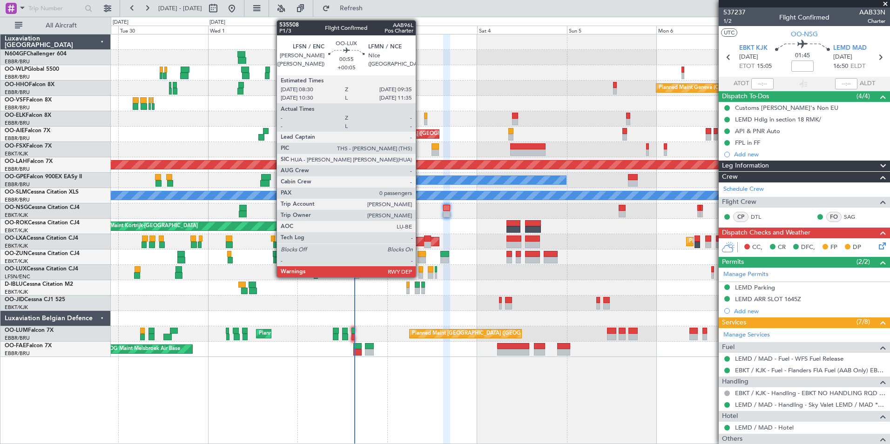
click at [420, 276] on div at bounding box center [420, 275] width 4 height 7
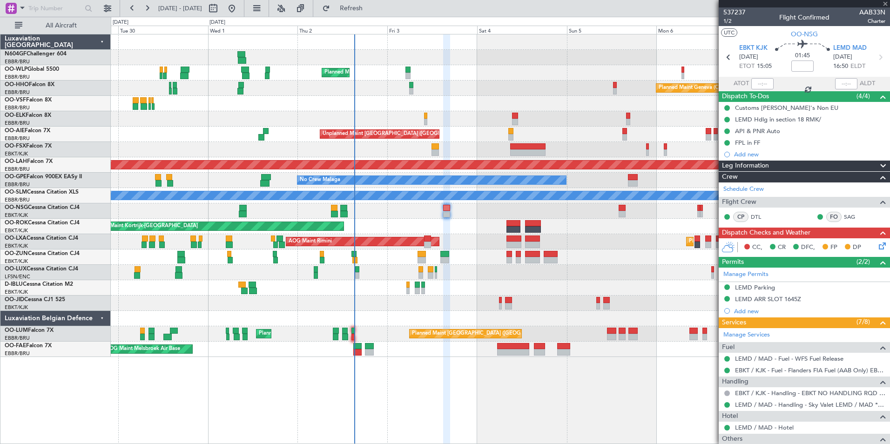
type input "+00:05"
type input "0"
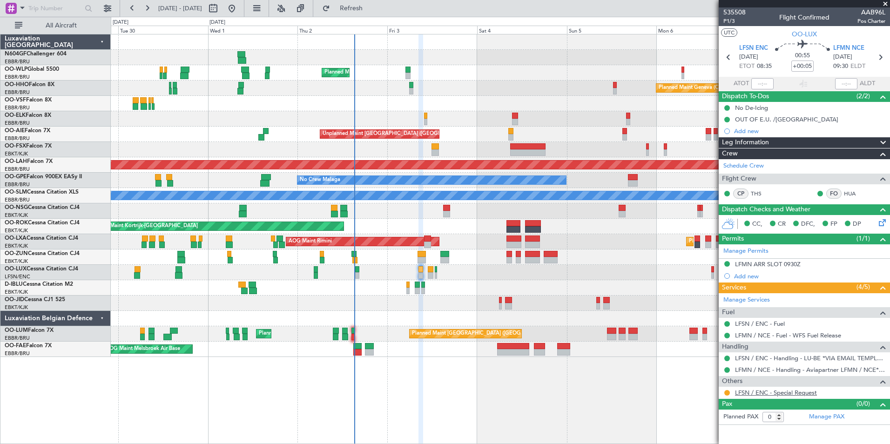
click at [805, 392] on link "LFSN / ENC - Special Request" at bounding box center [776, 393] width 82 height 8
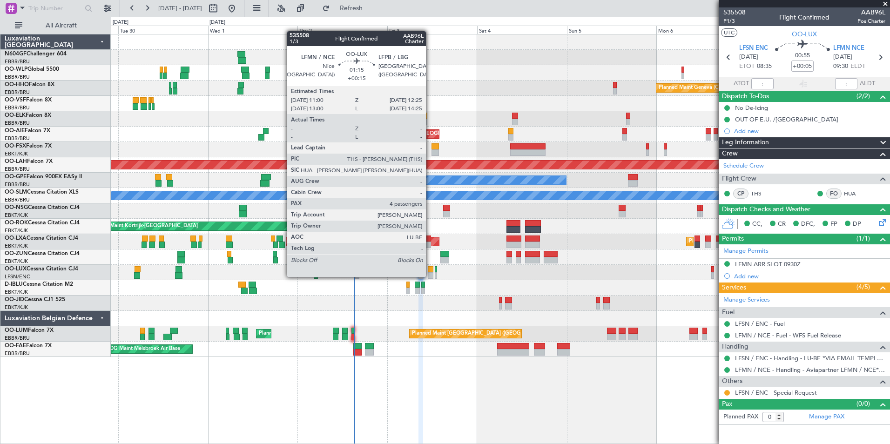
click at [430, 276] on div at bounding box center [431, 275] width 6 height 7
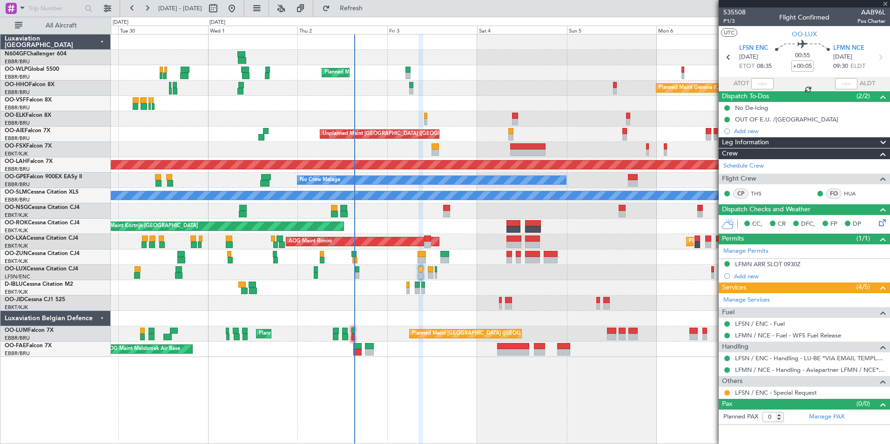
type input "+00:15"
type input "4"
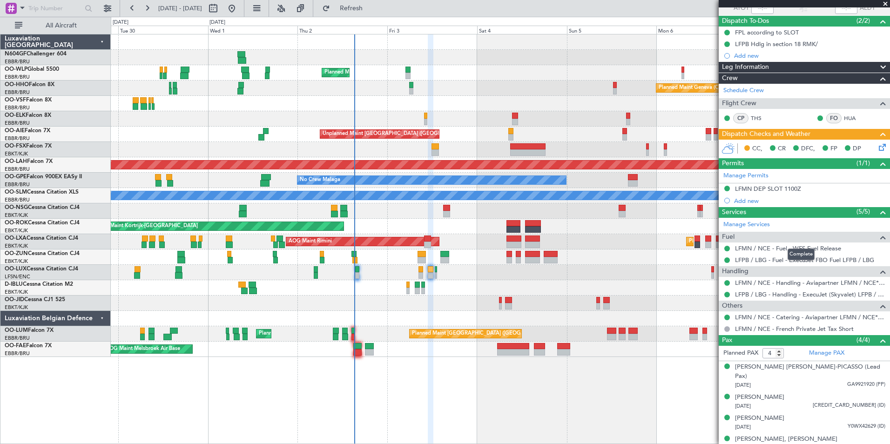
scroll to position [75, 0]
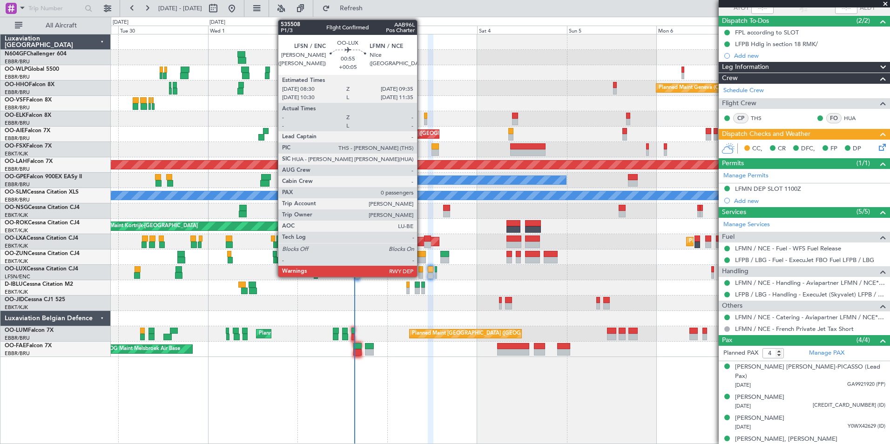
click at [421, 275] on div at bounding box center [420, 275] width 4 height 7
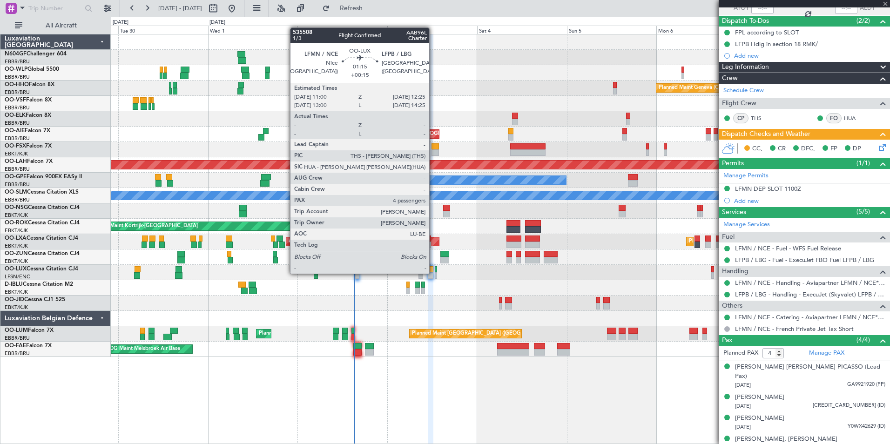
type input "+00:05"
type input "0"
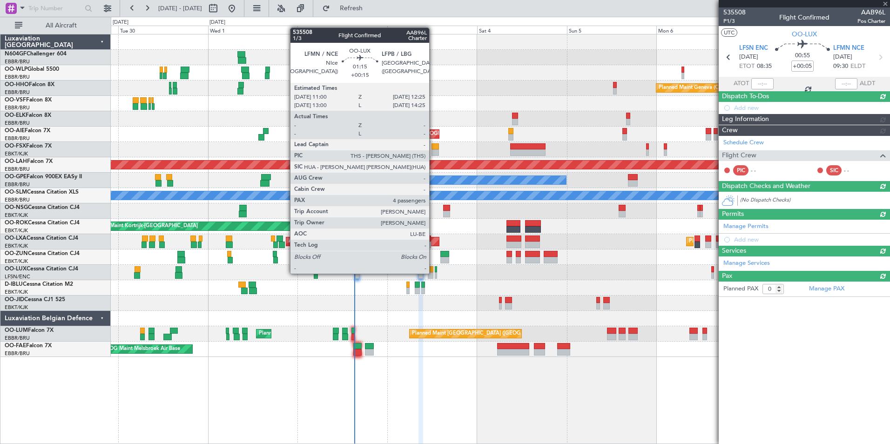
scroll to position [0, 0]
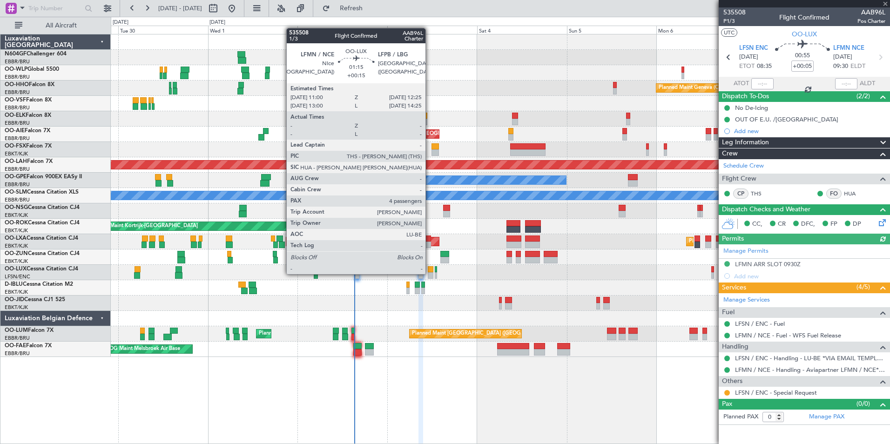
click at [429, 273] on div at bounding box center [431, 275] width 6 height 7
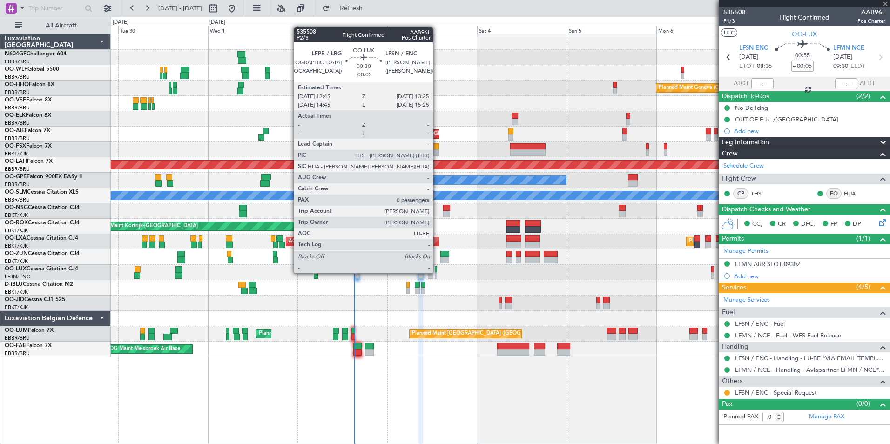
type input "+00:15"
type input "4"
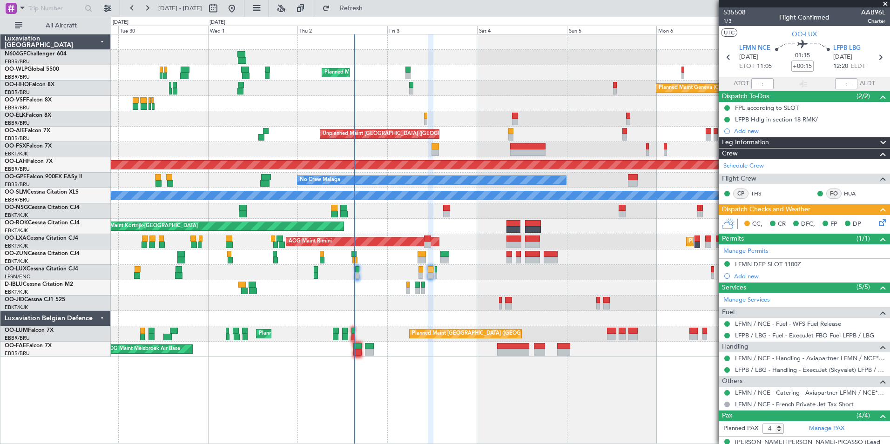
click at [877, 224] on icon at bounding box center [880, 220] width 7 height 7
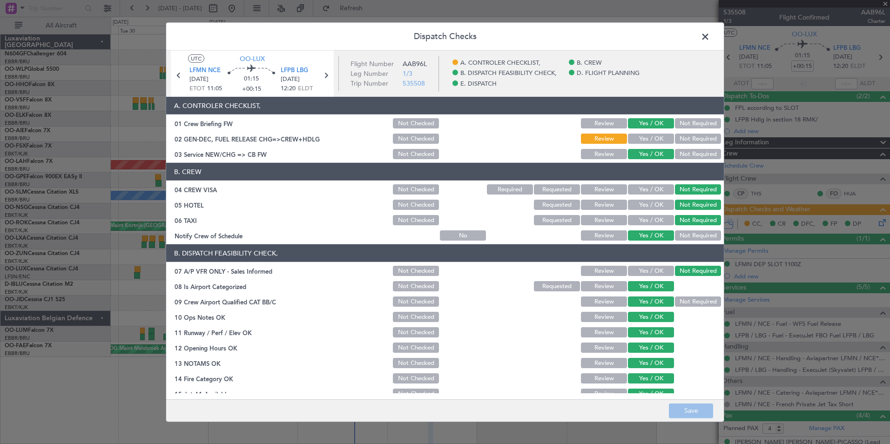
click at [710, 39] on span at bounding box center [710, 39] width 0 height 19
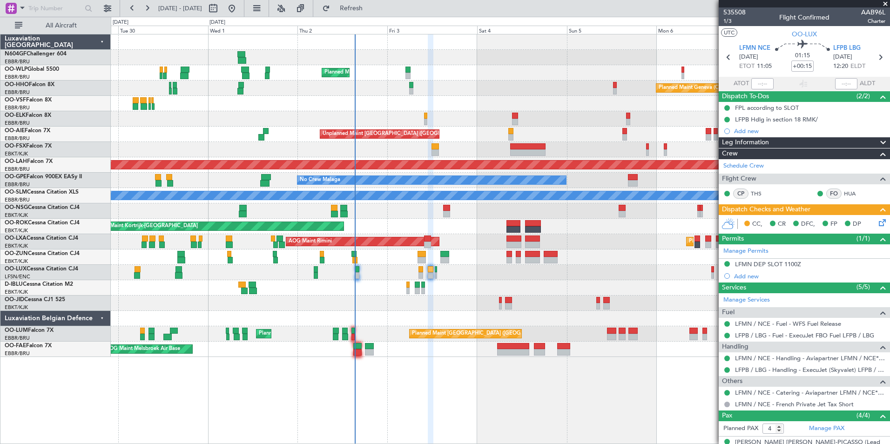
click at [878, 225] on icon at bounding box center [880, 220] width 7 height 7
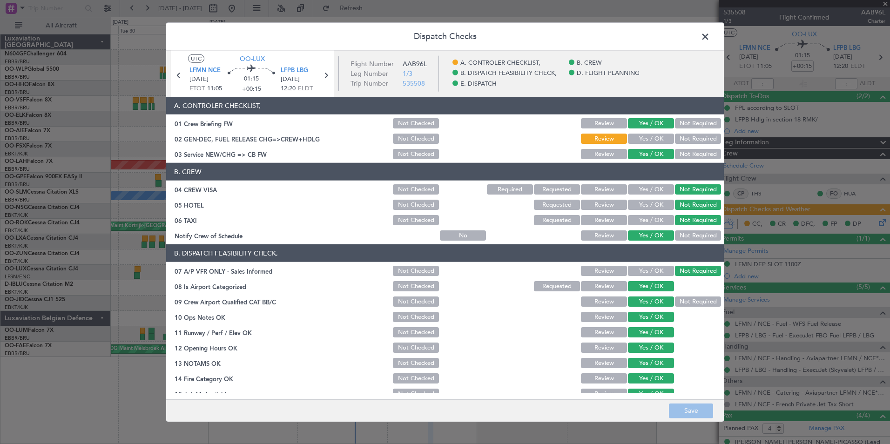
click at [658, 137] on button "Yes / OK" at bounding box center [651, 139] width 46 height 10
click at [706, 408] on button "Save" at bounding box center [691, 410] width 44 height 15
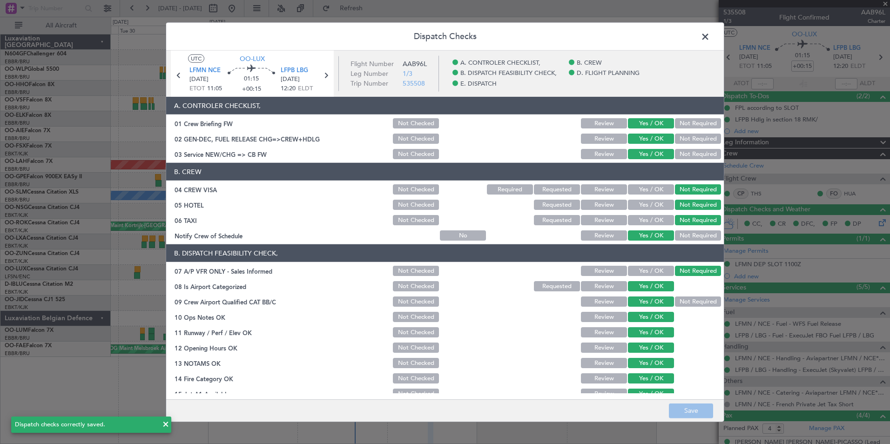
click at [710, 37] on span at bounding box center [710, 39] width 0 height 19
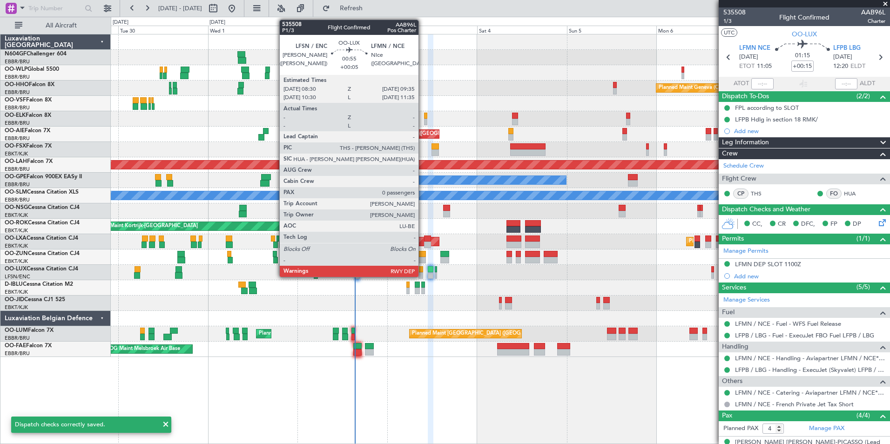
click at [422, 272] on div at bounding box center [420, 269] width 4 height 7
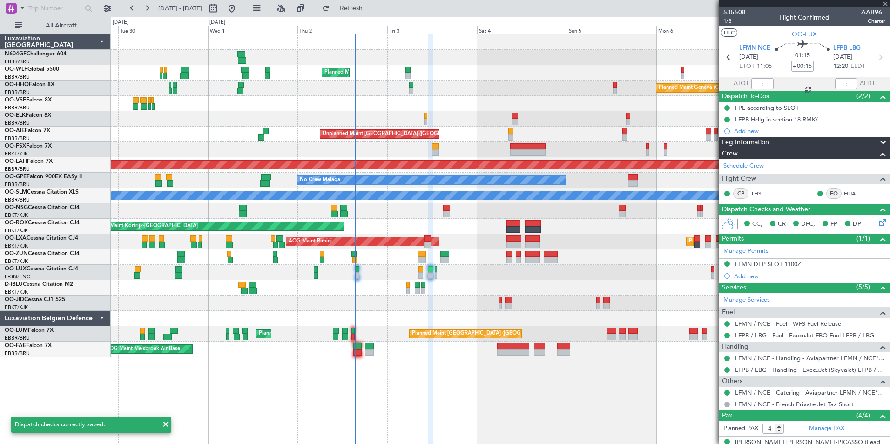
type input "+00:05"
type input "0"
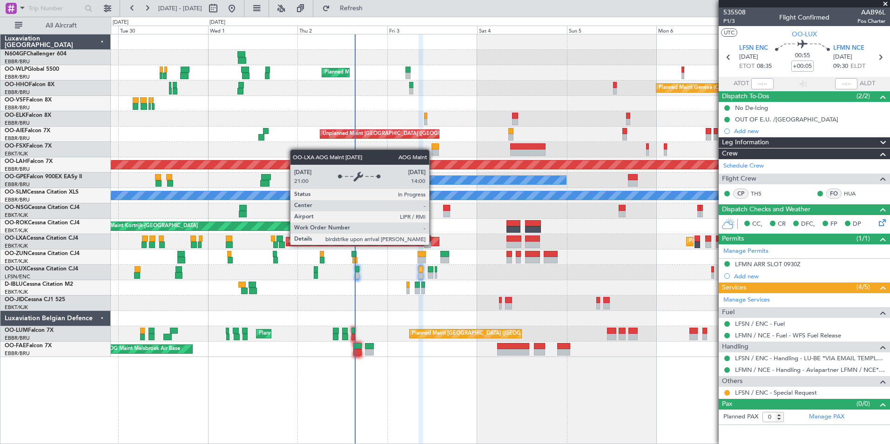
click at [501, 277] on div "Planned Maint Milan (Linate) Planned Maint Geneva ([GEOGRAPHIC_DATA]) Planned M…" at bounding box center [500, 195] width 779 height 323
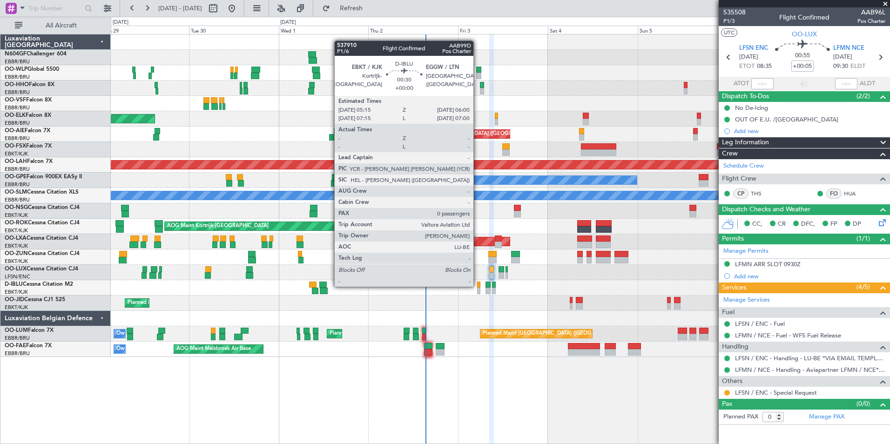
click at [478, 286] on div at bounding box center [478, 285] width 3 height 7
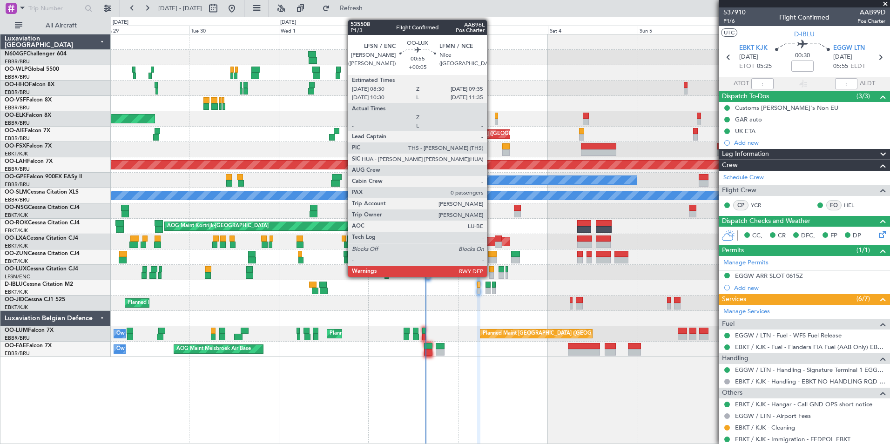
click at [491, 268] on div at bounding box center [491, 269] width 4 height 7
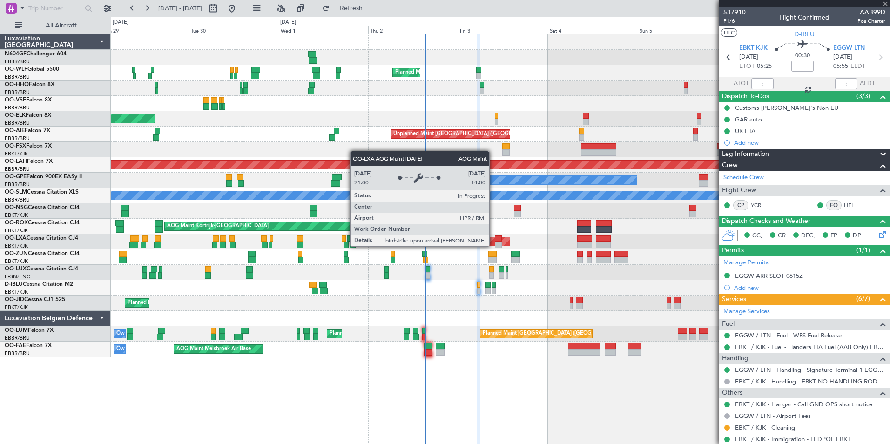
click at [493, 246] on div "AOG Maint Rimini" at bounding box center [434, 241] width 154 height 9
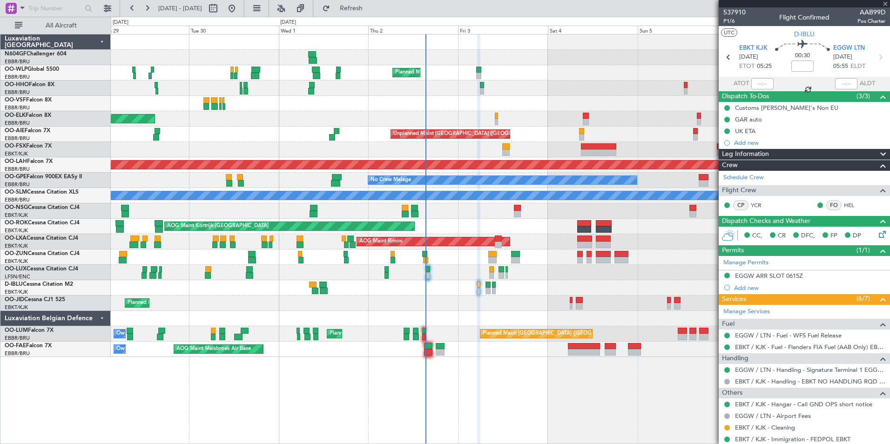
click at [494, 250] on div at bounding box center [500, 256] width 779 height 15
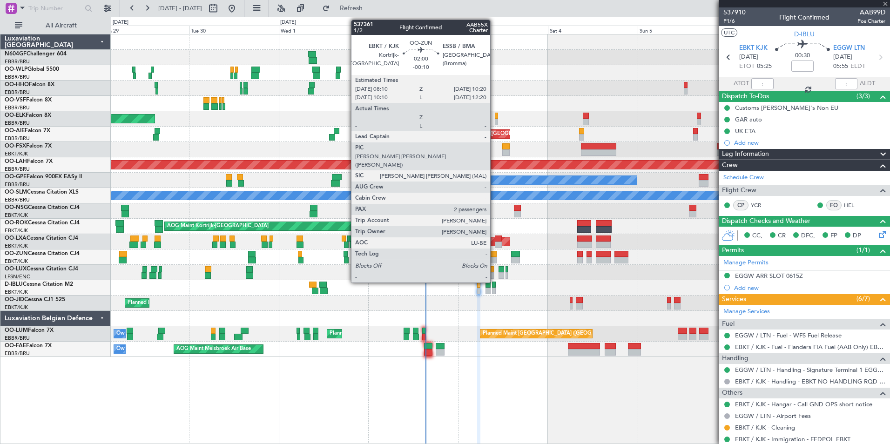
click at [494, 252] on div at bounding box center [492, 254] width 8 height 7
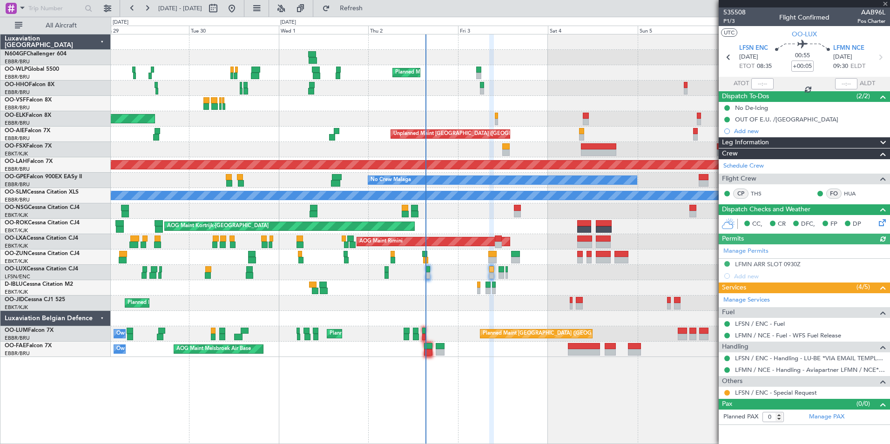
type input "-00:10"
type input "2"
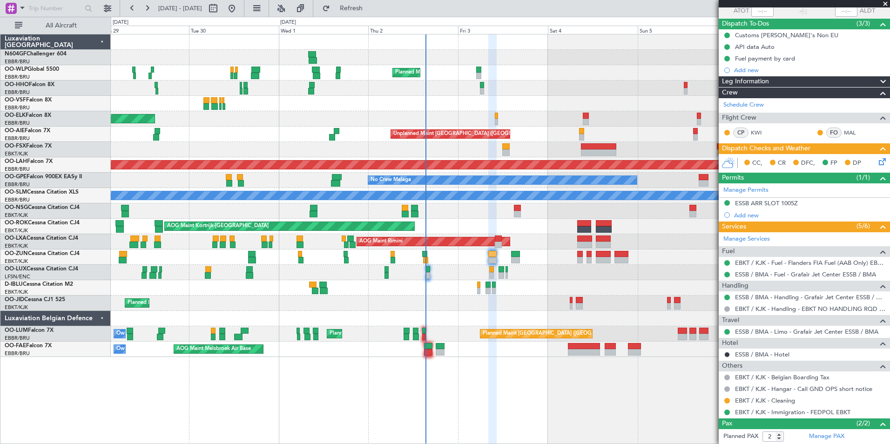
scroll to position [95, 0]
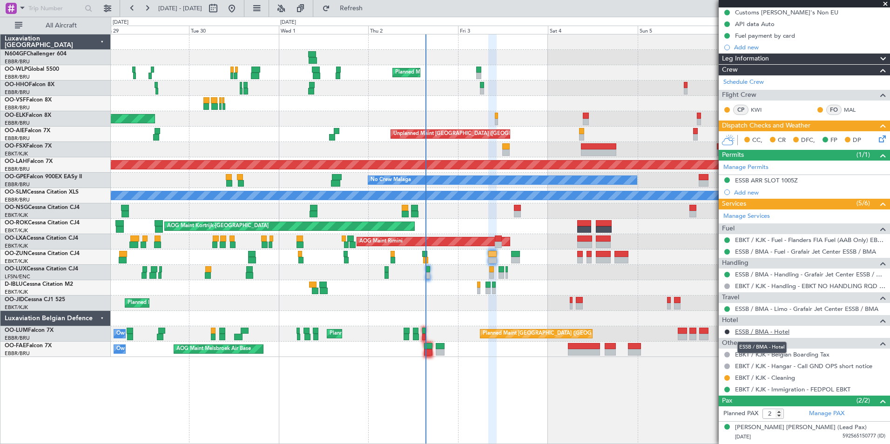
click at [752, 331] on link "ESSB / BMA - Hotel" at bounding box center [762, 332] width 54 height 8
click at [371, 5] on span "Refresh" at bounding box center [351, 8] width 39 height 7
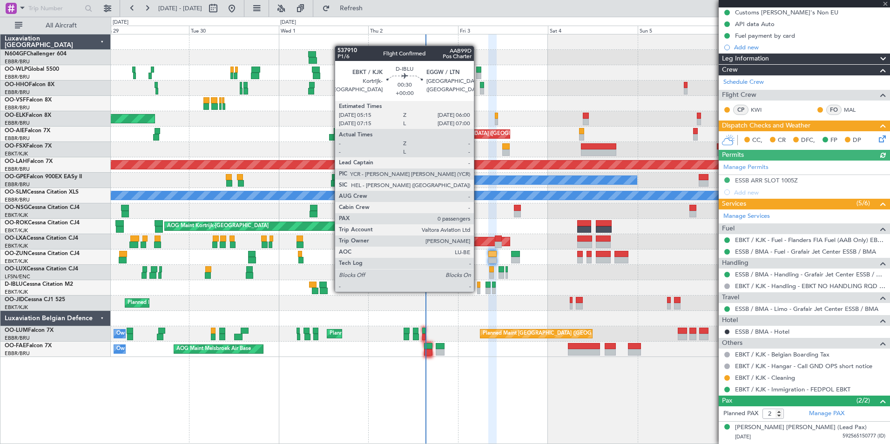
click at [478, 291] on div at bounding box center [478, 291] width 3 height 7
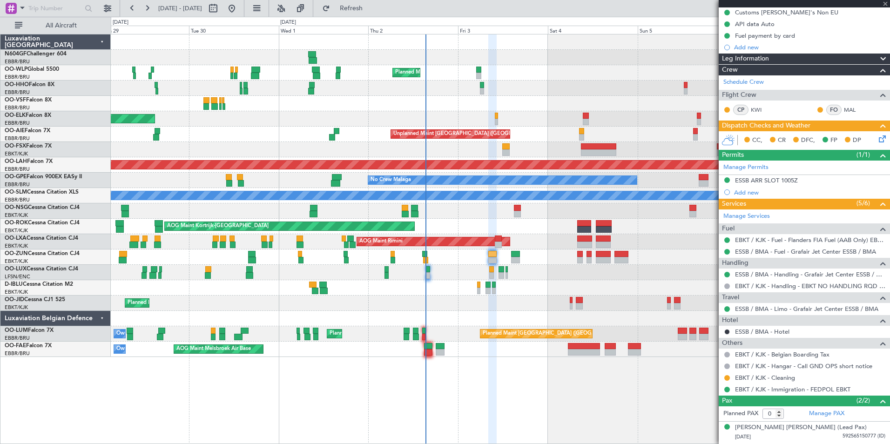
scroll to position [0, 0]
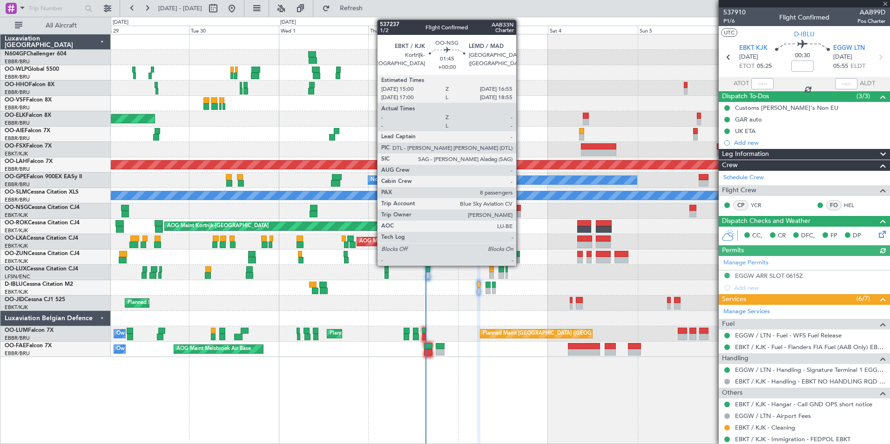
click at [520, 210] on div at bounding box center [517, 208] width 7 height 7
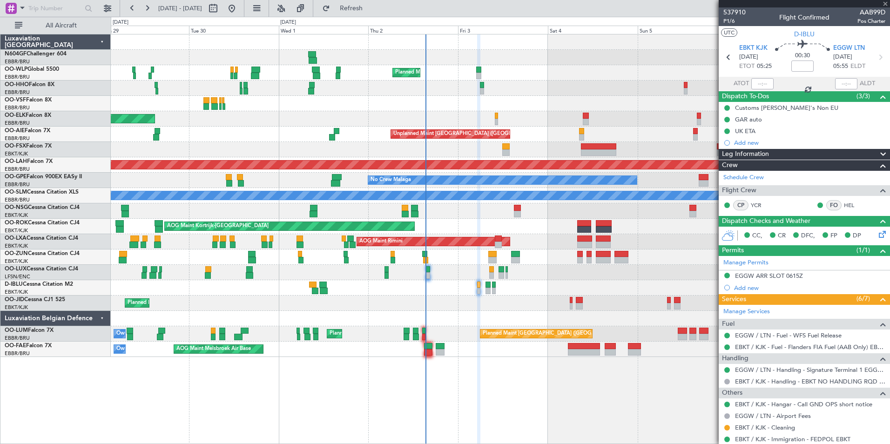
type input "8"
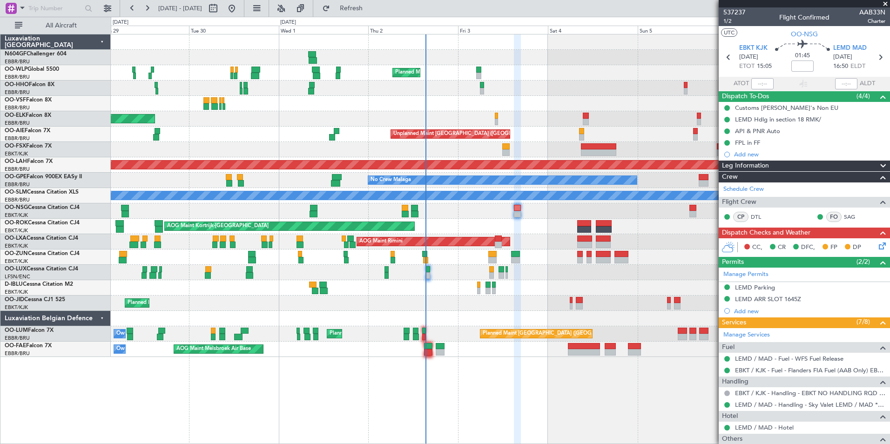
click at [877, 247] on icon at bounding box center [880, 244] width 7 height 7
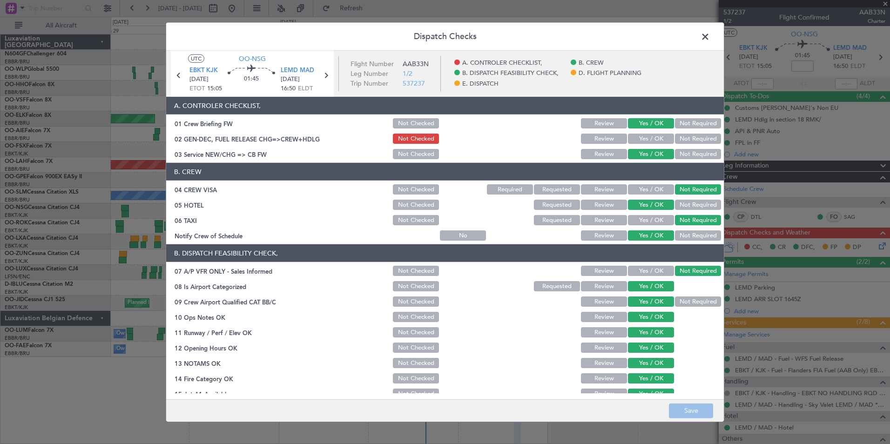
click at [710, 39] on span at bounding box center [710, 39] width 0 height 19
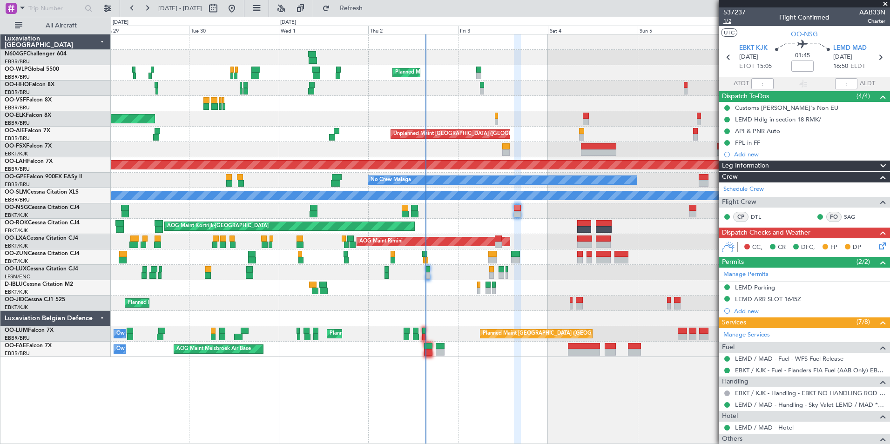
click at [732, 19] on span "1/2" at bounding box center [734, 21] width 22 height 8
click at [378, 4] on fb-refresh-button "Refresh" at bounding box center [345, 8] width 65 height 17
click at [371, 7] on span "Refresh" at bounding box center [351, 8] width 39 height 7
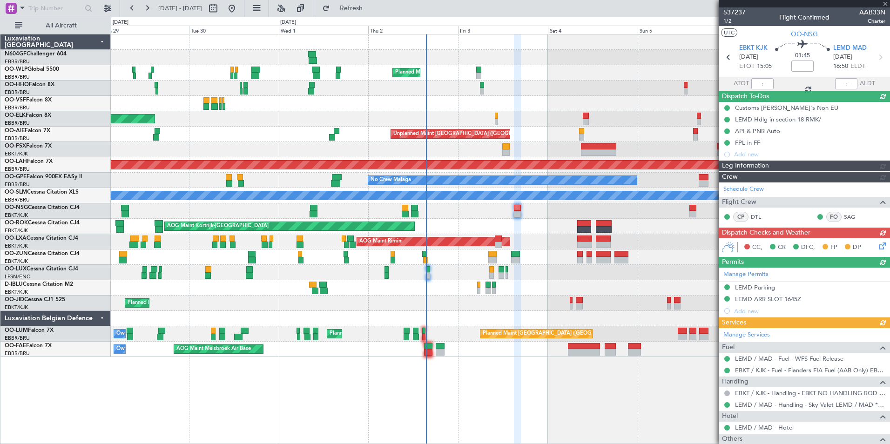
click at [878, 249] on div "CC, CR DFC, FP DP" at bounding box center [804, 247] width 171 height 19
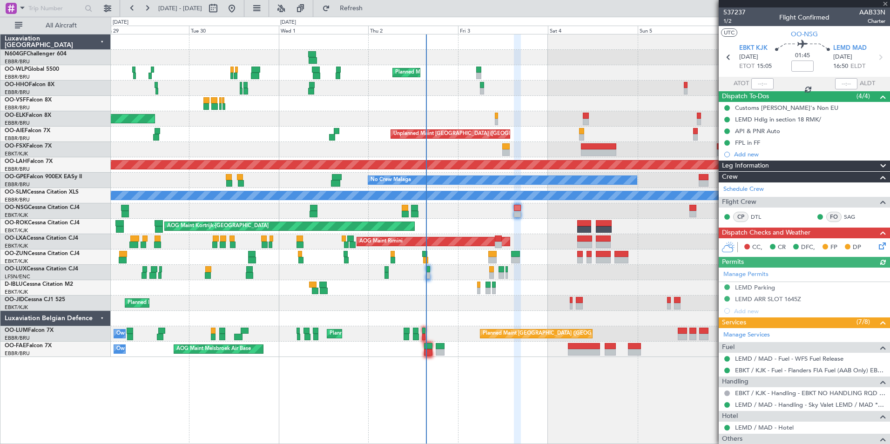
click at [877, 245] on icon at bounding box center [880, 244] width 7 height 7
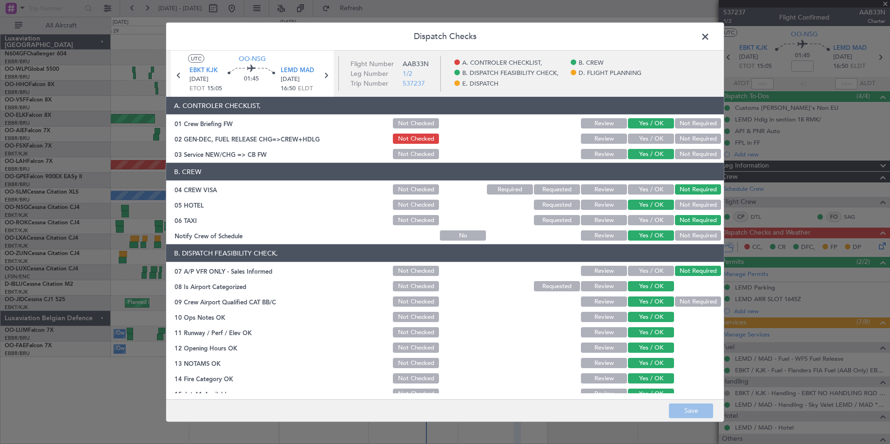
scroll to position [172, 0]
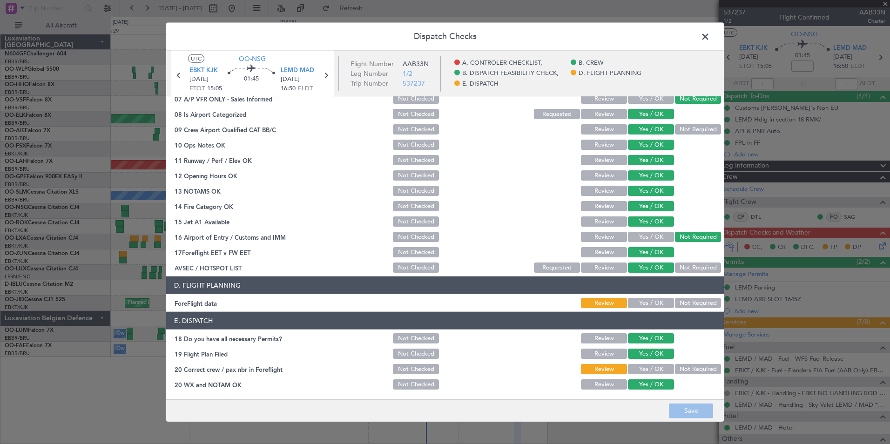
click at [640, 301] on button "Yes / OK" at bounding box center [651, 303] width 46 height 10
click at [652, 368] on button "Yes / OK" at bounding box center [651, 369] width 46 height 10
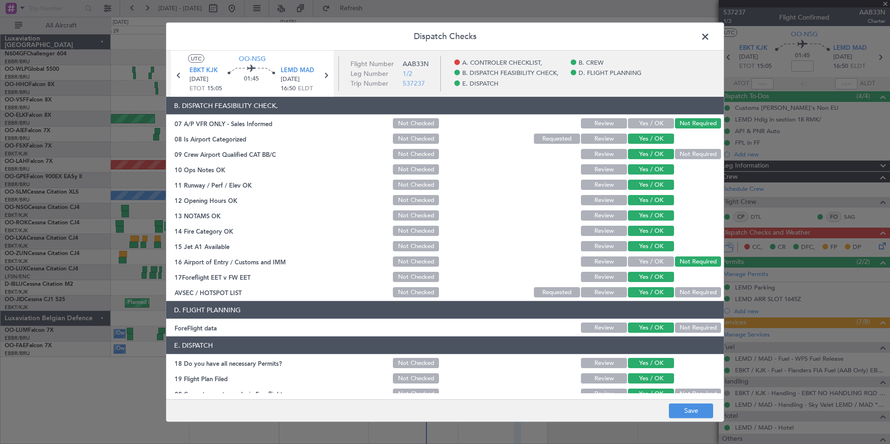
scroll to position [0, 0]
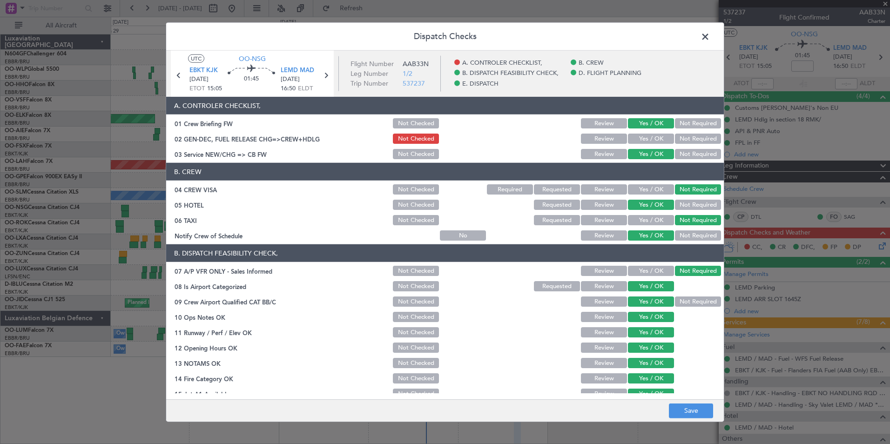
click at [647, 138] on button "Yes / OK" at bounding box center [651, 139] width 46 height 10
click at [403, 126] on button "Not Checked" at bounding box center [416, 123] width 46 height 10
click at [589, 123] on button "Review" at bounding box center [604, 123] width 46 height 10
click at [687, 404] on button "Save" at bounding box center [691, 410] width 44 height 15
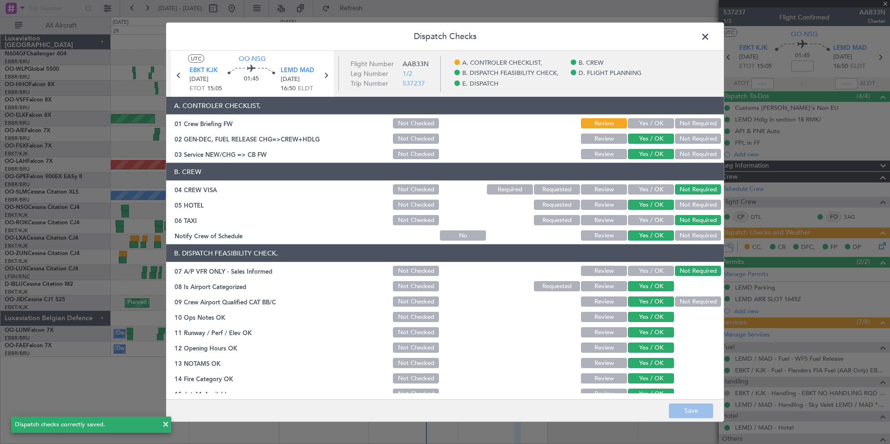
click at [710, 32] on span at bounding box center [710, 39] width 0 height 19
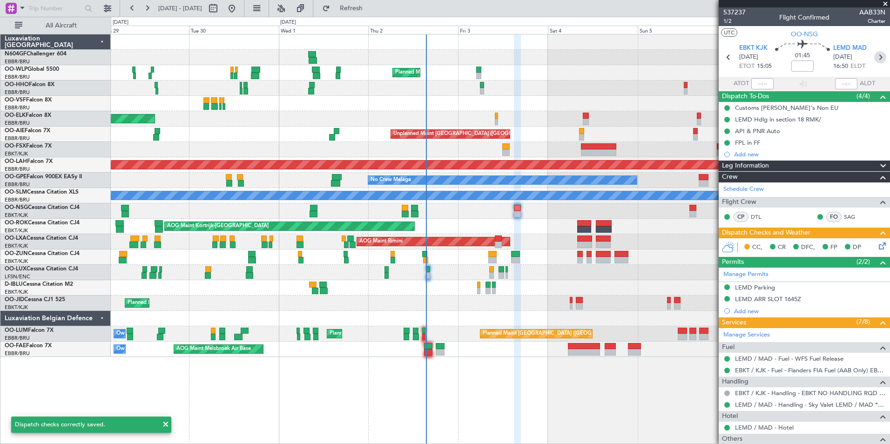
click at [874, 62] on icon at bounding box center [880, 57] width 12 height 12
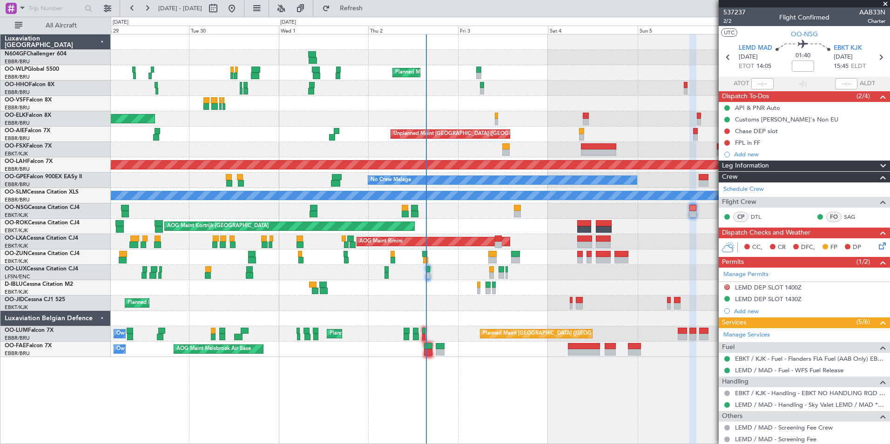
click at [877, 246] on icon at bounding box center [880, 244] width 7 height 7
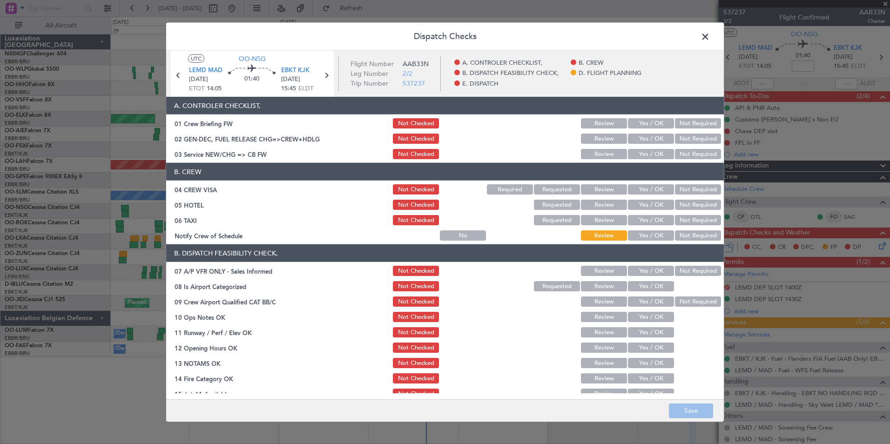
click at [710, 39] on span at bounding box center [710, 39] width 0 height 19
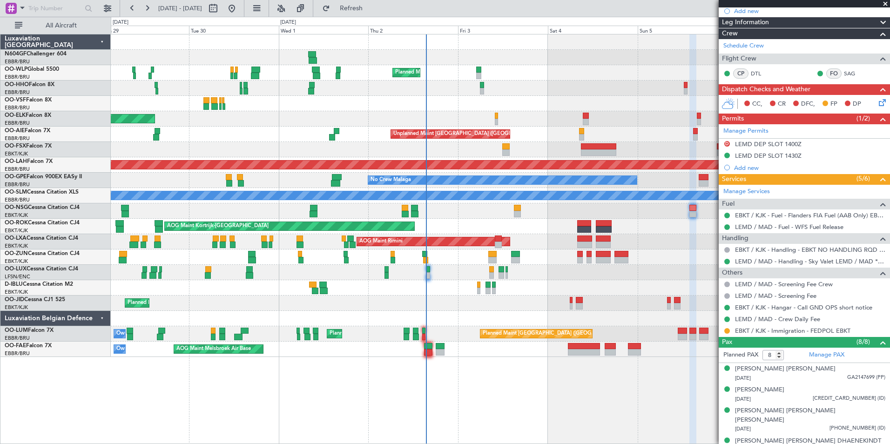
scroll to position [144, 0]
click at [727, 329] on button at bounding box center [727, 331] width 6 height 6
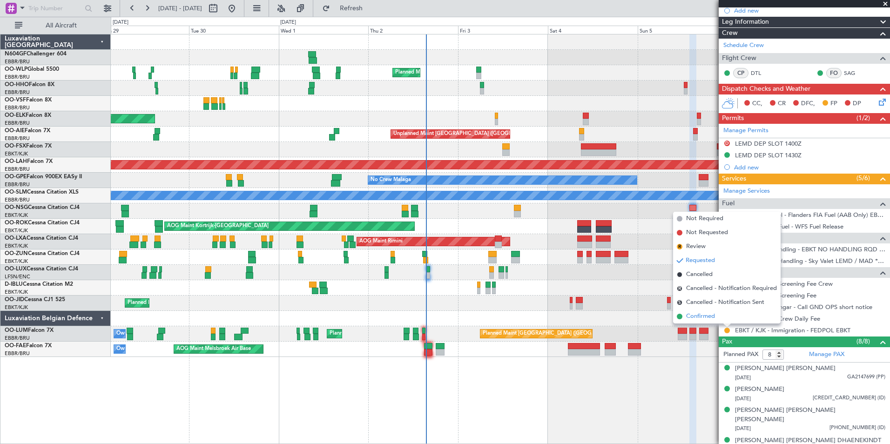
click at [701, 314] on span "Confirmed" at bounding box center [700, 316] width 29 height 9
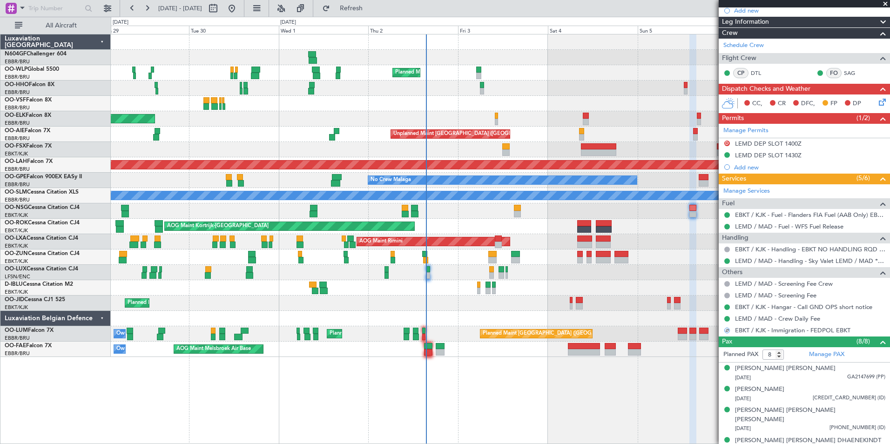
click at [877, 102] on icon at bounding box center [880, 100] width 7 height 7
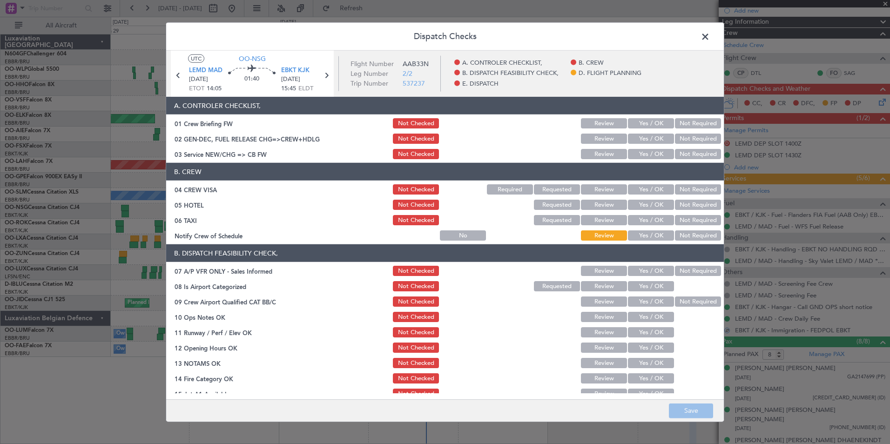
scroll to position [172, 0]
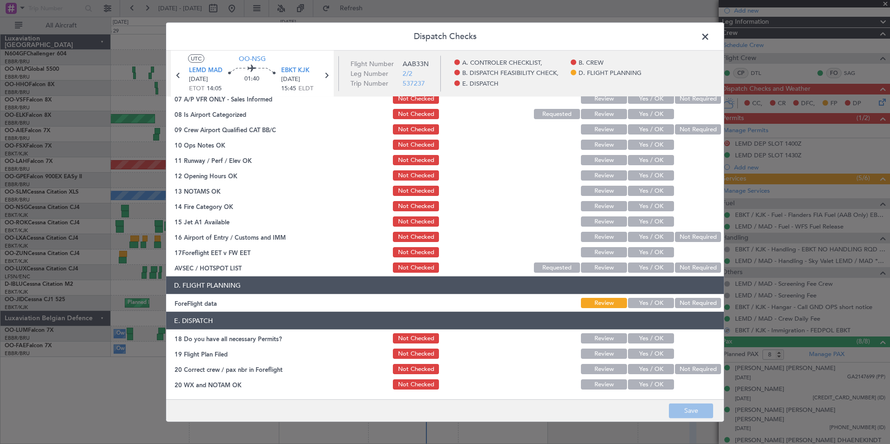
click at [634, 307] on button "Yes / OK" at bounding box center [651, 303] width 46 height 10
click at [695, 413] on button "Save" at bounding box center [691, 410] width 44 height 15
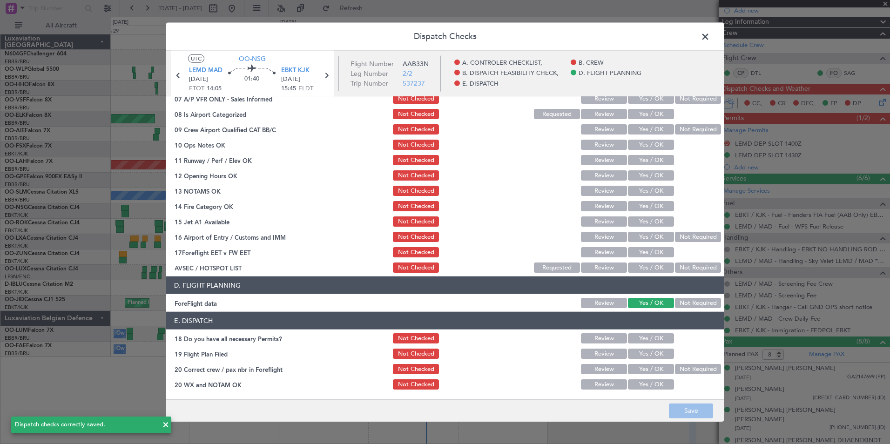
scroll to position [0, 0]
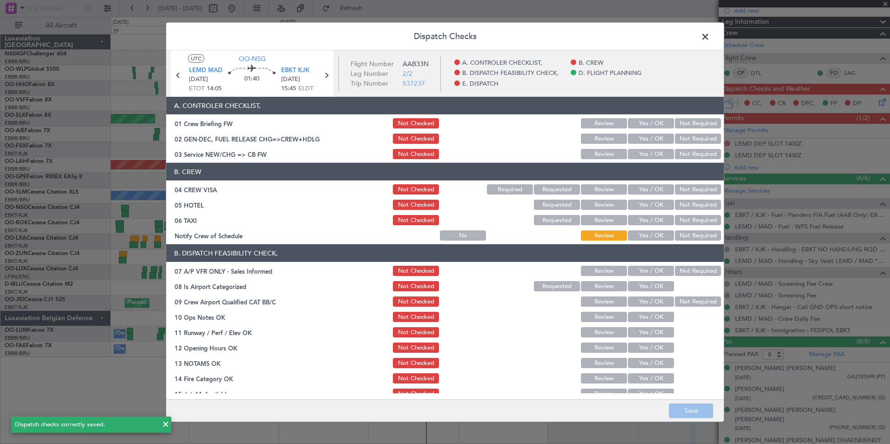
click at [710, 35] on span at bounding box center [710, 39] width 0 height 19
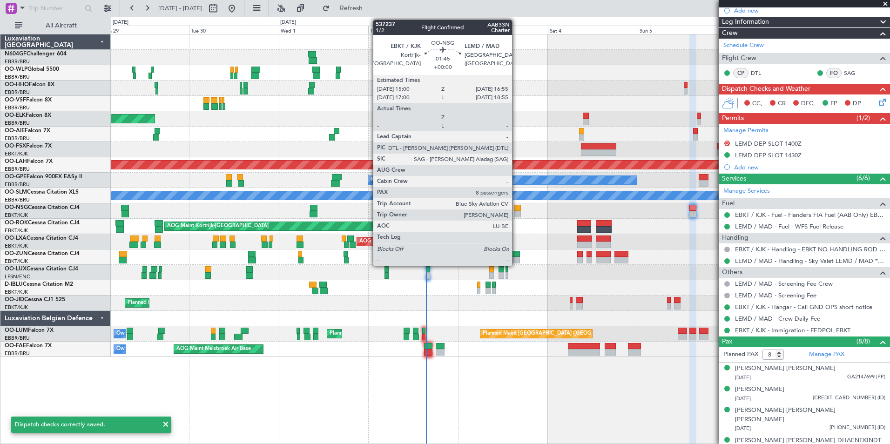
click at [516, 212] on div at bounding box center [517, 214] width 7 height 7
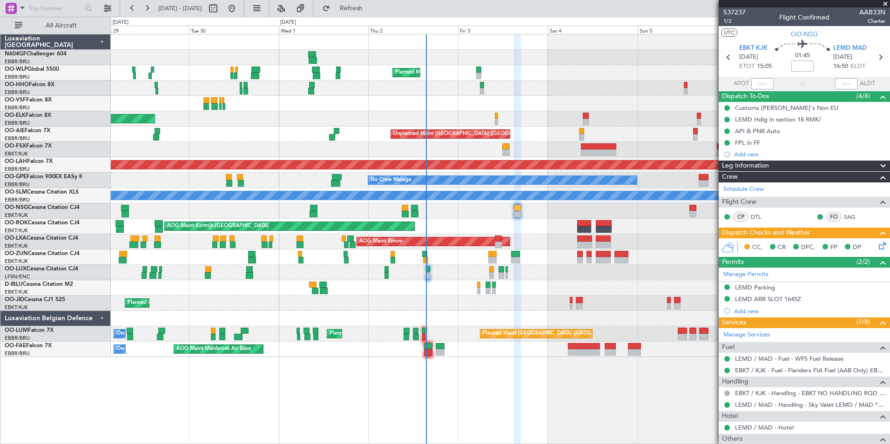
click at [533, 230] on div "AOG Maint Kortrijk-[GEOGRAPHIC_DATA]" at bounding box center [500, 226] width 779 height 15
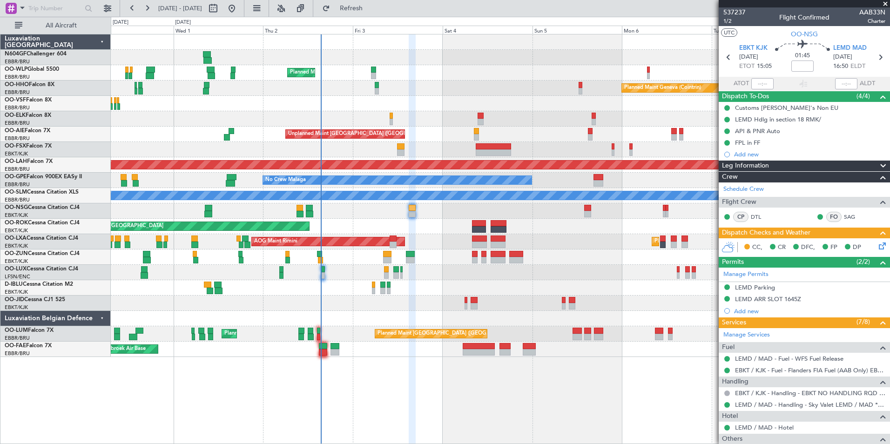
click at [589, 211] on div at bounding box center [587, 214] width 7 height 7
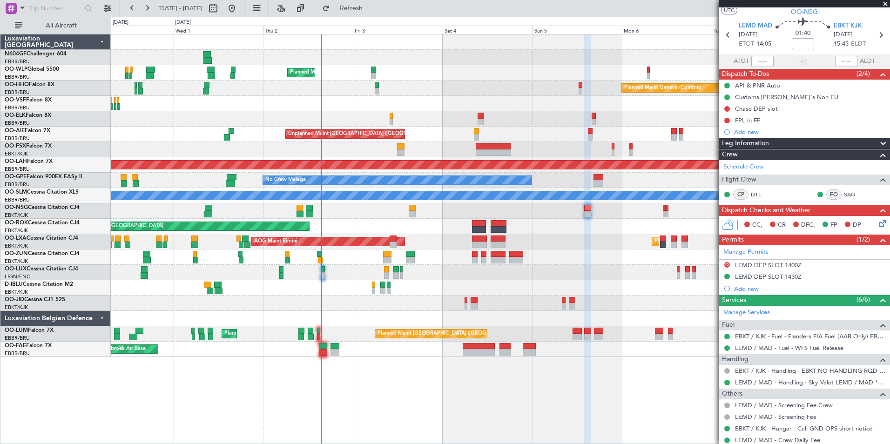
scroll to position [19, 0]
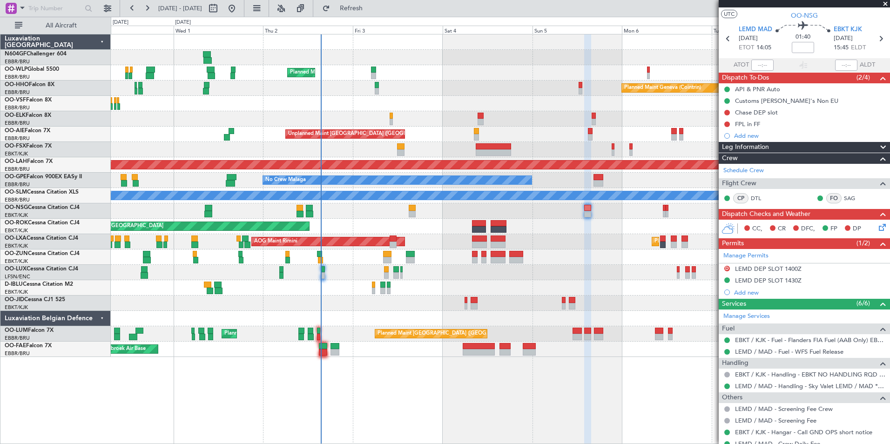
click at [877, 229] on icon at bounding box center [880, 225] width 7 height 7
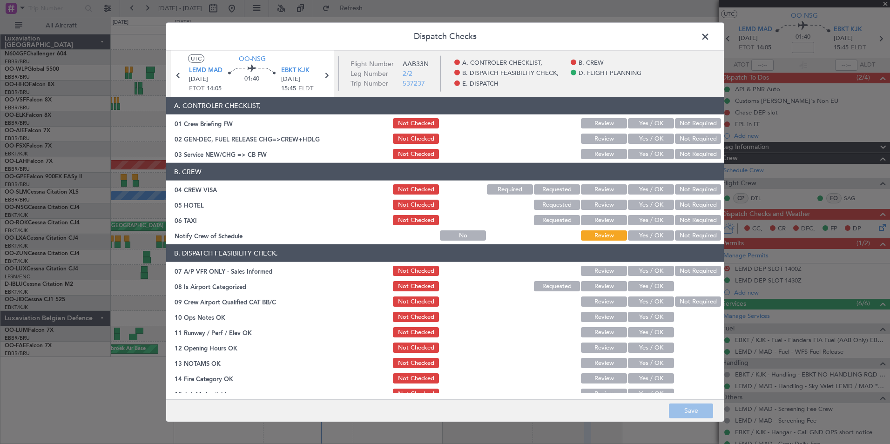
click at [650, 231] on button "Yes / OK" at bounding box center [651, 235] width 46 height 10
click at [688, 220] on button "Not Required" at bounding box center [698, 220] width 46 height 10
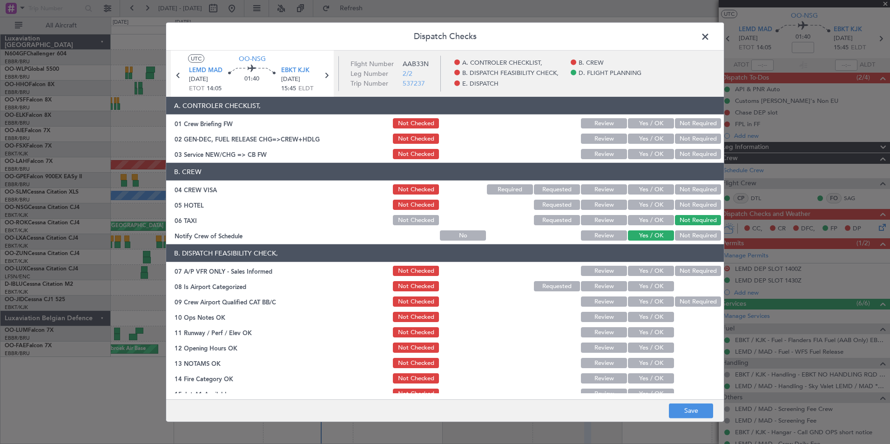
click at [688, 209] on button "Not Required" at bounding box center [698, 205] width 46 height 10
click at [685, 194] on button "Not Required" at bounding box center [698, 189] width 46 height 10
click at [653, 159] on button "Yes / OK" at bounding box center [651, 154] width 46 height 10
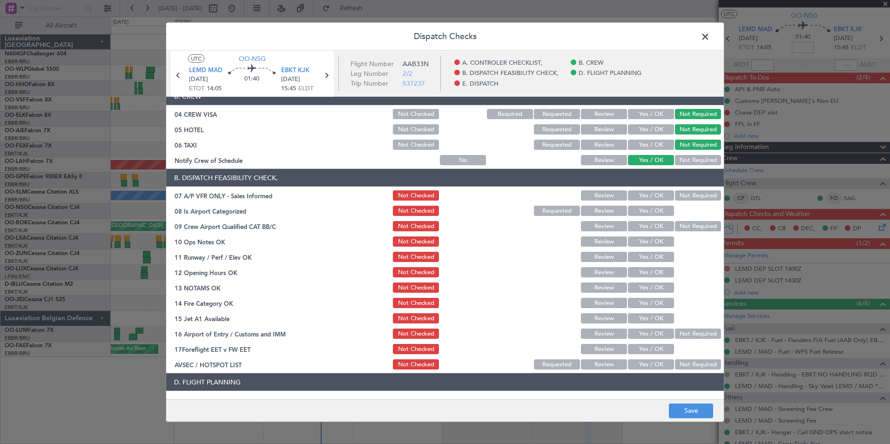
scroll to position [76, 0]
click at [696, 188] on section "B. DISPATCH FEASIBILITY CHECK, 07 A/P VFR ONLY - Sales Informed Not Checked Rev…" at bounding box center [445, 269] width 558 height 202
click at [696, 191] on button "Not Required" at bounding box center [698, 195] width 46 height 10
click at [662, 208] on button "Yes / OK" at bounding box center [651, 210] width 46 height 10
click at [652, 238] on button "Yes / OK" at bounding box center [651, 241] width 46 height 10
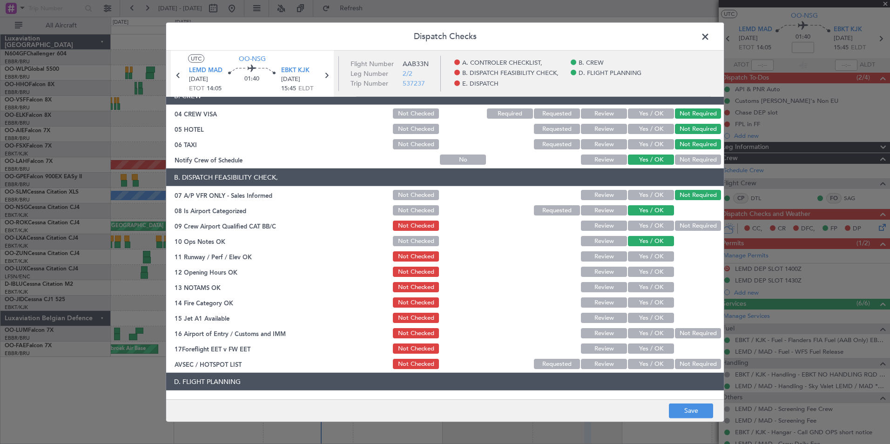
click at [683, 227] on button "Not Required" at bounding box center [698, 226] width 46 height 10
click at [663, 225] on button "Yes / OK" at bounding box center [651, 226] width 46 height 10
click at [630, 266] on div "Yes / OK" at bounding box center [649, 271] width 47 height 13
click at [637, 260] on button "Yes / OK" at bounding box center [651, 256] width 46 height 10
click at [641, 267] on button "Yes / OK" at bounding box center [651, 272] width 46 height 10
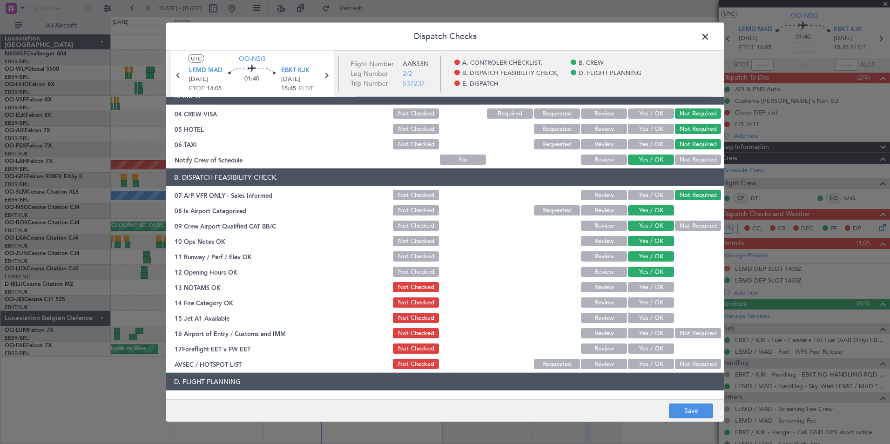
click at [649, 284] on button "Yes / OK" at bounding box center [651, 287] width 46 height 10
click at [657, 302] on button "Yes / OK" at bounding box center [651, 302] width 46 height 10
click at [661, 312] on div "Yes / OK" at bounding box center [649, 317] width 47 height 13
click at [660, 316] on button "Yes / OK" at bounding box center [651, 318] width 46 height 10
click at [693, 337] on button "Not Required" at bounding box center [698, 333] width 46 height 10
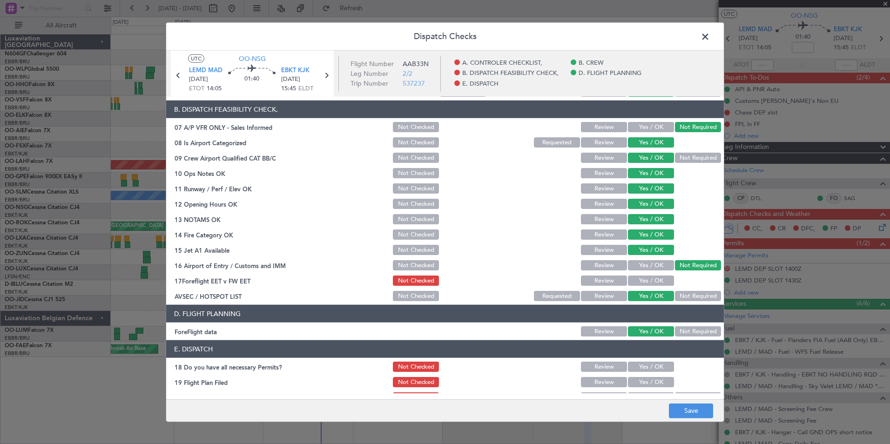
scroll to position [145, 0]
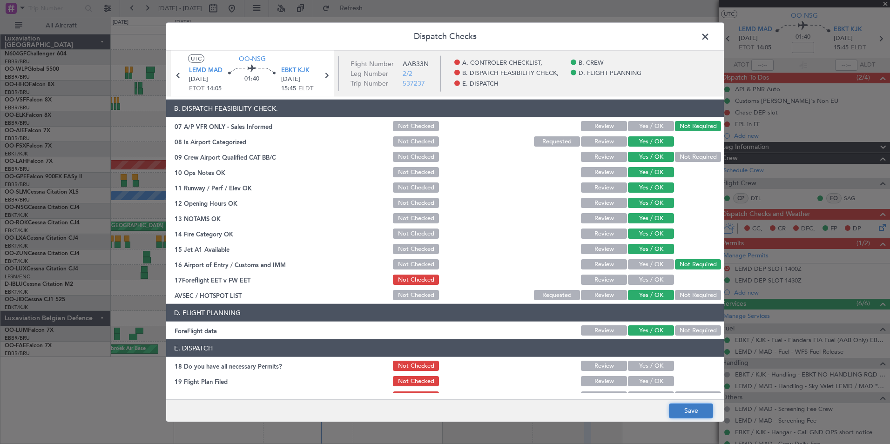
click at [680, 407] on button "Save" at bounding box center [691, 410] width 44 height 15
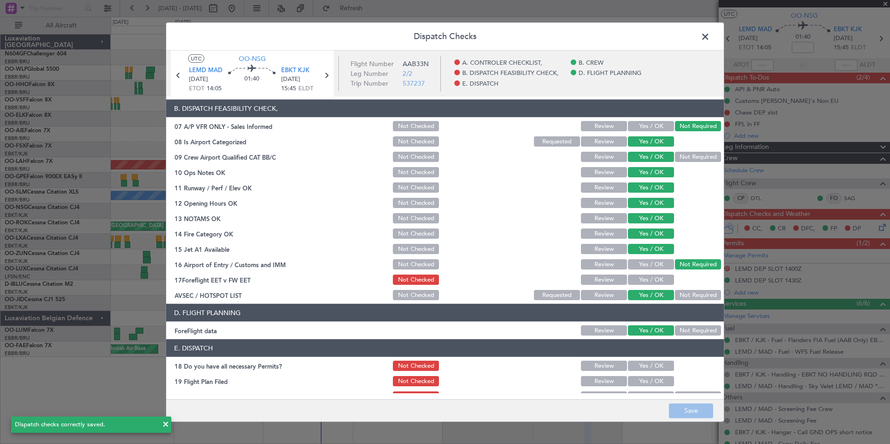
click at [710, 40] on span at bounding box center [710, 39] width 0 height 19
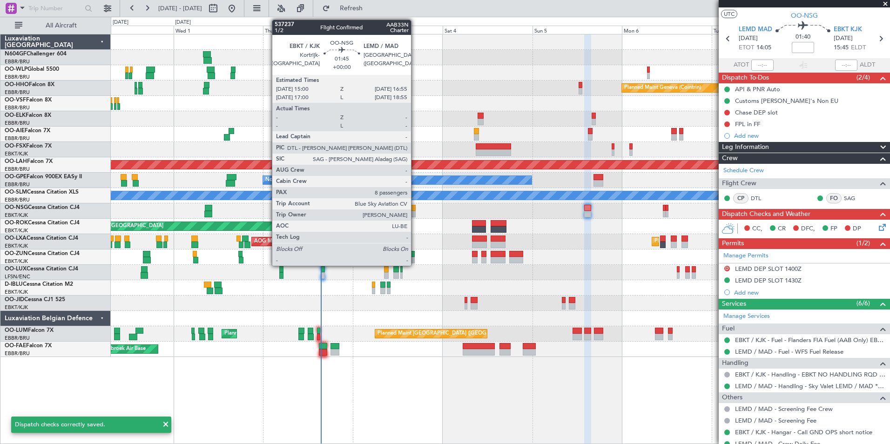
click at [415, 215] on div at bounding box center [412, 214] width 7 height 7
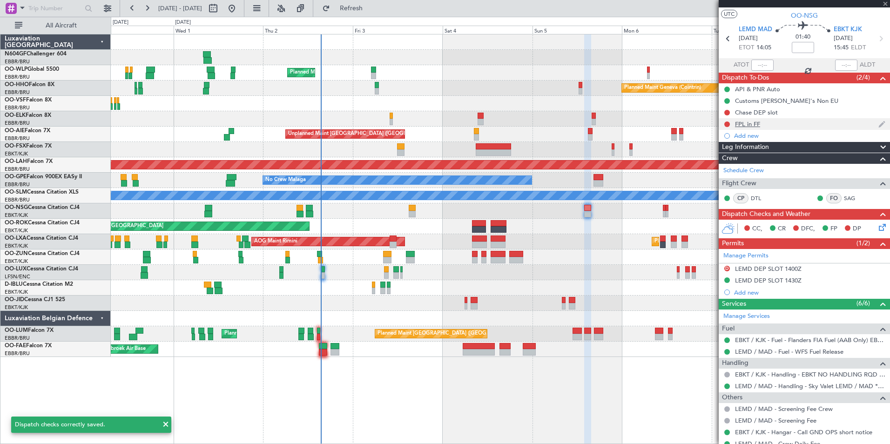
scroll to position [0, 0]
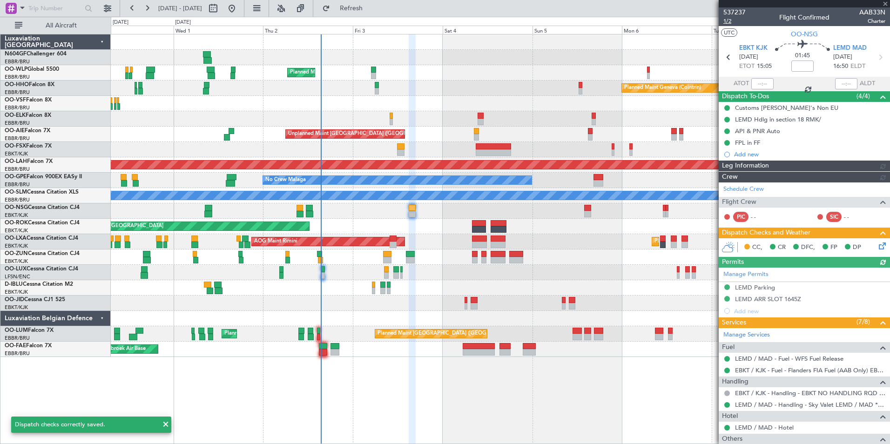
click at [727, 23] on span "1/2" at bounding box center [734, 21] width 22 height 8
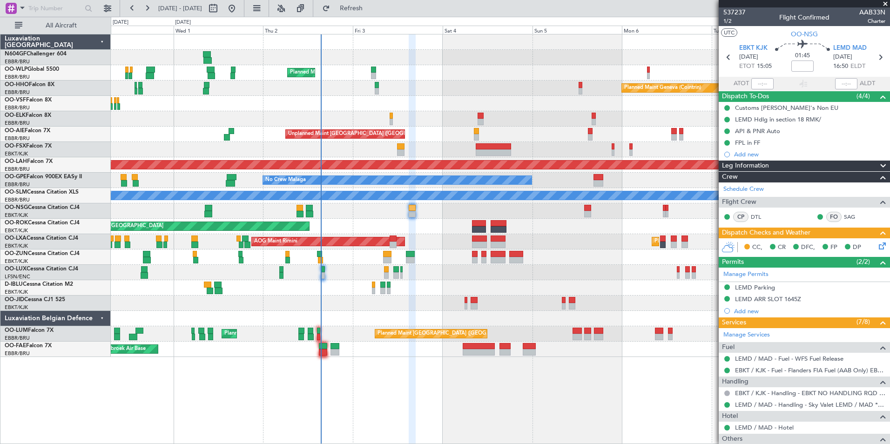
click at [882, 249] on div "CC, CR DFC, FP DP" at bounding box center [804, 247] width 171 height 19
click at [877, 248] on icon at bounding box center [880, 244] width 7 height 7
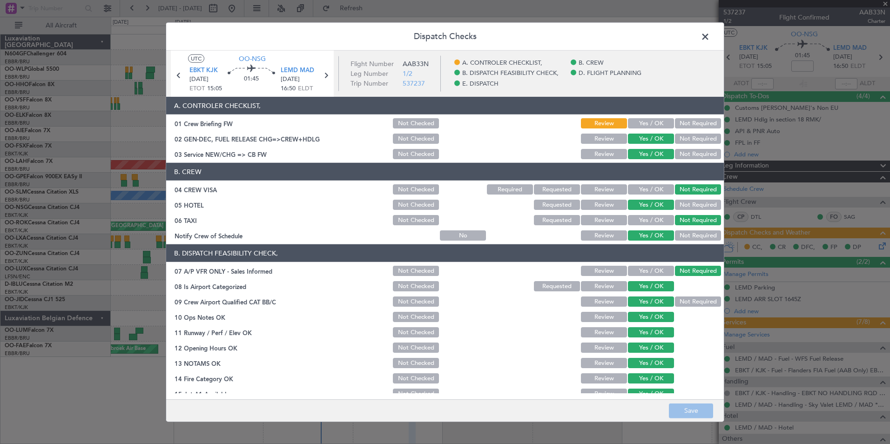
click at [653, 125] on button "Yes / OK" at bounding box center [651, 123] width 46 height 10
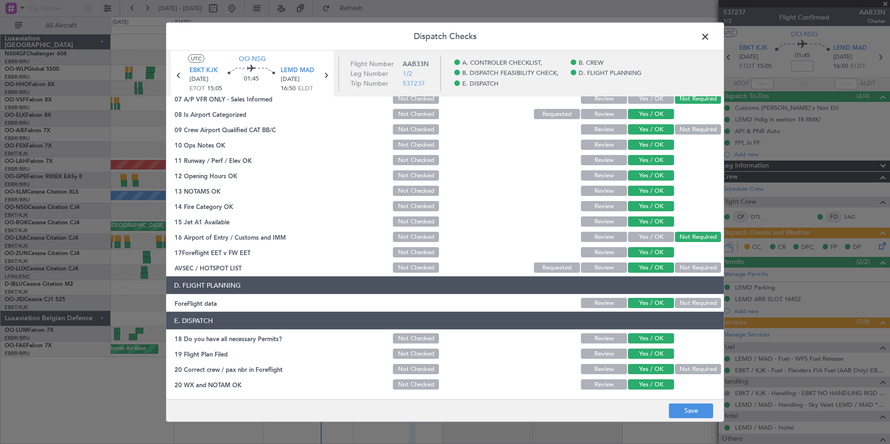
click at [677, 419] on footer "Save" at bounding box center [445, 410] width 558 height 22
click at [683, 415] on button "Save" at bounding box center [691, 410] width 44 height 15
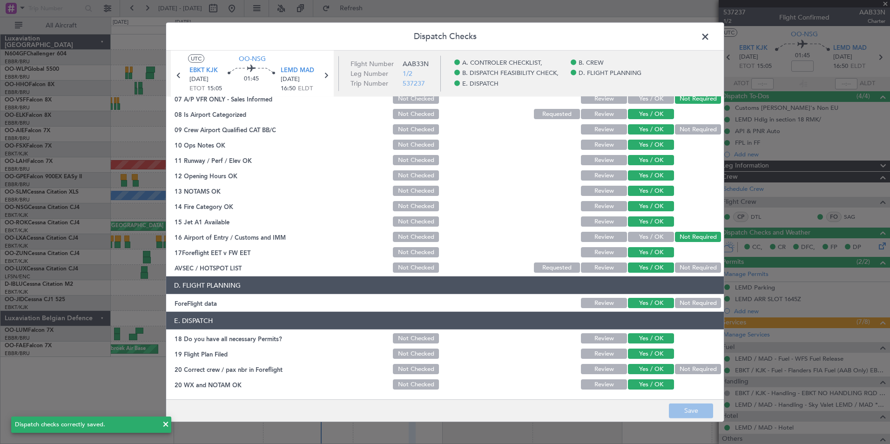
click at [710, 34] on span at bounding box center [710, 39] width 0 height 19
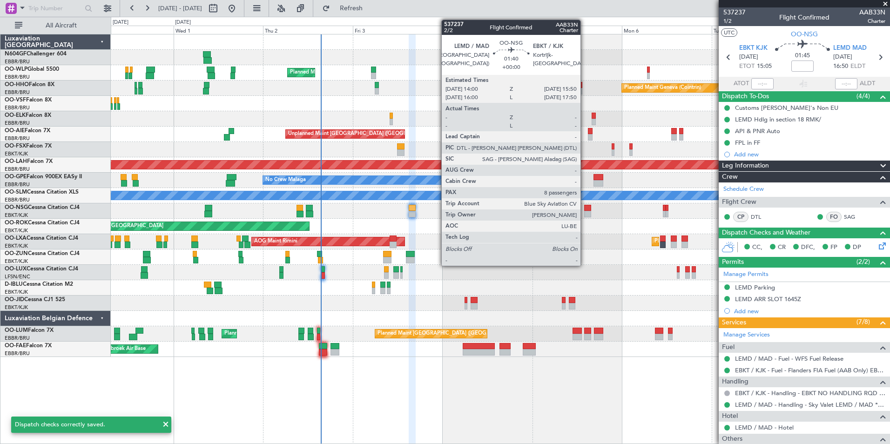
click at [586, 209] on div at bounding box center [587, 208] width 7 height 7
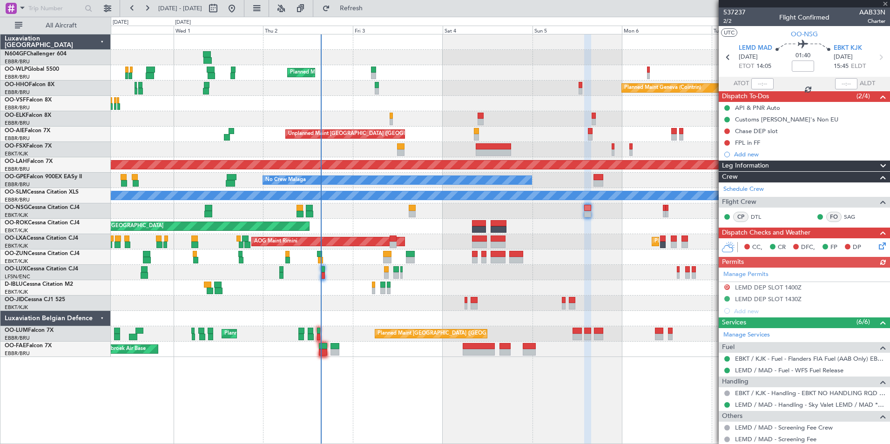
click at [877, 245] on icon at bounding box center [880, 244] width 7 height 7
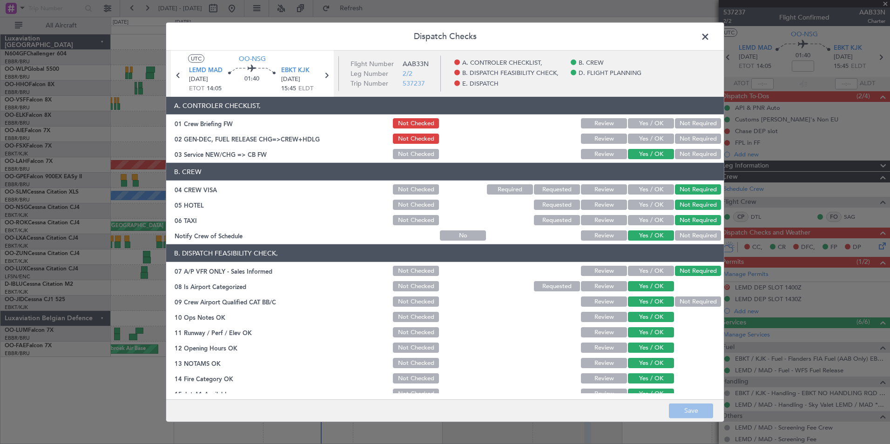
click at [650, 126] on button "Yes / OK" at bounding box center [651, 123] width 46 height 10
click at [655, 139] on button "Yes / OK" at bounding box center [651, 139] width 46 height 10
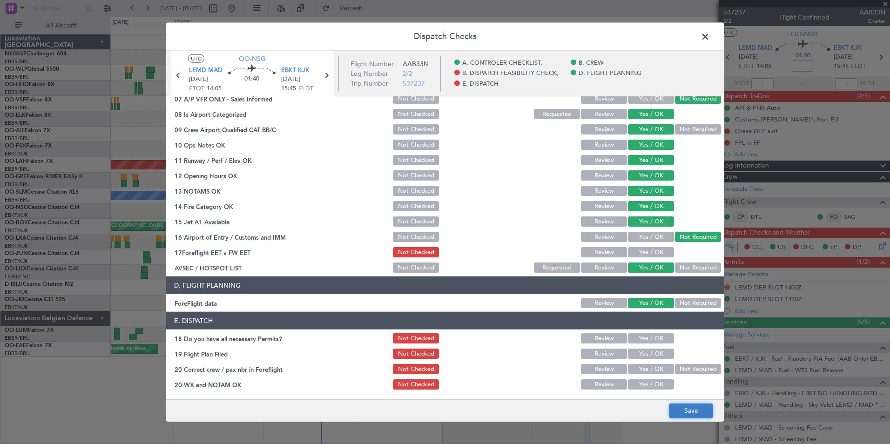
click at [678, 408] on button "Save" at bounding box center [691, 410] width 44 height 15
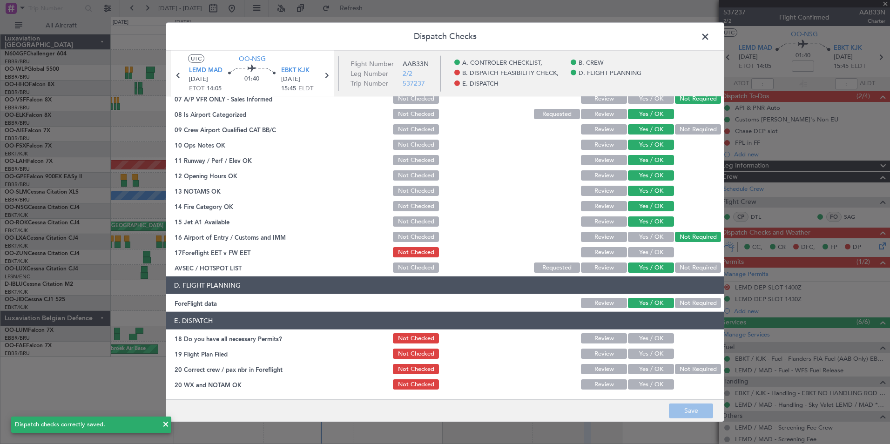
click at [710, 36] on span at bounding box center [710, 39] width 0 height 19
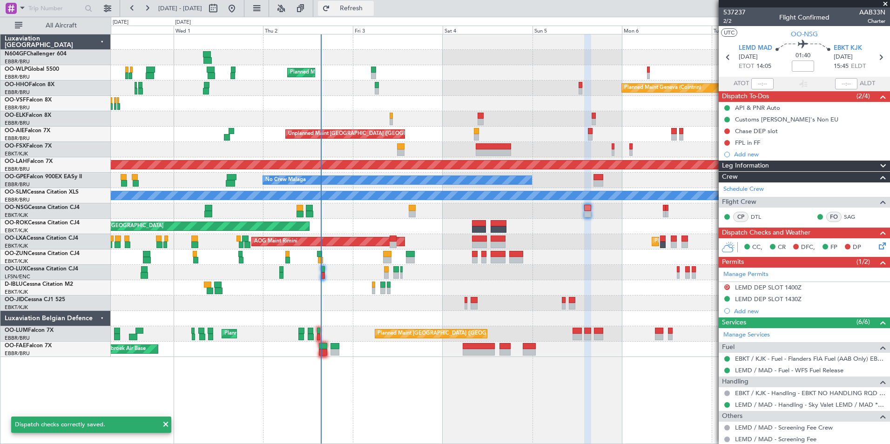
click at [371, 12] on span "Refresh" at bounding box center [351, 8] width 39 height 7
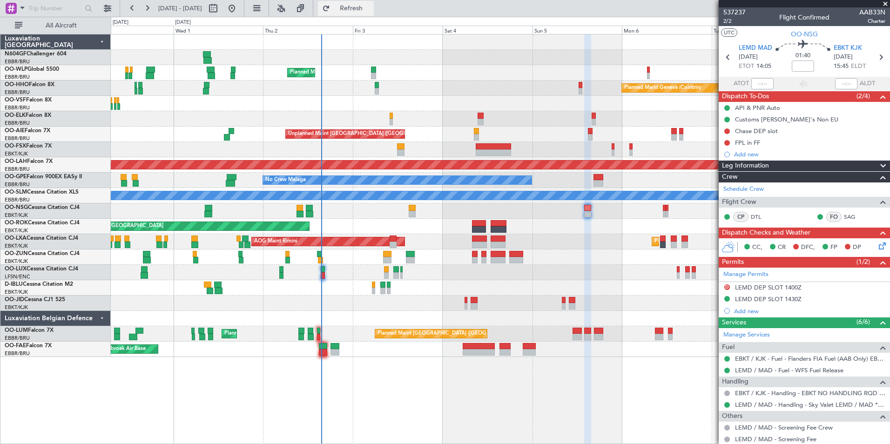
click at [367, 5] on span "Refresh" at bounding box center [351, 8] width 39 height 7
click at [413, 205] on div at bounding box center [412, 208] width 7 height 7
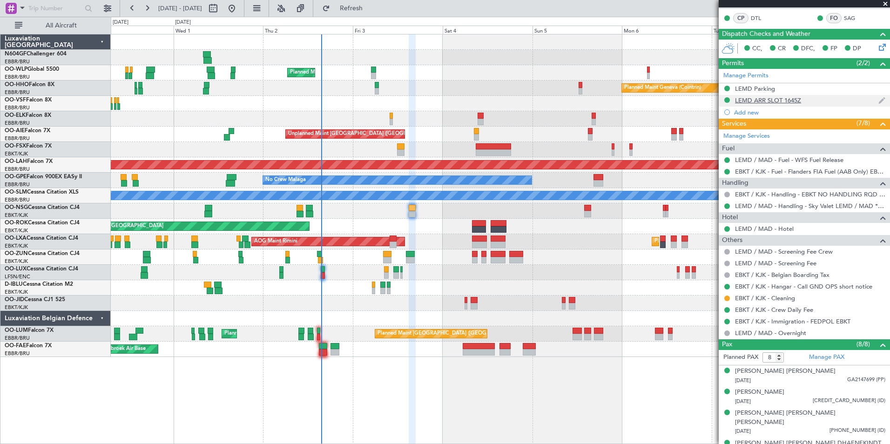
scroll to position [287, 0]
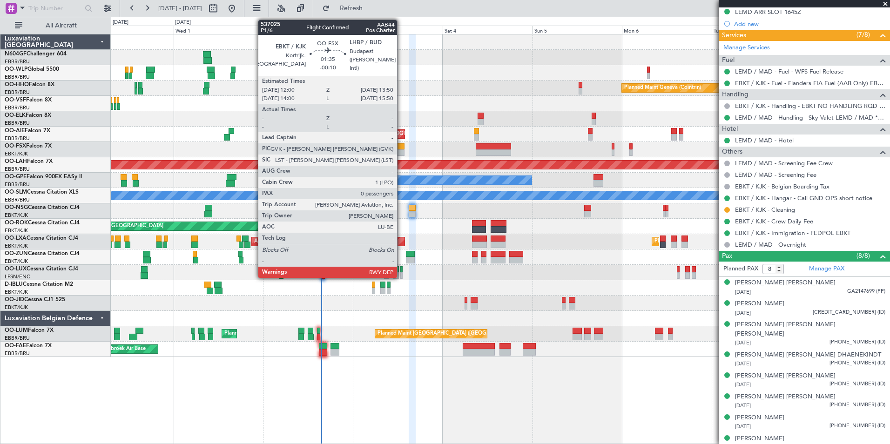
click at [401, 149] on div at bounding box center [400, 146] width 7 height 7
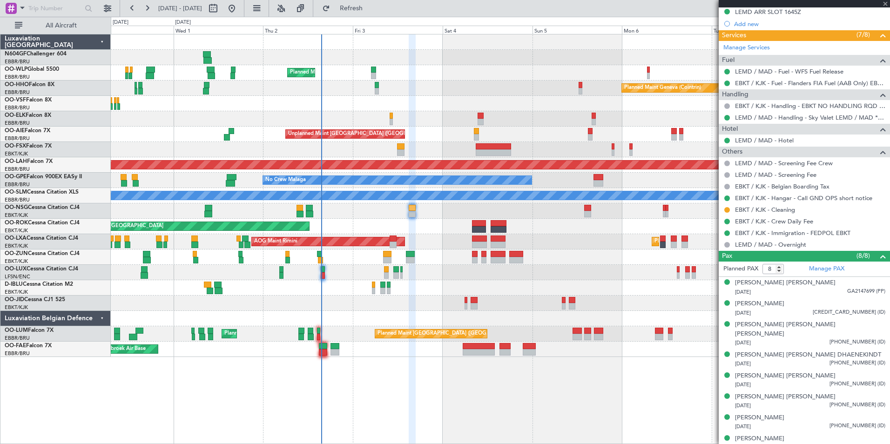
type input "-00:10"
type input "0"
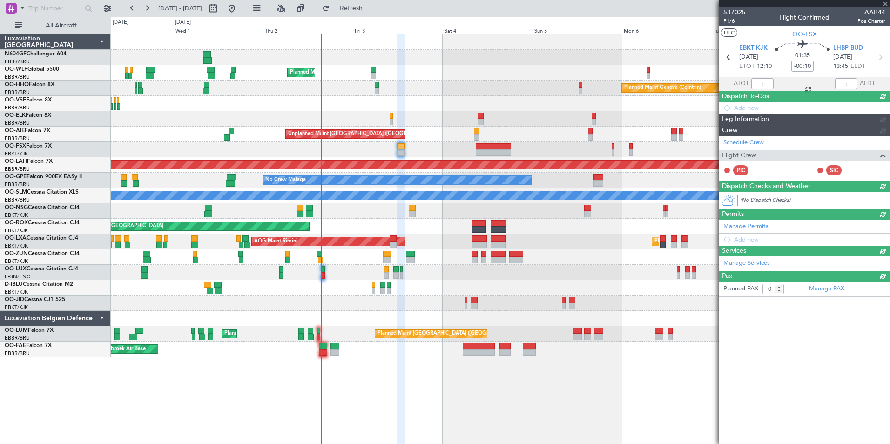
scroll to position [0, 0]
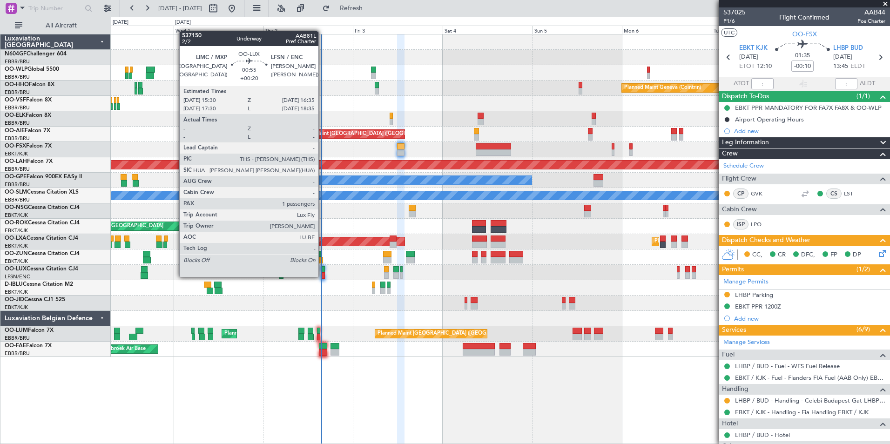
click at [323, 276] on div at bounding box center [323, 275] width 4 height 7
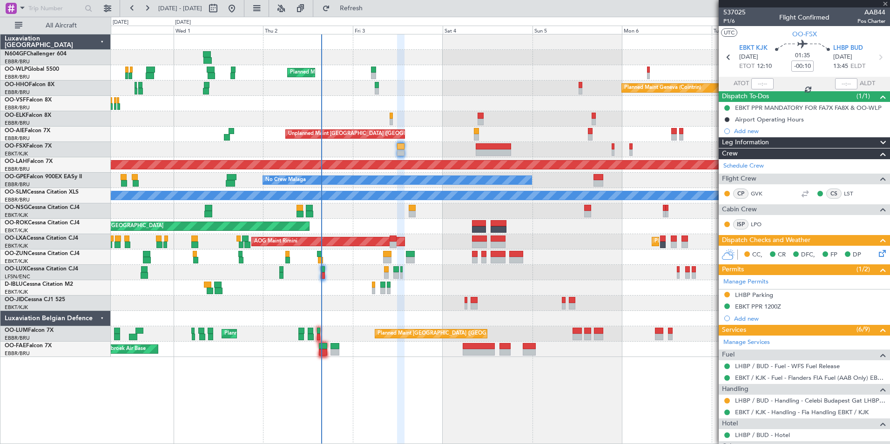
type input "+00:20"
type input "1"
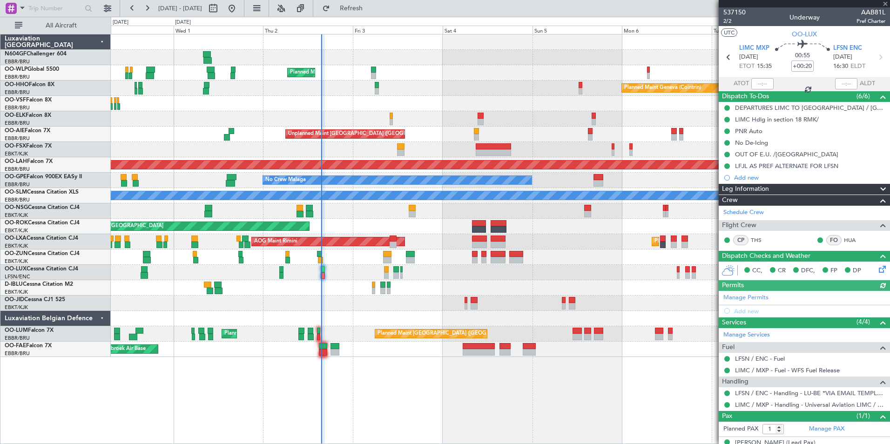
click at [761, 85] on div at bounding box center [762, 83] width 22 height 11
click at [761, 85] on input "text" at bounding box center [762, 83] width 22 height 11
click at [761, 87] on input "text" at bounding box center [762, 83] width 22 height 11
click at [650, 122] on div "Planned Maint Kortrijk-[GEOGRAPHIC_DATA]" at bounding box center [500, 118] width 779 height 15
click at [322, 337] on div "Planned Maint [GEOGRAPHIC_DATA] ([GEOGRAPHIC_DATA] National) Planned Maint [GEO…" at bounding box center [500, 333] width 779 height 15
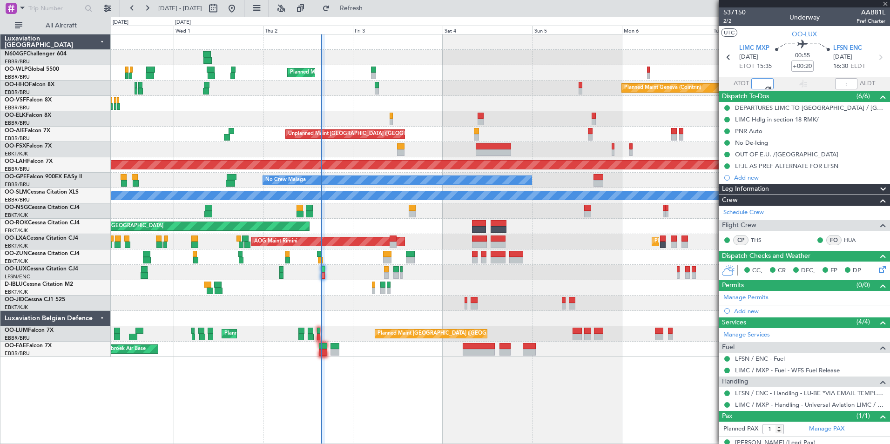
click at [320, 336] on div "Planned Maint [GEOGRAPHIC_DATA] ([GEOGRAPHIC_DATA] National) Planned Maint [GEO…" at bounding box center [500, 333] width 779 height 15
type input "15:31"
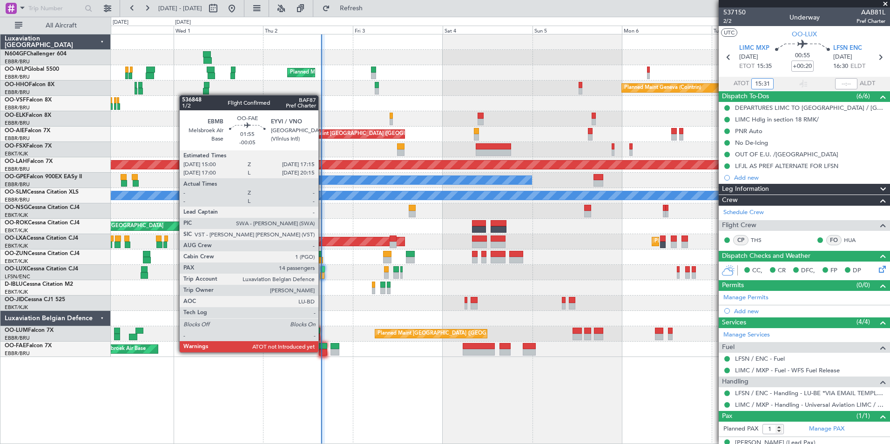
click at [323, 351] on div at bounding box center [323, 352] width 9 height 7
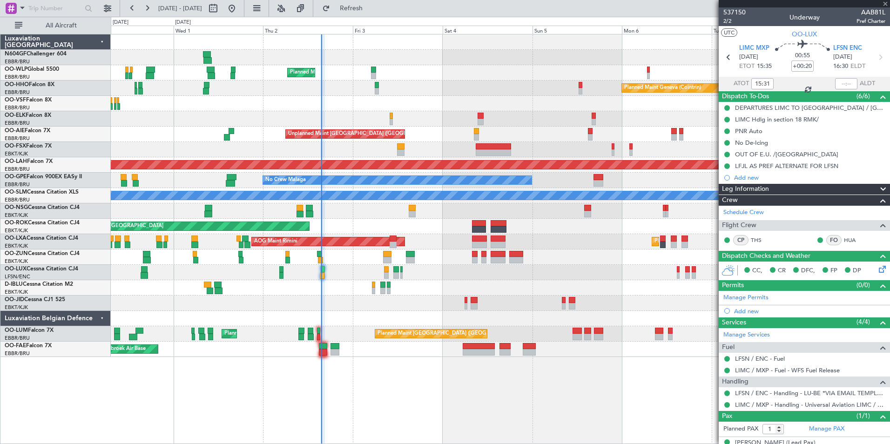
type input "-00:05"
type input "14"
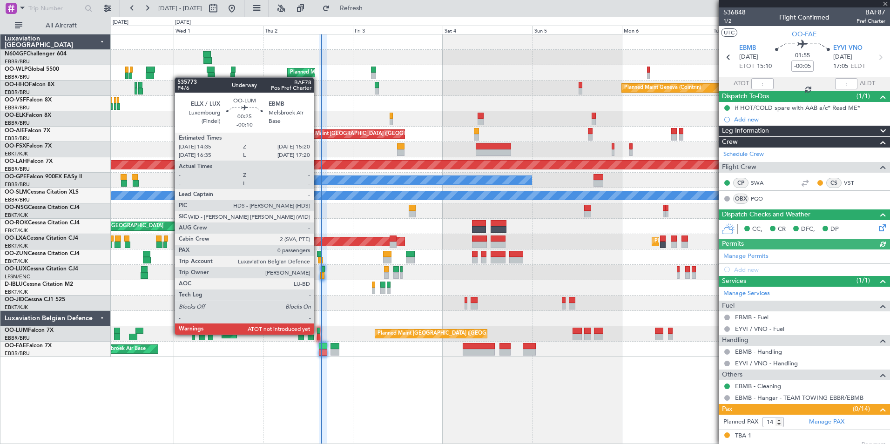
click at [318, 334] on div at bounding box center [318, 337] width 3 height 7
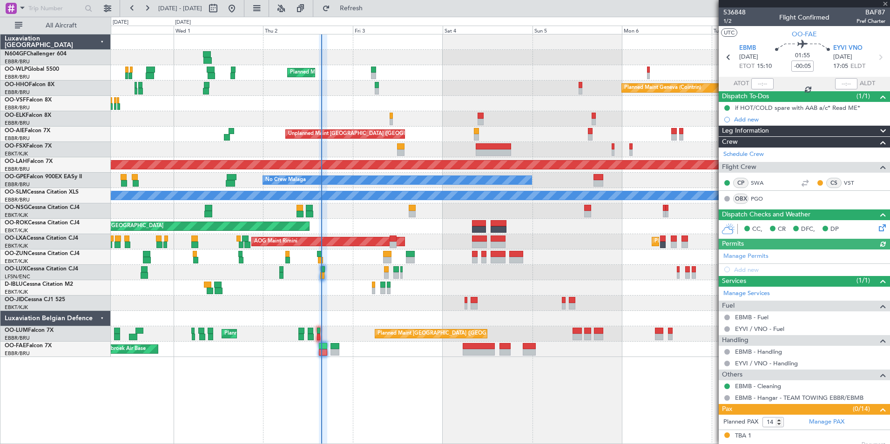
type input "-00:10"
type input "0"
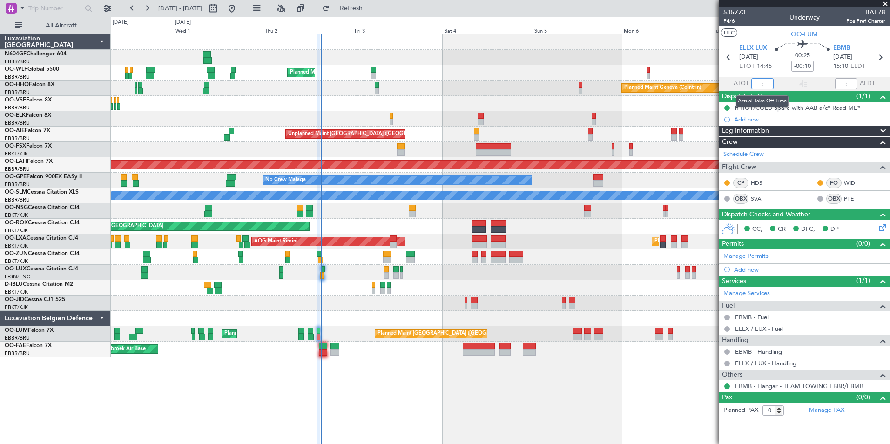
click at [758, 85] on input "text" at bounding box center [762, 83] width 22 height 11
click at [594, 85] on div "Planned Maint Geneva (Cointrin)" at bounding box center [500, 88] width 779 height 15
click at [345, 264] on div at bounding box center [500, 256] width 779 height 15
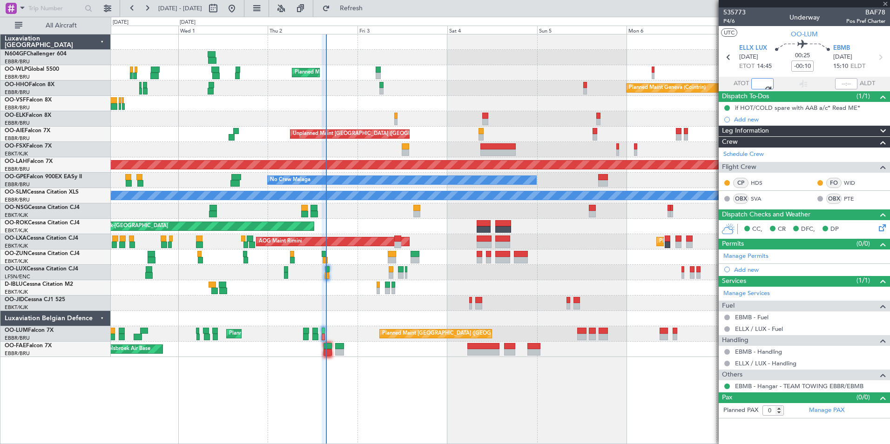
click at [433, 274] on div at bounding box center [500, 272] width 779 height 15
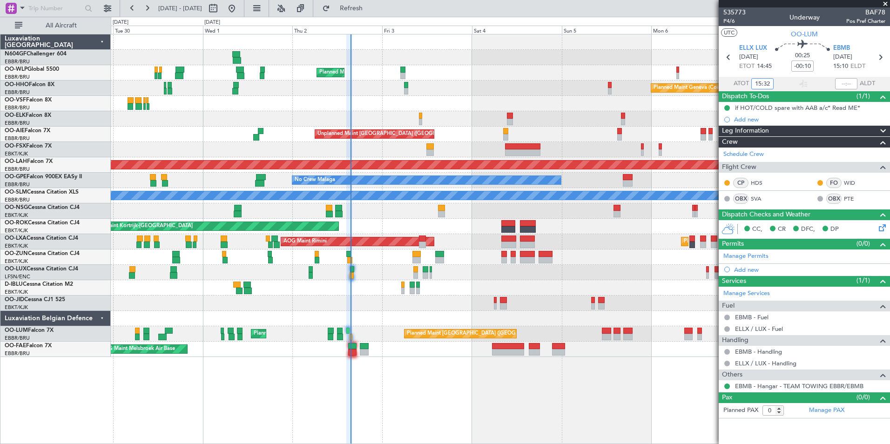
type input "15:32"
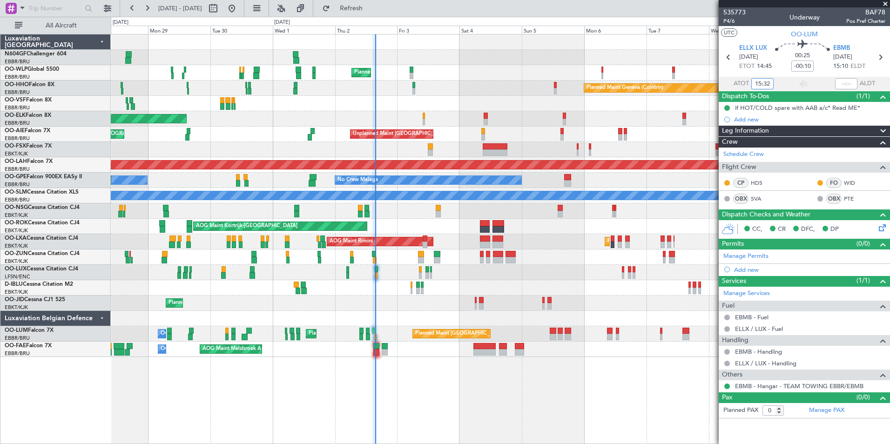
click at [450, 240] on div "AOG Maint Rimini Planned Maint [GEOGRAPHIC_DATA]-[GEOGRAPHIC_DATA] A/C Unavaila…" at bounding box center [500, 241] width 779 height 15
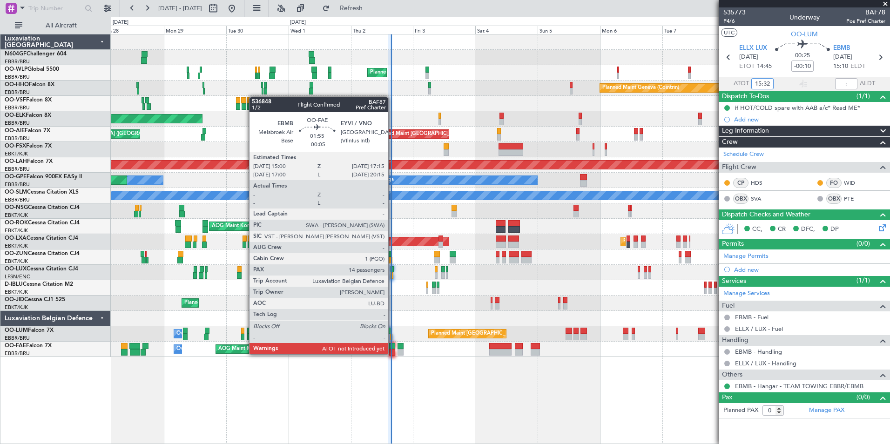
click at [392, 353] on div at bounding box center [392, 352] width 6 height 7
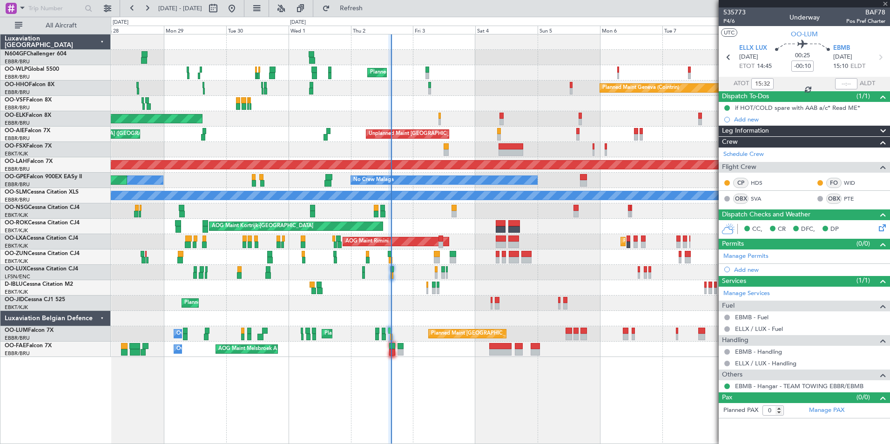
type input "-00:05"
type input "14"
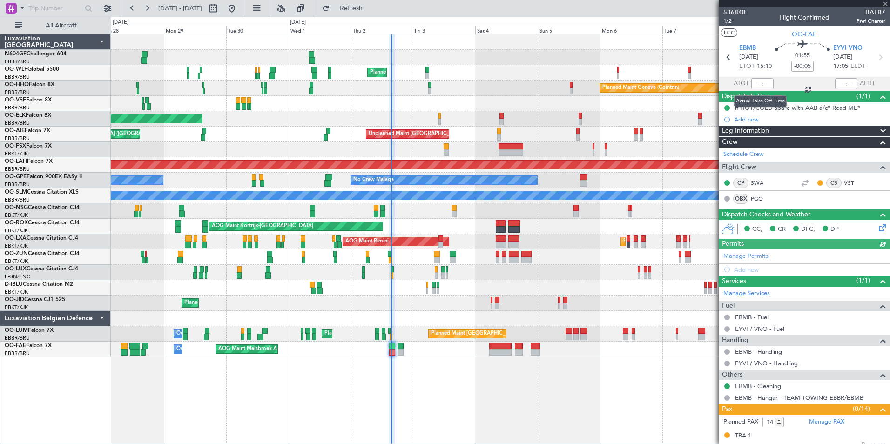
click at [754, 86] on div at bounding box center [762, 83] width 22 height 11
click at [754, 85] on input "text" at bounding box center [762, 83] width 22 height 11
click at [644, 130] on div "Planned Maint [GEOGRAPHIC_DATA] ([GEOGRAPHIC_DATA]) Unplanned Maint [GEOGRAPHIC…" at bounding box center [500, 134] width 779 height 15
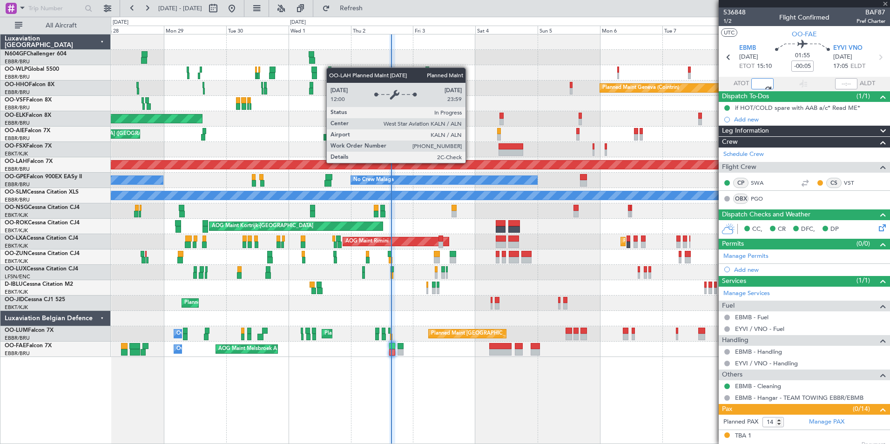
click at [482, 165] on div "Planned Maint [PERSON_NAME]-[GEOGRAPHIC_DATA][PERSON_NAME] ([GEOGRAPHIC_DATA][P…" at bounding box center [501, 165] width 2336 height 8
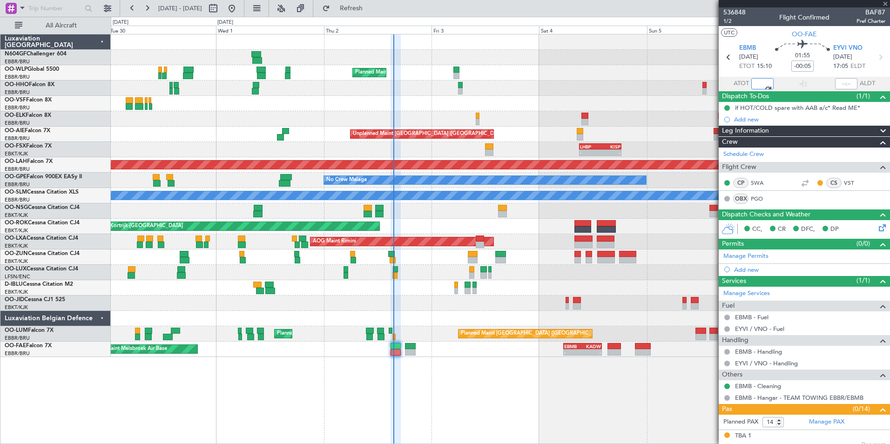
click at [424, 281] on div at bounding box center [500, 287] width 779 height 15
type input "15:35"
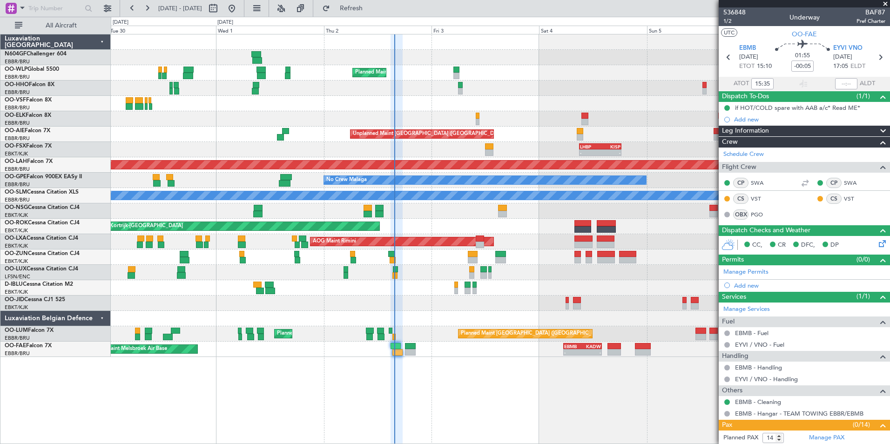
click at [486, 142] on div "- - LHBP 09:00 Z KISP 18:25 Z" at bounding box center [500, 149] width 779 height 15
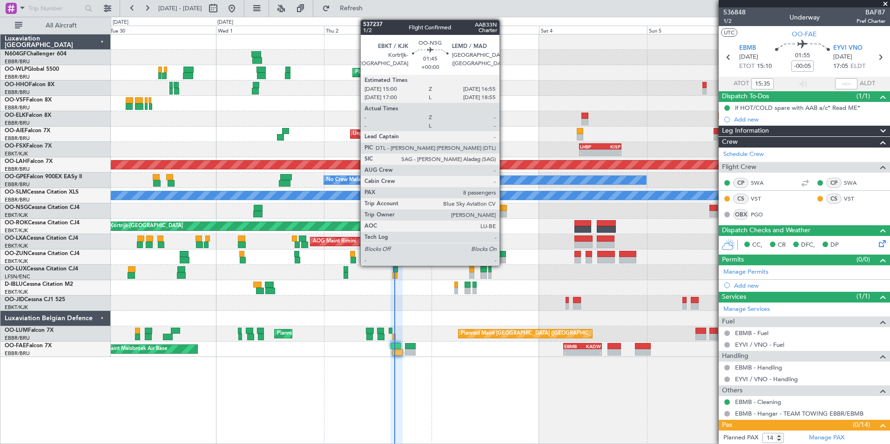
click at [504, 214] on div at bounding box center [502, 214] width 9 height 7
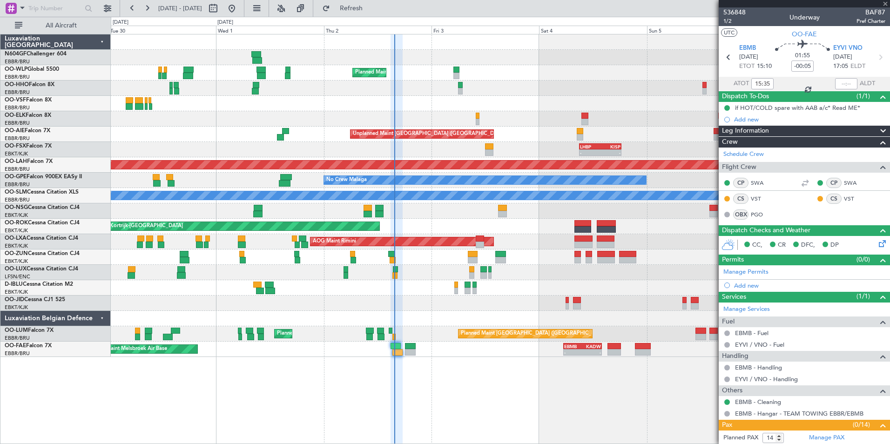
type input "8"
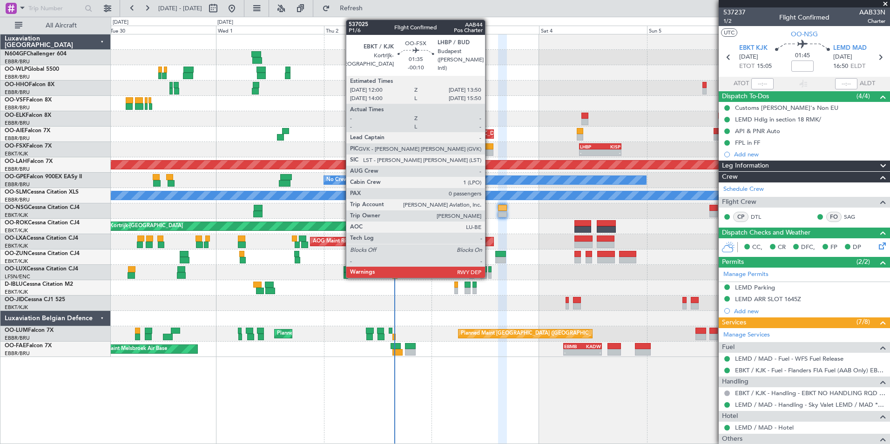
click at [489, 148] on div at bounding box center [489, 146] width 8 height 7
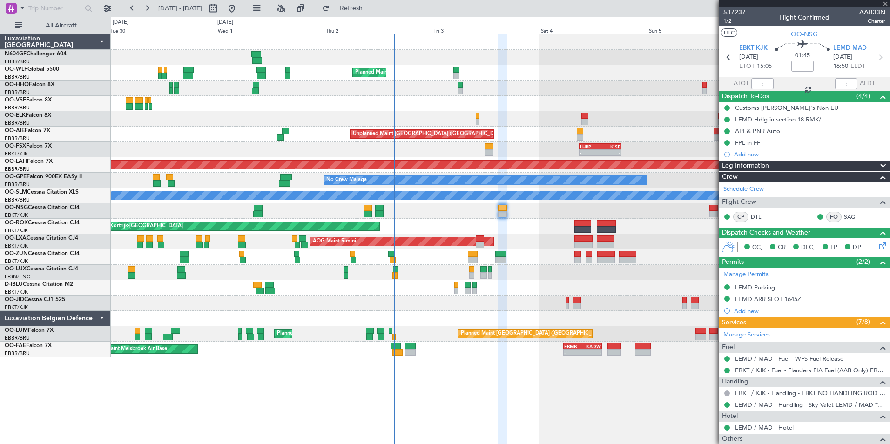
type input "-00:10"
type input "0"
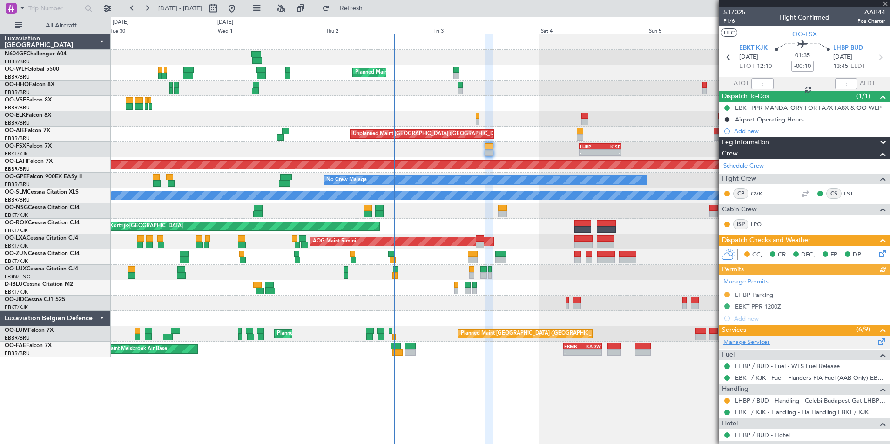
scroll to position [104, 0]
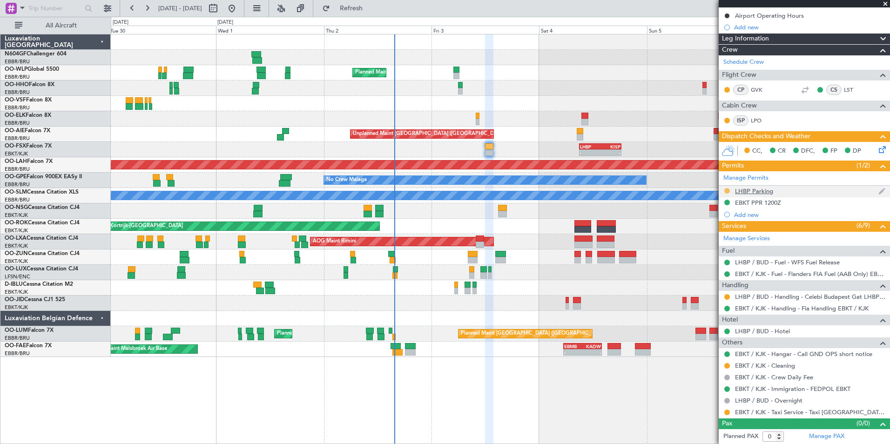
click at [726, 191] on button at bounding box center [727, 191] width 6 height 6
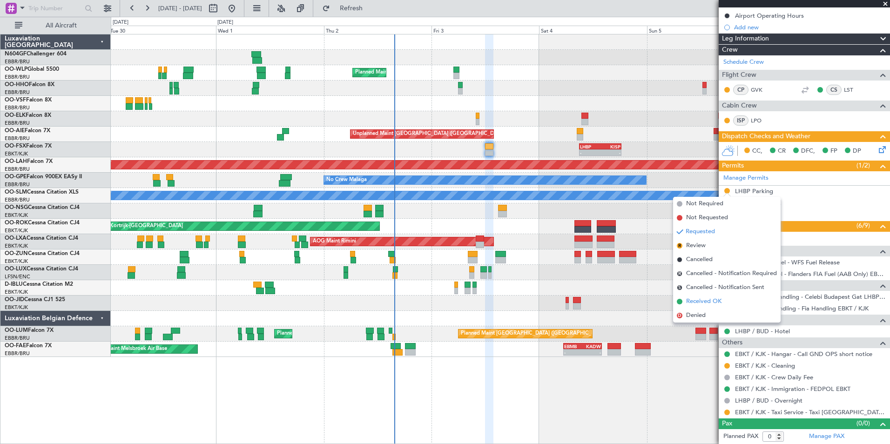
click at [703, 301] on span "Received OK" at bounding box center [703, 301] width 35 height 9
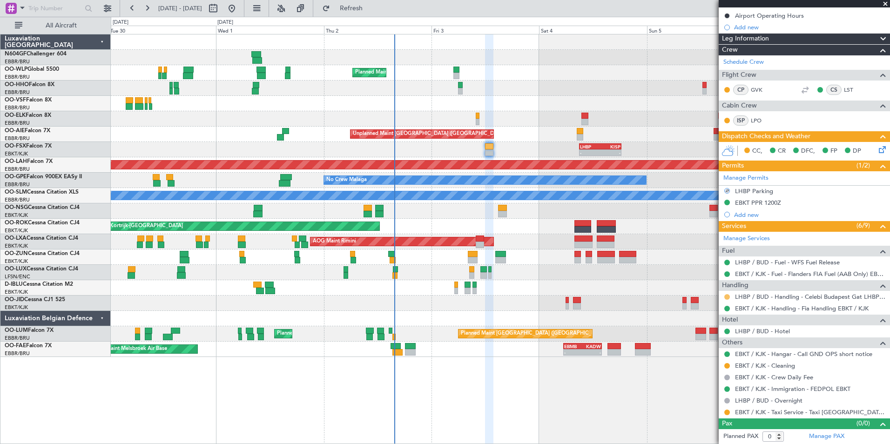
click at [725, 296] on button at bounding box center [727, 297] width 6 height 6
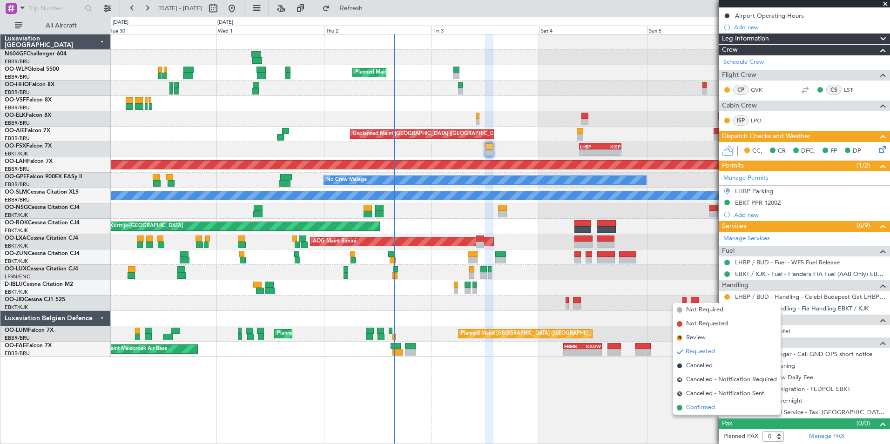
click at [709, 409] on span "Confirmed" at bounding box center [700, 407] width 29 height 9
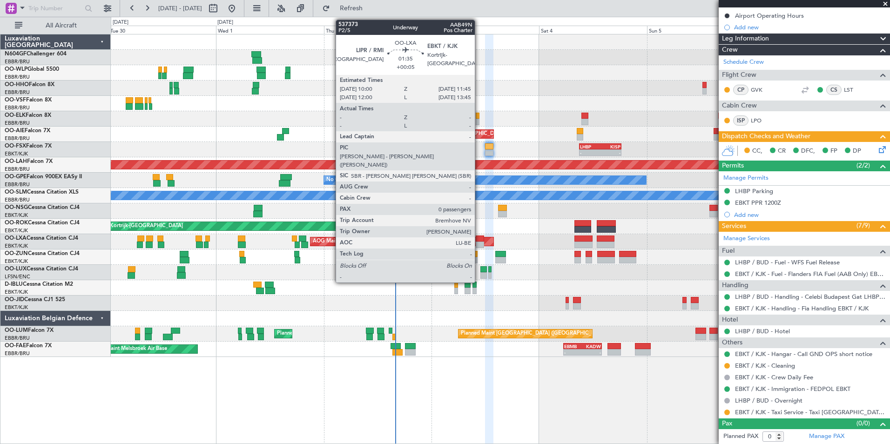
click at [479, 247] on div at bounding box center [480, 245] width 8 height 7
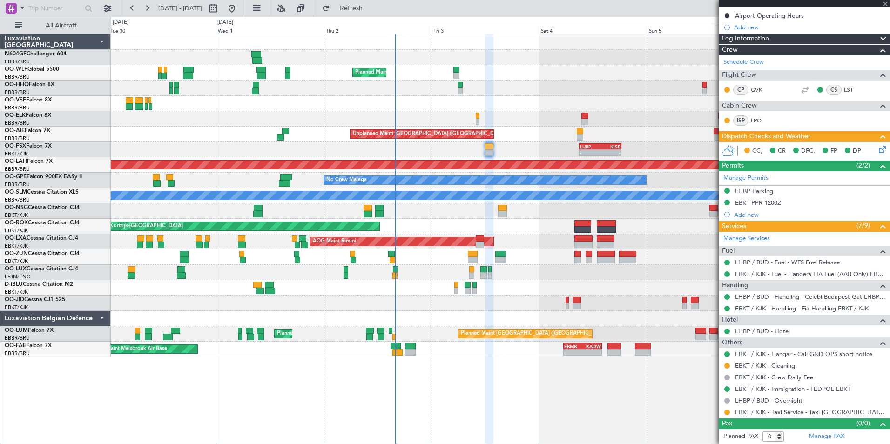
type input "+00:05"
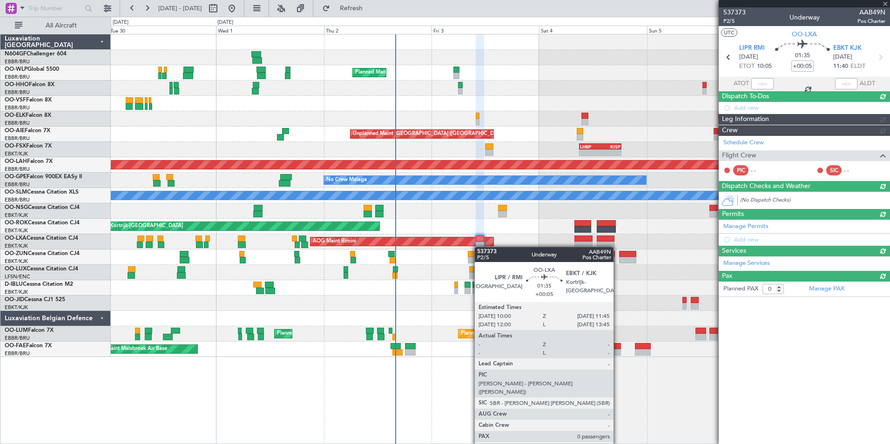
scroll to position [0, 0]
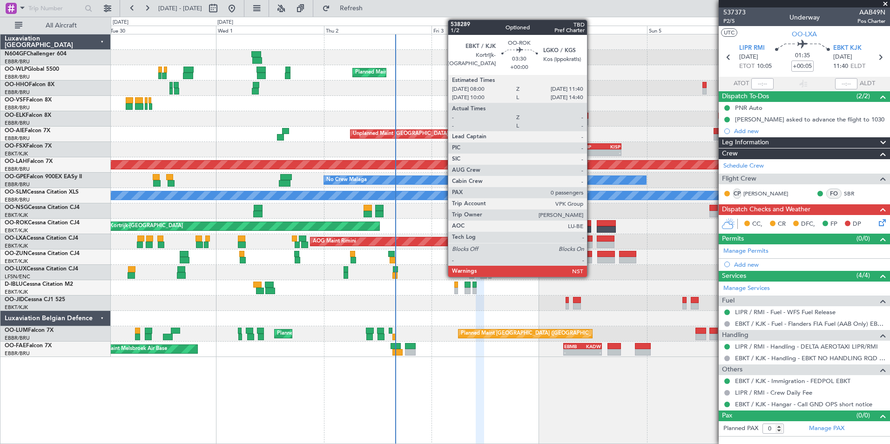
click at [591, 226] on div at bounding box center [582, 229] width 17 height 7
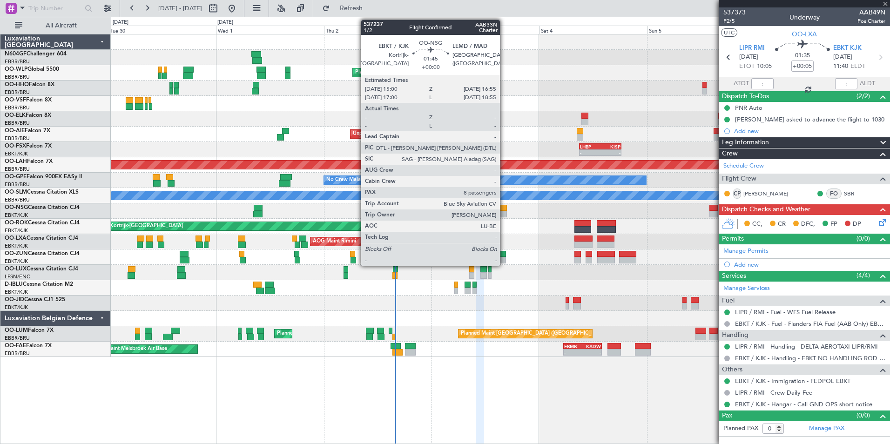
click at [504, 205] on div at bounding box center [502, 208] width 9 height 7
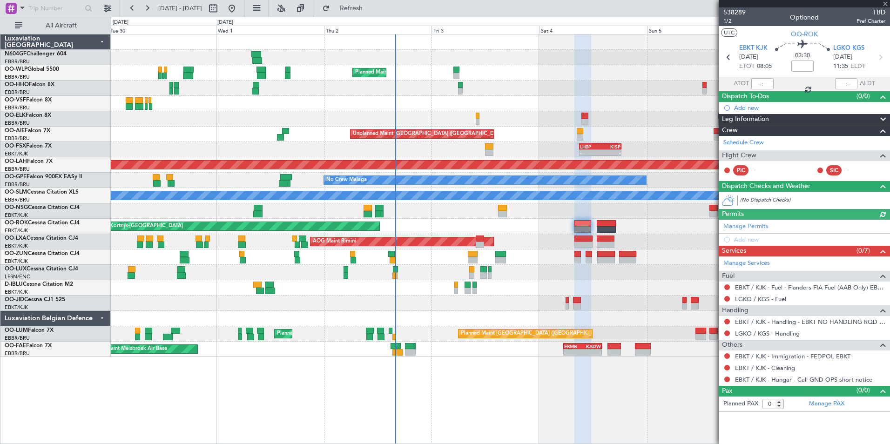
type input "8"
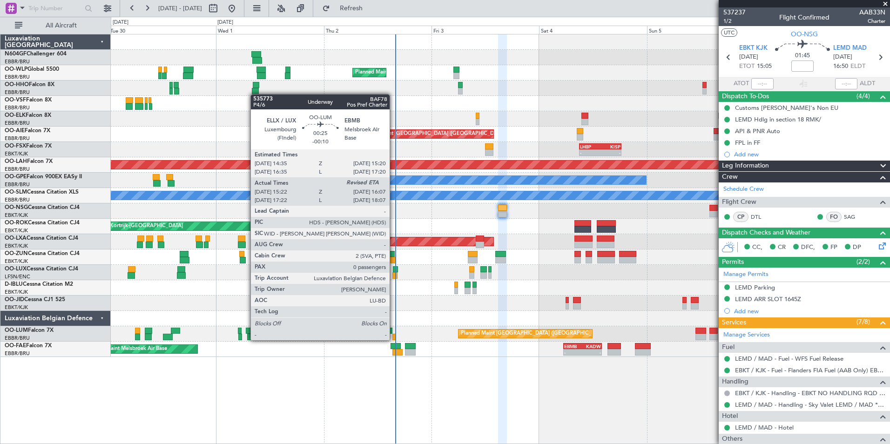
click at [394, 339] on div at bounding box center [394, 337] width 4 height 7
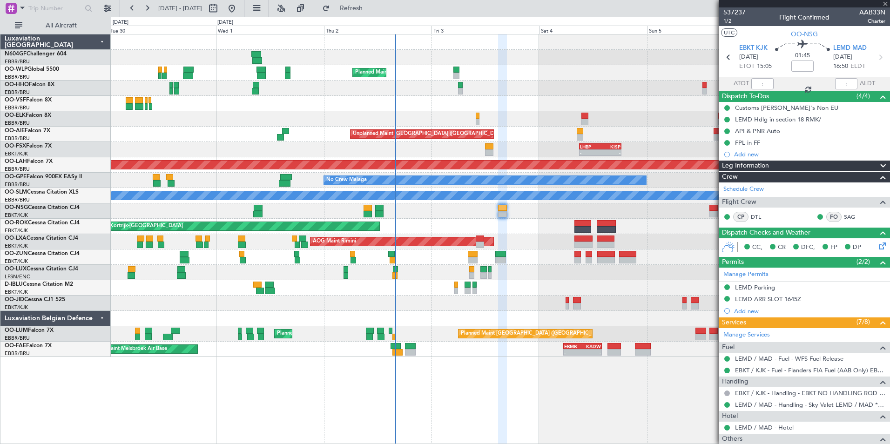
type input "-00:10"
type input "15:32"
type input "0"
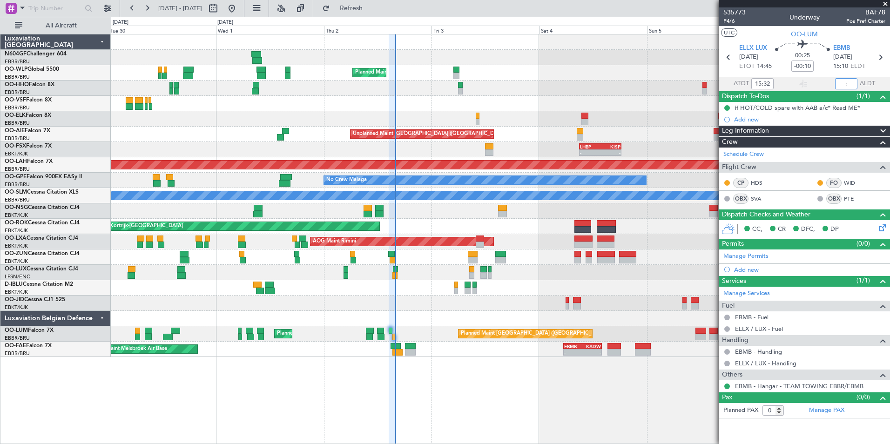
click at [842, 86] on input "text" at bounding box center [846, 83] width 22 height 11
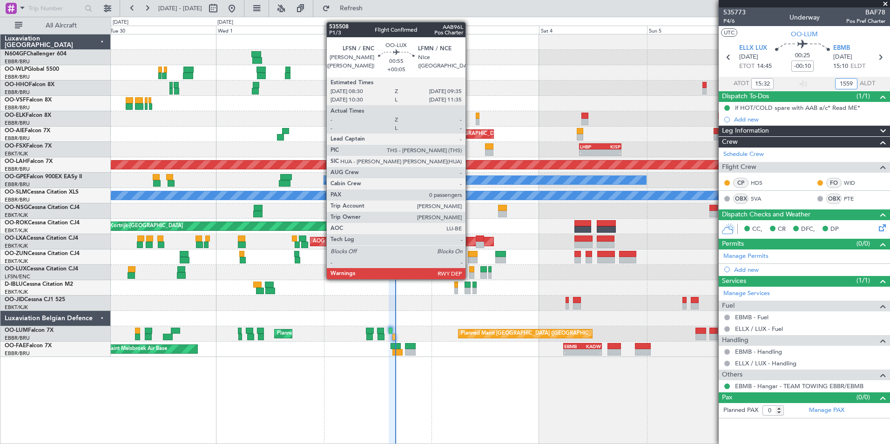
click at [471, 279] on div at bounding box center [500, 272] width 779 height 15
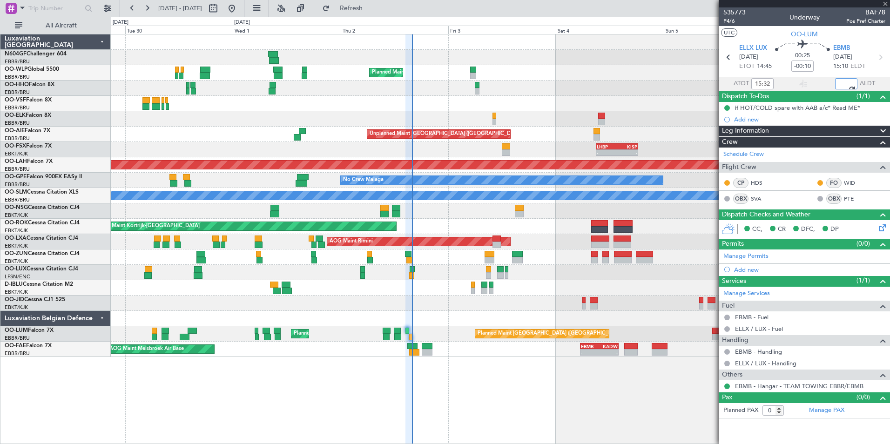
click at [437, 273] on div at bounding box center [500, 272] width 779 height 15
type input "15:59"
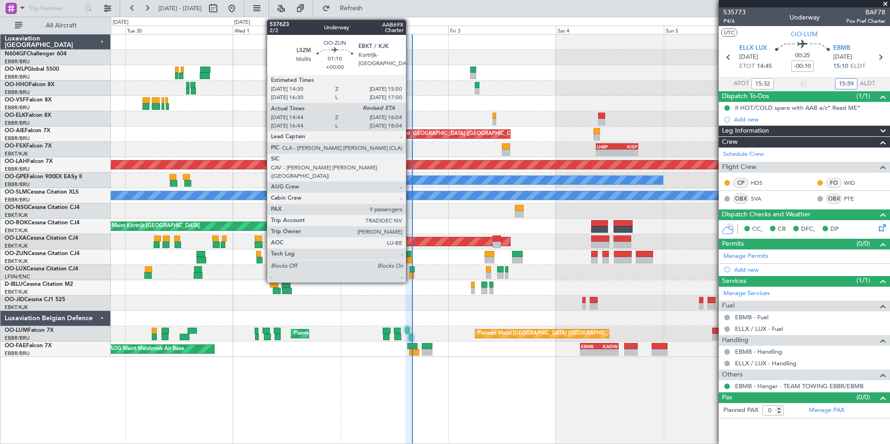
click at [410, 259] on div at bounding box center [409, 260] width 6 height 7
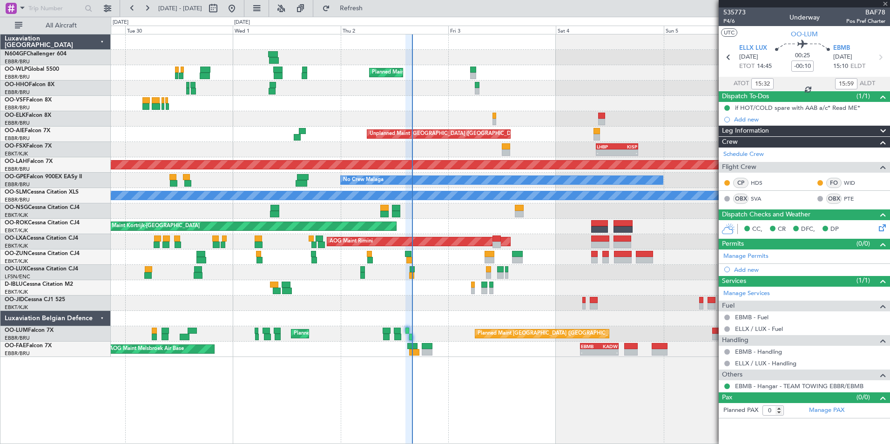
type input "14:49"
type input "9"
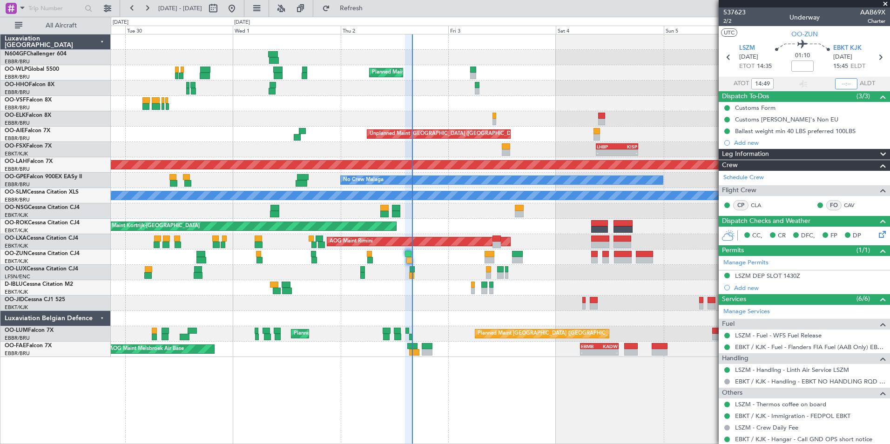
click at [839, 79] on input "text" at bounding box center [846, 83] width 22 height 11
click at [840, 84] on input "text" at bounding box center [846, 83] width 22 height 11
click at [627, 101] on div at bounding box center [500, 103] width 779 height 15
type input "15:51"
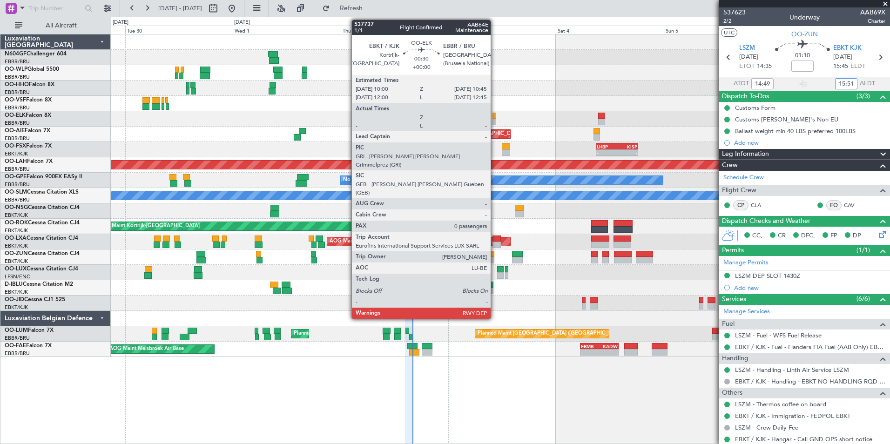
click at [495, 114] on div at bounding box center [494, 116] width 4 height 7
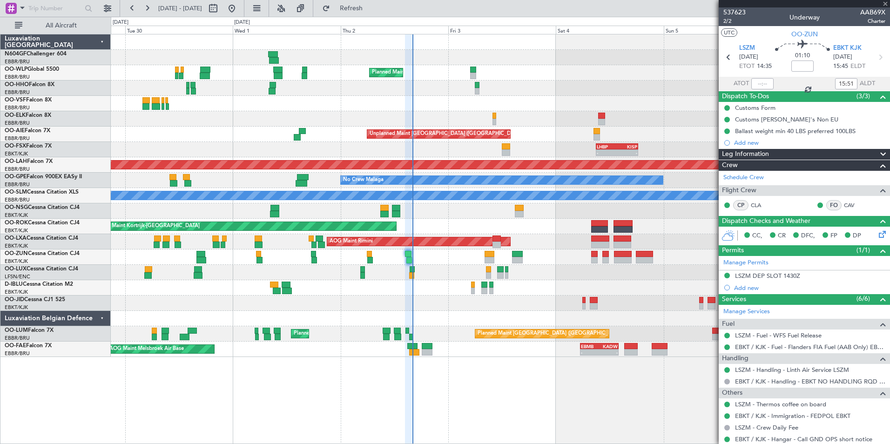
type input "0"
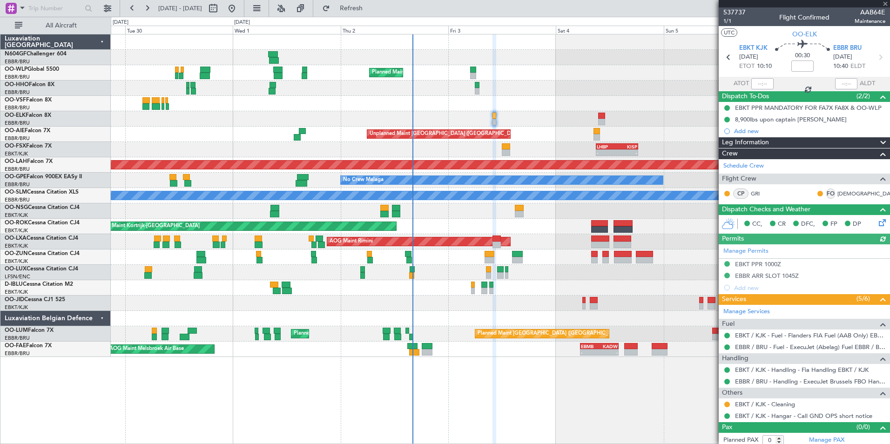
scroll to position [4, 0]
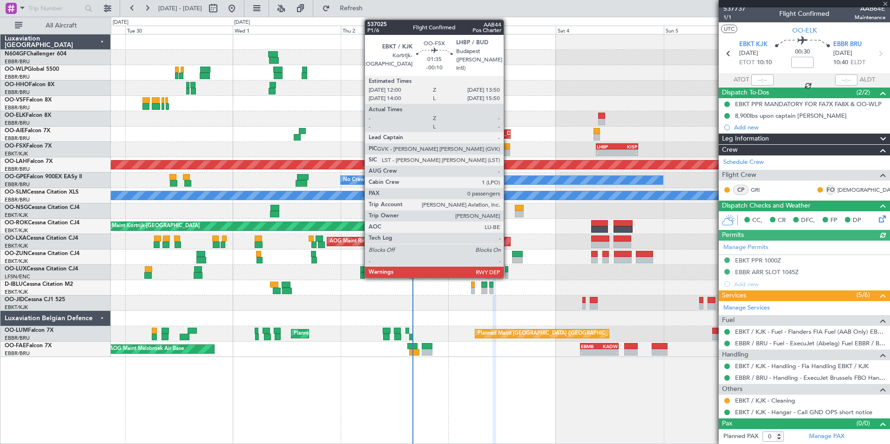
click at [508, 148] on div at bounding box center [506, 146] width 8 height 7
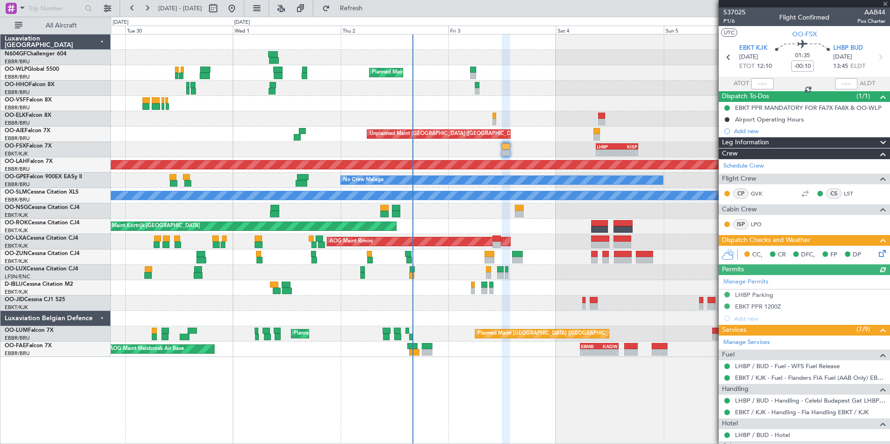
scroll to position [104, 0]
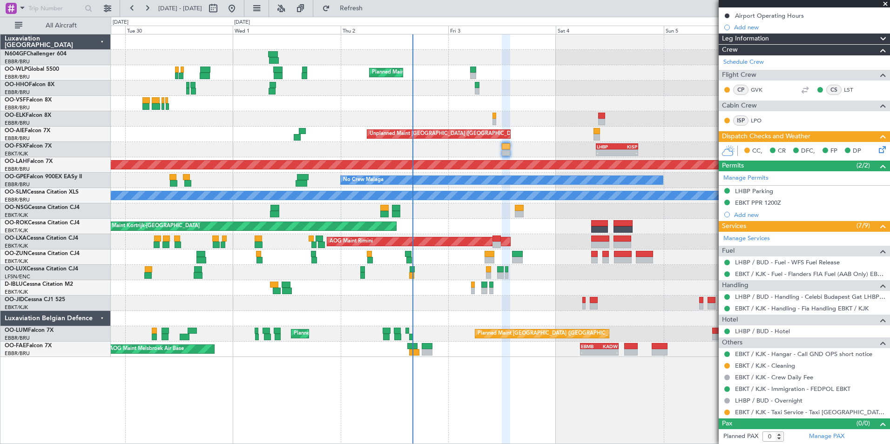
click at [877, 148] on icon at bounding box center [880, 147] width 7 height 7
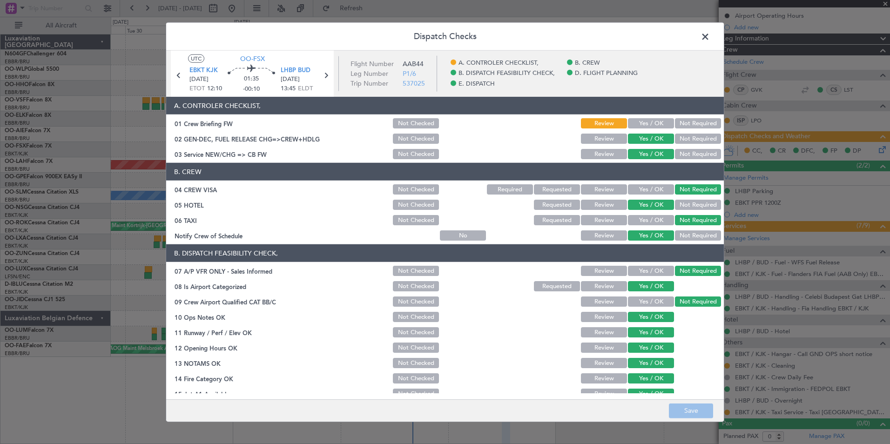
click at [710, 34] on span at bounding box center [710, 39] width 0 height 19
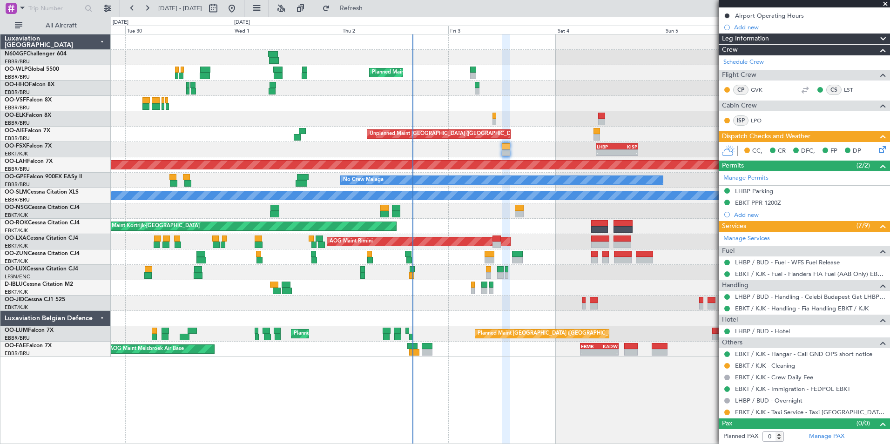
click at [501, 103] on div at bounding box center [500, 103] width 779 height 15
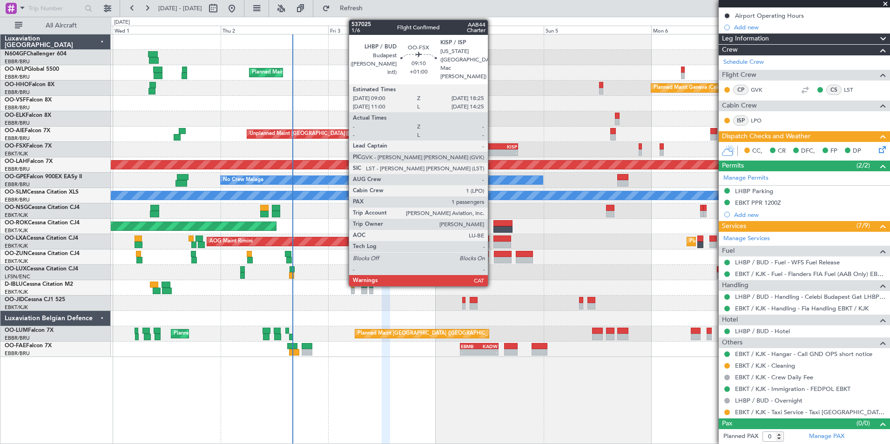
click at [491, 155] on div "- -" at bounding box center [497, 152] width 42 height 7
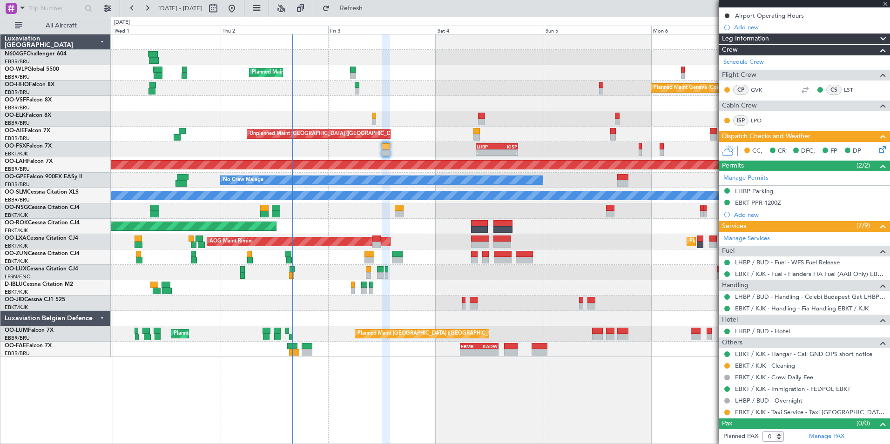
type input "+01:00"
type input "1"
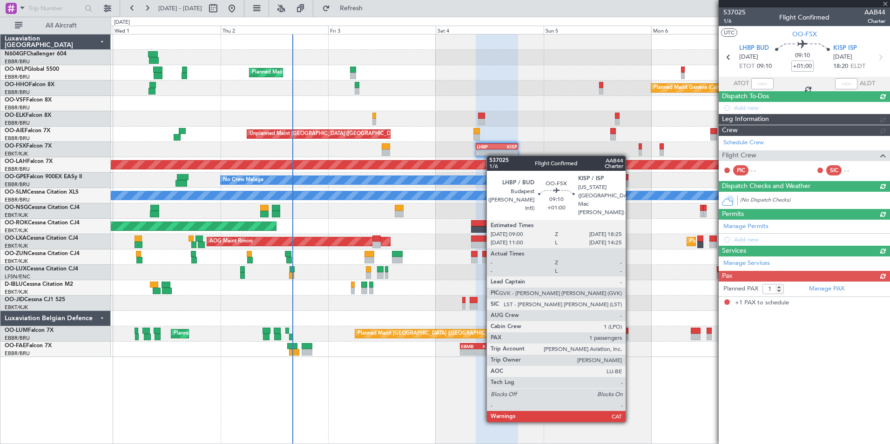
scroll to position [0, 0]
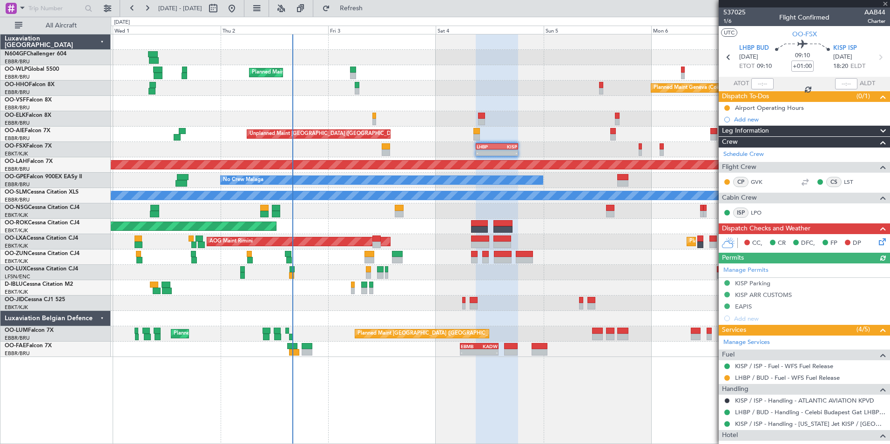
click at [877, 242] on icon at bounding box center [880, 239] width 7 height 7
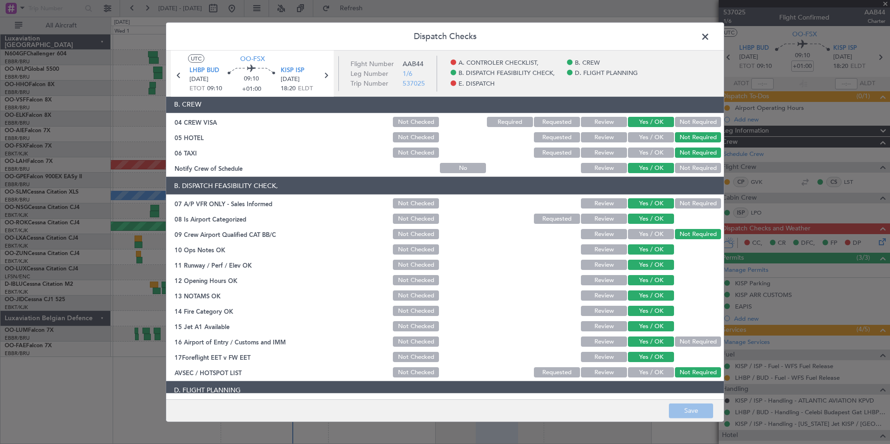
scroll to position [172, 0]
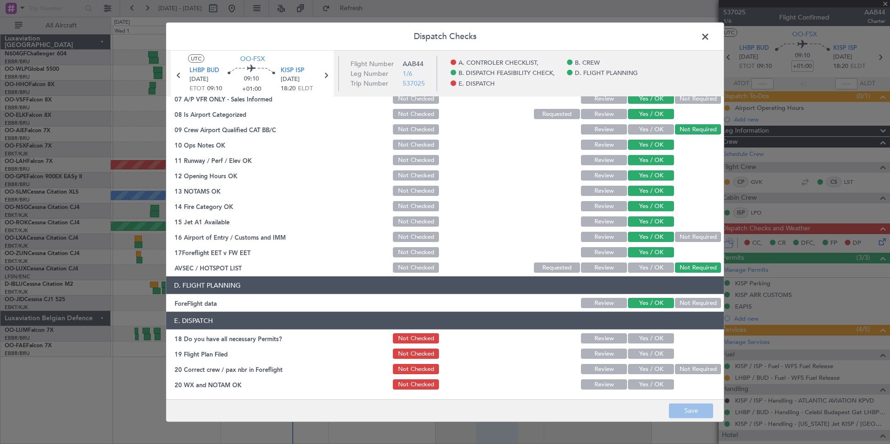
click at [710, 40] on span at bounding box center [710, 39] width 0 height 19
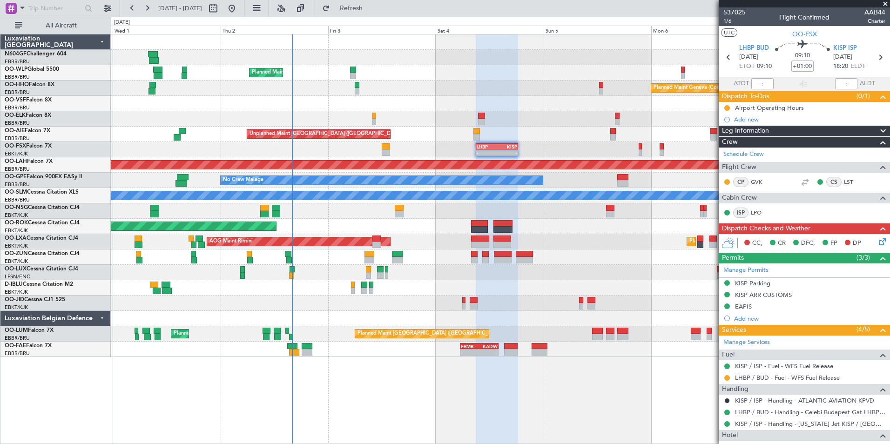
click at [378, 16] on fb-refresh-button "Refresh" at bounding box center [345, 8] width 65 height 17
click at [374, 1] on button "Refresh" at bounding box center [346, 8] width 56 height 15
click at [429, 119] on div "Planned Maint Kortrijk-[GEOGRAPHIC_DATA]" at bounding box center [500, 118] width 779 height 15
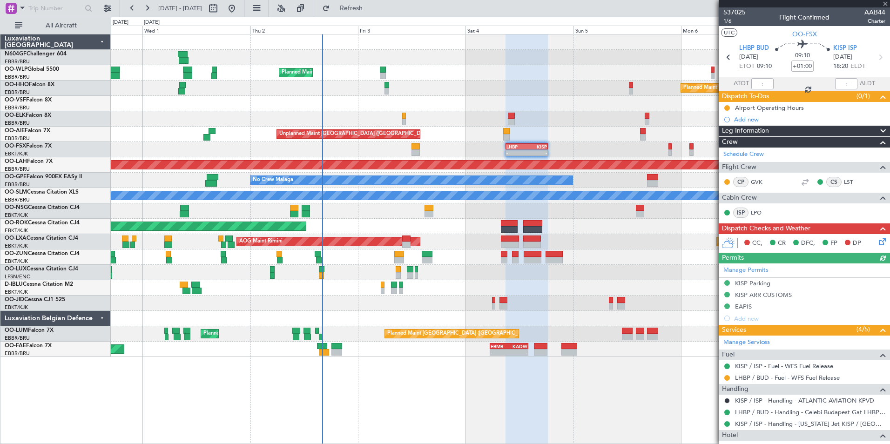
scroll to position [90, 0]
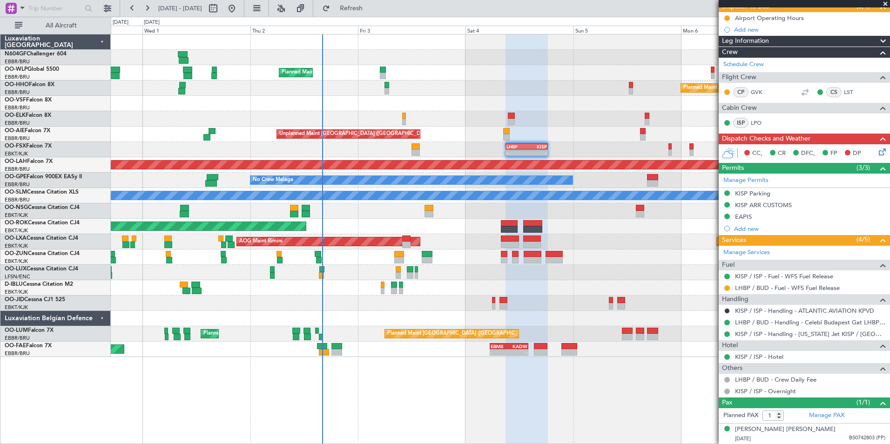
click at [350, 299] on div "Planned Maint Kortrijk-[GEOGRAPHIC_DATA]" at bounding box center [500, 303] width 779 height 15
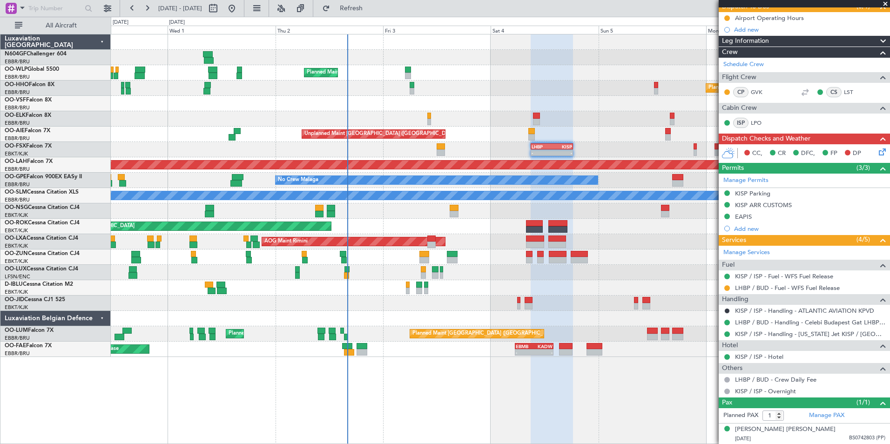
click at [366, 289] on div at bounding box center [500, 287] width 779 height 15
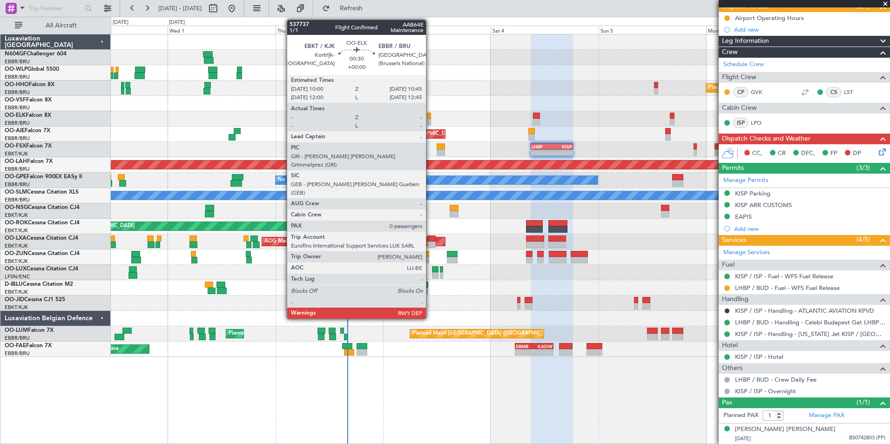
click at [430, 123] on div at bounding box center [429, 122] width 4 height 7
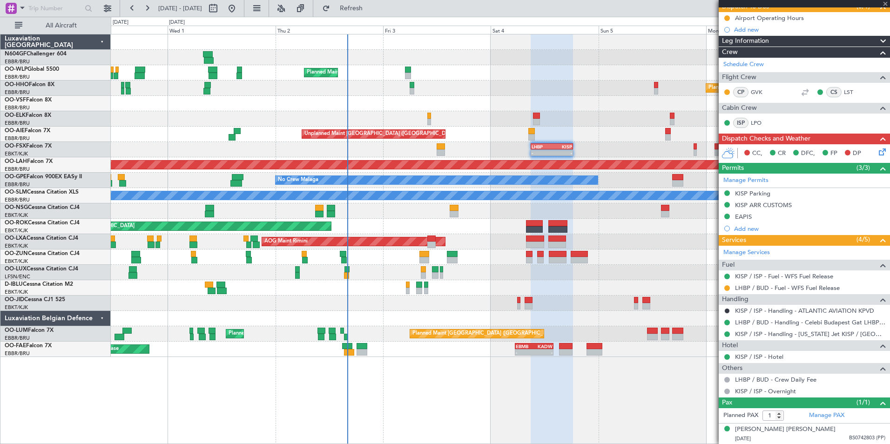
type input "0"
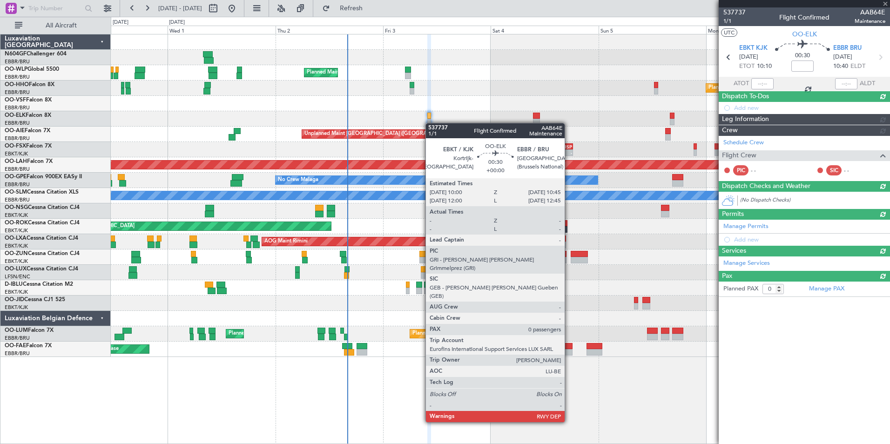
scroll to position [0, 0]
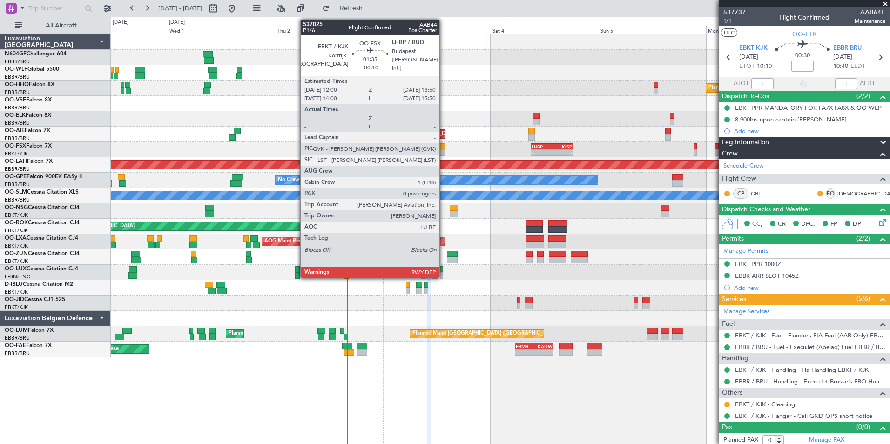
click at [444, 152] on div at bounding box center [441, 152] width 8 height 7
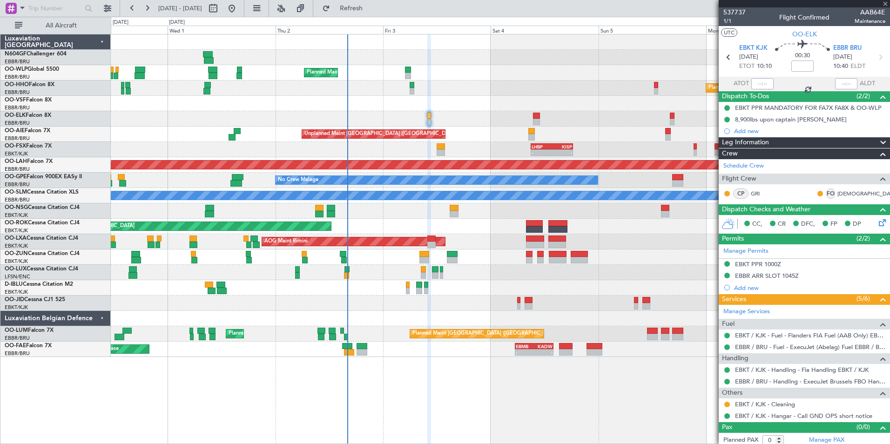
type input "-00:10"
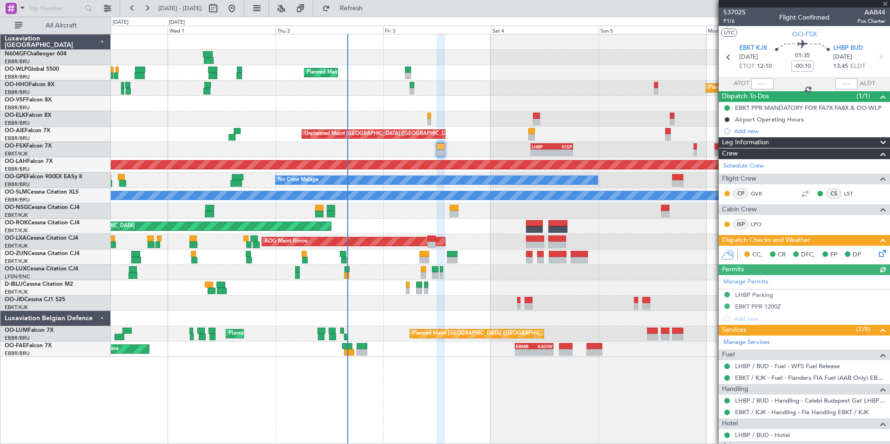
click at [877, 253] on icon at bounding box center [880, 251] width 7 height 7
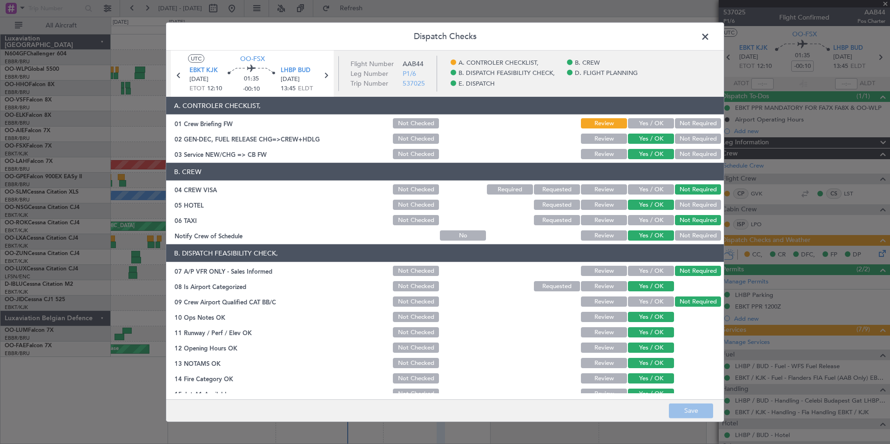
click at [710, 42] on span at bounding box center [710, 39] width 0 height 19
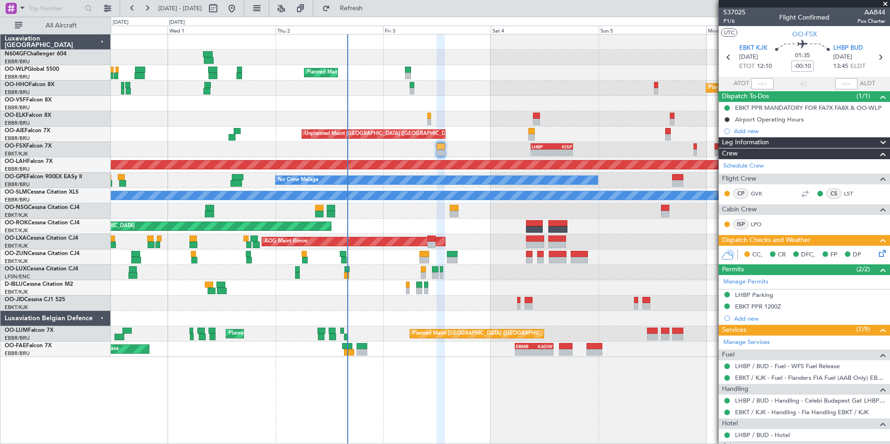
scroll to position [104, 0]
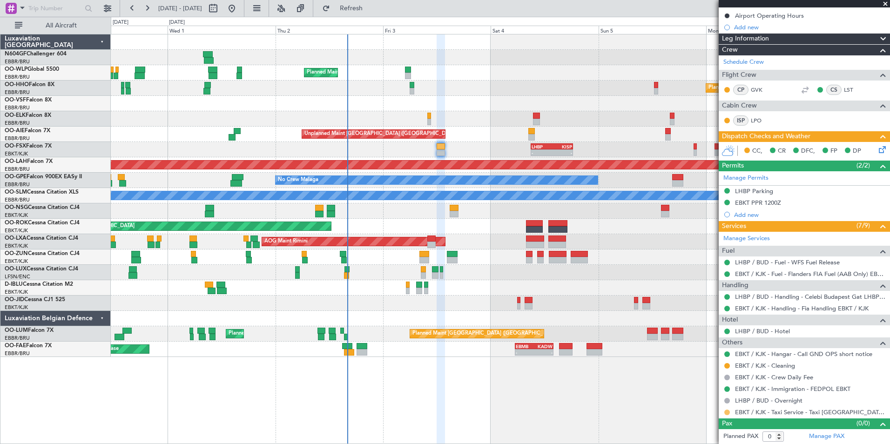
click at [727, 412] on button at bounding box center [727, 413] width 6 height 6
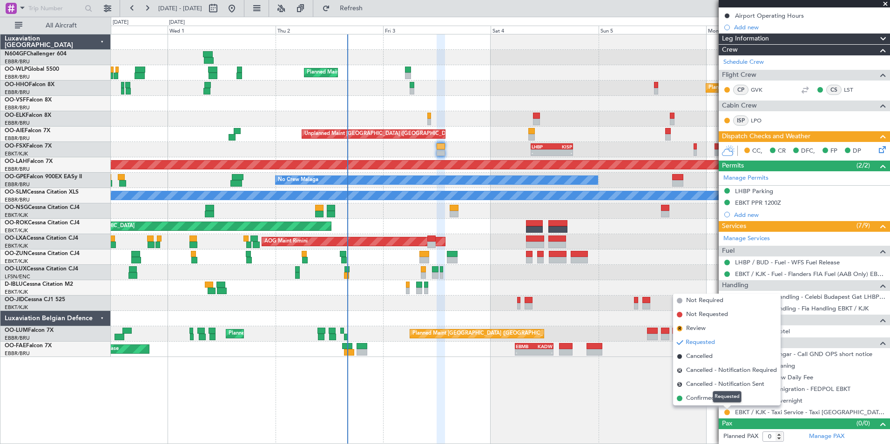
click at [711, 397] on mat-tooltip-component "Requested" at bounding box center [727, 396] width 42 height 25
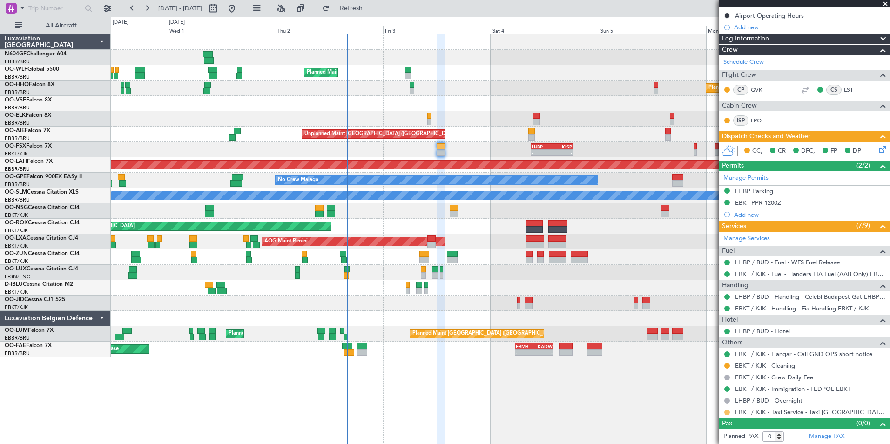
click at [727, 411] on button at bounding box center [727, 413] width 6 height 6
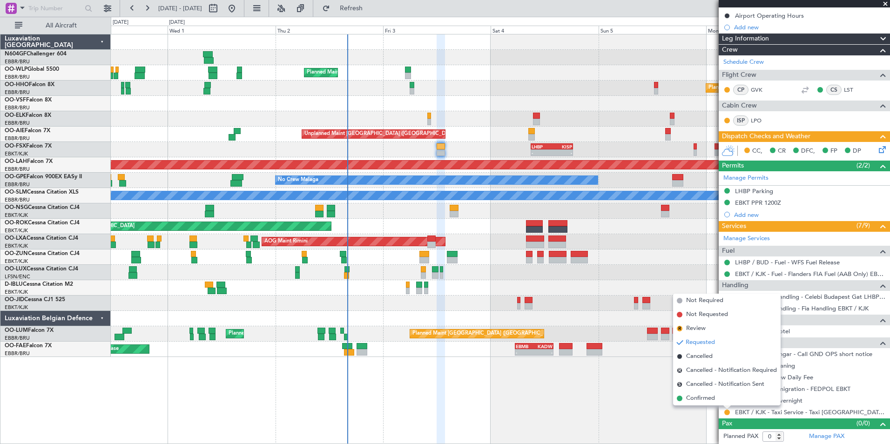
click at [708, 400] on mat-tooltip-component "Requested" at bounding box center [727, 396] width 42 height 25
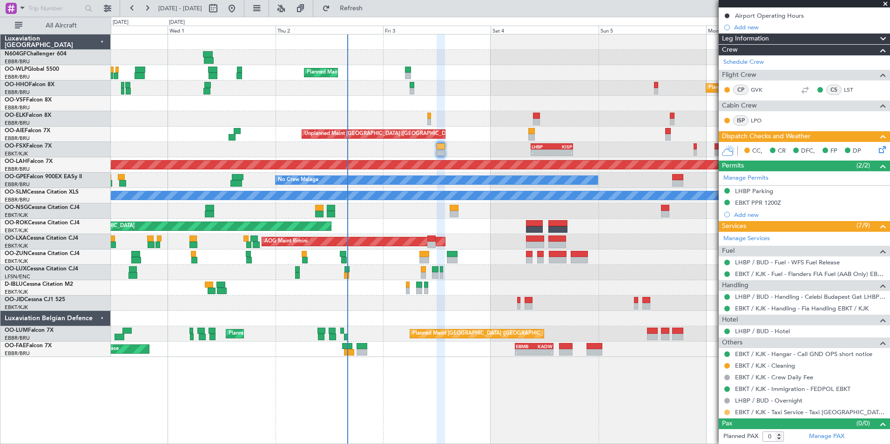
click at [726, 414] on button at bounding box center [727, 413] width 6 height 6
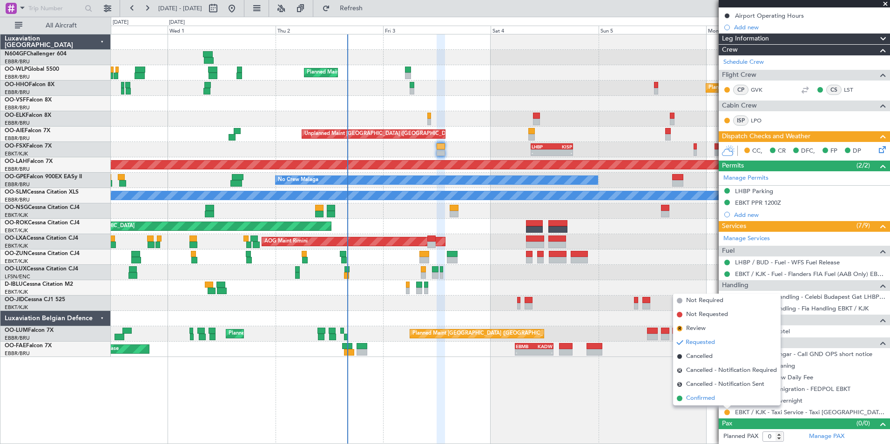
click at [694, 398] on span "Confirmed" at bounding box center [700, 398] width 29 height 9
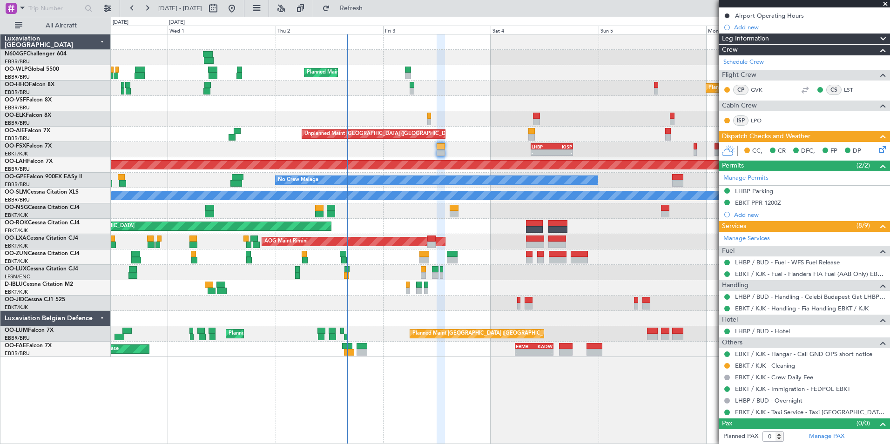
click at [525, 289] on div at bounding box center [500, 287] width 779 height 15
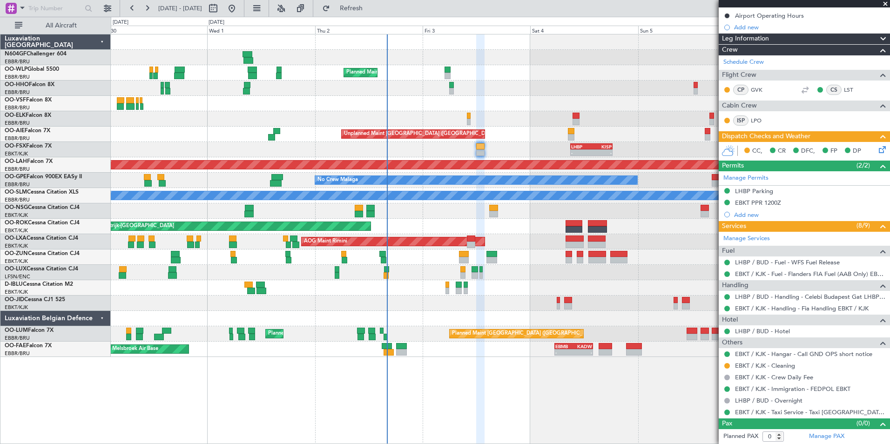
click at [493, 227] on div "AOG Maint Kortrijk-[GEOGRAPHIC_DATA]" at bounding box center [500, 226] width 779 height 15
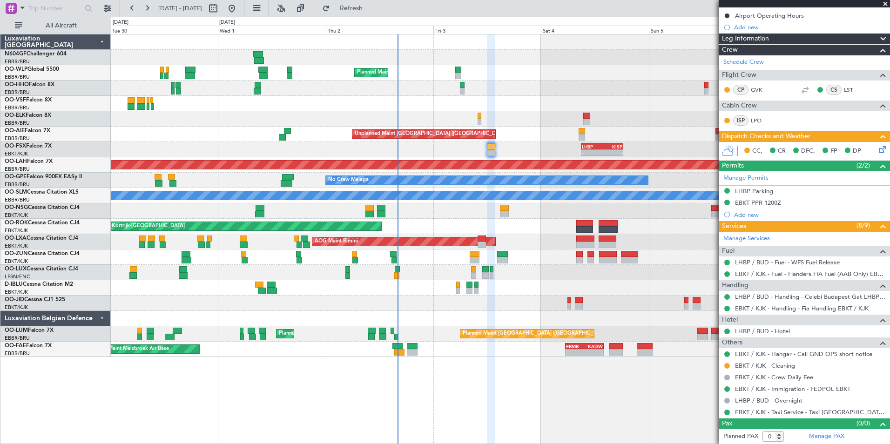
click at [418, 248] on div "Planned Maint Kortrijk-Wevelgem AOG Maint Rimini" at bounding box center [500, 241] width 779 height 15
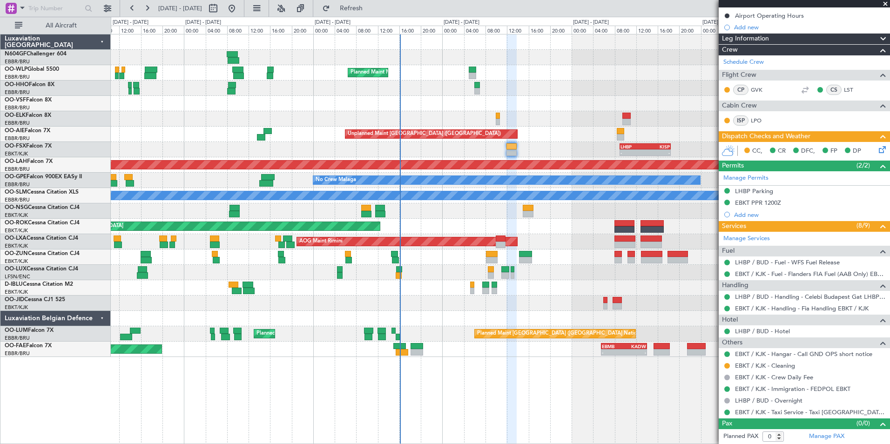
click at [460, 258] on div at bounding box center [500, 256] width 779 height 15
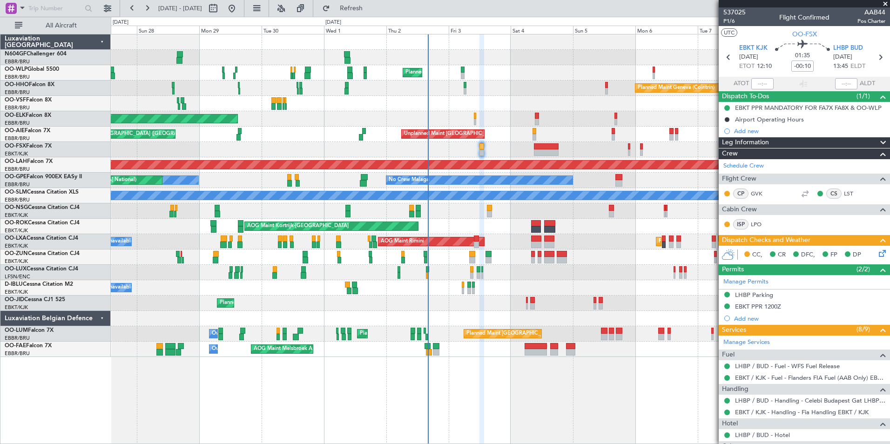
scroll to position [104, 0]
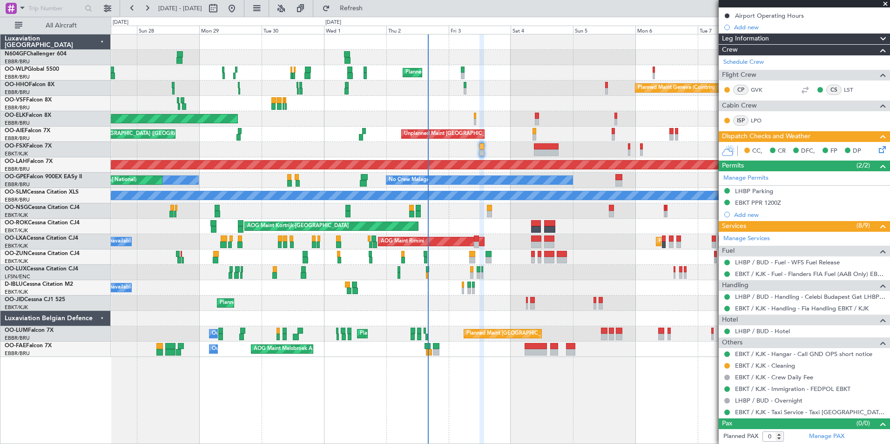
click at [423, 273] on div "No Crew Nancy (Essey)" at bounding box center [500, 272] width 779 height 15
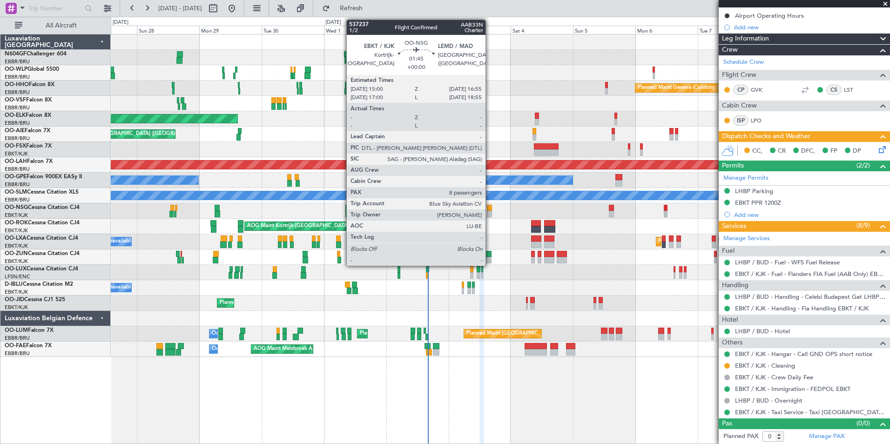
click at [490, 211] on div at bounding box center [489, 214] width 5 height 7
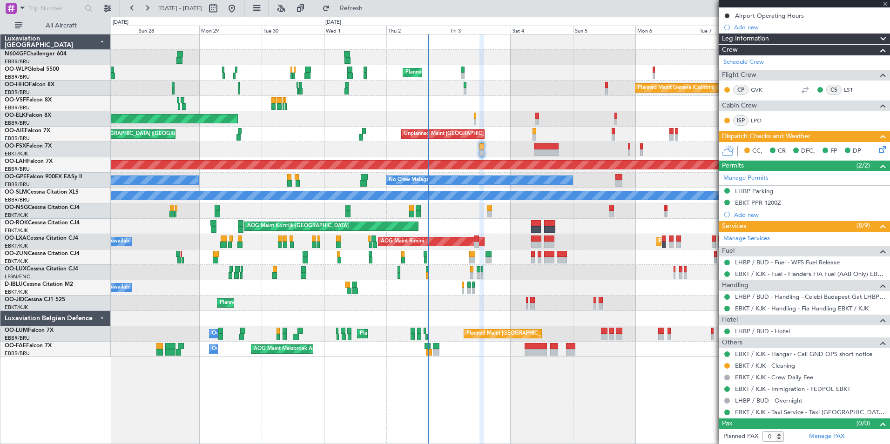
type input "8"
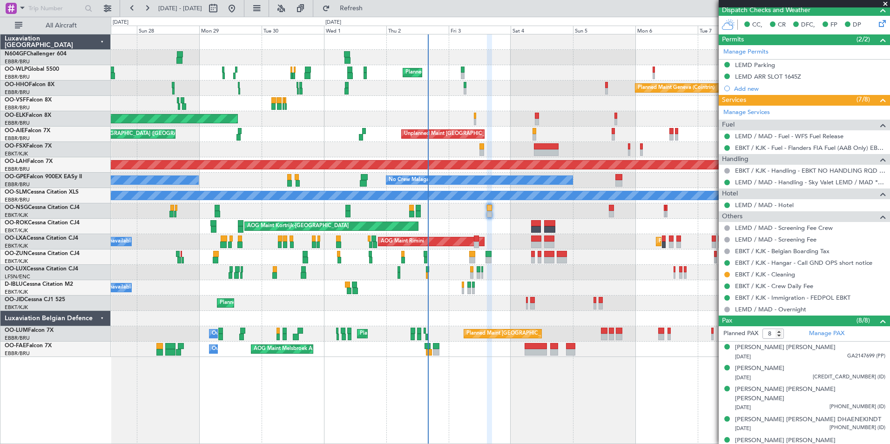
scroll to position [287, 0]
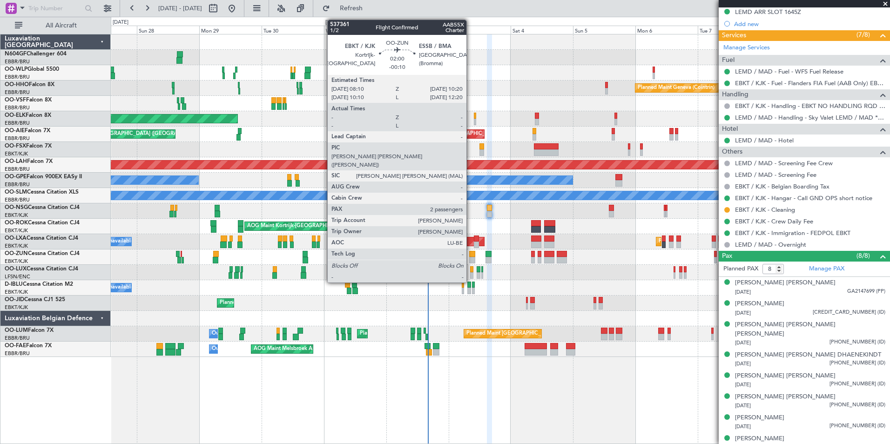
click at [471, 258] on div at bounding box center [472, 260] width 6 height 7
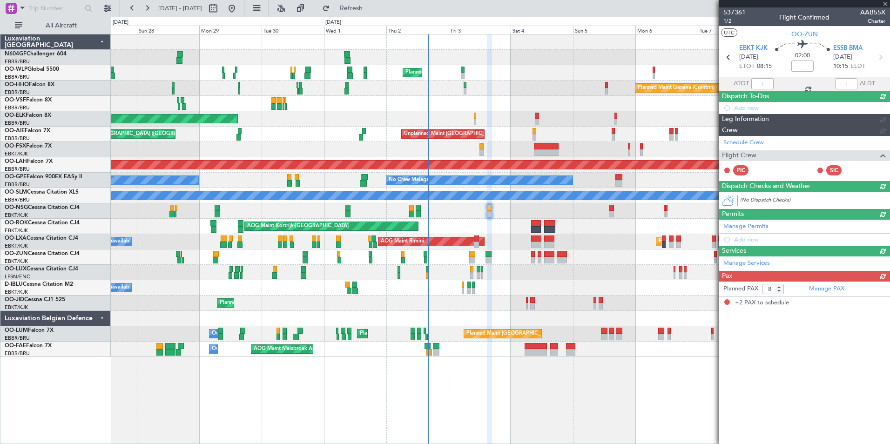
type input "-00:10"
type input "2"
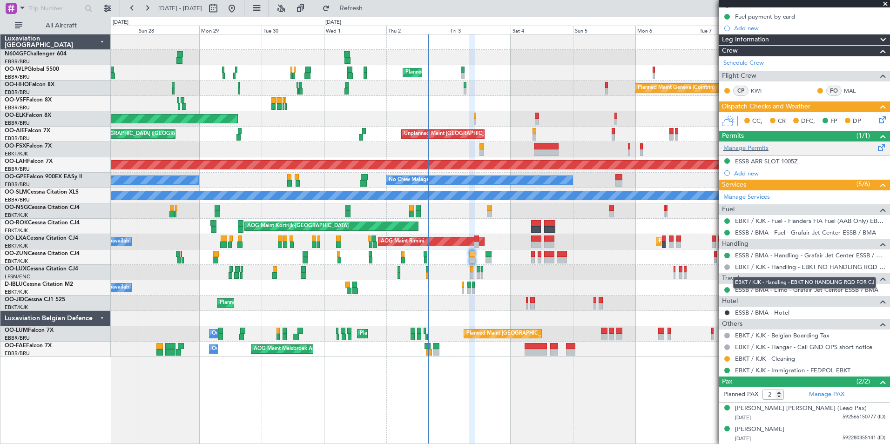
scroll to position [0, 0]
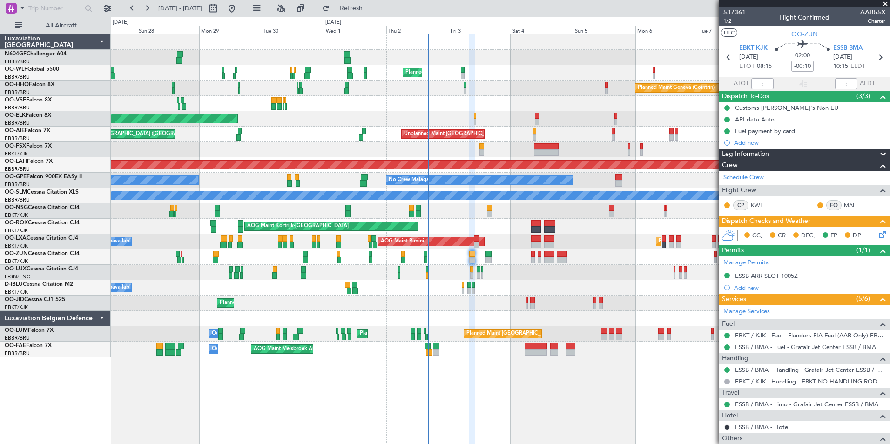
click at [877, 234] on icon at bounding box center [880, 232] width 7 height 7
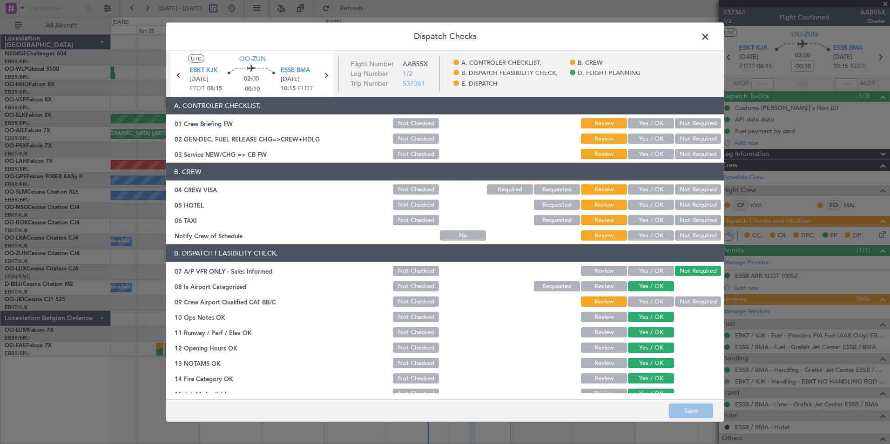
click at [681, 305] on button "Not Required" at bounding box center [698, 301] width 46 height 10
click at [648, 304] on button "Yes / OK" at bounding box center [651, 301] width 46 height 10
click at [647, 235] on button "Yes / OK" at bounding box center [651, 235] width 46 height 10
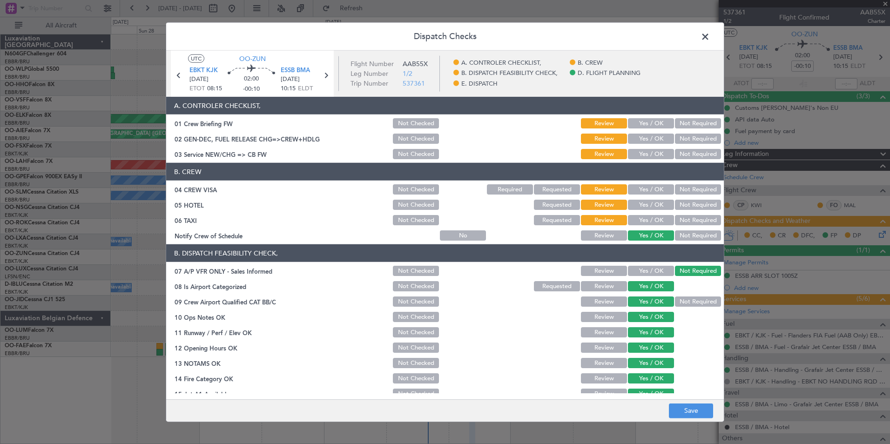
click at [688, 219] on button "Not Required" at bounding box center [698, 220] width 46 height 10
click at [690, 203] on button "Not Required" at bounding box center [698, 205] width 46 height 10
click at [690, 195] on div "Not Required" at bounding box center [696, 189] width 47 height 13
click at [687, 189] on button "Not Required" at bounding box center [698, 189] width 46 height 10
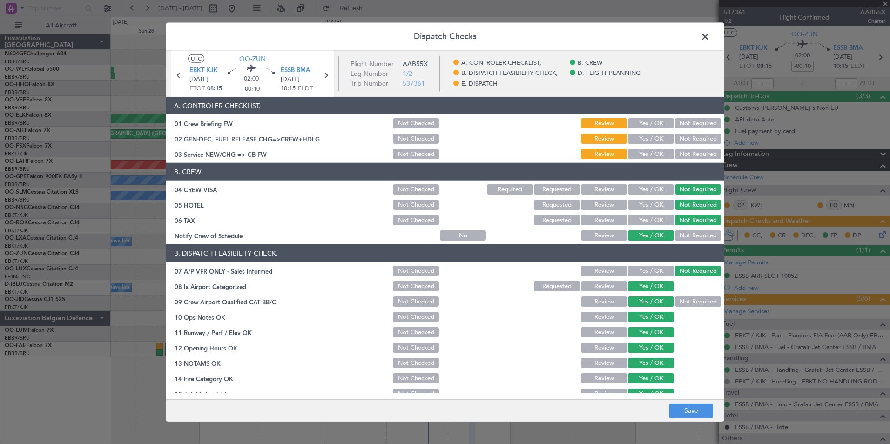
click at [640, 155] on button "Yes / OK" at bounding box center [651, 154] width 46 height 10
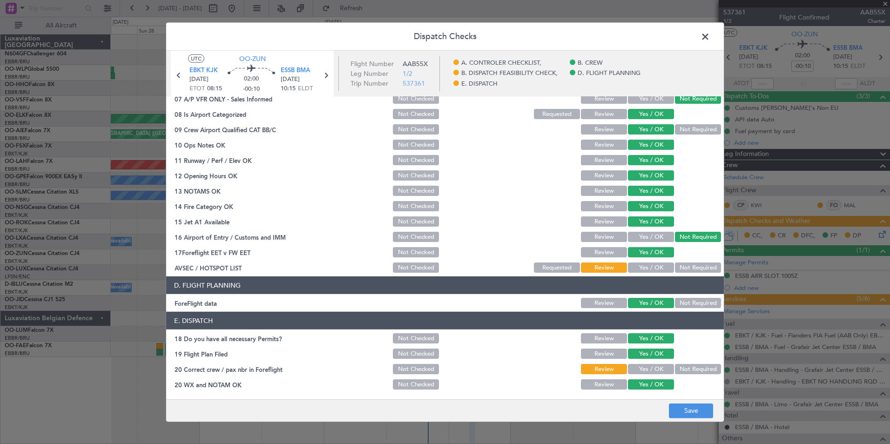
click at [642, 269] on button "Yes / OK" at bounding box center [651, 268] width 46 height 10
click at [687, 419] on footer "Save" at bounding box center [445, 410] width 558 height 22
click at [689, 414] on button "Save" at bounding box center [691, 410] width 44 height 15
click at [648, 375] on div "Yes / OK" at bounding box center [649, 369] width 47 height 13
click at [648, 370] on button "Yes / OK" at bounding box center [651, 369] width 46 height 10
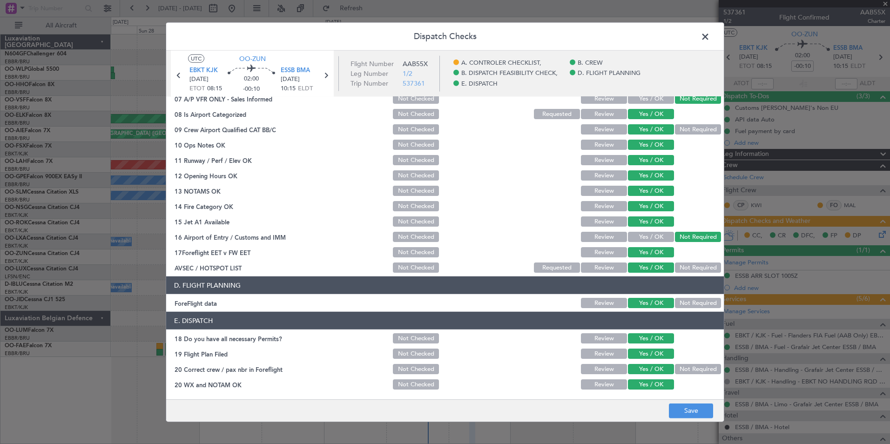
click at [682, 401] on footer "Save" at bounding box center [445, 410] width 558 height 22
click at [690, 408] on button "Save" at bounding box center [691, 410] width 44 height 15
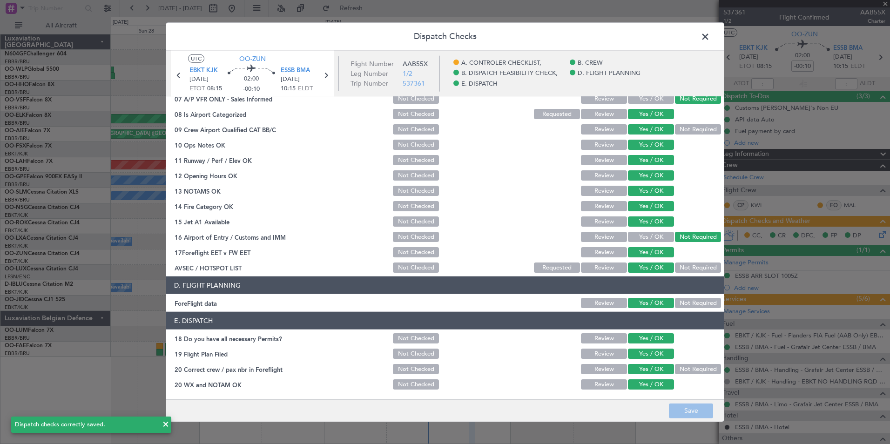
click at [710, 40] on span at bounding box center [710, 39] width 0 height 19
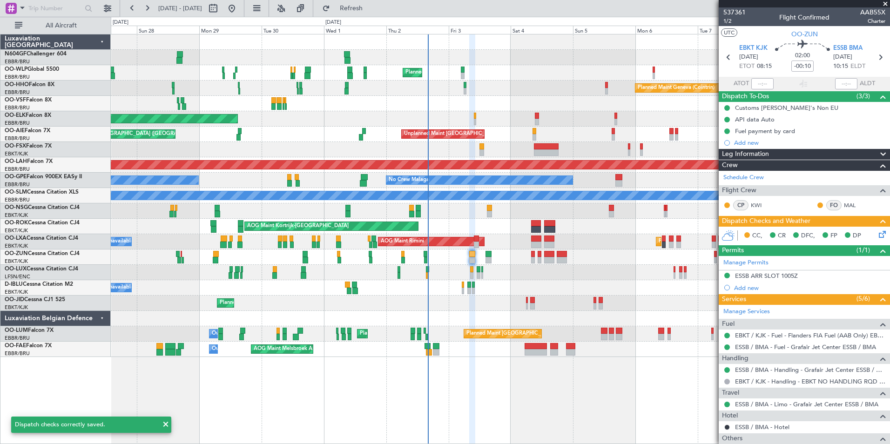
scroll to position [114, 0]
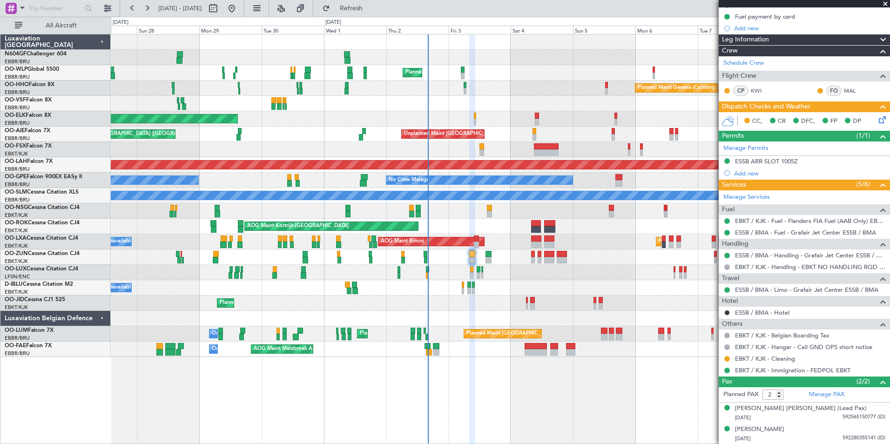
click at [866, 124] on div "CC, CR DFC, FP DP" at bounding box center [808, 121] width 137 height 14
click at [871, 126] on div "CC, CR DFC, FP DP" at bounding box center [808, 121] width 137 height 14
click at [877, 122] on icon at bounding box center [880, 117] width 7 height 7
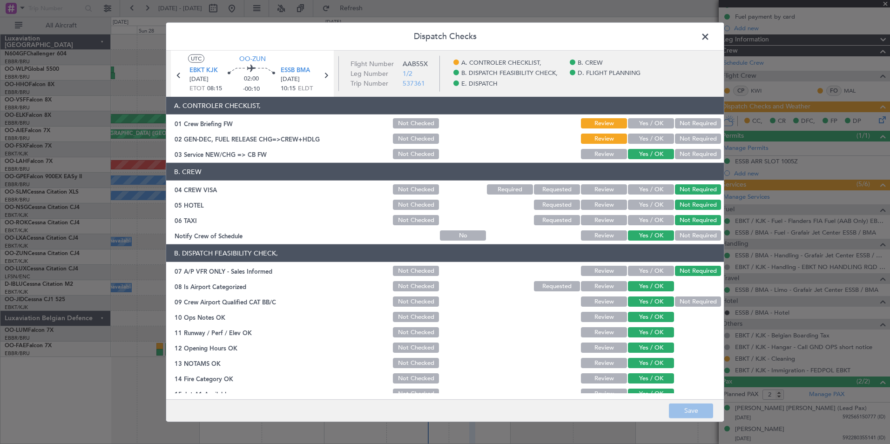
click at [630, 144] on div "Yes / OK" at bounding box center [649, 138] width 47 height 13
click at [631, 140] on button "Yes / OK" at bounding box center [651, 139] width 46 height 10
click at [632, 128] on button "Yes / OK" at bounding box center [651, 123] width 46 height 10
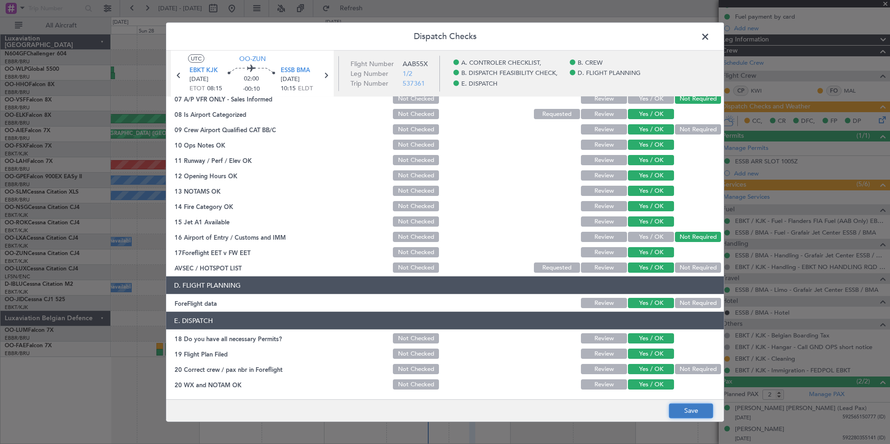
click at [704, 411] on button "Save" at bounding box center [691, 410] width 44 height 15
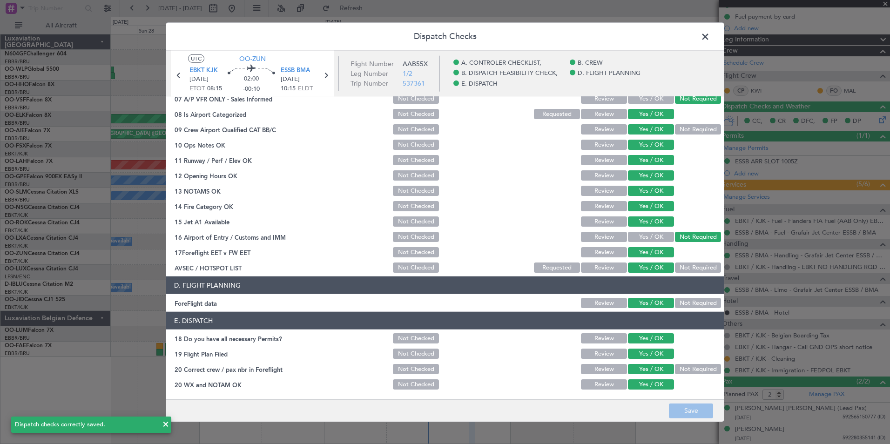
click at [710, 39] on span at bounding box center [710, 39] width 0 height 19
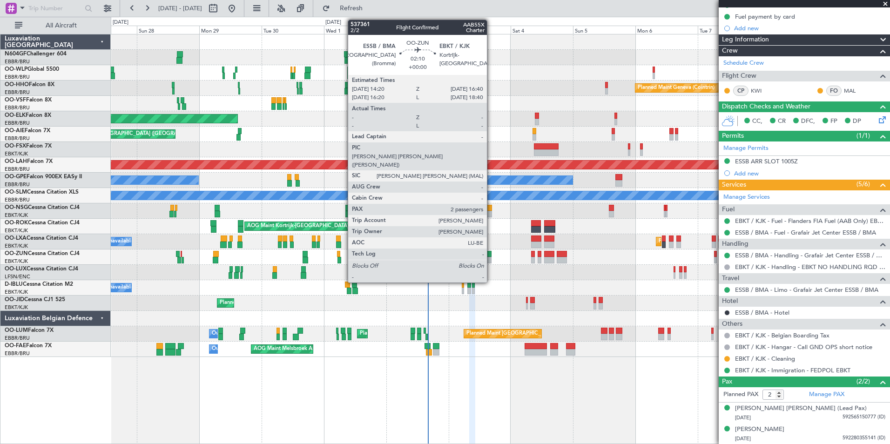
click at [489, 254] on div at bounding box center [488, 254] width 7 height 7
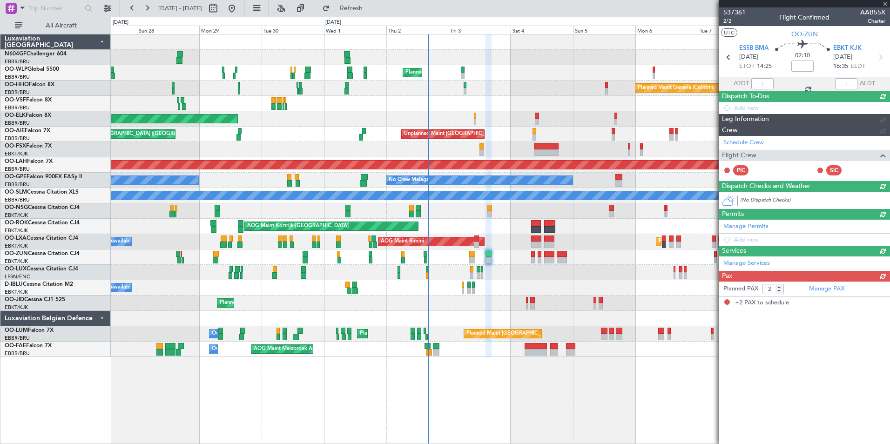
scroll to position [0, 0]
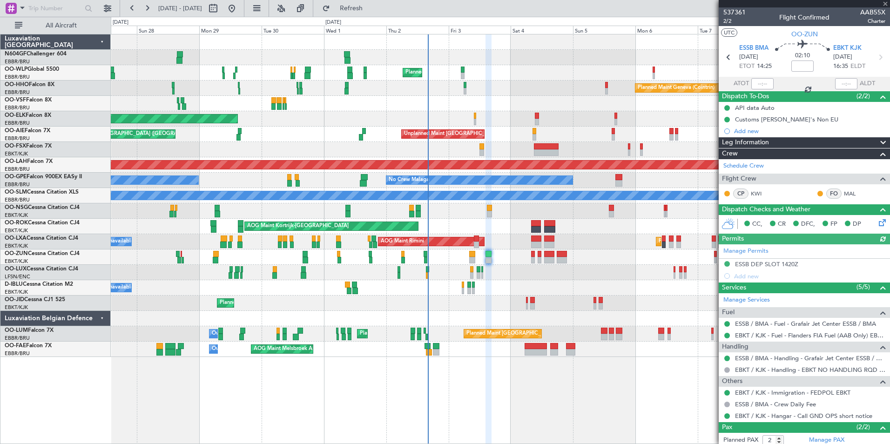
click at [468, 262] on div at bounding box center [500, 256] width 779 height 15
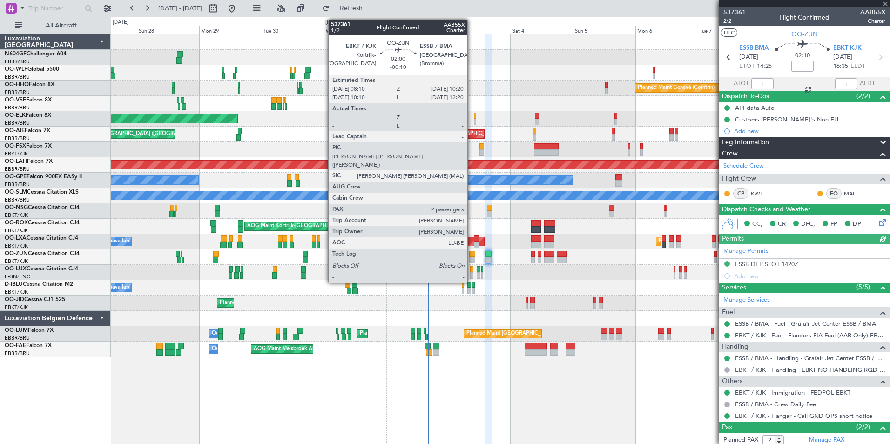
click at [471, 262] on div at bounding box center [472, 260] width 6 height 7
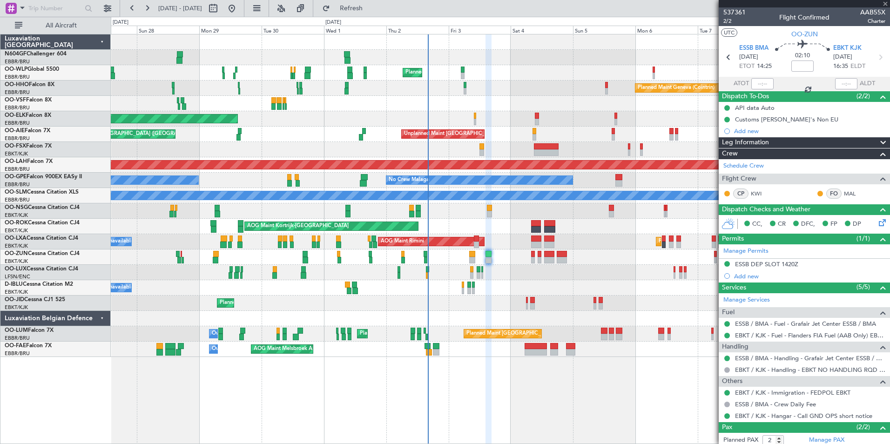
type input "-00:10"
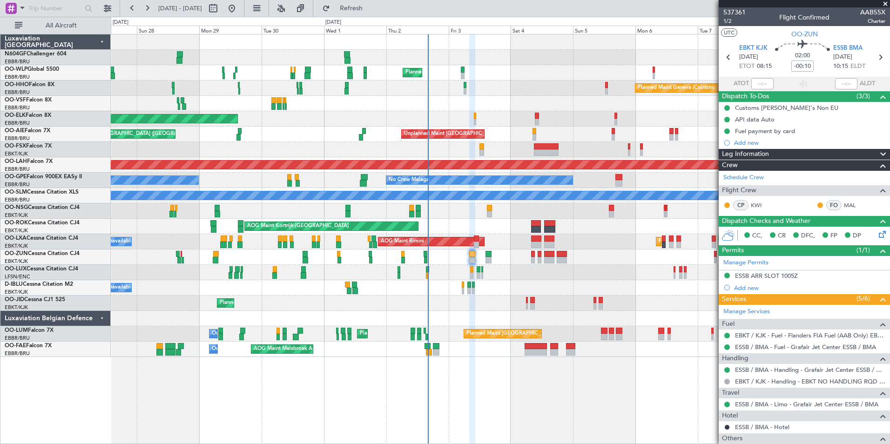
click at [518, 273] on div "No Crew Nancy (Essey)" at bounding box center [500, 272] width 779 height 15
click at [538, 282] on div "A/C Unavailable [GEOGRAPHIC_DATA]-[GEOGRAPHIC_DATA] A/C Unavailable [GEOGRAPHIC…" at bounding box center [500, 287] width 779 height 15
click at [492, 227] on div "AOG Maint Kortrijk-[GEOGRAPHIC_DATA] Planned Maint [GEOGRAPHIC_DATA]-[GEOGRAPHI…" at bounding box center [500, 226] width 779 height 15
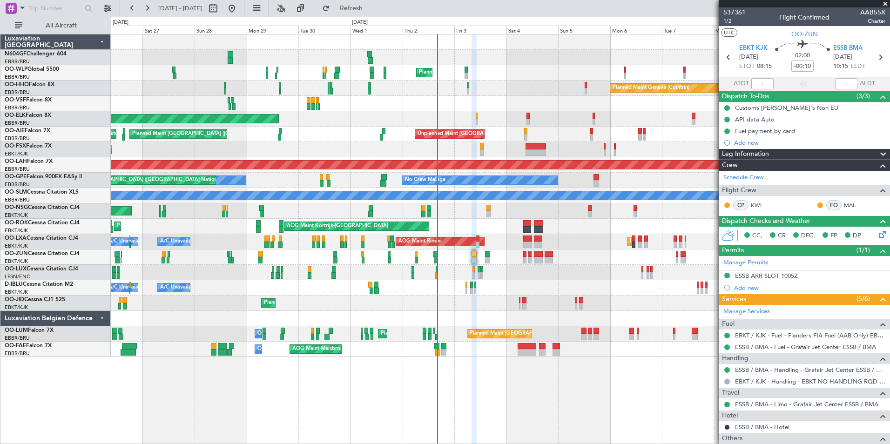
click at [479, 120] on div "Planned Maint Kortrijk-[GEOGRAPHIC_DATA]" at bounding box center [500, 118] width 779 height 15
click at [478, 118] on div "Planned Maint Kortrijk-[GEOGRAPHIC_DATA]" at bounding box center [500, 118] width 779 height 15
click at [478, 119] on div "Planned Maint Kortrijk-[GEOGRAPHIC_DATA]" at bounding box center [500, 118] width 779 height 15
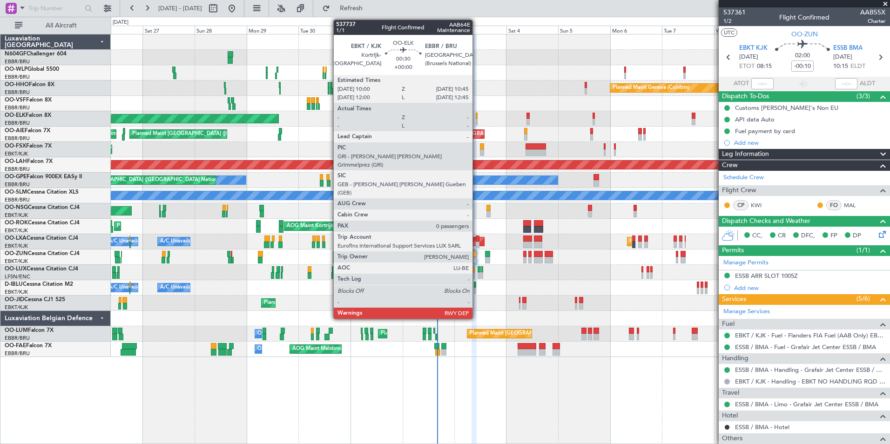
click at [477, 120] on div at bounding box center [477, 122] width 2 height 7
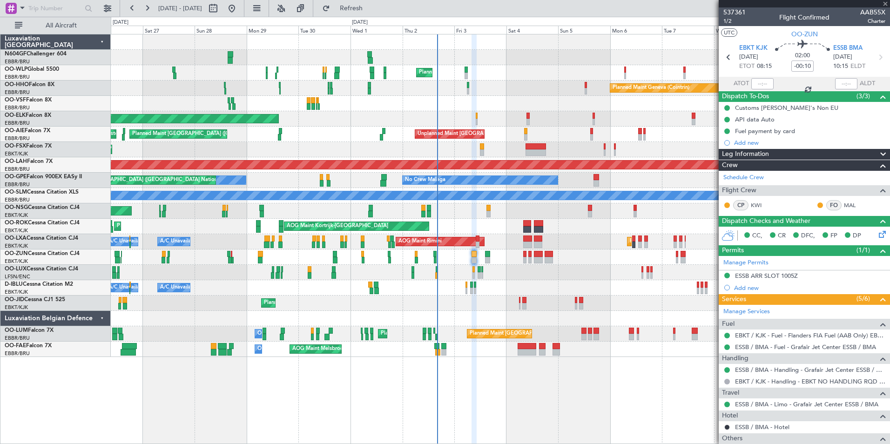
type input "0"
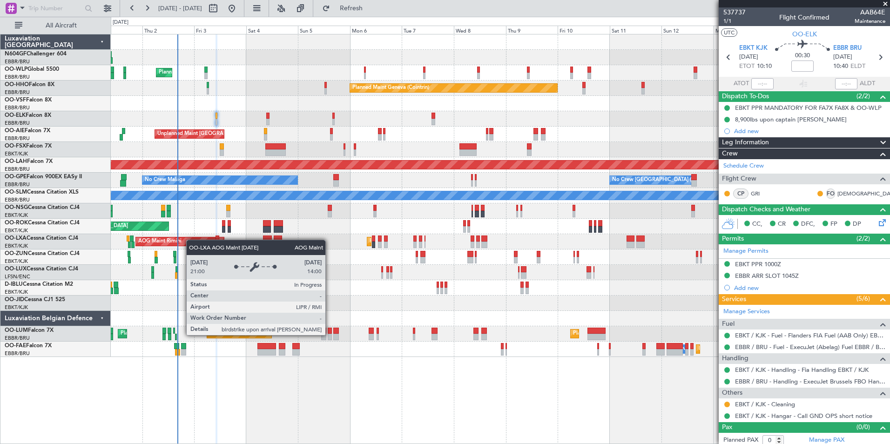
click at [190, 239] on div "Planned Maint Milan (Linate) Planned Maint Geneva ([GEOGRAPHIC_DATA]) Planned M…" at bounding box center [500, 195] width 779 height 323
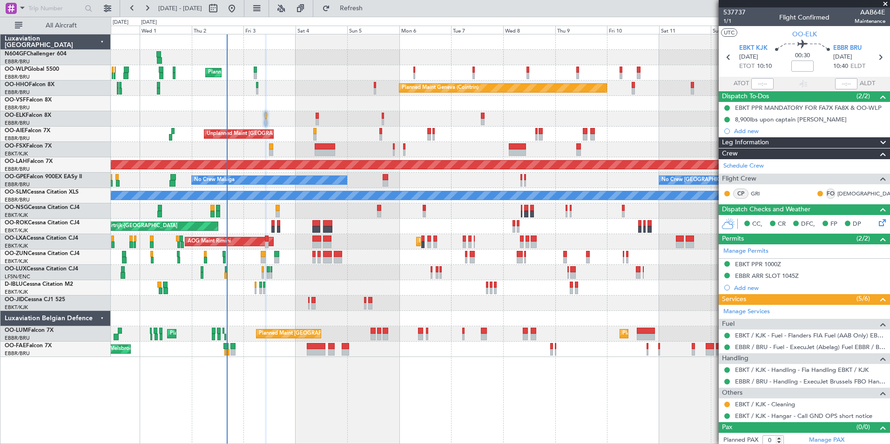
click at [450, 251] on div "Planned Maint Milan (Linate) Planned Maint Geneva ([GEOGRAPHIC_DATA]) Planned M…" at bounding box center [500, 195] width 779 height 323
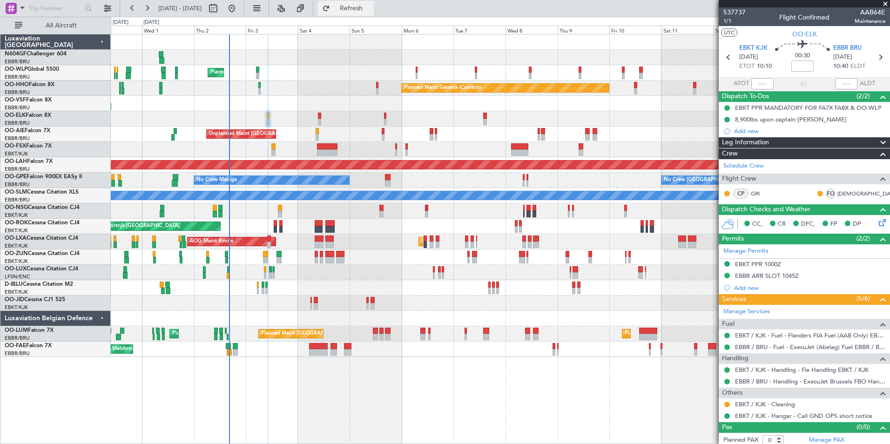
click at [369, 10] on span "Refresh" at bounding box center [351, 8] width 39 height 7
click at [841, 48] on span "EBBR BRU" at bounding box center [847, 48] width 28 height 9
click at [277, 222] on div "AOG Maint Kortrijk-[GEOGRAPHIC_DATA]" at bounding box center [500, 226] width 779 height 15
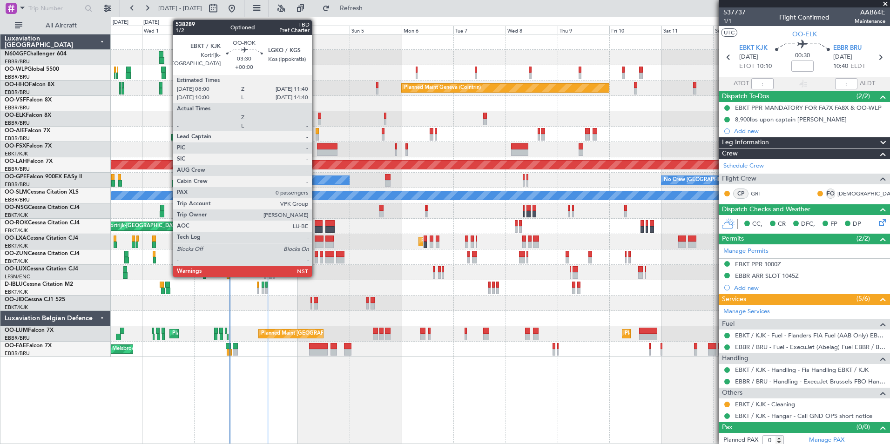
click at [323, 231] on div at bounding box center [319, 226] width 8 height 13
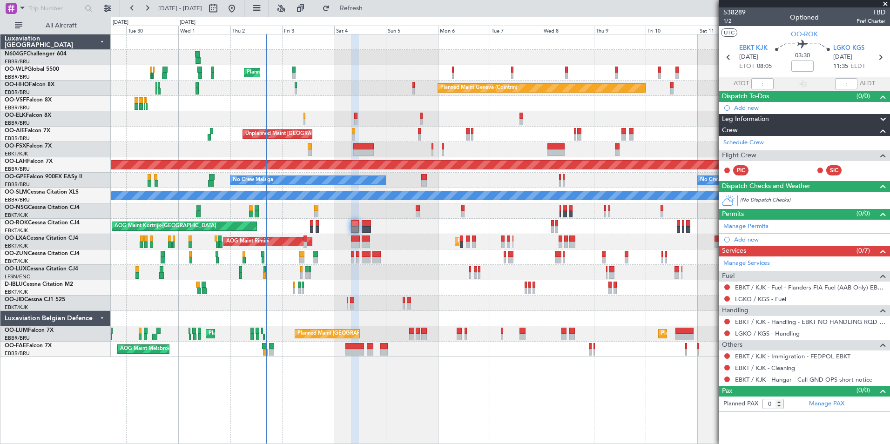
click at [424, 173] on div "No Crew Malaga No Crew Brussels (Brussels National) No Crew Brussels (Brussels …" at bounding box center [500, 180] width 779 height 15
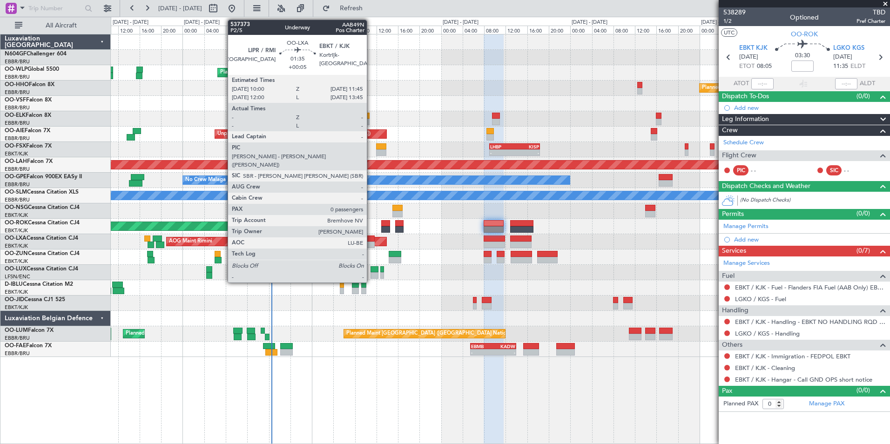
click at [371, 242] on div at bounding box center [370, 245] width 10 height 7
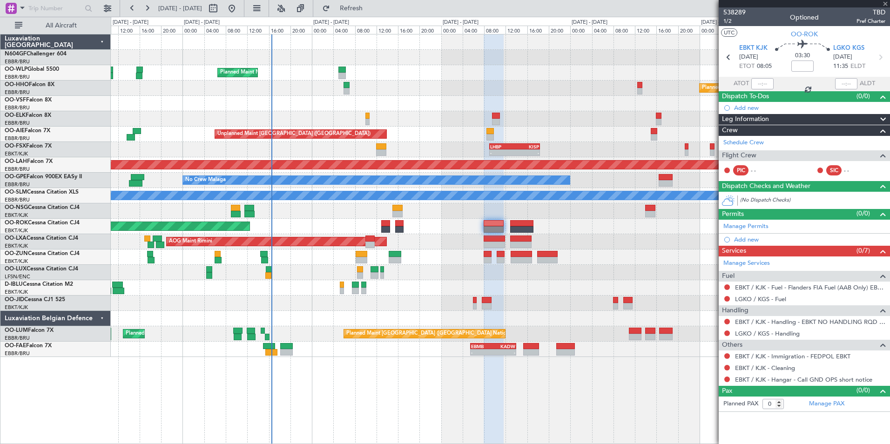
type input "+00:05"
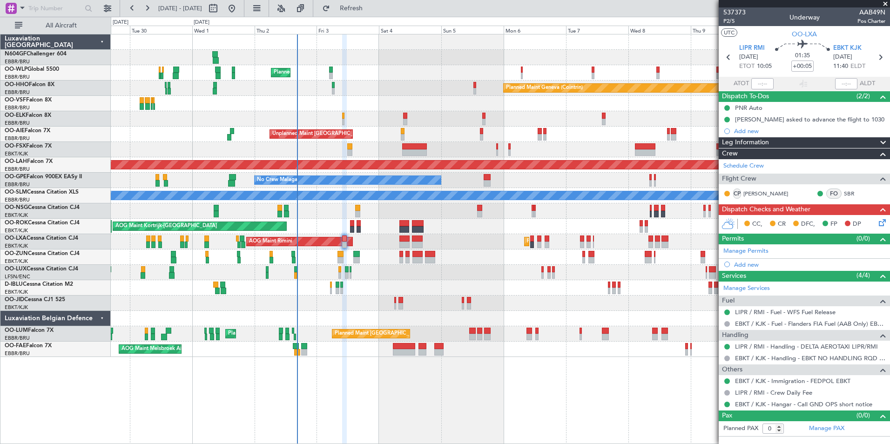
click at [413, 280] on div "Planned Maint Milan (Linate) Planned Maint Geneva (Cointrin) Planned Maint Kort…" at bounding box center [500, 195] width 779 height 323
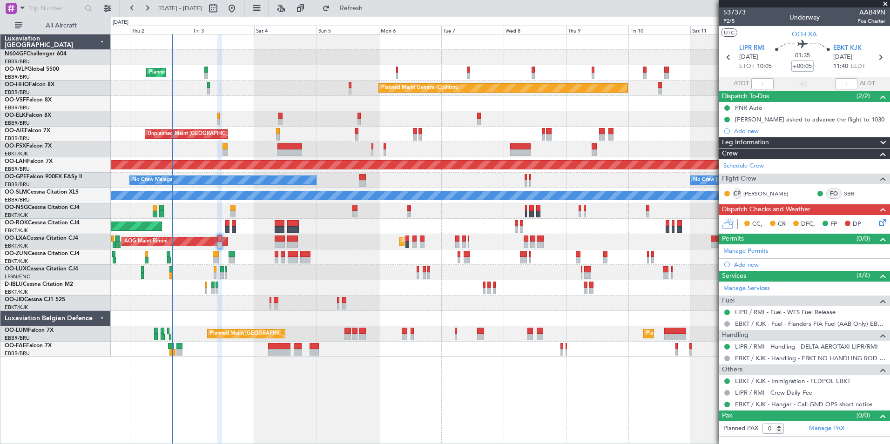
click at [426, 206] on div at bounding box center [500, 210] width 779 height 15
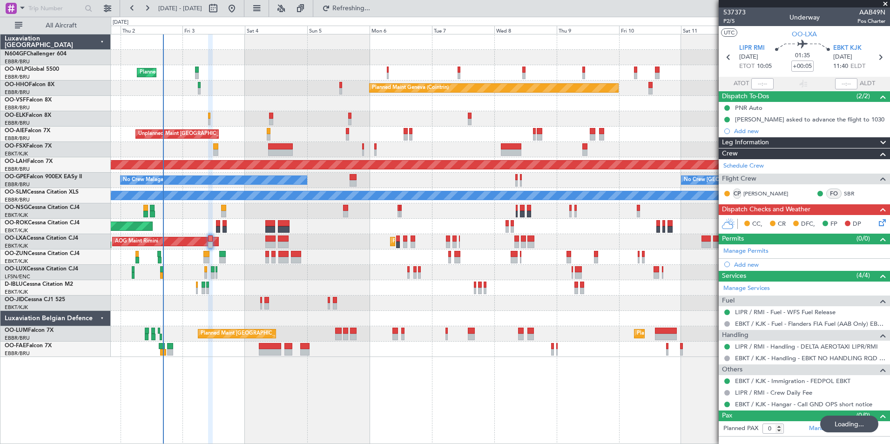
click at [238, 203] on div "Planned Maint Milan (Linate) Planned Maint Geneva (Cointrin) Planned Maint Kort…" at bounding box center [500, 195] width 779 height 323
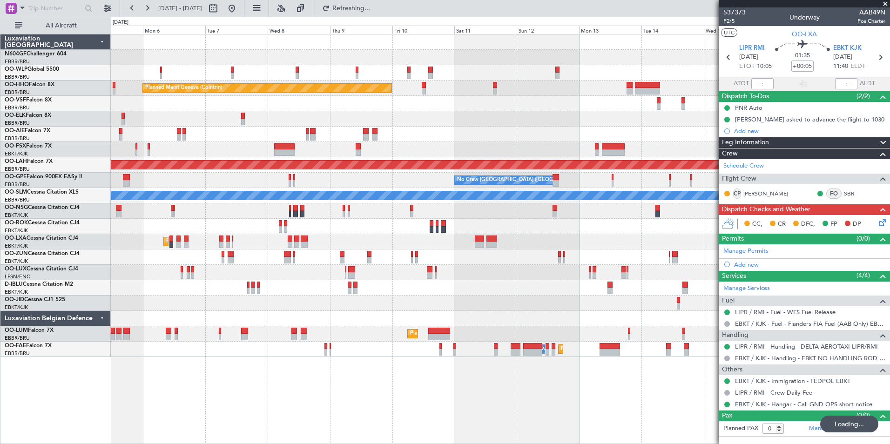
click at [208, 196] on div "Planned Maint Milan (Linate) Planned Maint Geneva (Cointrin) Unplanned Maint Lo…" at bounding box center [500, 195] width 779 height 323
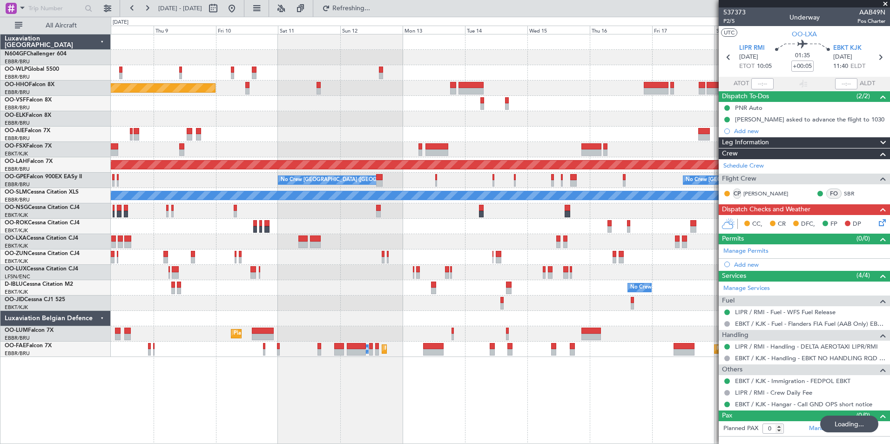
click at [244, 215] on div "Planned Maint Geneva (Cointrin) Planned Maint Alton-st Louis (St Louis Regl) No…" at bounding box center [500, 195] width 779 height 323
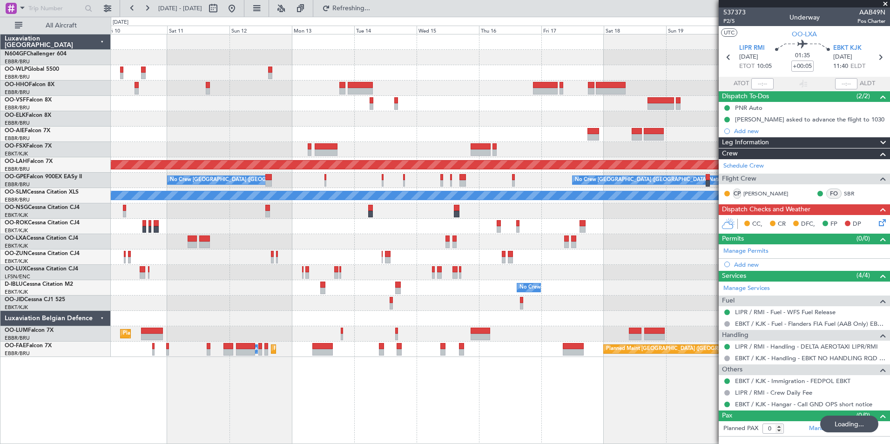
click at [307, 247] on div "Planned Maint Geneva (Cointrin) Planned Maint Alton-st Louis (St Louis Regl) No…" at bounding box center [500, 195] width 779 height 323
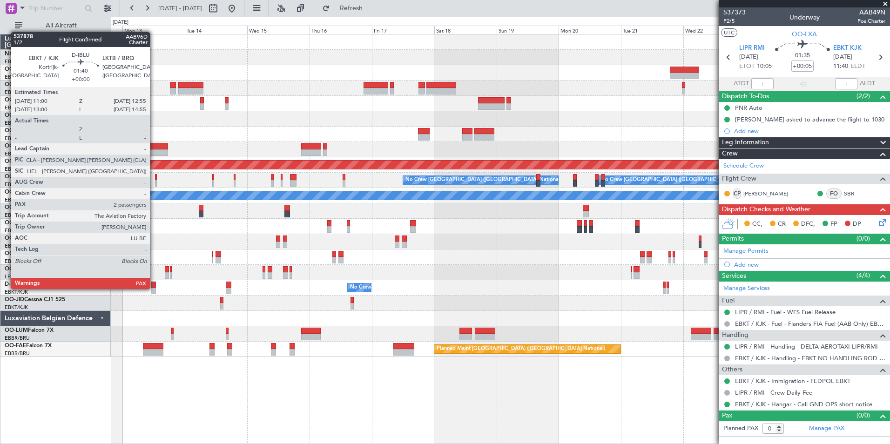
click at [154, 288] on div at bounding box center [153, 291] width 5 height 7
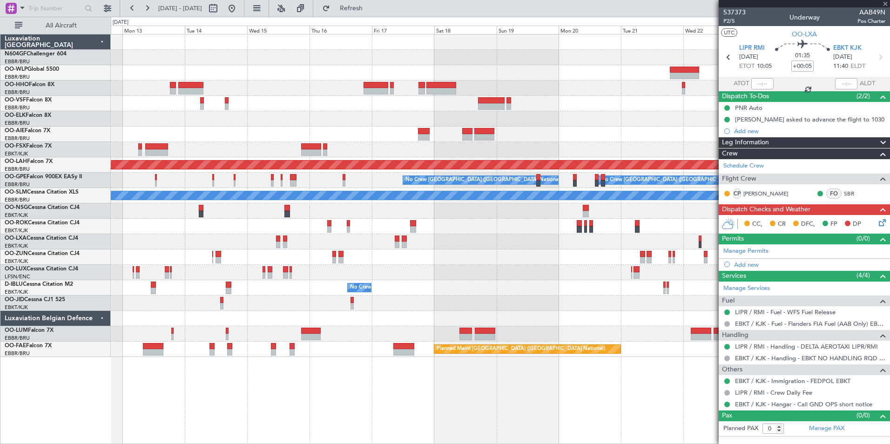
type input "2"
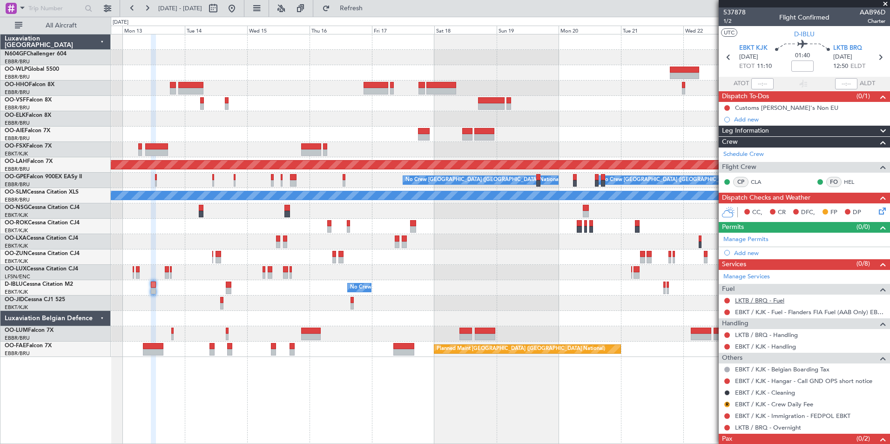
click at [759, 302] on link "LKTB / BRQ - Fuel" at bounding box center [759, 300] width 49 height 8
click at [371, 11] on span "Refresh" at bounding box center [351, 8] width 39 height 7
click at [726, 347] on button at bounding box center [727, 347] width 6 height 6
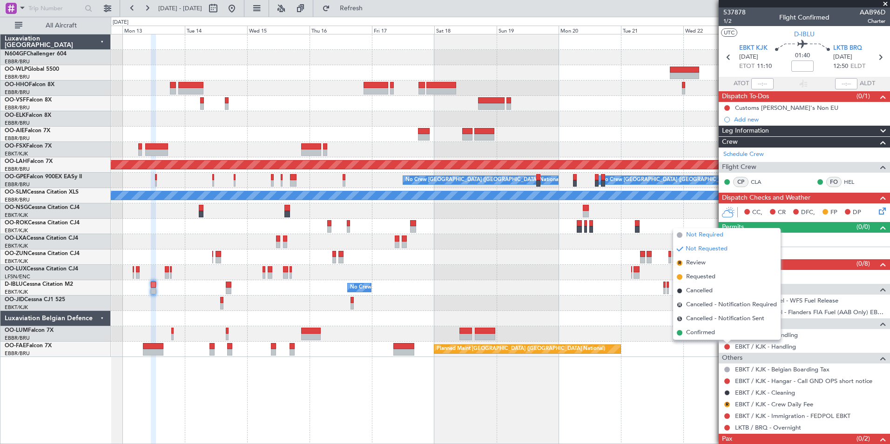
click at [708, 237] on span "Not Required" at bounding box center [704, 234] width 37 height 9
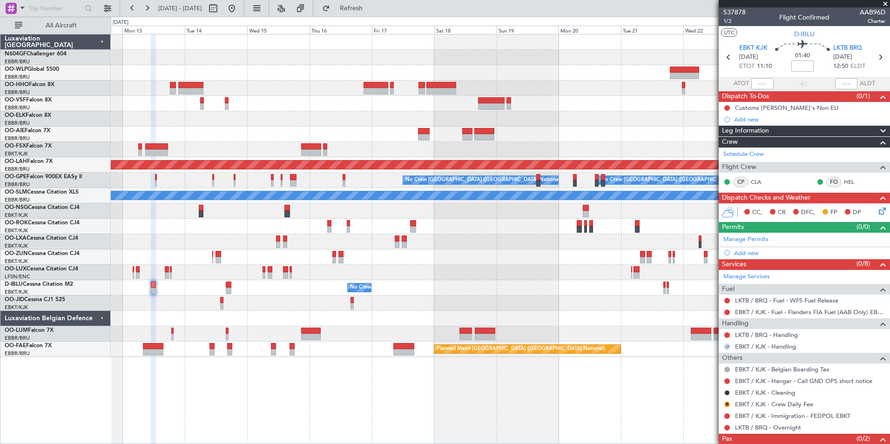
click at [847, 42] on section "EBKT KJK 13/10/2025 ETOT 11:10 01:40 LKTB BRQ 13/10/2025 12:50 ELDT" at bounding box center [804, 58] width 171 height 37
click at [847, 47] on span "LKTB BRQ" at bounding box center [847, 48] width 29 height 9
click at [786, 335] on link "LKTB / BRQ - Handling" at bounding box center [766, 335] width 63 height 8
click at [748, 253] on div "Add new" at bounding box center [805, 253] width 143 height 8
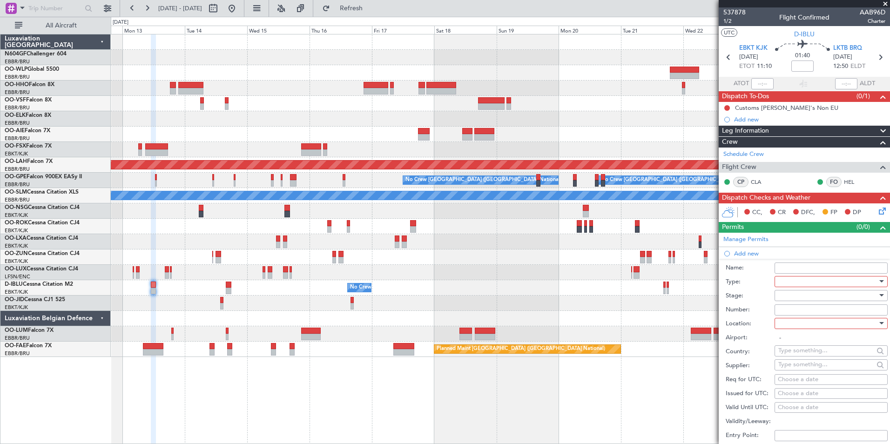
scroll to position [57, 0]
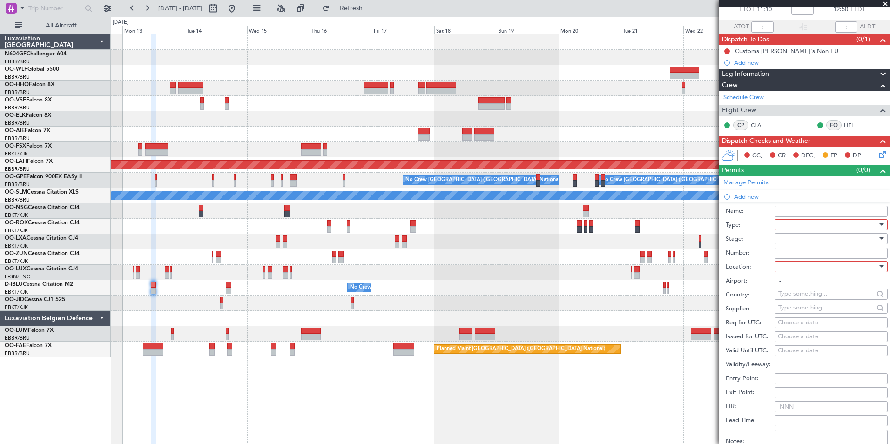
click at [795, 221] on div at bounding box center [827, 225] width 99 height 14
click at [808, 282] on span "Parking" at bounding box center [828, 279] width 98 height 14
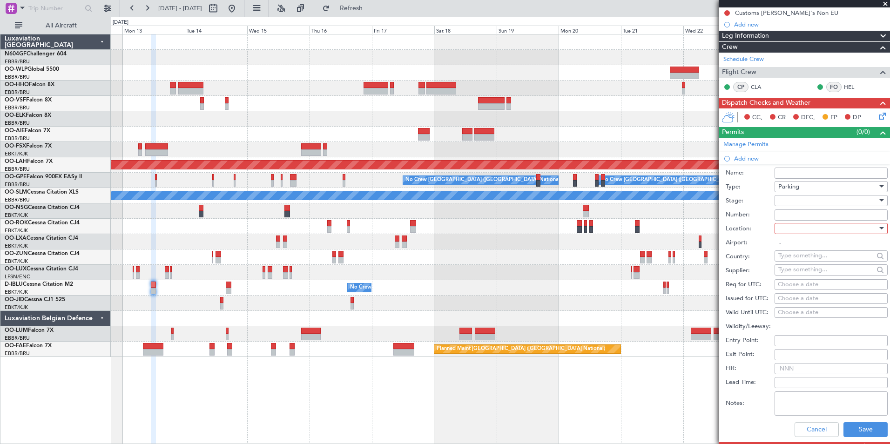
click at [813, 229] on div at bounding box center [827, 229] width 99 height 14
click at [816, 271] on span "Arrival" at bounding box center [828, 275] width 98 height 14
type input "LKTB / BRQ"
click at [855, 431] on button "Save" at bounding box center [865, 429] width 44 height 15
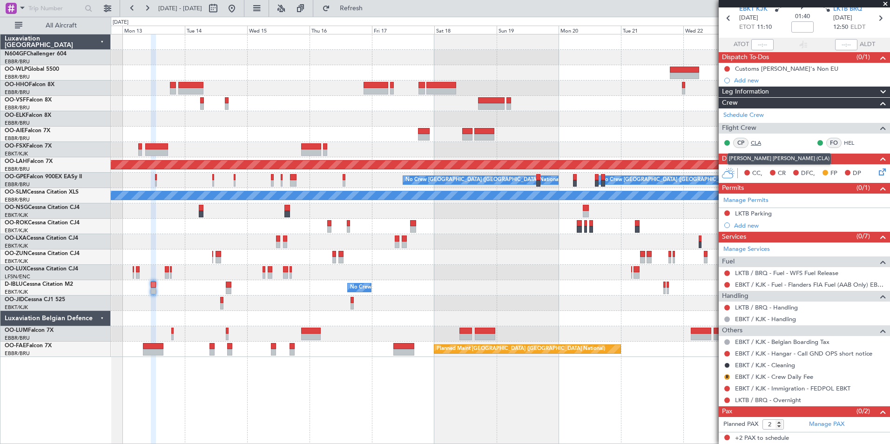
scroll to position [0, 0]
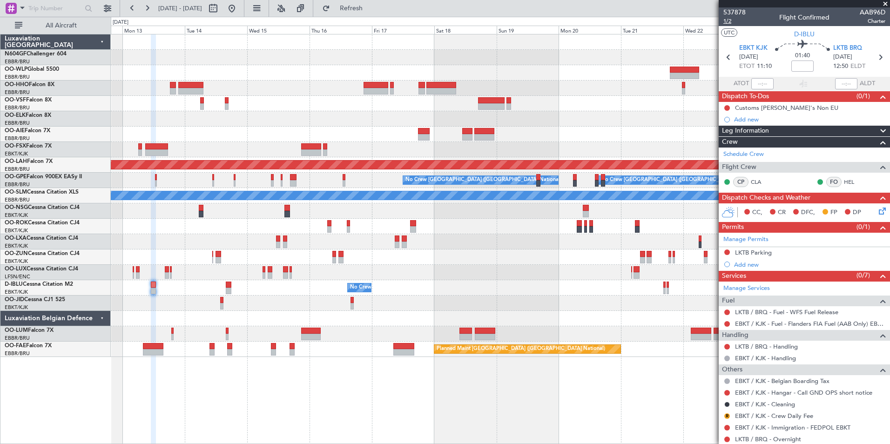
click at [727, 20] on span "1/2" at bounding box center [734, 21] width 22 height 8
click at [361, 8] on button "Refresh" at bounding box center [346, 8] width 56 height 15
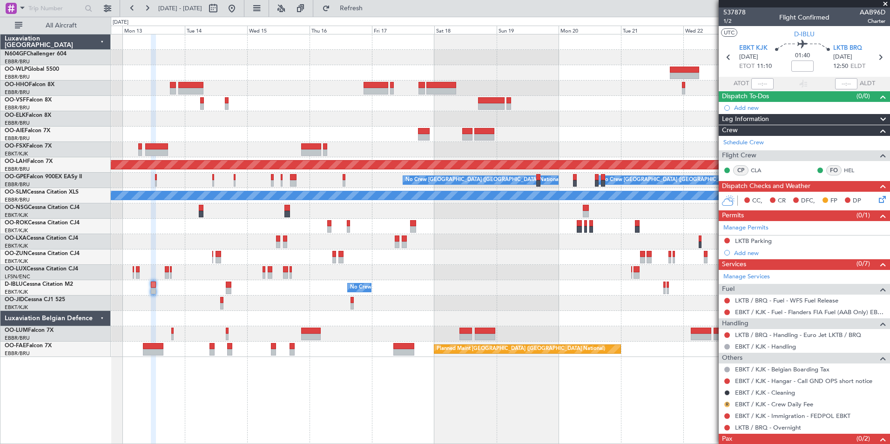
click at [726, 404] on button "R" at bounding box center [727, 405] width 6 height 6
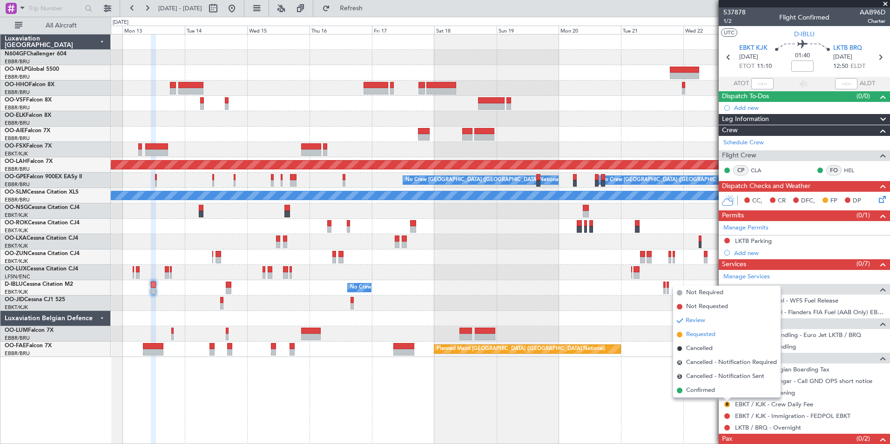
click at [695, 335] on span "Requested" at bounding box center [700, 334] width 29 height 9
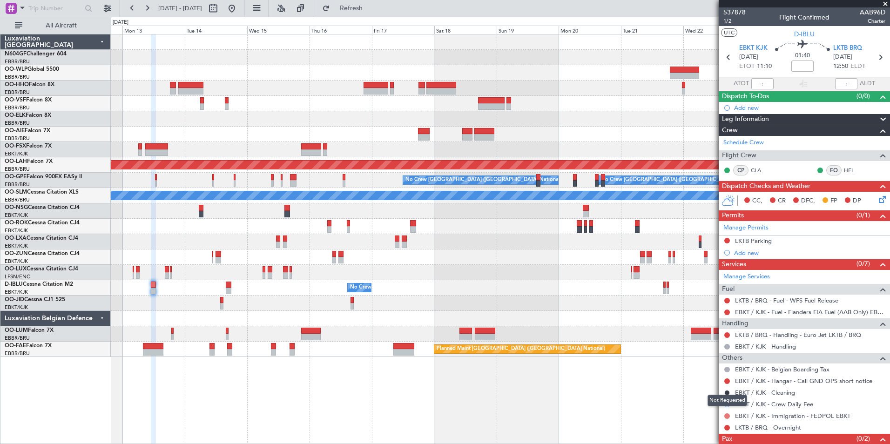
click at [728, 415] on button at bounding box center [727, 416] width 6 height 6
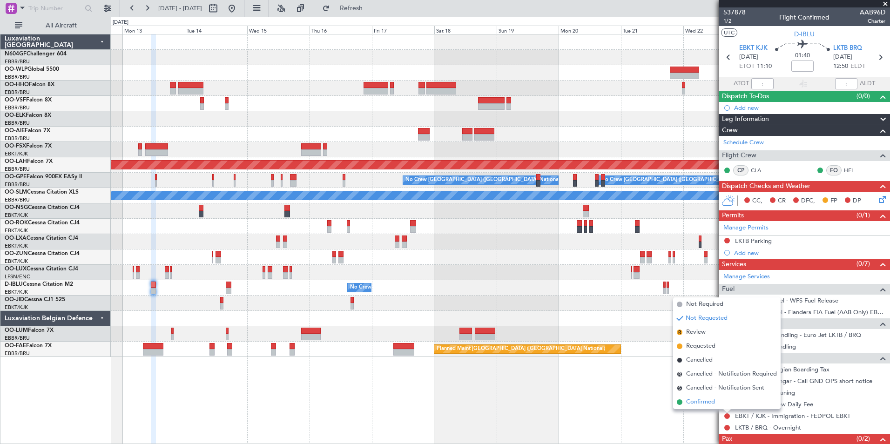
click at [708, 400] on span "Confirmed" at bounding box center [700, 401] width 29 height 9
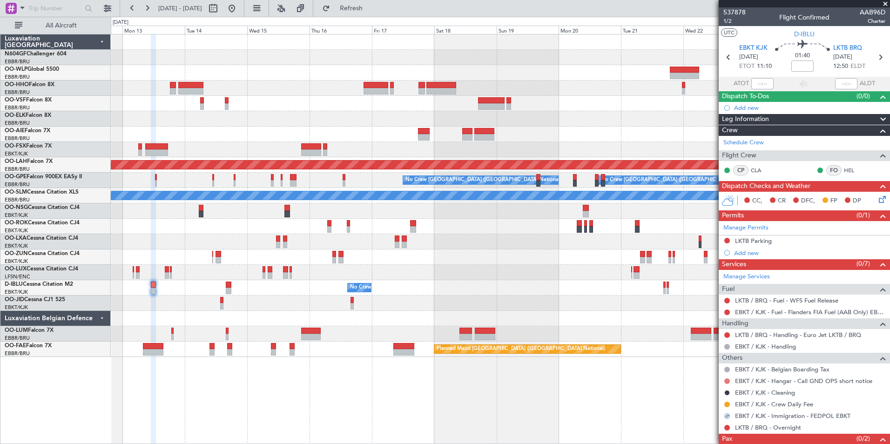
click at [728, 379] on button at bounding box center [727, 381] width 6 height 6
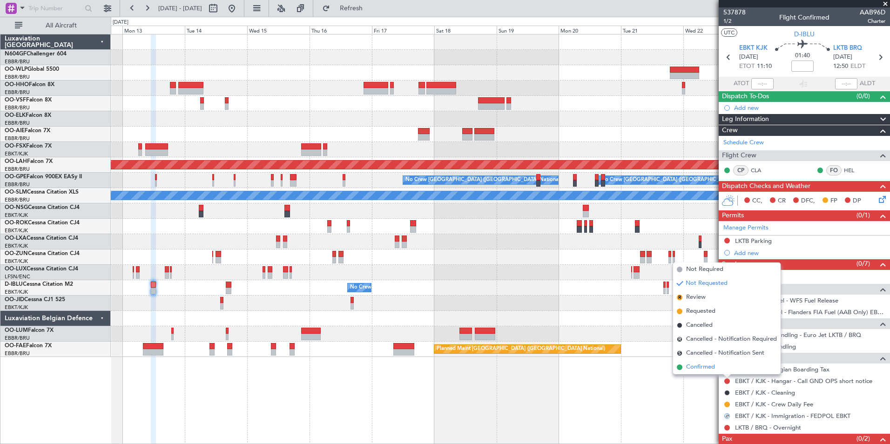
click at [717, 361] on li "Confirmed" at bounding box center [727, 367] width 108 height 14
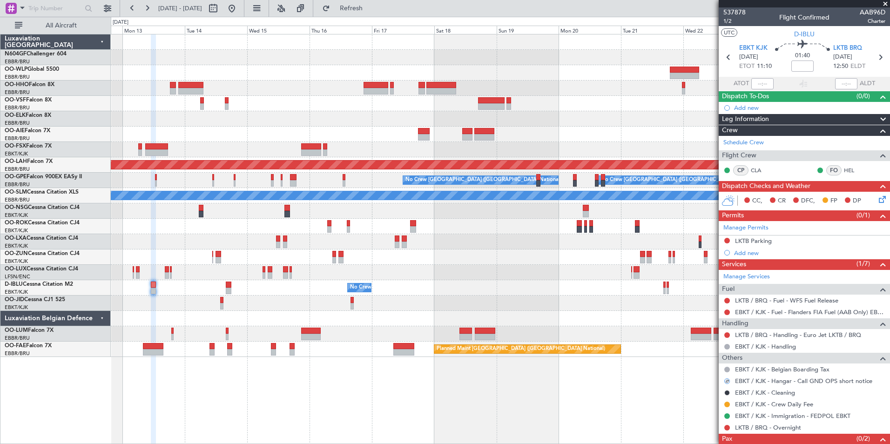
click at [727, 415] on button at bounding box center [727, 416] width 6 height 6
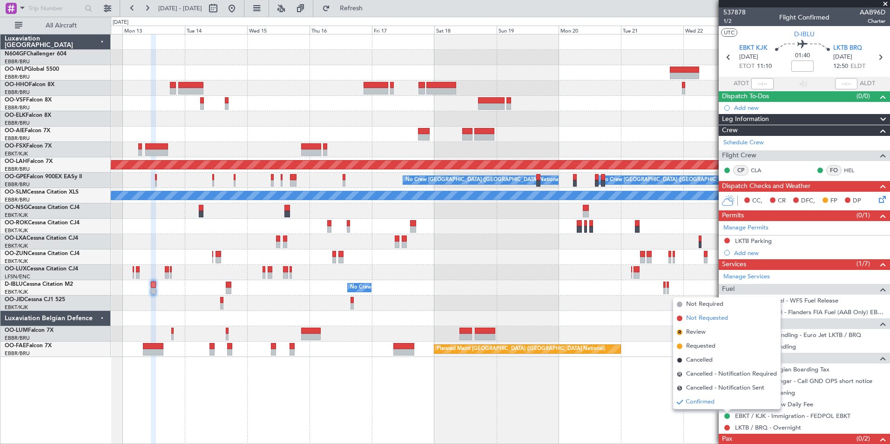
click at [707, 323] on li "Not Requested" at bounding box center [727, 318] width 108 height 14
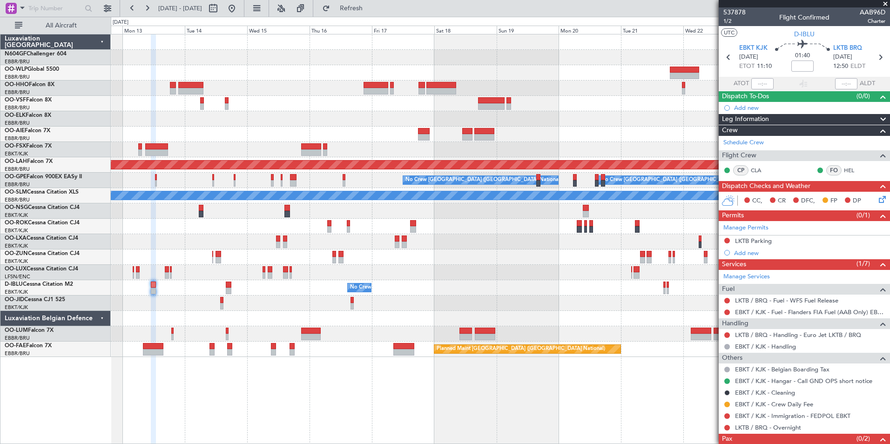
scroll to position [0, 0]
click at [874, 60] on icon at bounding box center [880, 57] width 12 height 12
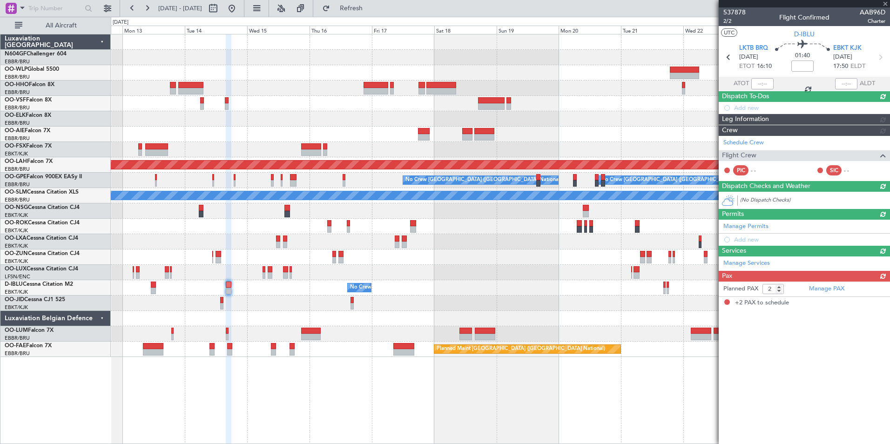
scroll to position [0, 0]
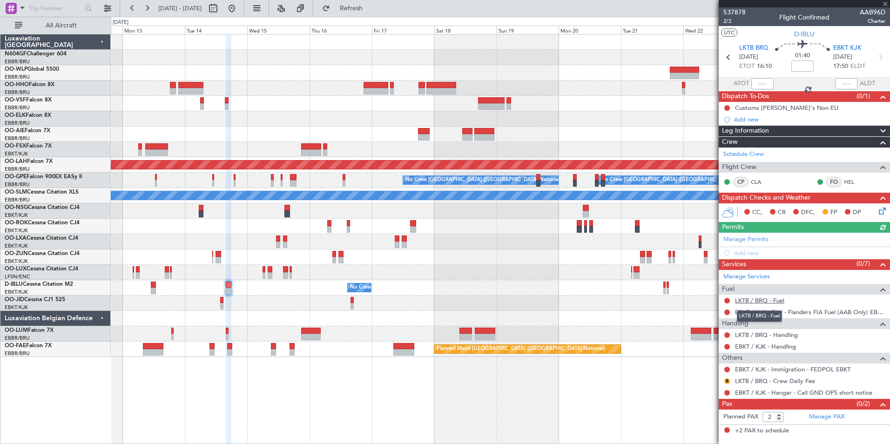
click at [770, 302] on link "LKTB / BRQ - Fuel" at bounding box center [759, 300] width 49 height 8
click at [726, 345] on button at bounding box center [727, 347] width 6 height 6
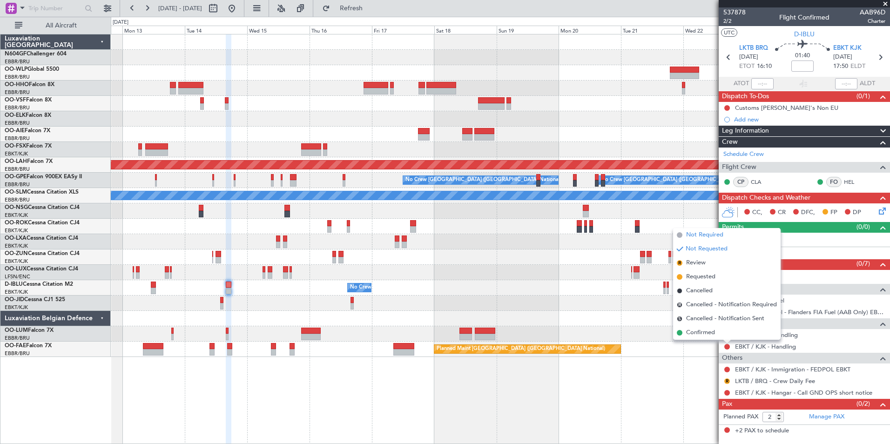
click at [693, 238] on span "Not Required" at bounding box center [704, 234] width 37 height 9
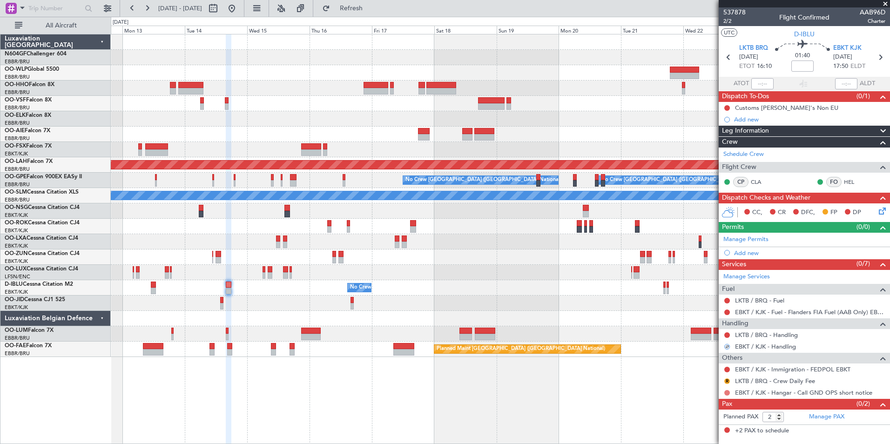
click at [727, 392] on button at bounding box center [727, 393] width 6 height 6
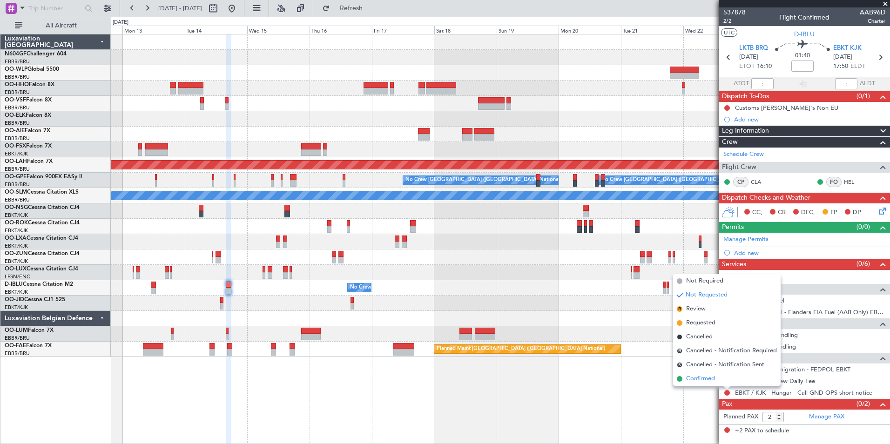
click at [713, 374] on span "Confirmed" at bounding box center [700, 378] width 29 height 9
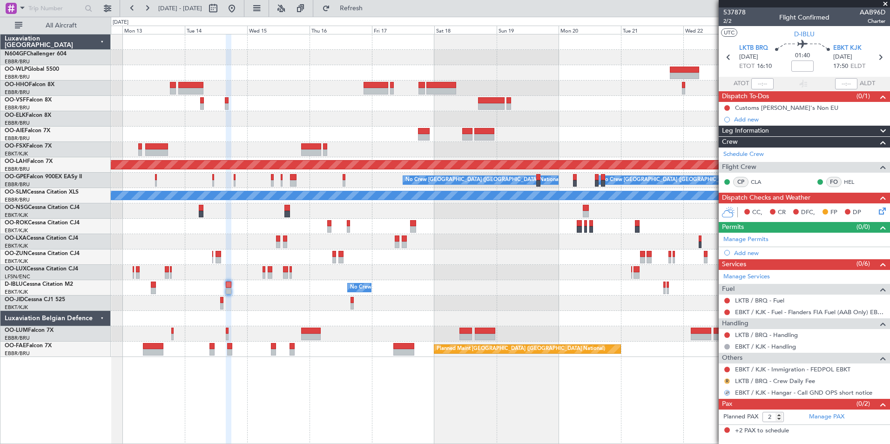
click at [726, 380] on button "R" at bounding box center [727, 381] width 6 height 6
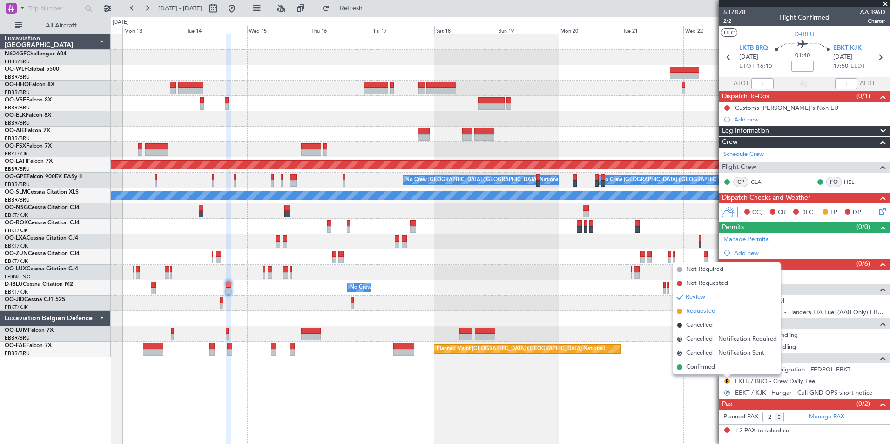
click at [707, 309] on span "Requested" at bounding box center [700, 311] width 29 height 9
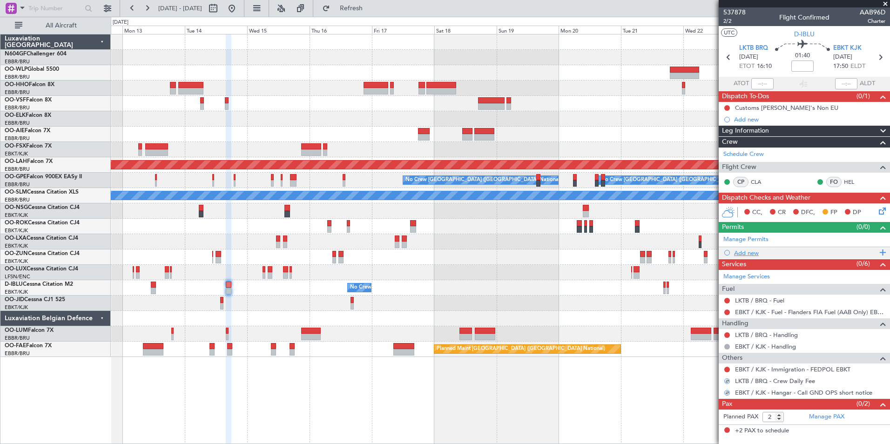
click at [739, 251] on div "Add new" at bounding box center [805, 253] width 143 height 8
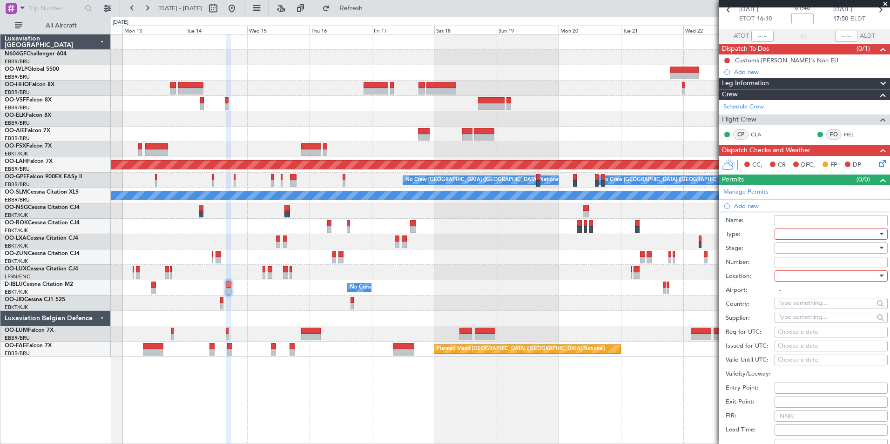
scroll to position [48, 0]
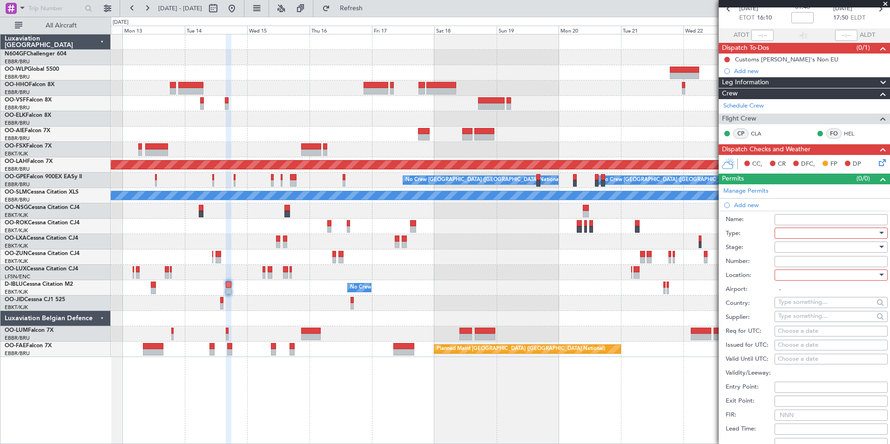
click at [792, 239] on div at bounding box center [827, 233] width 99 height 14
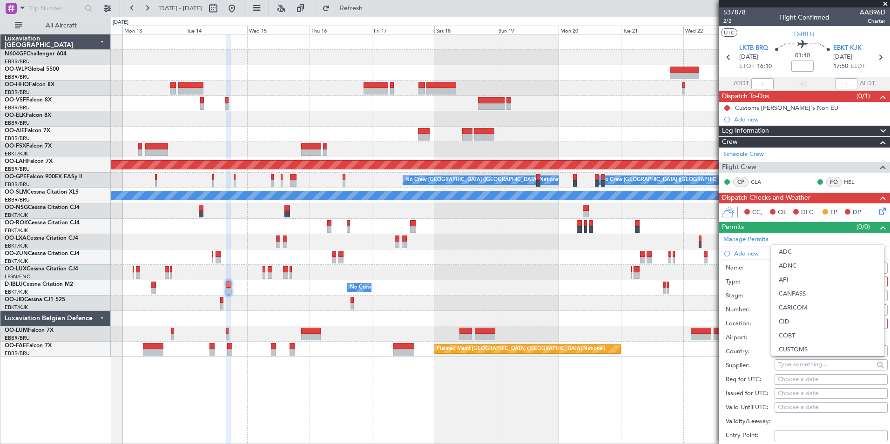
scroll to position [280, 0]
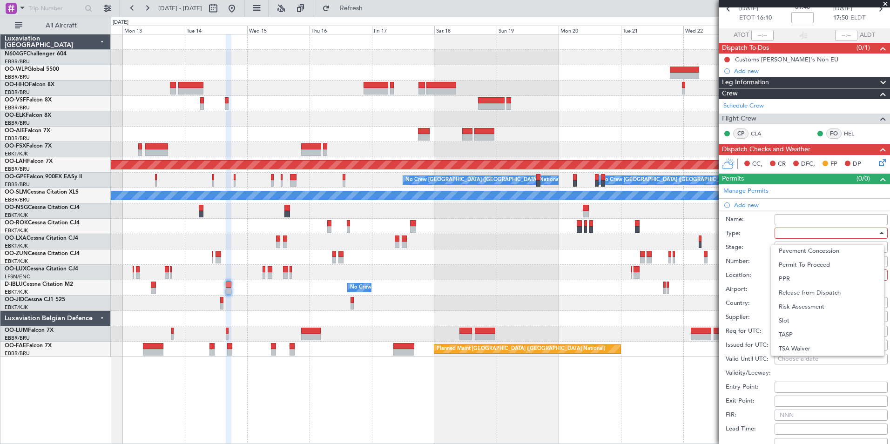
click at [753, 263] on div at bounding box center [445, 222] width 890 height 444
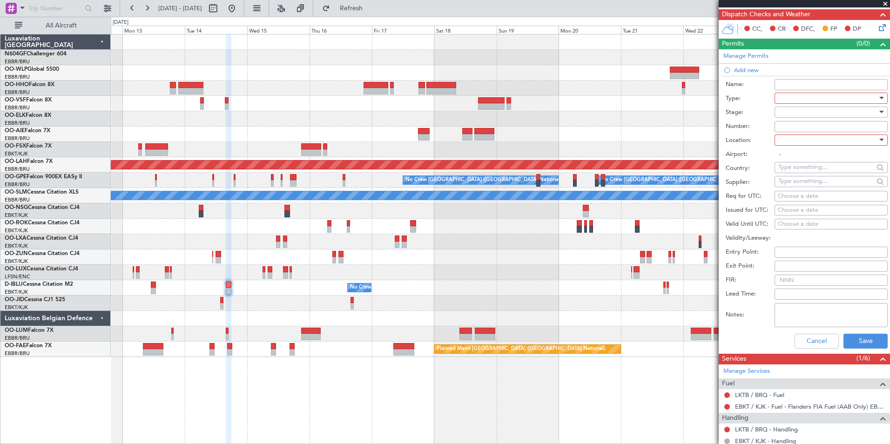
scroll to position [209, 0]
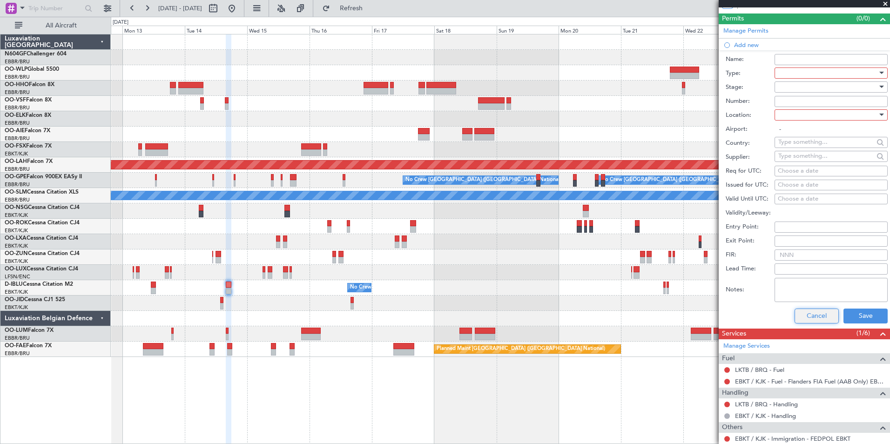
click at [814, 317] on button "Cancel" at bounding box center [816, 316] width 44 height 15
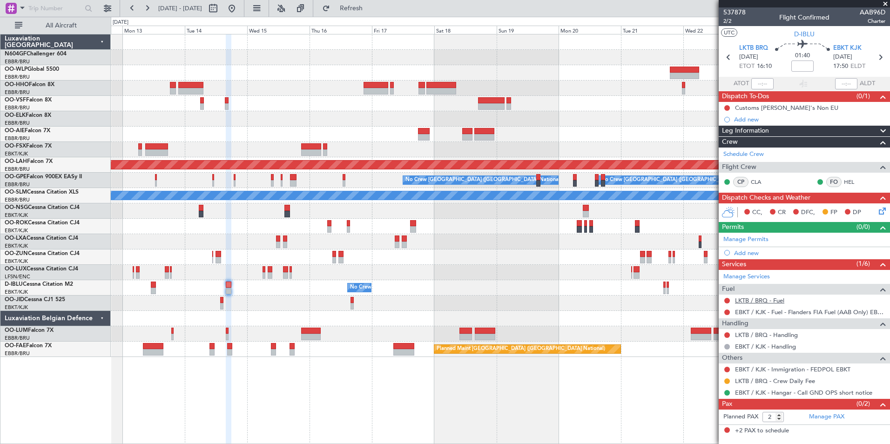
click at [757, 298] on link "LKTB / BRQ - Fuel" at bounding box center [759, 300] width 49 height 8
click at [371, 9] on span "Refresh" at bounding box center [351, 8] width 39 height 7
click at [757, 334] on link "LKTB / BRQ - Handling" at bounding box center [766, 335] width 63 height 8
click at [364, 13] on button "Refresh" at bounding box center [346, 8] width 56 height 15
click at [371, 12] on span "Refresh" at bounding box center [351, 8] width 39 height 7
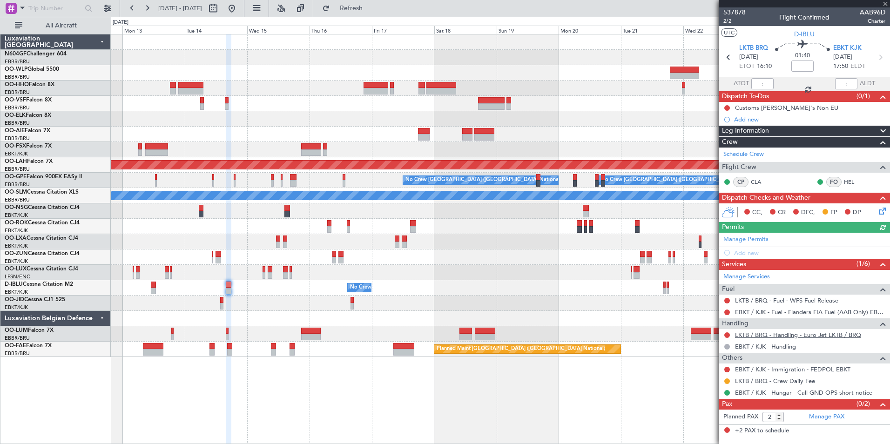
click at [778, 336] on link "LKTB / BRQ - Handling - Euro Jet LKTB / BRQ" at bounding box center [798, 335] width 126 height 8
click at [371, 13] on button "Refresh" at bounding box center [346, 8] width 56 height 15
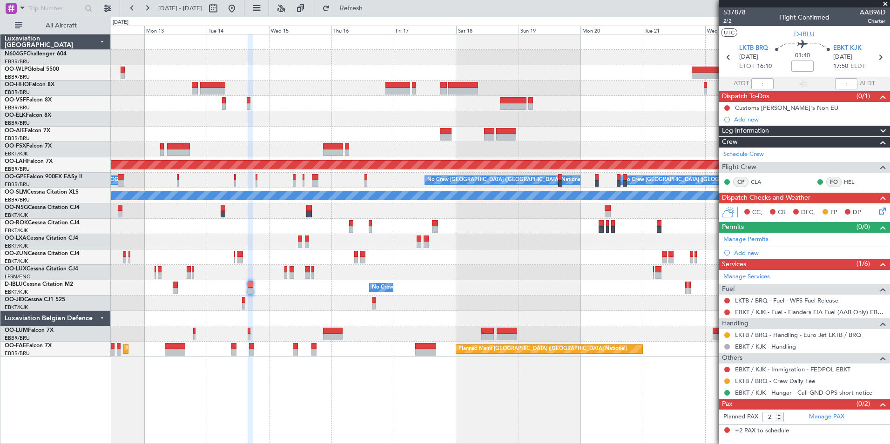
click at [429, 285] on div "No Crew No Crew Kortrijk-[GEOGRAPHIC_DATA]" at bounding box center [500, 287] width 779 height 15
drag, startPoint x: 538, startPoint y: 291, endPoint x: 600, endPoint y: 291, distance: 61.9
drag, startPoint x: 600, startPoint y: 291, endPoint x: 725, endPoint y: 323, distance: 128.7
click at [725, 323] on span "Handling" at bounding box center [735, 323] width 27 height 11
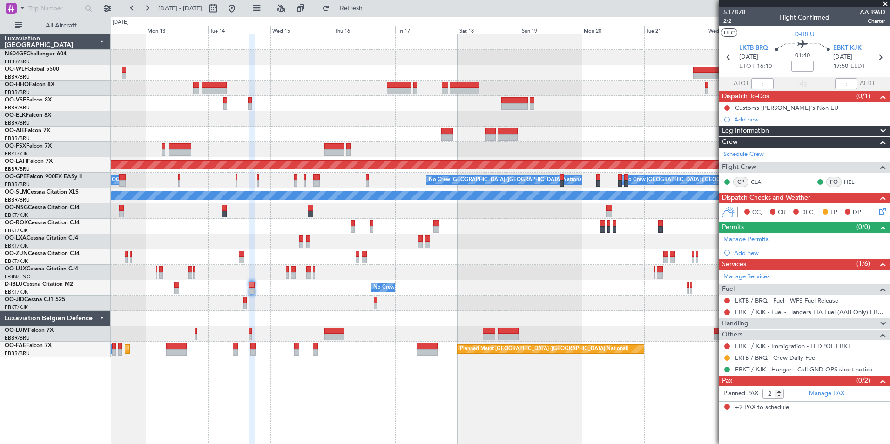
click at [726, 323] on span "Handling" at bounding box center [735, 323] width 27 height 11
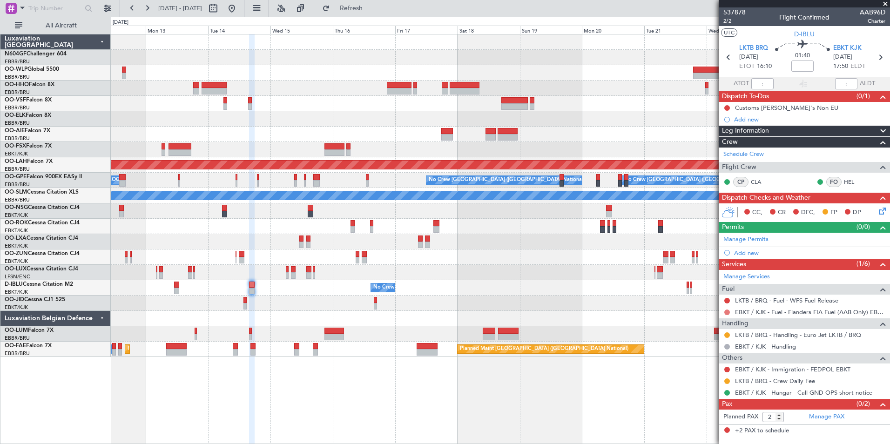
click at [727, 310] on button at bounding box center [727, 313] width 6 height 6
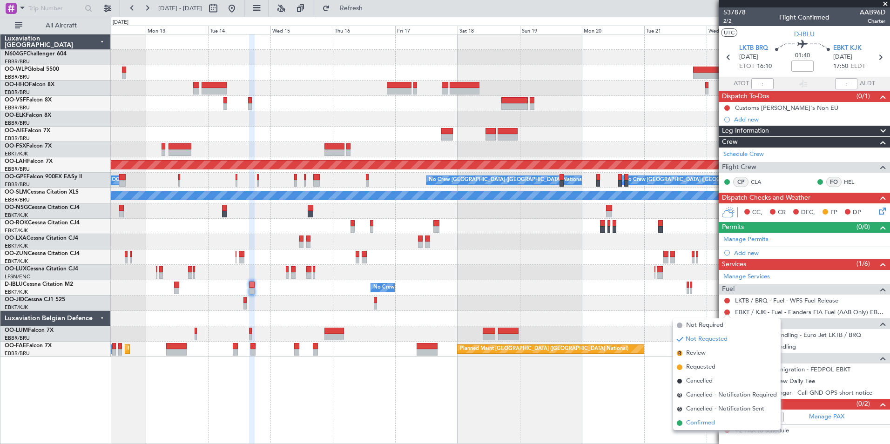
click at [719, 425] on li "Confirmed" at bounding box center [727, 423] width 108 height 14
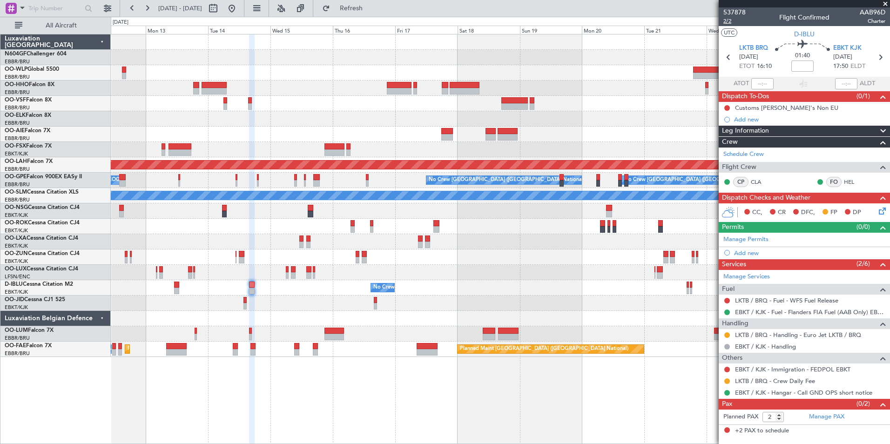
click at [728, 22] on span "2/2" at bounding box center [734, 21] width 22 height 8
click at [353, 8] on button "Refresh" at bounding box center [346, 8] width 56 height 15
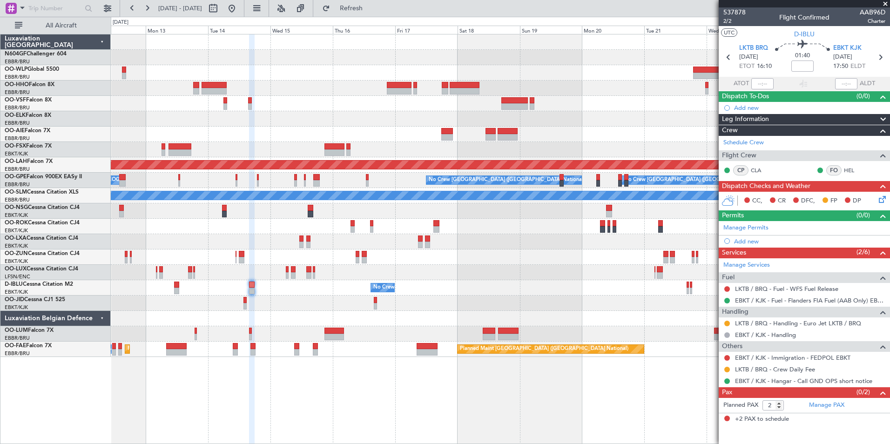
click at [879, 199] on icon at bounding box center [880, 197] width 7 height 7
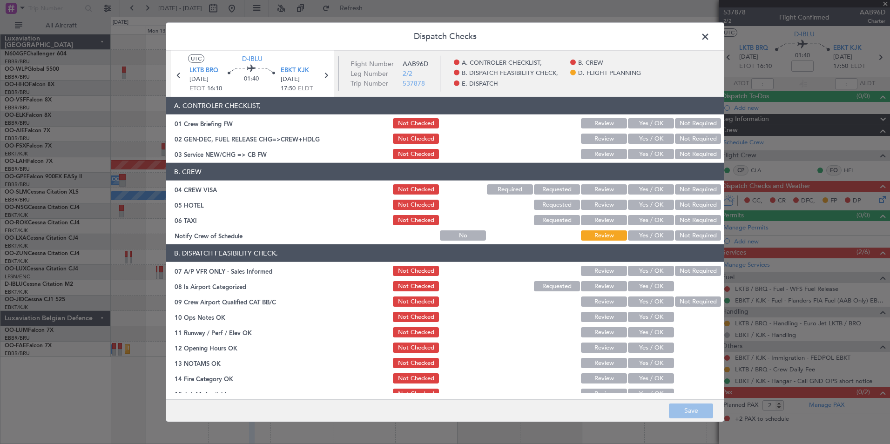
click at [643, 236] on button "Yes / OK" at bounding box center [651, 235] width 46 height 10
click at [686, 217] on button "Not Required" at bounding box center [698, 220] width 46 height 10
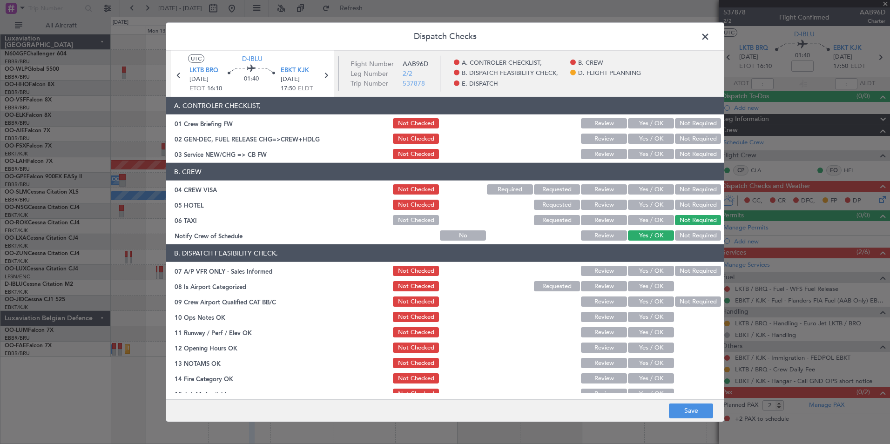
click at [687, 211] on section "B. CREW 04 CREW VISA Not Checked Required Requested Review Yes / OK Not Require…" at bounding box center [445, 202] width 558 height 79
click at [691, 202] on button "Not Required" at bounding box center [698, 205] width 46 height 10
click at [690, 185] on button "Not Required" at bounding box center [698, 189] width 46 height 10
click at [650, 155] on button "Yes / OK" at bounding box center [651, 154] width 46 height 10
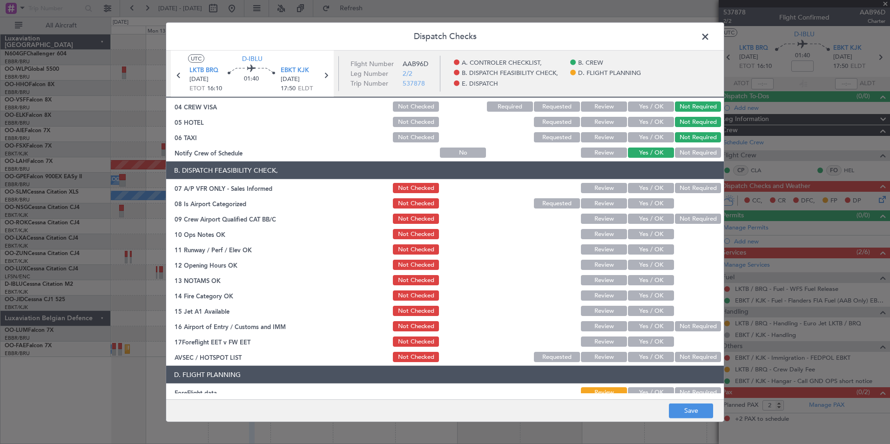
scroll to position [85, 0]
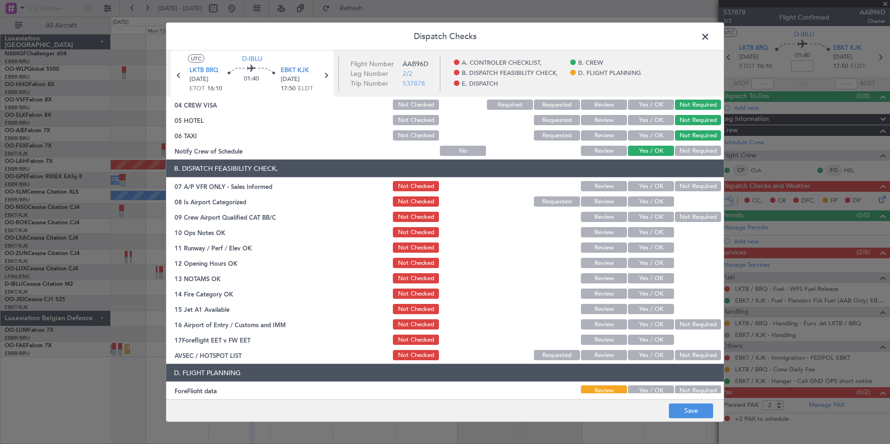
click at [684, 185] on button "Not Required" at bounding box center [698, 186] width 46 height 10
click at [631, 208] on section "B. DISPATCH FEASIBILITY CHECK, 07 A/P VFR ONLY - Sales Informed Not Checked Rev…" at bounding box center [445, 261] width 558 height 202
click at [633, 202] on button "Yes / OK" at bounding box center [651, 201] width 46 height 10
click at [653, 215] on button "Yes / OK" at bounding box center [651, 217] width 46 height 10
click at [655, 225] on section "B. DISPATCH FEASIBILITY CHECK, 07 A/P VFR ONLY - Sales Informed Not Checked Rev…" at bounding box center [445, 261] width 558 height 202
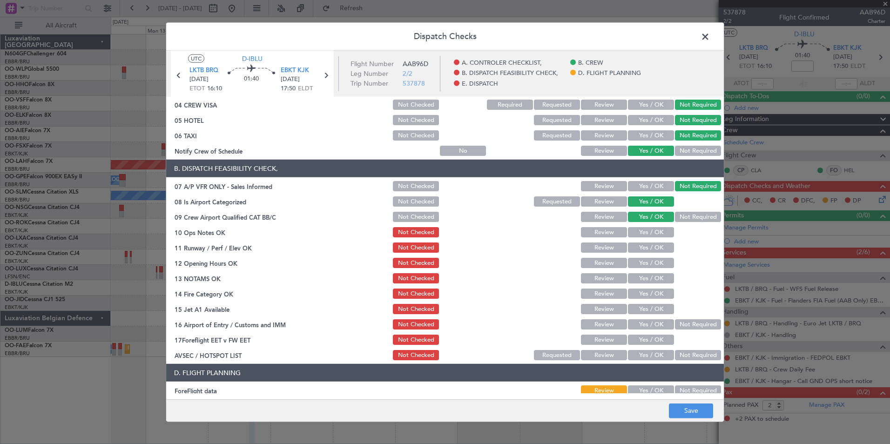
click at [684, 219] on button "Not Required" at bounding box center [698, 217] width 46 height 10
click at [413, 220] on button "Not Checked" at bounding box center [416, 217] width 46 height 10
click at [650, 237] on div "Yes / OK" at bounding box center [649, 232] width 47 height 13
click at [650, 239] on section "B. DISPATCH FEASIBILITY CHECK, 07 A/P VFR ONLY - Sales Informed Not Checked Rev…" at bounding box center [445, 261] width 558 height 202
click at [651, 243] on button "Yes / OK" at bounding box center [651, 247] width 46 height 10
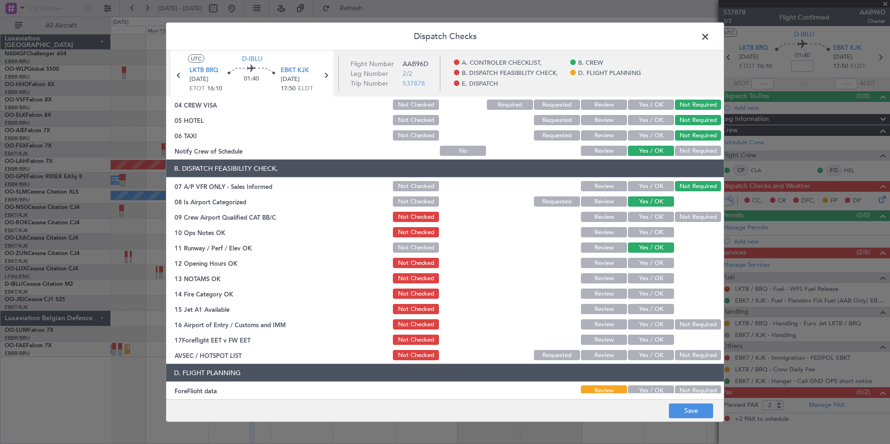
click at [650, 257] on div "Yes / OK" at bounding box center [649, 262] width 47 height 13
click at [655, 265] on button "Yes / OK" at bounding box center [651, 263] width 46 height 10
click at [659, 280] on button "Yes / OK" at bounding box center [651, 278] width 46 height 10
click at [660, 289] on button "Yes / OK" at bounding box center [651, 294] width 46 height 10
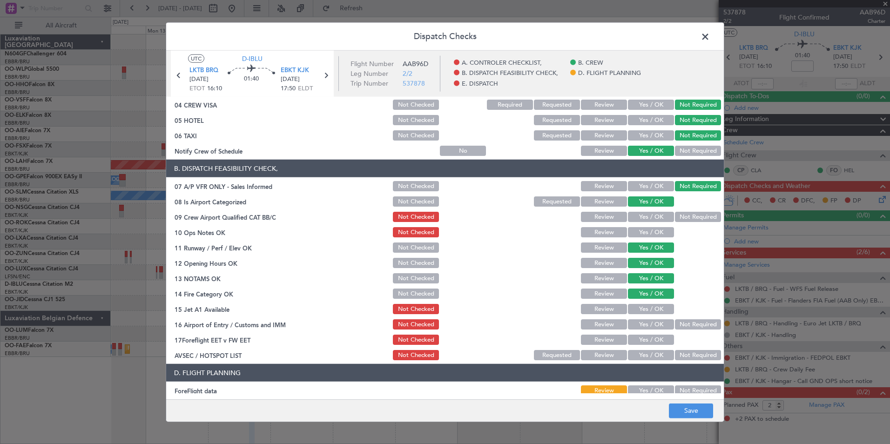
click at [659, 308] on button "Yes / OK" at bounding box center [651, 309] width 46 height 10
click at [684, 330] on div "Not Required" at bounding box center [696, 324] width 47 height 13
click at [684, 325] on button "Not Required" at bounding box center [698, 324] width 46 height 10
click at [646, 357] on button "Yes / OK" at bounding box center [651, 355] width 46 height 10
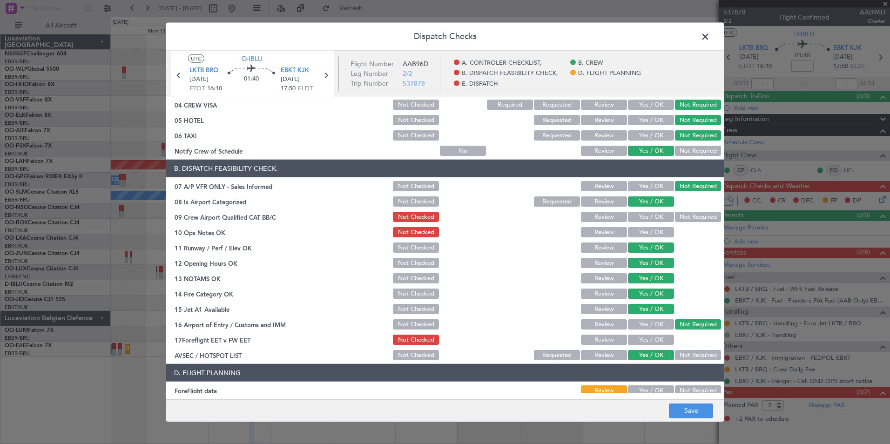
scroll to position [120, 0]
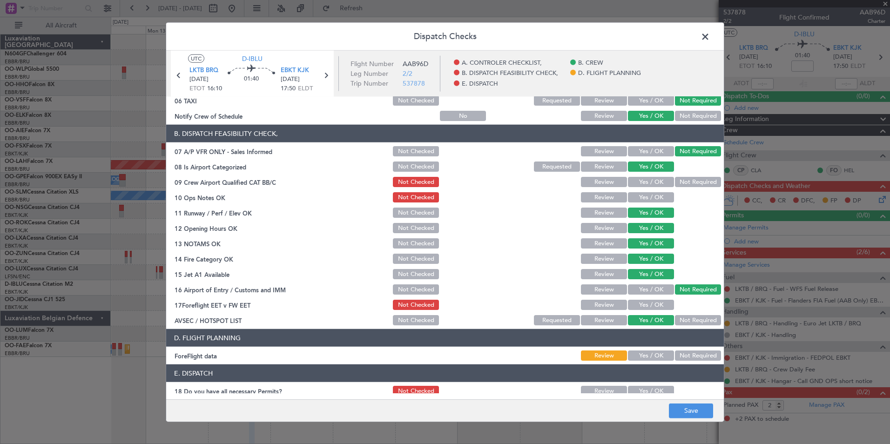
click at [686, 358] on button "Not Required" at bounding box center [698, 355] width 46 height 10
click at [689, 414] on button "Save" at bounding box center [691, 410] width 44 height 15
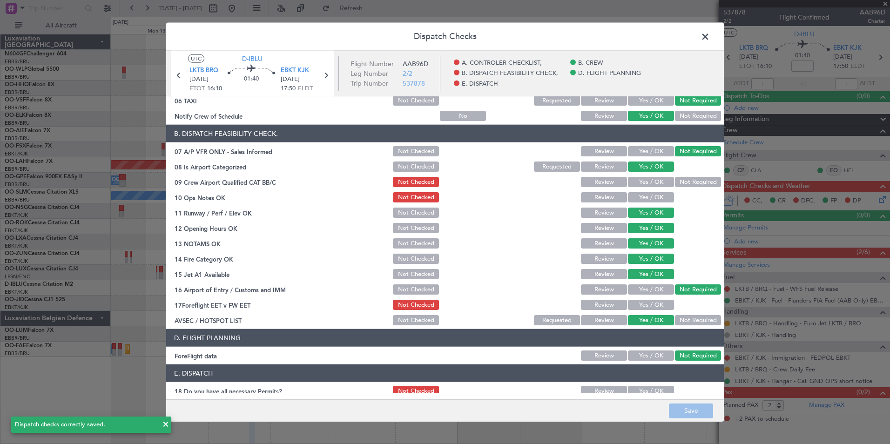
click at [710, 41] on span at bounding box center [710, 39] width 0 height 19
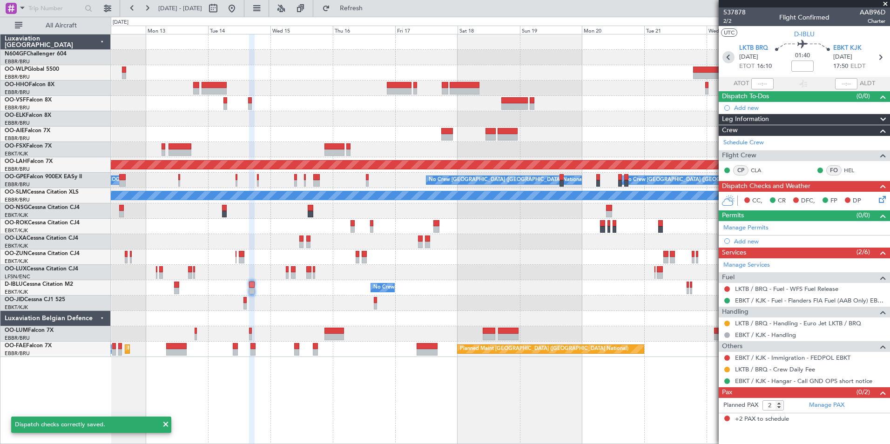
click at [724, 61] on icon at bounding box center [728, 57] width 12 height 12
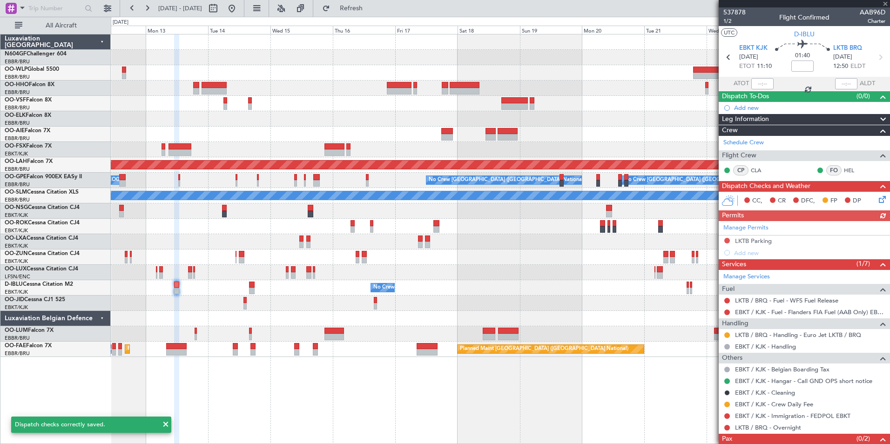
click at [726, 241] on div "Manage Permits LKTB Parking Add new" at bounding box center [804, 240] width 171 height 38
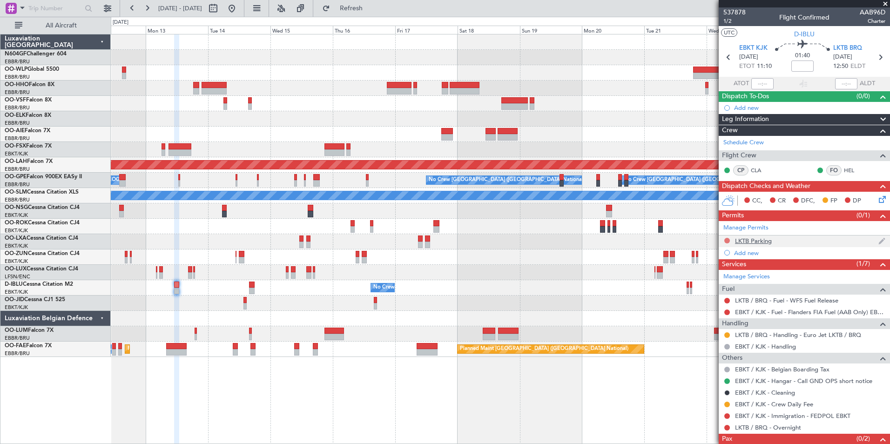
click at [727, 240] on button at bounding box center [727, 241] width 6 height 6
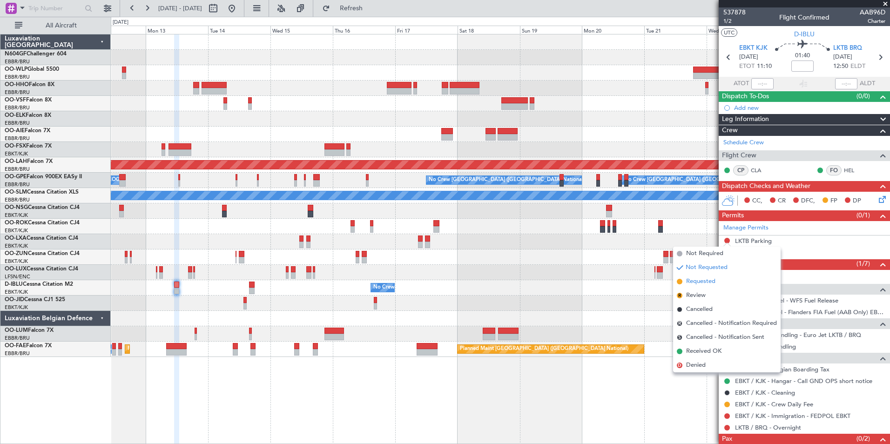
click at [717, 281] on li "Requested" at bounding box center [727, 282] width 108 height 14
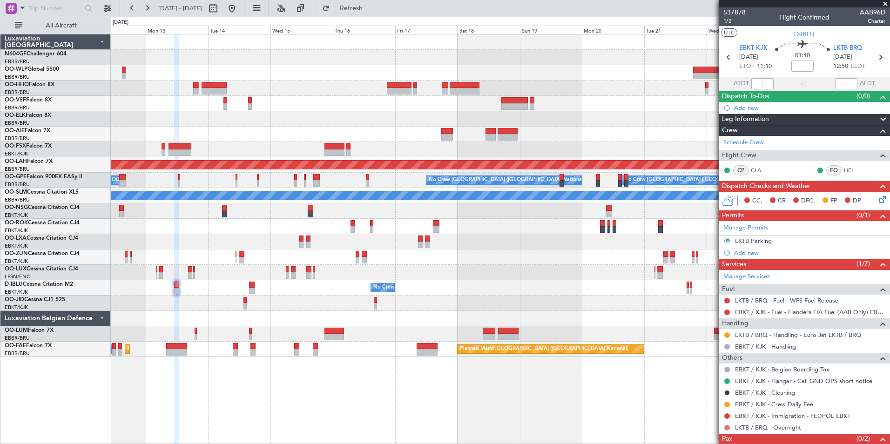
click at [727, 427] on button at bounding box center [727, 428] width 6 height 6
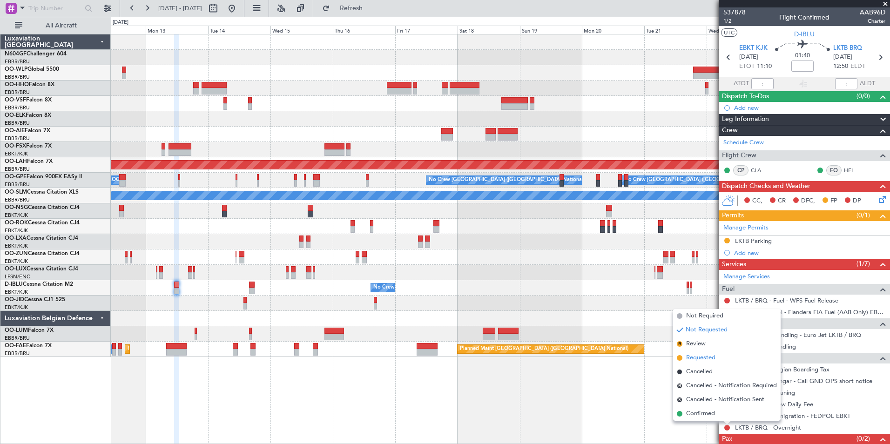
click at [712, 356] on span "Requested" at bounding box center [700, 357] width 29 height 9
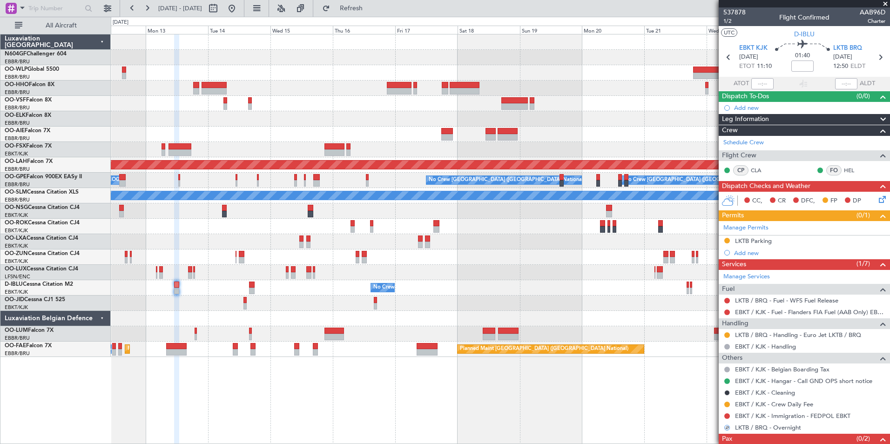
click at [877, 202] on icon at bounding box center [880, 197] width 7 height 7
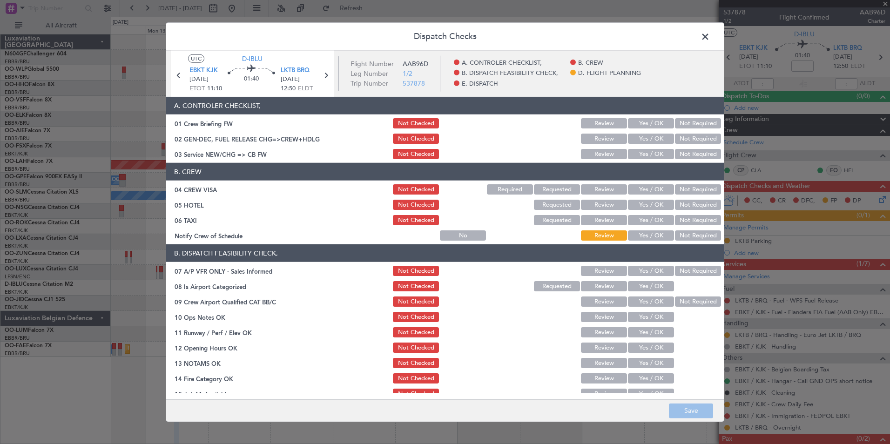
click at [639, 156] on button "Yes / OK" at bounding box center [651, 154] width 46 height 10
click at [690, 193] on button "Not Required" at bounding box center [698, 189] width 46 height 10
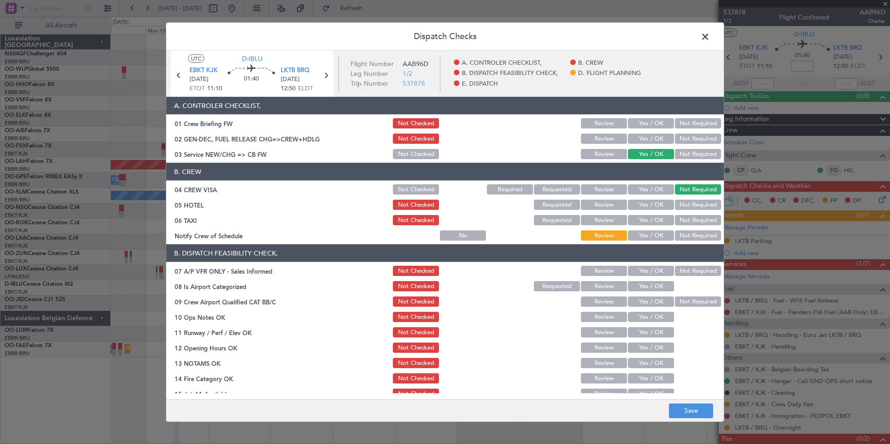
click at [694, 222] on button "Not Required" at bounding box center [698, 220] width 46 height 10
click at [659, 232] on button "Yes / OK" at bounding box center [651, 235] width 46 height 10
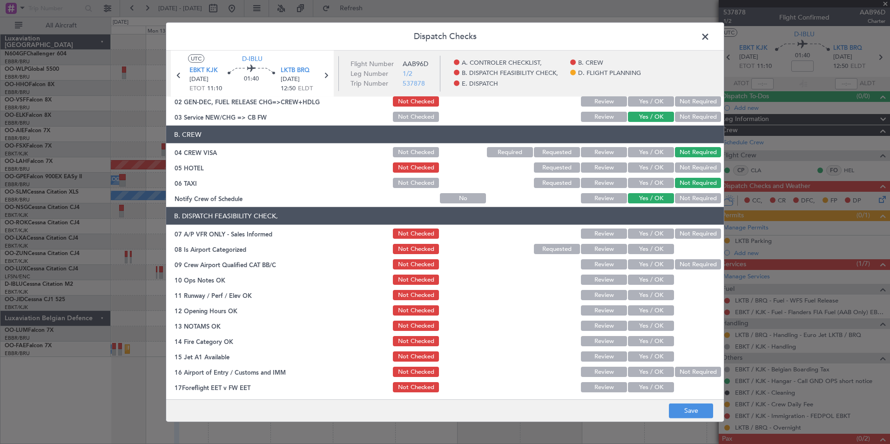
scroll to position [39, 0]
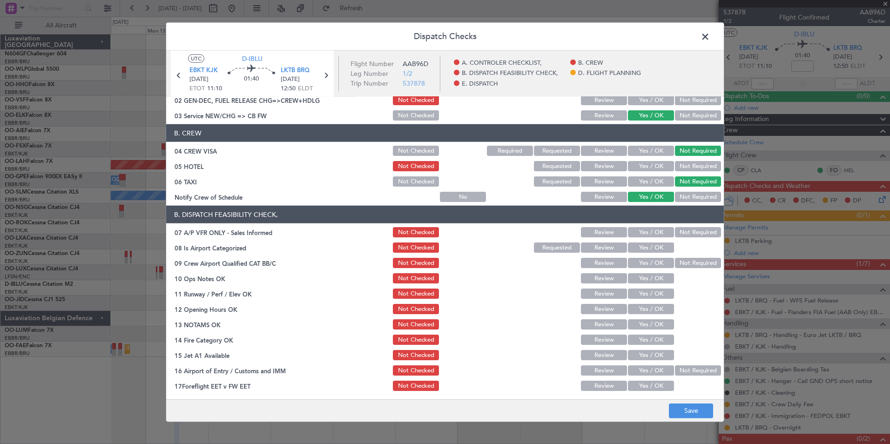
click at [687, 228] on button "Not Required" at bounding box center [698, 232] width 46 height 10
click at [644, 253] on div "Yes / OK" at bounding box center [649, 247] width 47 height 13
click at [647, 248] on button "Yes / OK" at bounding box center [651, 247] width 46 height 10
click at [683, 267] on button "Not Required" at bounding box center [698, 263] width 46 height 10
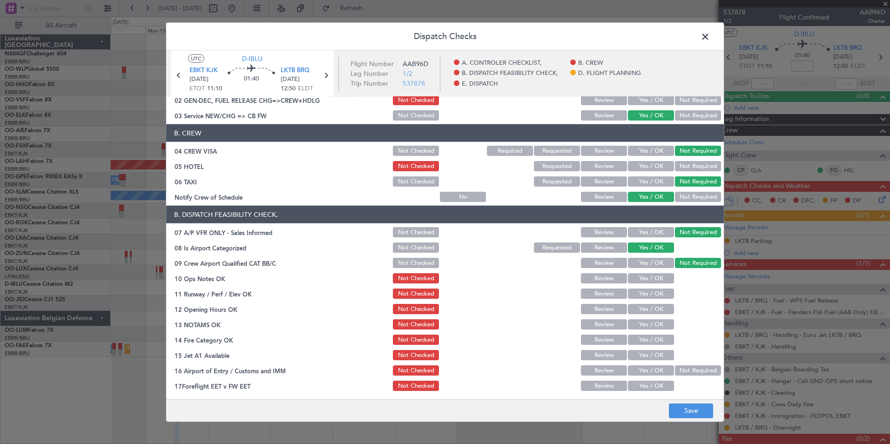
click at [657, 276] on button "Yes / OK" at bounding box center [651, 278] width 46 height 10
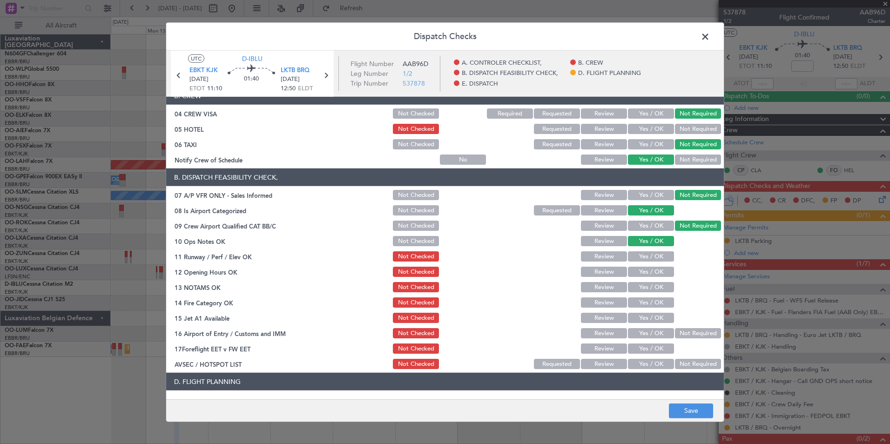
click at [415, 223] on button "Not Checked" at bounding box center [416, 226] width 46 height 10
click at [644, 260] on button "Yes / OK" at bounding box center [651, 256] width 46 height 10
click at [650, 274] on button "Yes / OK" at bounding box center [651, 272] width 46 height 10
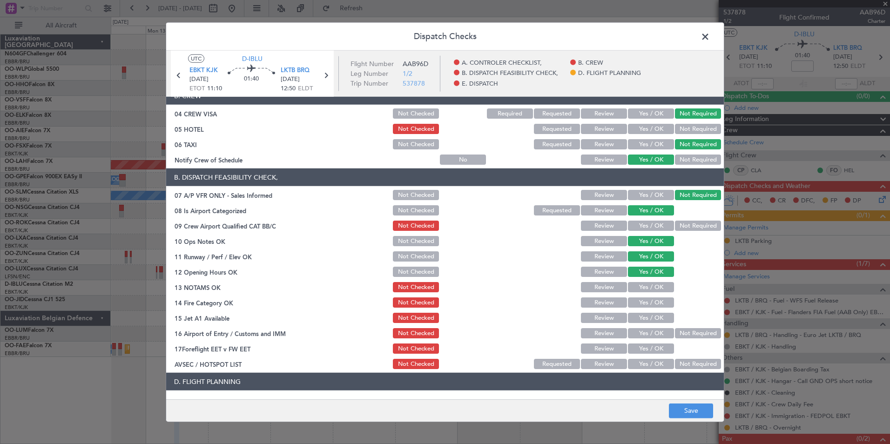
click at [652, 285] on button "Yes / OK" at bounding box center [651, 287] width 46 height 10
click at [654, 303] on button "Yes / OK" at bounding box center [651, 302] width 46 height 10
click at [657, 322] on button "Yes / OK" at bounding box center [651, 318] width 46 height 10
click at [683, 334] on button "Not Required" at bounding box center [698, 333] width 46 height 10
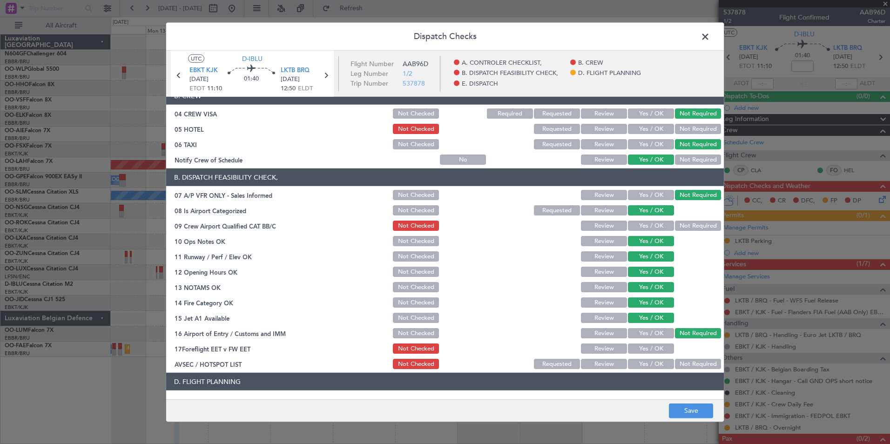
click at [638, 372] on article "A. CONTROLER CHECKLIST, 01 Crew Briefing FW Not Checked Review Yes / OK Not Req…" at bounding box center [445, 245] width 558 height 296
click at [645, 362] on button "Yes / OK" at bounding box center [651, 364] width 46 height 10
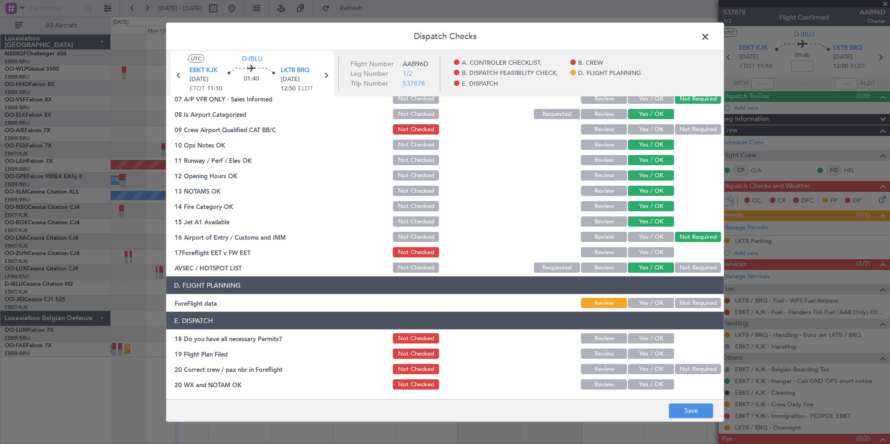
click at [680, 304] on button "Not Required" at bounding box center [698, 303] width 46 height 10
click at [682, 412] on button "Save" at bounding box center [691, 410] width 44 height 15
click at [710, 41] on span at bounding box center [710, 39] width 0 height 19
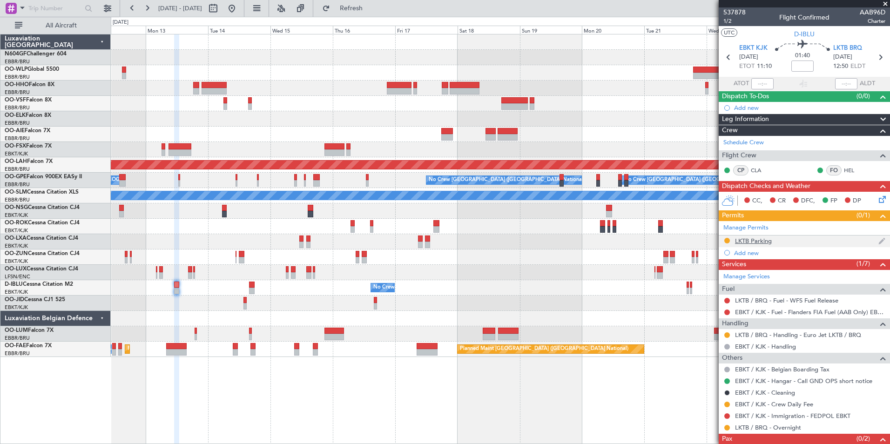
scroll to position [22, 0]
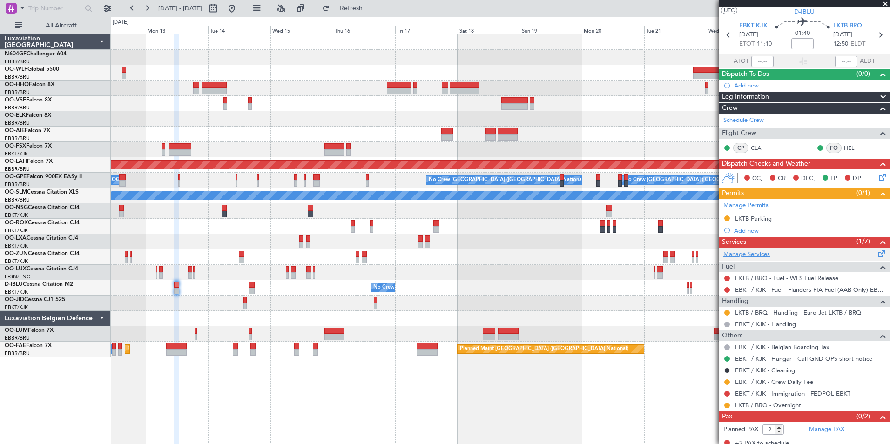
click at [764, 255] on link "Manage Services" at bounding box center [746, 254] width 47 height 9
click at [367, 9] on span "Refresh" at bounding box center [351, 8] width 39 height 7
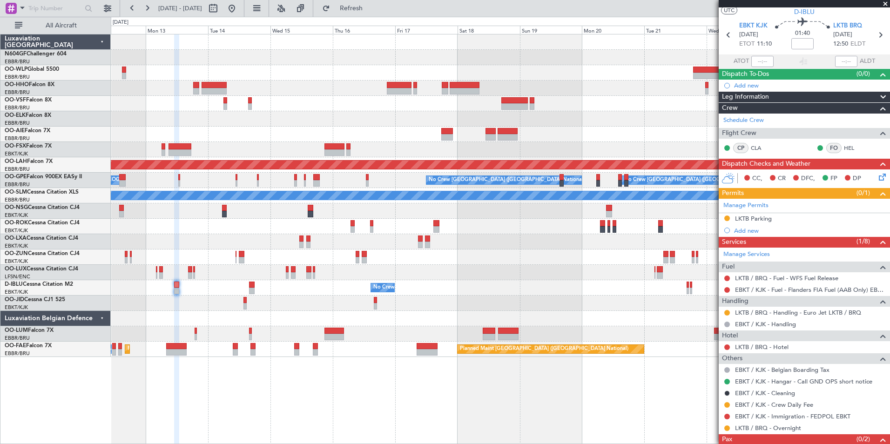
click at [181, 246] on div "Planned Maint Geneva (Cointrin) Planned Maint Alton-st Louis (St Louis Regl) Pl…" at bounding box center [500, 195] width 779 height 323
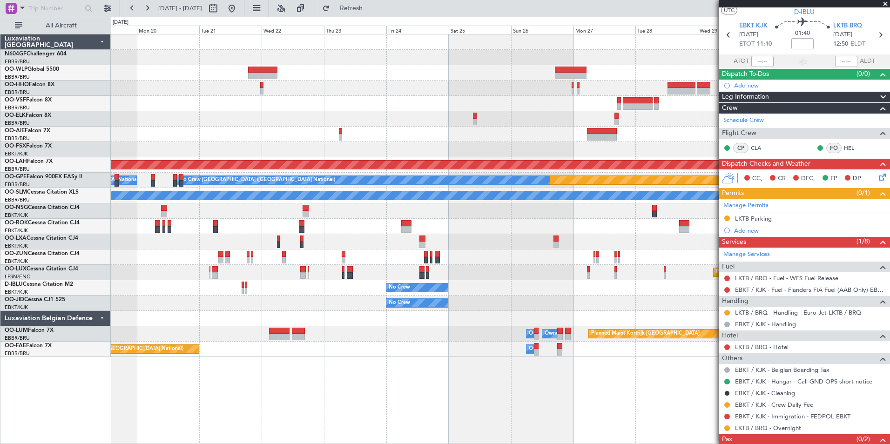
click at [440, 294] on div "Planned Maint Alton-st Louis (St Louis Regl) Planned Maint Nurnberg No Crew Bru…" at bounding box center [500, 195] width 779 height 323
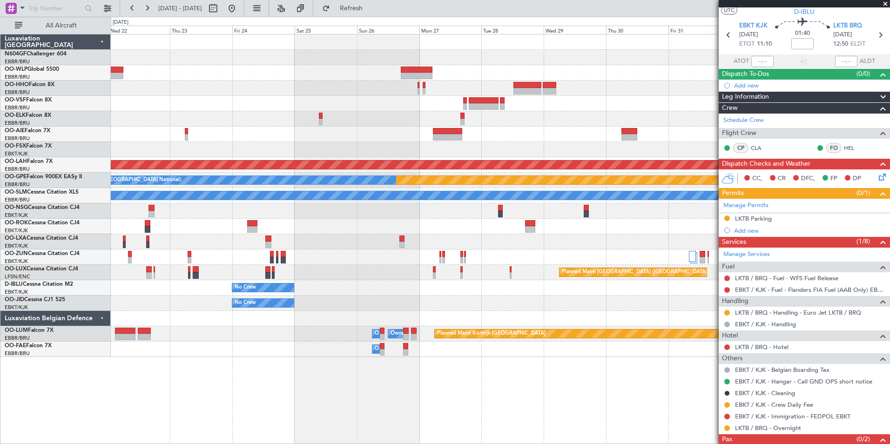
click at [495, 305] on div "Planned Maint Alton-st Louis (St Louis Regl) Planned Maint Nurnberg No Crew Bru…" at bounding box center [500, 195] width 779 height 323
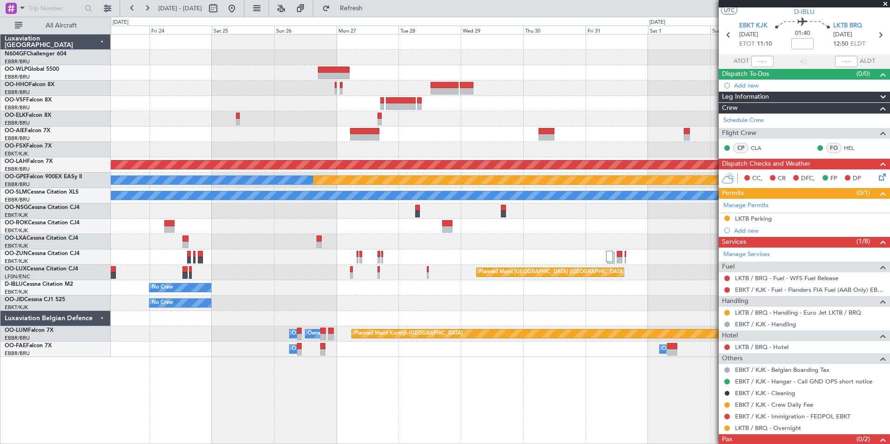
click at [491, 314] on div "Planned Maint Alton-st Louis (St Louis Regl) Planned Maint Nurnberg No Crew Bru…" at bounding box center [500, 195] width 779 height 323
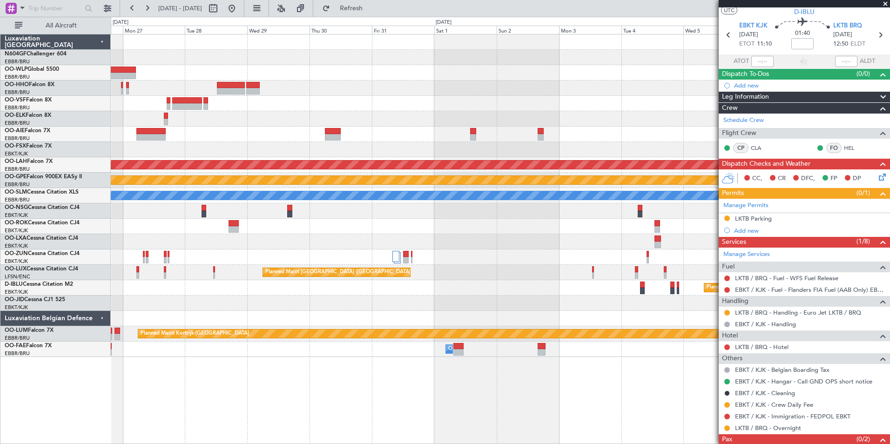
click at [455, 311] on div "Planned Maint Alton-st Louis (St Louis Regl) Planned Maint Nurnberg No Crew Bru…" at bounding box center [500, 195] width 779 height 323
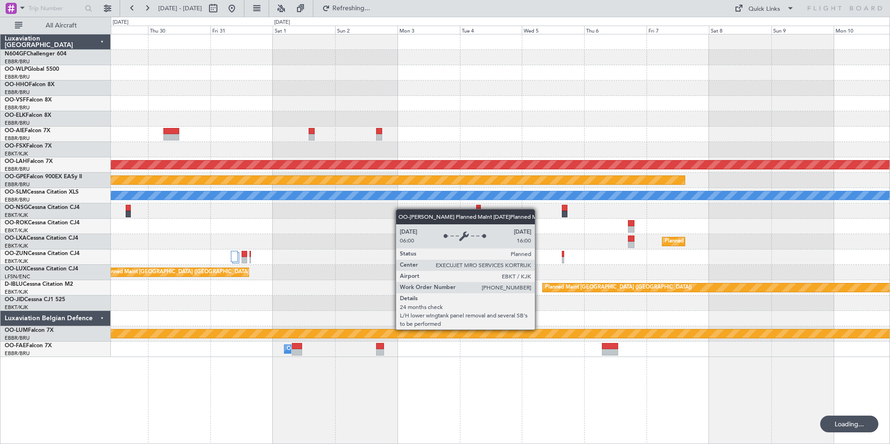
scroll to position [0, 0]
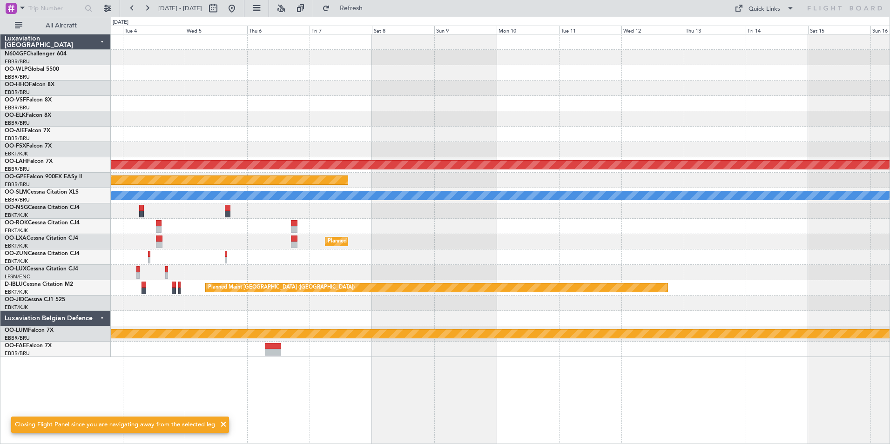
click at [314, 310] on div "Planned Maint Alton-st Louis (St Louis Regl) Planned Maint Nurnberg A/C Unavail…" at bounding box center [500, 195] width 779 height 323
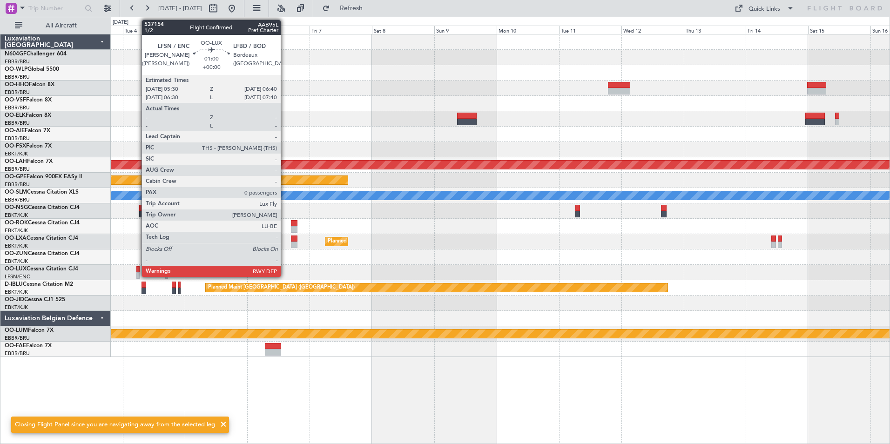
click at [137, 269] on div at bounding box center [137, 269] width 3 height 7
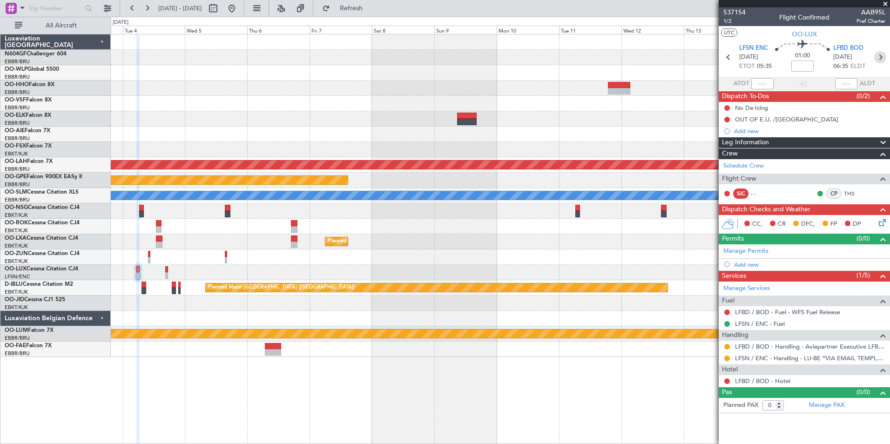
click at [880, 56] on icon at bounding box center [880, 57] width 12 height 12
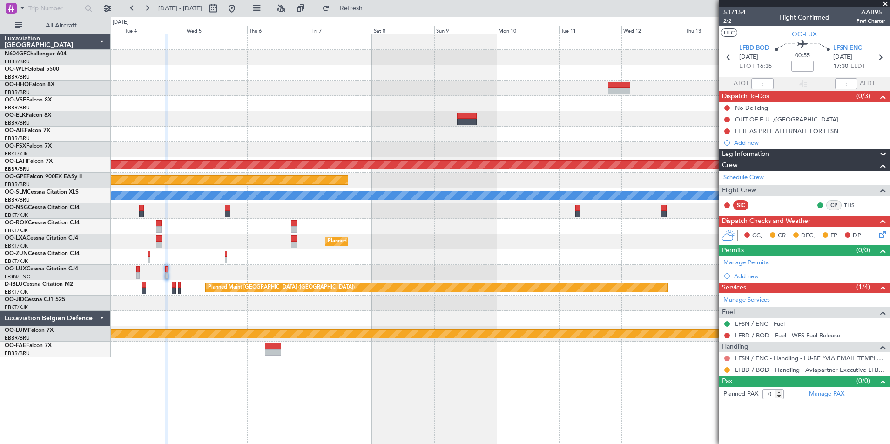
click at [729, 356] on button at bounding box center [727, 359] width 6 height 6
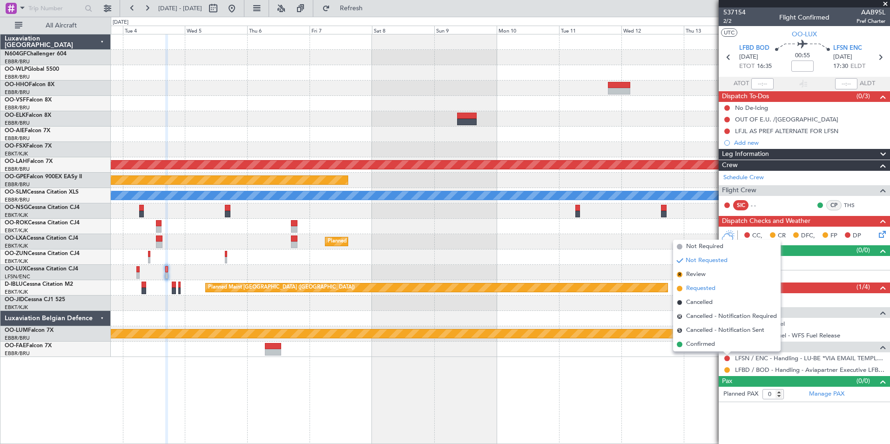
click at [722, 289] on li "Requested" at bounding box center [727, 289] width 108 height 14
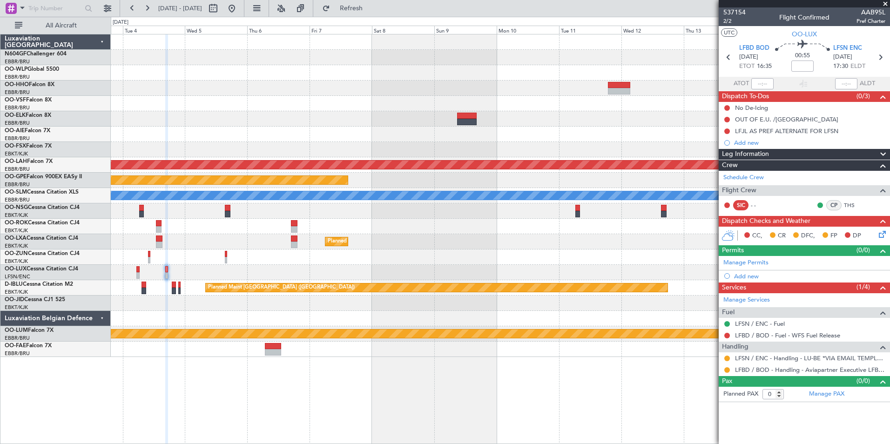
click at [343, 245] on div "Planned Maint Alton-st Louis (St Louis Regl) Planned Maint Nurnberg A/C Unavail…" at bounding box center [500, 195] width 779 height 323
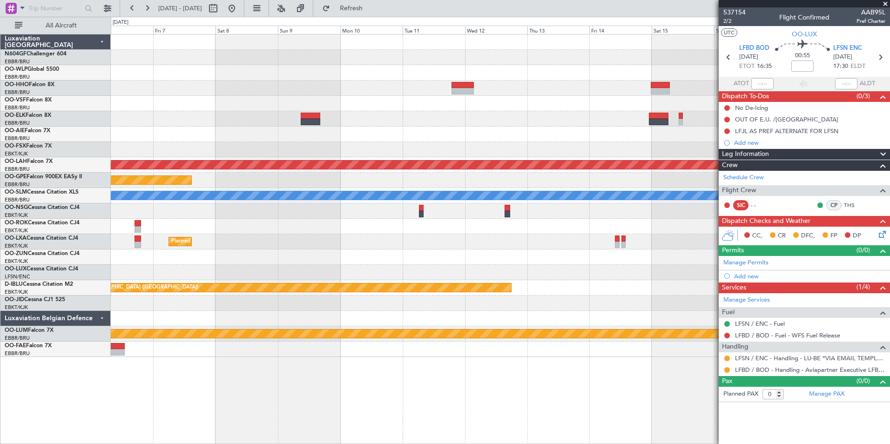
click at [447, 263] on div at bounding box center [500, 256] width 779 height 15
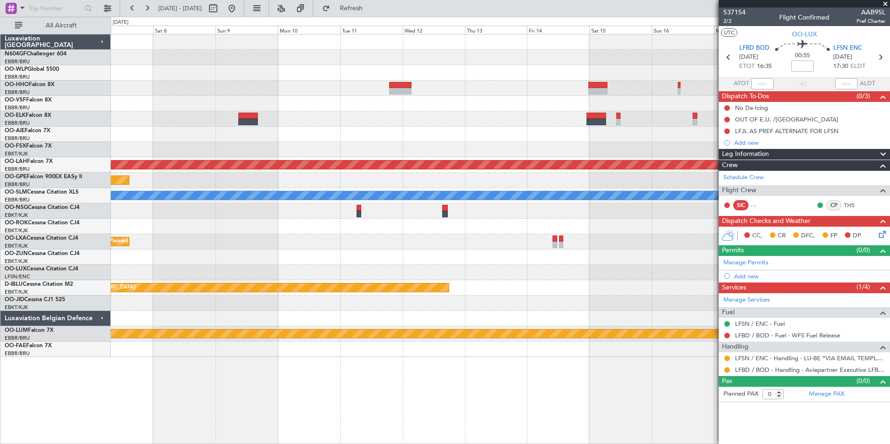
click at [342, 229] on div "Planned Maint Alton-st Louis (St Louis Regl) Planned Maint Nurnberg No Crew Bru…" at bounding box center [500, 195] width 779 height 323
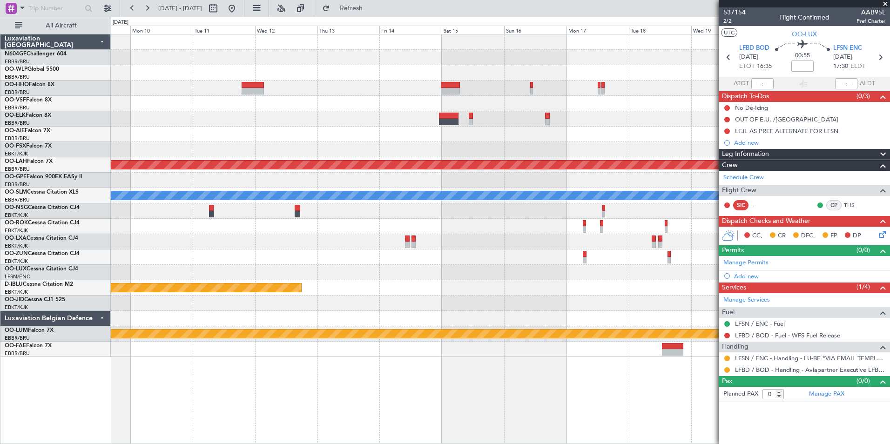
click at [356, 223] on div "Planned Maint Alton-st Louis (St Louis Regl) No Crew Brussels (Brussels Nationa…" at bounding box center [500, 195] width 779 height 323
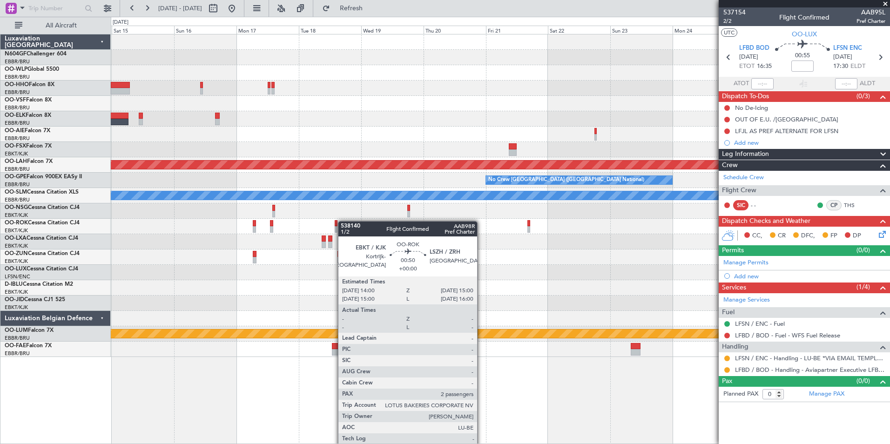
click at [328, 215] on div "Planned Maint Alton-st Louis (St Louis Regl) No Crew Brussels (Brussels Nationa…" at bounding box center [500, 195] width 779 height 323
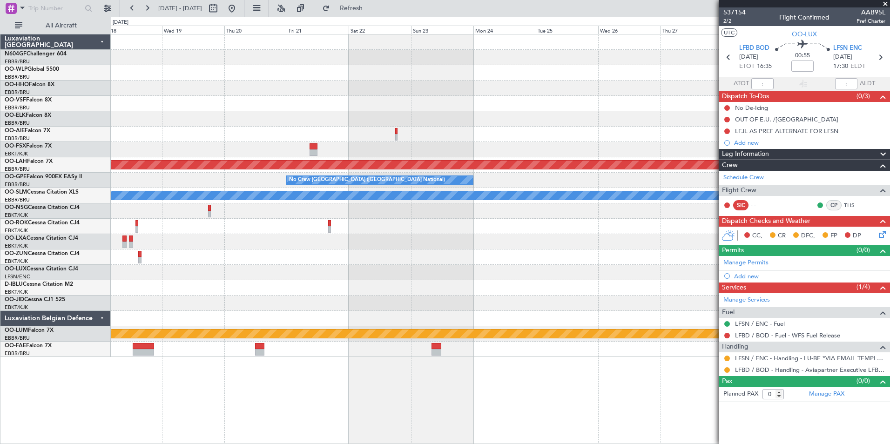
click at [335, 204] on div "Planned Maint Alton-st Louis (St Louis Regl) No Crew Brussels (Brussels Nationa…" at bounding box center [500, 195] width 779 height 323
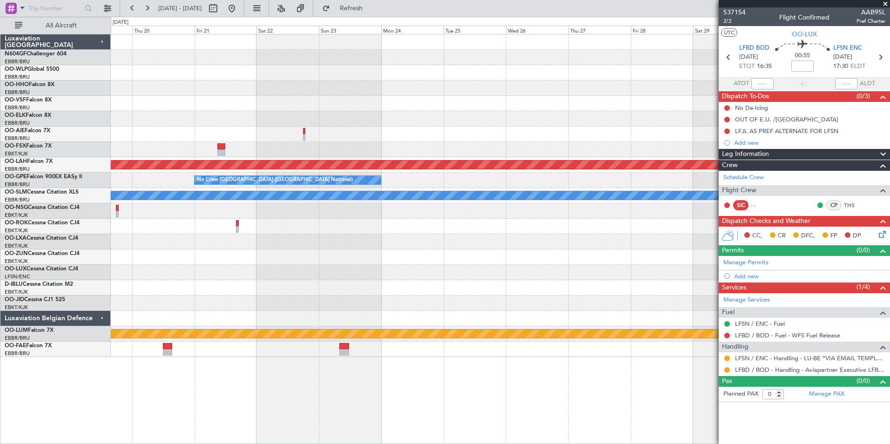
click at [346, 219] on div "Planned Maint Alton-st Louis (St Louis Regl) No Crew Brussels (Brussels Nationa…" at bounding box center [500, 195] width 779 height 323
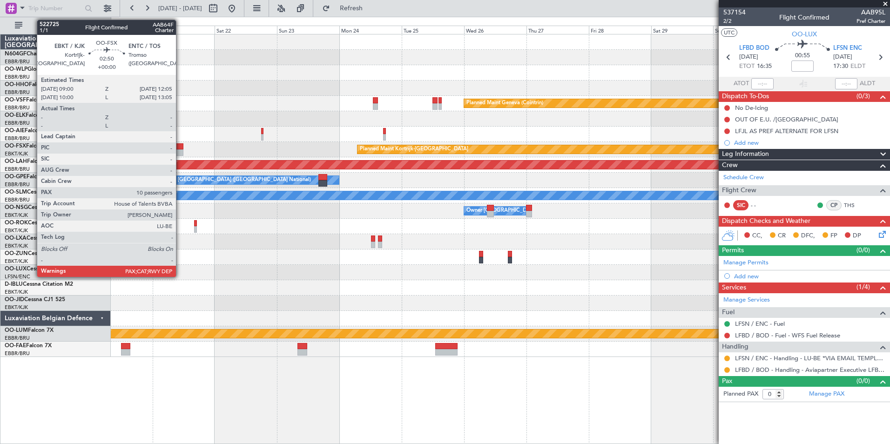
click at [180, 147] on div at bounding box center [179, 146] width 8 height 7
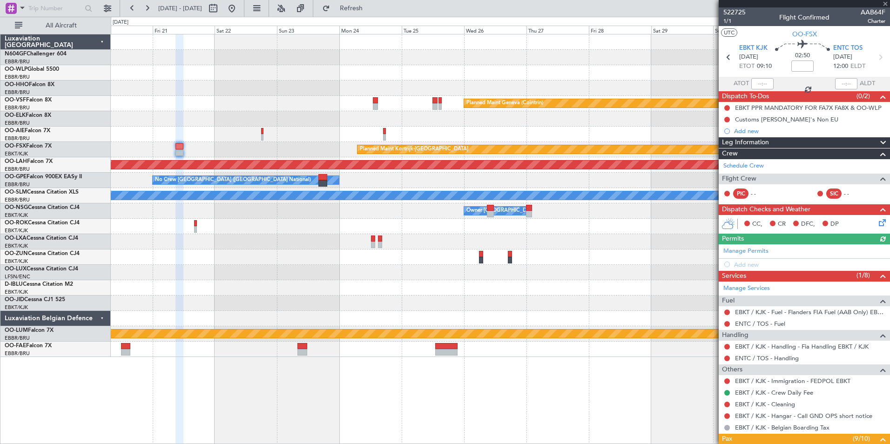
scroll to position [223, 0]
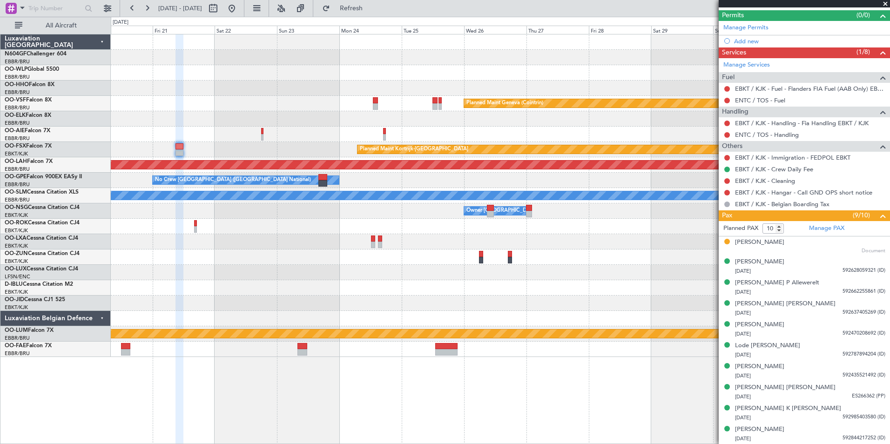
click at [413, 169] on div "Planned Maint Geneva (Cointrin) Planned Maint Kortrijk-Wevelgem Planned Maint A…" at bounding box center [500, 195] width 779 height 323
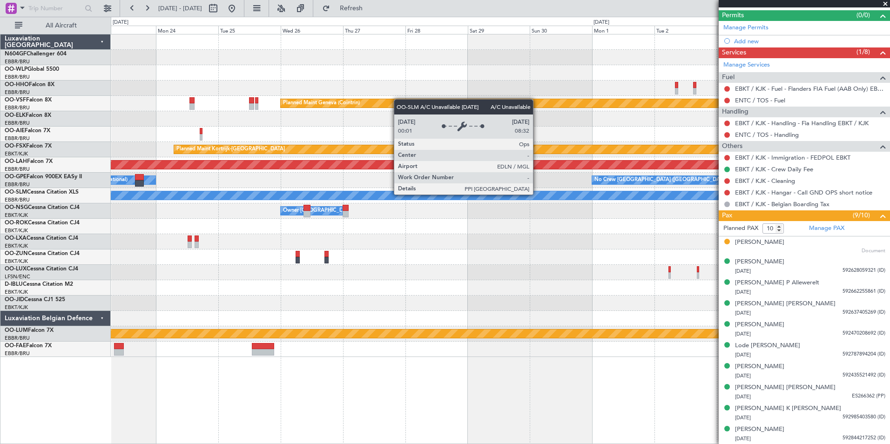
click at [370, 145] on div "Planned Maint Geneva (Cointrin) Planned Maint Kortrijk-Wevelgem Planned Maint A…" at bounding box center [500, 195] width 779 height 323
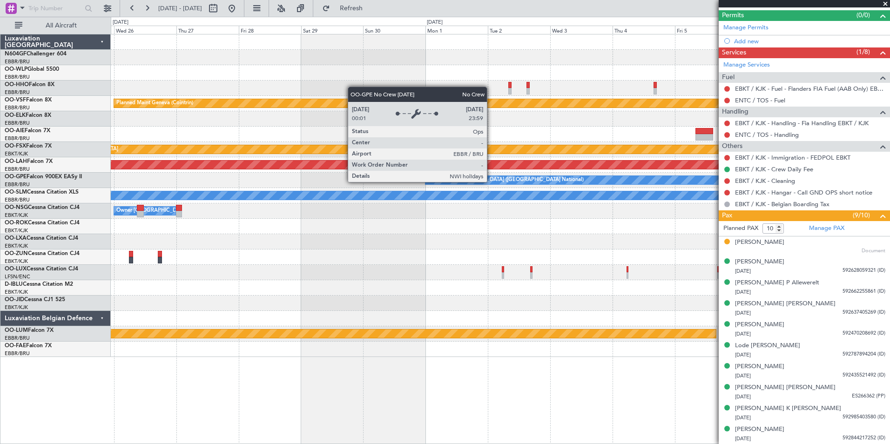
click at [346, 168] on div "Planned Maint Geneva (Cointrin) Planned Maint Kortrijk-Wevelgem Planned Maint A…" at bounding box center [500, 195] width 779 height 323
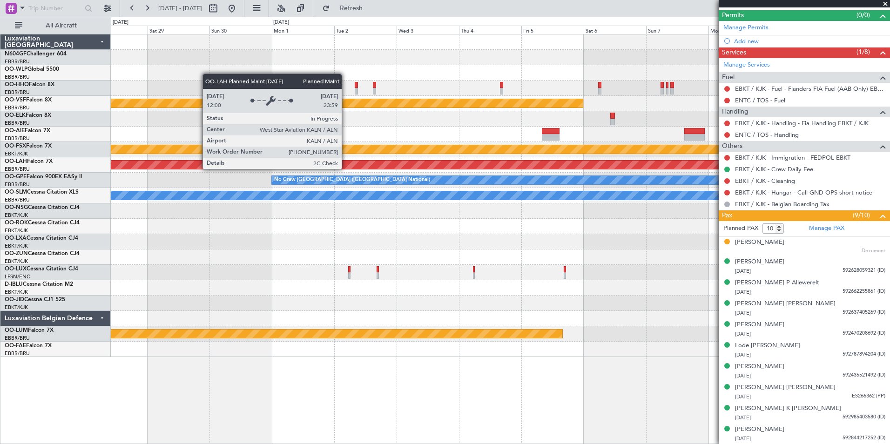
click at [278, 184] on div "Planned Maint Geneva (Cointrin) Planned Maint Kortrijk-Wevelgem Planned Maint A…" at bounding box center [500, 195] width 779 height 323
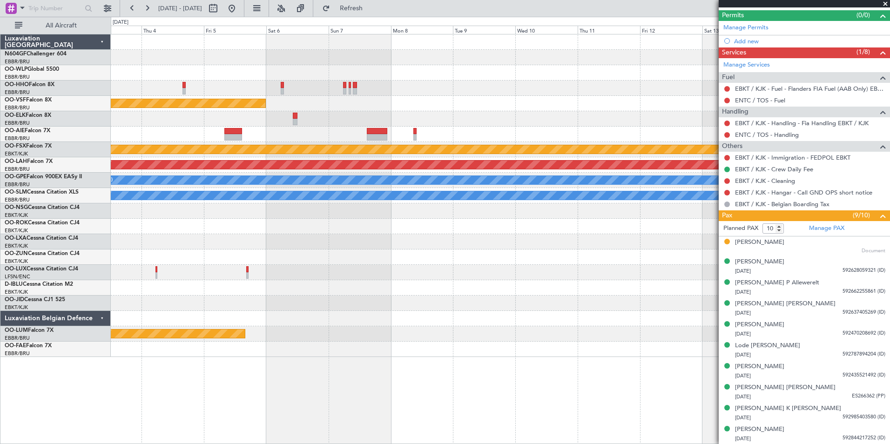
click at [268, 170] on div "Planned Maint Geneva (Cointrin) Planned Maint Kortrijk-Wevelgem Planned Maint A…" at bounding box center [500, 195] width 779 height 323
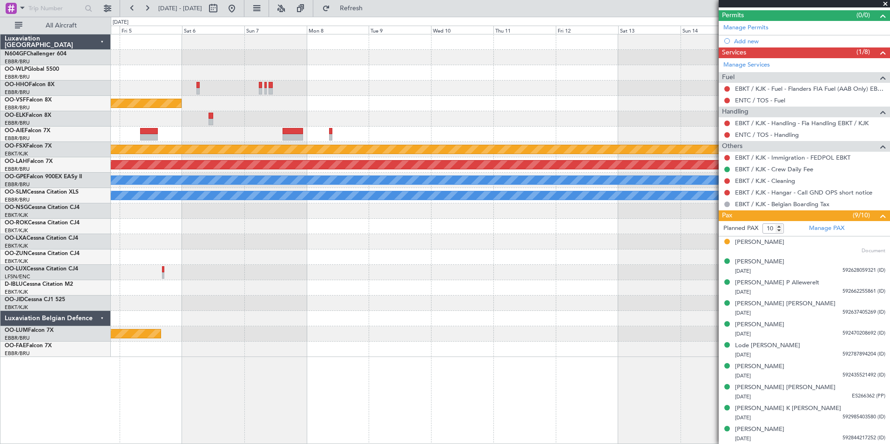
click at [316, 171] on div "Planned Maint Geneva (Cointrin) Planned Maint Kortrijk-Wevelgem Planned Maint A…" at bounding box center [500, 195] width 779 height 323
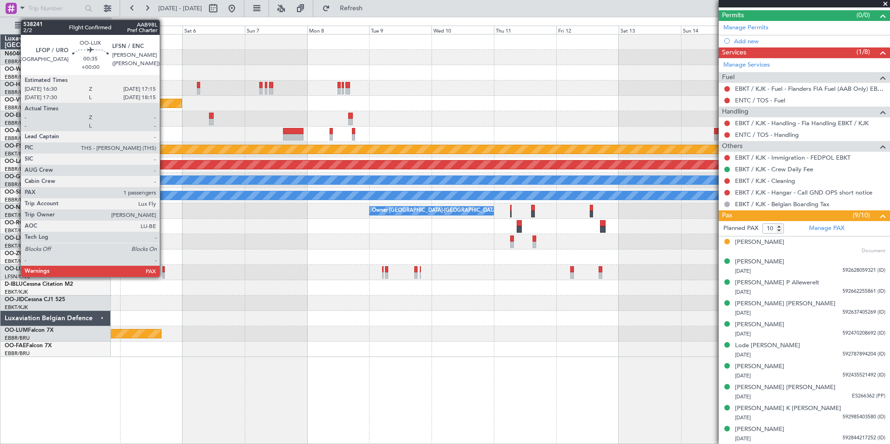
click at [164, 273] on div at bounding box center [163, 275] width 2 height 7
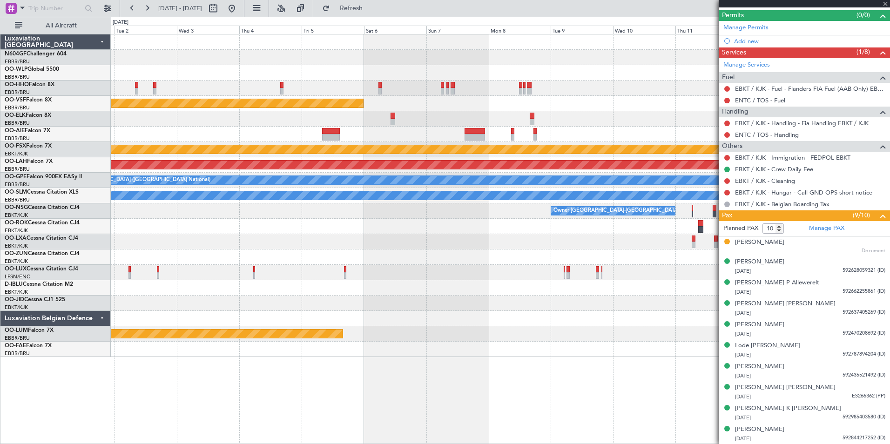
click at [357, 279] on div at bounding box center [500, 272] width 779 height 15
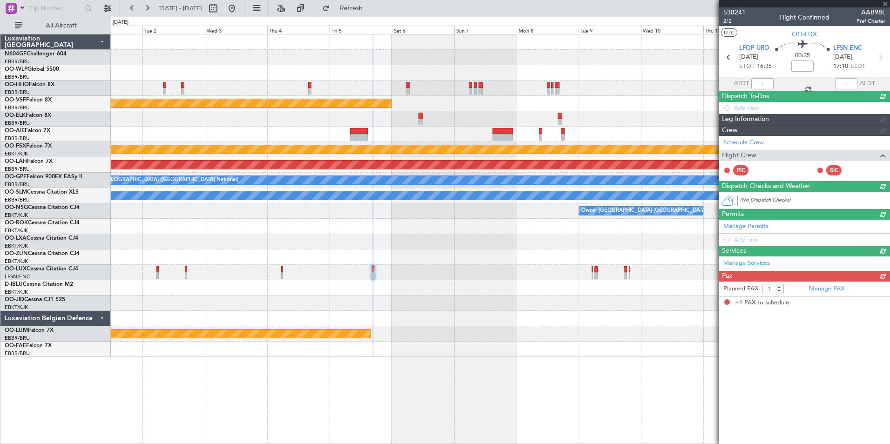
scroll to position [0, 0]
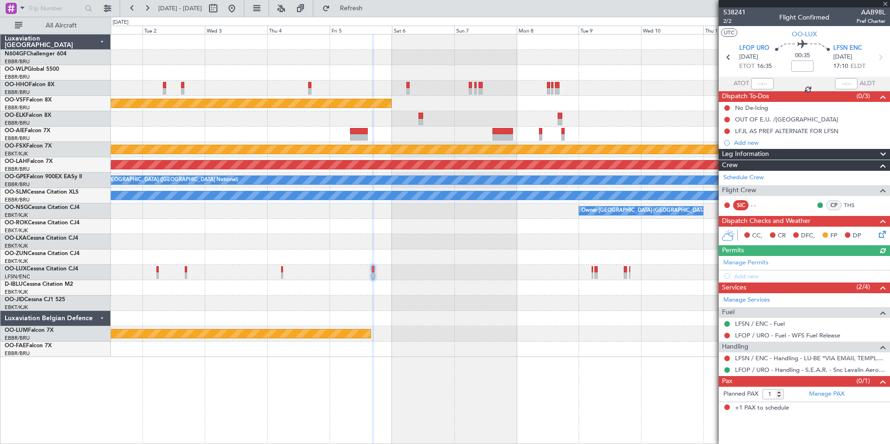
click at [283, 272] on div at bounding box center [500, 272] width 779 height 15
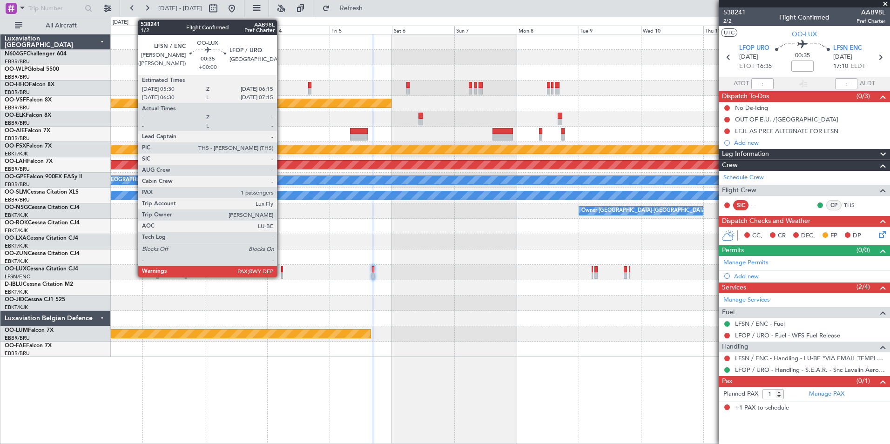
click at [281, 272] on div at bounding box center [282, 269] width 2 height 7
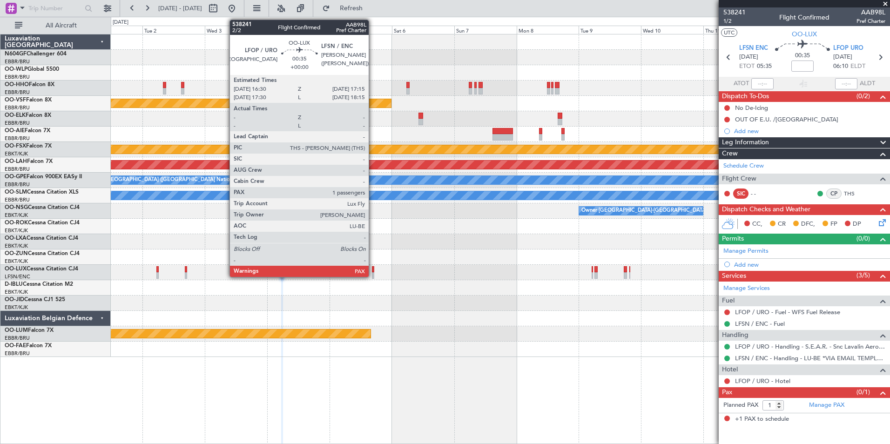
click at [373, 271] on div at bounding box center [373, 269] width 2 height 7
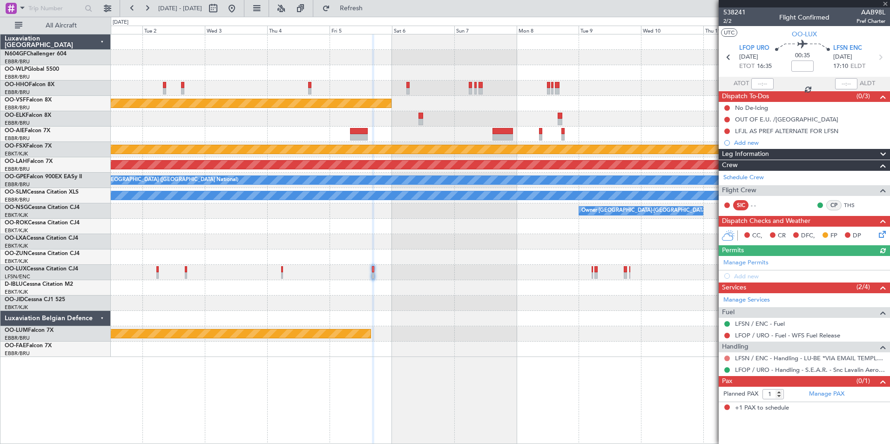
click at [727, 357] on button at bounding box center [727, 359] width 6 height 6
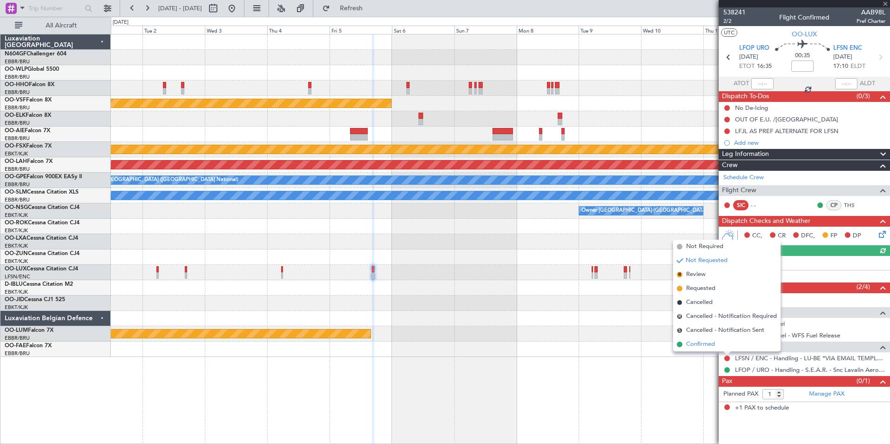
click at [716, 343] on li "Confirmed" at bounding box center [727, 344] width 108 height 14
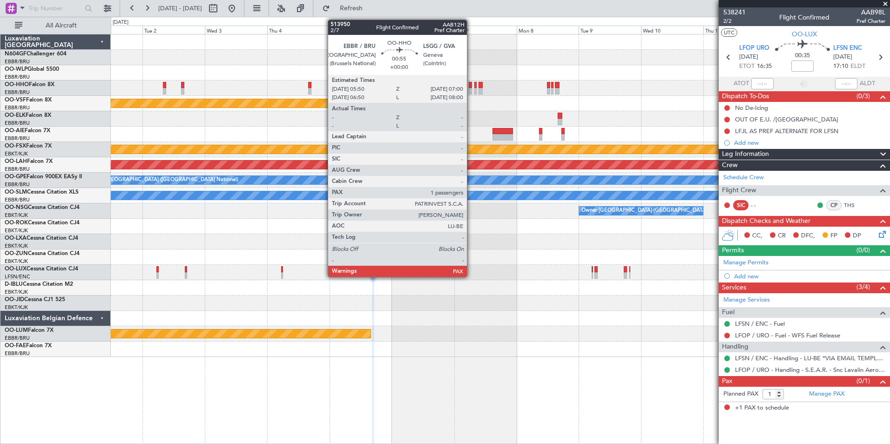
click at [471, 90] on div at bounding box center [470, 91] width 3 height 7
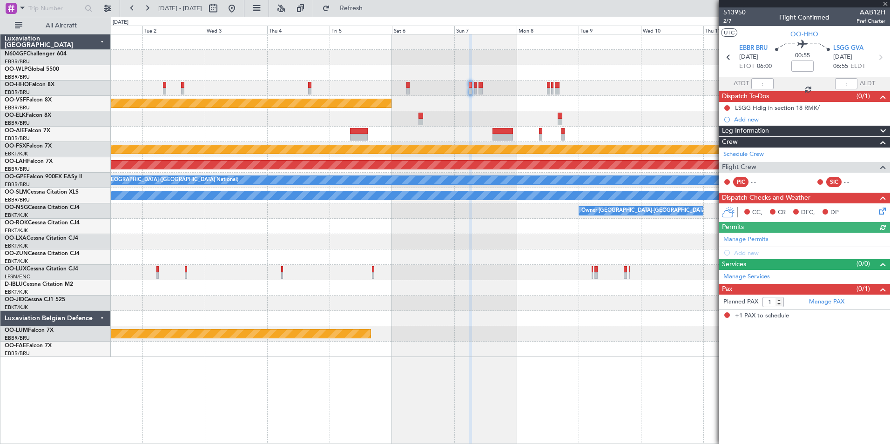
click at [474, 88] on div at bounding box center [500, 88] width 779 height 15
click at [478, 89] on div at bounding box center [500, 88] width 779 height 15
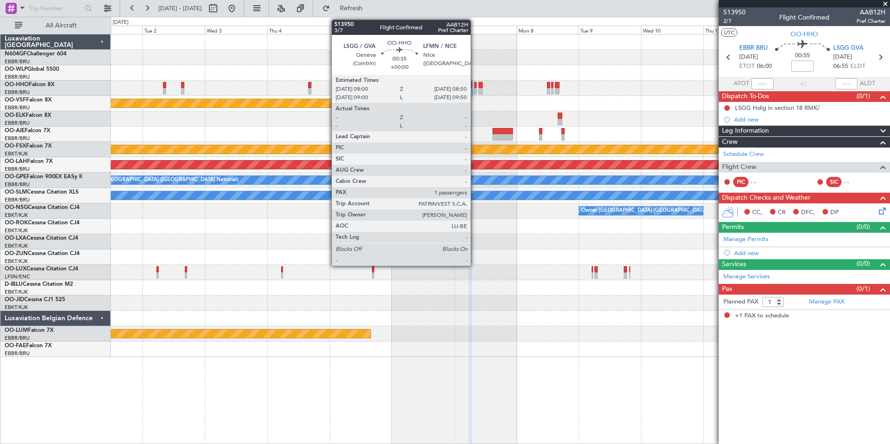
click at [475, 89] on div at bounding box center [475, 91] width 2 height 7
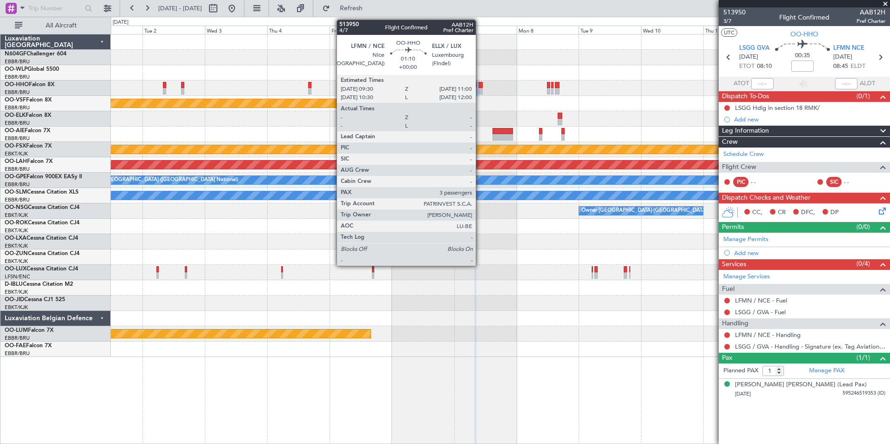
click at [480, 88] on div at bounding box center [480, 85] width 4 height 7
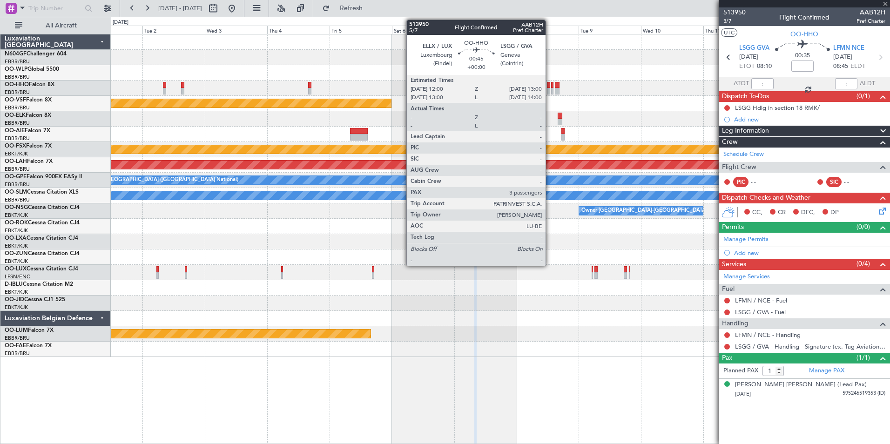
type input "3"
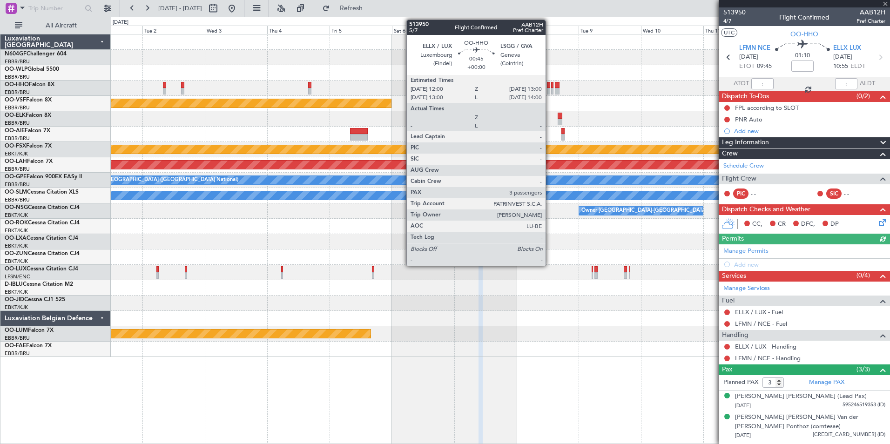
click at [550, 87] on div at bounding box center [548, 85] width 3 height 7
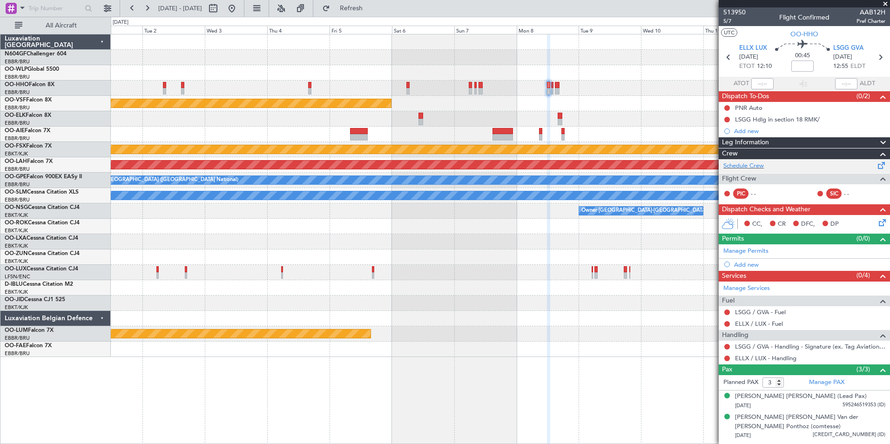
scroll to position [18, 0]
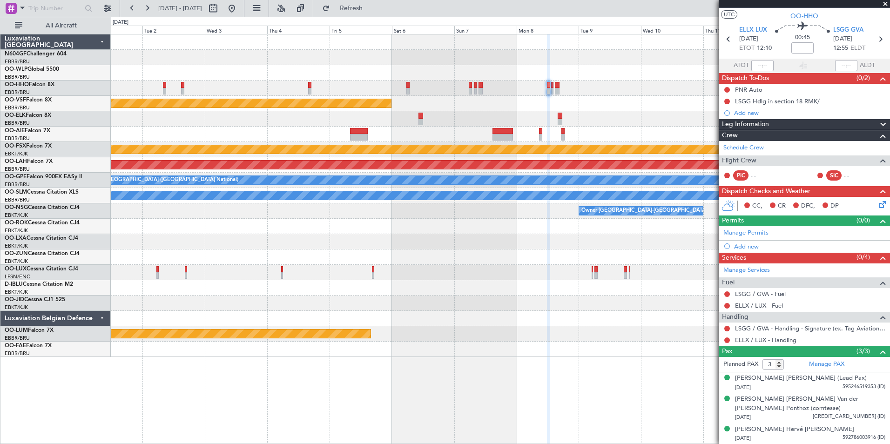
click at [543, 236] on div "Planned Maint Kortrijk-[GEOGRAPHIC_DATA]" at bounding box center [500, 241] width 779 height 15
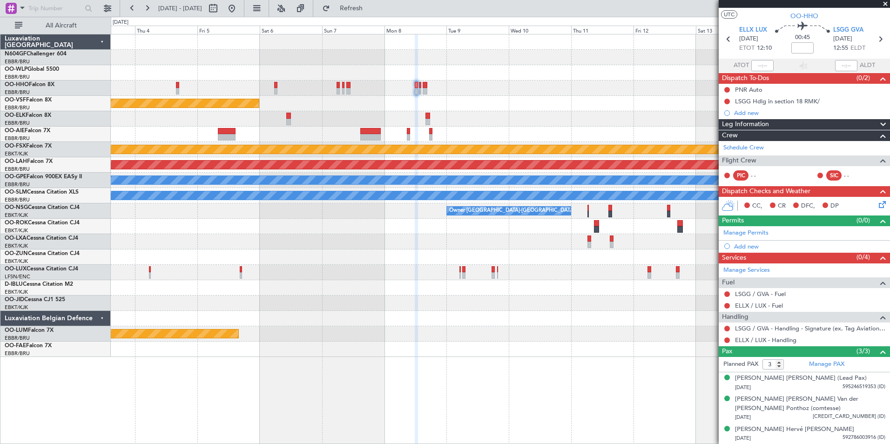
click at [395, 225] on div "Planned Maint Geneva (Cointrin) Planned Maint Kortrijk-Wevelgem Planned Maint A…" at bounding box center [500, 195] width 779 height 323
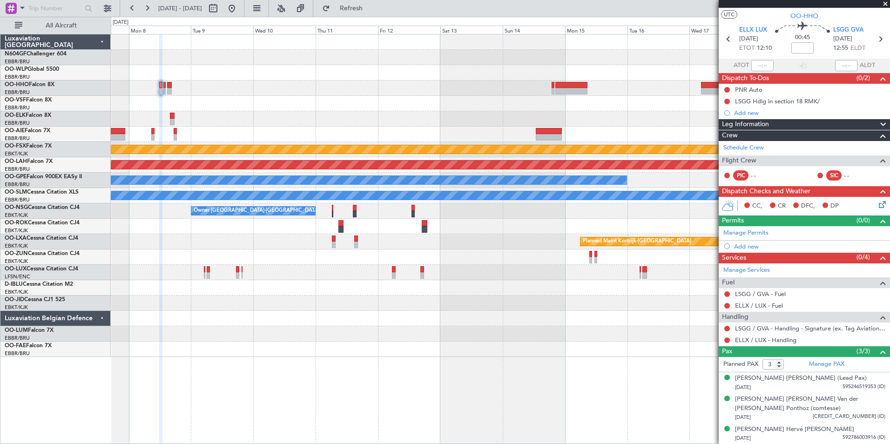
click at [422, 242] on div "Planned Maint Geneva (Cointrin) Planned Maint Kortrijk-Wevelgem Planned Maint A…" at bounding box center [500, 195] width 779 height 323
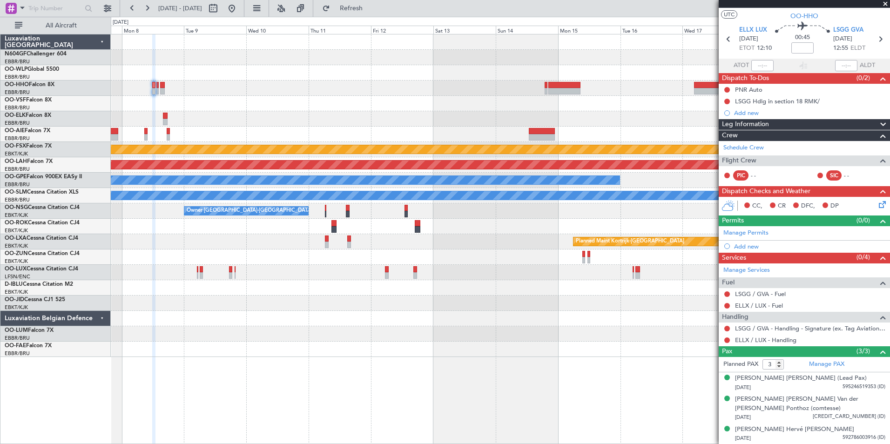
click at [408, 234] on div "Planned Maint Geneva (Cointrin) Planned Maint Kortrijk-Wevelgem Planned Maint A…" at bounding box center [500, 195] width 779 height 323
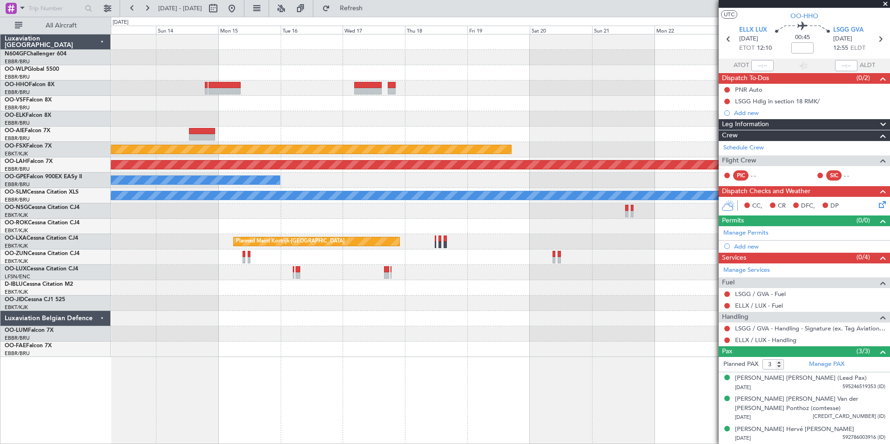
click at [283, 132] on div at bounding box center [500, 134] width 779 height 15
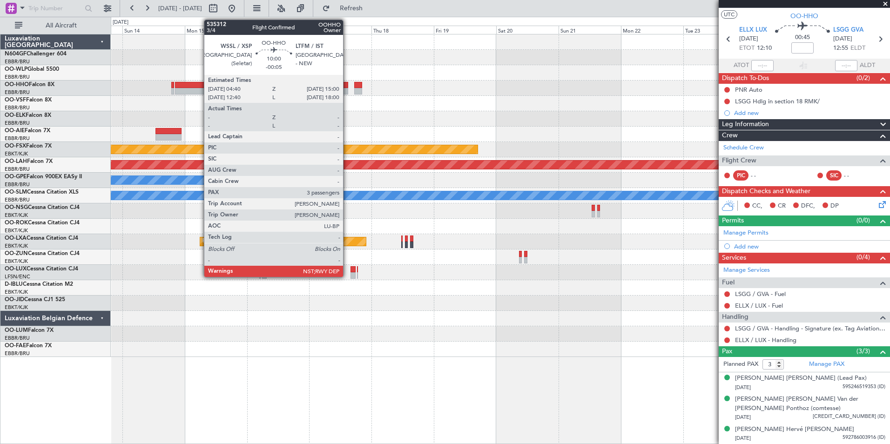
click at [347, 84] on div at bounding box center [334, 85] width 27 height 7
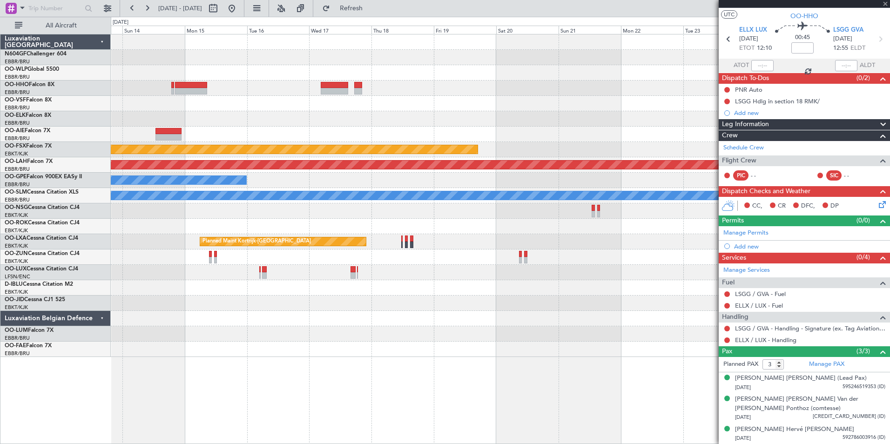
type input "-00:05"
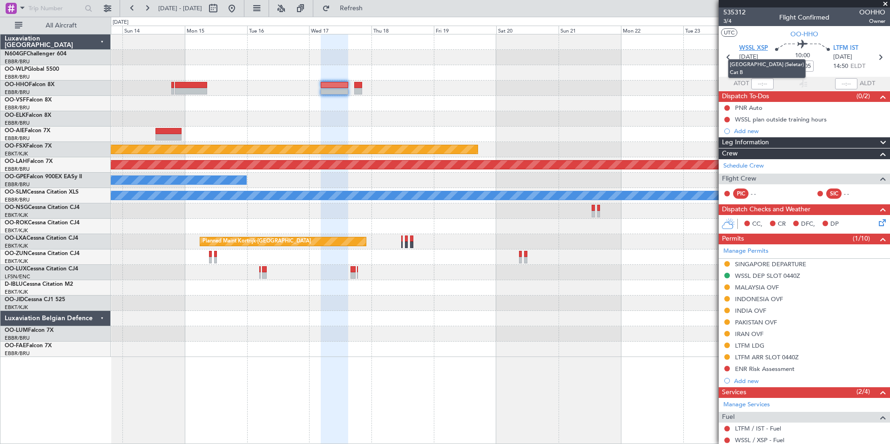
click at [751, 48] on span "WSSL XSP" at bounding box center [753, 48] width 29 height 9
click at [239, 12] on button at bounding box center [231, 8] width 15 height 15
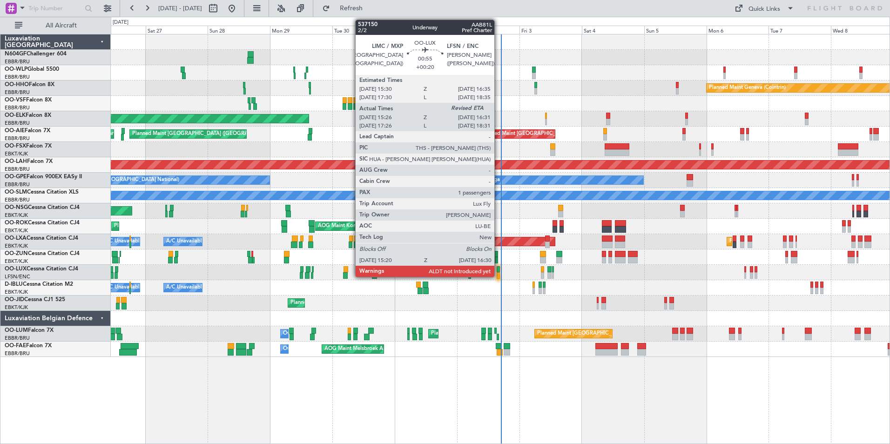
click at [498, 273] on div at bounding box center [498, 275] width 3 height 7
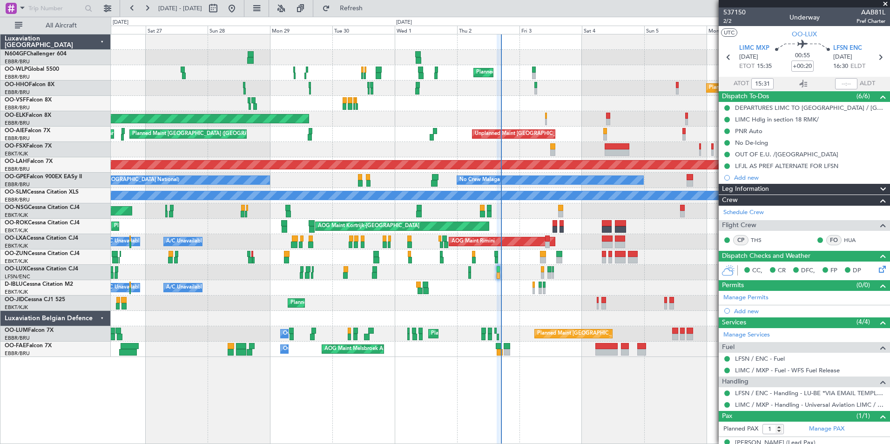
click at [393, 145] on div "Planned Maint Kortrijk-[GEOGRAPHIC_DATA]" at bounding box center [500, 149] width 779 height 15
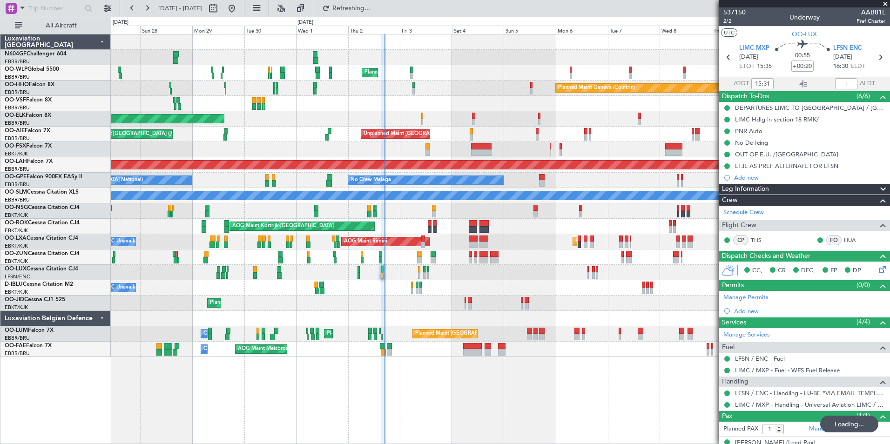
click at [347, 95] on div "Planned Maint Milan (Linate) Planned Maint Geneva (Cointrin) Planned Maint Gene…" at bounding box center [500, 195] width 779 height 323
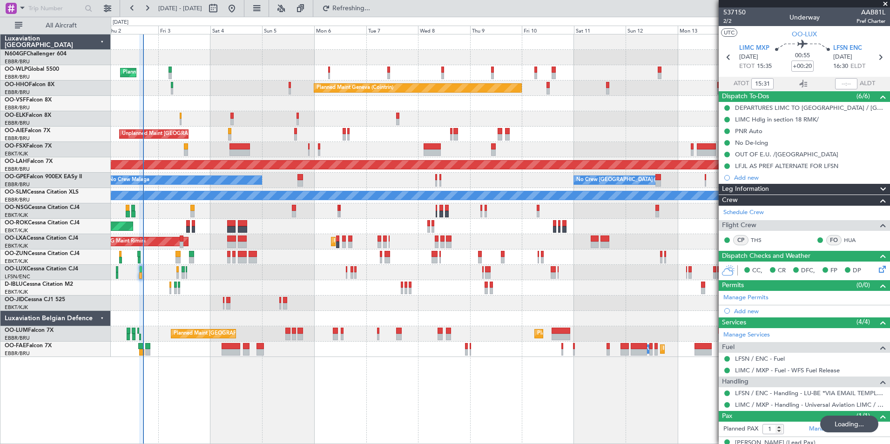
click at [211, 54] on div "Planned Maint Milan (Linate) Planned Maint Geneva (Cointrin) Planned Maint Kort…" at bounding box center [500, 195] width 779 height 323
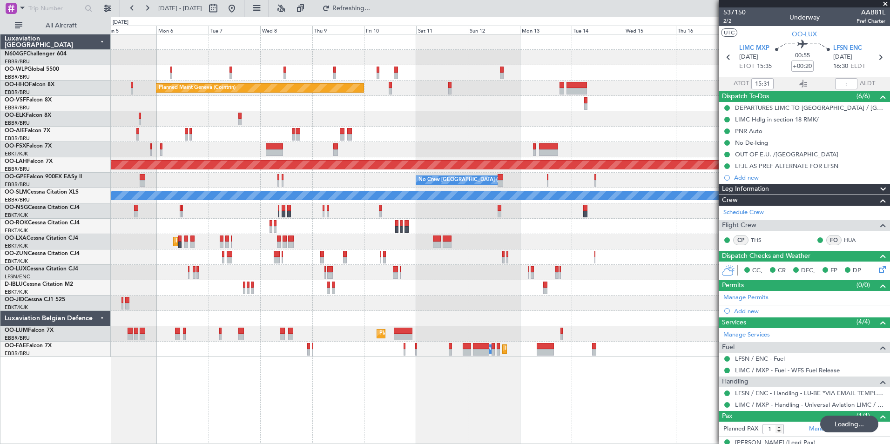
click at [245, 75] on div "Planned Maint Milan (Linate) Planned Maint Geneva (Cointrin) Unplanned Maint Lo…" at bounding box center [500, 195] width 779 height 323
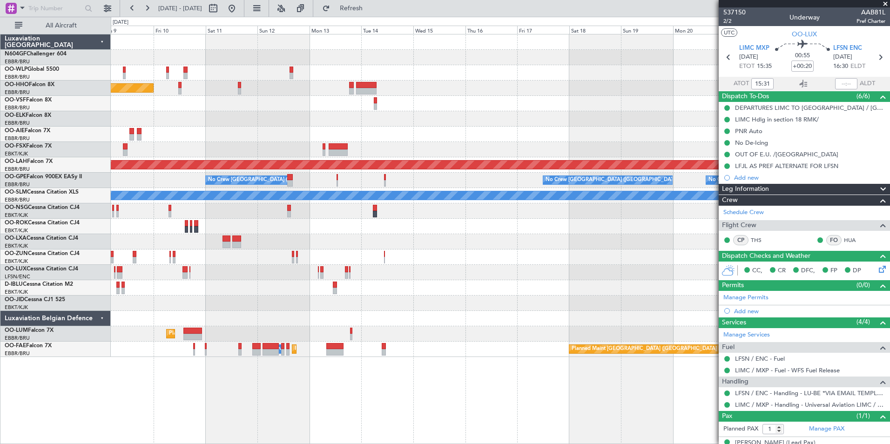
click at [323, 123] on div "Planned Maint Geneva (Cointrin) Planned Maint Alton-st Louis (St Louis Regl) No…" at bounding box center [500, 195] width 779 height 323
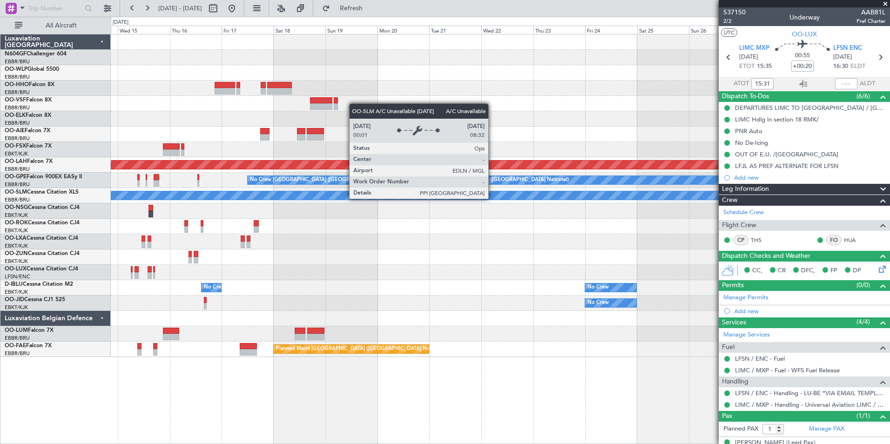
click at [269, 140] on div "Planned Maint Alton-st Louis (St Louis Regl) Planned Maint Nurnberg No Crew Bru…" at bounding box center [500, 195] width 779 height 323
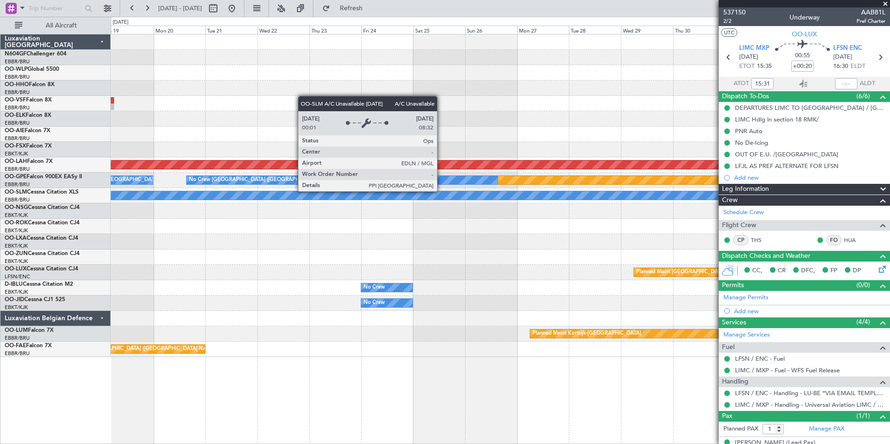
click at [438, 189] on div "A/C Unavailable [GEOGRAPHIC_DATA]" at bounding box center [500, 195] width 779 height 15
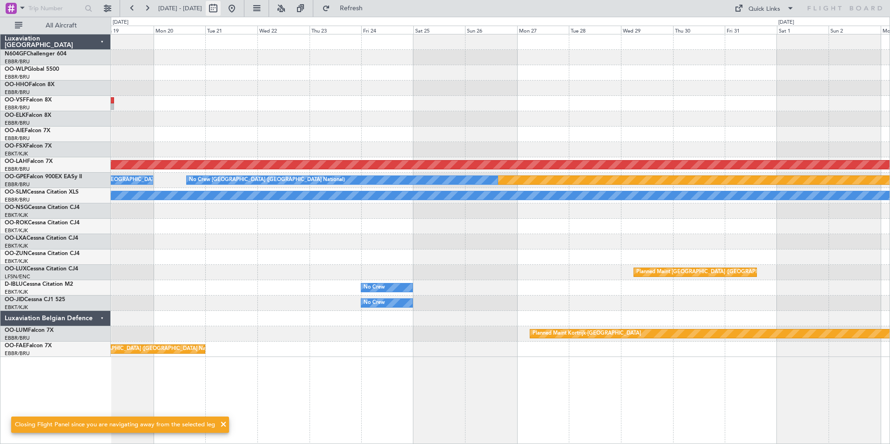
click at [221, 6] on button at bounding box center [213, 8] width 15 height 15
select select "10"
select select "2025"
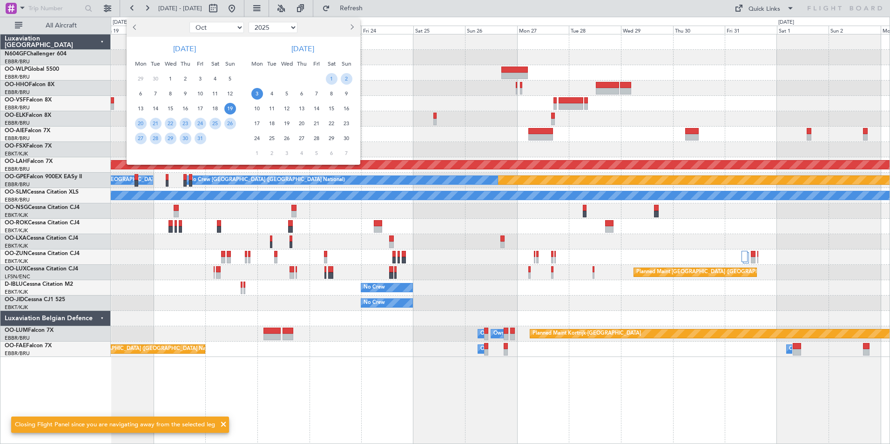
click at [346, 28] on div at bounding box center [330, 27] width 61 height 15
click at [350, 29] on span "Next month" at bounding box center [352, 27] width 6 height 6
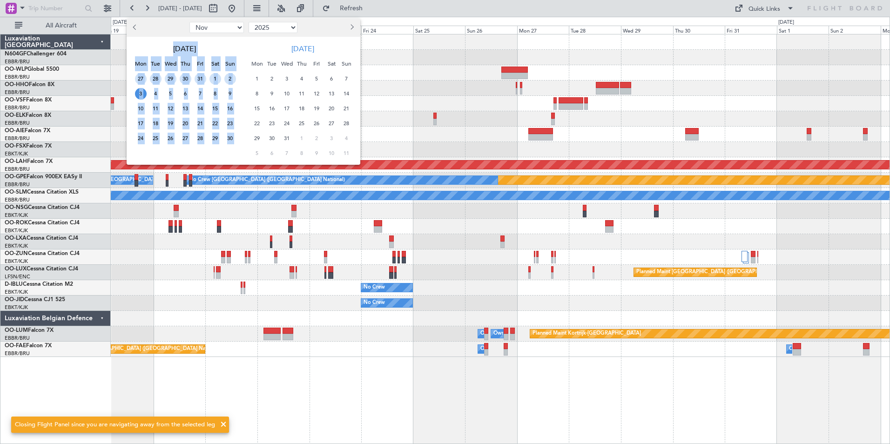
click at [350, 29] on span "Next month" at bounding box center [352, 27] width 6 height 6
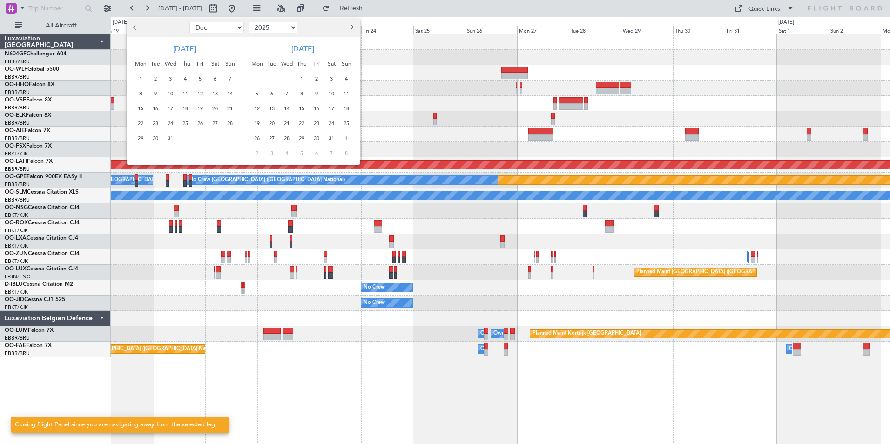
click at [300, 76] on span "1" at bounding box center [302, 79] width 12 height 12
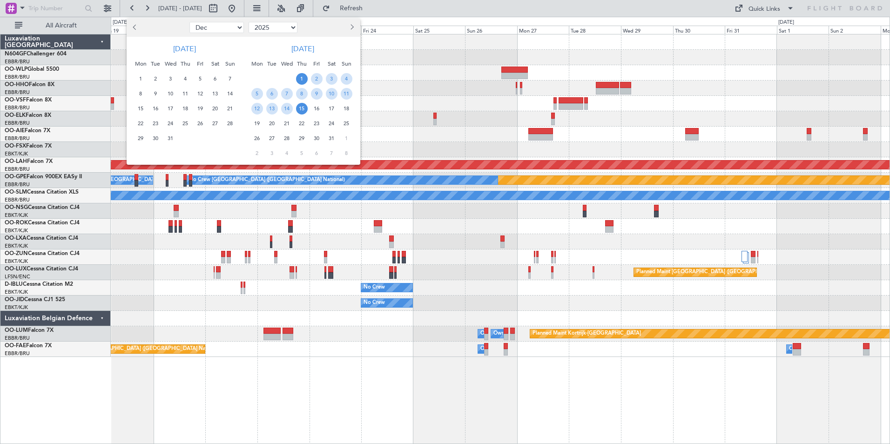
click at [302, 105] on span "15" at bounding box center [302, 109] width 12 height 12
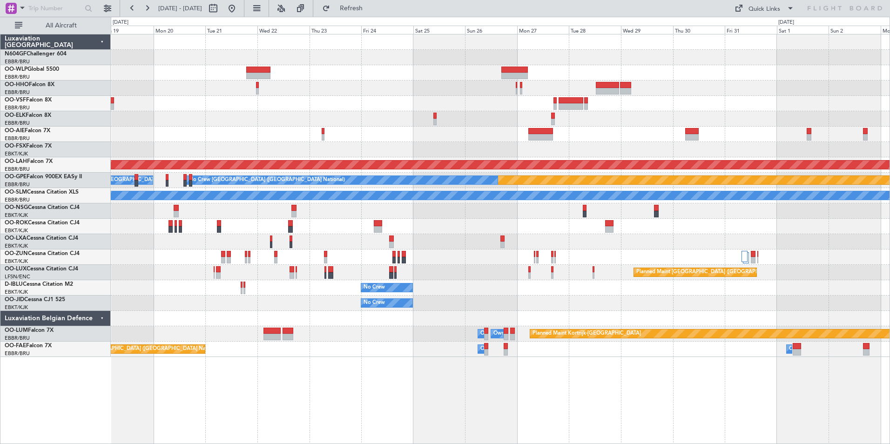
select select "1"
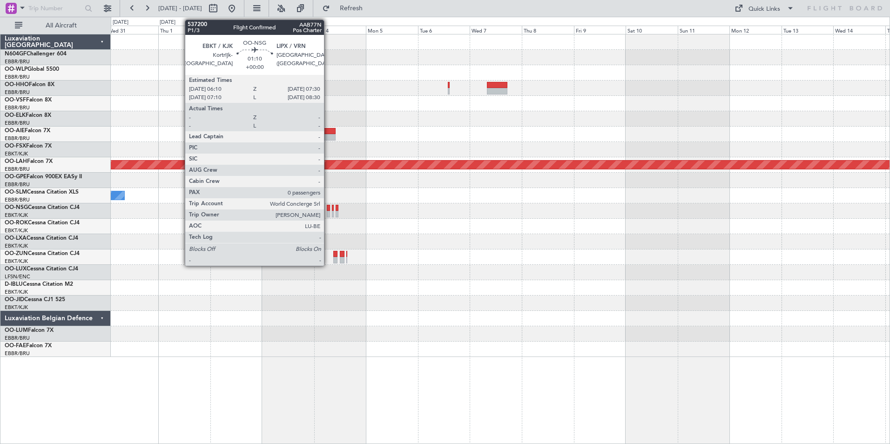
click at [328, 211] on div at bounding box center [328, 214] width 3 height 7
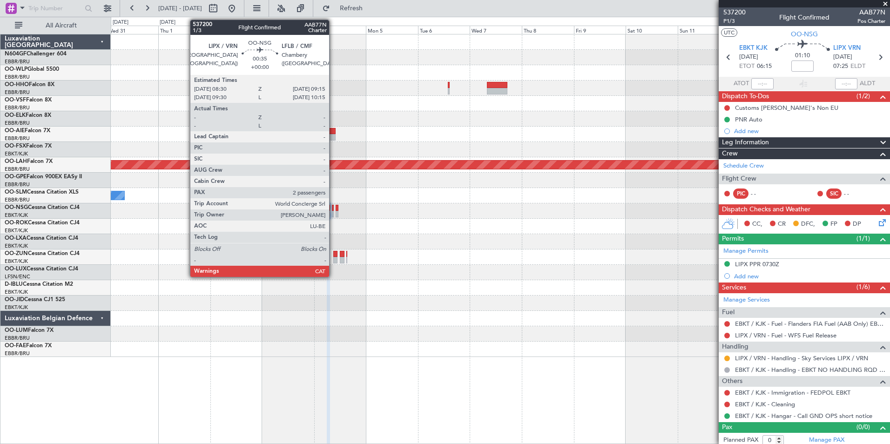
click at [334, 210] on div at bounding box center [333, 208] width 2 height 7
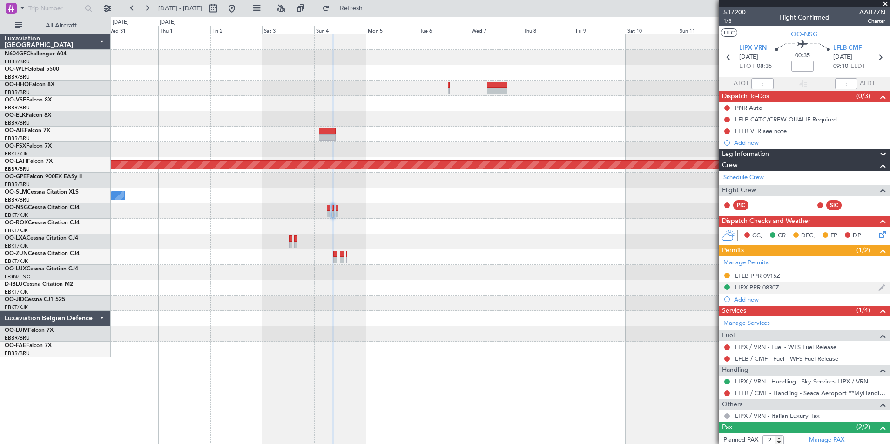
scroll to position [46, 0]
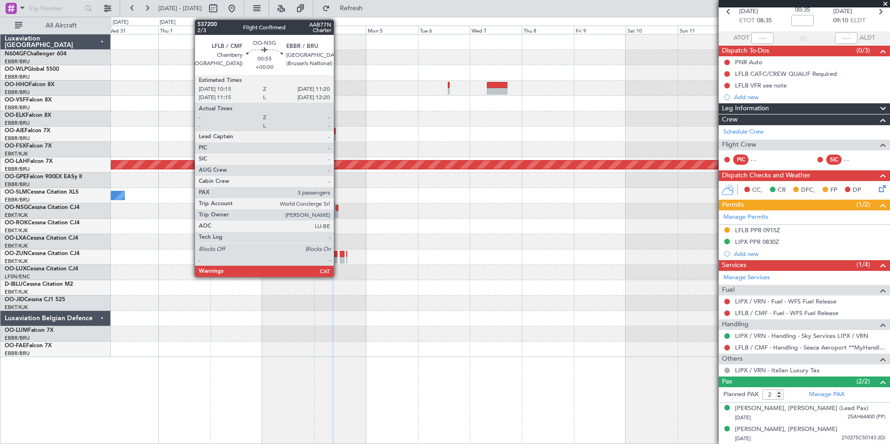
click at [338, 207] on div at bounding box center [337, 208] width 3 height 7
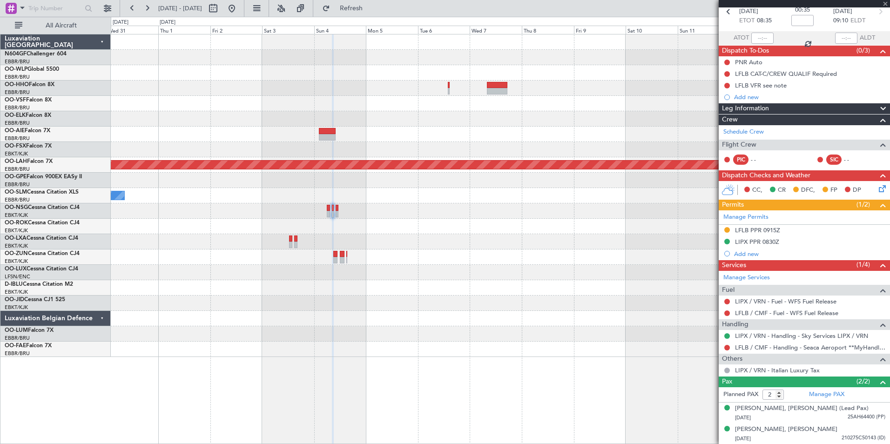
type input "3"
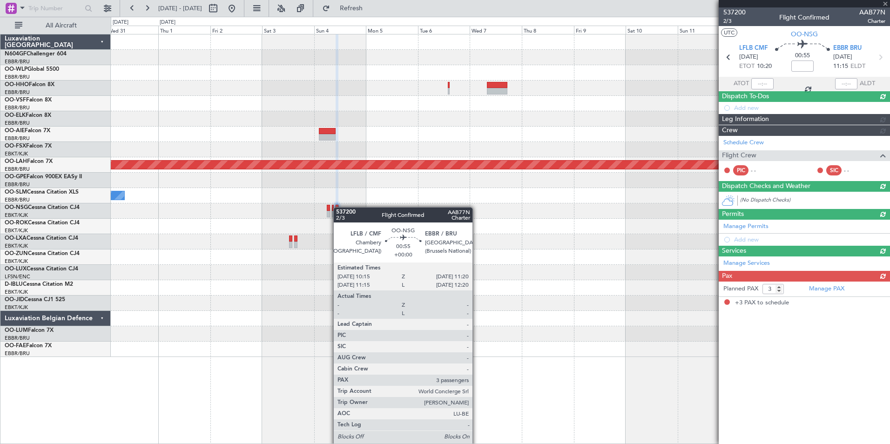
scroll to position [0, 0]
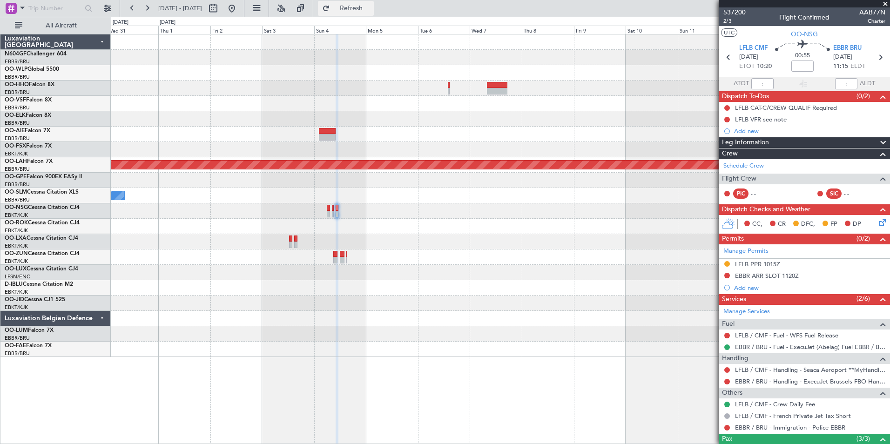
click at [371, 11] on span "Refresh" at bounding box center [351, 8] width 39 height 7
click at [606, 121] on div "Planned Maint Alton-st Louis (St Louis Regl) A/C Unavailable Monchengladbach" at bounding box center [500, 195] width 779 height 323
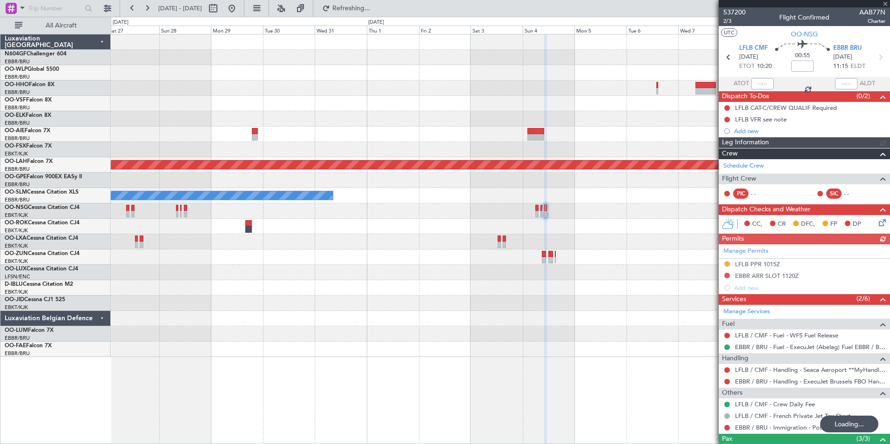
click at [239, 7] on div at bounding box center [223, 8] width 34 height 15
click at [239, 10] on button at bounding box center [231, 8] width 15 height 15
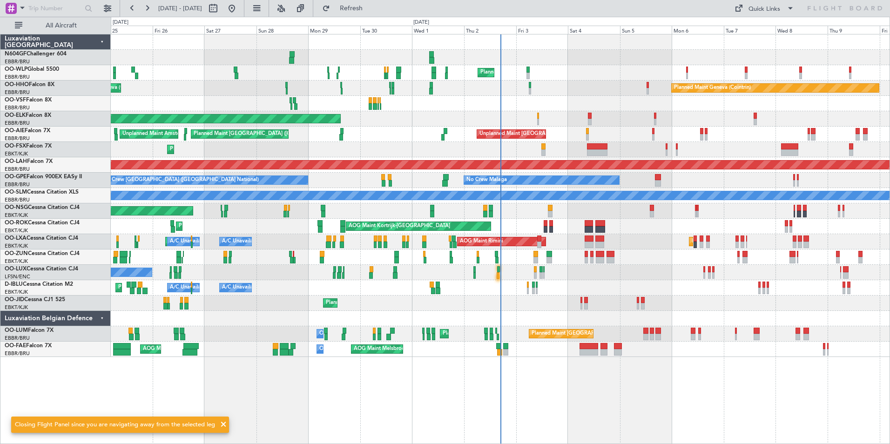
click at [500, 272] on div "No Crew Nancy (Essey)" at bounding box center [500, 272] width 779 height 15
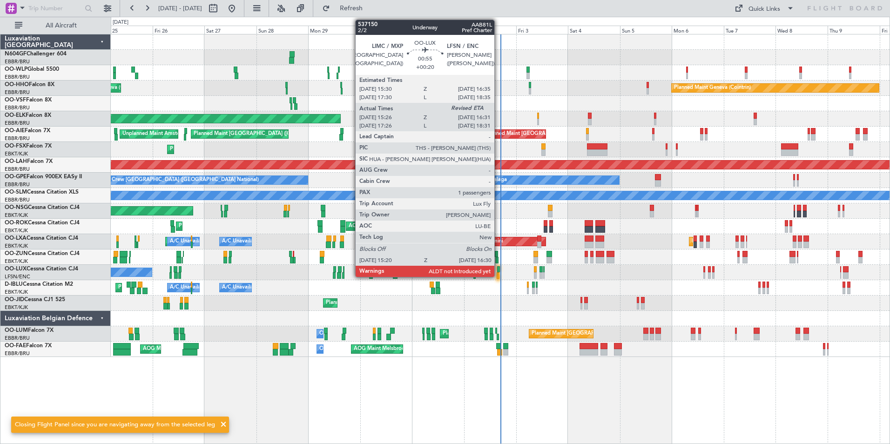
click at [498, 272] on div at bounding box center [498, 275] width 3 height 7
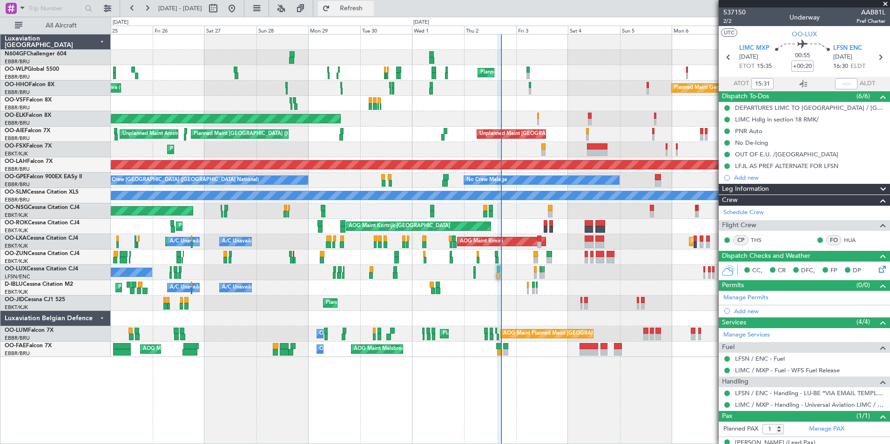
click at [371, 10] on span "Refresh" at bounding box center [351, 8] width 39 height 7
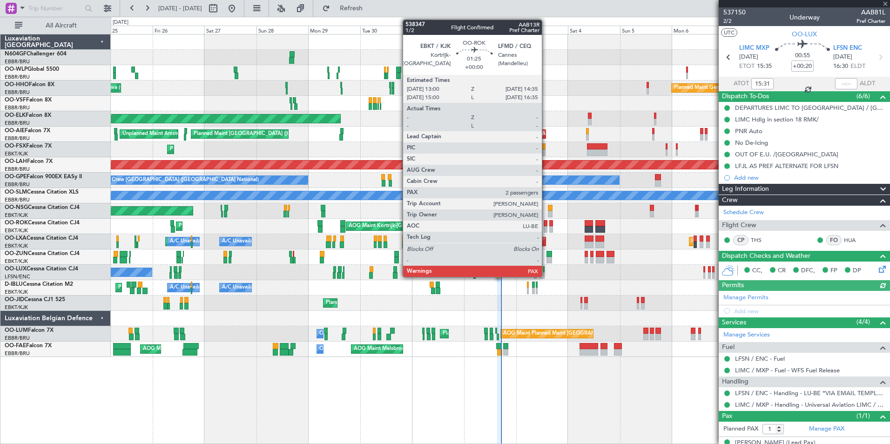
click at [546, 228] on div at bounding box center [546, 229] width 4 height 7
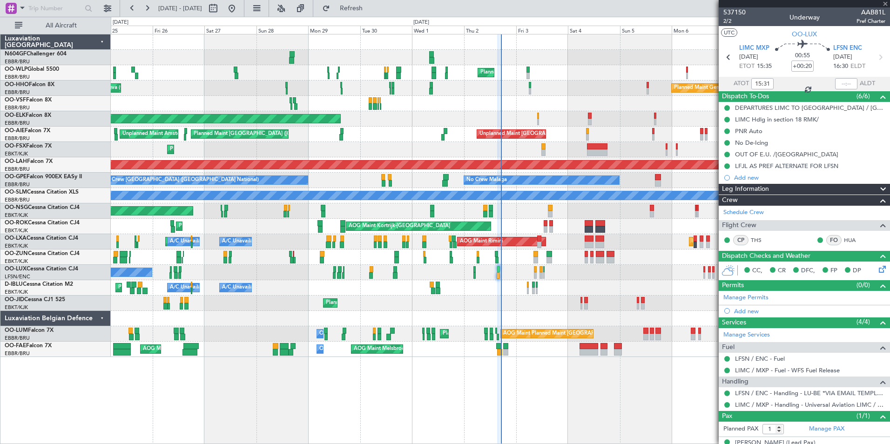
type input "3"
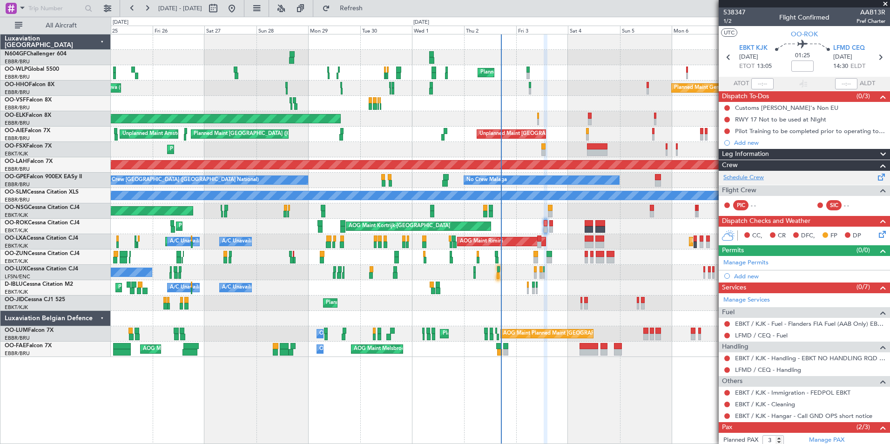
click at [756, 175] on link "Schedule Crew" at bounding box center [743, 177] width 40 height 9
click at [371, 9] on span "Refresh" at bounding box center [351, 8] width 39 height 7
click at [588, 212] on div "Planned Maint [GEOGRAPHIC_DATA] ([GEOGRAPHIC_DATA])" at bounding box center [500, 210] width 779 height 15
click at [545, 211] on div "Planned Maint [GEOGRAPHIC_DATA] ([GEOGRAPHIC_DATA])" at bounding box center [500, 210] width 779 height 15
click at [371, 7] on span "Refresh" at bounding box center [351, 8] width 39 height 7
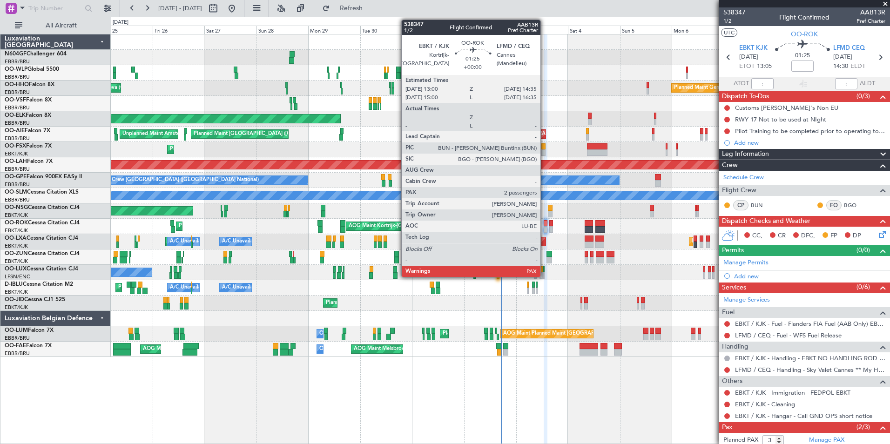
click at [545, 223] on div at bounding box center [546, 223] width 4 height 7
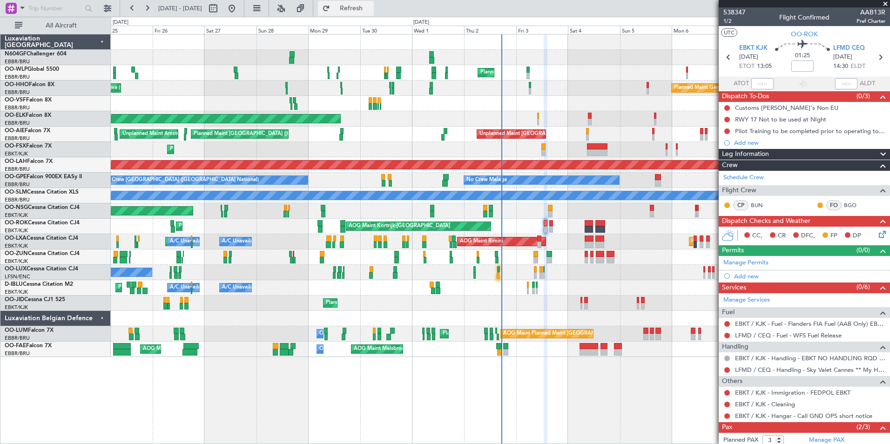
click at [371, 10] on span "Refresh" at bounding box center [351, 8] width 39 height 7
click at [537, 256] on div "Planned Maint Kortrijk-[GEOGRAPHIC_DATA] Owner" at bounding box center [500, 256] width 779 height 15
click at [364, 11] on span "Refresh" at bounding box center [351, 8] width 39 height 7
click at [371, 12] on span "Refresh" at bounding box center [351, 8] width 39 height 7
click at [734, 17] on span "538347" at bounding box center [734, 12] width 22 height 10
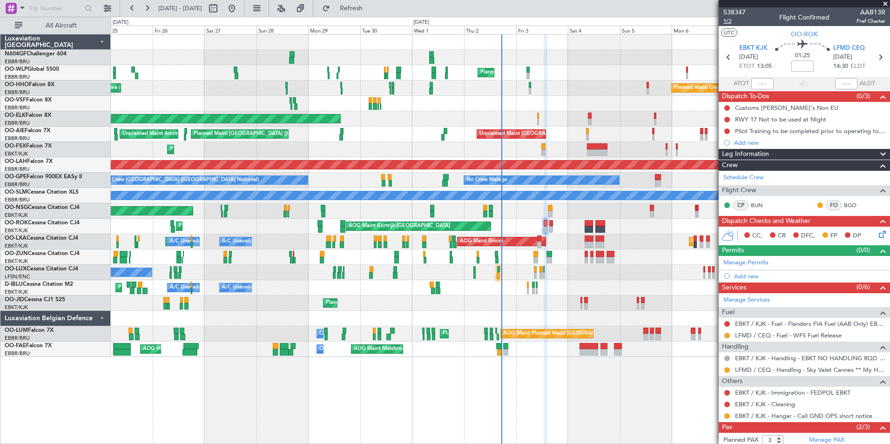
click at [729, 20] on span "1/2" at bounding box center [734, 21] width 22 height 8
click at [358, 14] on button "Refresh" at bounding box center [346, 8] width 56 height 15
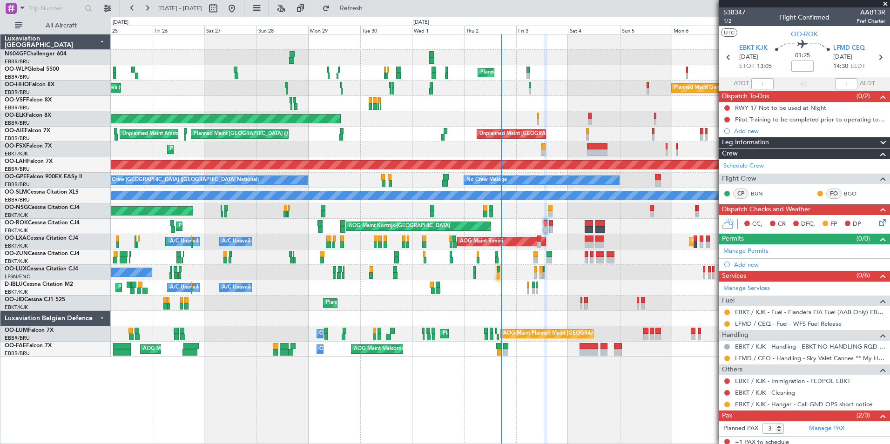
scroll to position [46, 0]
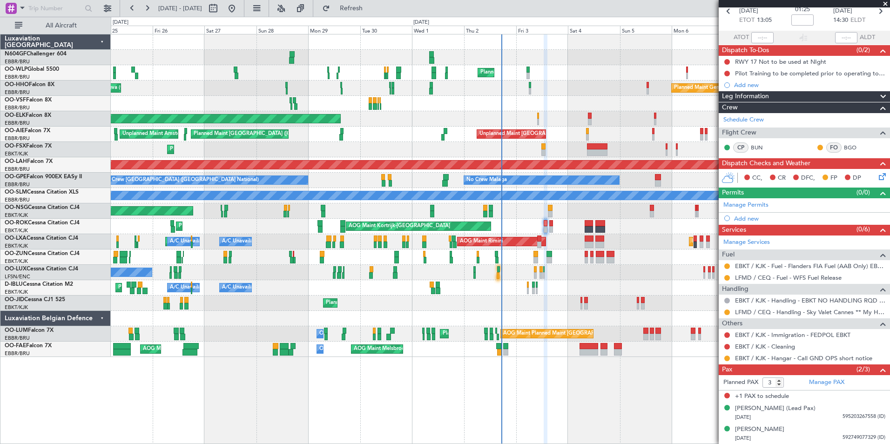
click at [592, 283] on div "Planned Maint Nice (Côte d'Azur Airport) A/C Unavailable Brussels (Brussels Nat…" at bounding box center [500, 287] width 779 height 15
click at [374, 14] on button "Refresh" at bounding box center [346, 8] width 56 height 15
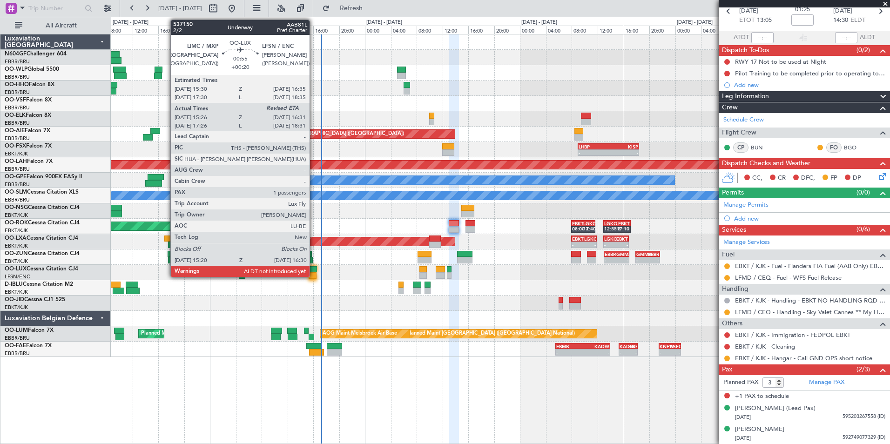
click at [314, 274] on div at bounding box center [313, 275] width 8 height 7
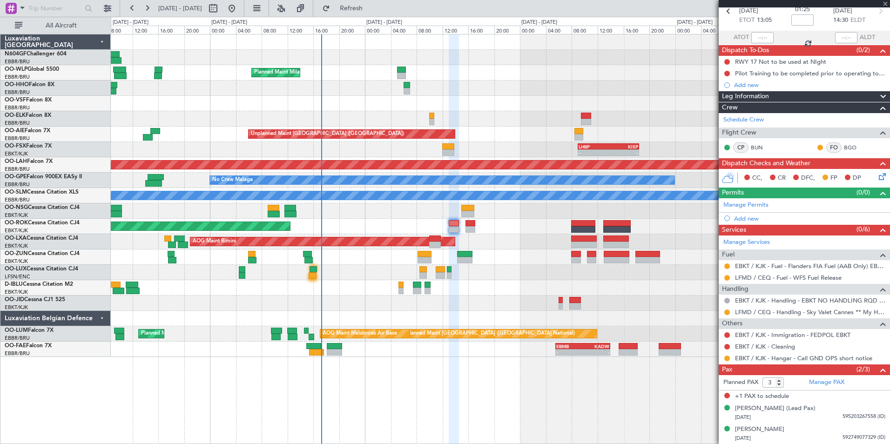
type input "+00:20"
type input "15:31"
type input "1"
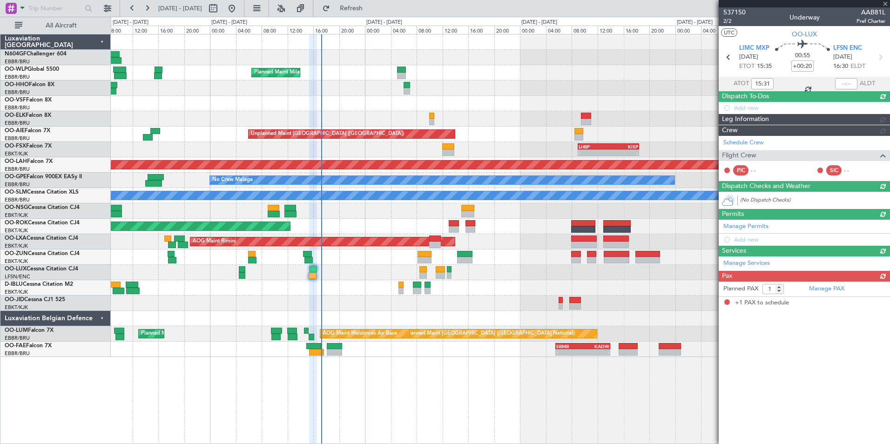
scroll to position [0, 0]
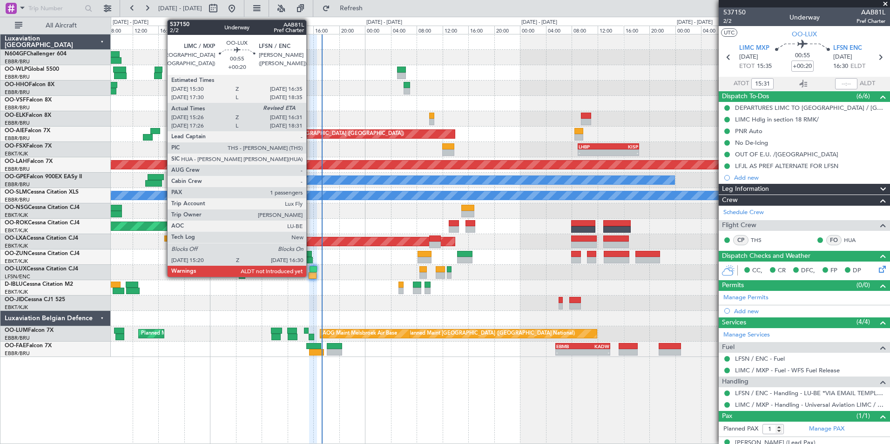
click at [311, 274] on div at bounding box center [313, 275] width 8 height 7
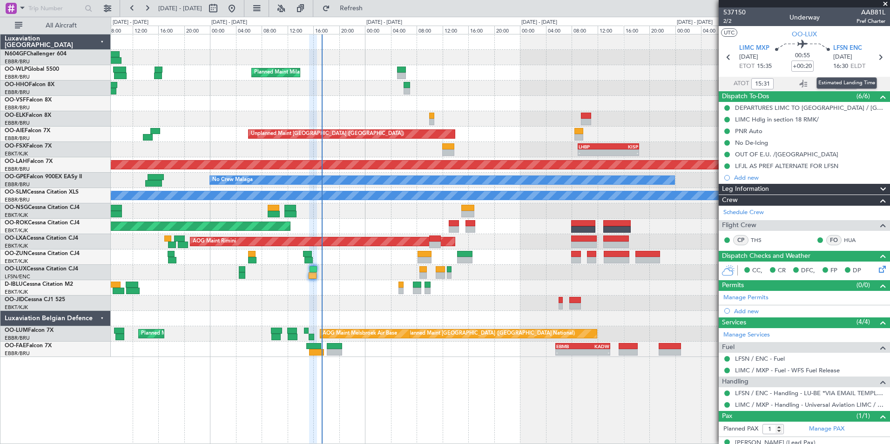
click at [838, 85] on div "Estimated Landing Time" at bounding box center [846, 83] width 61 height 12
click at [846, 80] on input "text" at bounding box center [846, 83] width 22 height 11
click at [661, 75] on div "Planned Maint Milan (Linate)" at bounding box center [500, 72] width 779 height 15
type input "16:25"
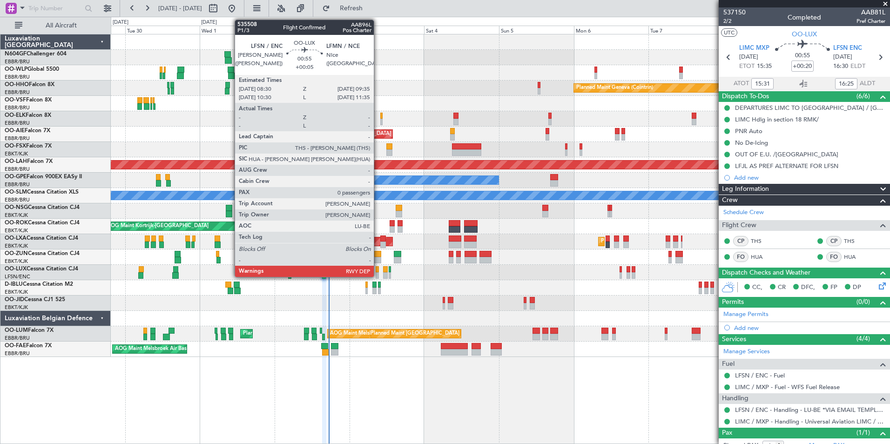
click at [378, 274] on div at bounding box center [378, 275] width 4 height 7
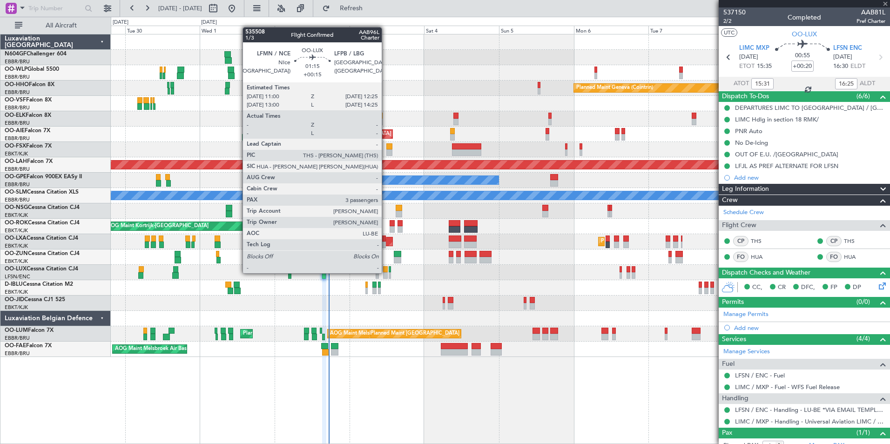
type input "+00:05"
type input "0"
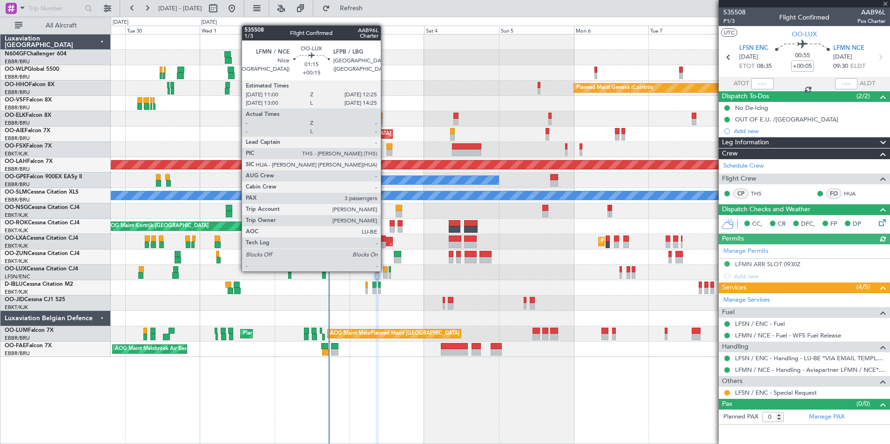
click at [384, 270] on div at bounding box center [385, 269] width 5 height 7
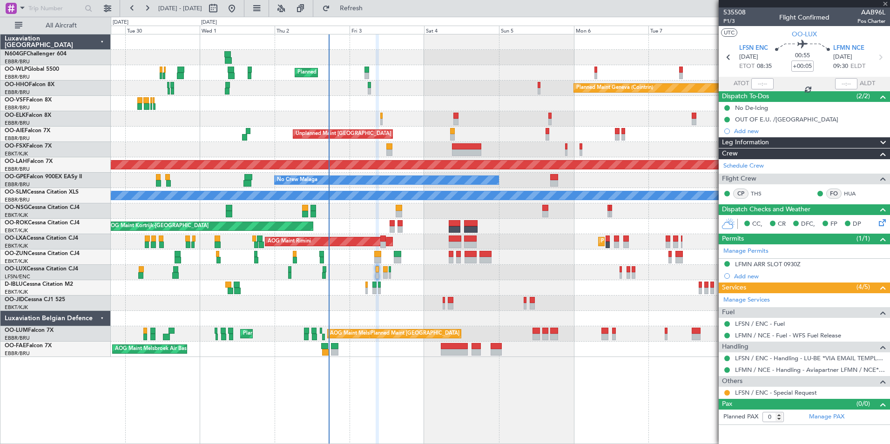
type input "+00:15"
type input "3"
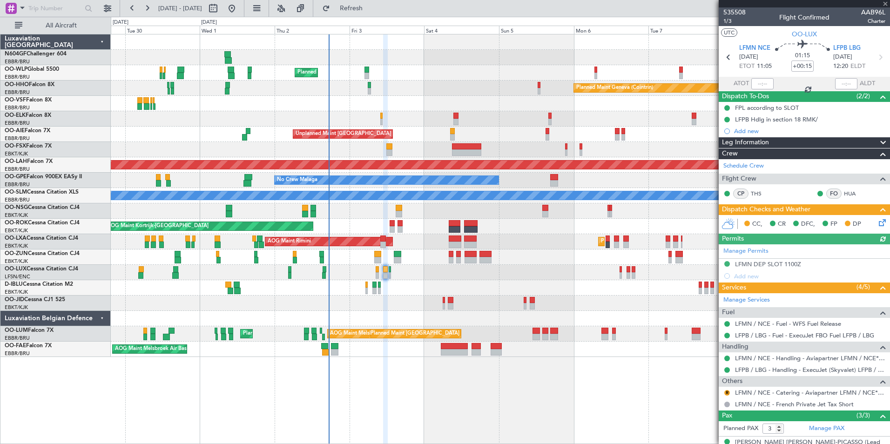
scroll to position [55, 0]
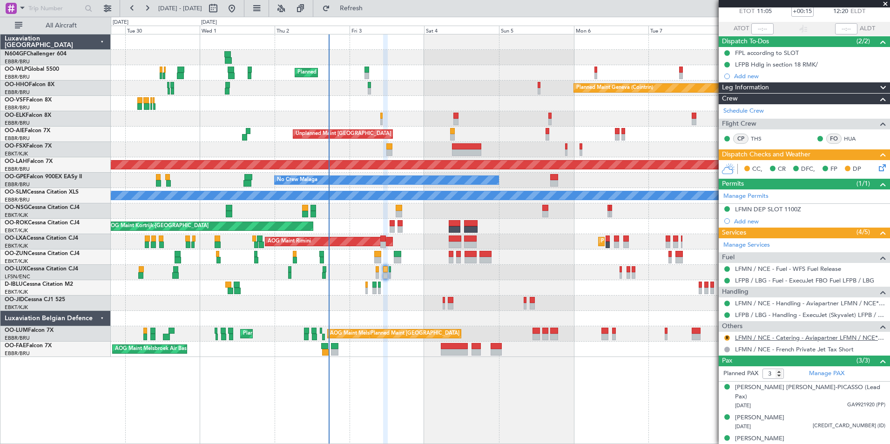
click at [819, 338] on link "LFMN / NCE - Catering - Aviapartner LFMN / NCE*****MY HANDLING****" at bounding box center [810, 338] width 150 height 8
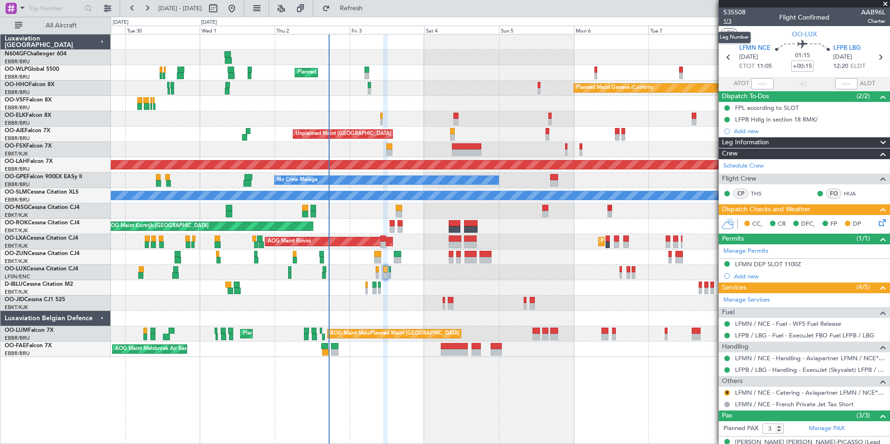
click at [731, 23] on span "1/3" at bounding box center [734, 21] width 22 height 8
click at [728, 393] on button "R" at bounding box center [727, 393] width 6 height 6
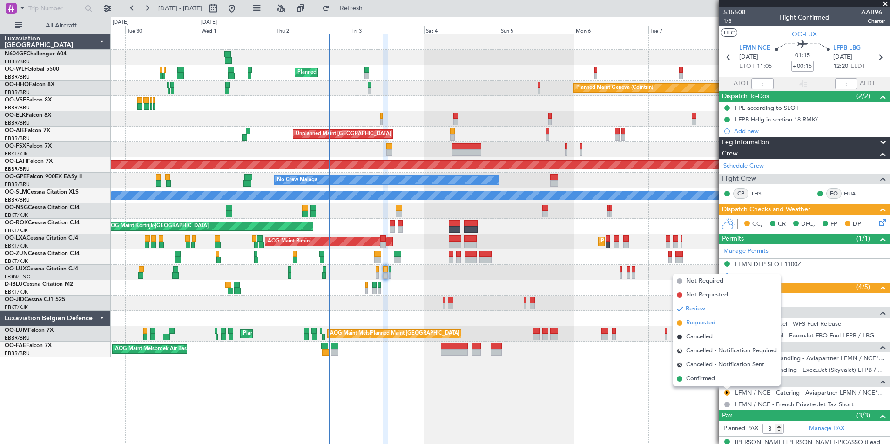
click at [701, 322] on span "Requested" at bounding box center [700, 322] width 29 height 9
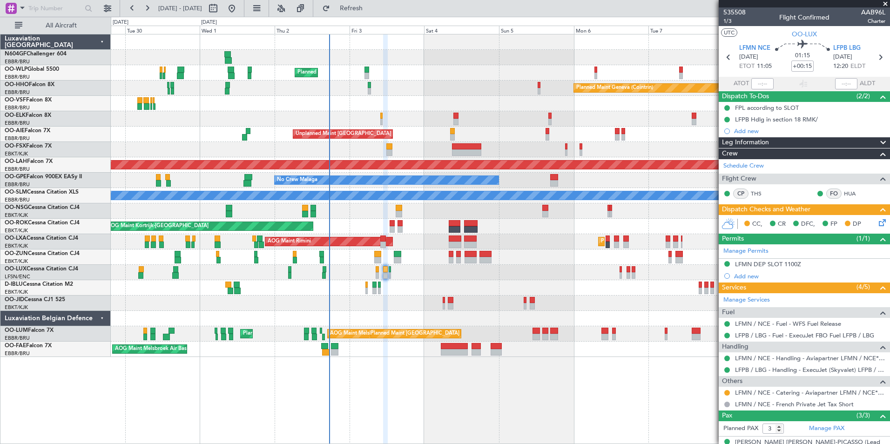
click at [877, 225] on icon at bounding box center [880, 220] width 7 height 7
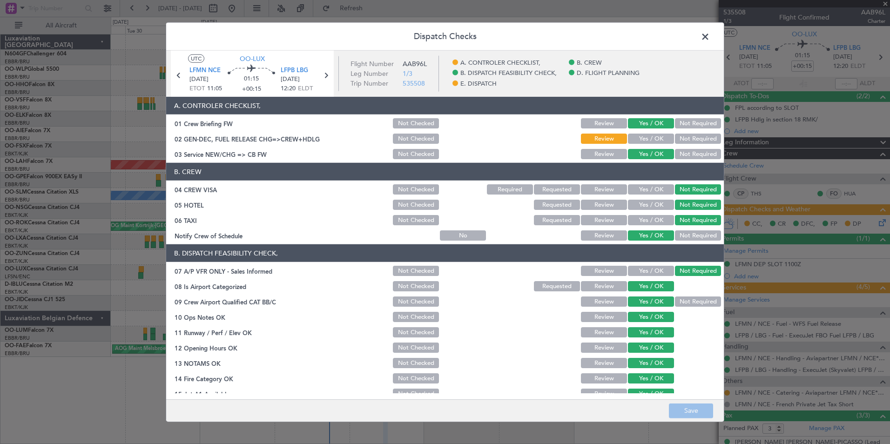
click at [646, 140] on button "Yes / OK" at bounding box center [651, 139] width 46 height 10
click at [700, 408] on button "Save" at bounding box center [691, 410] width 44 height 15
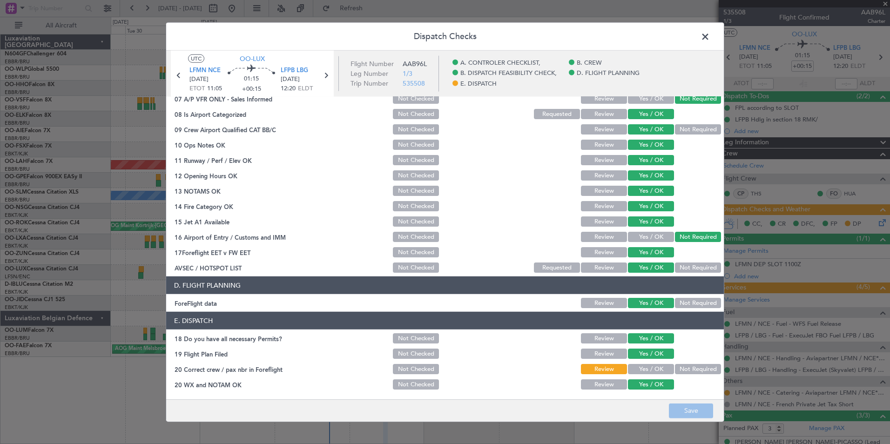
click at [655, 370] on button "Yes / OK" at bounding box center [651, 369] width 46 height 10
click at [687, 407] on button "Save" at bounding box center [691, 410] width 44 height 15
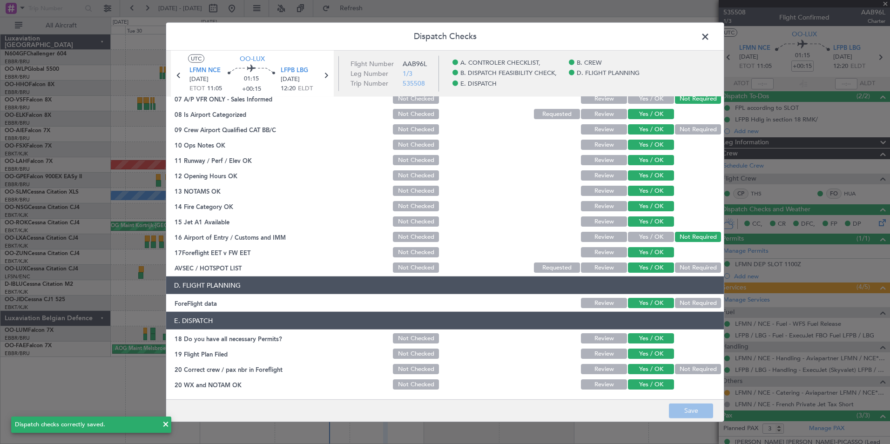
click at [710, 39] on span at bounding box center [710, 39] width 0 height 19
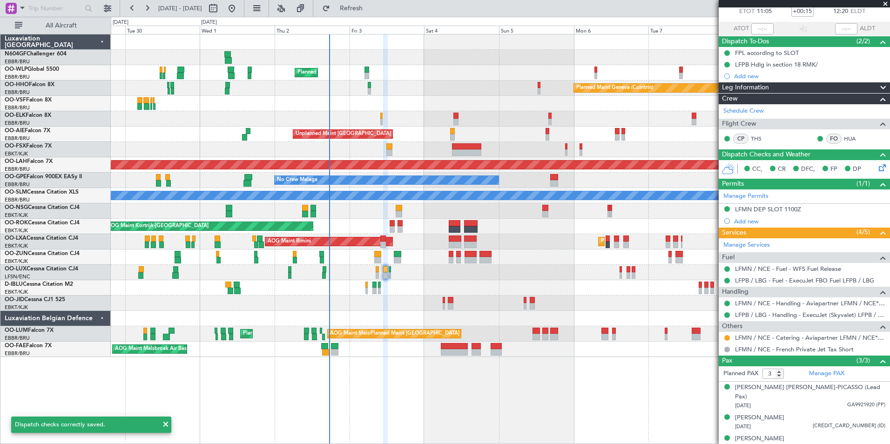
scroll to position [0, 0]
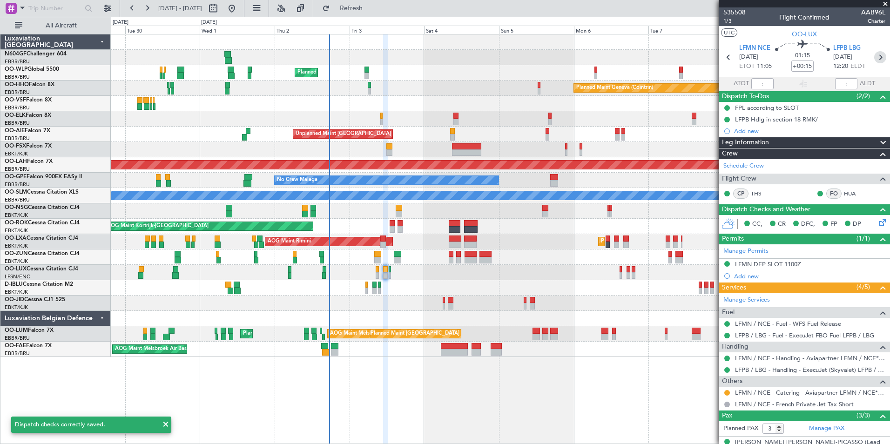
click at [876, 59] on icon at bounding box center [880, 57] width 12 height 12
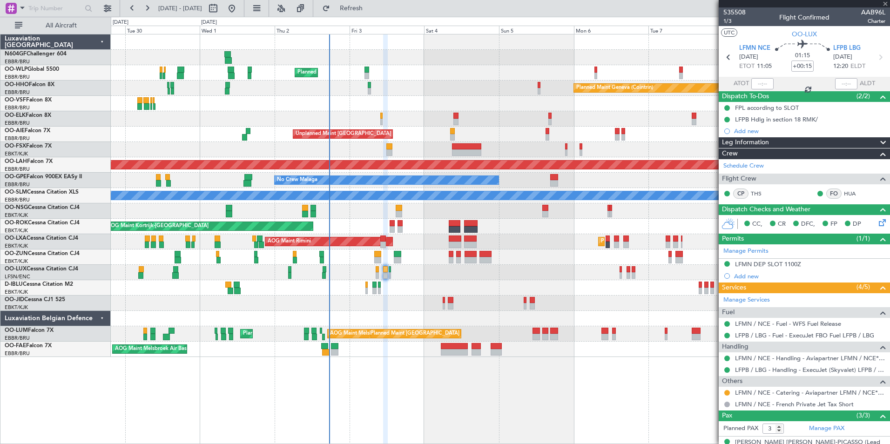
type input "-00:05"
type input "0"
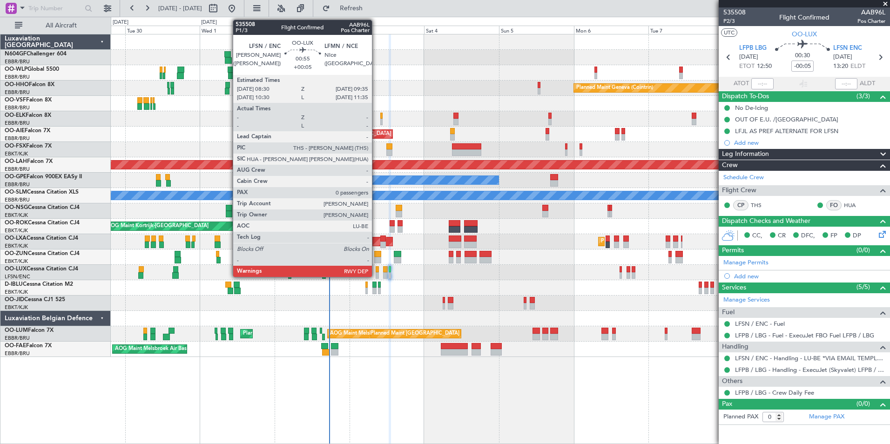
click at [376, 275] on div at bounding box center [378, 275] width 4 height 7
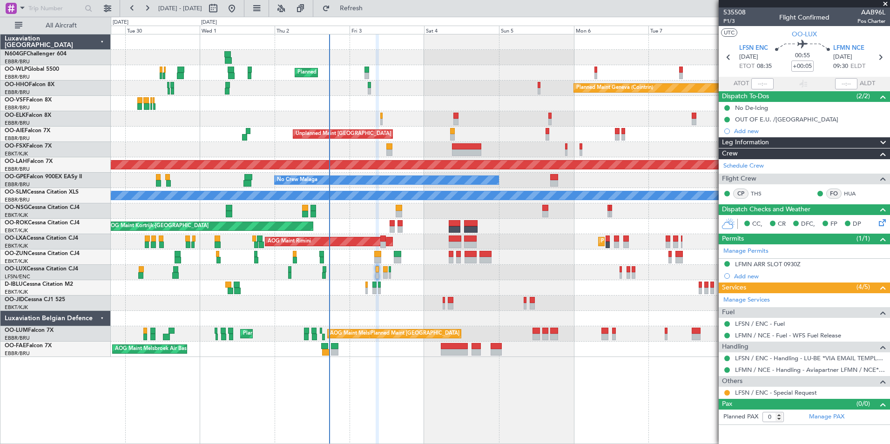
click at [884, 221] on icon at bounding box center [880, 220] width 7 height 7
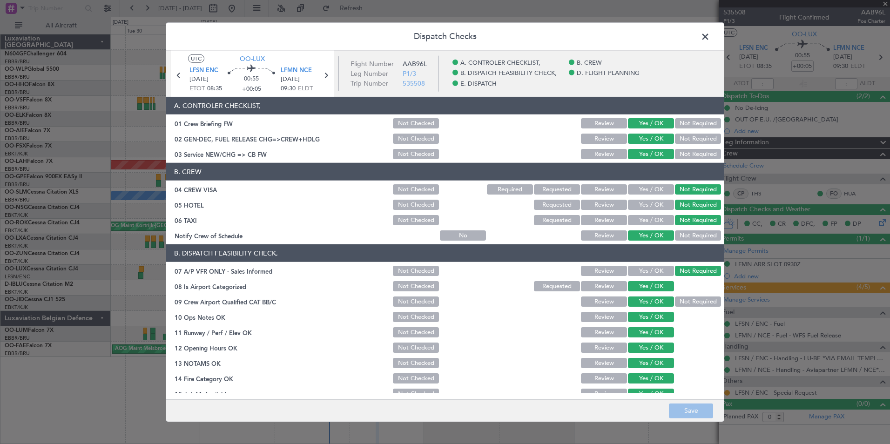
click at [710, 40] on span at bounding box center [710, 39] width 0 height 19
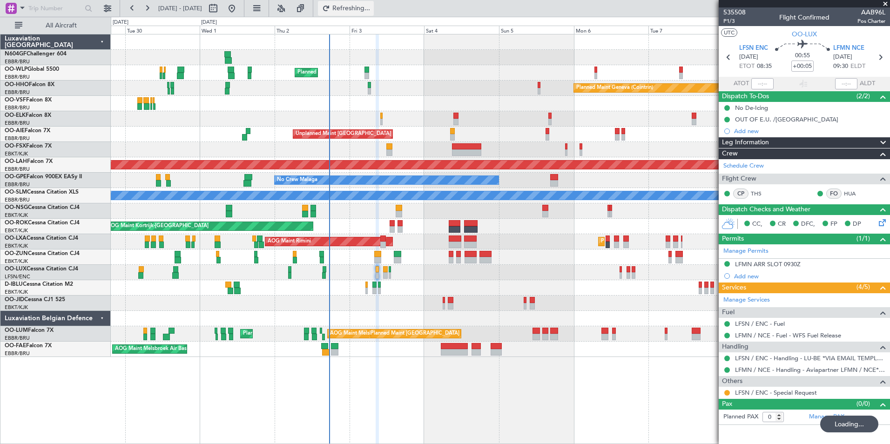
click at [371, 10] on span "Refreshing..." at bounding box center [351, 8] width 39 height 7
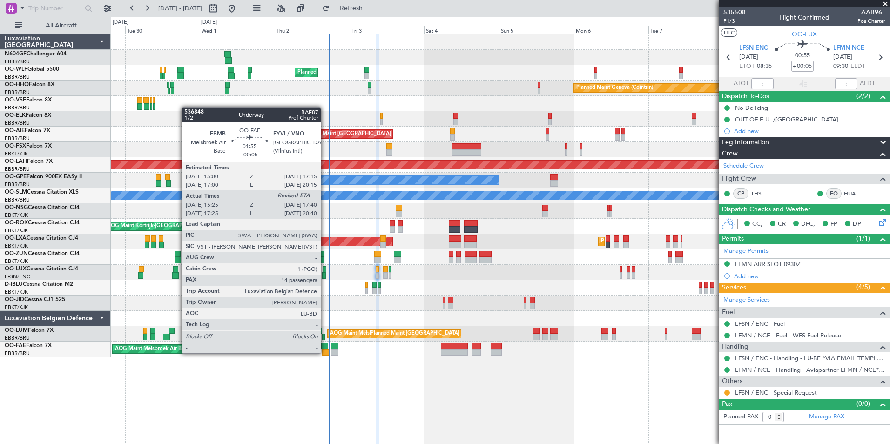
click at [324, 352] on div at bounding box center [325, 352] width 7 height 7
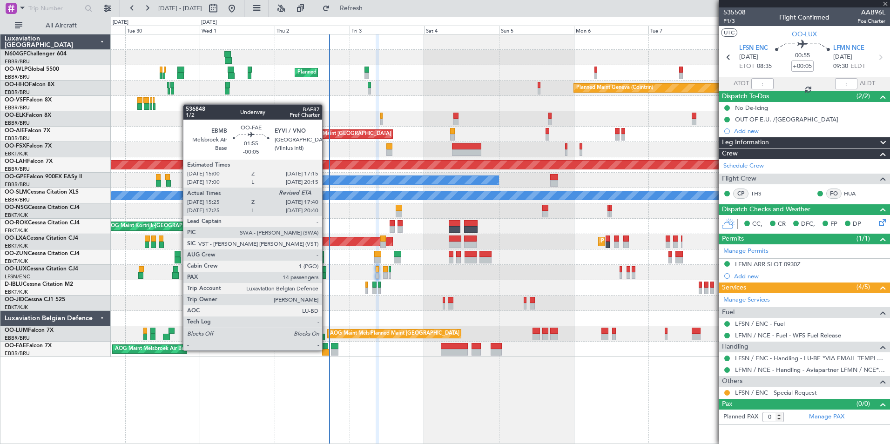
type input "-00:05"
type input "15:35"
type input "14"
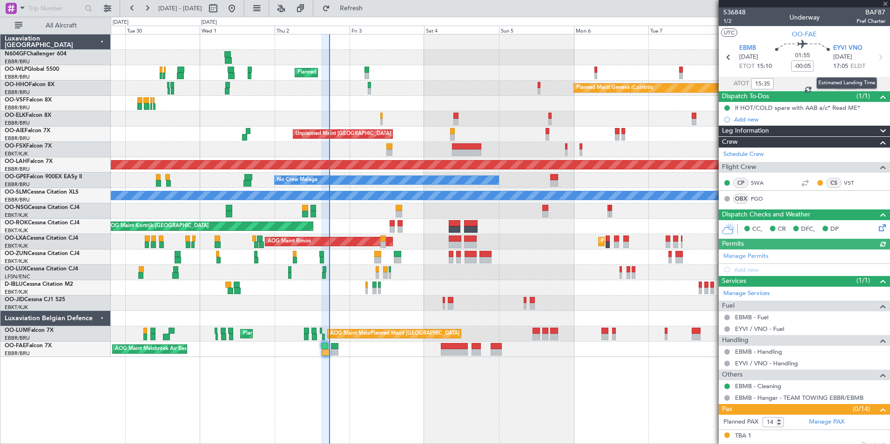
click at [843, 82] on div "Estimated Landing Time" at bounding box center [846, 83] width 61 height 12
click at [840, 84] on input "text" at bounding box center [846, 83] width 22 height 11
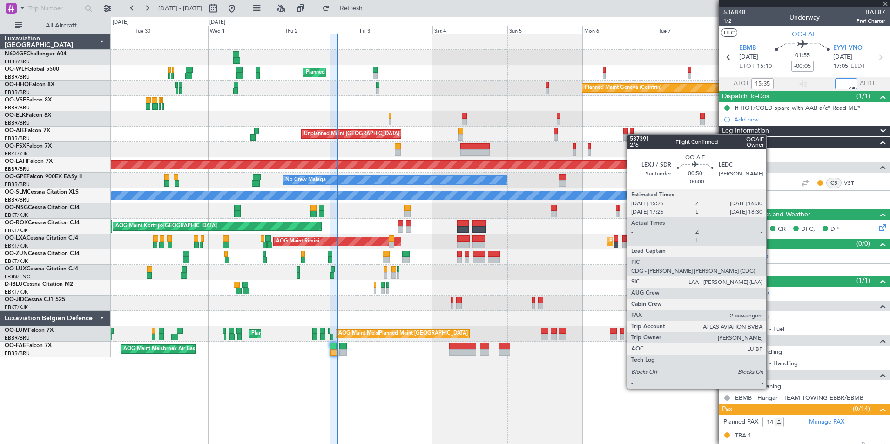
click at [637, 135] on div "Unplanned Maint London (Farnborough) Planned Maint London (Farnborough)" at bounding box center [500, 134] width 779 height 15
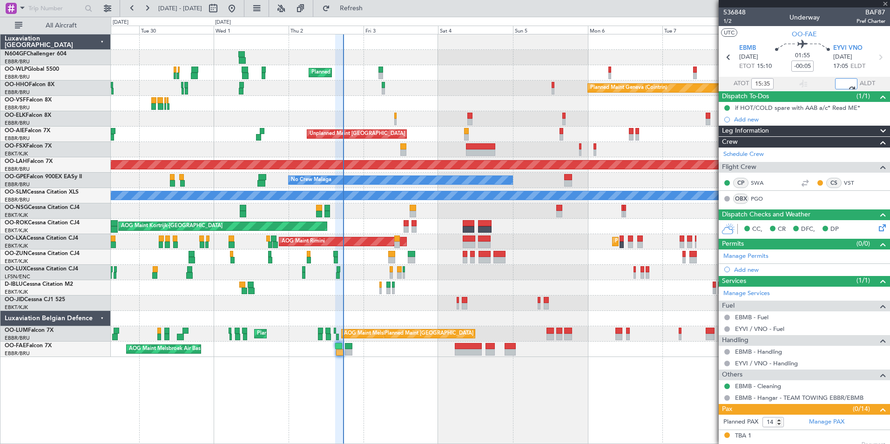
click at [442, 278] on div at bounding box center [500, 272] width 779 height 15
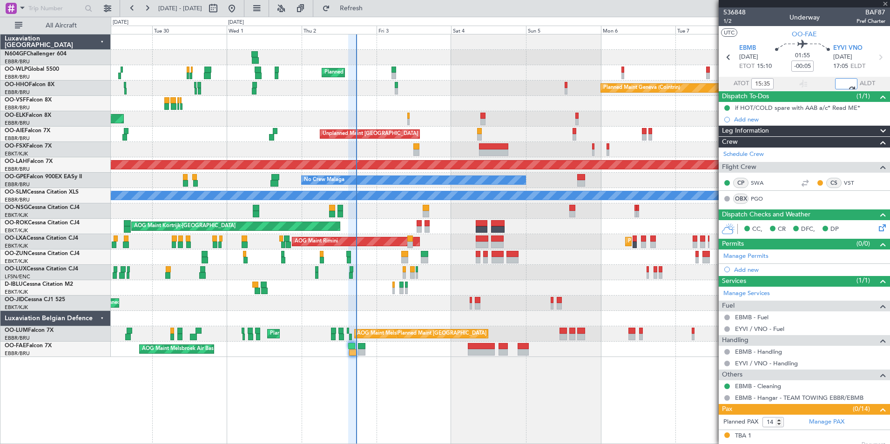
click at [431, 263] on div at bounding box center [500, 256] width 779 height 15
type input "17:32"
click at [368, 6] on span "Refresh" at bounding box center [351, 8] width 39 height 7
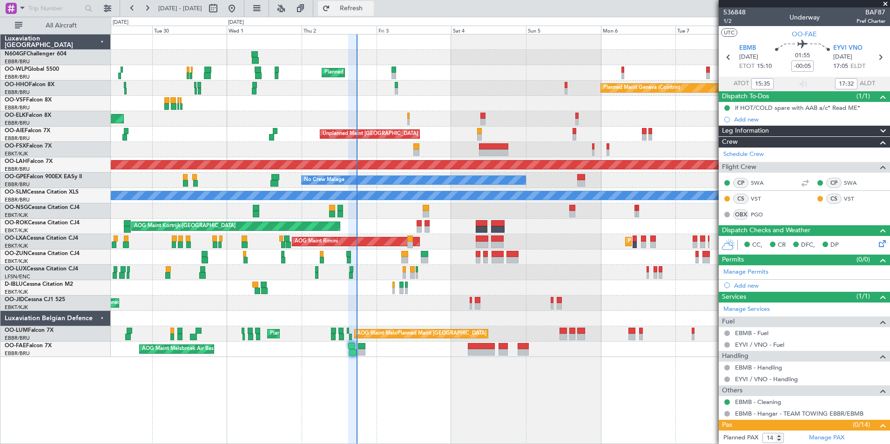
click at [366, 14] on button "Refresh" at bounding box center [346, 8] width 56 height 15
click at [409, 273] on div at bounding box center [500, 272] width 779 height 15
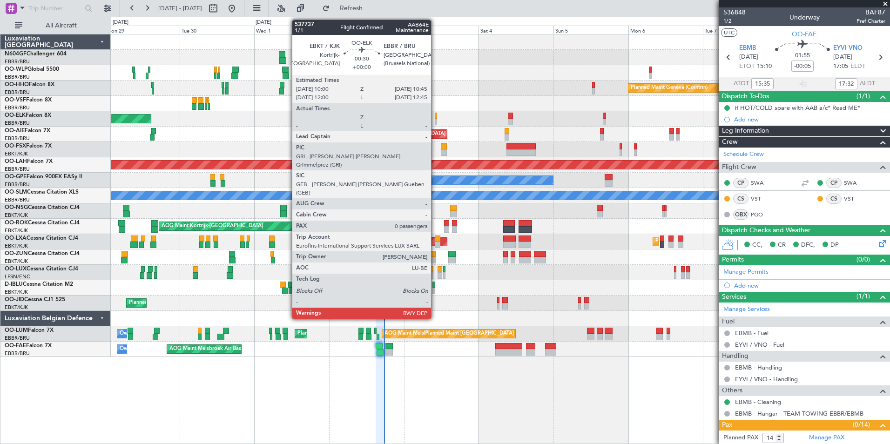
click at [435, 122] on div at bounding box center [436, 122] width 3 height 7
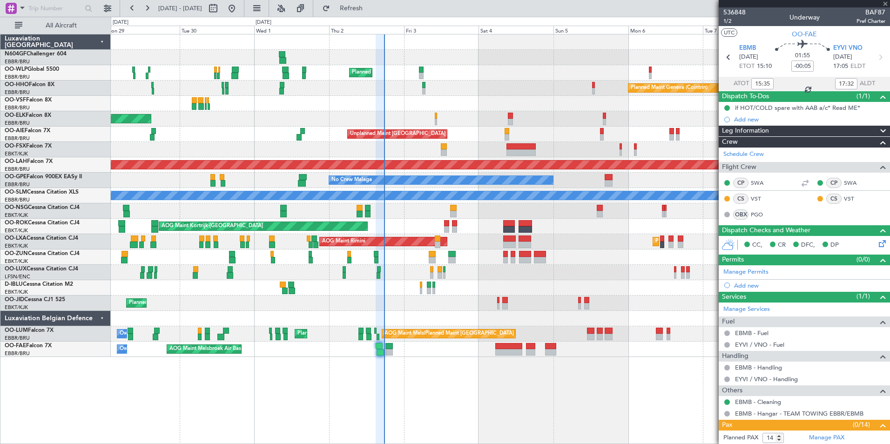
click at [435, 122] on div at bounding box center [436, 122] width 3 height 7
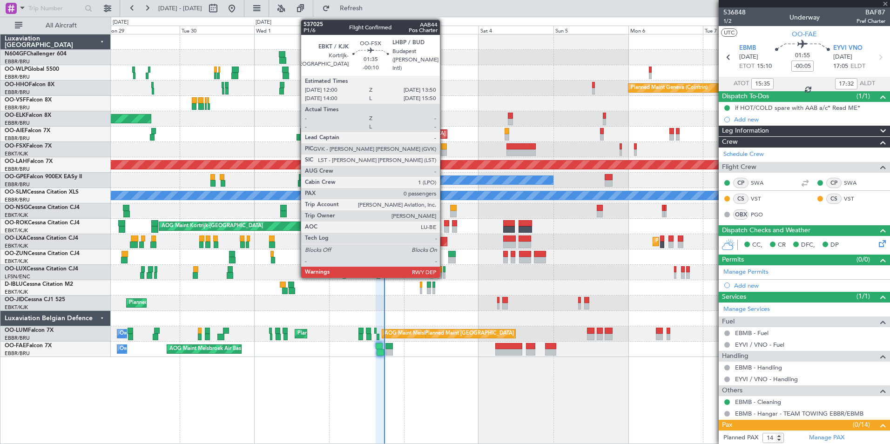
type input "0"
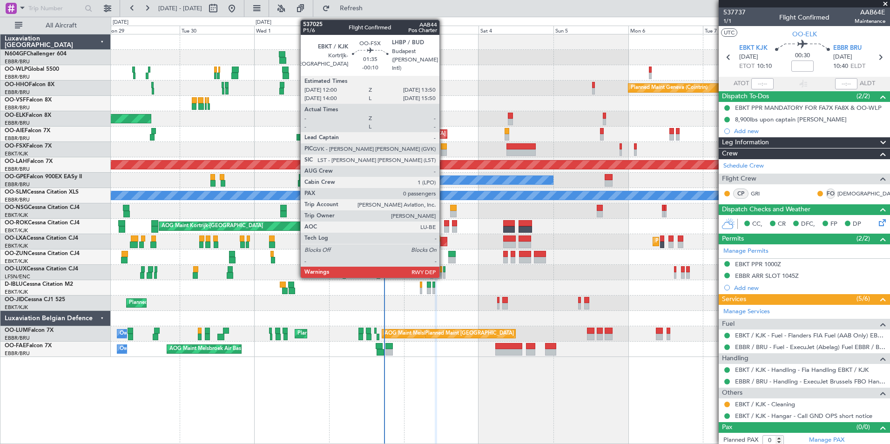
click at [444, 147] on div at bounding box center [444, 146] width 6 height 7
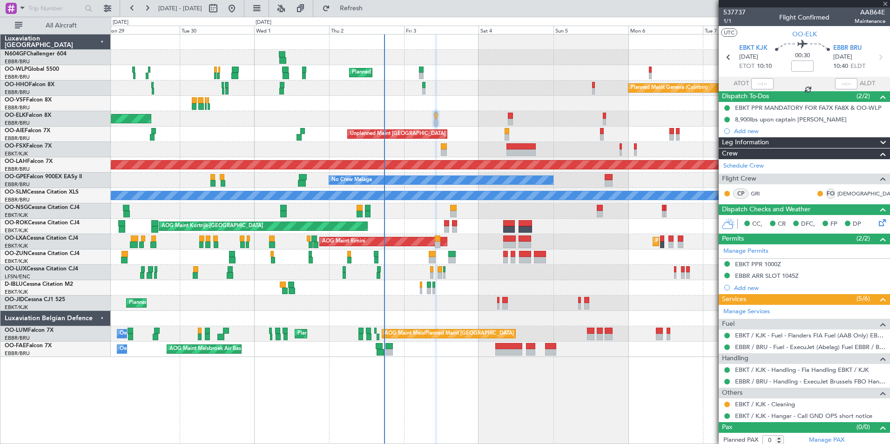
type input "-00:10"
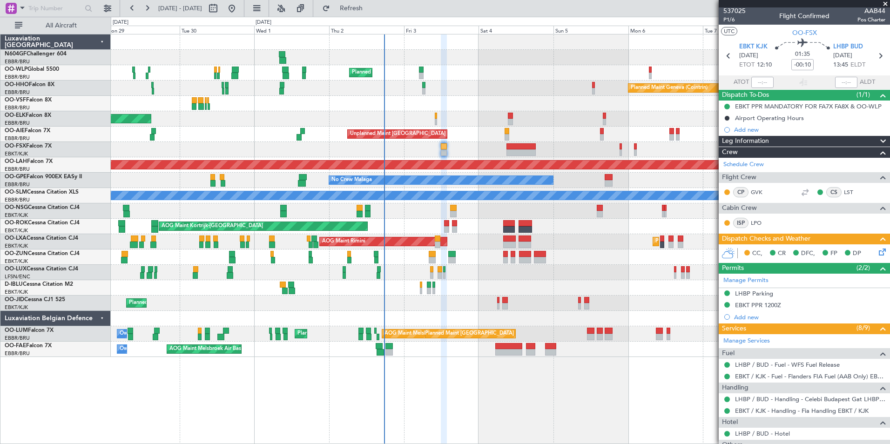
scroll to position [1, 0]
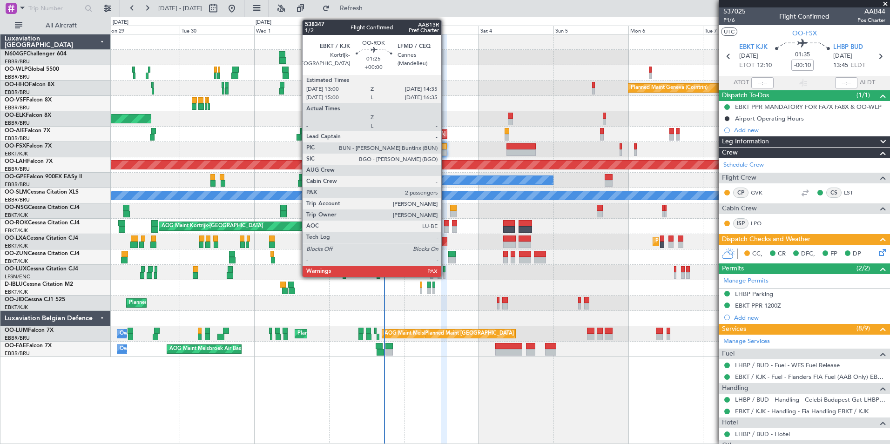
click at [445, 226] on div at bounding box center [446, 223] width 5 height 7
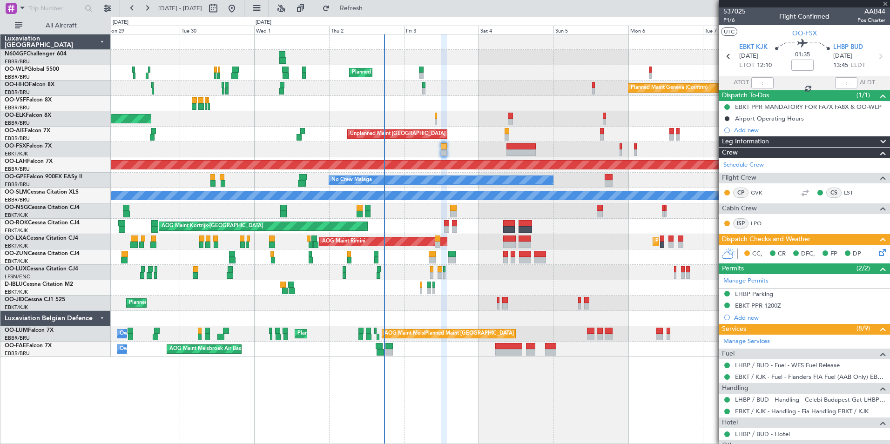
type input "3"
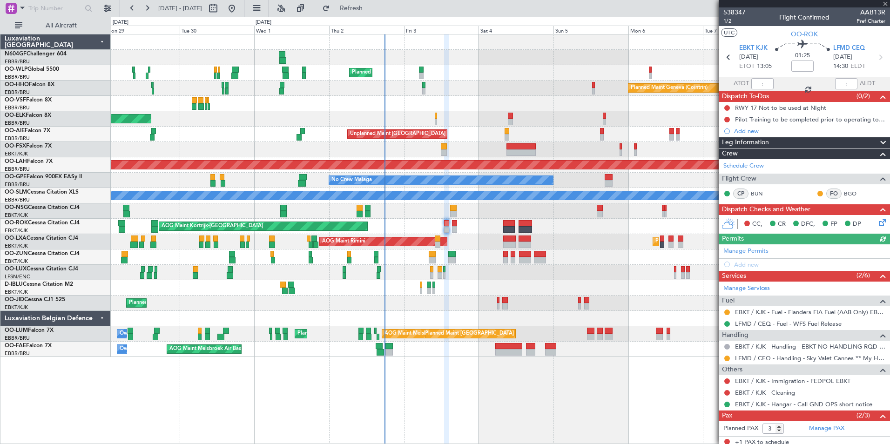
scroll to position [46, 0]
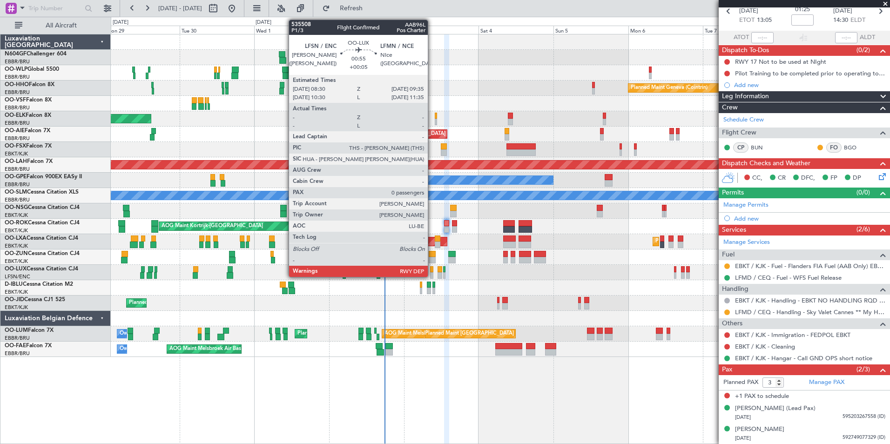
click at [432, 276] on div at bounding box center [432, 275] width 4 height 7
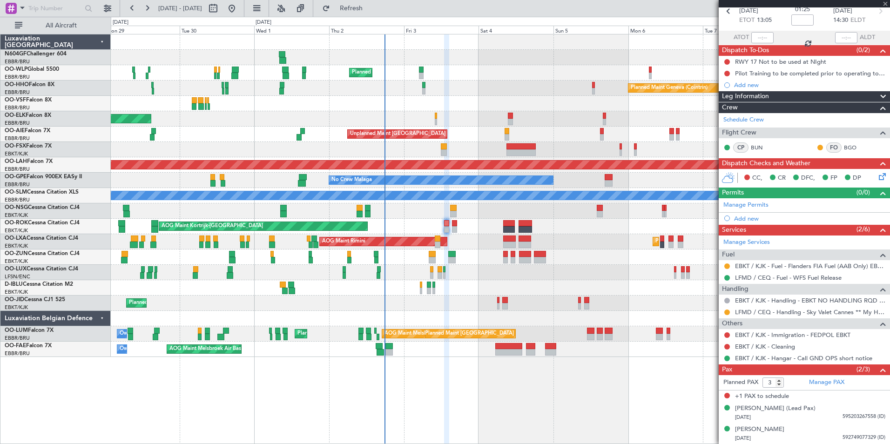
type input "+00:05"
type input "0"
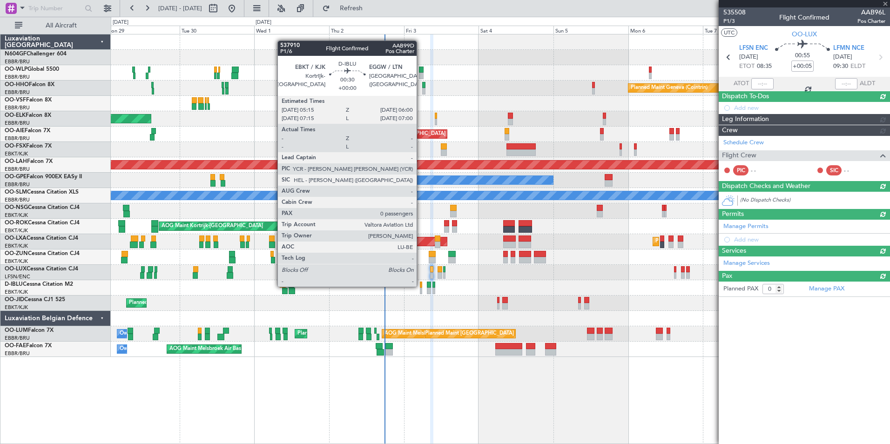
scroll to position [0, 0]
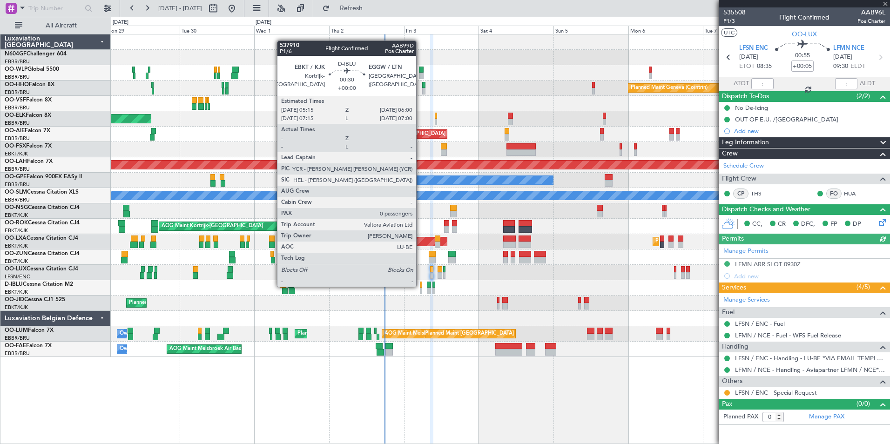
click at [420, 286] on div at bounding box center [421, 285] width 3 height 7
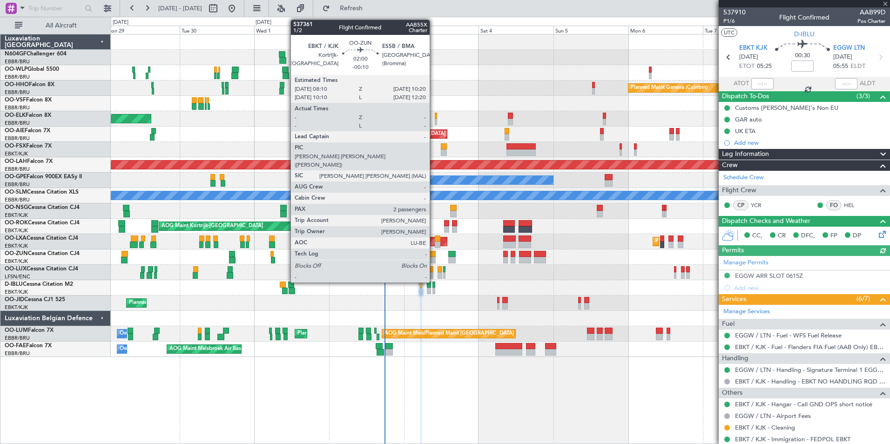
click at [434, 257] on div at bounding box center [432, 260] width 7 height 7
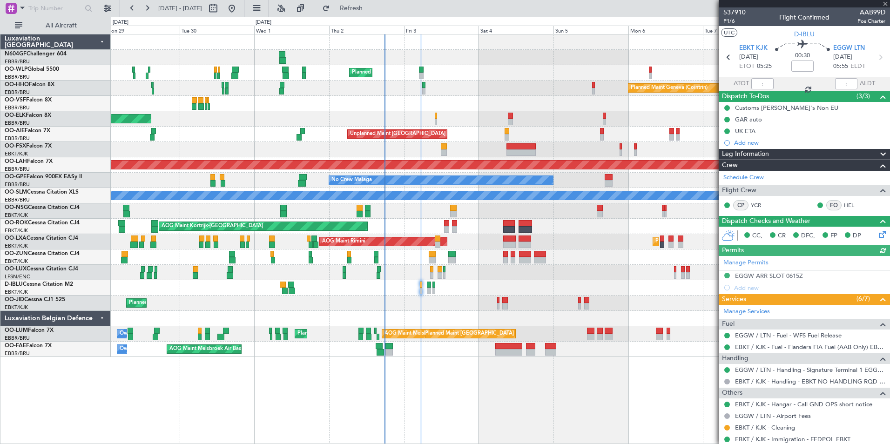
type input "-00:10"
type input "2"
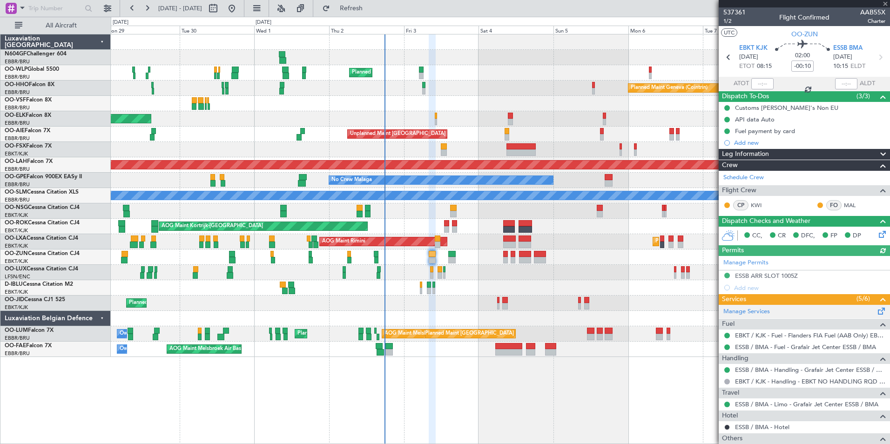
scroll to position [114, 0]
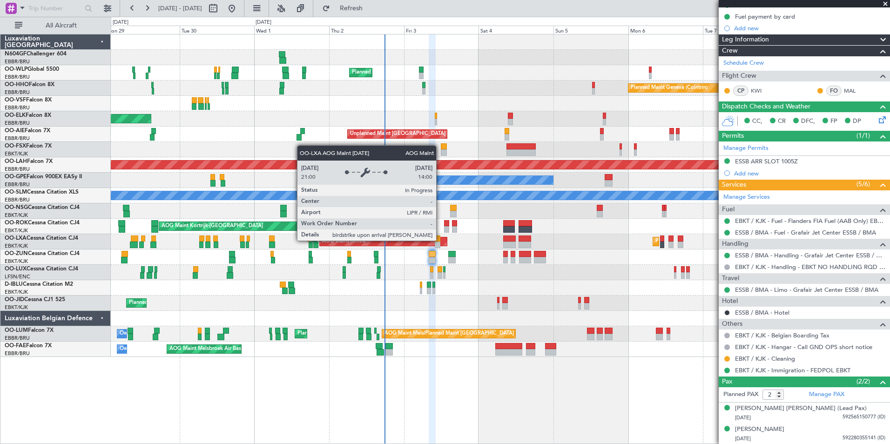
click at [440, 240] on div "AOG Maint Rimini" at bounding box center [383, 241] width 127 height 8
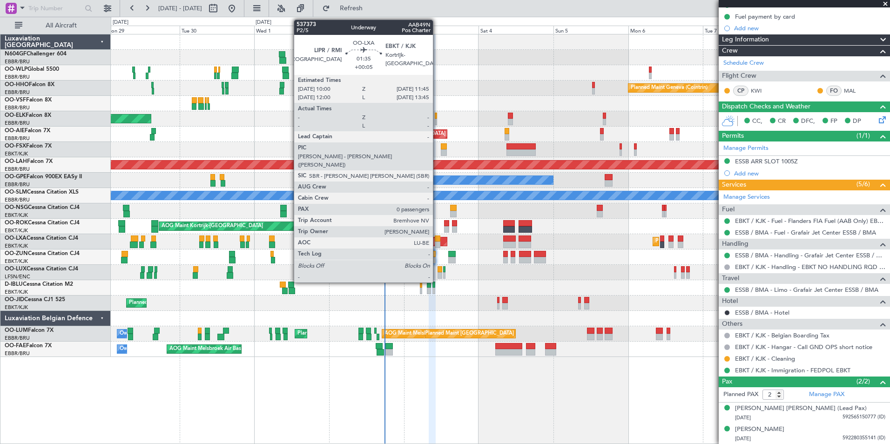
click at [437, 240] on div at bounding box center [438, 239] width 6 height 7
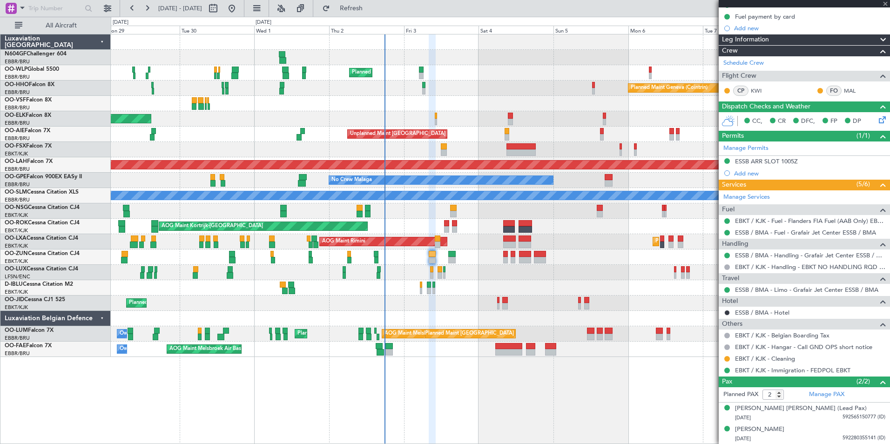
type input "+00:05"
type input "0"
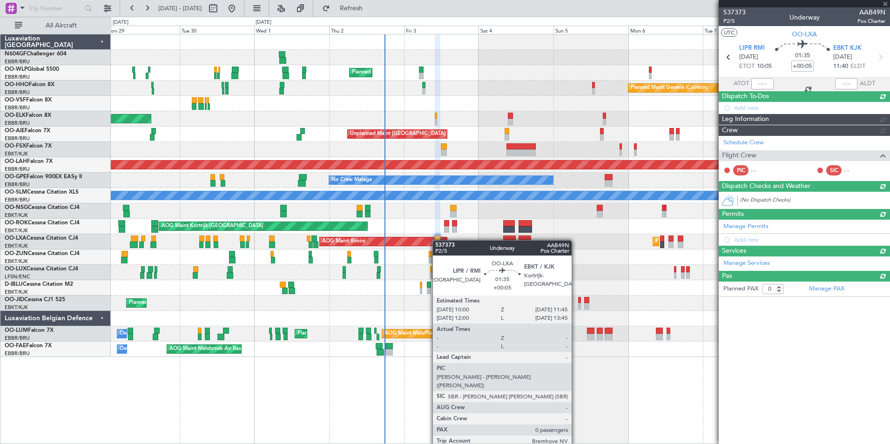
scroll to position [0, 0]
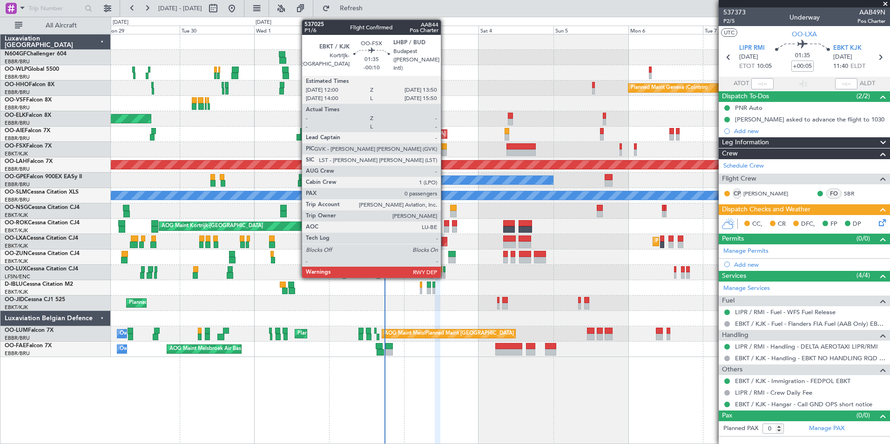
click at [445, 148] on div at bounding box center [444, 146] width 6 height 7
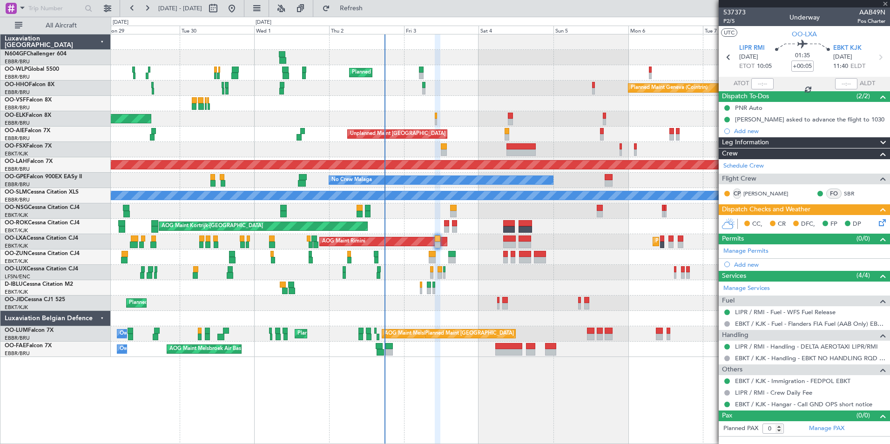
type input "-00:10"
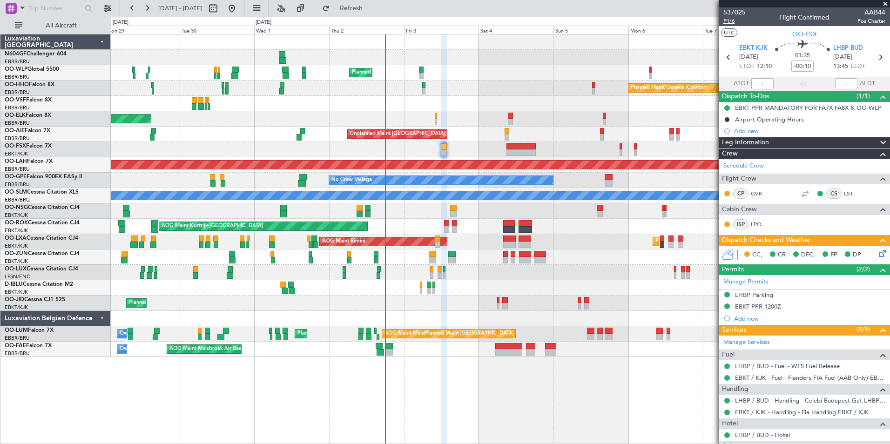
click at [732, 21] on span "P1/6" at bounding box center [734, 21] width 22 height 8
click at [618, 312] on div at bounding box center [500, 318] width 779 height 15
click at [358, 10] on button "Refresh" at bounding box center [346, 8] width 56 height 15
click at [877, 256] on icon at bounding box center [880, 251] width 7 height 7
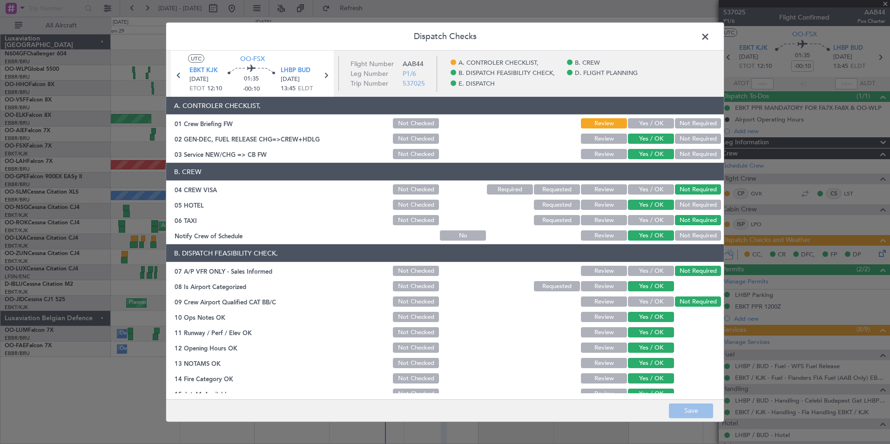
click at [649, 123] on button "Yes / OK" at bounding box center [651, 123] width 46 height 10
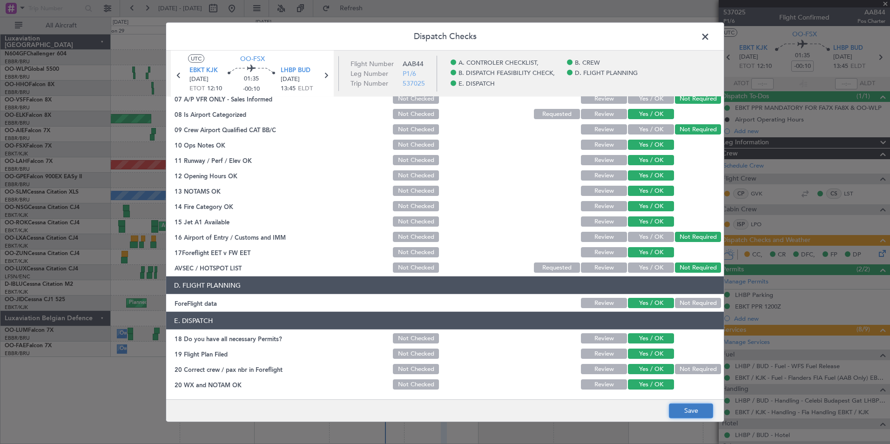
click at [699, 408] on button "Save" at bounding box center [691, 410] width 44 height 15
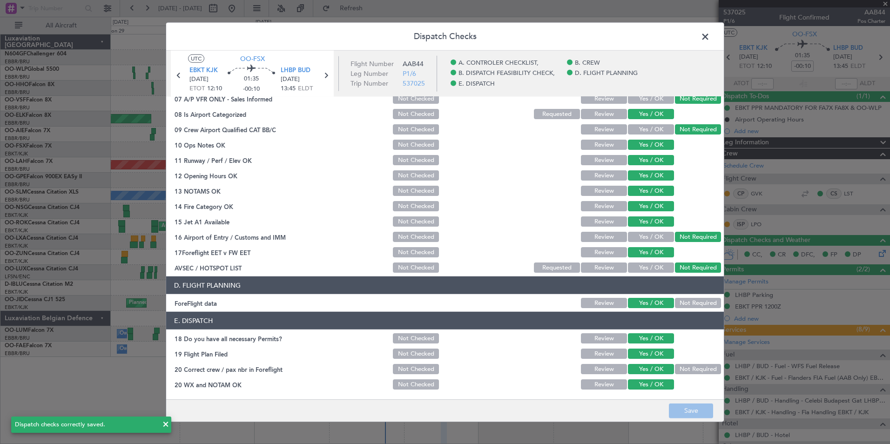
click at [710, 40] on span at bounding box center [710, 39] width 0 height 19
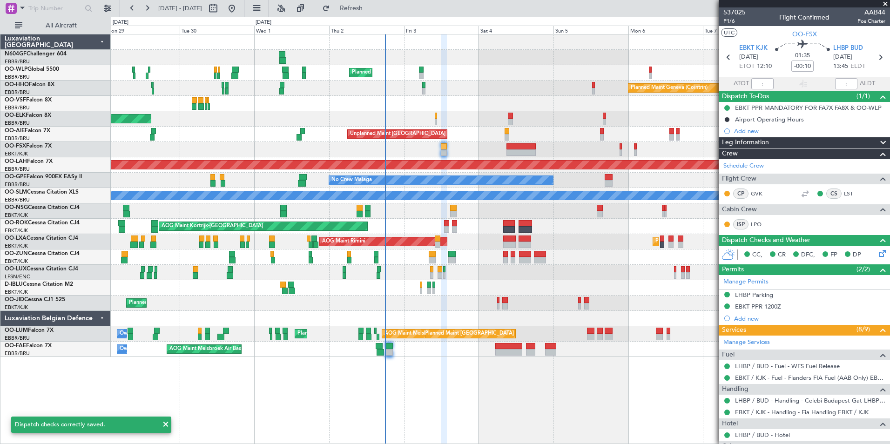
scroll to position [104, 0]
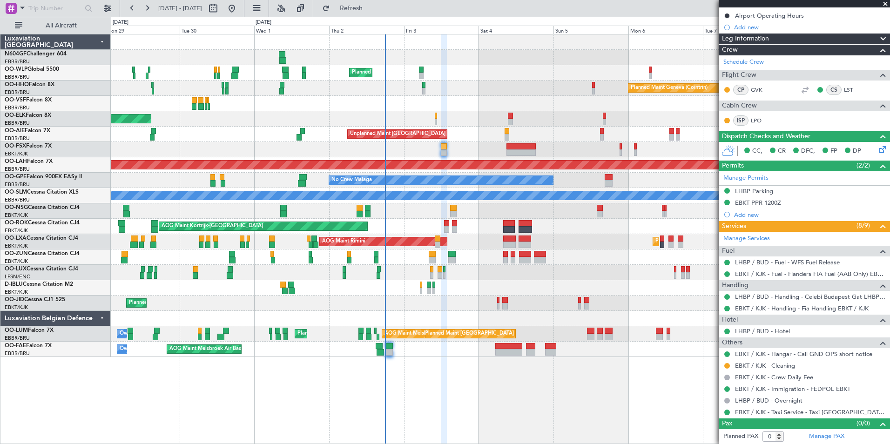
click at [599, 227] on div "AOG Maint Kortrijk-[GEOGRAPHIC_DATA] Planned Maint [GEOGRAPHIC_DATA]-[GEOGRAPHI…" at bounding box center [500, 226] width 779 height 15
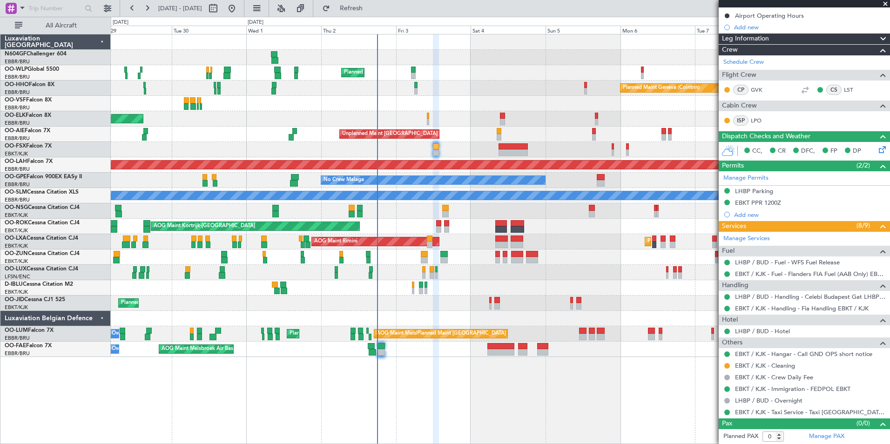
click at [525, 247] on div "Planned Maint Milan (Linate) Planned Maint Geneva ([GEOGRAPHIC_DATA]) Planned M…" at bounding box center [500, 195] width 779 height 323
